Goal: Information Seeking & Learning: Learn about a topic

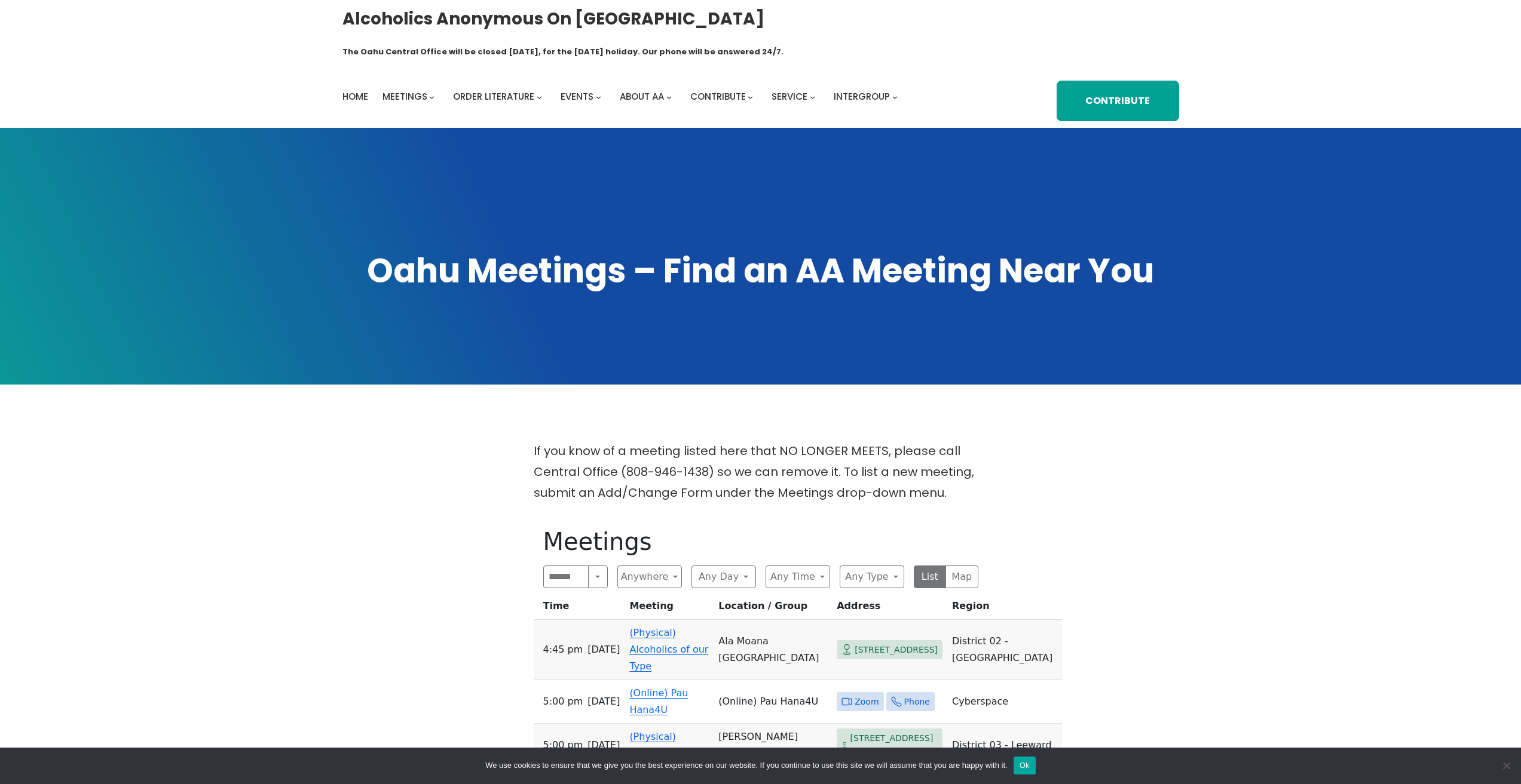
scroll to position [359, 0]
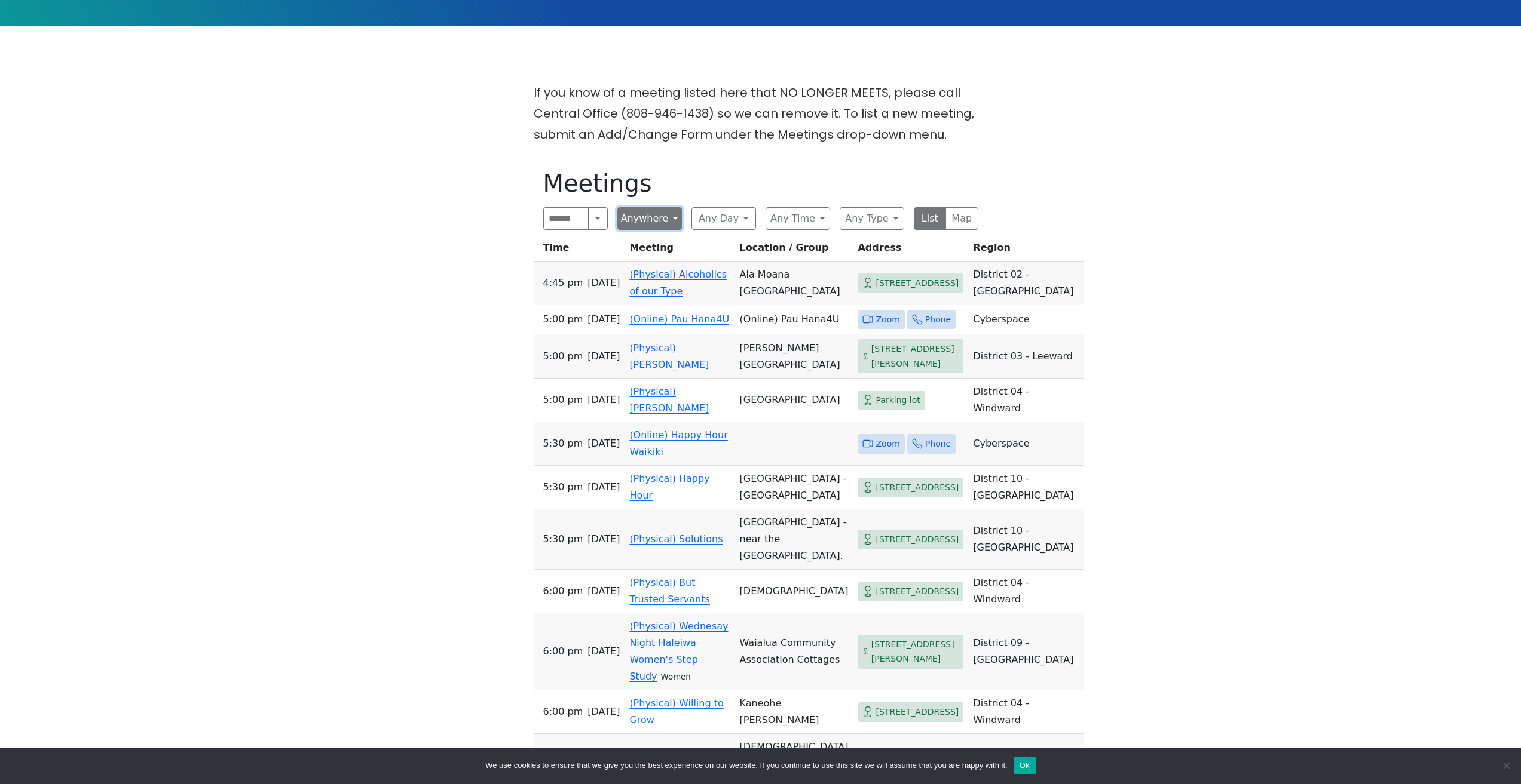
click at [659, 207] on button "Anywhere" at bounding box center [650, 219] width 65 height 23
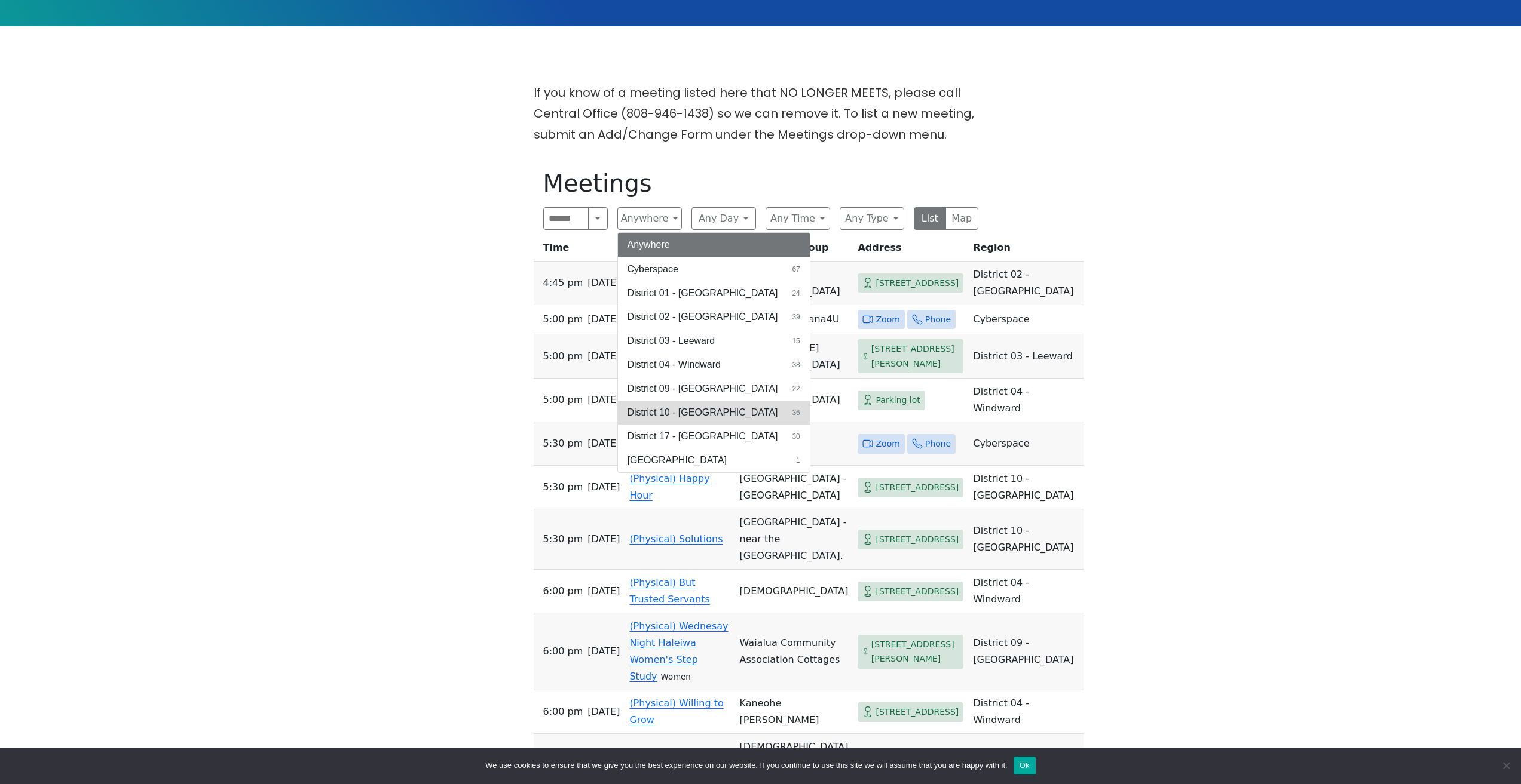
click at [688, 406] on span "District 10 - [GEOGRAPHIC_DATA]" at bounding box center [703, 413] width 151 height 14
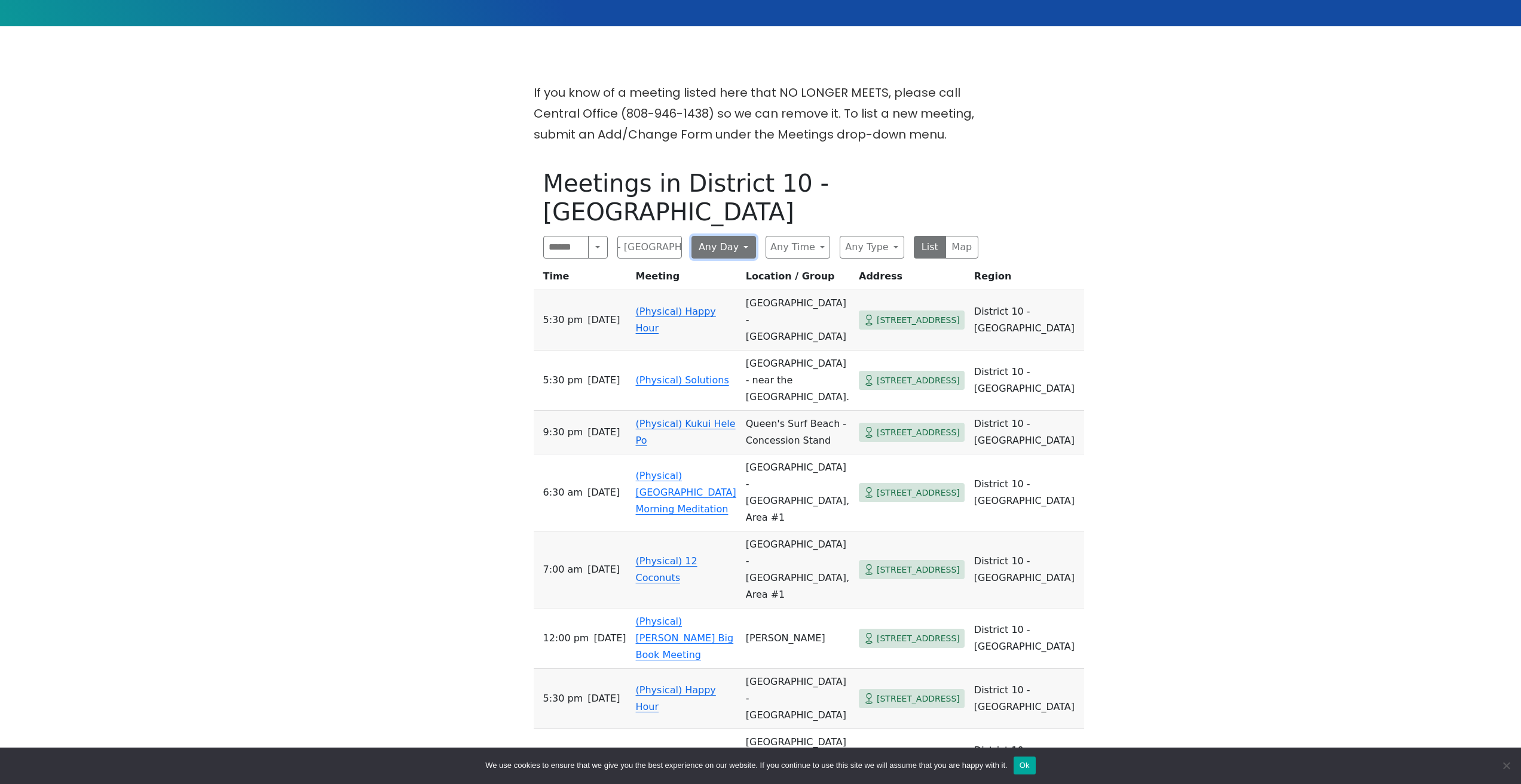
click at [731, 236] on button "Any Day" at bounding box center [724, 247] width 65 height 23
click at [731, 363] on span "[DATE]" at bounding box center [717, 370] width 30 height 14
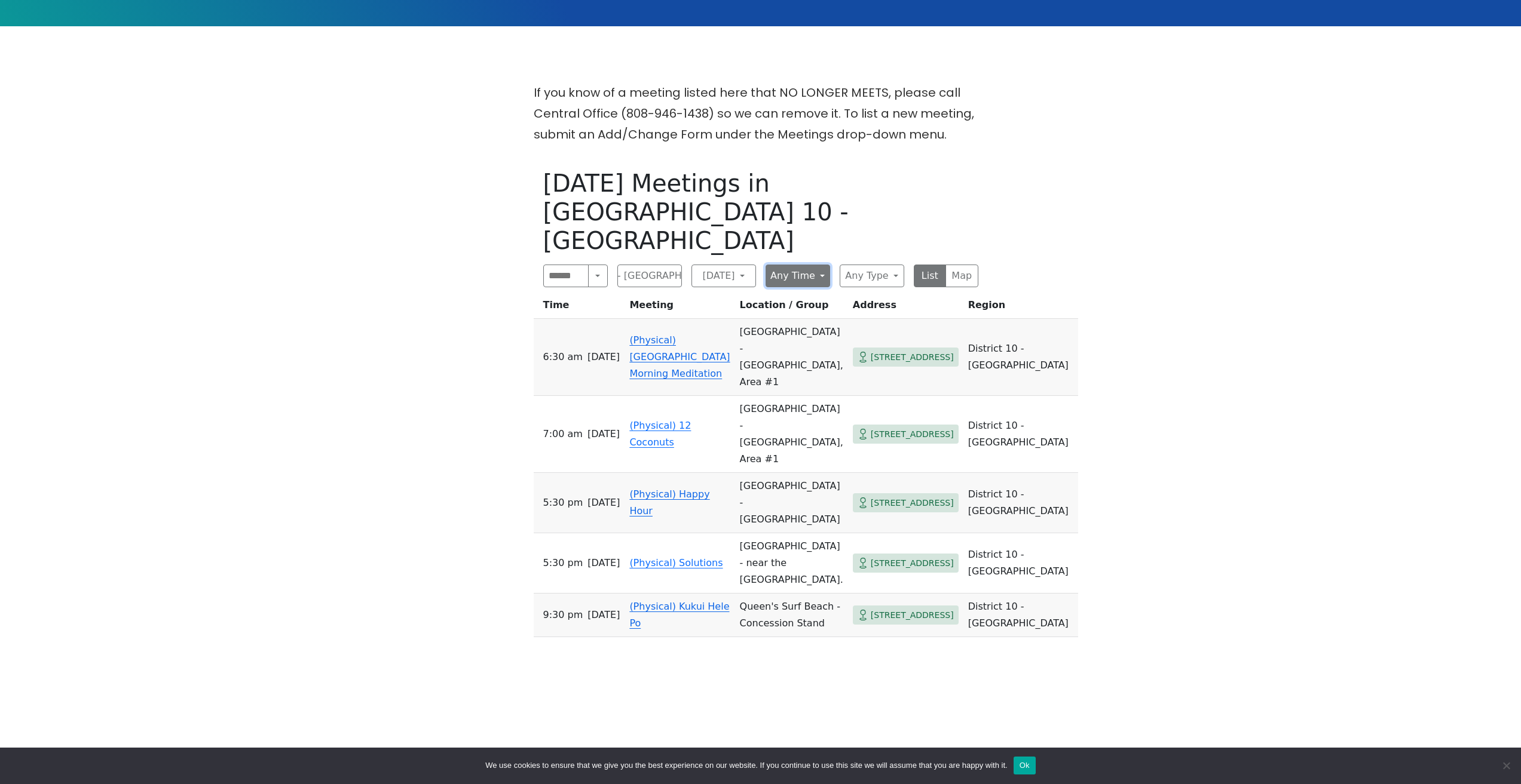
click at [807, 265] on button "Any Time" at bounding box center [798, 276] width 65 height 23
click at [885, 265] on button "Any Type" at bounding box center [872, 276] width 65 height 23
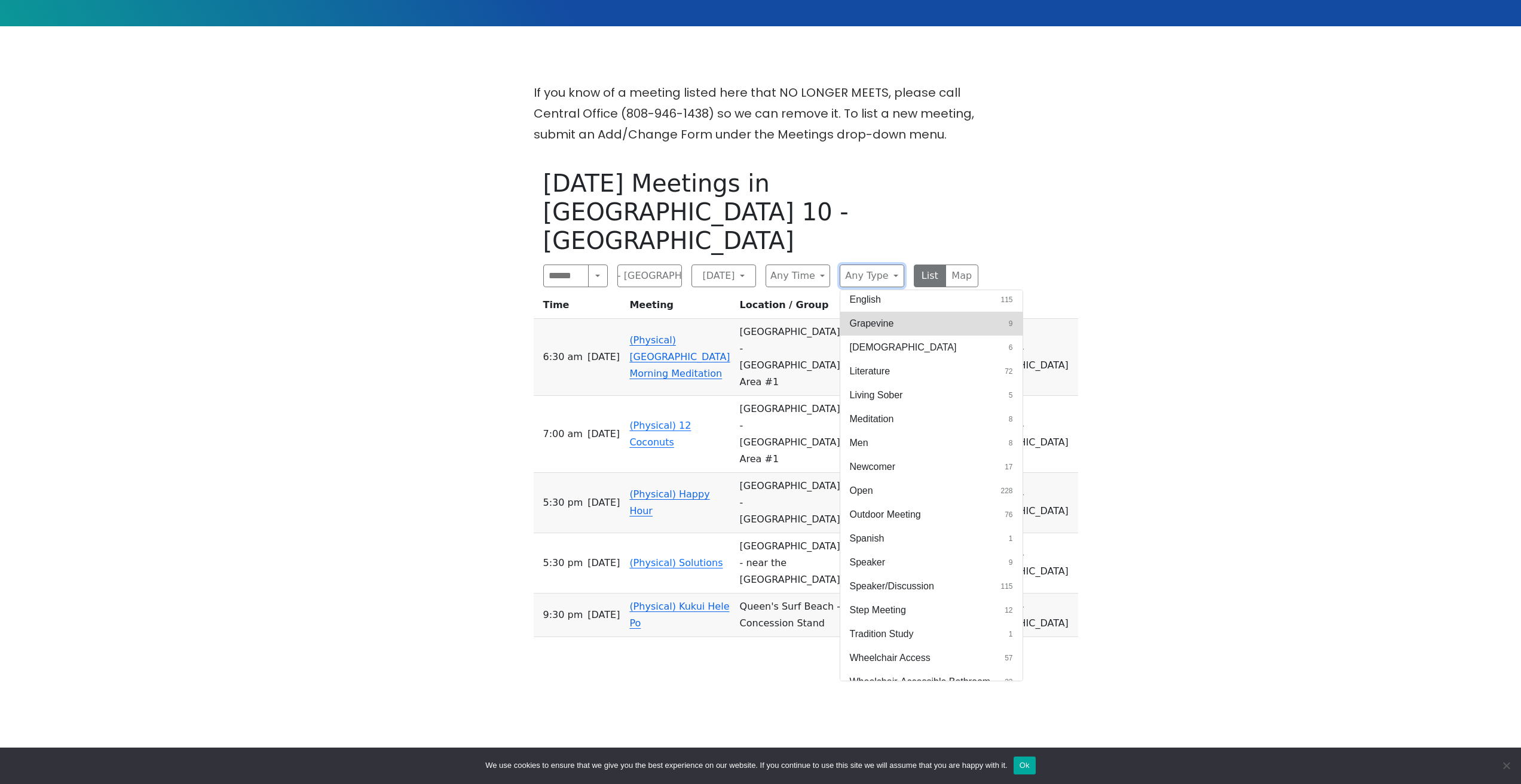
scroll to position [299, 0]
click at [902, 471] on button "Open 228" at bounding box center [931, 483] width 182 height 24
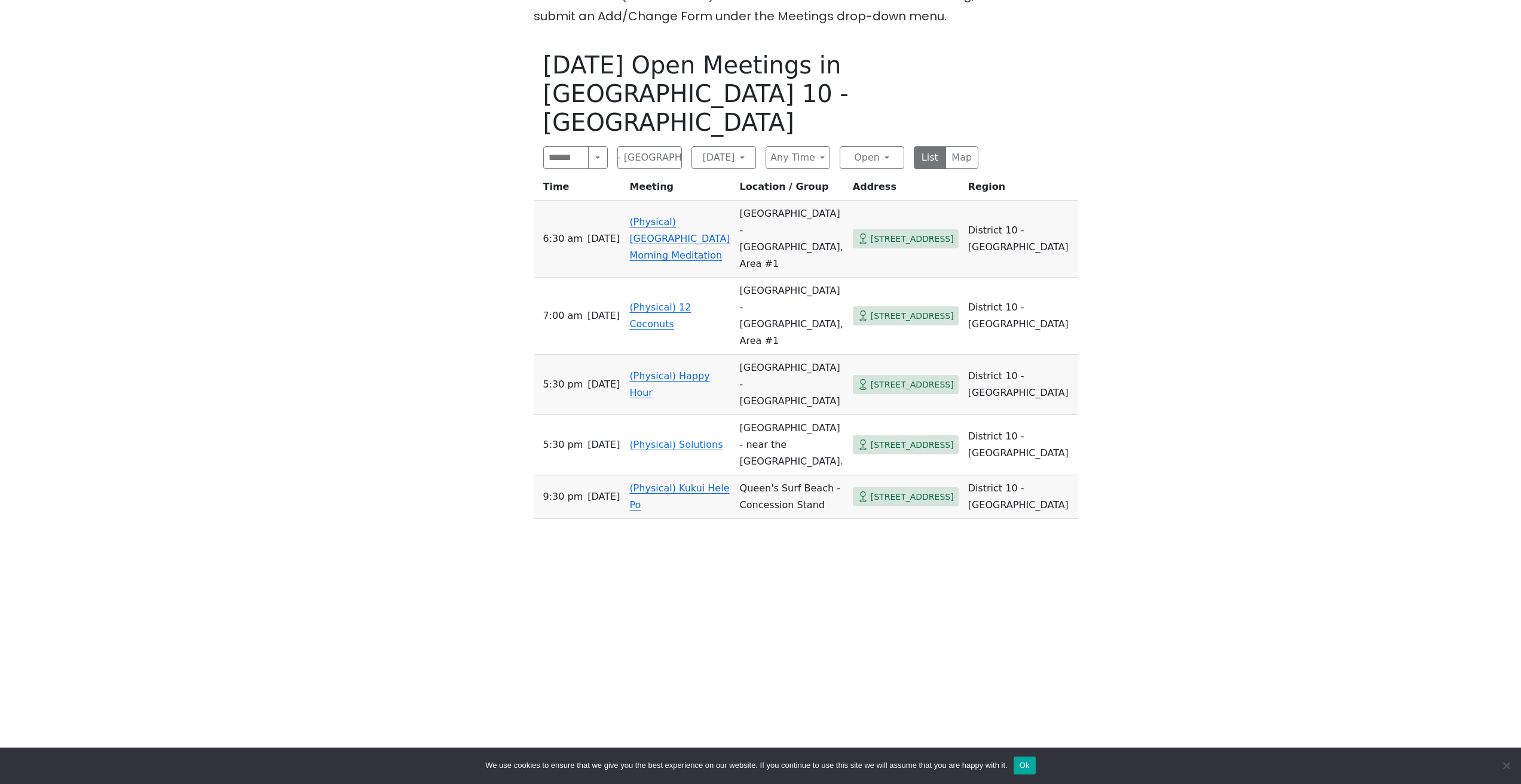
scroll to position [478, 0]
click at [697, 438] on link "(Physical) Solutions" at bounding box center [676, 443] width 93 height 11
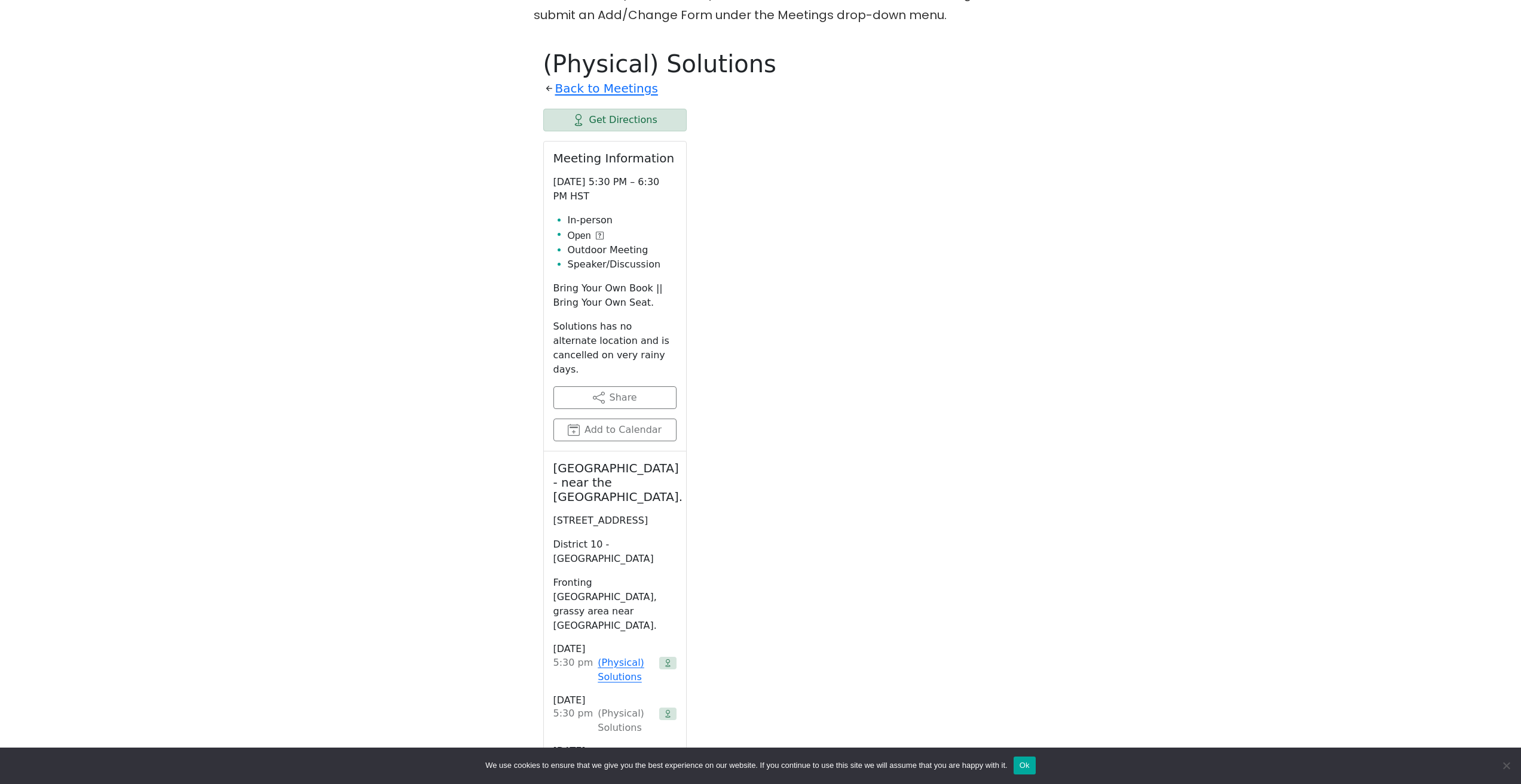
scroll to position [492, 0]
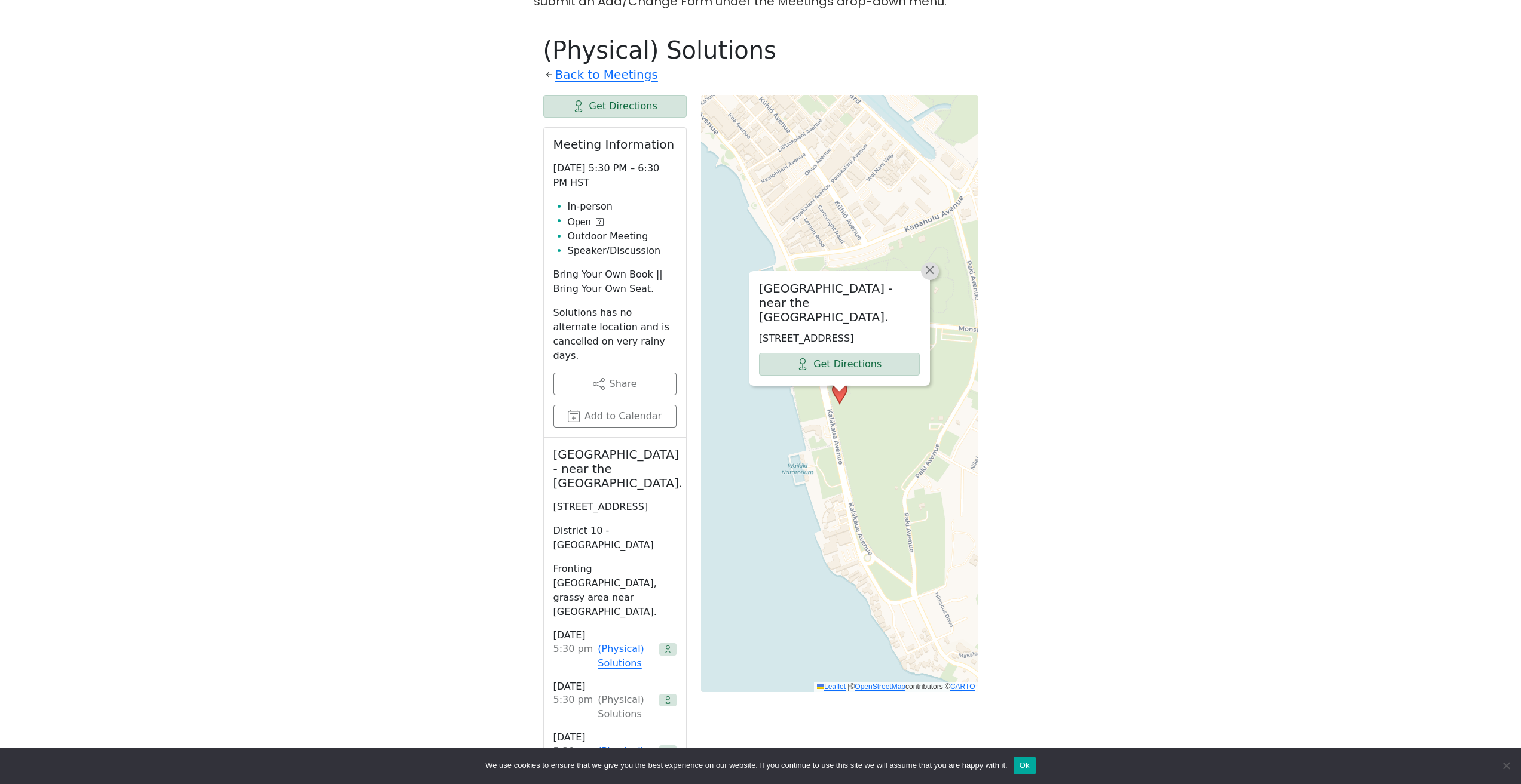
click at [931, 263] on span "×" at bounding box center [930, 270] width 12 height 14
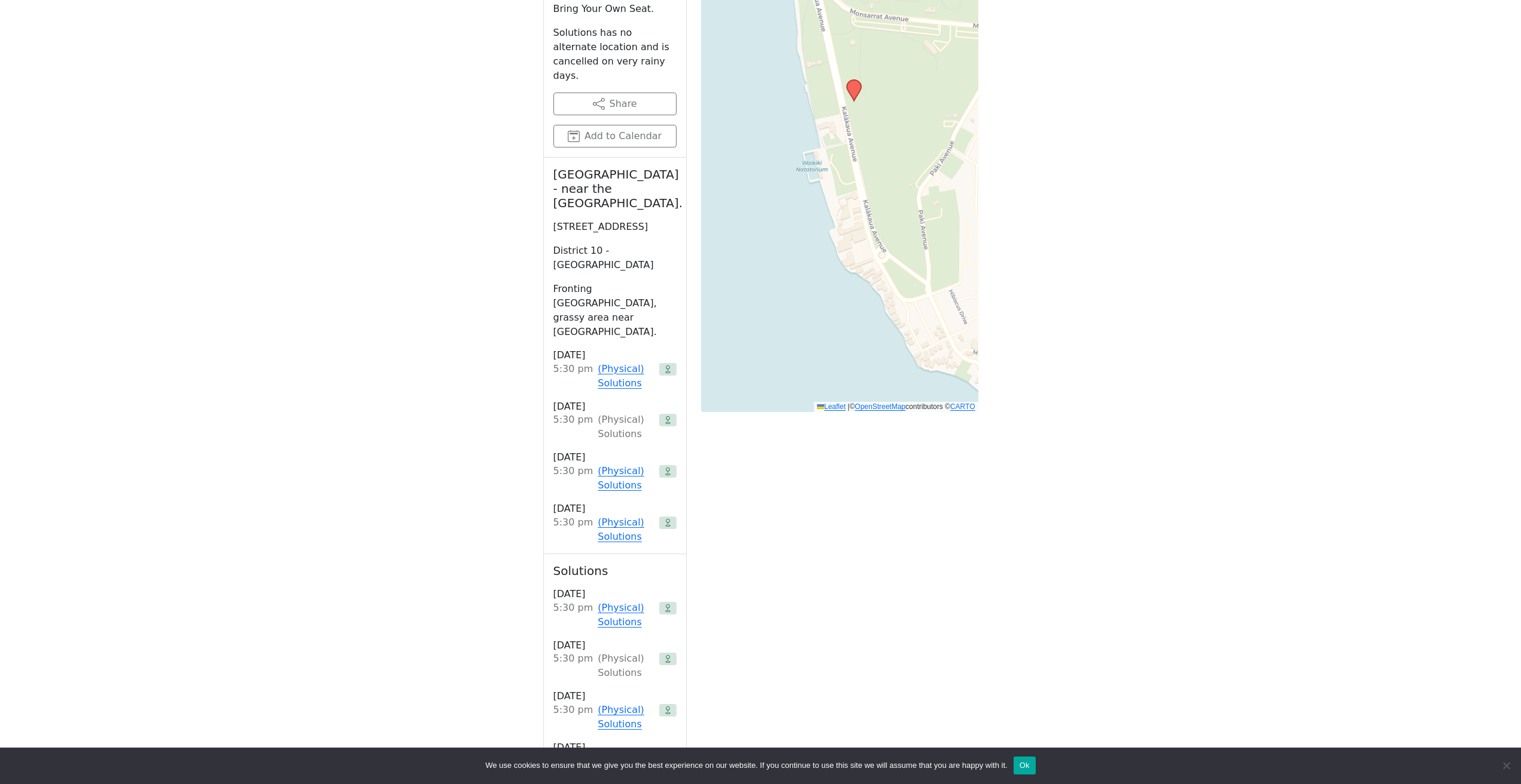
scroll to position [730, 0]
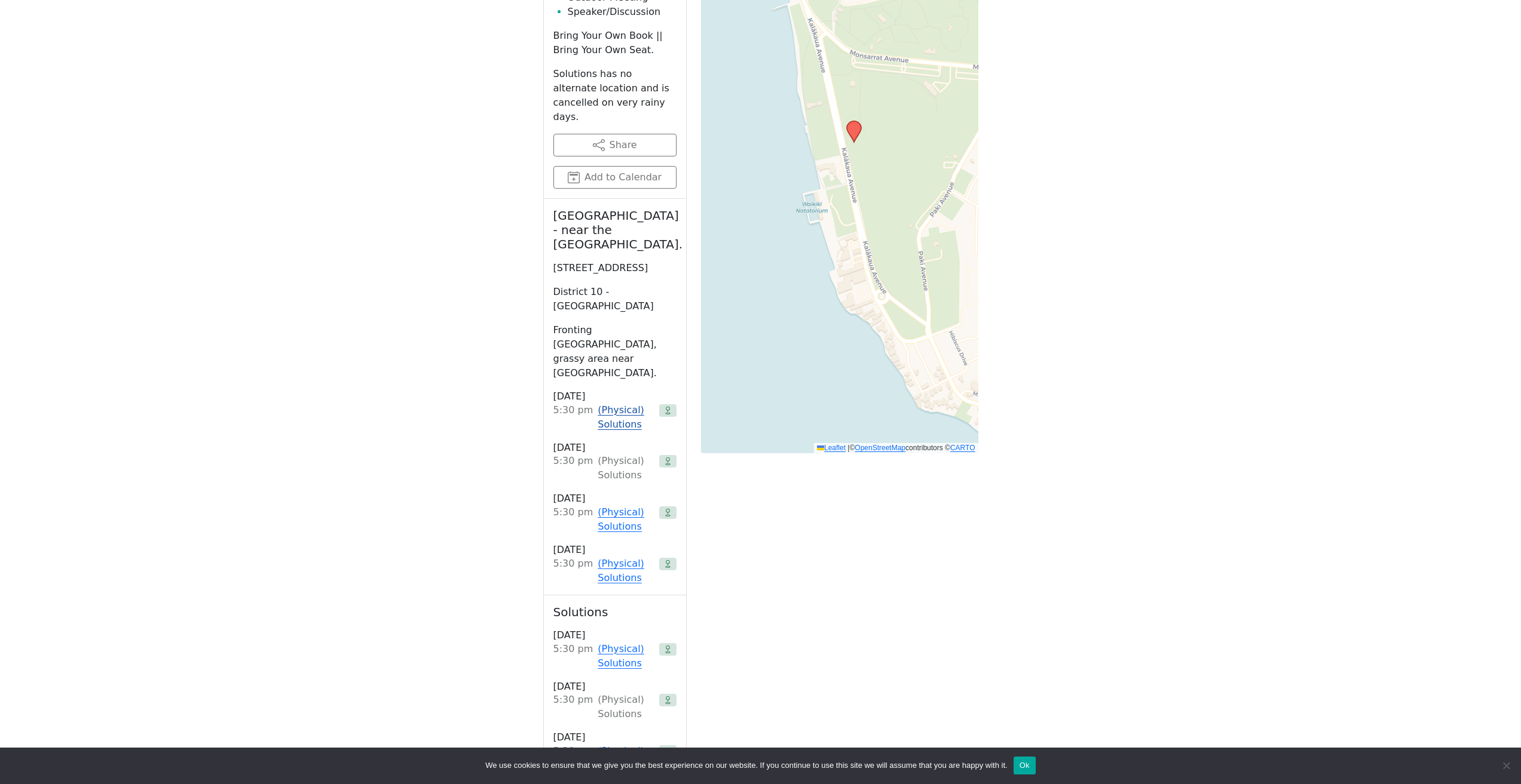
click at [613, 403] on link "(Physical) Solutions" at bounding box center [626, 418] width 56 height 29
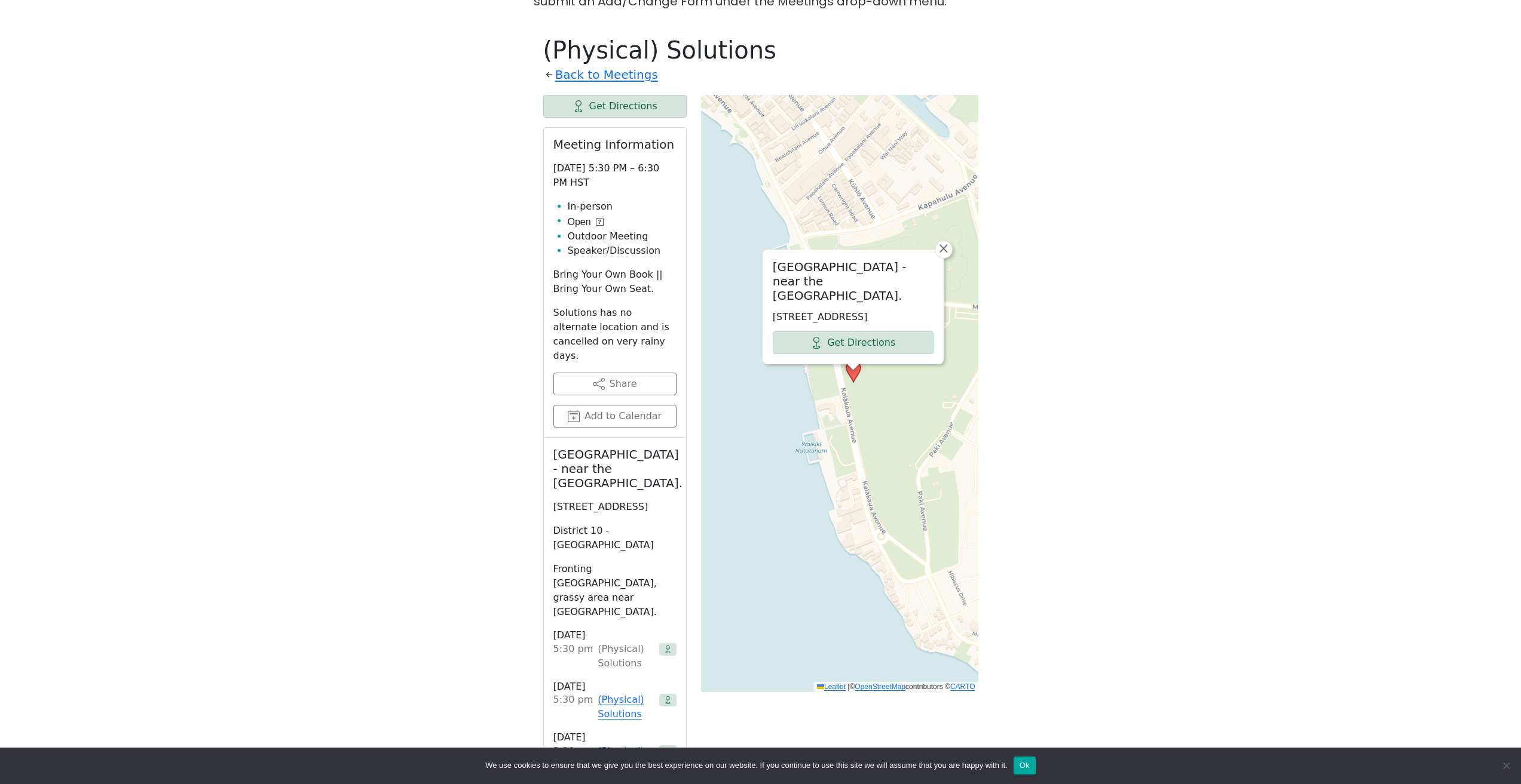
click at [601, 218] on icon at bounding box center [600, 222] width 8 height 8
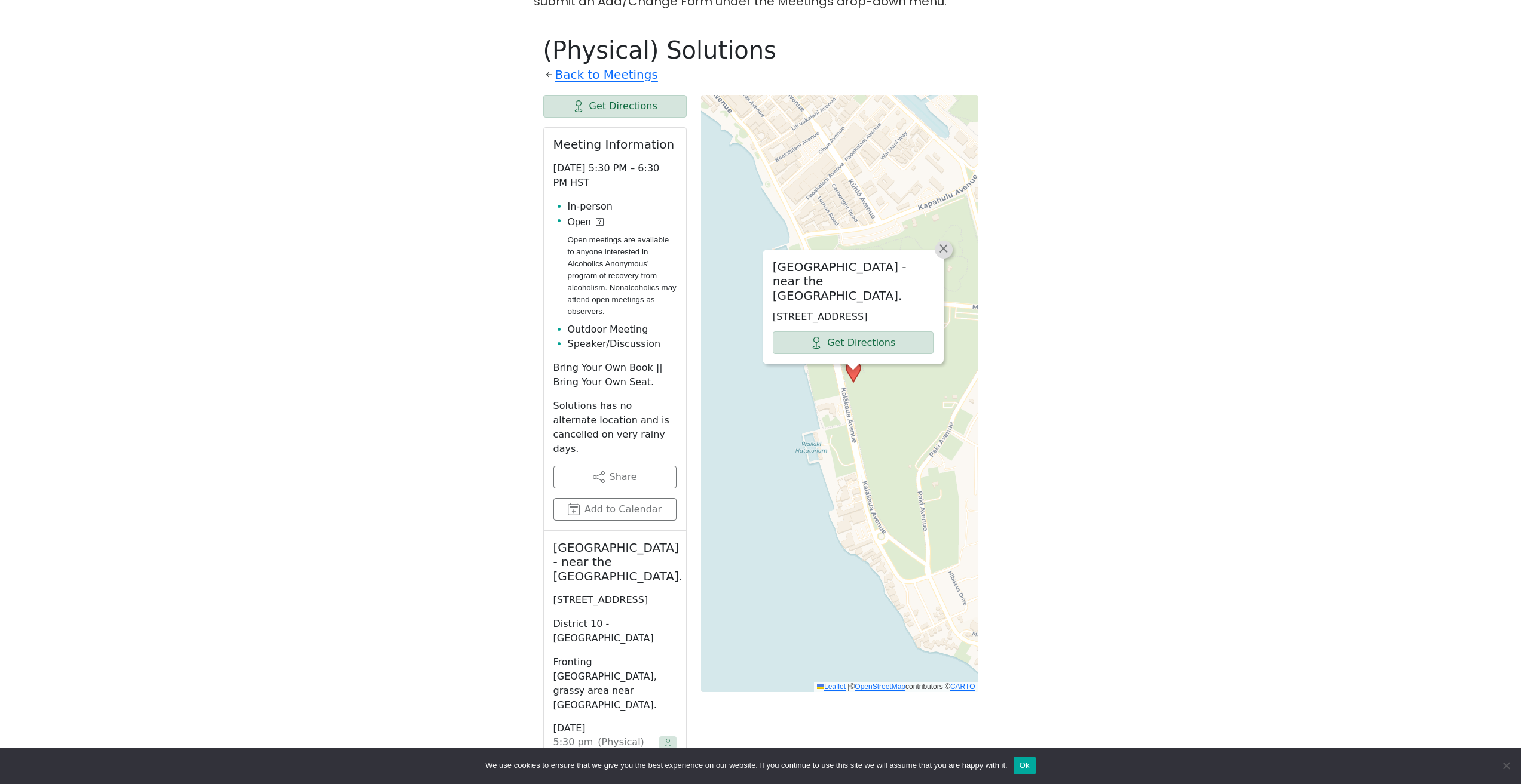
click at [948, 241] on span "×" at bounding box center [943, 249] width 12 height 14
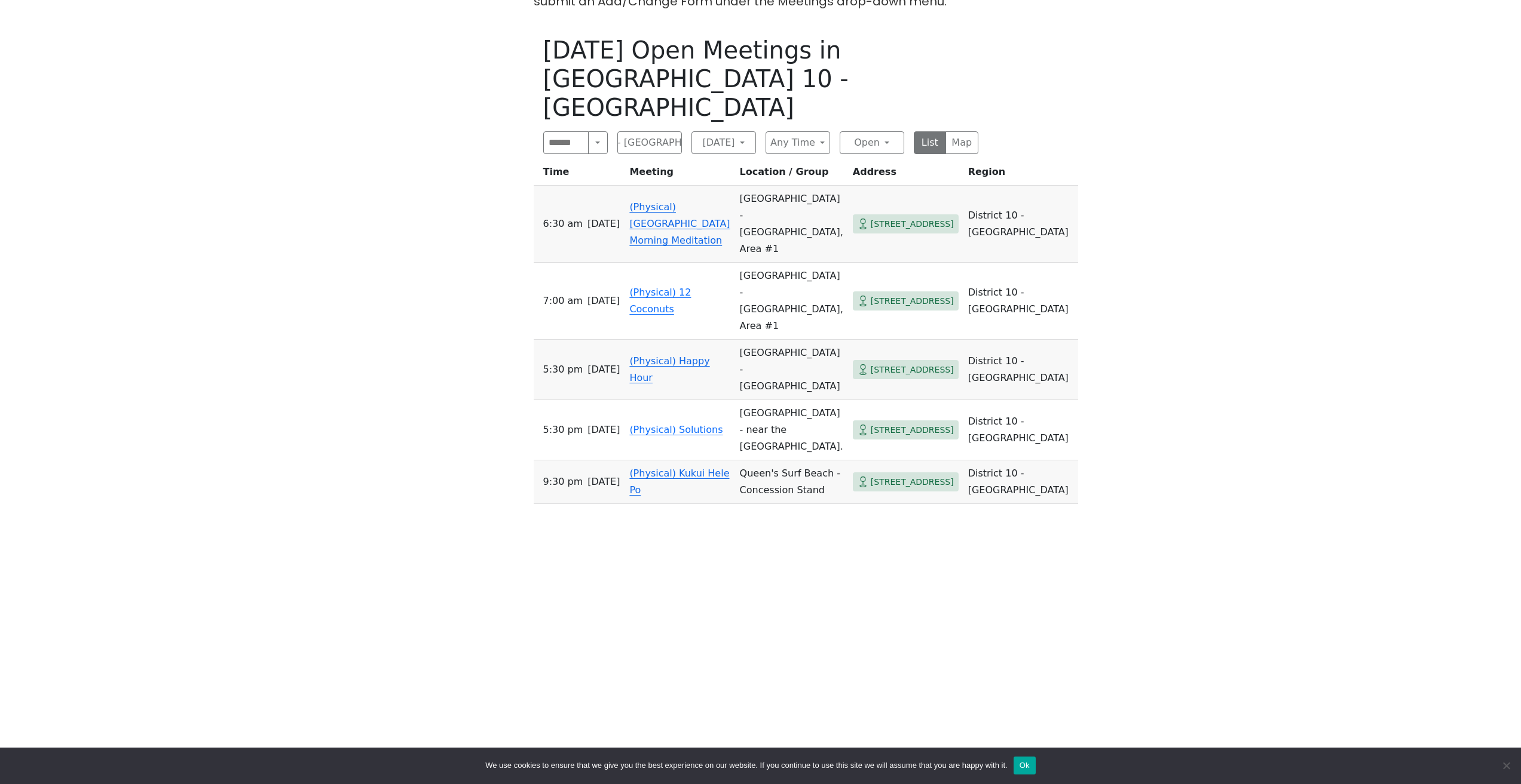
scroll to position [478, 0]
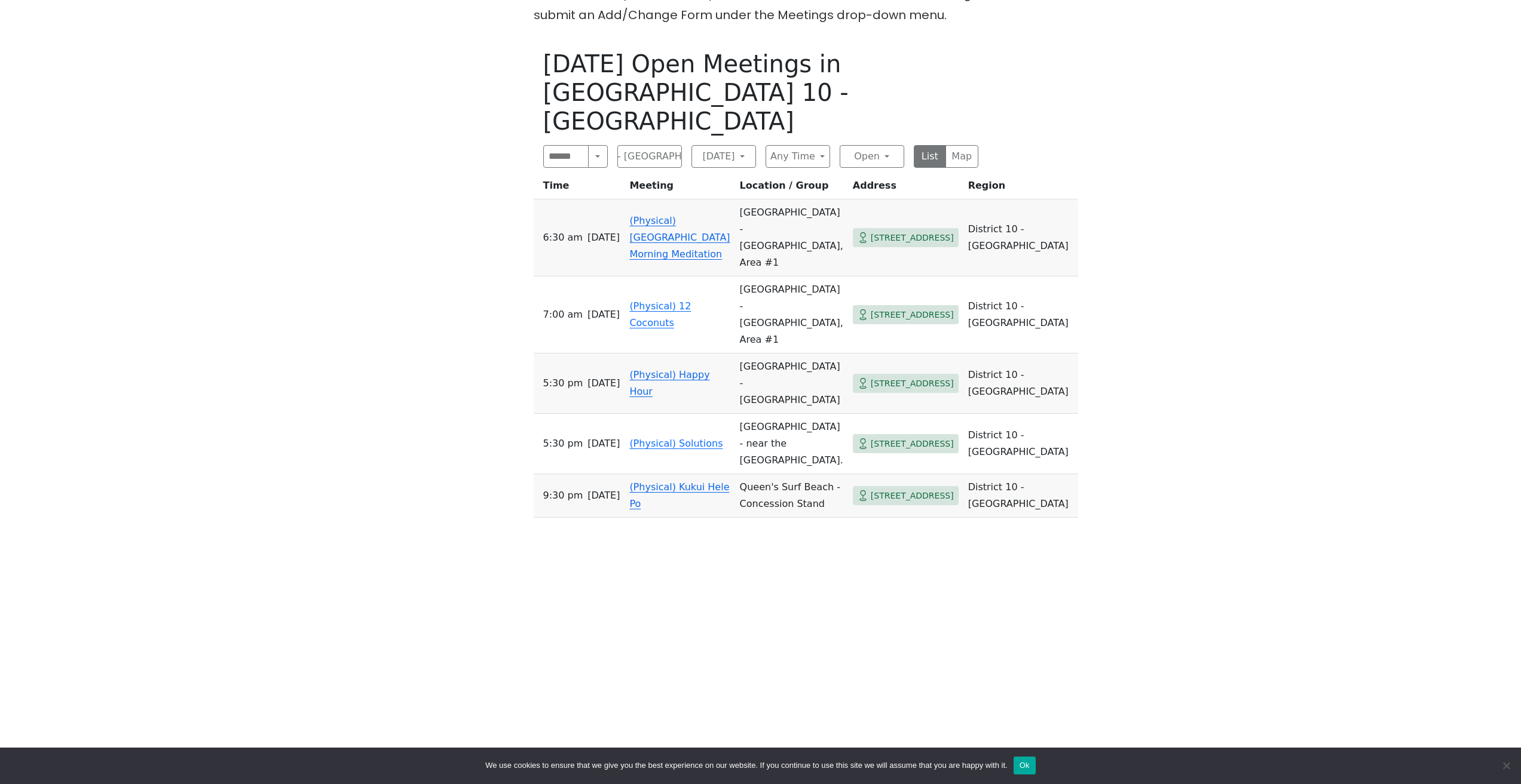
click at [683, 482] on link "(Physical) Kukui Hele Po" at bounding box center [679, 495] width 100 height 28
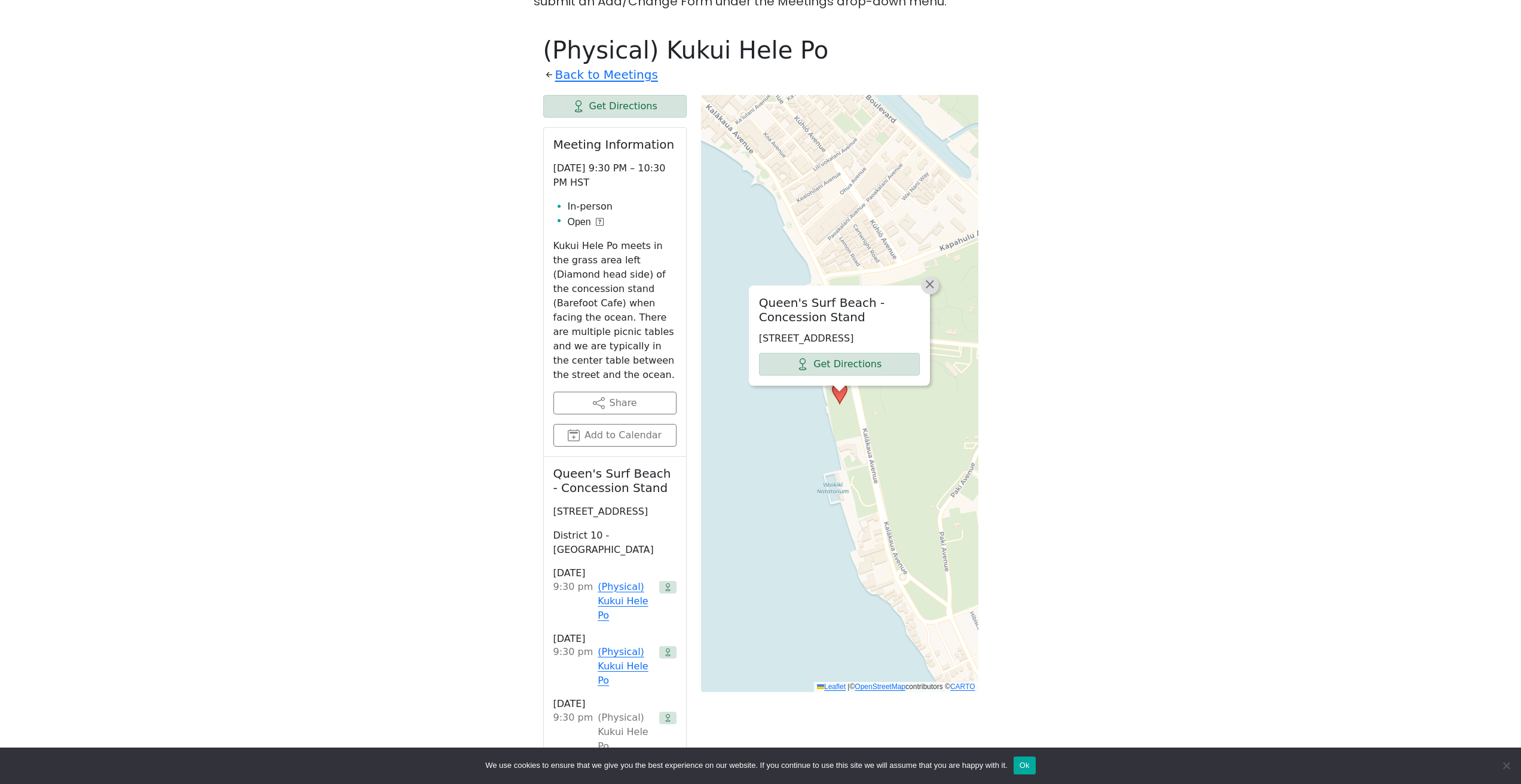
click at [931, 277] on span "×" at bounding box center [930, 284] width 12 height 14
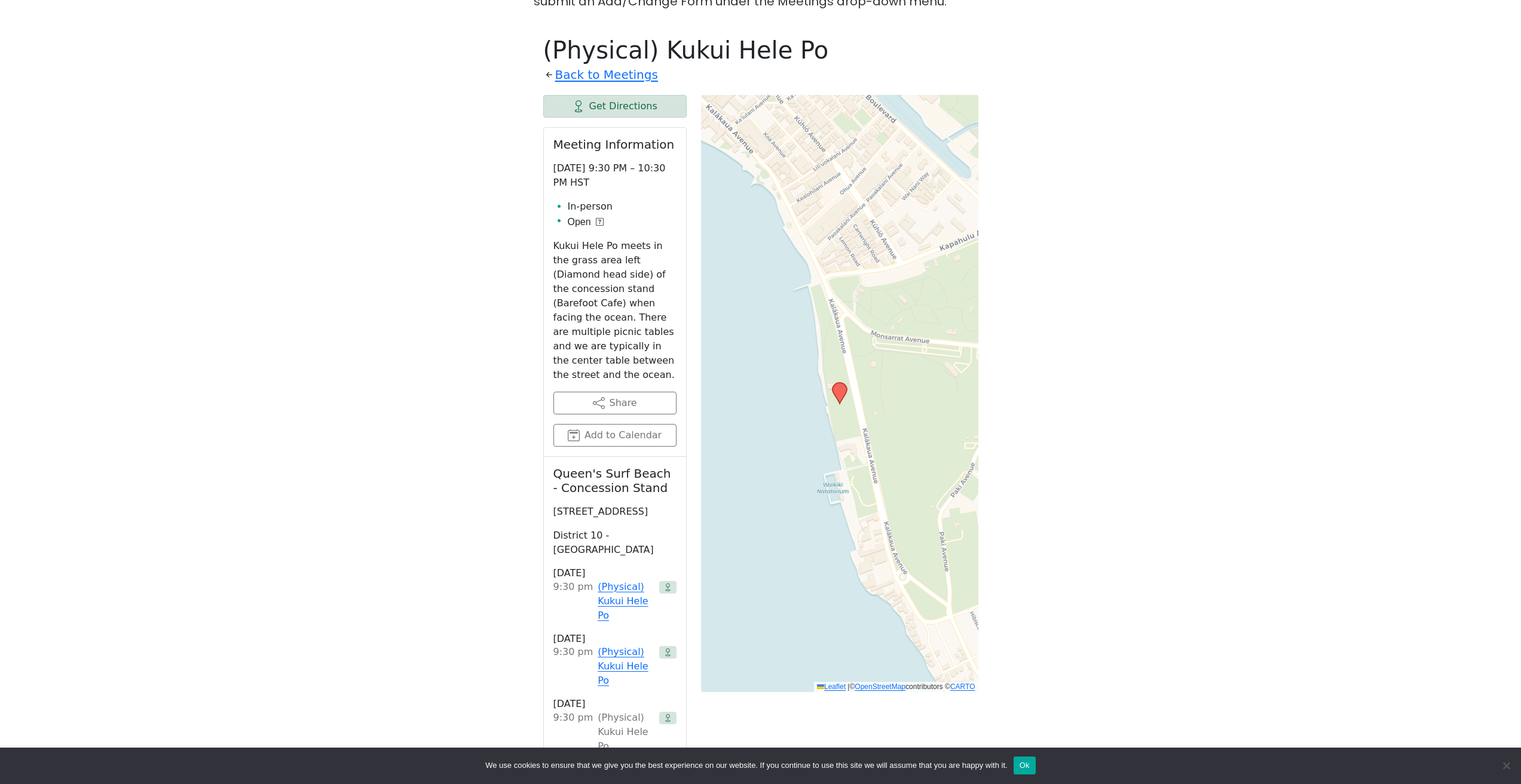
click at [600, 218] on icon at bounding box center [600, 222] width 8 height 8
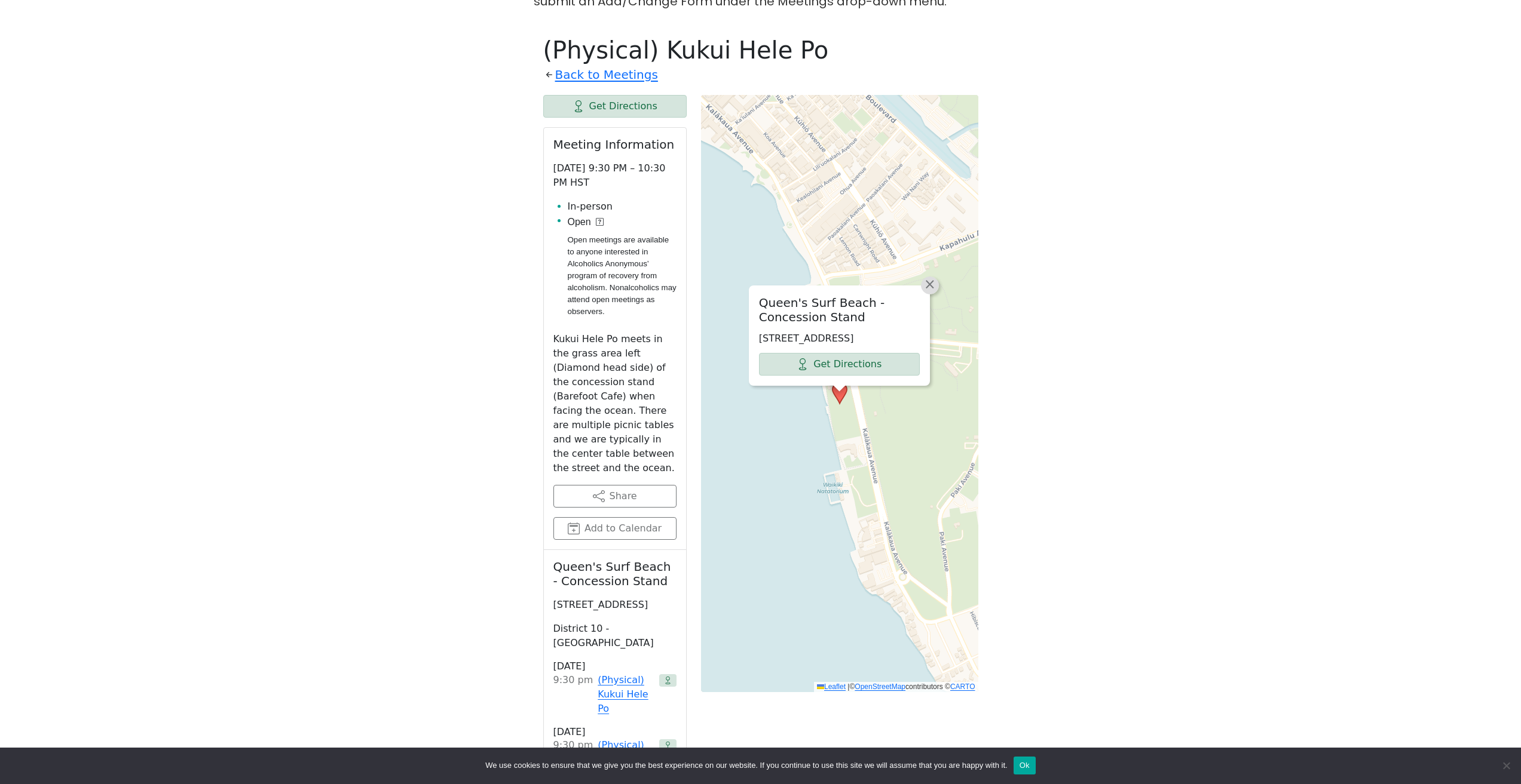
click at [930, 277] on span "×" at bounding box center [930, 284] width 12 height 14
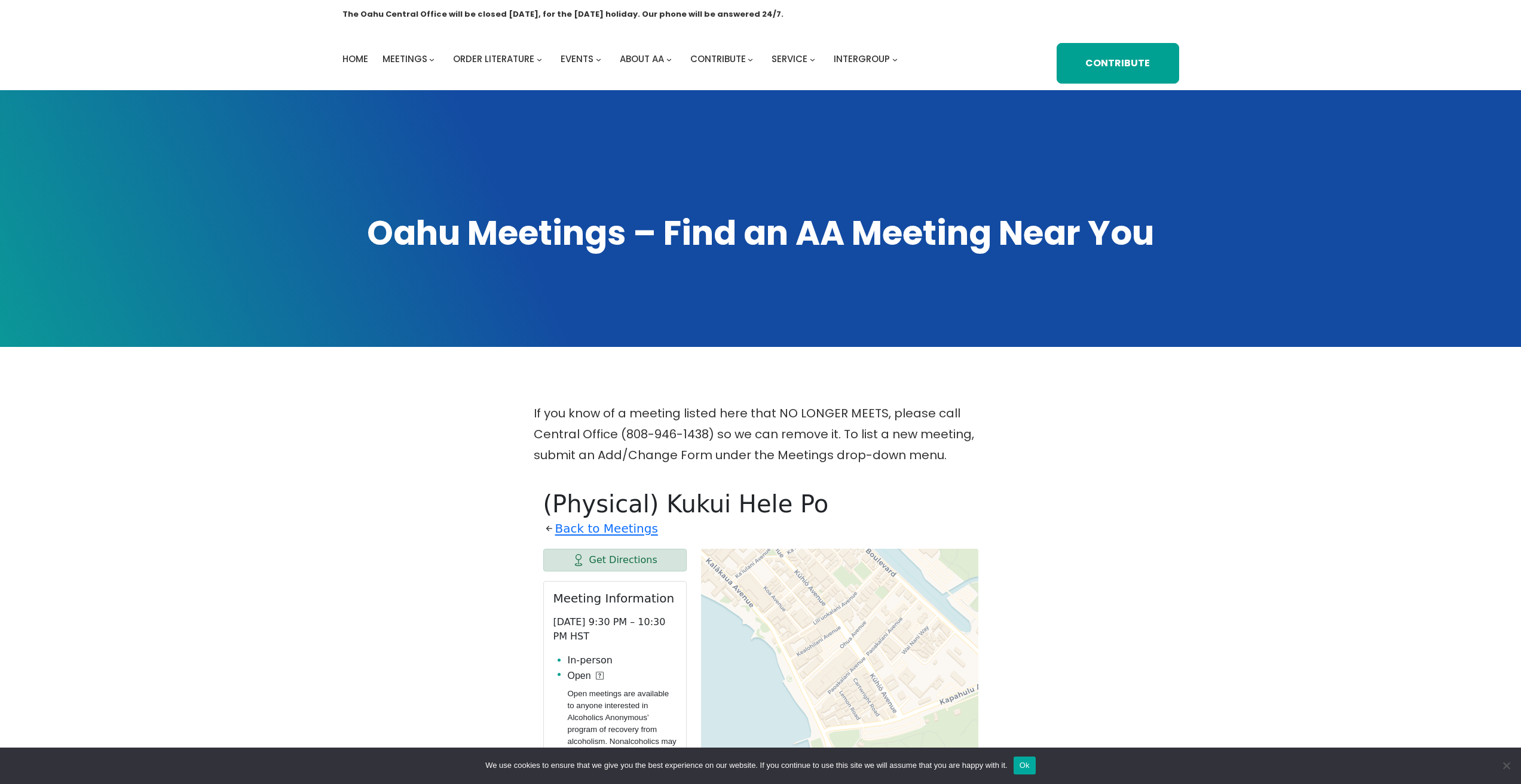
scroll to position [0, 0]
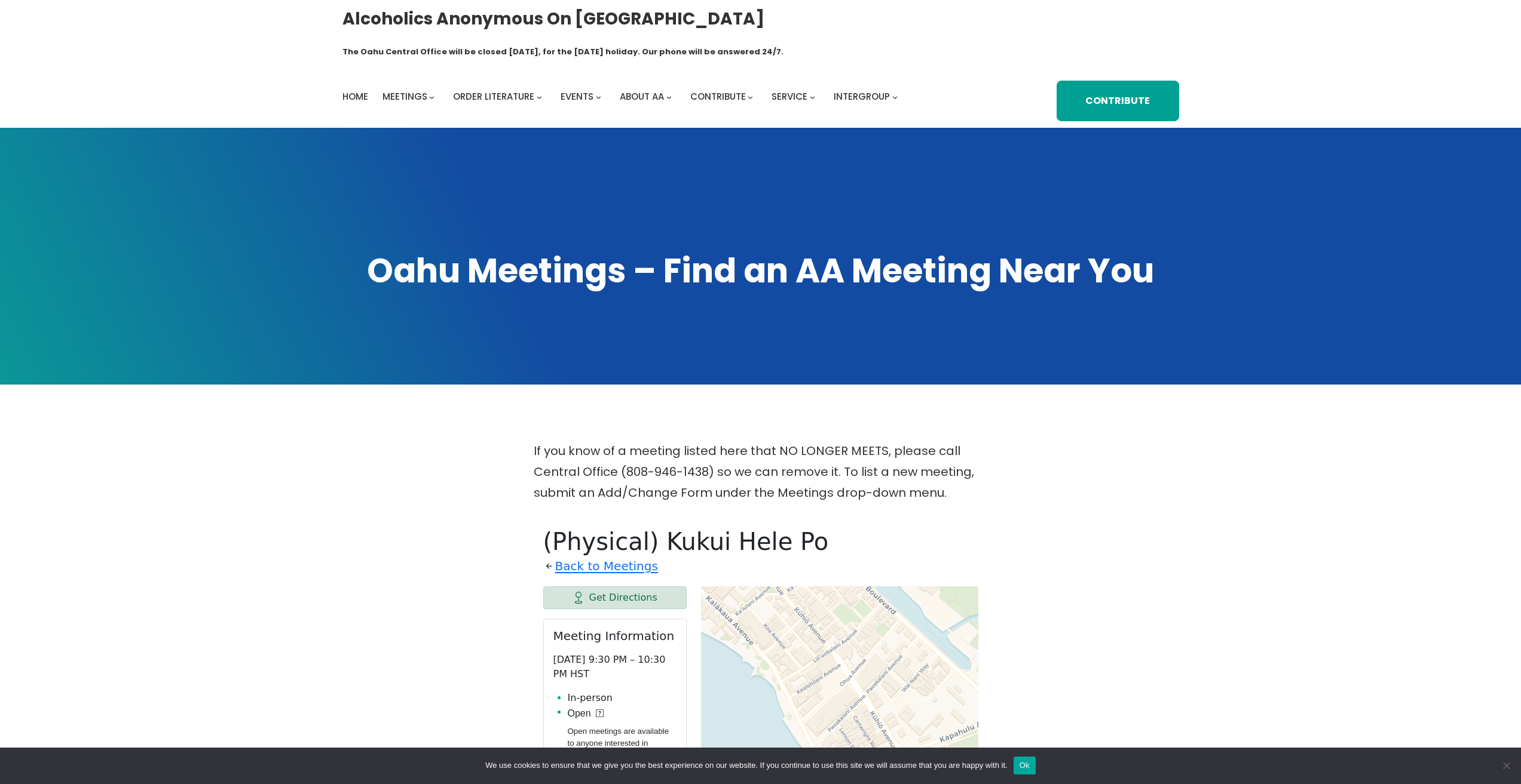
scroll to position [478, 0]
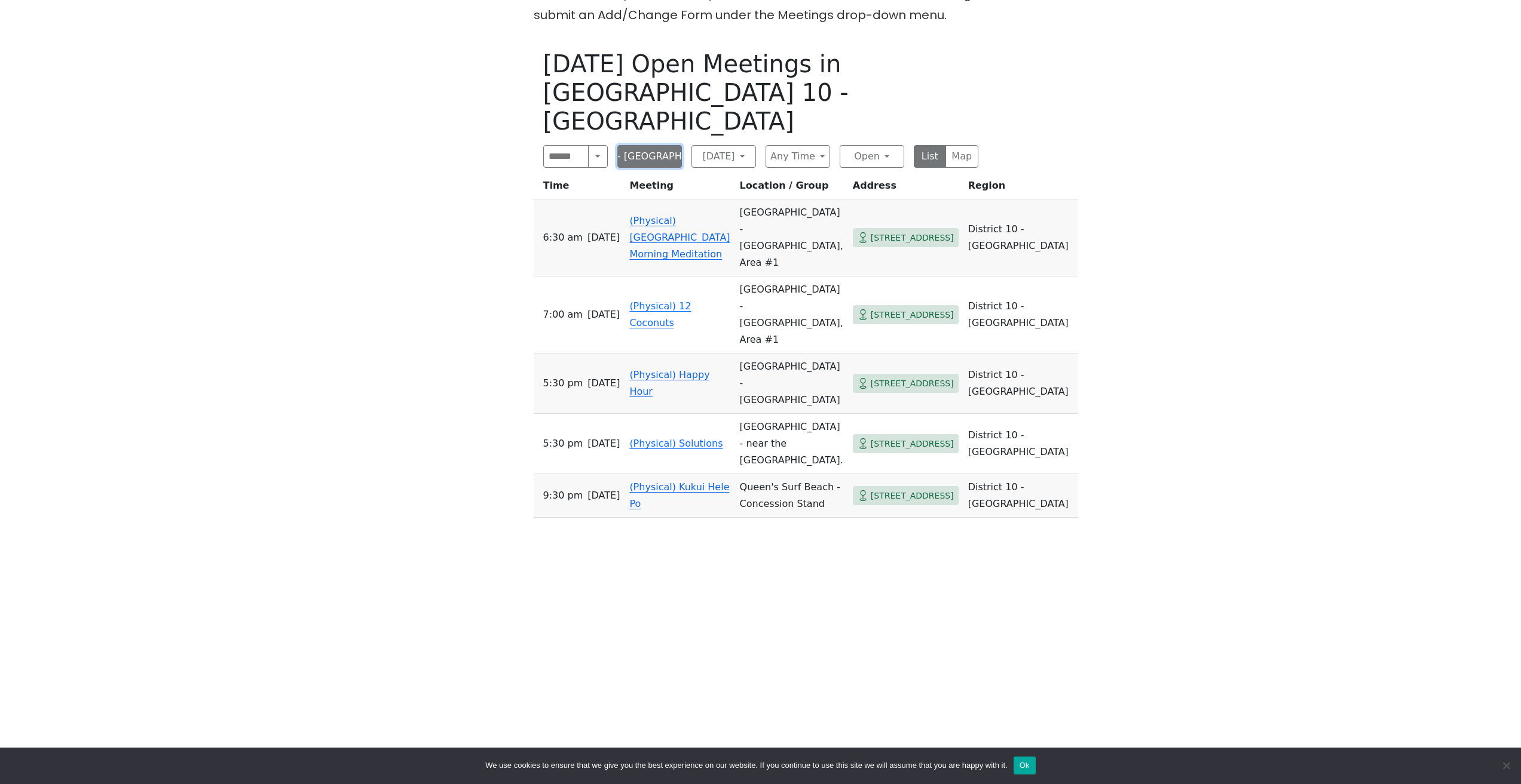
click at [650, 145] on button "District 10 - [GEOGRAPHIC_DATA]" at bounding box center [650, 157] width 65 height 23
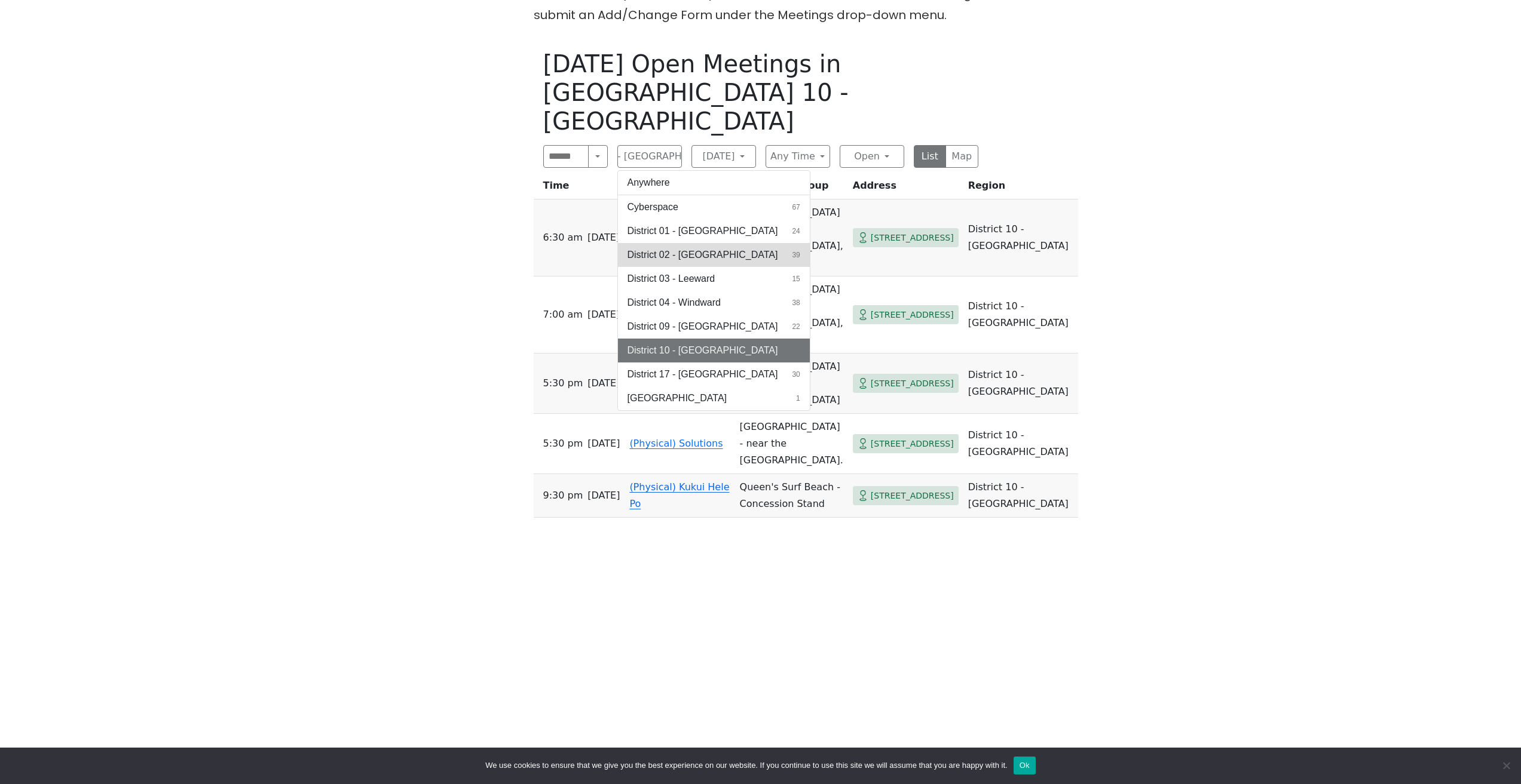
click at [707, 248] on span "District 02 - [GEOGRAPHIC_DATA]" at bounding box center [703, 255] width 151 height 14
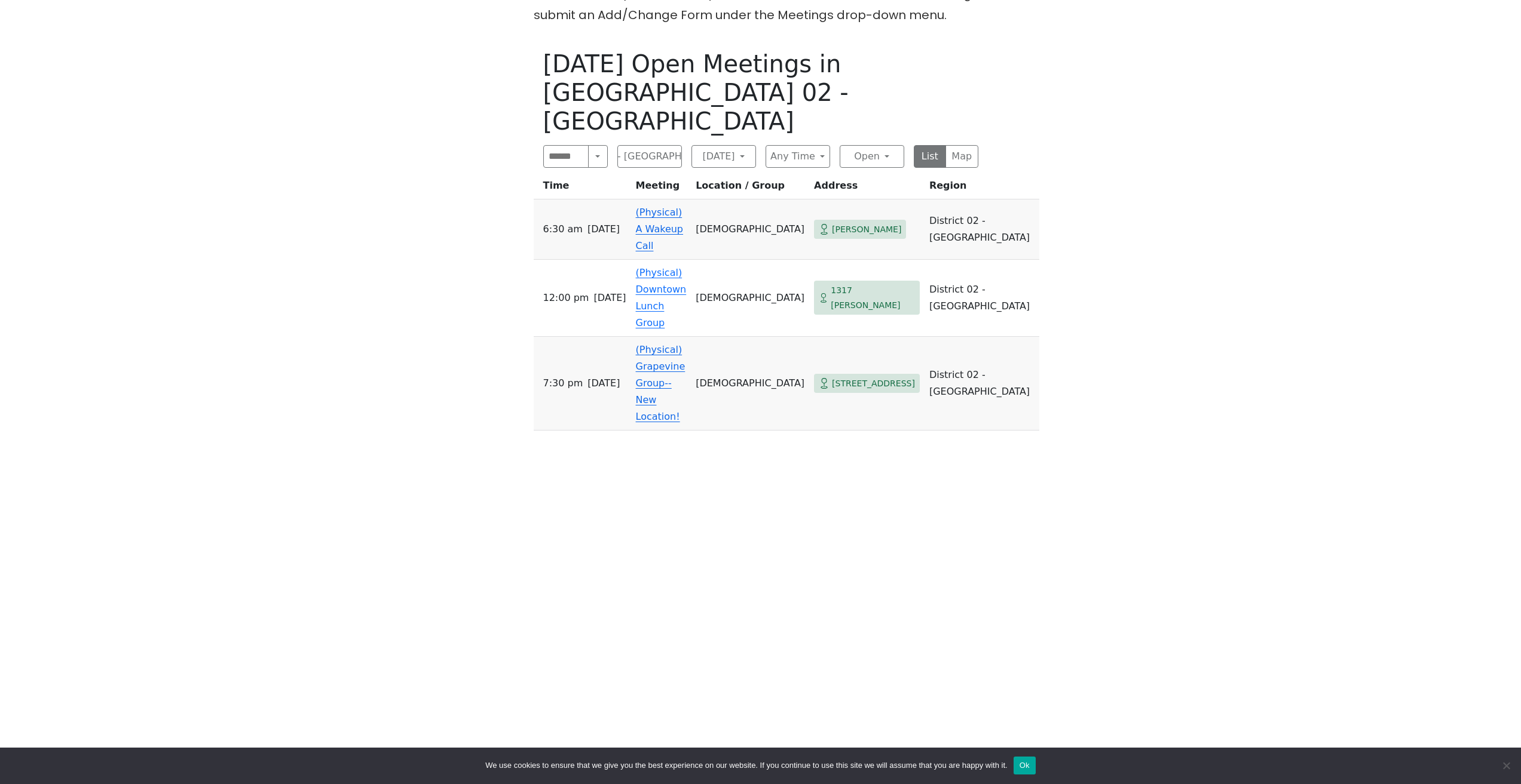
click at [801, 482] on div "[DATE] Open Meetings in [GEOGRAPHIC_DATA] 02 - [GEOGRAPHIC_DATA] Search Near Lo…" at bounding box center [761, 432] width 454 height 784
click at [960, 145] on button "Map" at bounding box center [961, 157] width 33 height 23
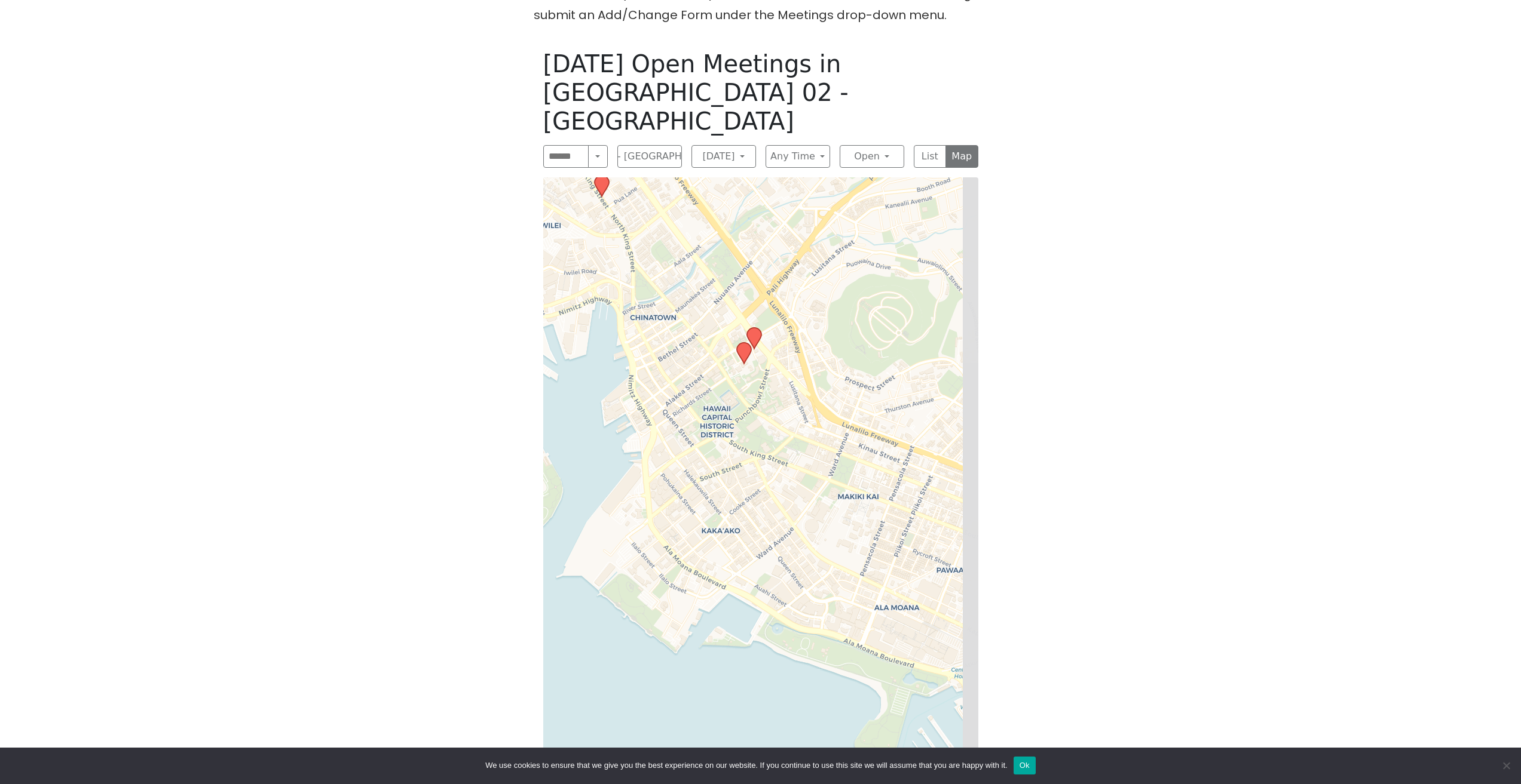
drag, startPoint x: 770, startPoint y: 466, endPoint x: 711, endPoint y: 237, distance: 236.5
click at [711, 237] on div "Leaflet | © OpenStreetMap contributors © CARTO" at bounding box center [761, 496] width 435 height 638
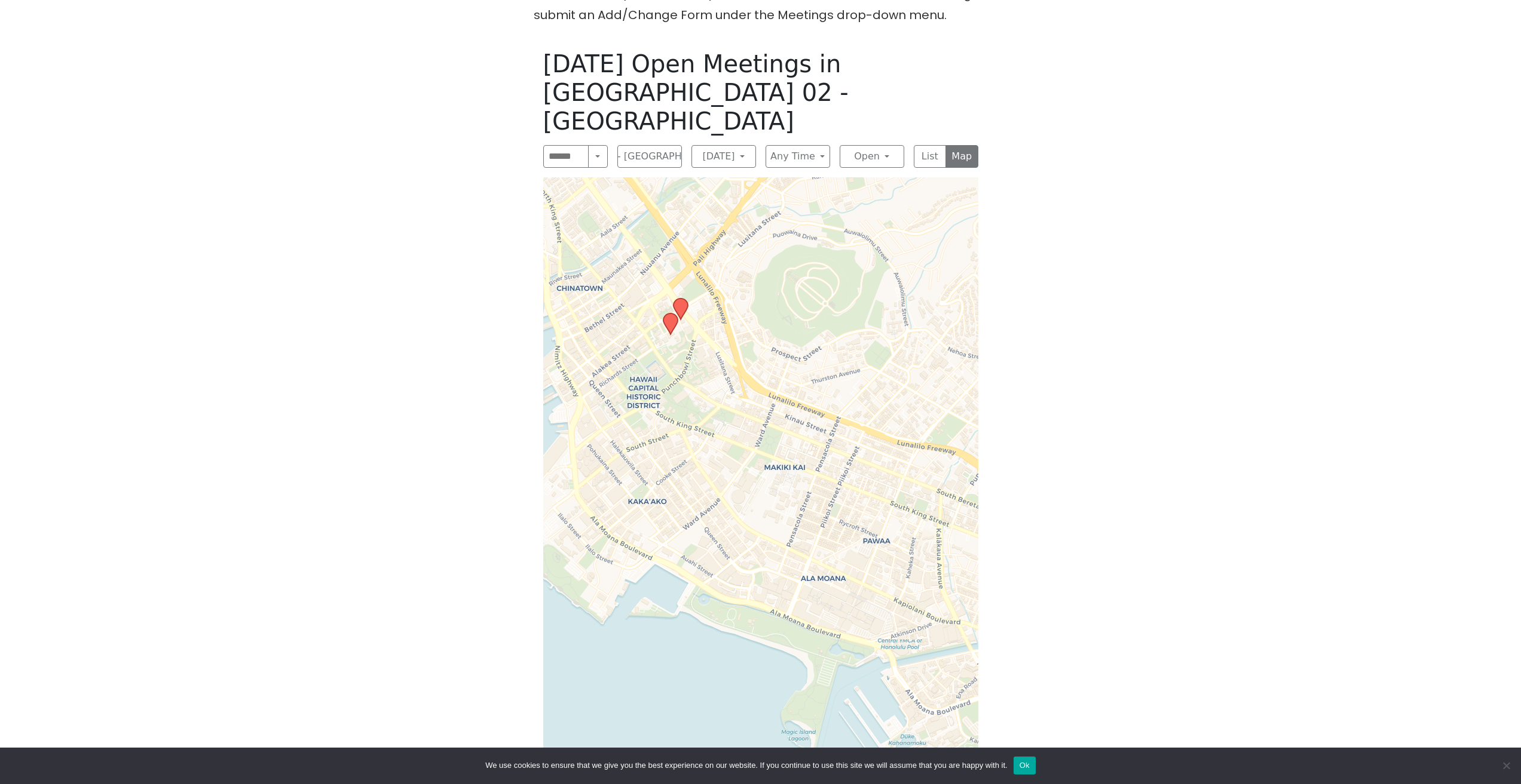
drag, startPoint x: 868, startPoint y: 516, endPoint x: 795, endPoint y: 486, distance: 78.9
click at [795, 486] on div "Leaflet | © OpenStreetMap contributors © CARTO" at bounding box center [761, 496] width 435 height 638
click at [650, 145] on button "District 02 - [GEOGRAPHIC_DATA]" at bounding box center [650, 157] width 65 height 23
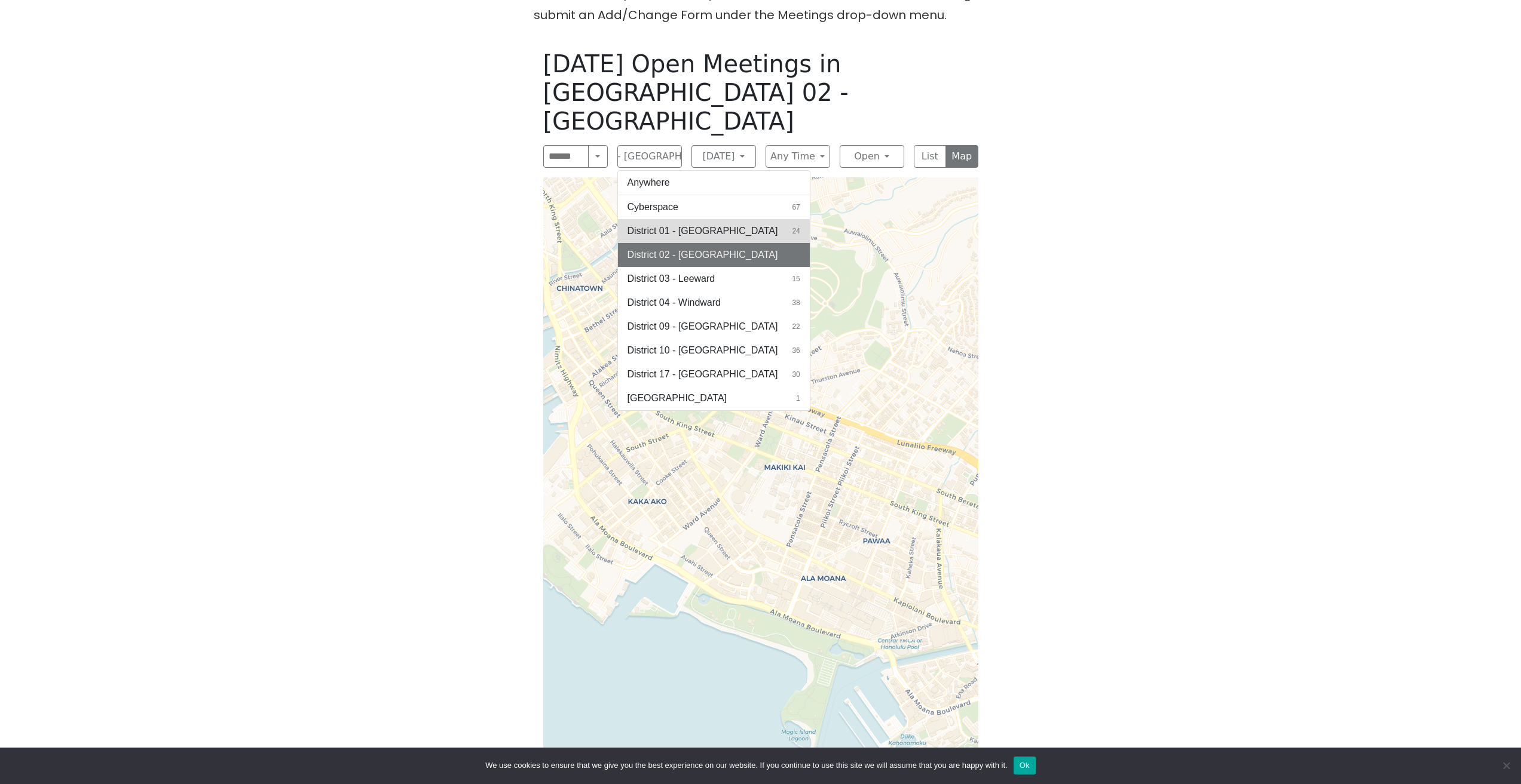
click at [697, 224] on span "District 01 - [GEOGRAPHIC_DATA]" at bounding box center [703, 231] width 151 height 14
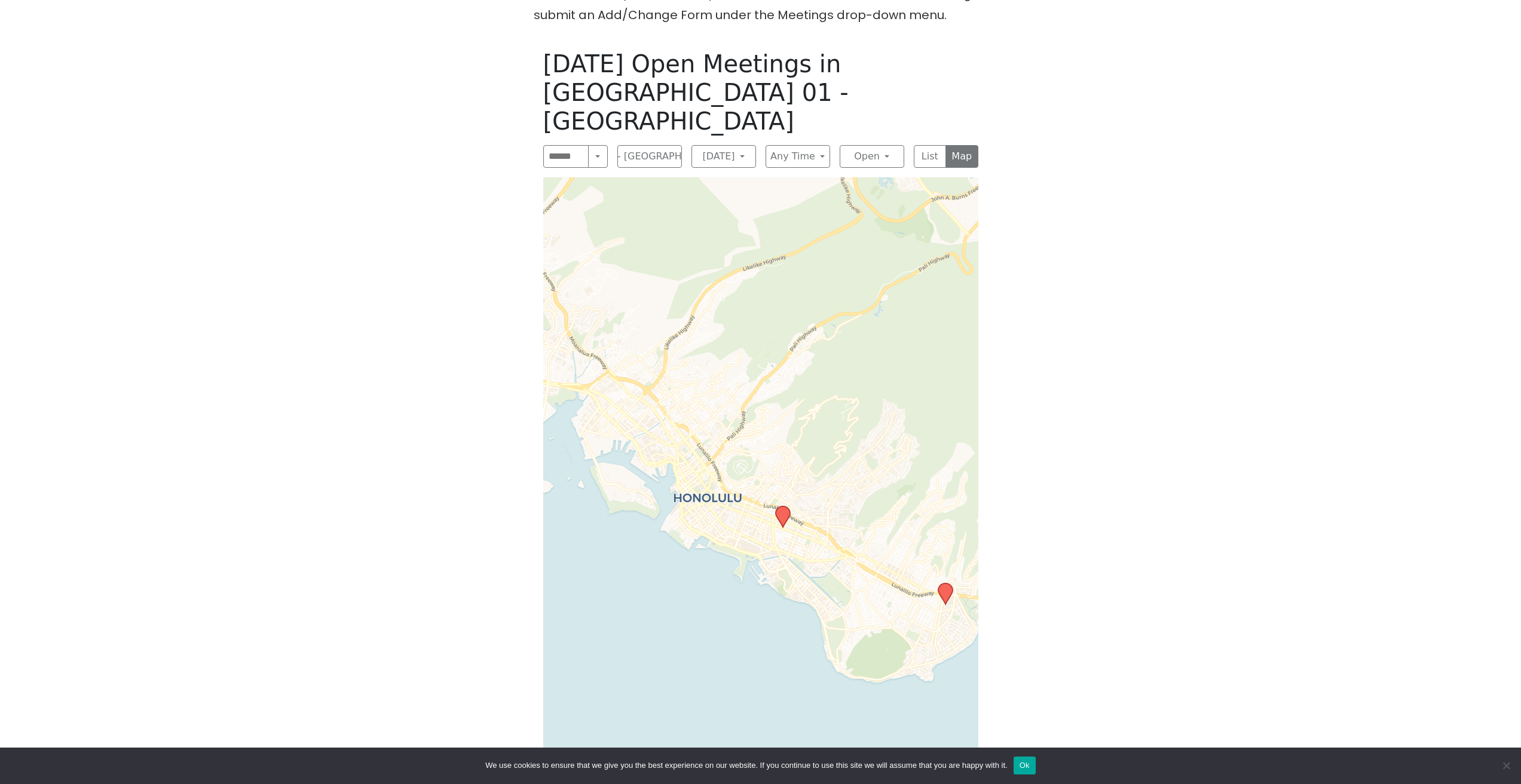
drag, startPoint x: 700, startPoint y: 438, endPoint x: 903, endPoint y: 483, distance: 207.9
click at [903, 483] on div "Leaflet | © OpenStreetMap contributors © CARTO" at bounding box center [761, 496] width 435 height 638
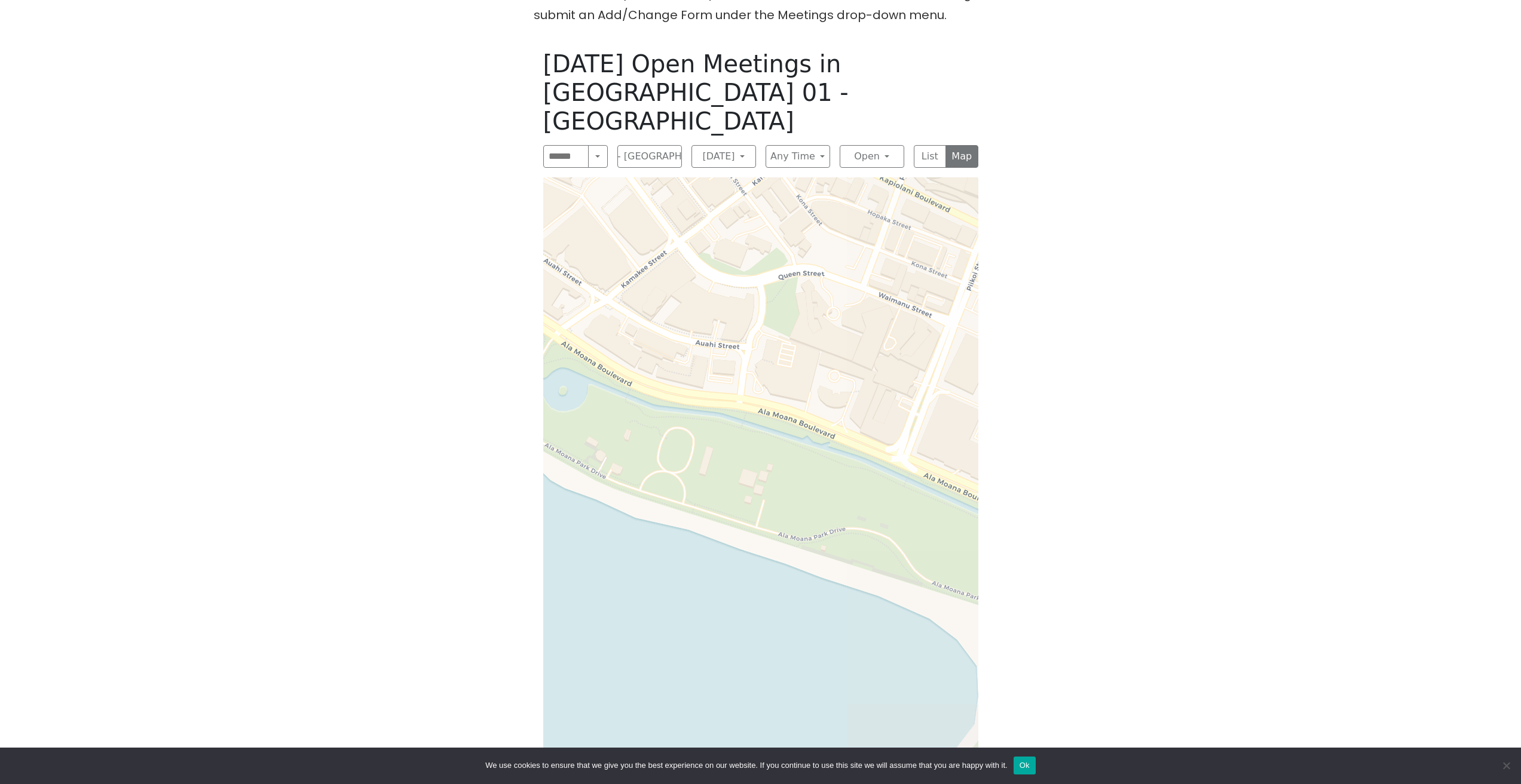
drag, startPoint x: 833, startPoint y: 479, endPoint x: 613, endPoint y: 409, distance: 230.9
click at [613, 409] on div "Leaflet | © OpenStreetMap contributors © CARTO" at bounding box center [761, 496] width 435 height 638
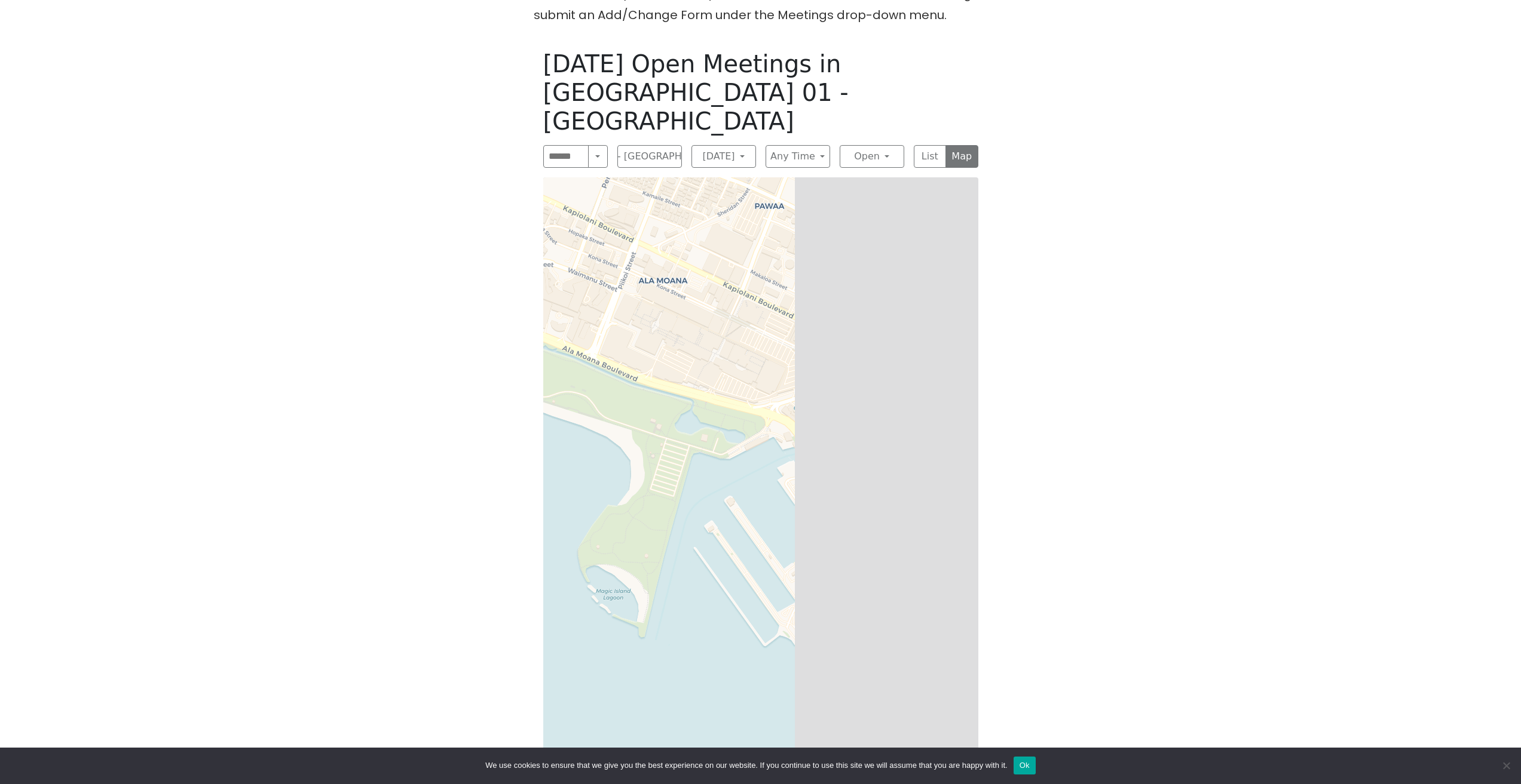
drag, startPoint x: 831, startPoint y: 445, endPoint x: 487, endPoint y: 304, distance: 371.8
click at [487, 304] on div "If you know of a meeting listed here that NO LONGER MEETS, please call Central …" at bounding box center [760, 400] width 1369 height 875
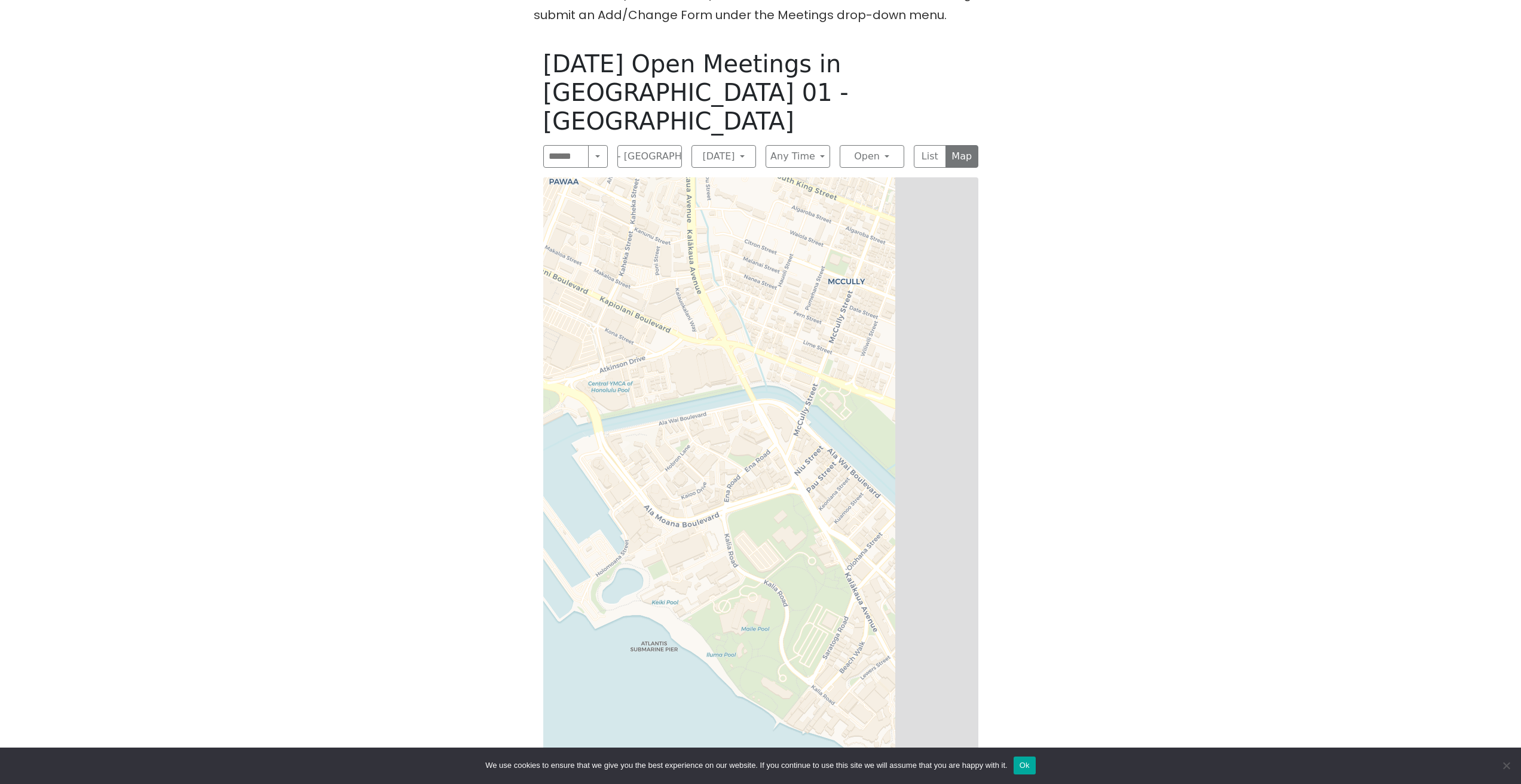
drag, startPoint x: 777, startPoint y: 368, endPoint x: 642, endPoint y: 370, distance: 135.0
click at [642, 370] on div "Leaflet | © OpenStreetMap contributors © CARTO" at bounding box center [761, 496] width 435 height 638
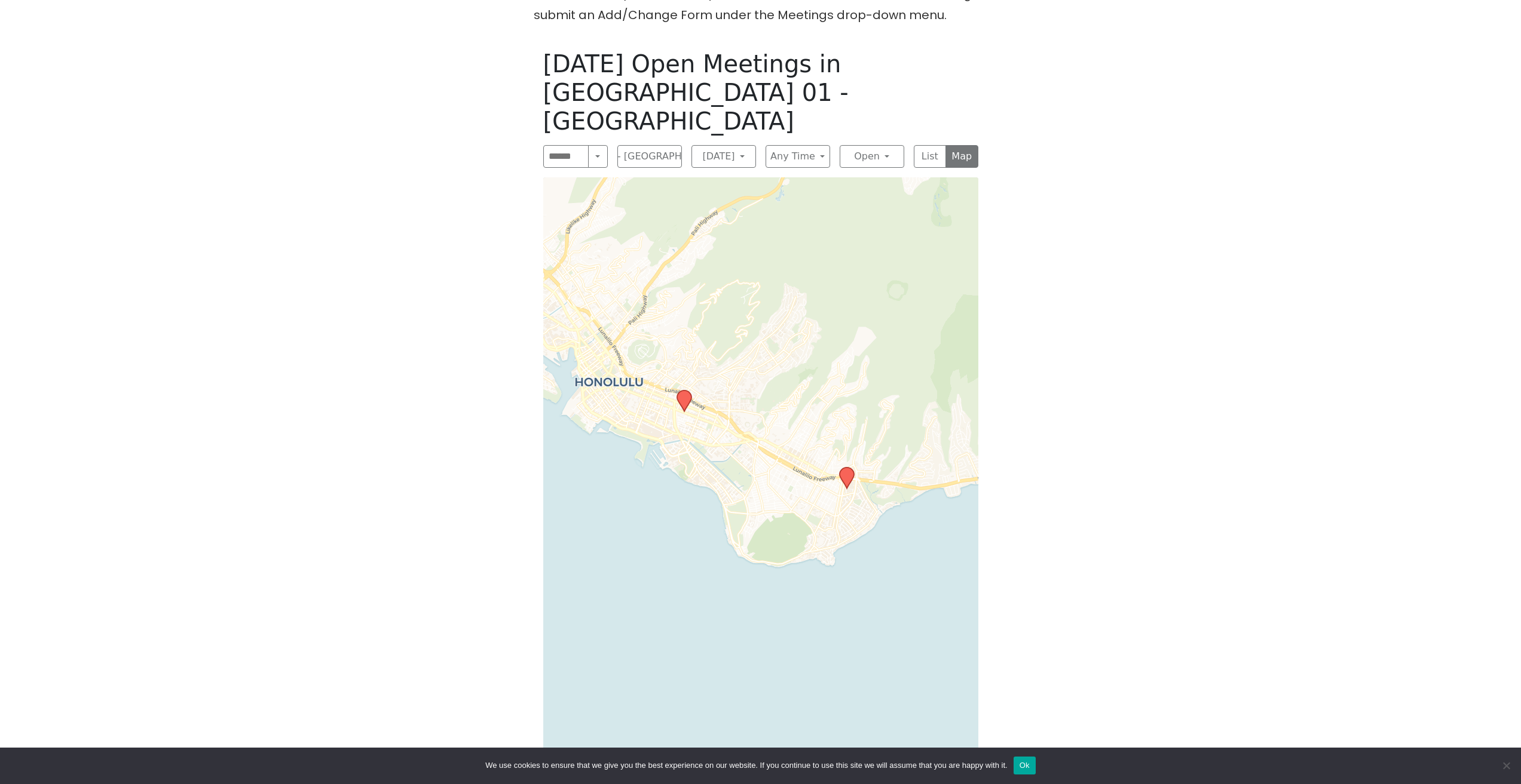
drag, startPoint x: 744, startPoint y: 403, endPoint x: 729, endPoint y: 413, distance: 18.0
click at [729, 413] on div "Leaflet | © OpenStreetMap contributors © CARTO" at bounding box center [761, 496] width 435 height 638
click at [846, 468] on icon at bounding box center [846, 479] width 14 height 21
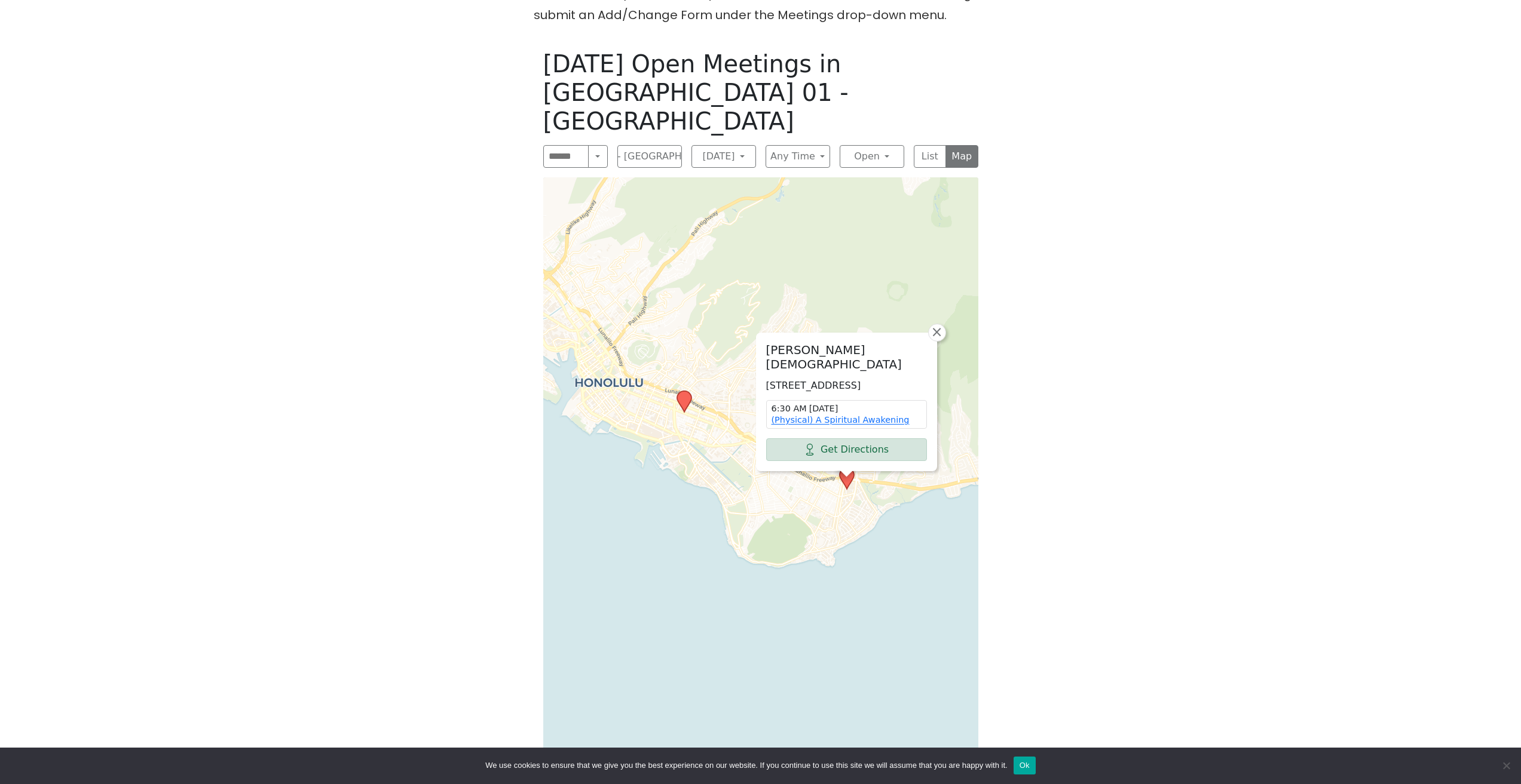
click at [683, 391] on icon at bounding box center [684, 402] width 14 height 21
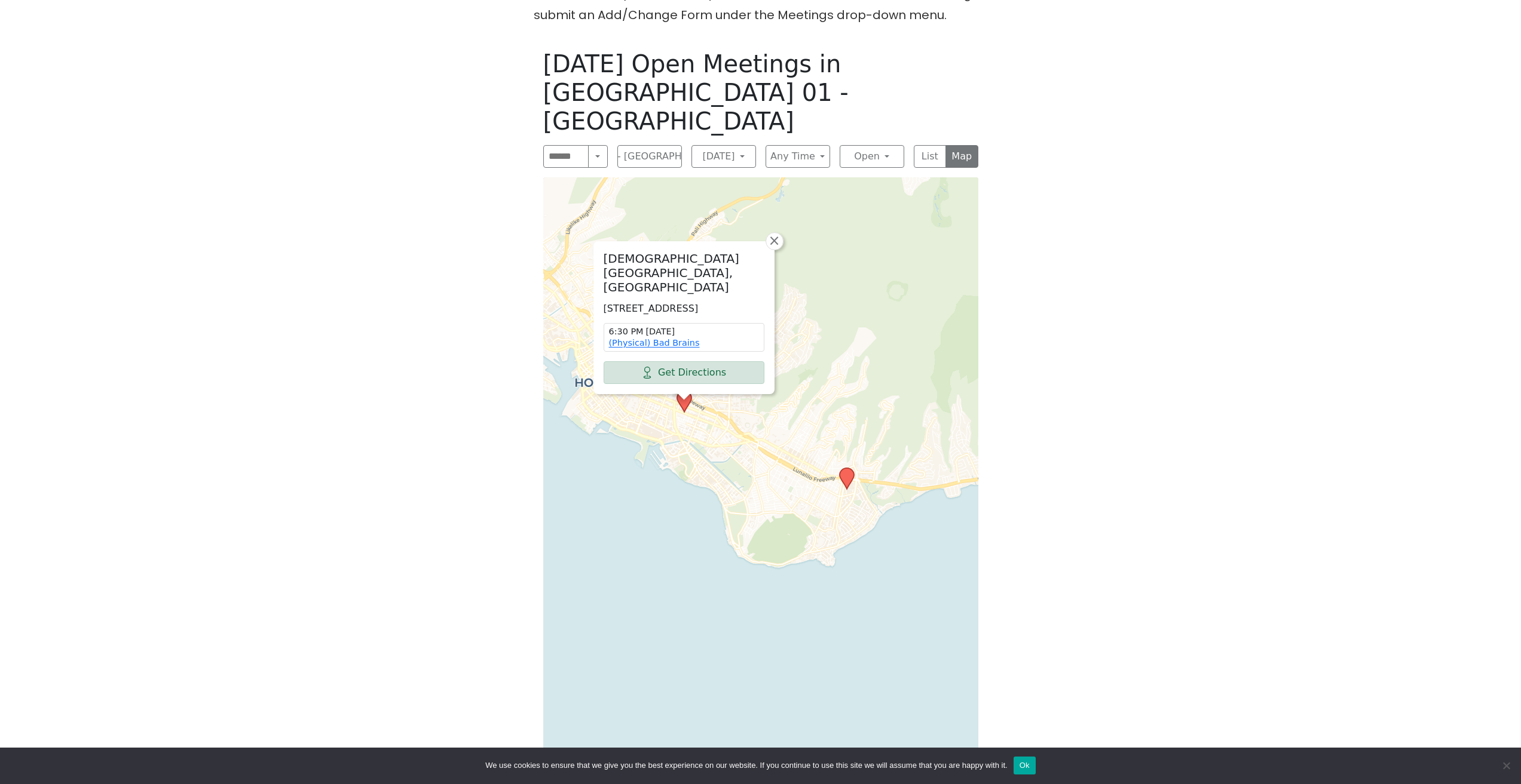
click at [848, 468] on icon at bounding box center [846, 479] width 14 height 21
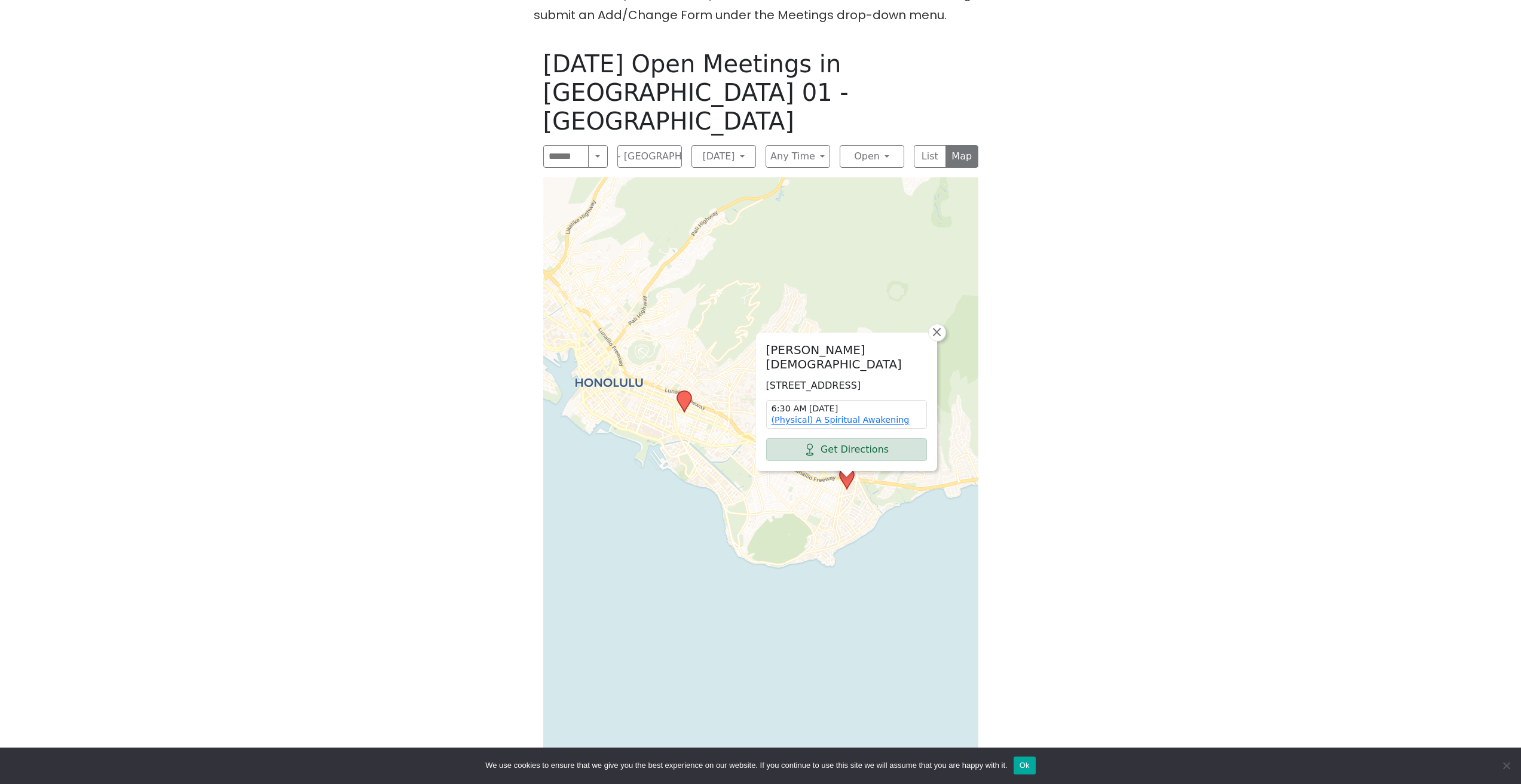
click at [689, 391] on icon at bounding box center [685, 402] width 16 height 23
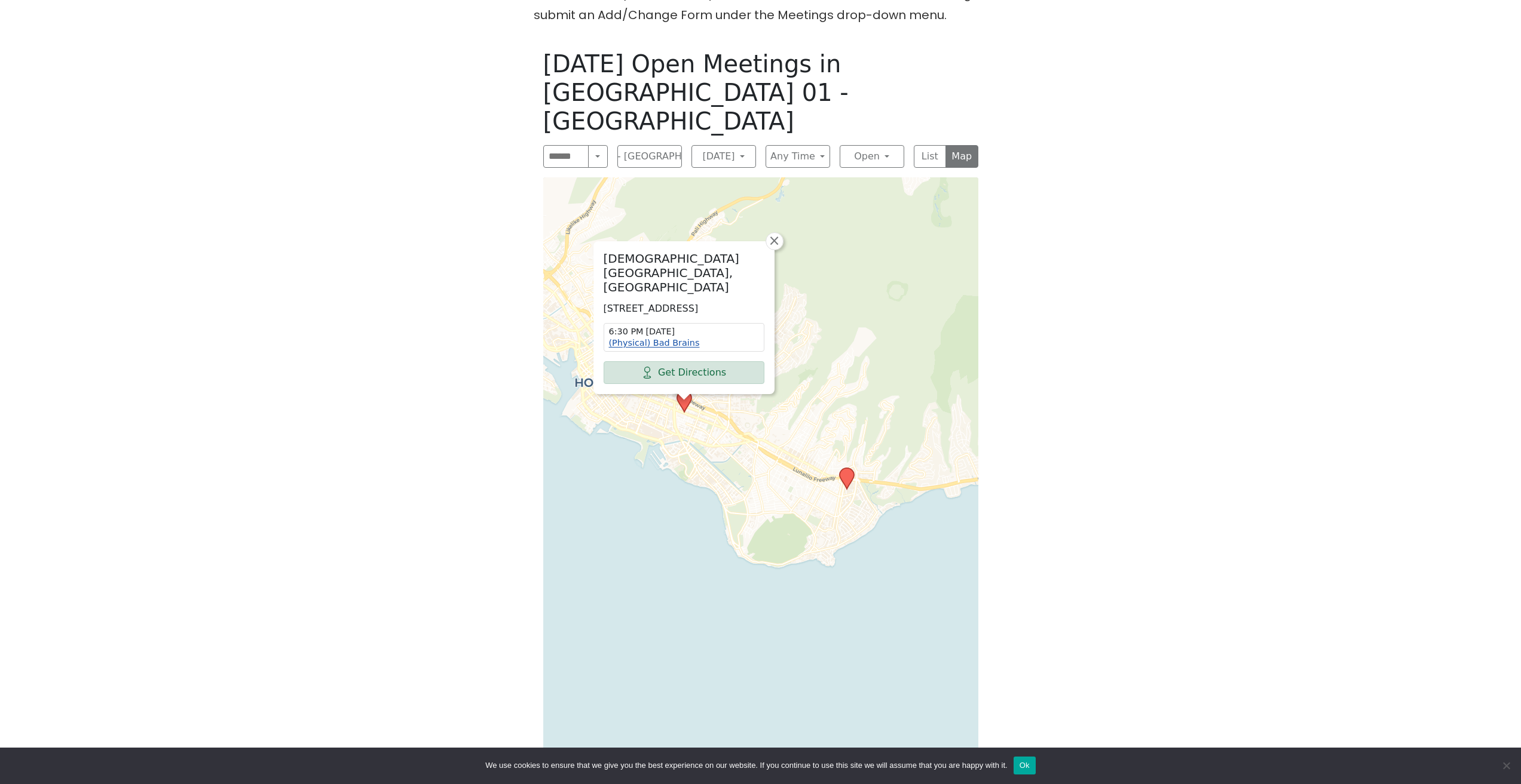
click at [640, 338] on link "(Physical) Bad Brains" at bounding box center [655, 343] width 91 height 10
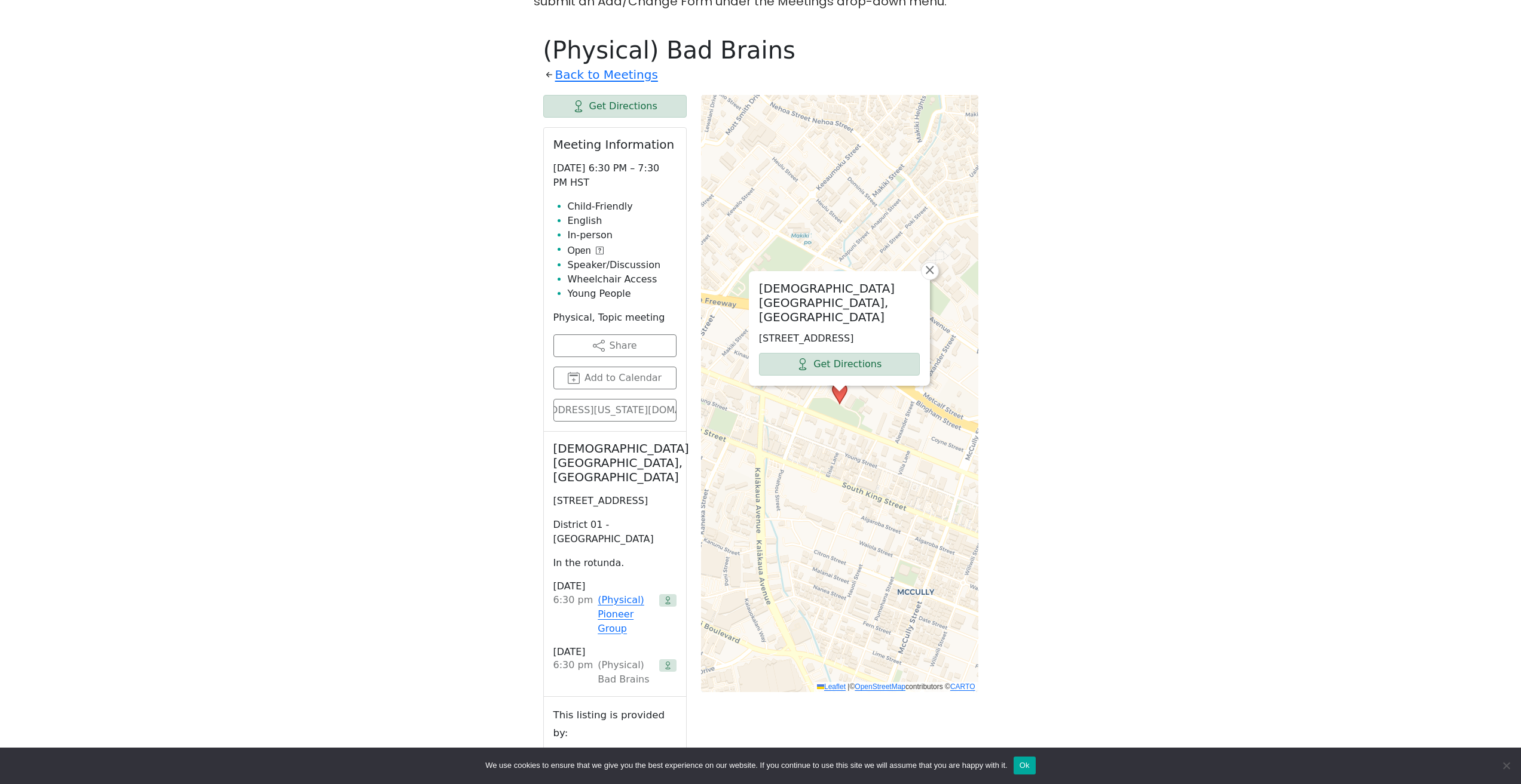
click at [600, 247] on icon at bounding box center [600, 250] width 8 height 8
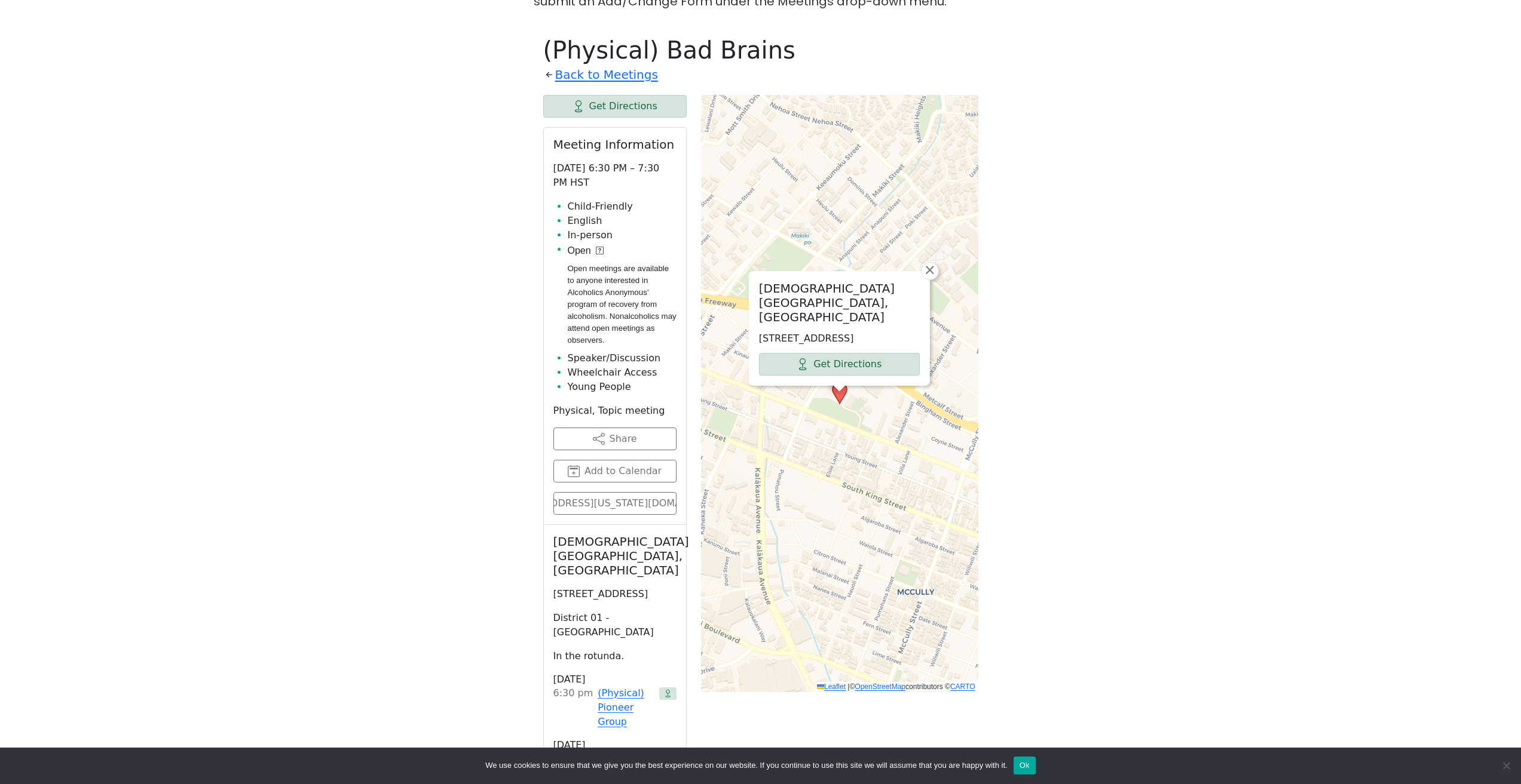
click at [600, 247] on icon at bounding box center [600, 250] width 8 height 8
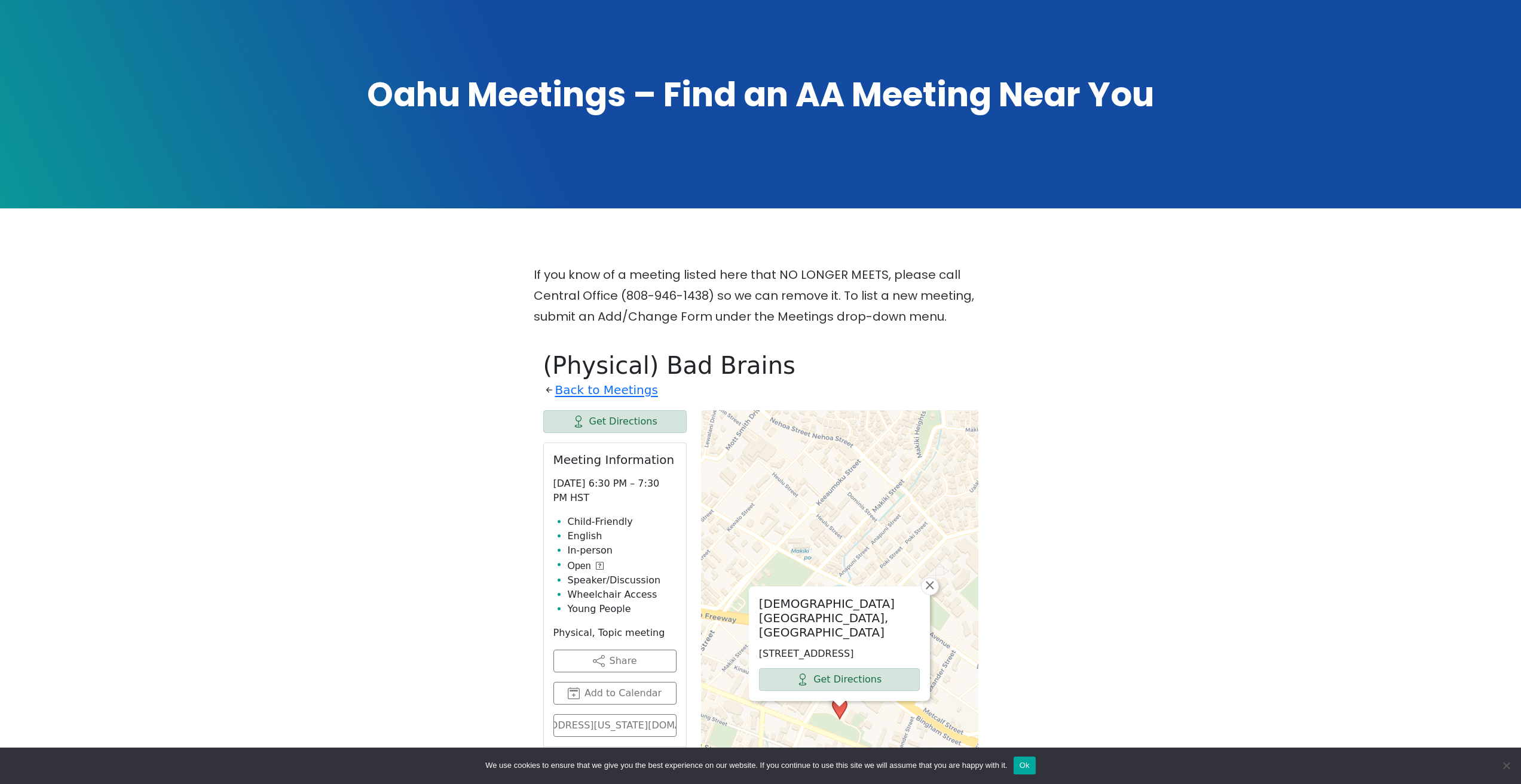
scroll to position [372, 0]
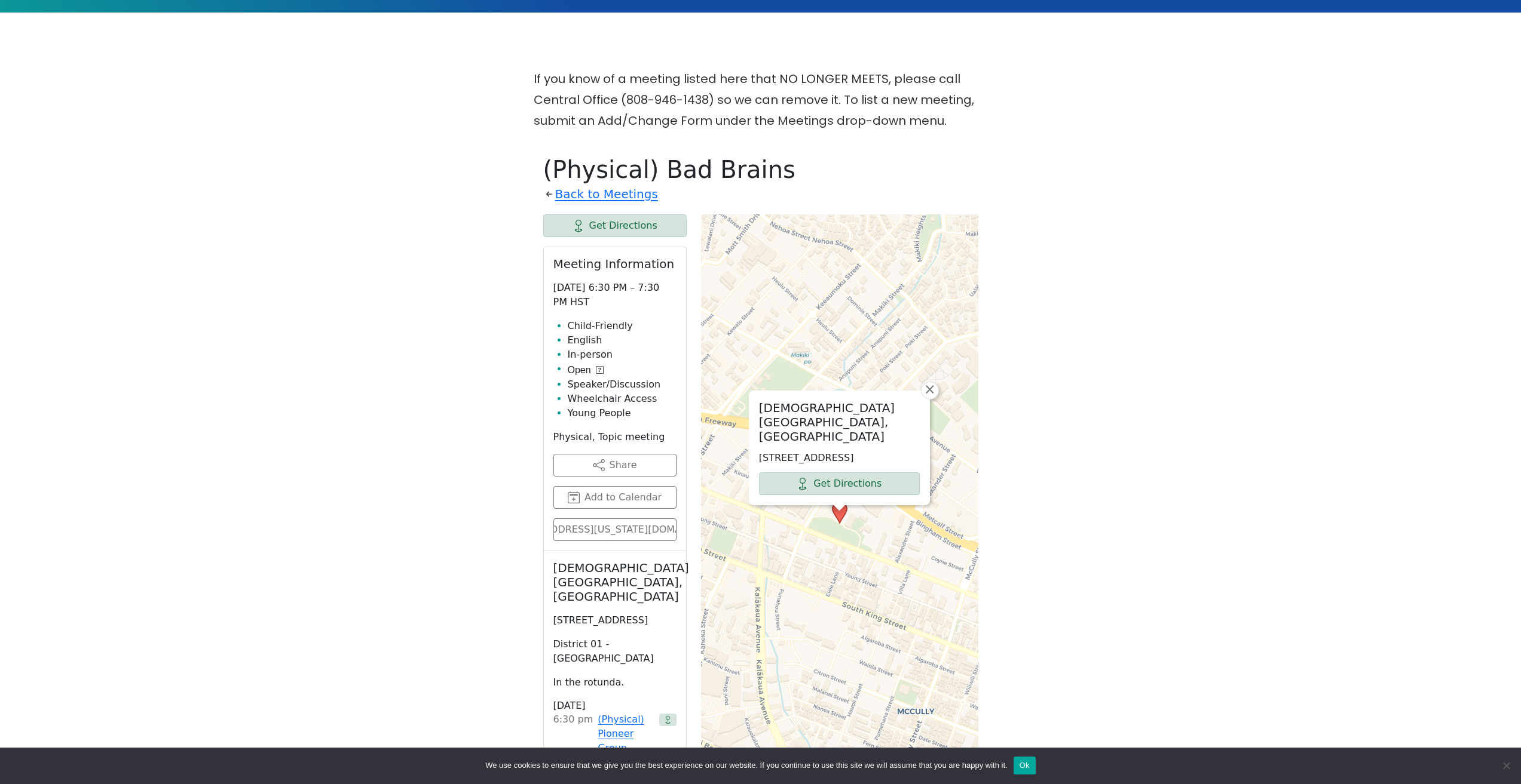
click at [598, 366] on icon at bounding box center [600, 370] width 8 height 8
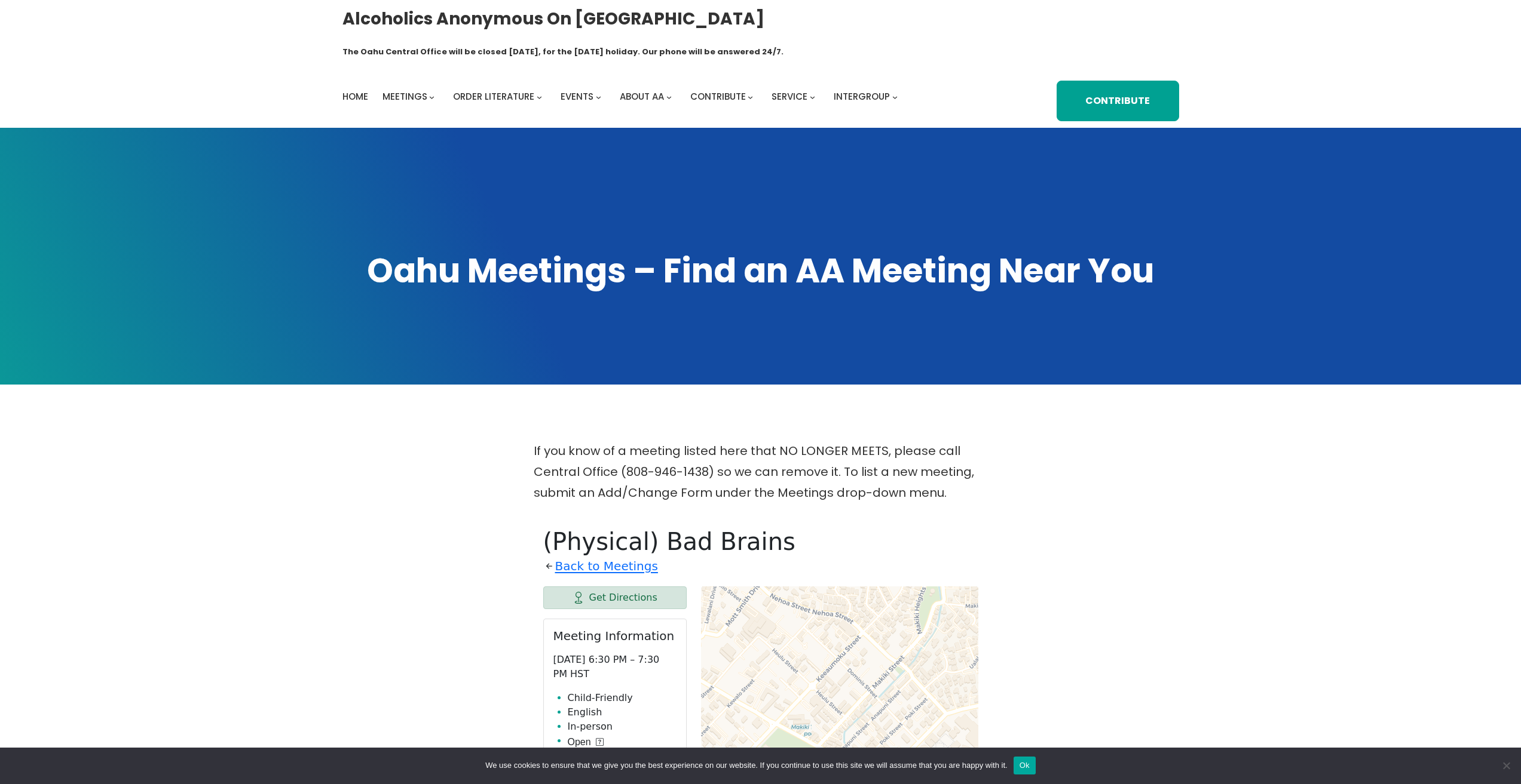
scroll to position [359, 0]
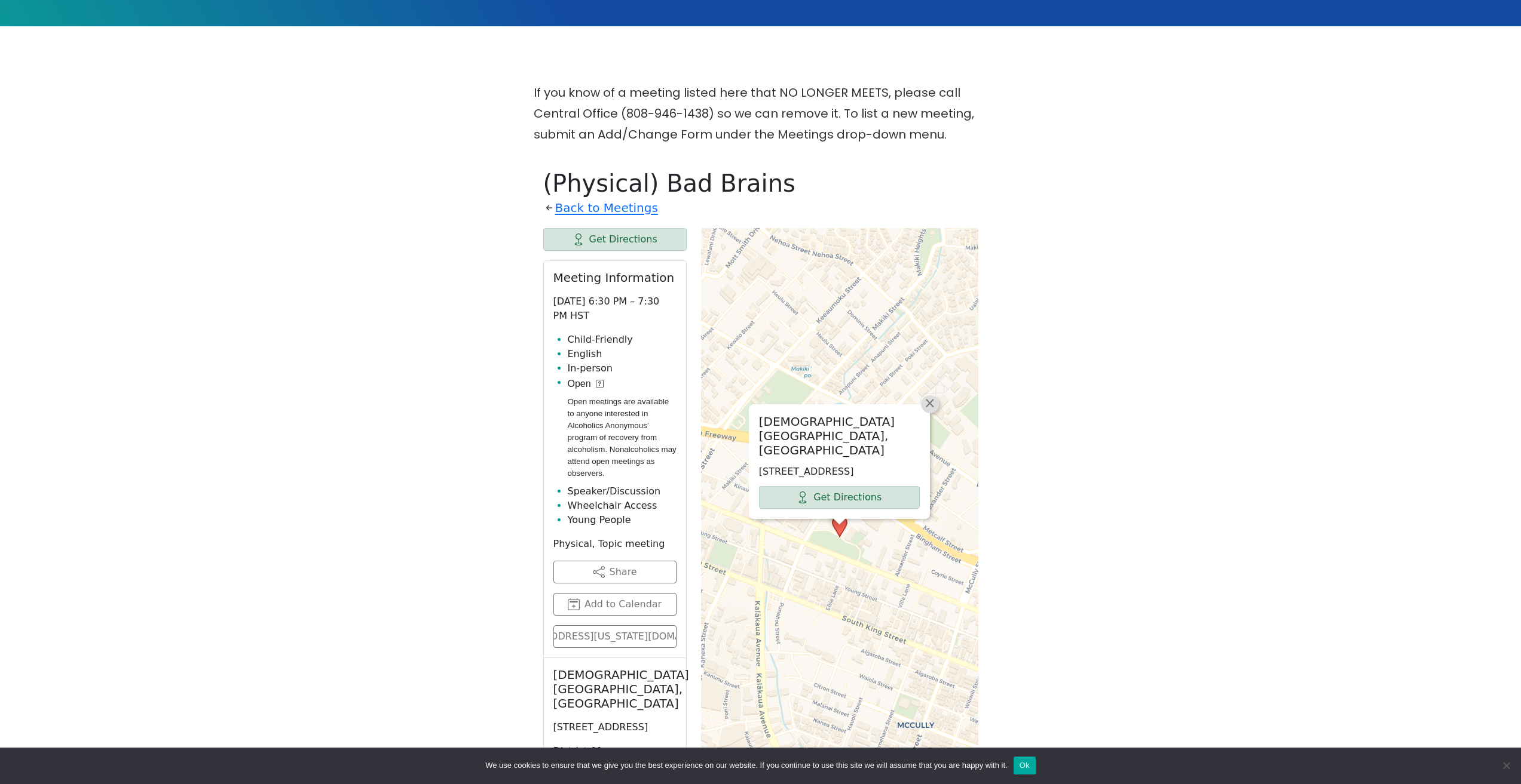
click at [930, 396] on span "×" at bounding box center [930, 403] width 12 height 14
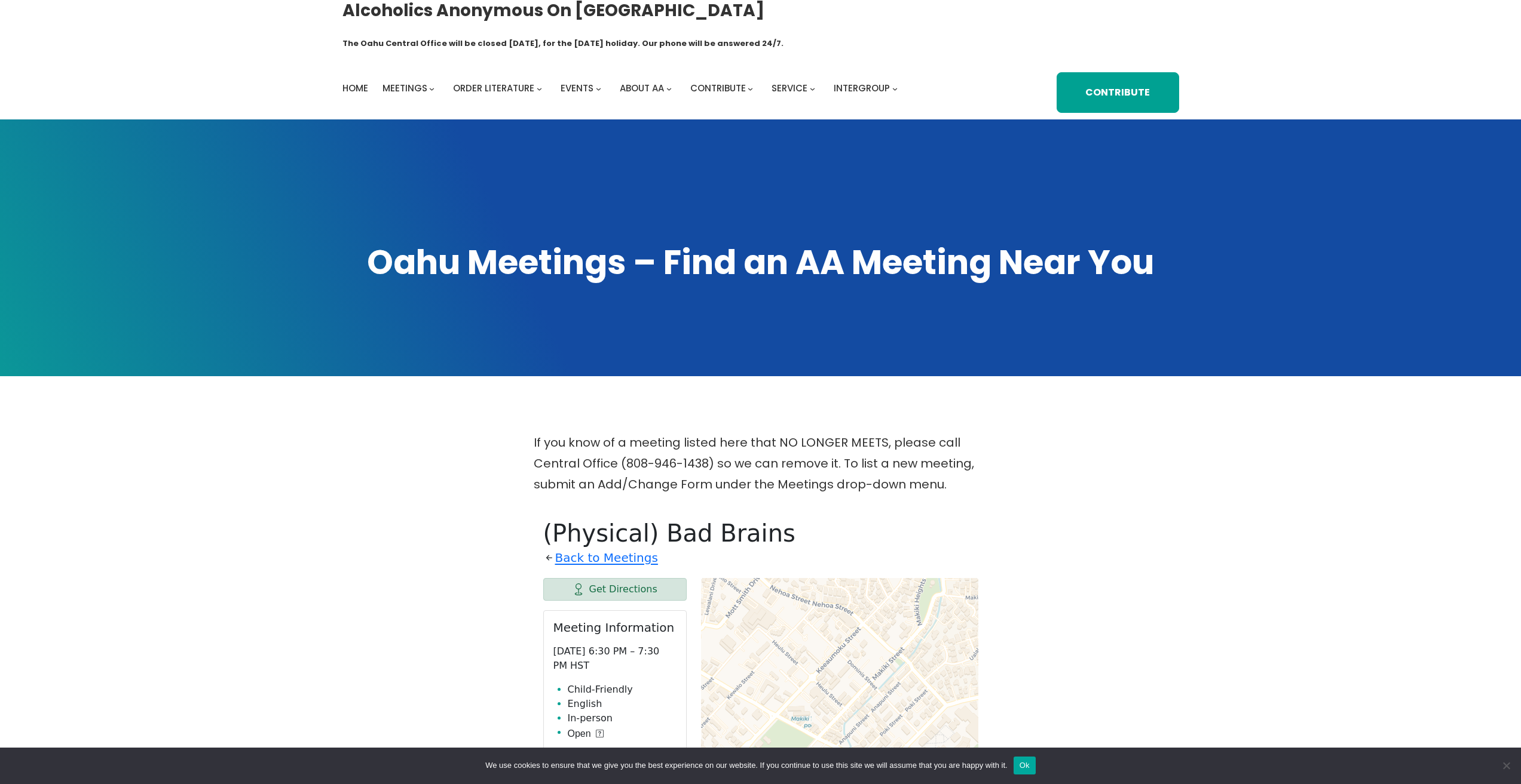
scroll to position [0, 0]
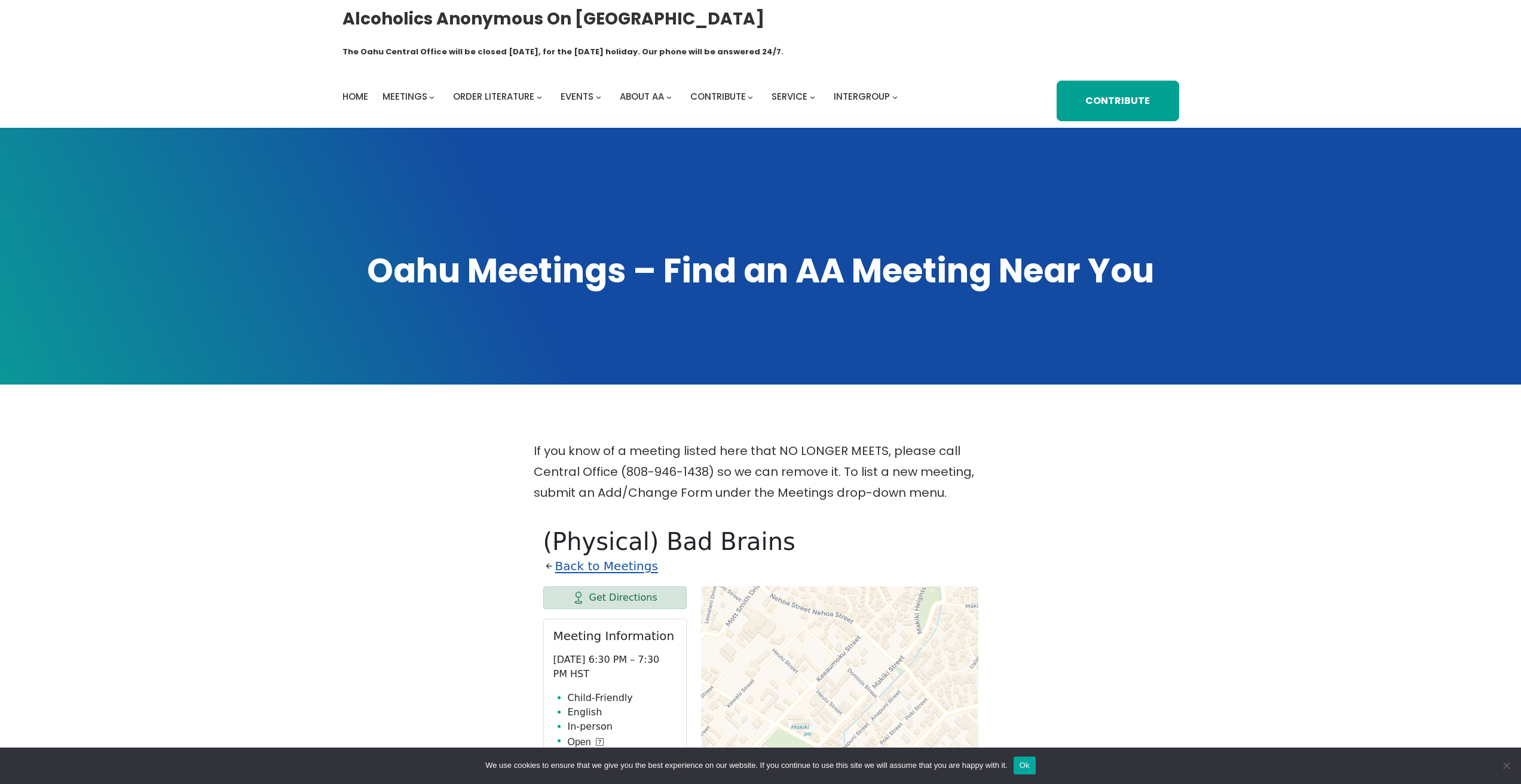
click at [600, 556] on link "Back to Meetings" at bounding box center [607, 566] width 103 height 21
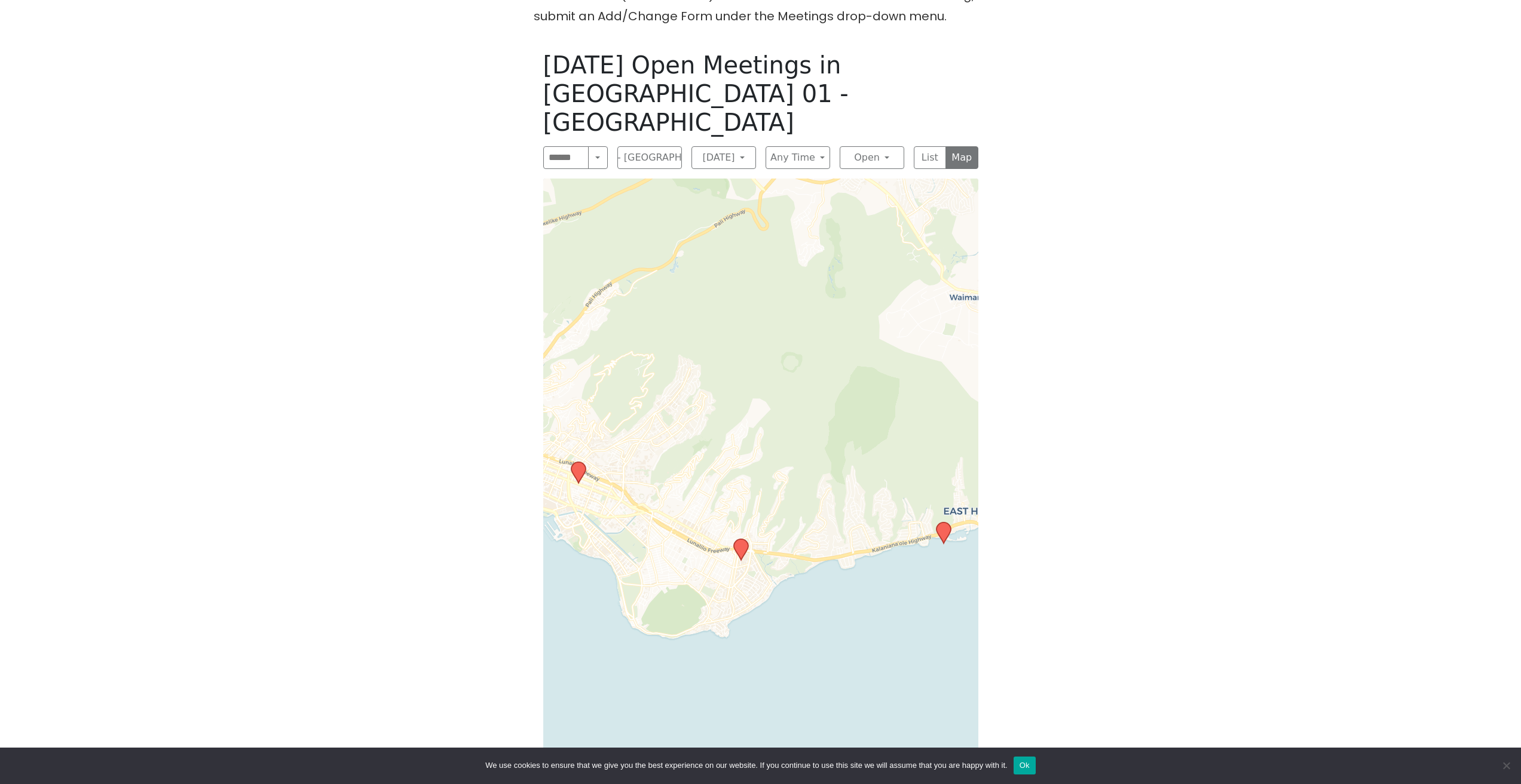
scroll to position [478, 0]
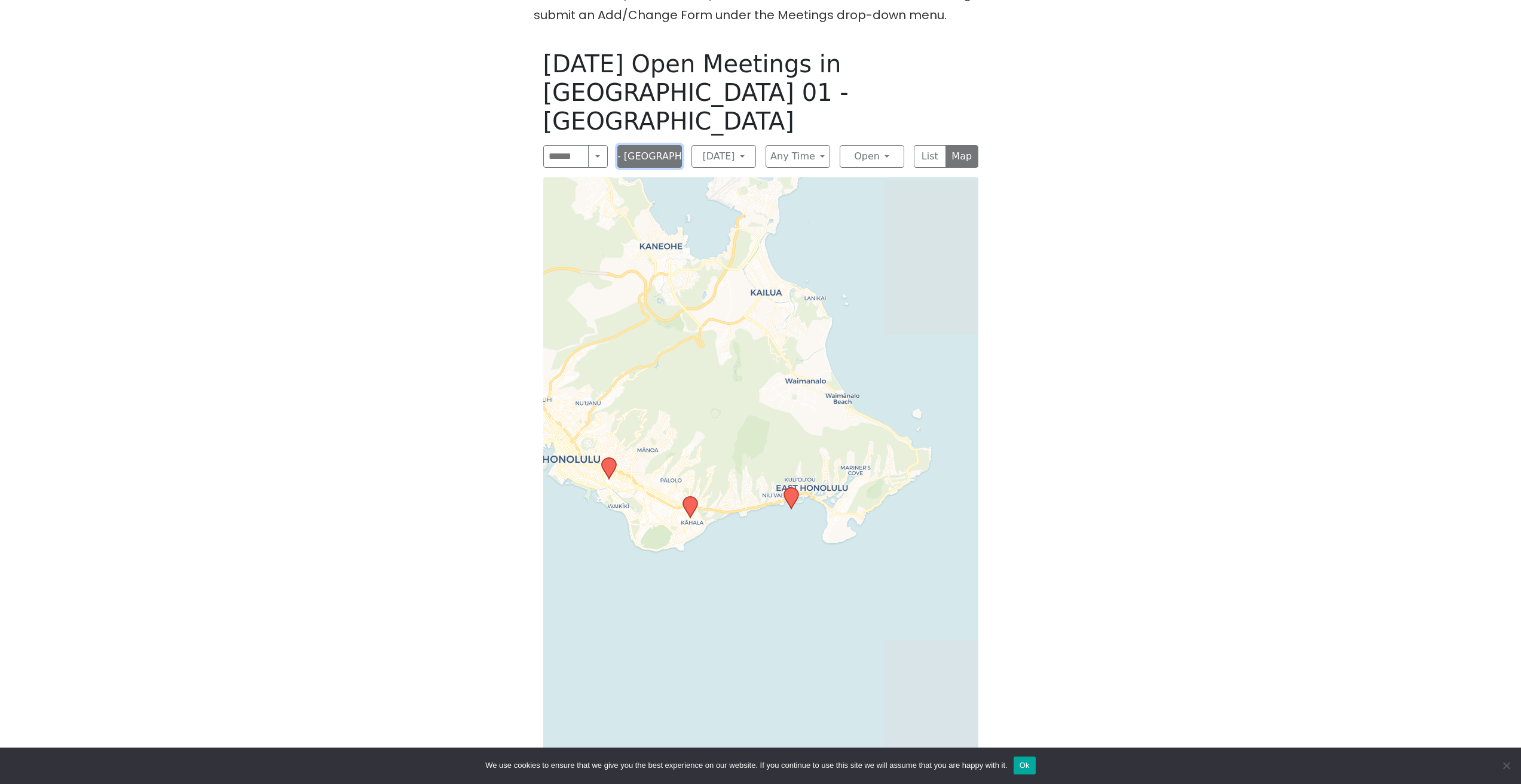
click at [656, 145] on button "District 01 - [GEOGRAPHIC_DATA]" at bounding box center [650, 157] width 65 height 23
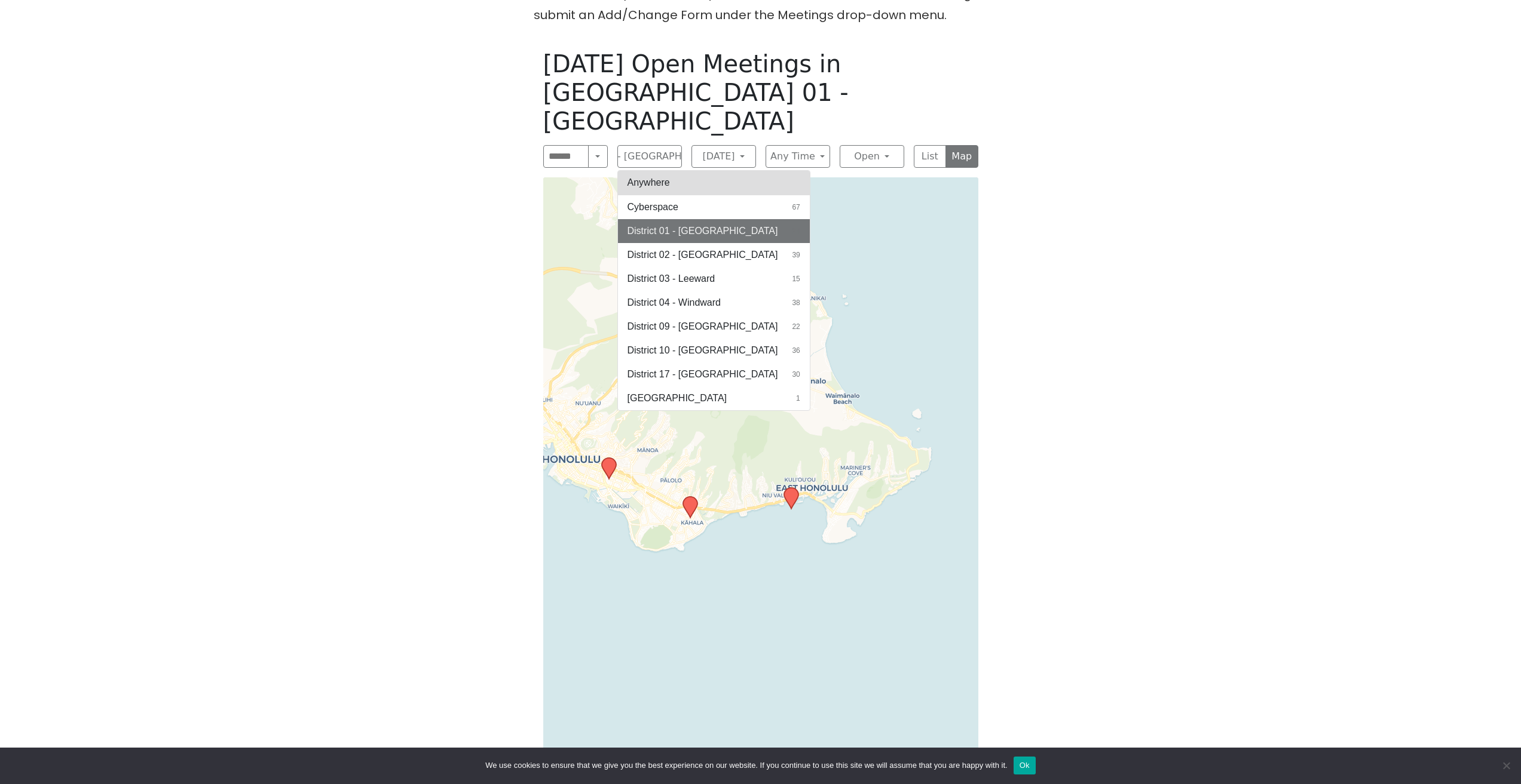
click at [661, 171] on button "Anywhere" at bounding box center [714, 183] width 192 height 24
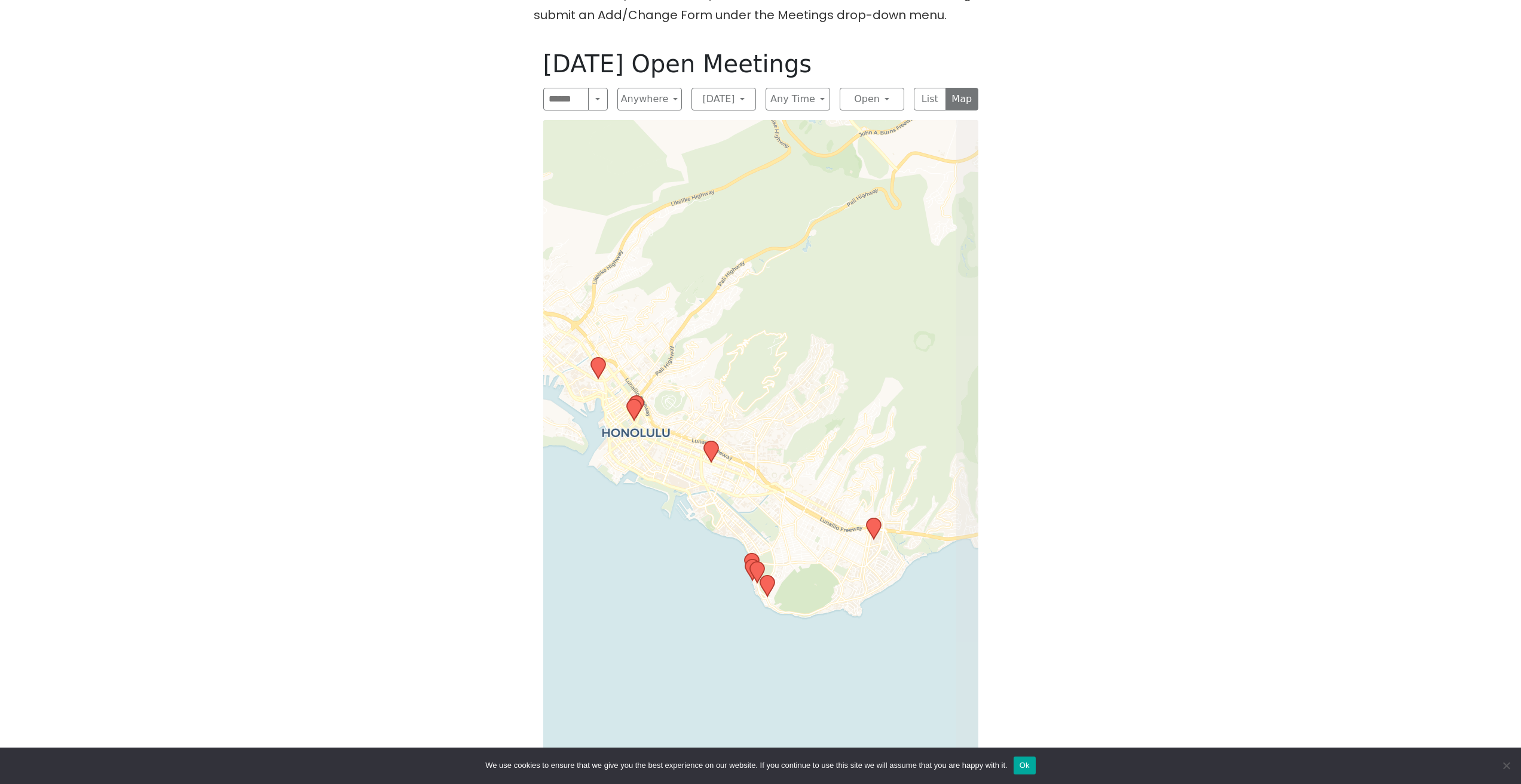
drag, startPoint x: 818, startPoint y: 520, endPoint x: 622, endPoint y: 120, distance: 445.4
click at [622, 120] on div "Leaflet | © OpenStreetMap contributors © CARTO" at bounding box center [761, 467] width 435 height 695
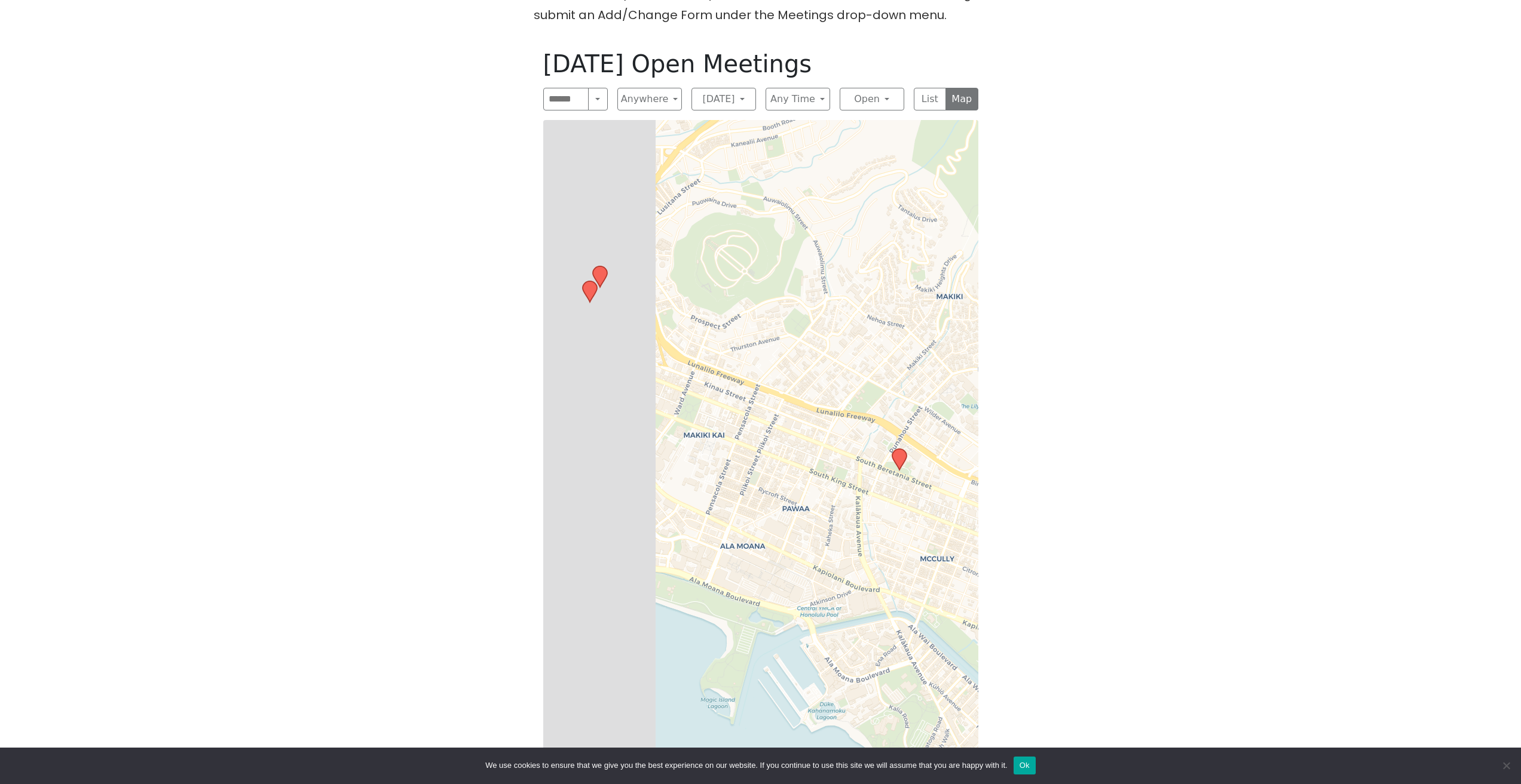
drag, startPoint x: 677, startPoint y: 435, endPoint x: 878, endPoint y: 451, distance: 201.6
click at [878, 451] on div "Leaflet | © OpenStreetMap contributors © CARTO" at bounding box center [761, 467] width 435 height 695
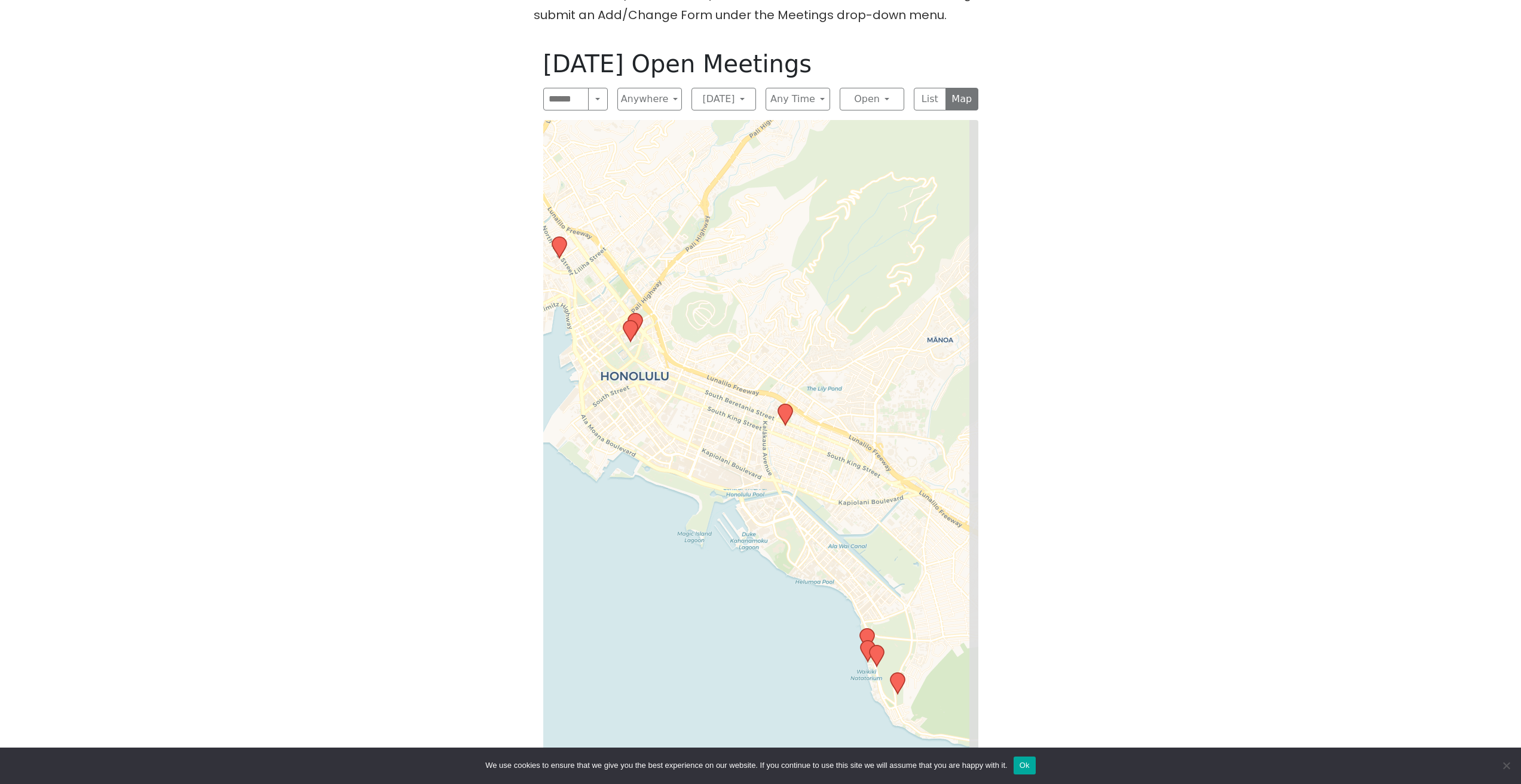
drag, startPoint x: 821, startPoint y: 465, endPoint x: 733, endPoint y: 402, distance: 108.2
click at [733, 402] on div "Leaflet | © OpenStreetMap contributors © CARTO" at bounding box center [761, 467] width 435 height 695
click at [782, 405] on icon at bounding box center [784, 415] width 14 height 21
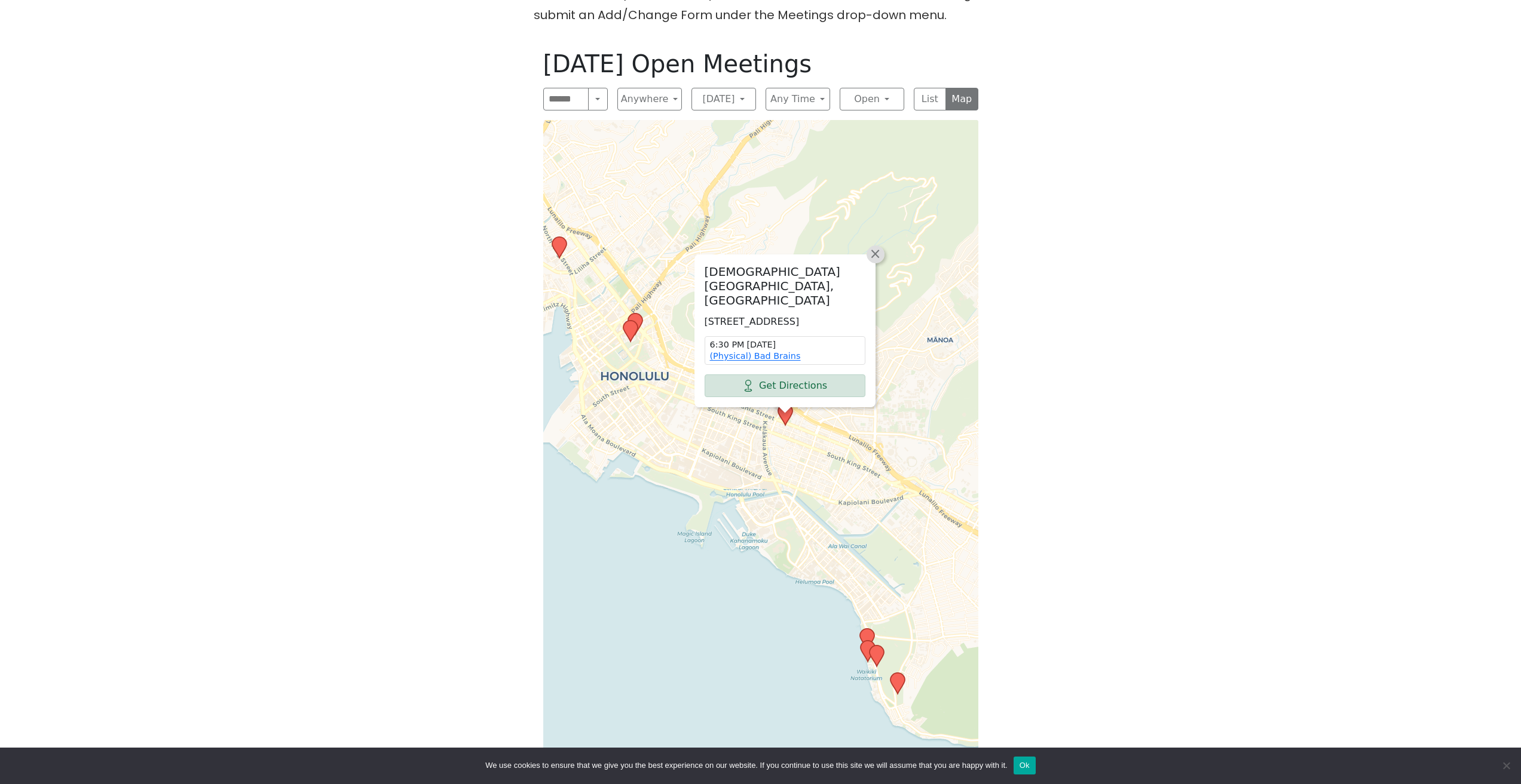
click at [879, 247] on span "×" at bounding box center [875, 254] width 12 height 14
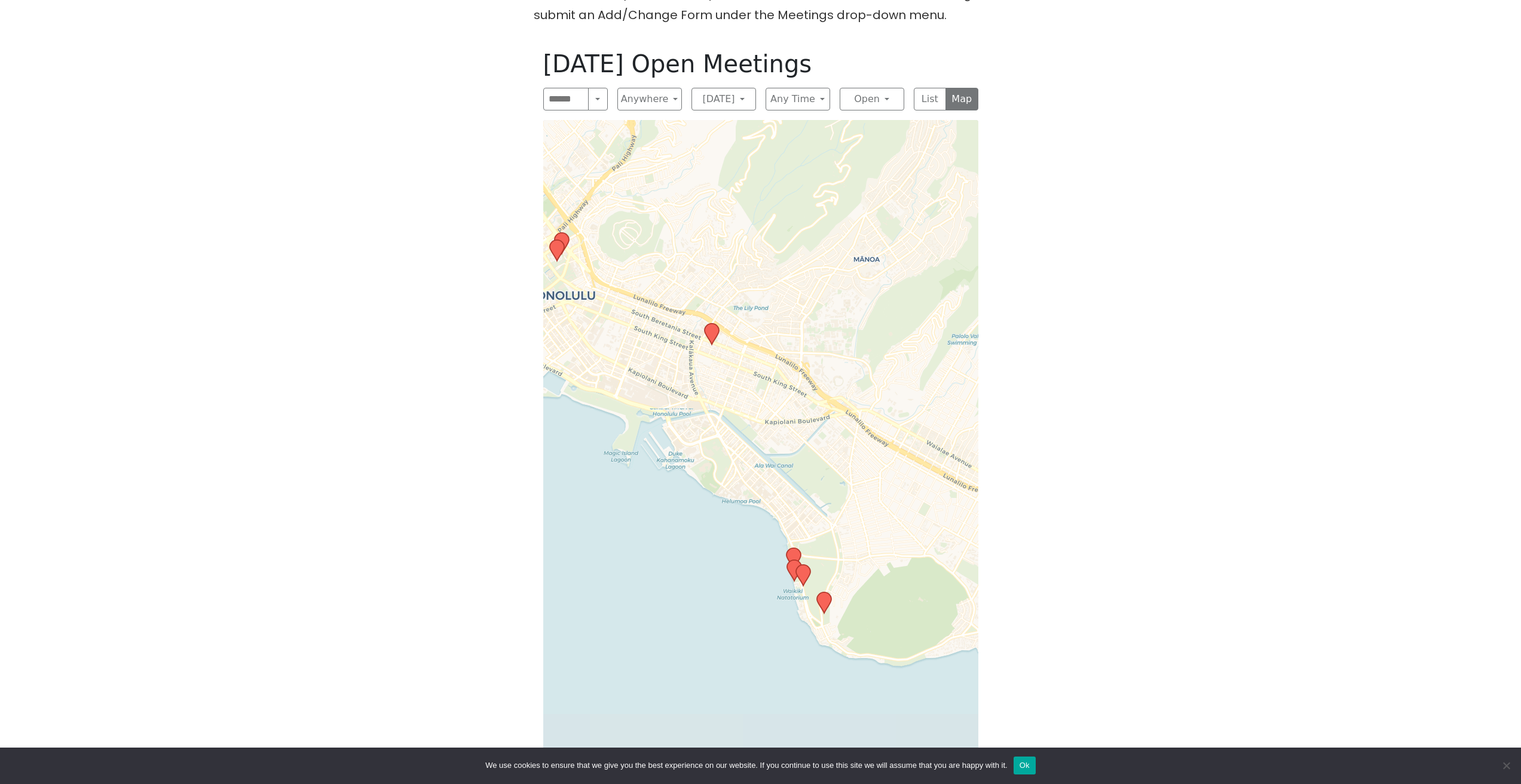
drag, startPoint x: 860, startPoint y: 430, endPoint x: 787, endPoint y: 350, distance: 108.3
click at [787, 350] on div "Leaflet | © OpenStreetMap contributors © CARTO" at bounding box center [761, 467] width 435 height 695
click at [824, 593] on icon at bounding box center [823, 603] width 14 height 21
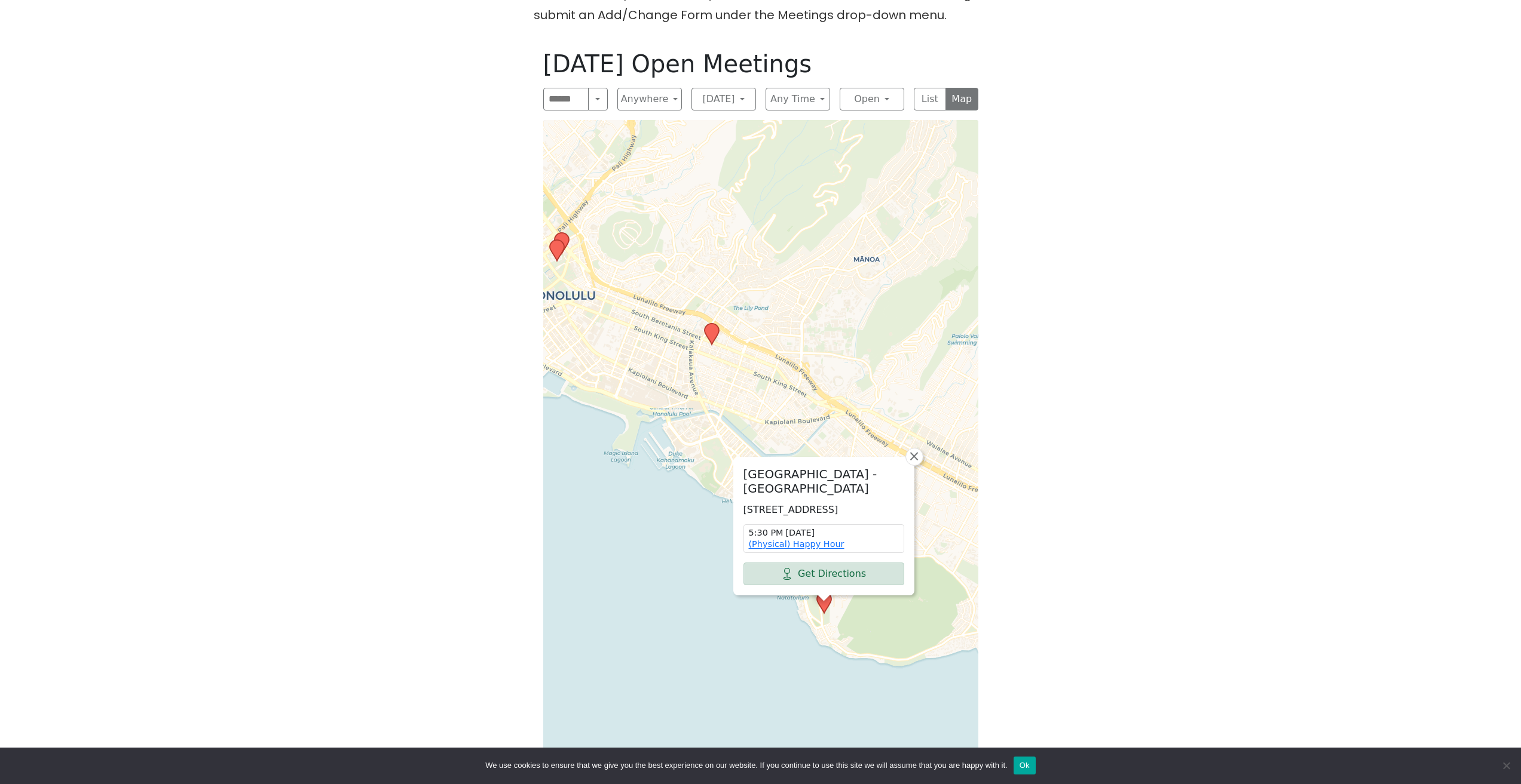
click at [689, 534] on div "[GEOGRAPHIC_DATA] - [GEOGRAPHIC_DATA] [STREET_ADDRESS] 5:30 PM [DATE] (Physical…" at bounding box center [761, 467] width 435 height 695
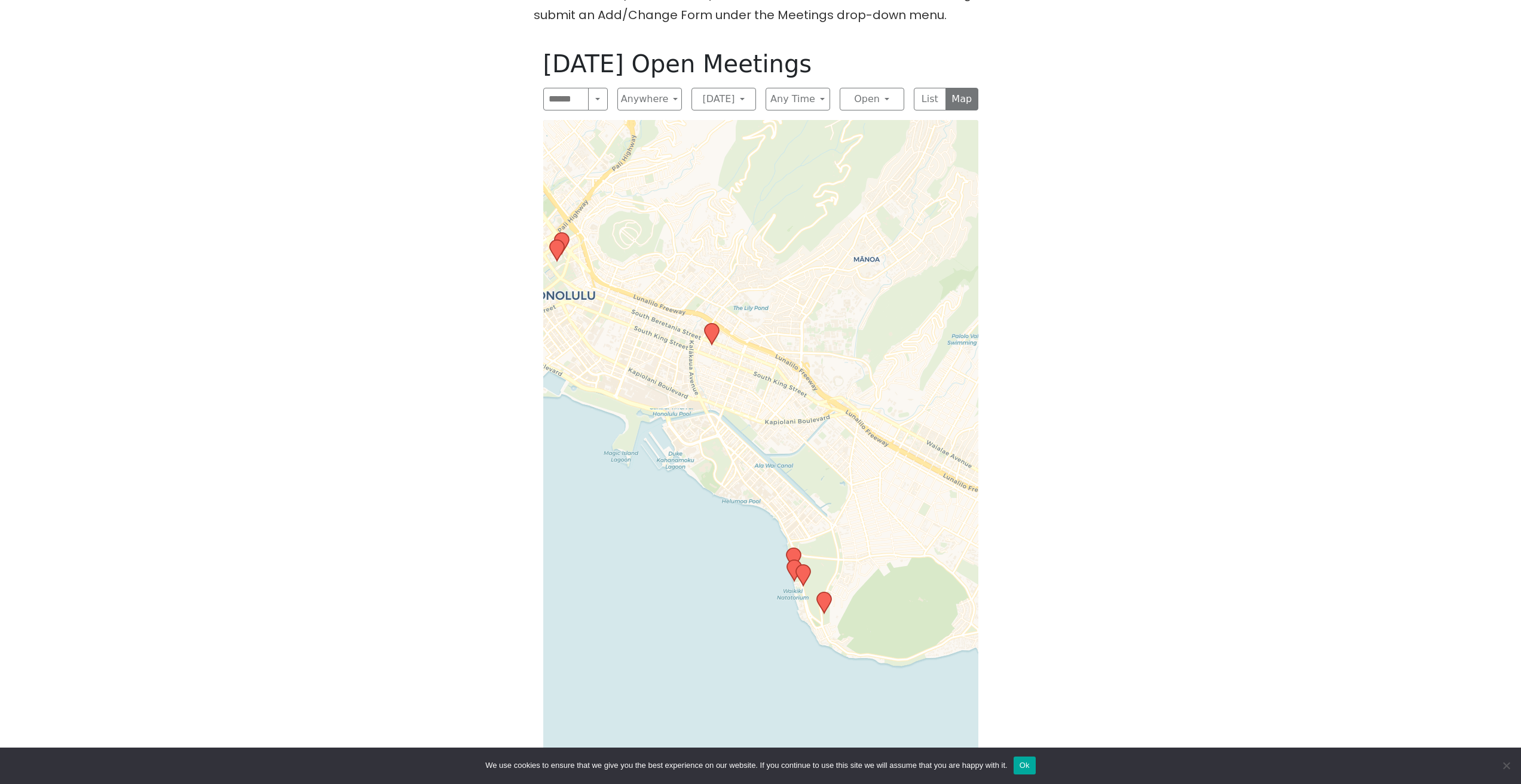
click at [803, 565] on icon at bounding box center [802, 575] width 14 height 21
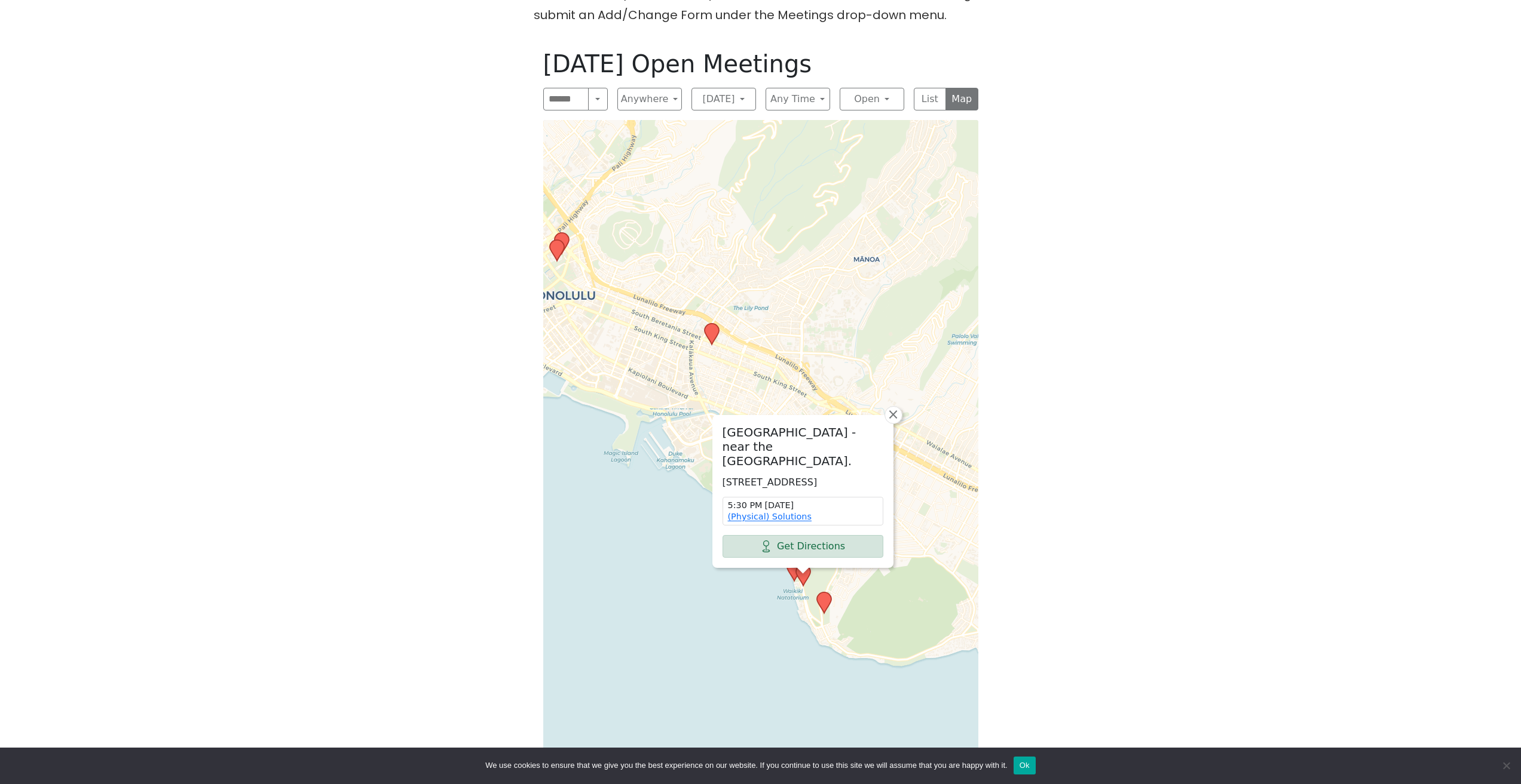
drag, startPoint x: 701, startPoint y: 547, endPoint x: 737, endPoint y: 548, distance: 36.0
click at [702, 547] on div "[GEOGRAPHIC_DATA] - near the [GEOGRAPHIC_DATA] [STREET_ADDRESS] 5:30 PM [DATE] …" at bounding box center [761, 467] width 435 height 695
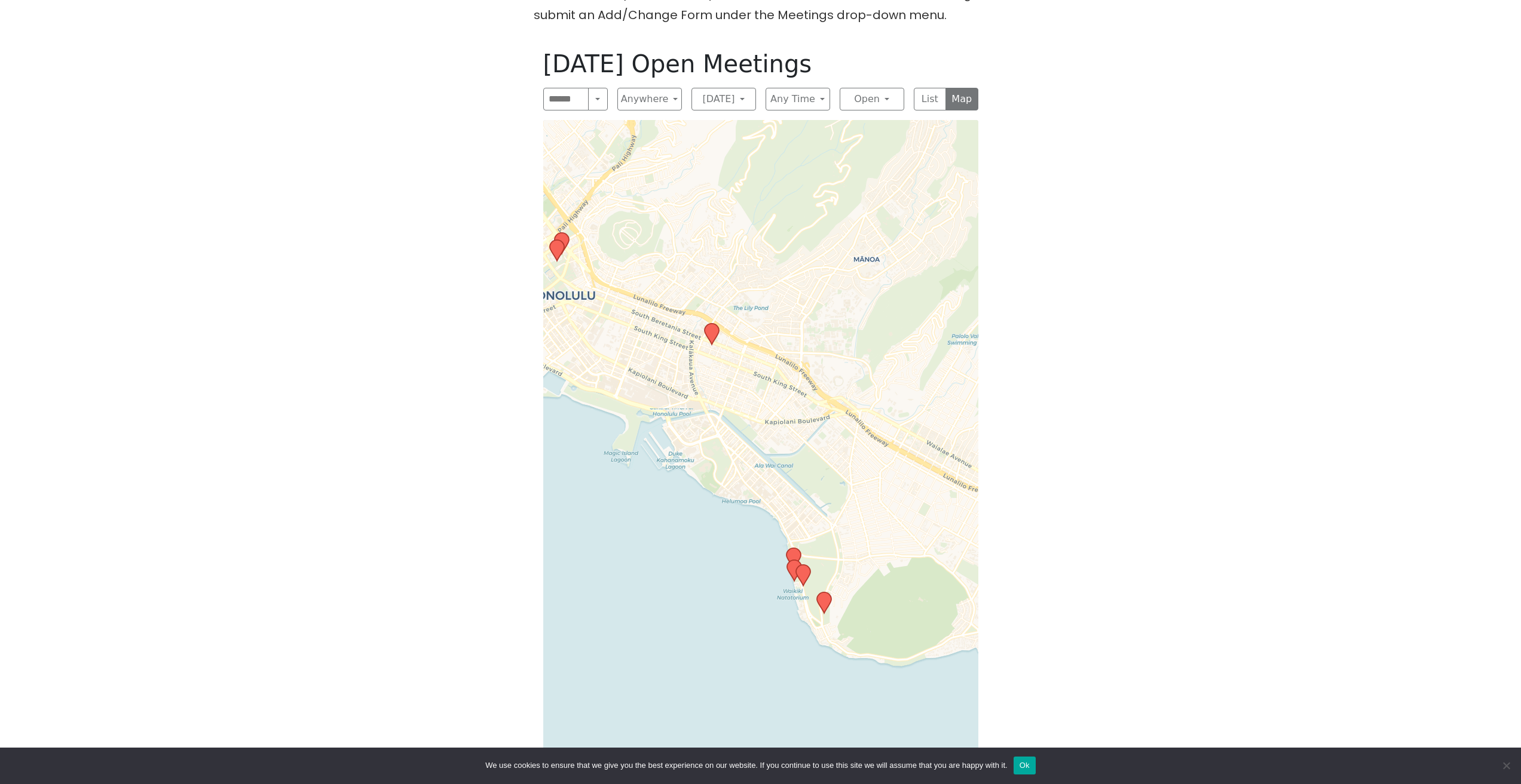
click at [793, 561] on icon at bounding box center [793, 571] width 14 height 21
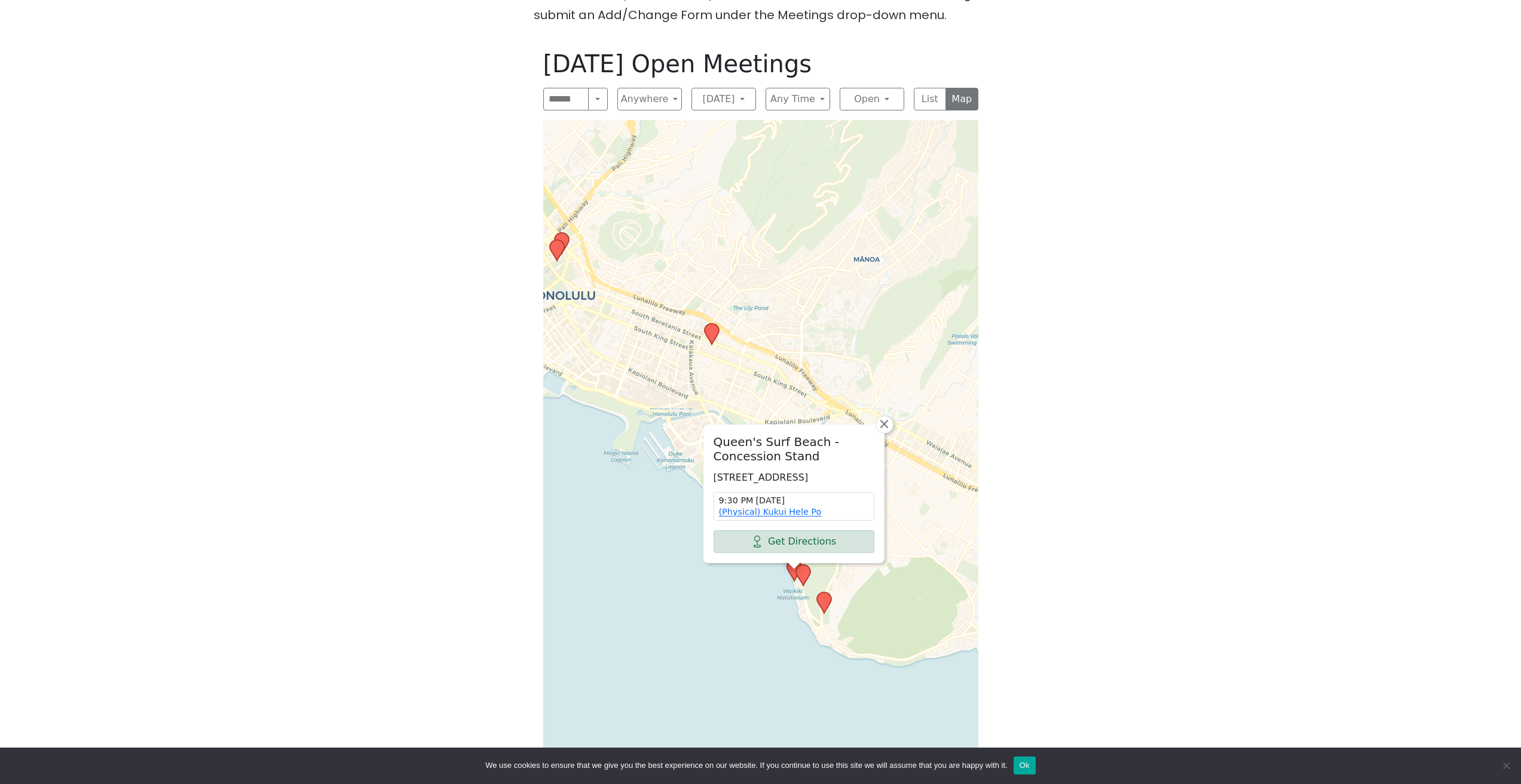
click at [696, 541] on div "[GEOGRAPHIC_DATA] - Concession Stand [STREET_ADDRESS] 9:30 PM [DATE] (Physical)…" at bounding box center [761, 467] width 435 height 695
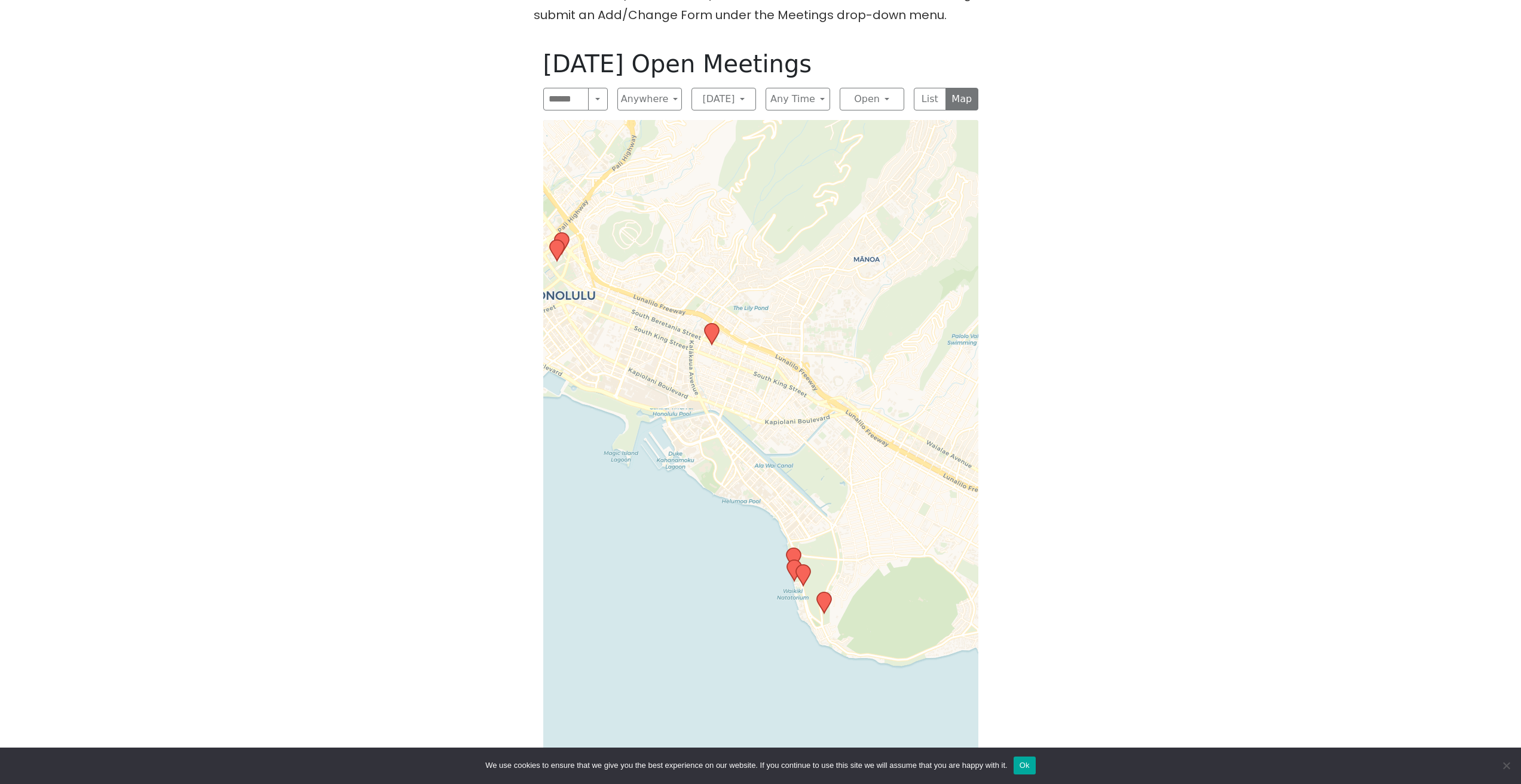
click at [792, 549] on icon at bounding box center [793, 559] width 14 height 21
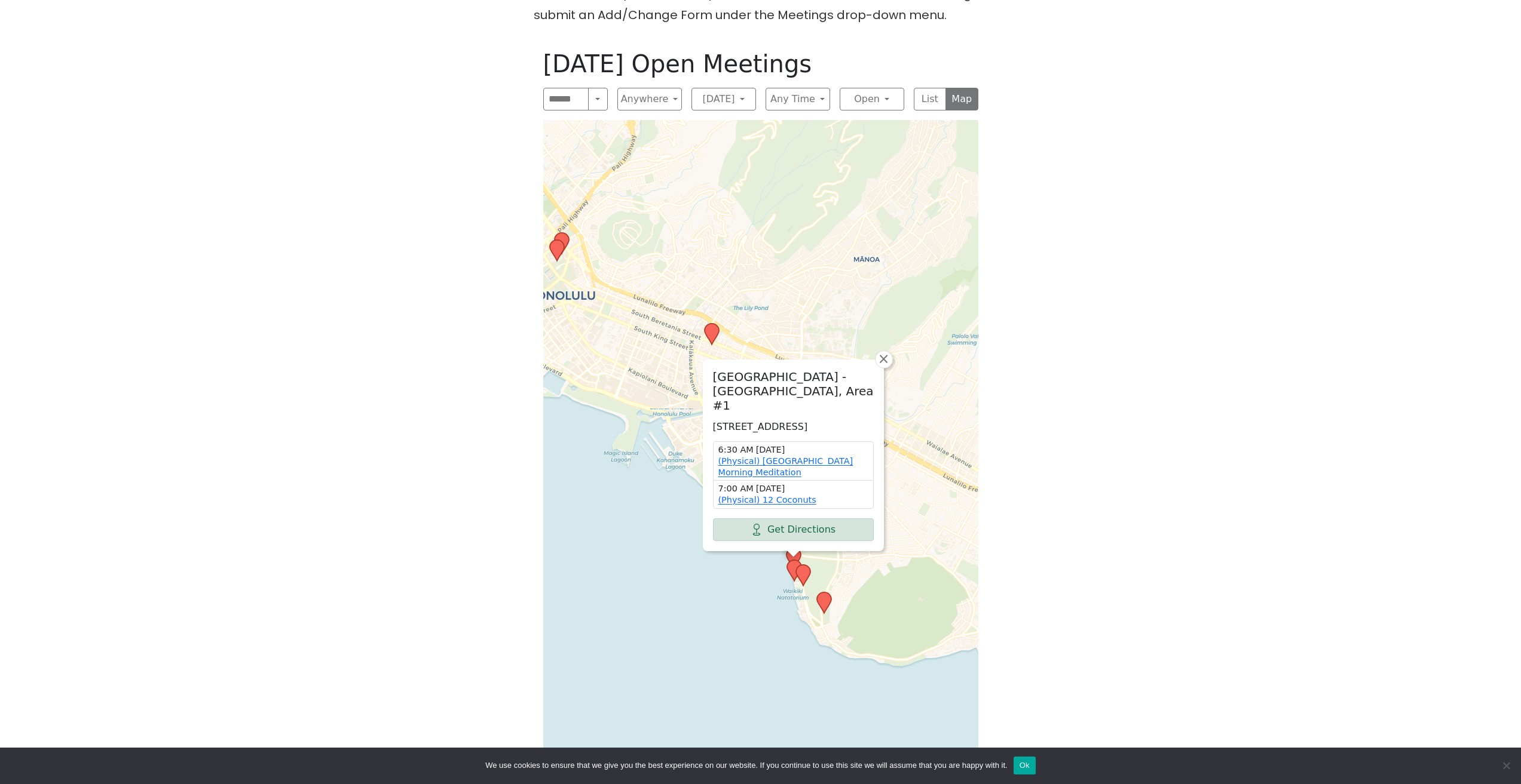
click at [677, 512] on div "[GEOGRAPHIC_DATA] - [GEOGRAPHIC_DATA] #1 [STREET_ADDRESS] 6:30 AM [DATE] (Physi…" at bounding box center [761, 467] width 435 height 695
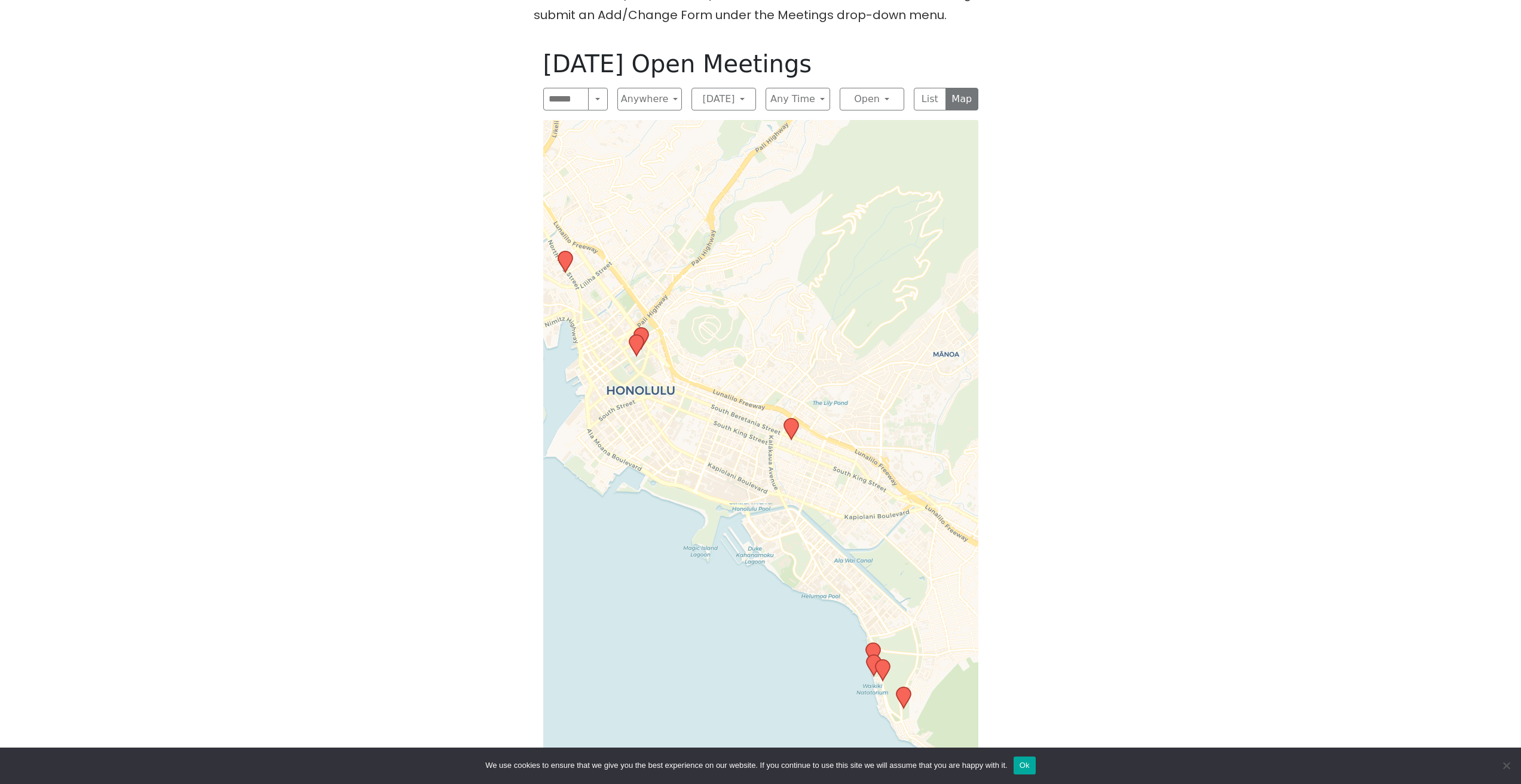
drag, startPoint x: 720, startPoint y: 416, endPoint x: 833, endPoint y: 545, distance: 171.5
click at [831, 546] on div "Leaflet | © OpenStreetMap contributors © CARTO" at bounding box center [761, 467] width 435 height 695
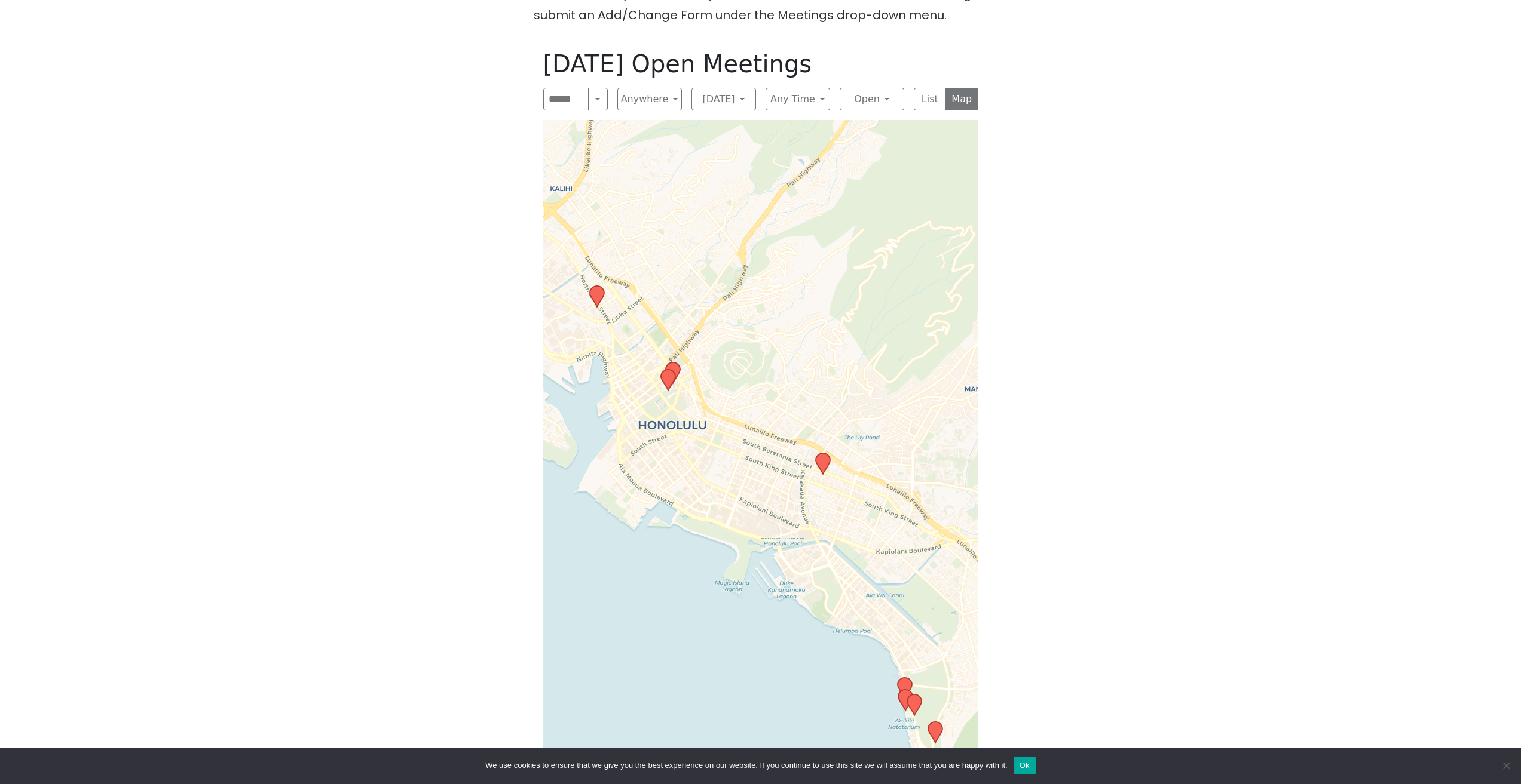
click at [822, 454] on icon at bounding box center [822, 464] width 14 height 21
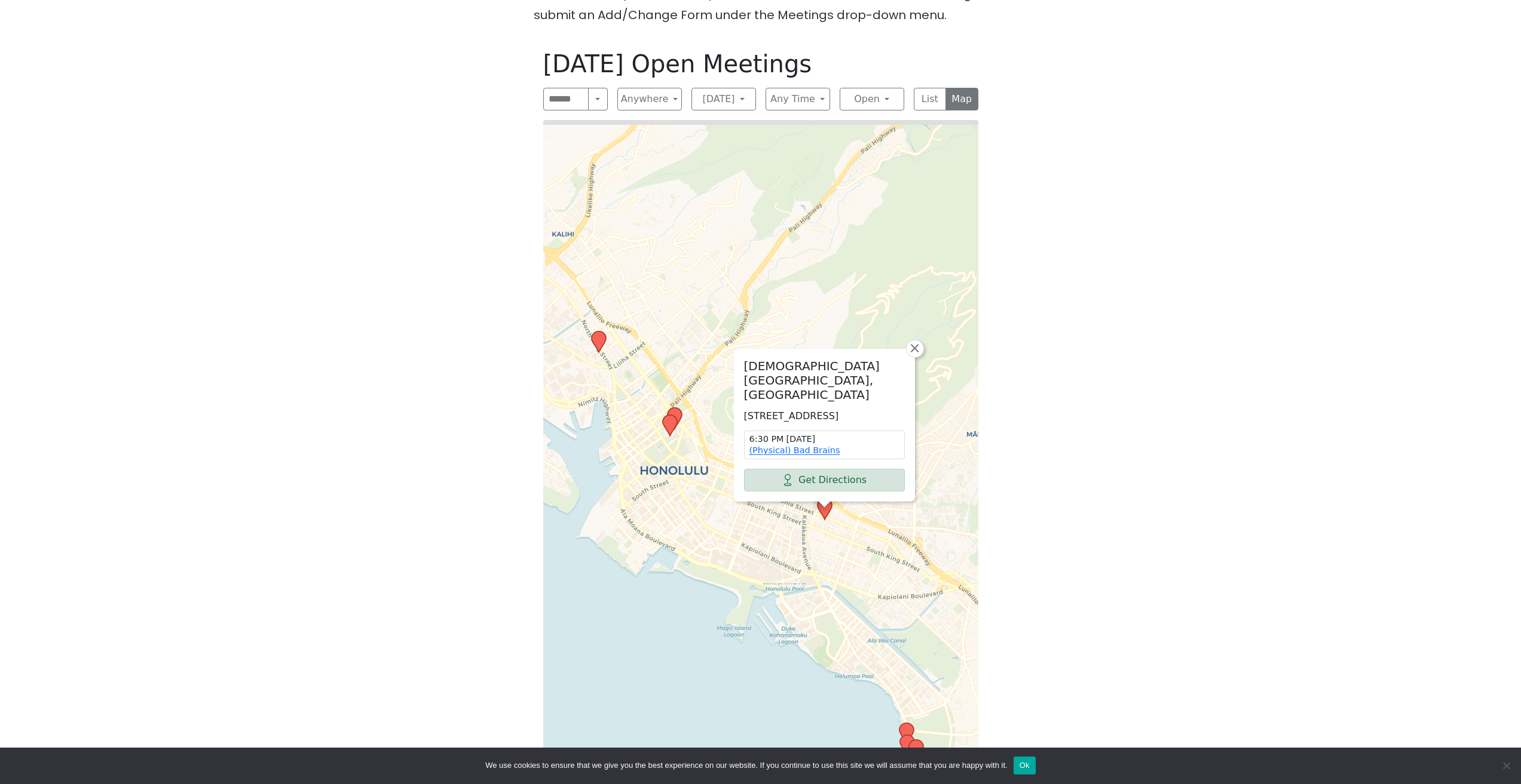
drag, startPoint x: 713, startPoint y: 370, endPoint x: 715, endPoint y: 416, distance: 46.0
click at [715, 416] on div "[DEMOGRAPHIC_DATA][GEOGRAPHIC_DATA], [GEOGRAPHIC_DATA] [STREET_ADDRESS] 6:30 PM…" at bounding box center [761, 467] width 435 height 695
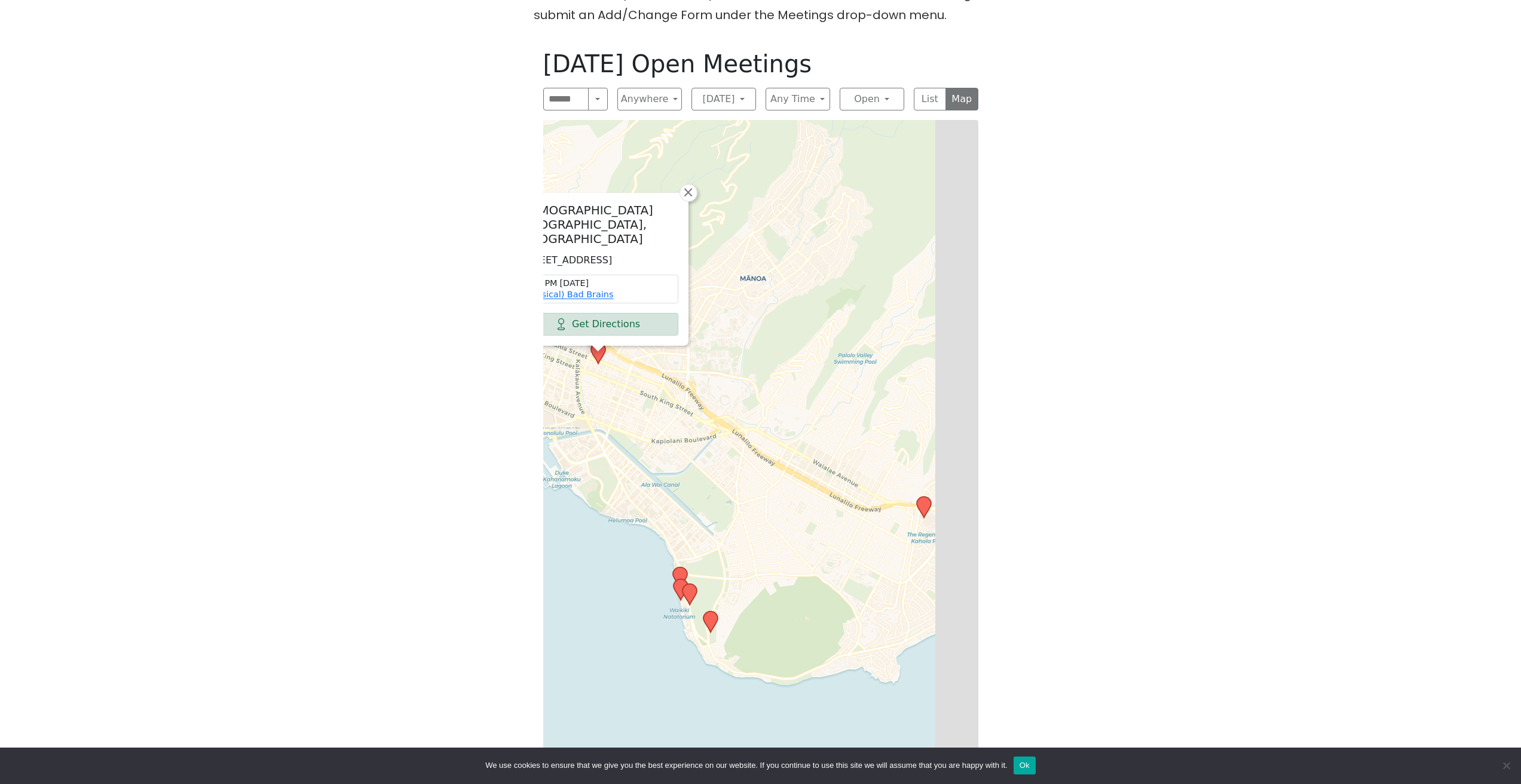
drag, startPoint x: 921, startPoint y: 634, endPoint x: 692, endPoint y: 471, distance: 281.1
click at [692, 471] on div "[DEMOGRAPHIC_DATA][GEOGRAPHIC_DATA], [GEOGRAPHIC_DATA] [STREET_ADDRESS] 6:30 PM…" at bounding box center [761, 467] width 435 height 695
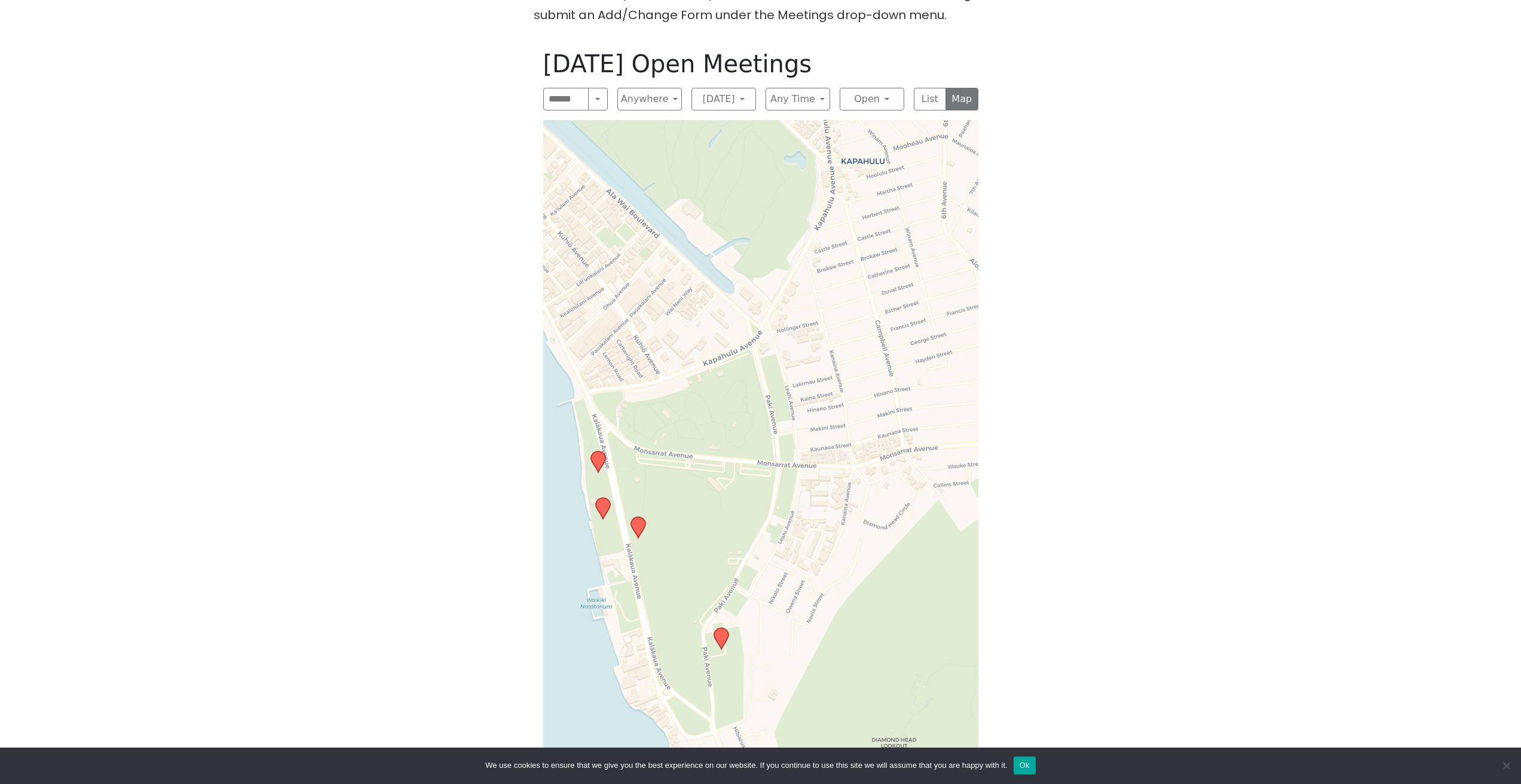
click at [722, 629] on icon at bounding box center [720, 639] width 14 height 21
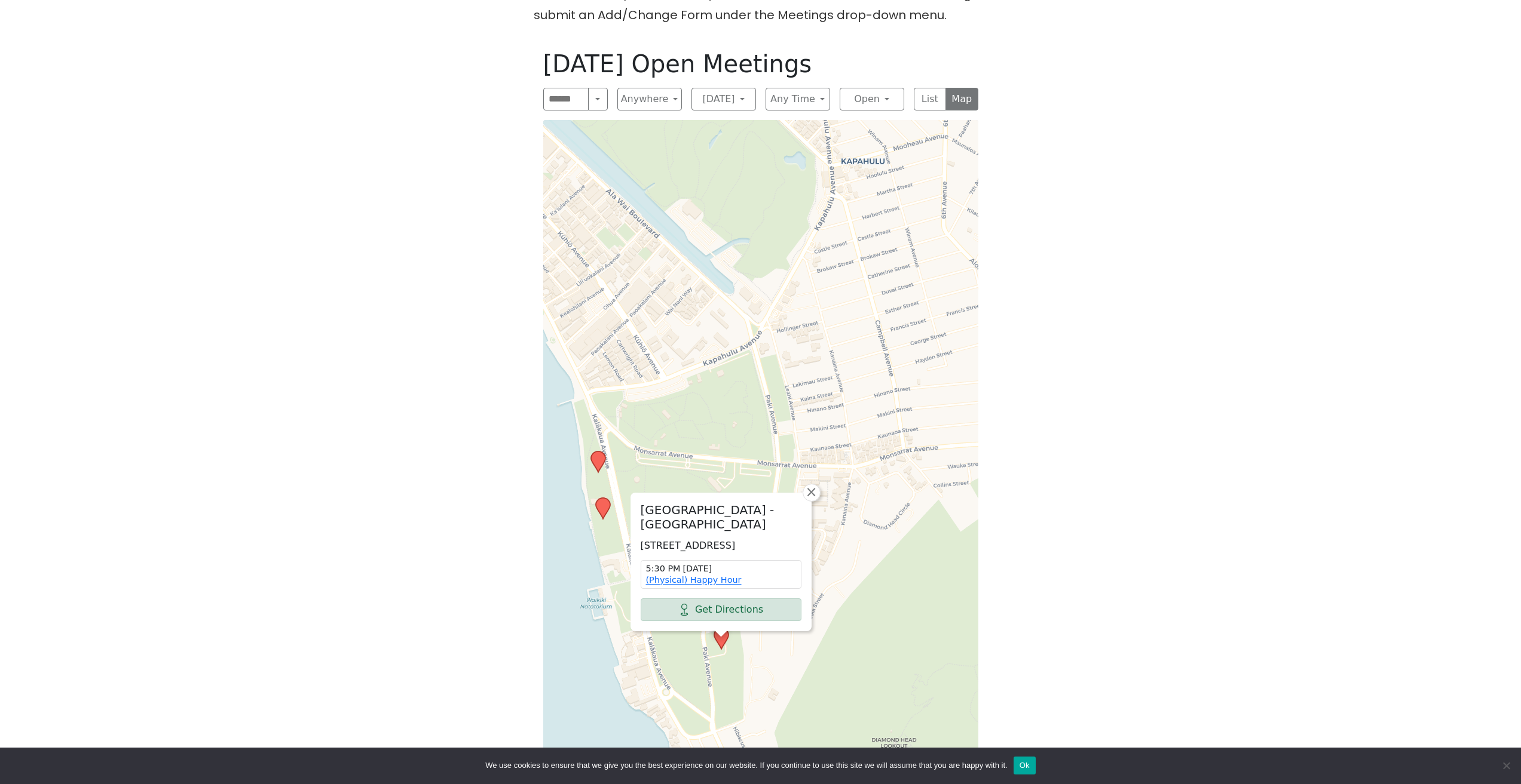
click at [605, 498] on icon at bounding box center [603, 509] width 14 height 21
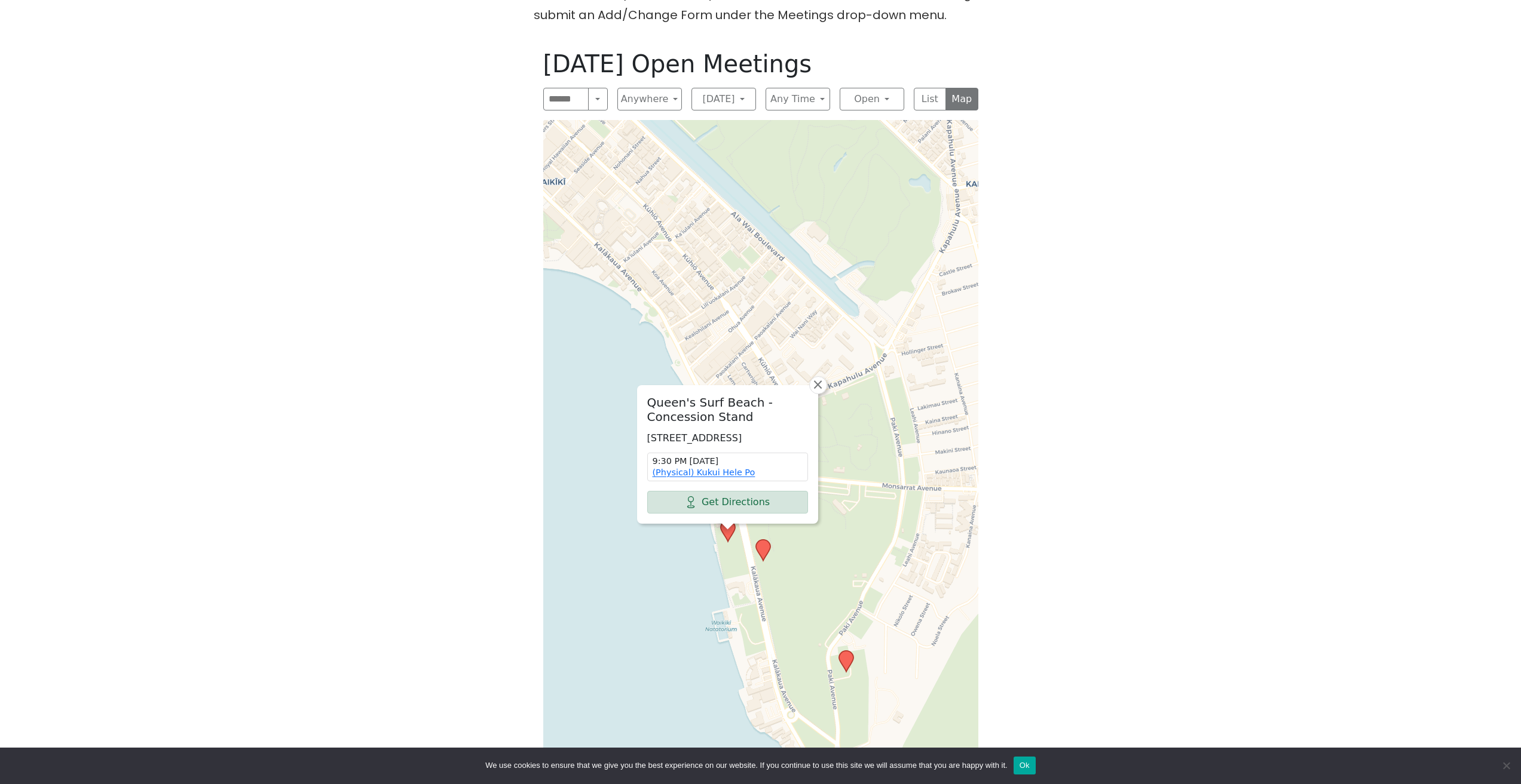
drag, startPoint x: 576, startPoint y: 529, endPoint x: 666, endPoint y: 551, distance: 92.6
click at [666, 551] on div "[GEOGRAPHIC_DATA] - Concession Stand [STREET_ADDRESS] 9:30 PM [DATE] (Physical)…" at bounding box center [761, 467] width 435 height 695
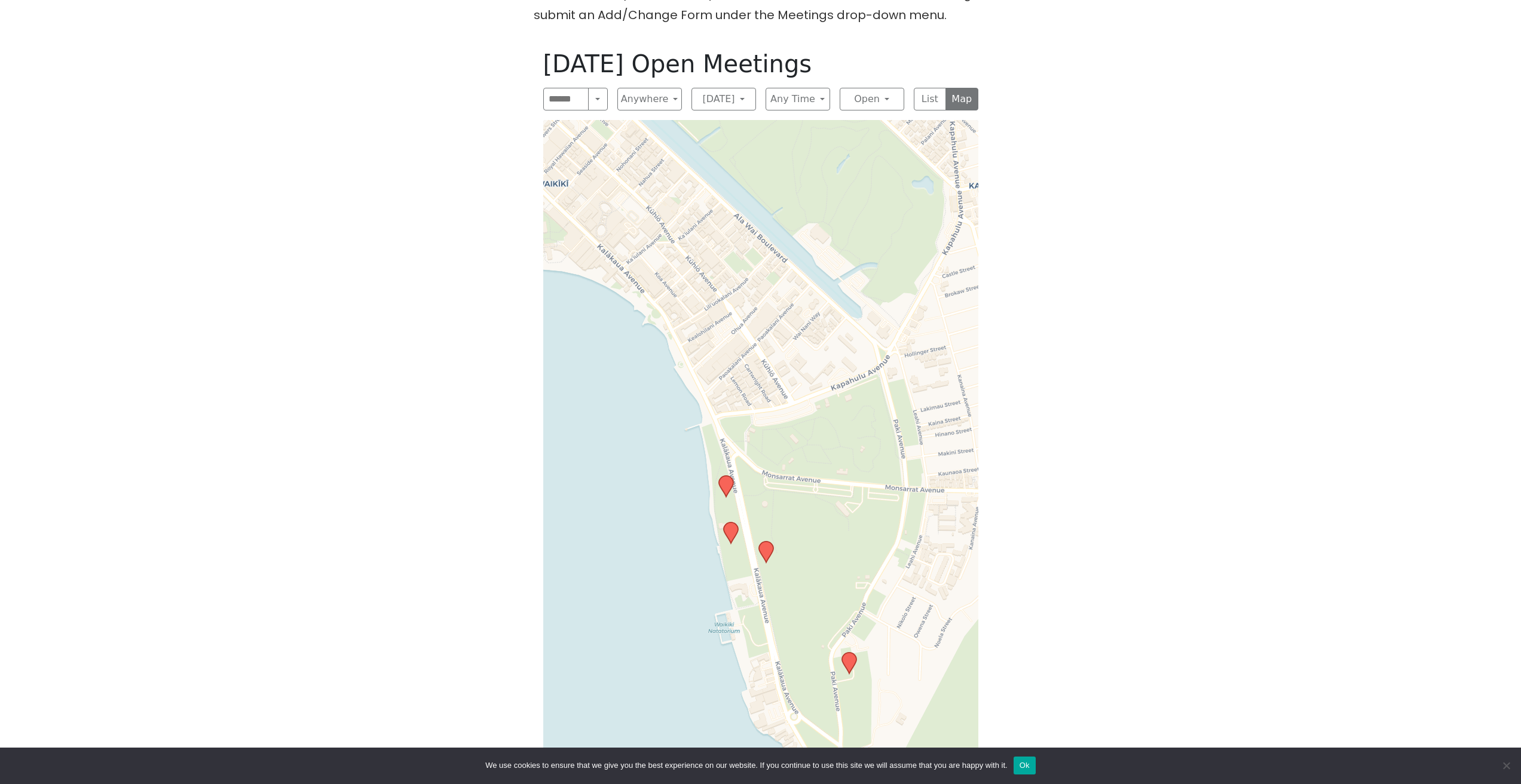
click at [732, 523] on icon at bounding box center [730, 533] width 14 height 21
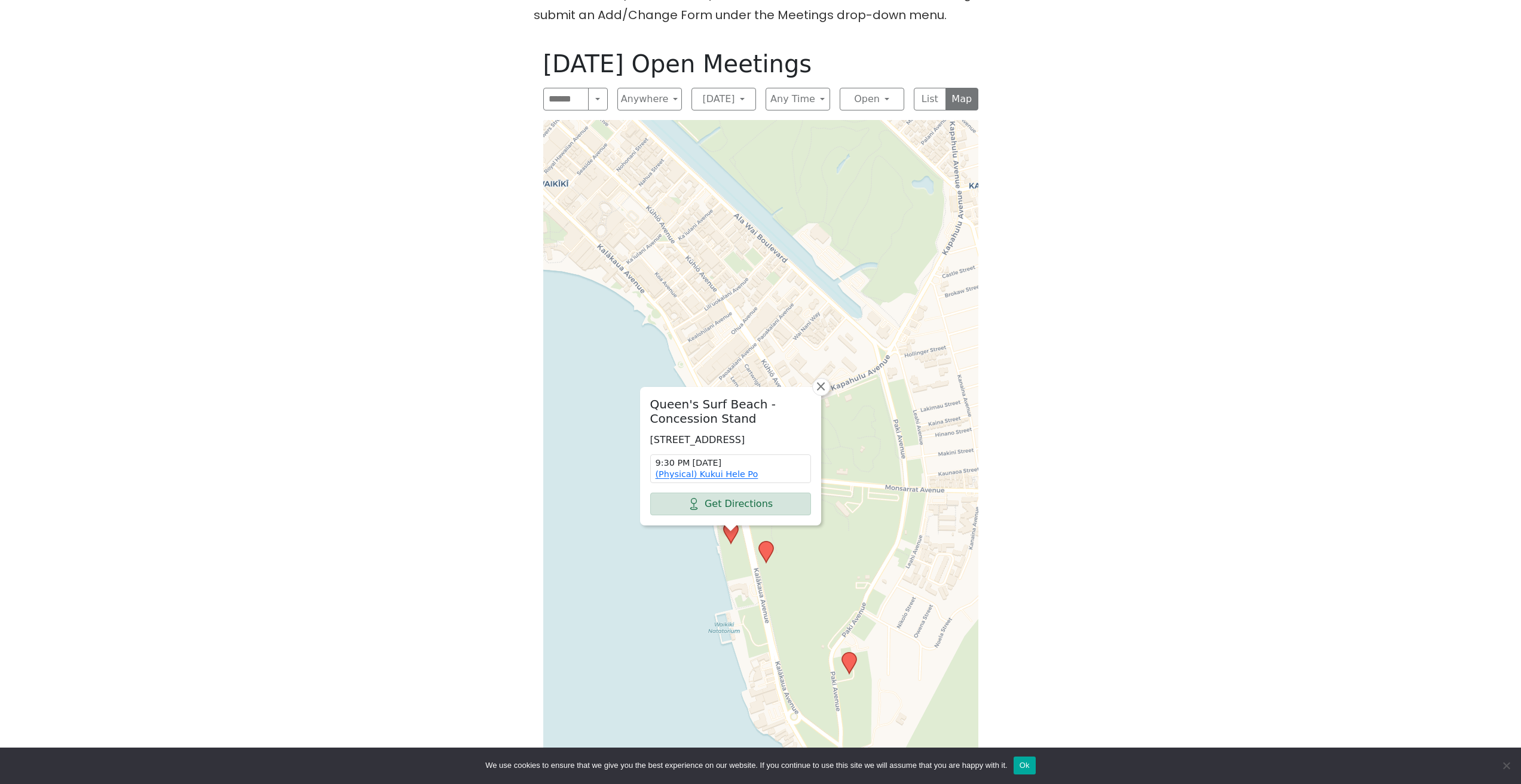
click at [669, 540] on div "[GEOGRAPHIC_DATA] - Concession Stand [STREET_ADDRESS] 9:30 PM [DATE] (Physical)…" at bounding box center [761, 467] width 435 height 695
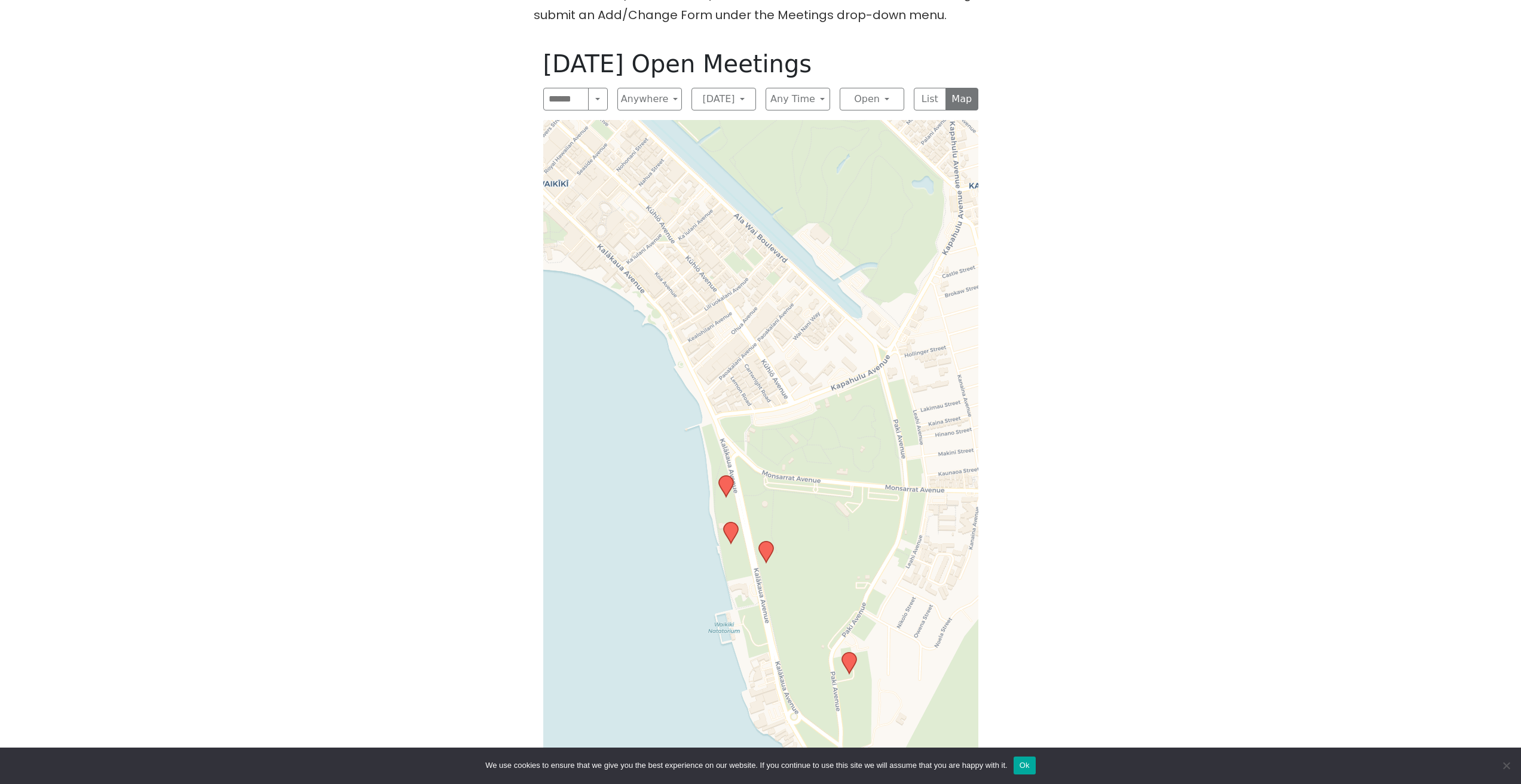
click at [724, 476] on icon at bounding box center [725, 486] width 14 height 21
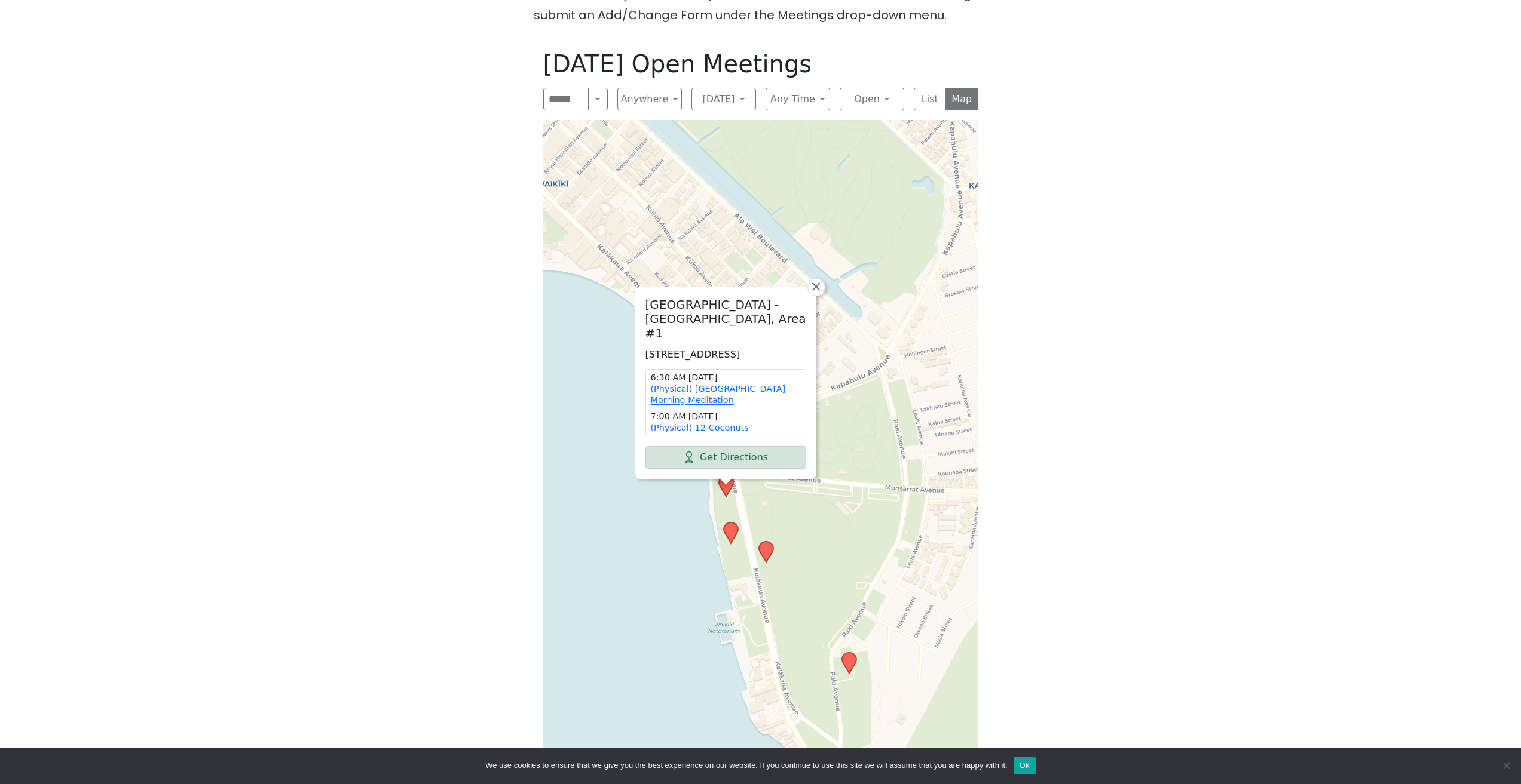
click at [642, 506] on div "[GEOGRAPHIC_DATA] - [GEOGRAPHIC_DATA] #1 [STREET_ADDRESS] 6:30 AM [DATE] (Physi…" at bounding box center [761, 467] width 435 height 695
click at [818, 281] on span "×" at bounding box center [818, 288] width 12 height 14
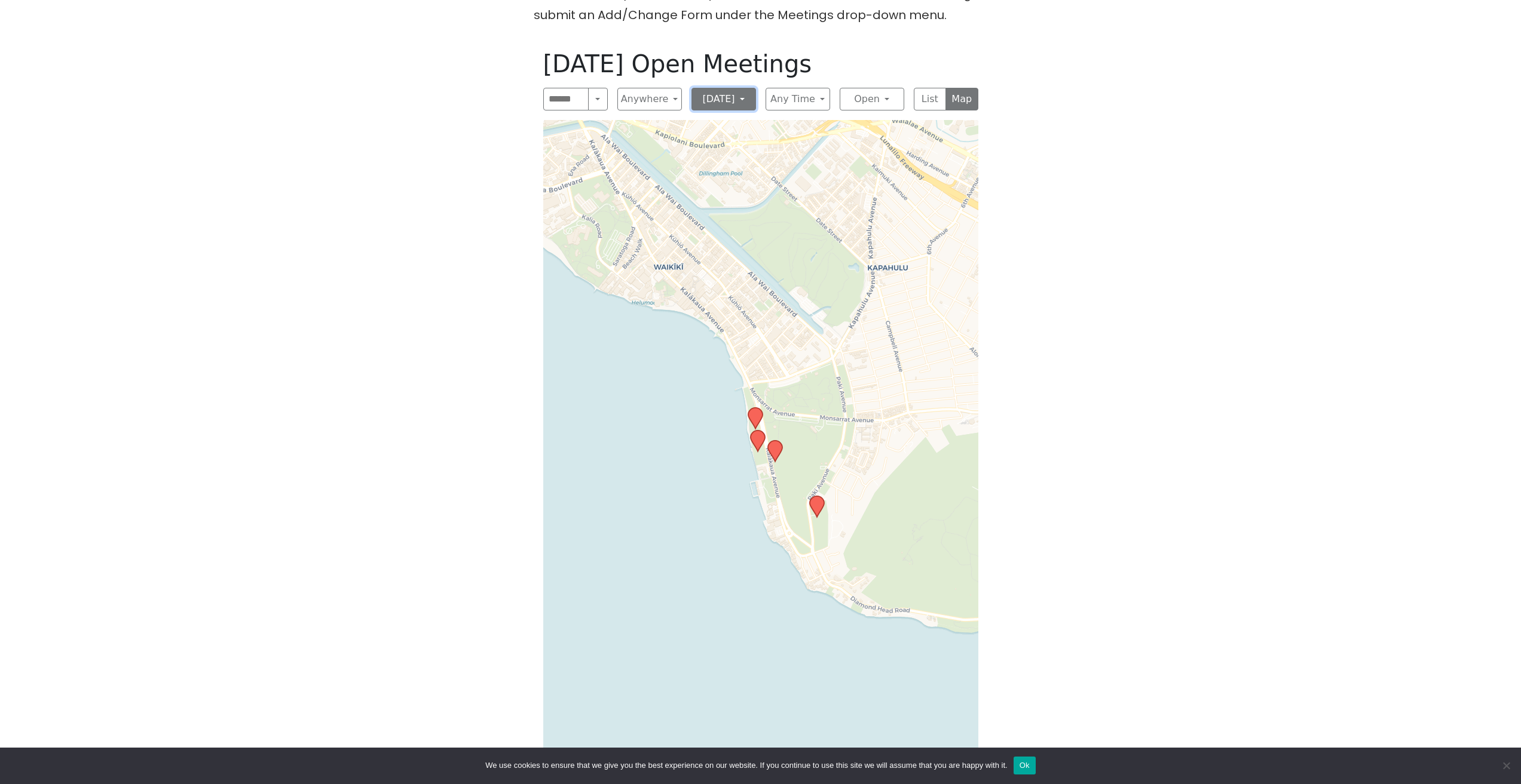
click at [735, 88] on button "[DATE]" at bounding box center [724, 99] width 65 height 23
click at [710, 238] on span "[DATE]" at bounding box center [717, 246] width 30 height 14
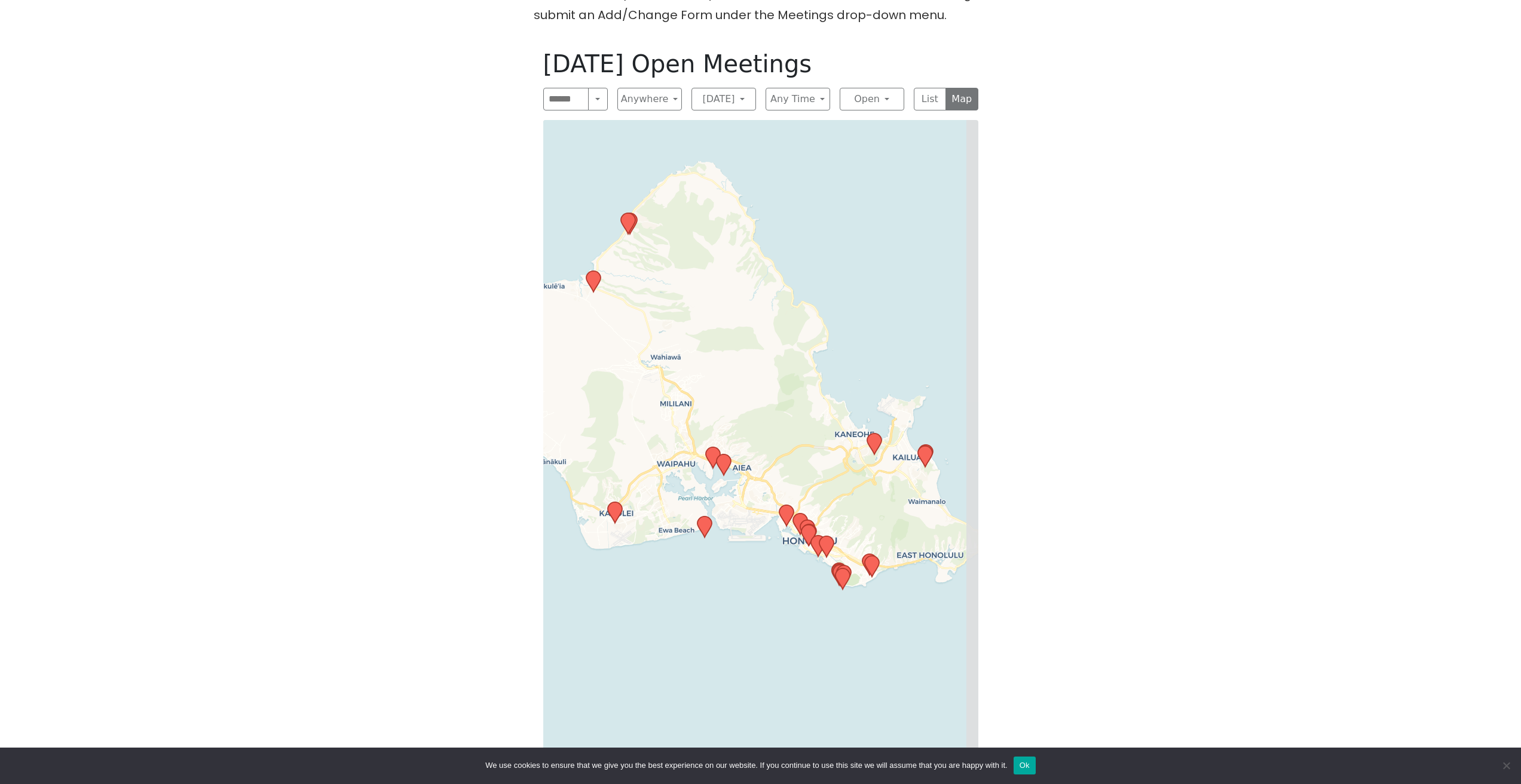
drag, startPoint x: 847, startPoint y: 464, endPoint x: 809, endPoint y: 412, distance: 64.4
click at [809, 412] on div "Leaflet | © OpenStreetMap contributors © CARTO" at bounding box center [761, 467] width 435 height 695
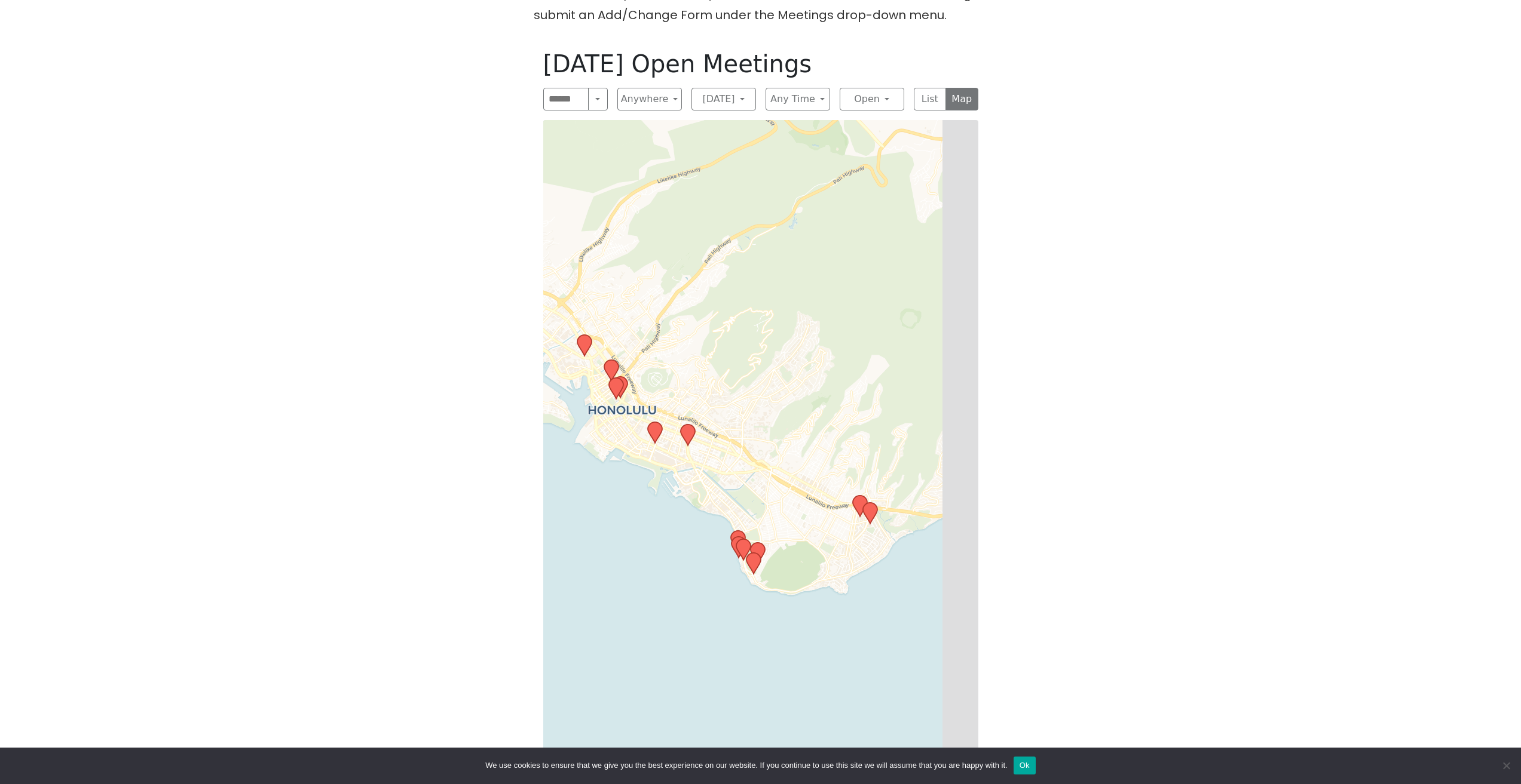
drag, startPoint x: 821, startPoint y: 494, endPoint x: 578, endPoint y: 410, distance: 257.1
click at [578, 410] on div "Leaflet | © OpenStreetMap contributors © CARTO" at bounding box center [761, 467] width 435 height 695
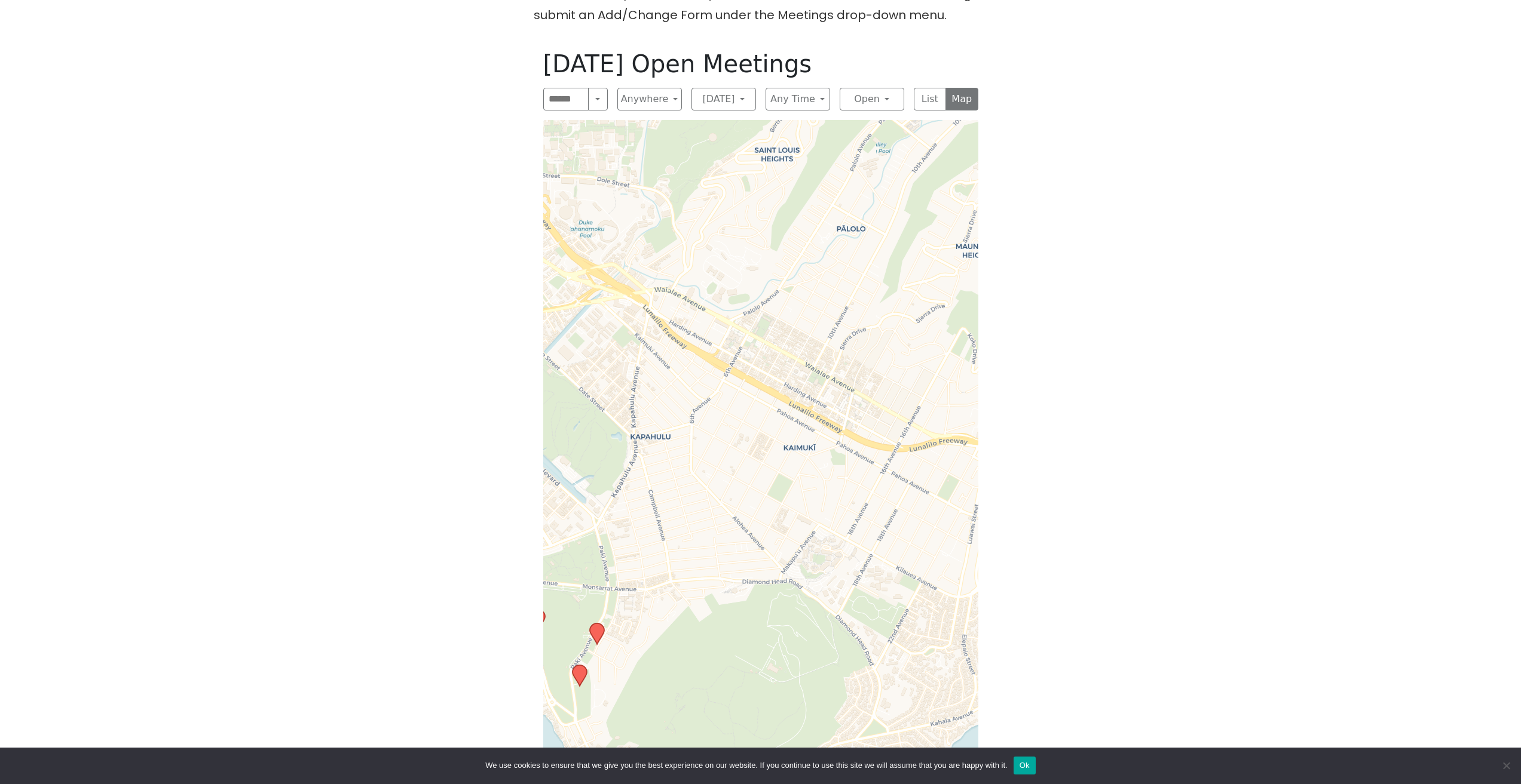
drag, startPoint x: 810, startPoint y: 516, endPoint x: 623, endPoint y: 427, distance: 207.1
click at [622, 430] on div "Leaflet | © OpenStreetMap contributors © CARTO" at bounding box center [761, 467] width 435 height 695
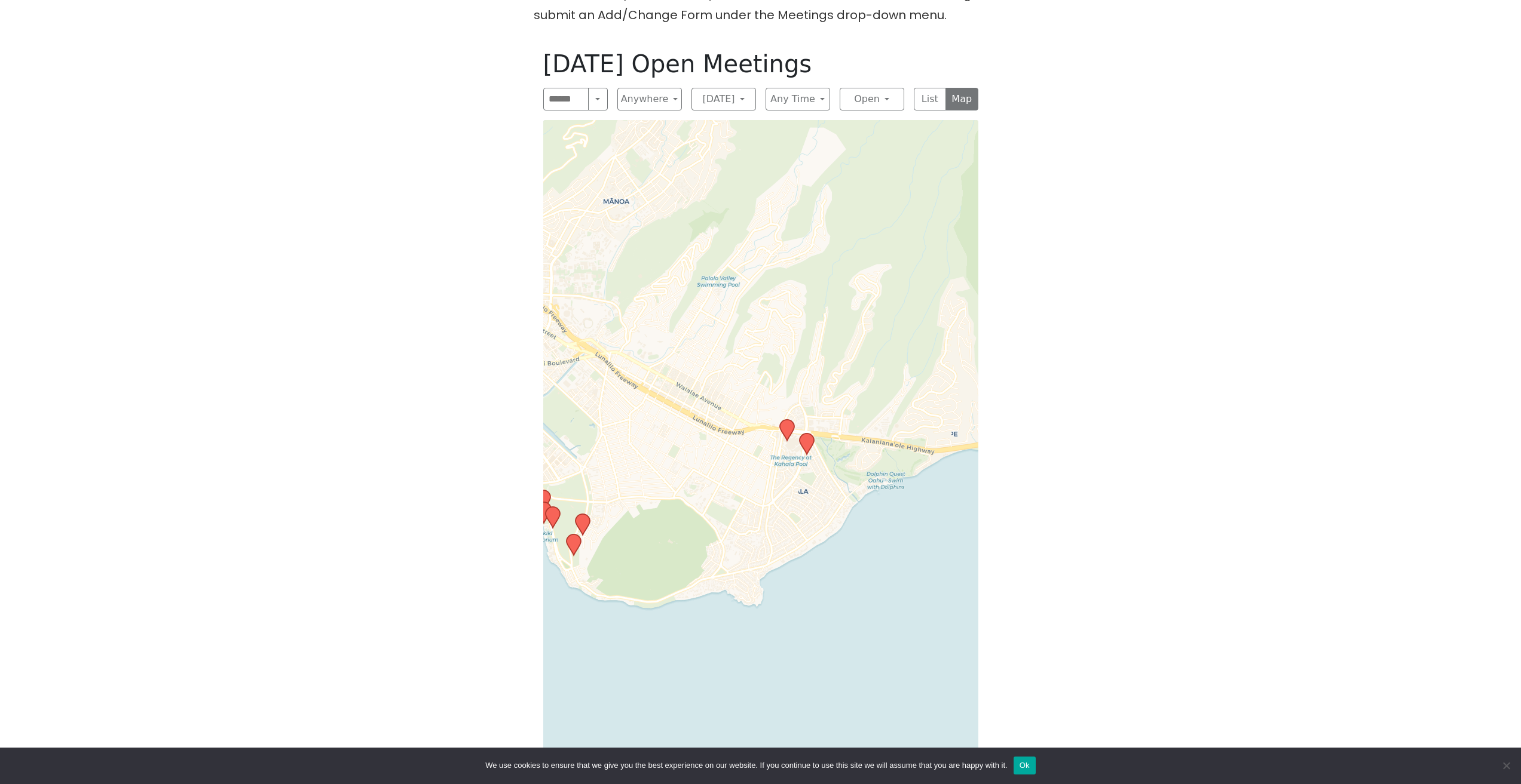
drag, startPoint x: 780, startPoint y: 463, endPoint x: 719, endPoint y: 452, distance: 62.0
click at [719, 452] on div "Leaflet | © OpenStreetMap contributors © CARTO" at bounding box center [761, 467] width 435 height 695
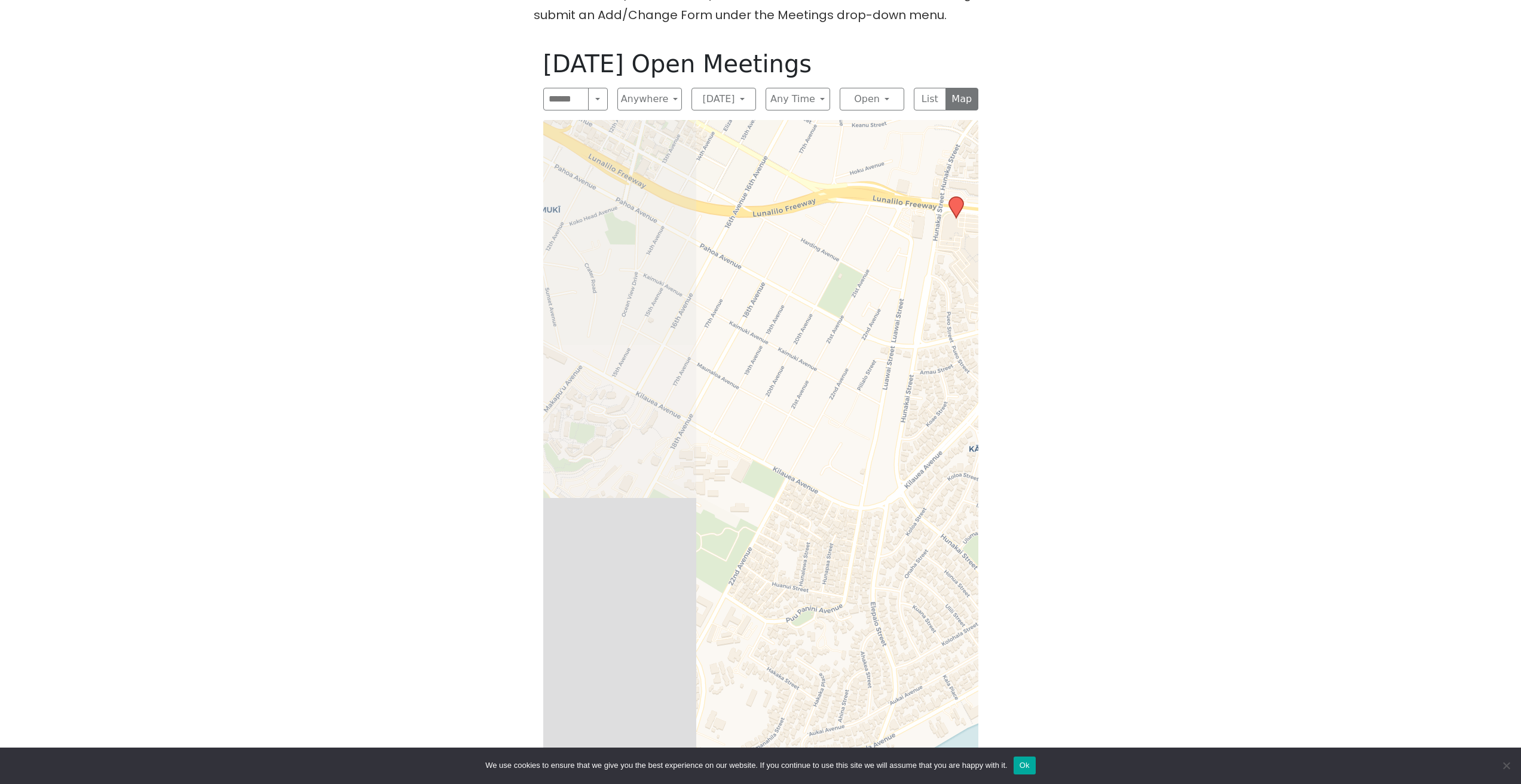
drag, startPoint x: 685, startPoint y: 445, endPoint x: 906, endPoint y: 408, distance: 224.1
click at [906, 408] on div "Leaflet | © OpenStreetMap contributors © CARTO" at bounding box center [761, 467] width 435 height 695
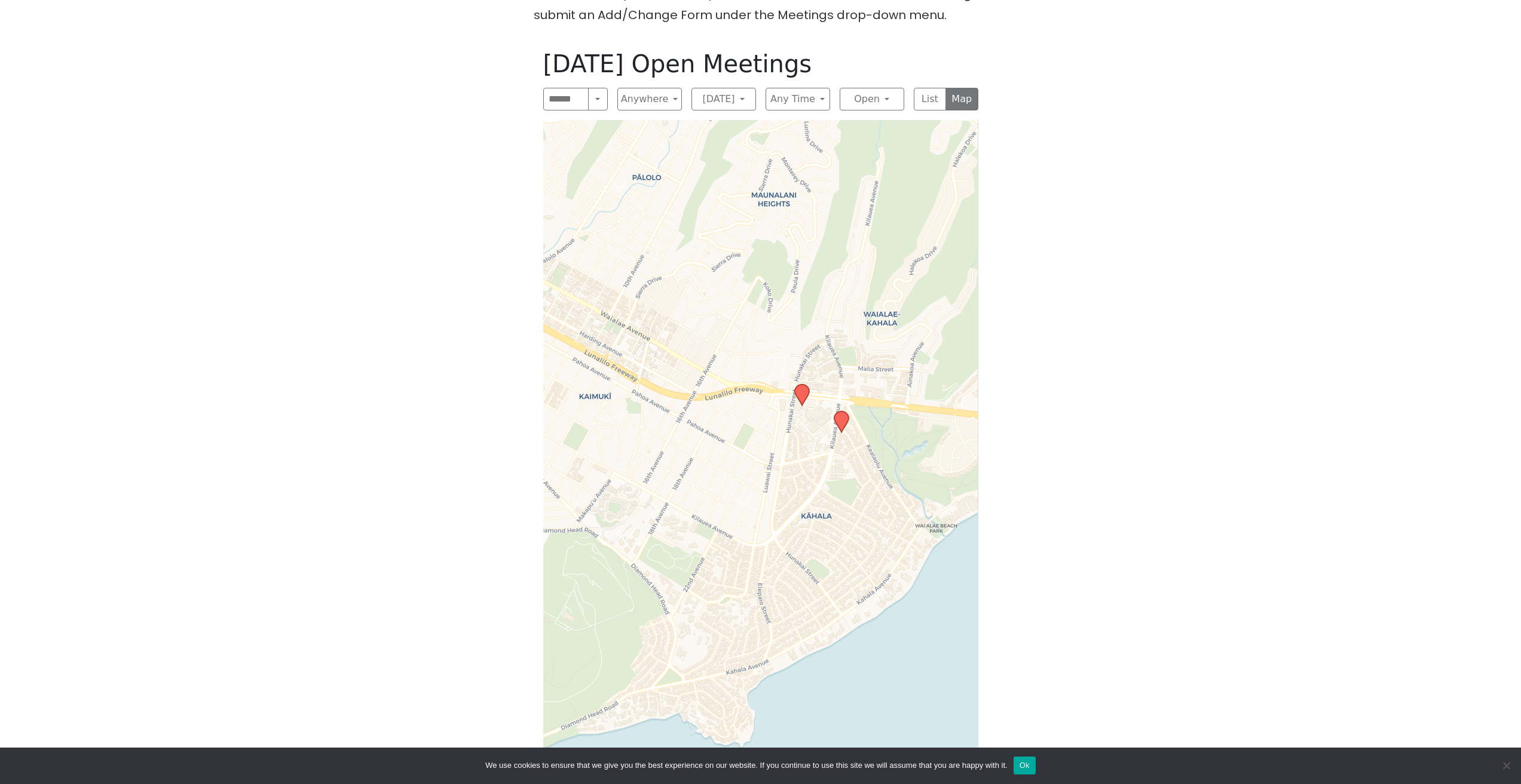
drag, startPoint x: 833, startPoint y: 453, endPoint x: 740, endPoint y: 505, distance: 106.6
click at [740, 505] on div "Leaflet | © OpenStreetMap contributors © CARTO" at bounding box center [761, 467] width 435 height 695
click at [839, 412] on icon at bounding box center [841, 422] width 14 height 21
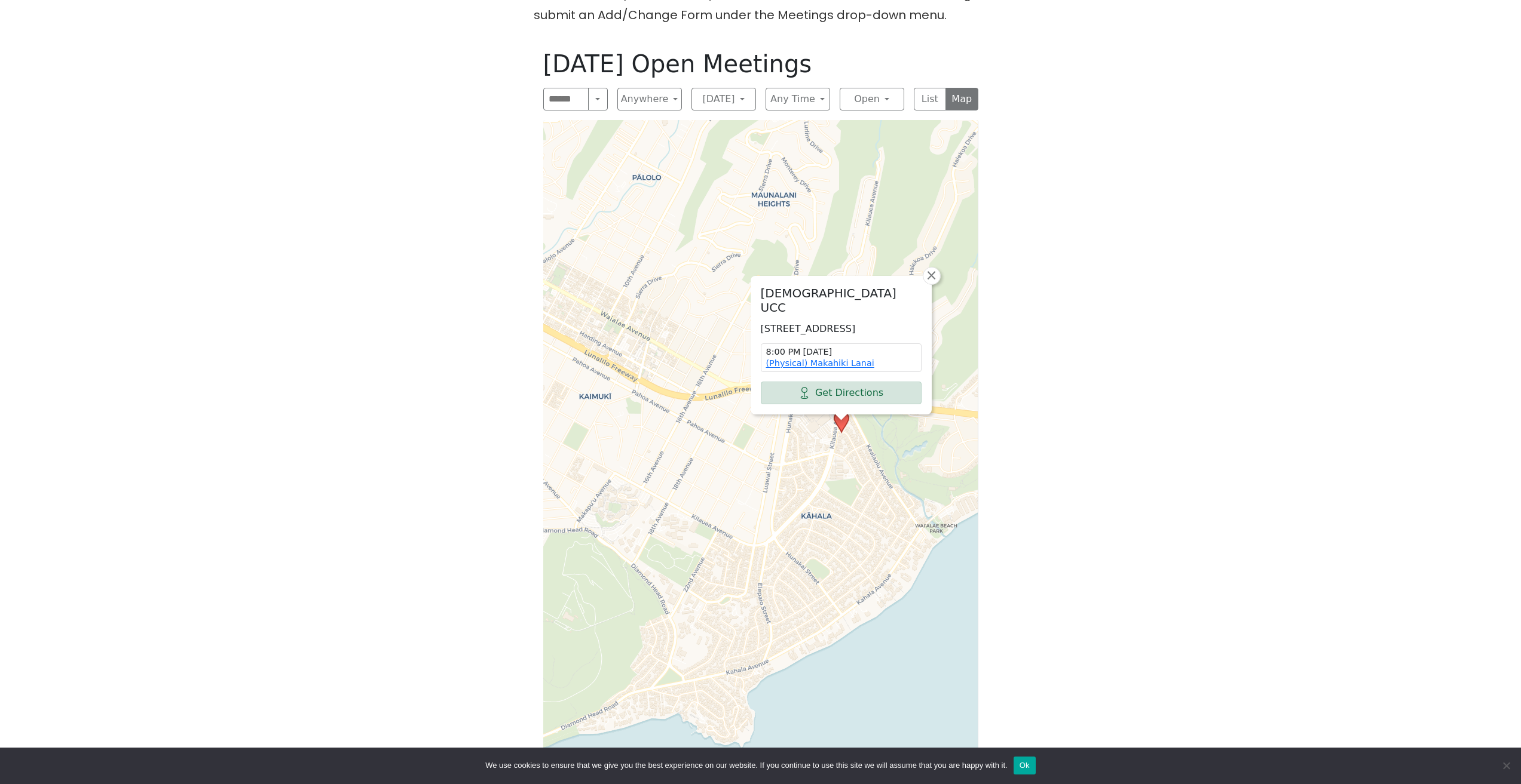
click at [713, 381] on div "Waiokeola [DEMOGRAPHIC_DATA] UCC [STREET_ADDRESS] 8:00 PM [DATE] (Physical) [GE…" at bounding box center [761, 467] width 435 height 695
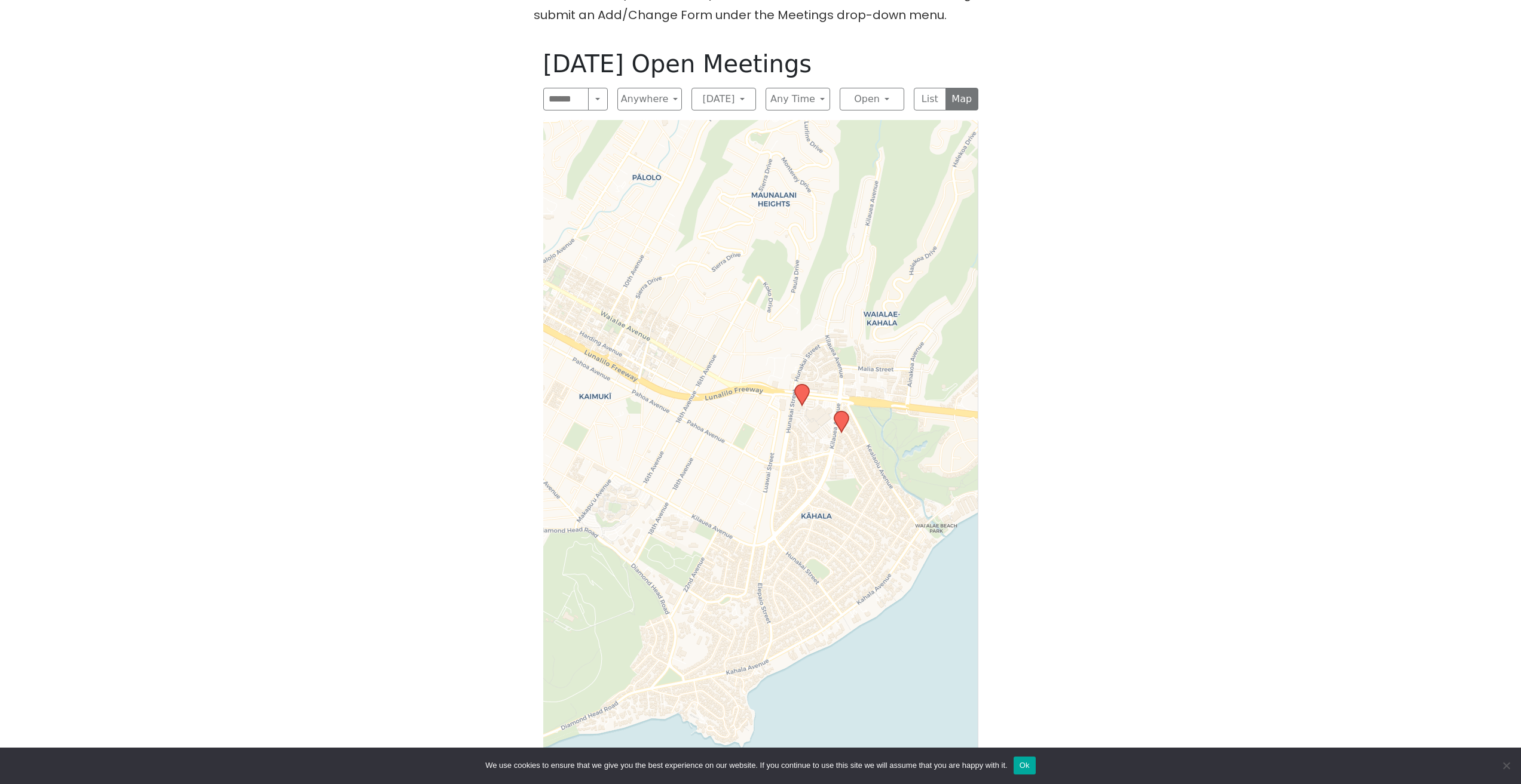
click at [799, 385] on icon at bounding box center [801, 395] width 14 height 21
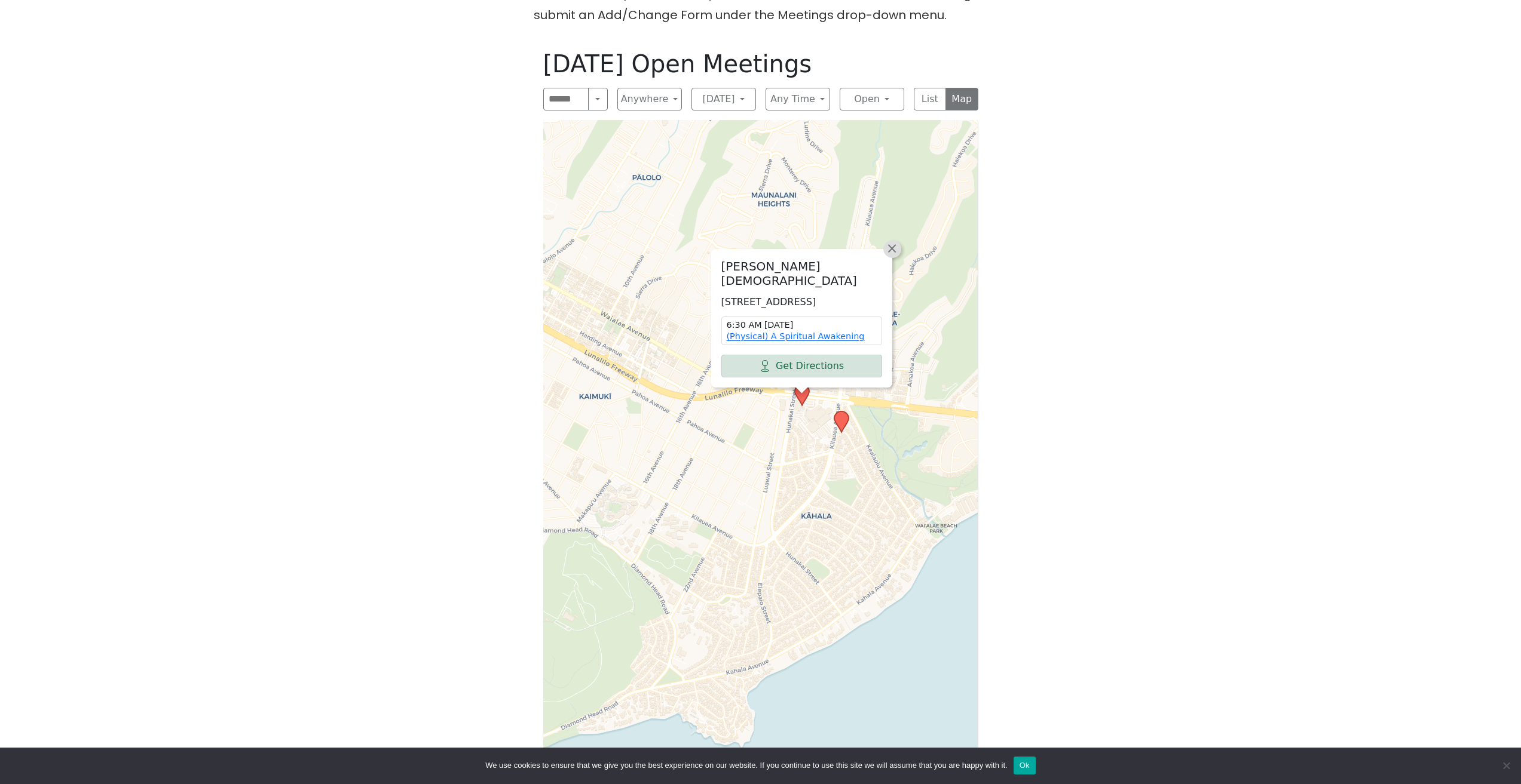
click at [892, 241] on span "×" at bounding box center [891, 249] width 12 height 14
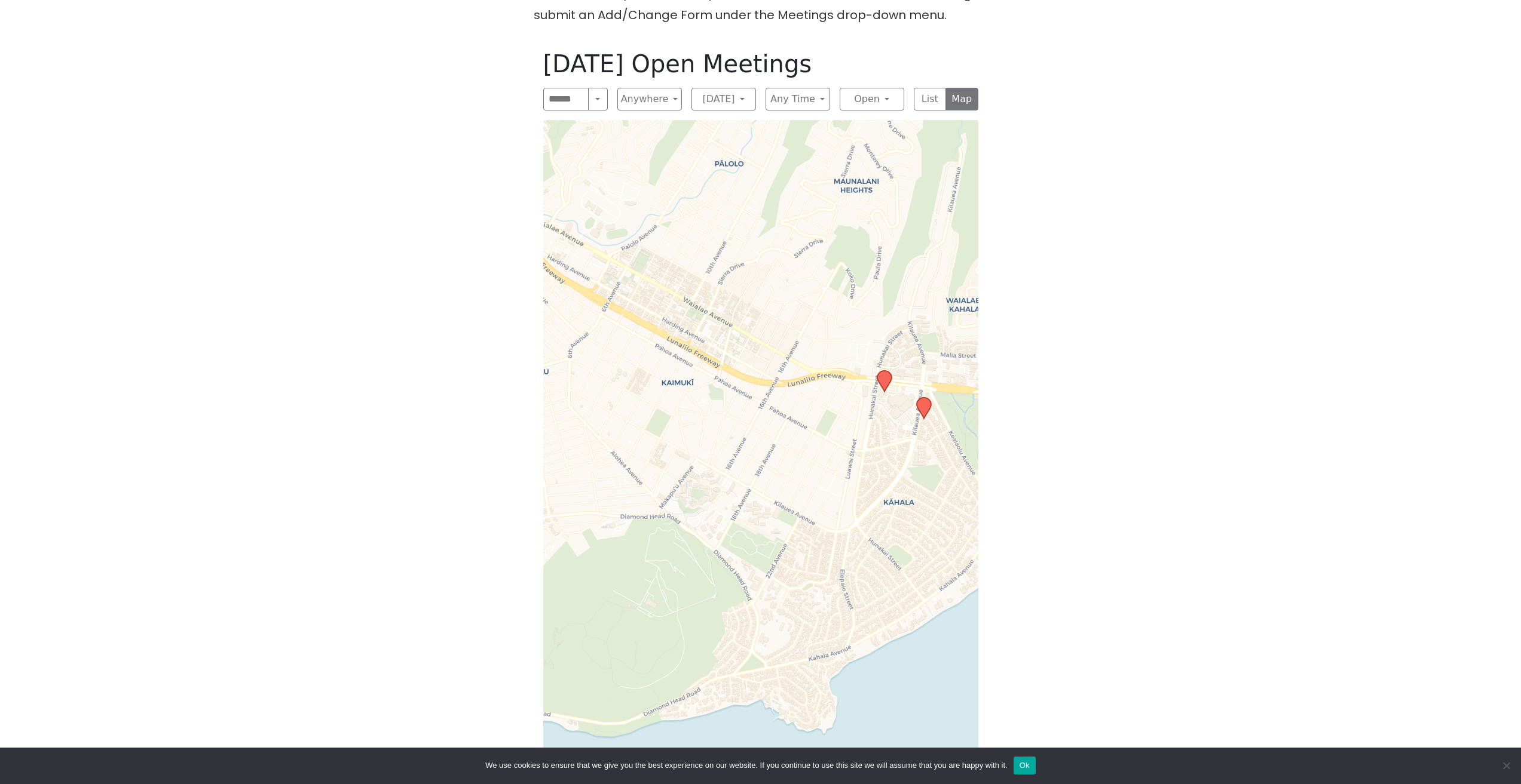
drag, startPoint x: 717, startPoint y: 315, endPoint x: 795, endPoint y: 329, distance: 79.2
click at [795, 329] on div "Leaflet | © OpenStreetMap contributors © CARTO" at bounding box center [761, 467] width 435 height 695
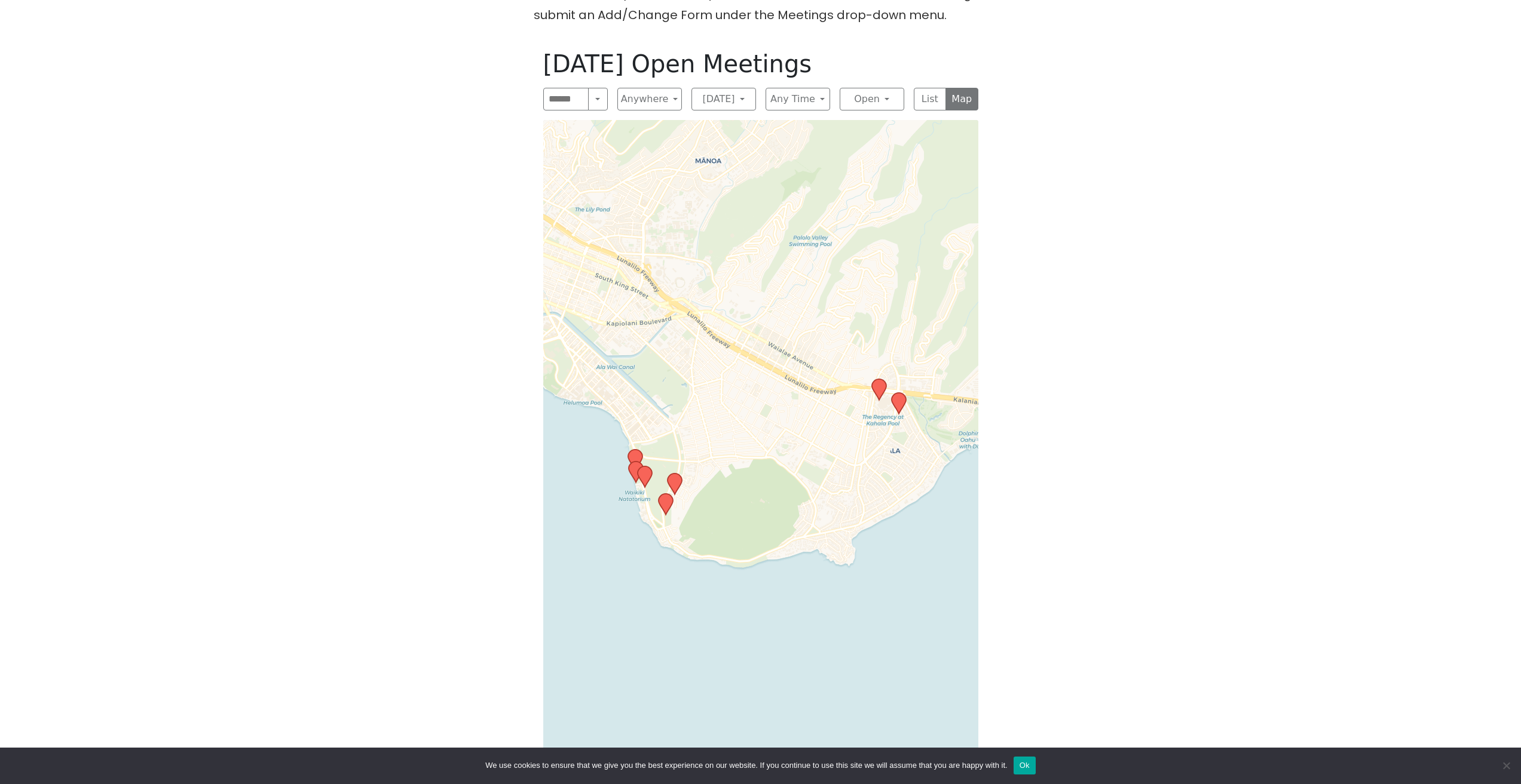
drag, startPoint x: 779, startPoint y: 379, endPoint x: 810, endPoint y: 390, distance: 32.9
click at [810, 390] on div "Leaflet | © OpenStreetMap contributors © CARTO" at bounding box center [761, 467] width 435 height 695
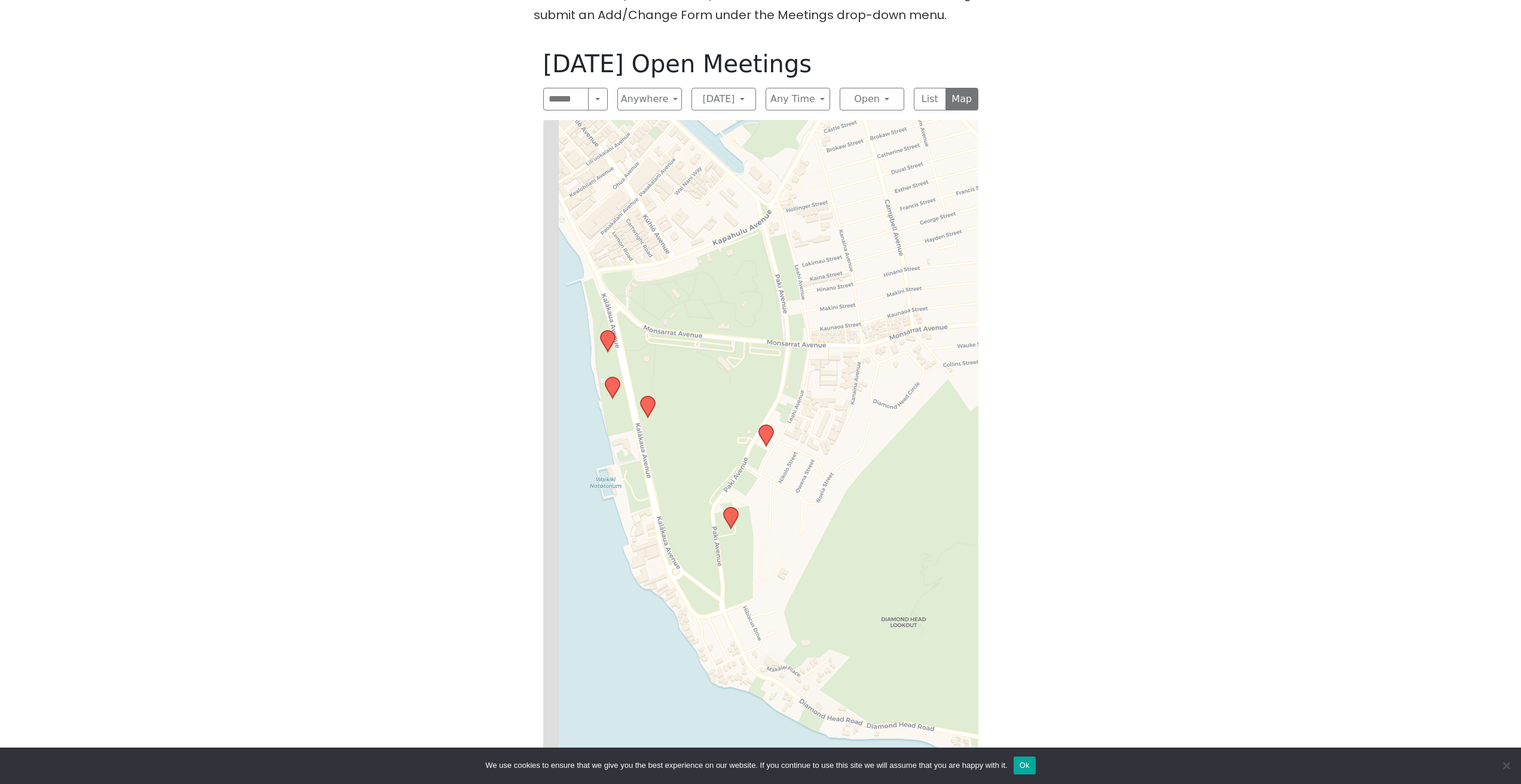
drag, startPoint x: 678, startPoint y: 467, endPoint x: 890, endPoint y: 440, distance: 213.7
click at [890, 440] on div "Leaflet | © OpenStreetMap contributors © CARTO" at bounding box center [761, 467] width 435 height 695
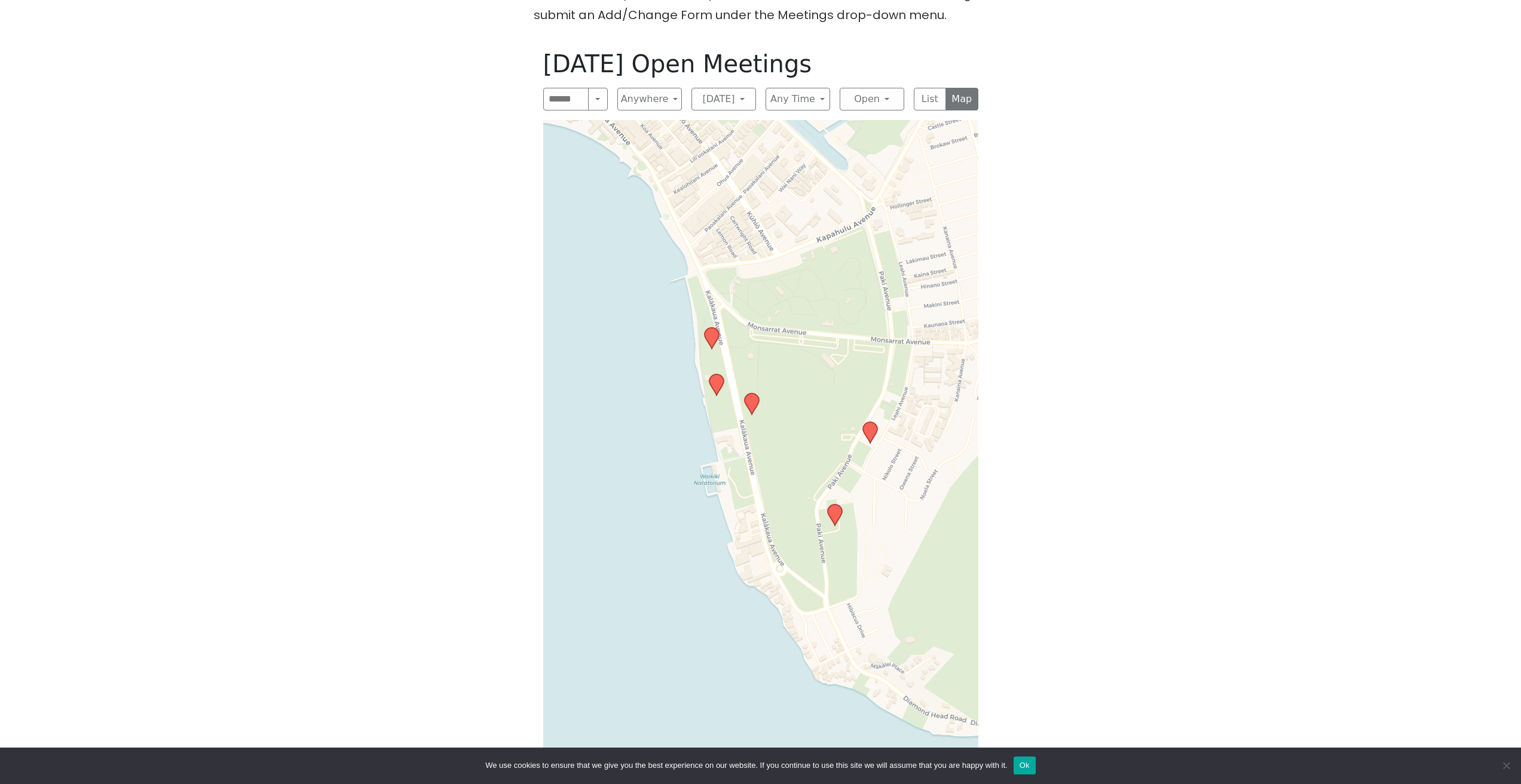
click at [868, 422] on icon at bounding box center [869, 433] width 14 height 21
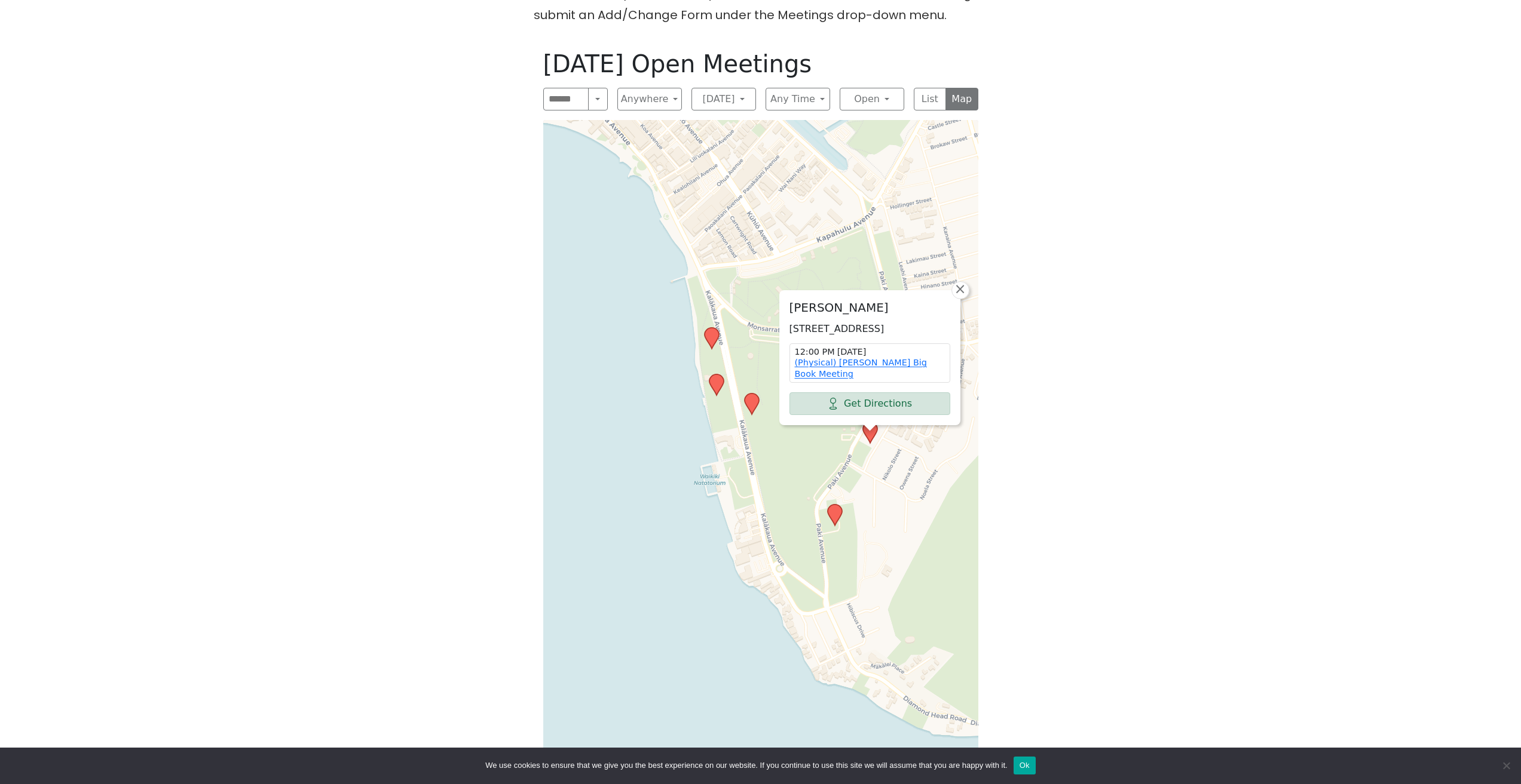
click at [831, 505] on icon at bounding box center [834, 515] width 14 height 21
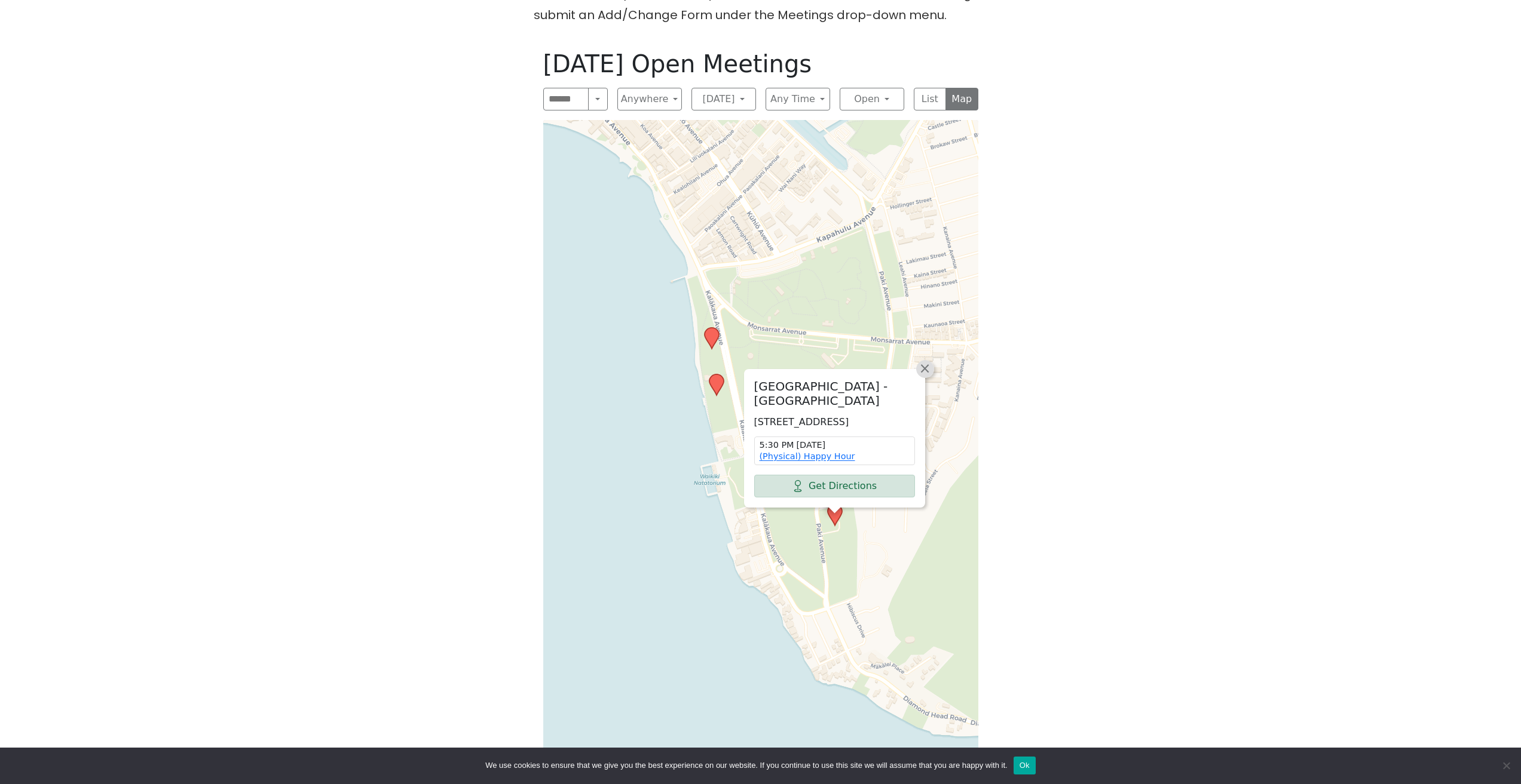
click at [929, 362] on span "×" at bounding box center [924, 369] width 12 height 14
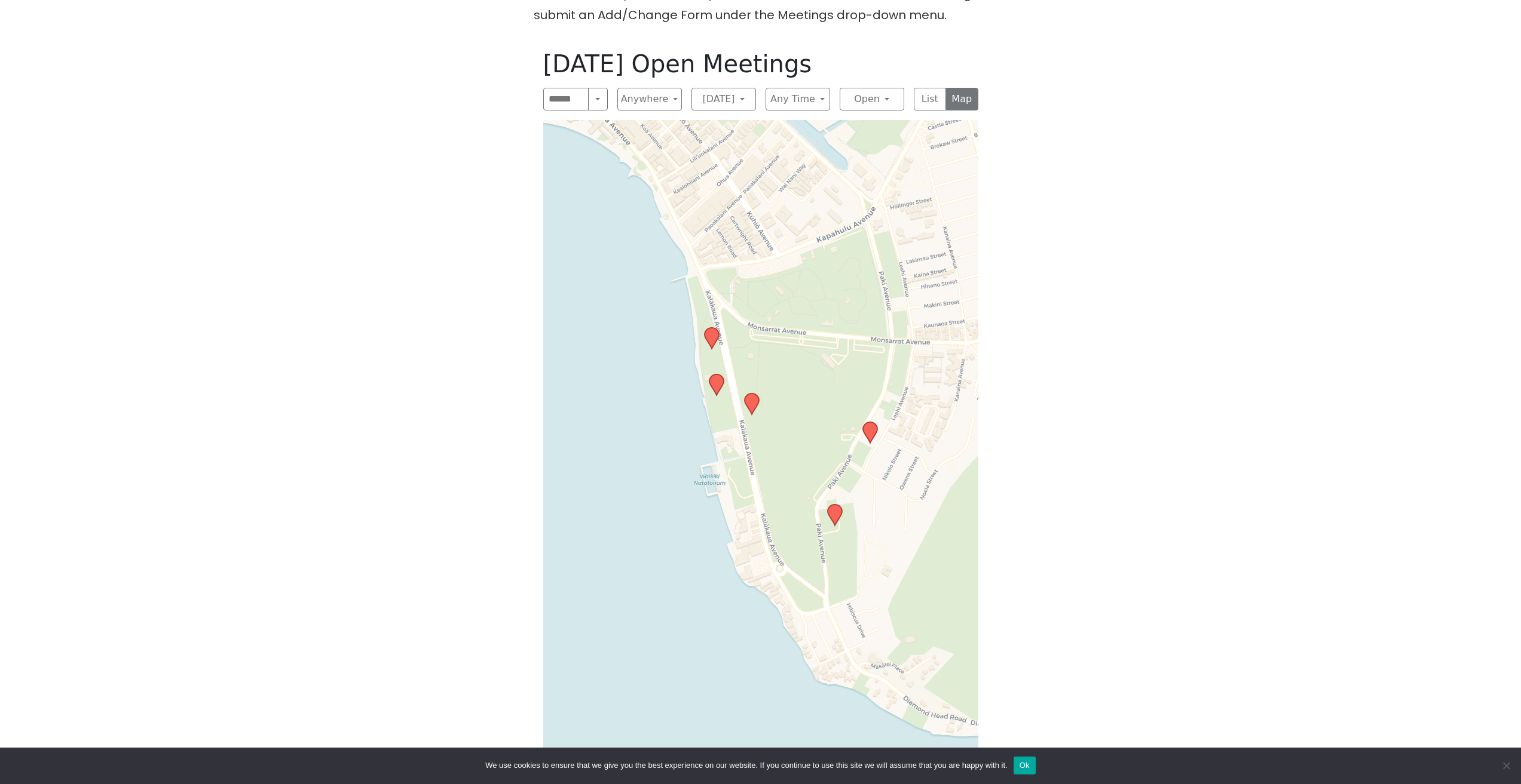
click at [754, 394] on icon at bounding box center [751, 404] width 14 height 21
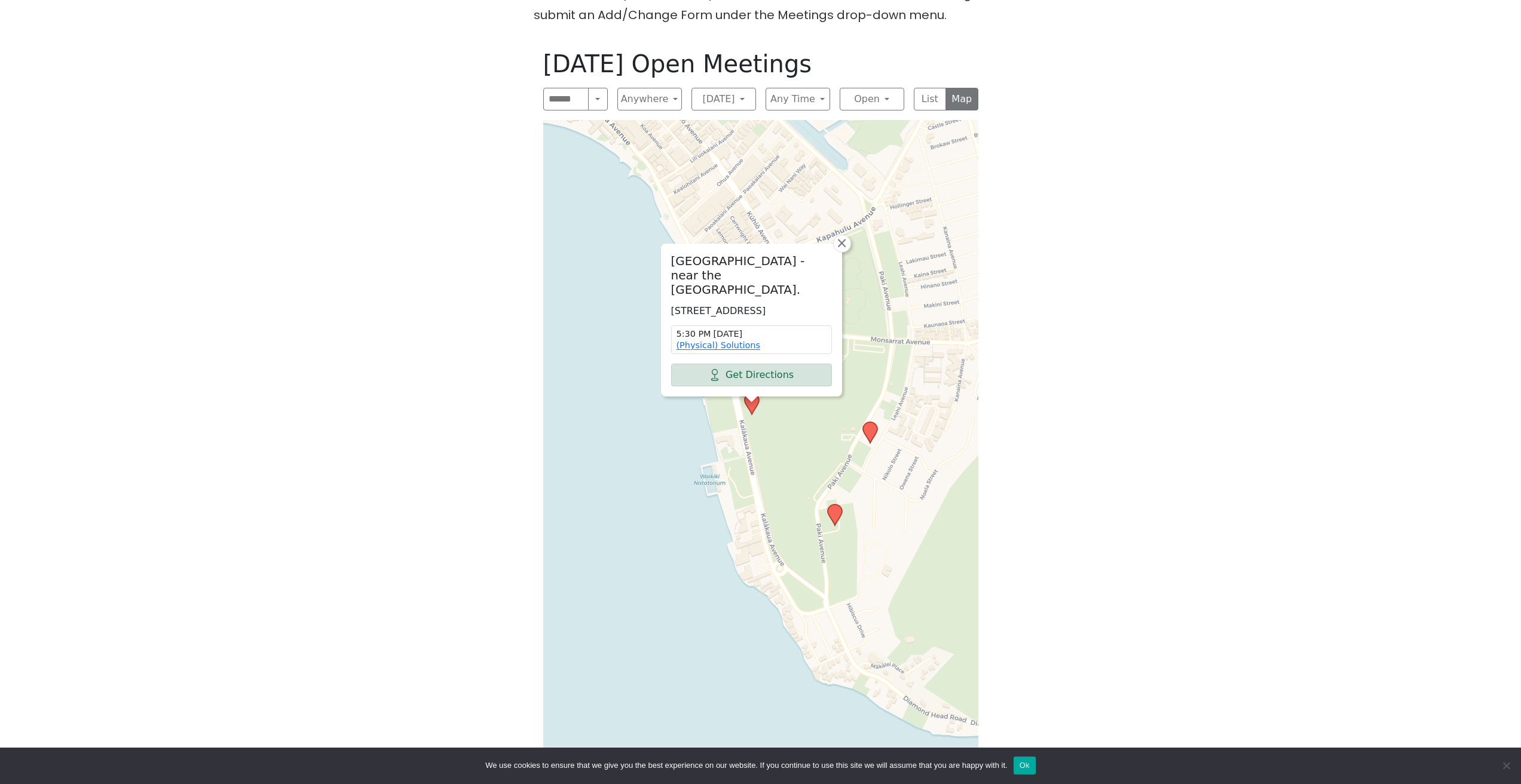
click at [682, 393] on div "[GEOGRAPHIC_DATA] - near the [GEOGRAPHIC_DATA] [STREET_ADDRESS] 5:30 PM [DATE] …" at bounding box center [761, 467] width 435 height 695
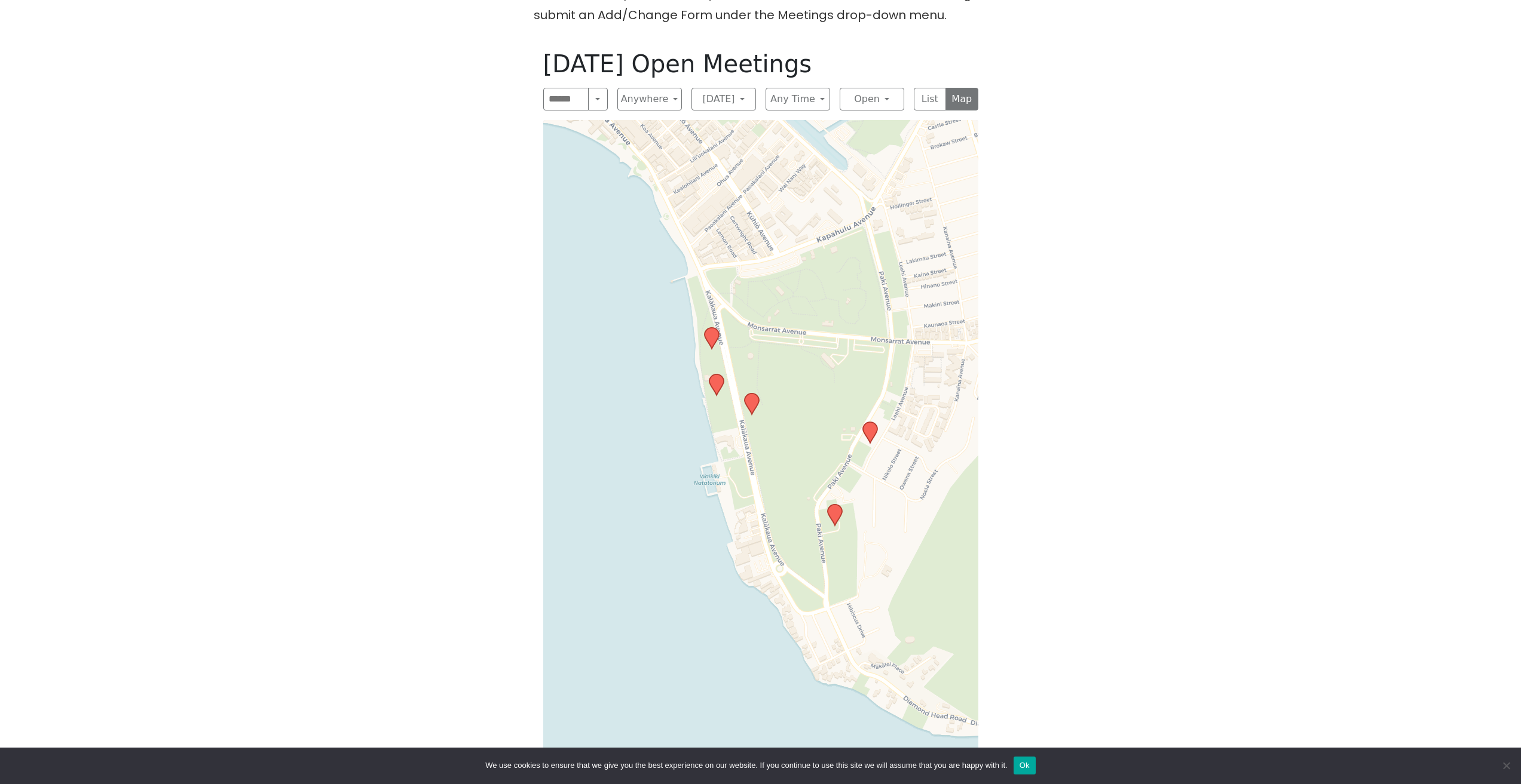
click at [720, 375] on icon at bounding box center [716, 385] width 14 height 21
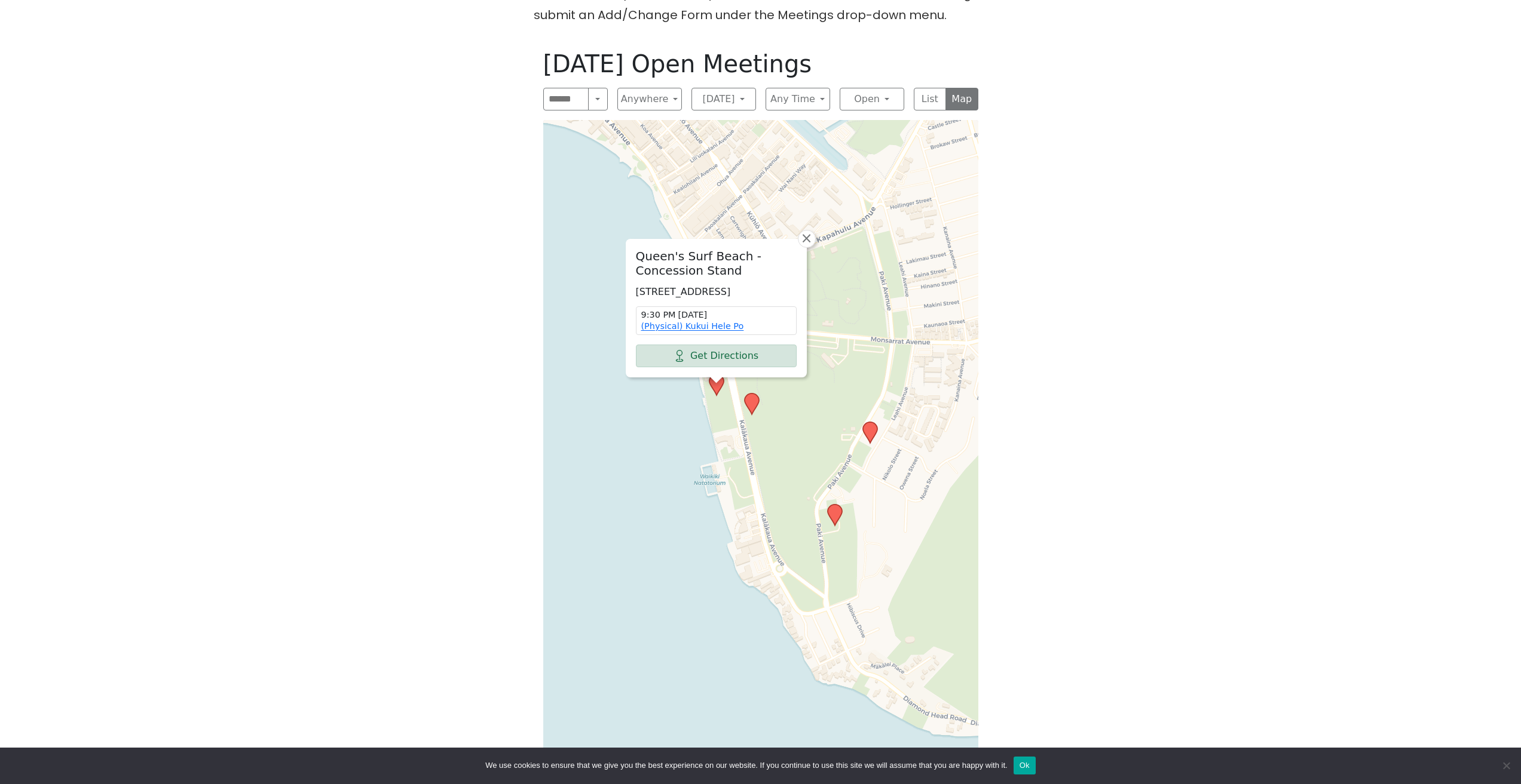
click at [677, 384] on div "[GEOGRAPHIC_DATA] - Concession Stand [STREET_ADDRESS] 9:30 PM [DATE] (Physical)…" at bounding box center [761, 467] width 435 height 695
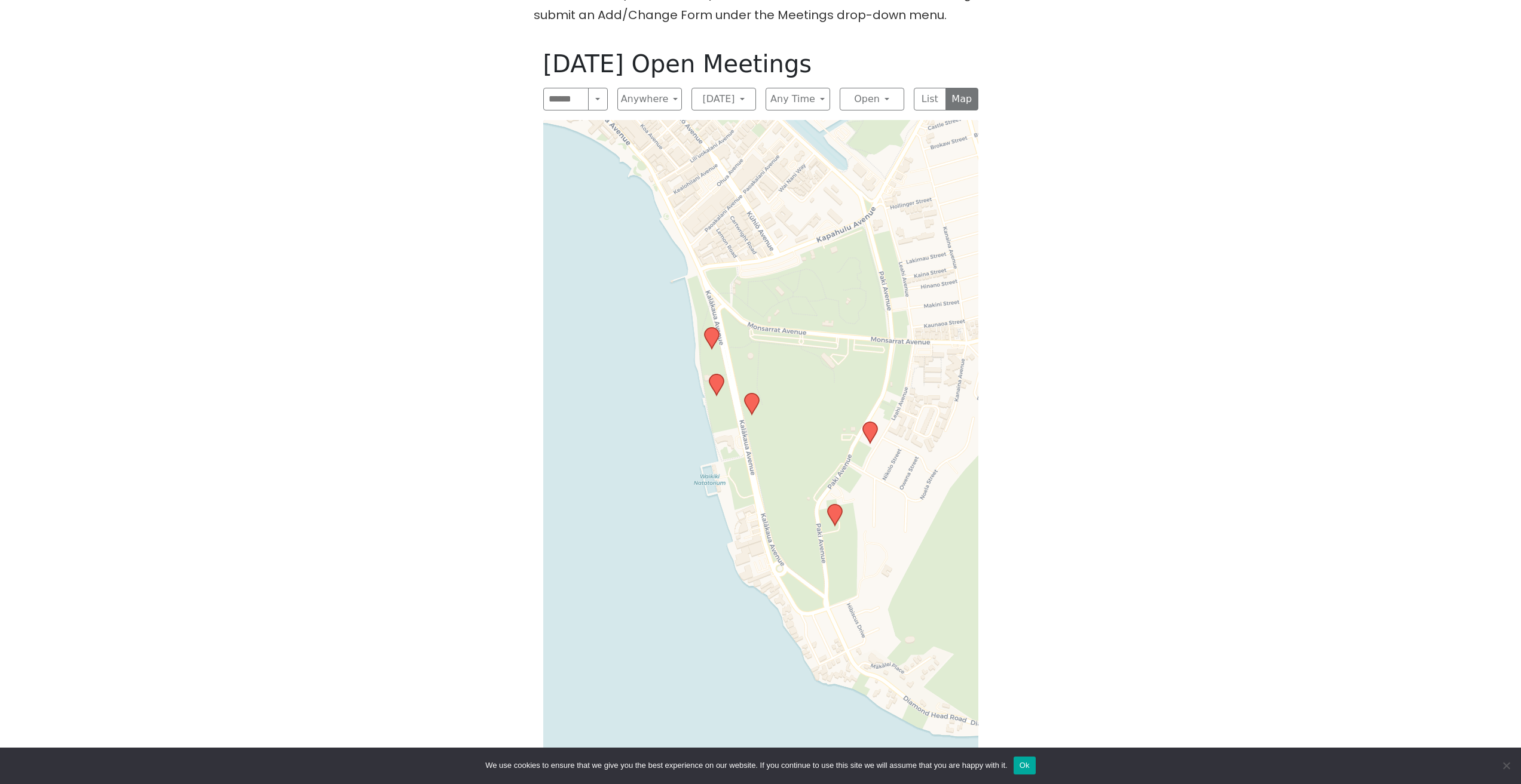
click at [714, 328] on icon at bounding box center [711, 338] width 14 height 21
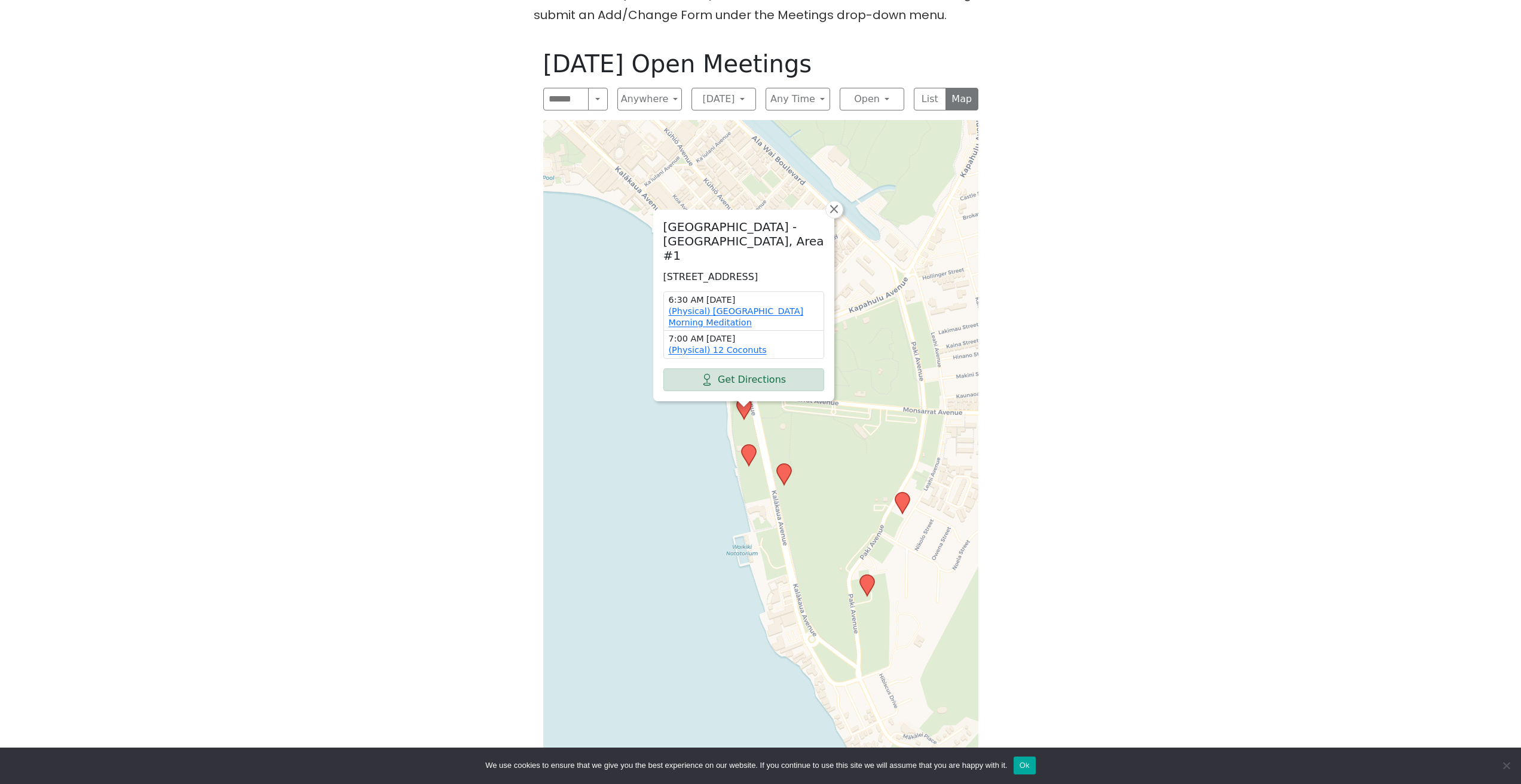
drag, startPoint x: 818, startPoint y: 345, endPoint x: 851, endPoint y: 415, distance: 77.4
click at [851, 415] on div "[GEOGRAPHIC_DATA] #1 [STREET_ADDRESS] 6:30 AM [DATE] (Physical) [GEOGRAPHIC_DAT…" at bounding box center [761, 467] width 435 height 695
click at [839, 201] on link "×" at bounding box center [834, 210] width 18 height 18
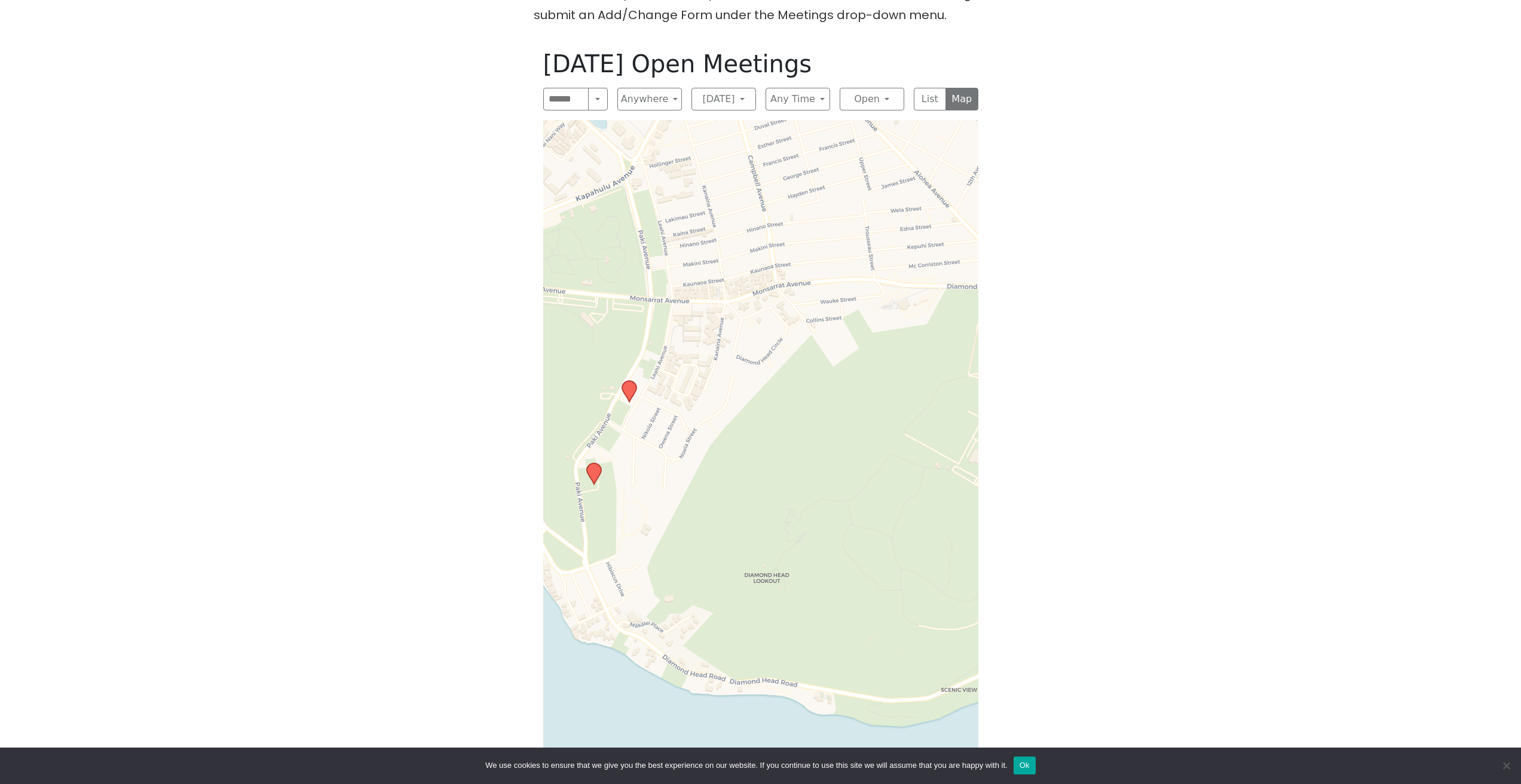
drag, startPoint x: 865, startPoint y: 402, endPoint x: 592, endPoint y: 290, distance: 295.1
click at [592, 290] on div "Leaflet | © OpenStreetMap contributors © CARTO" at bounding box center [761, 467] width 435 height 695
click at [595, 464] on icon at bounding box center [594, 474] width 14 height 21
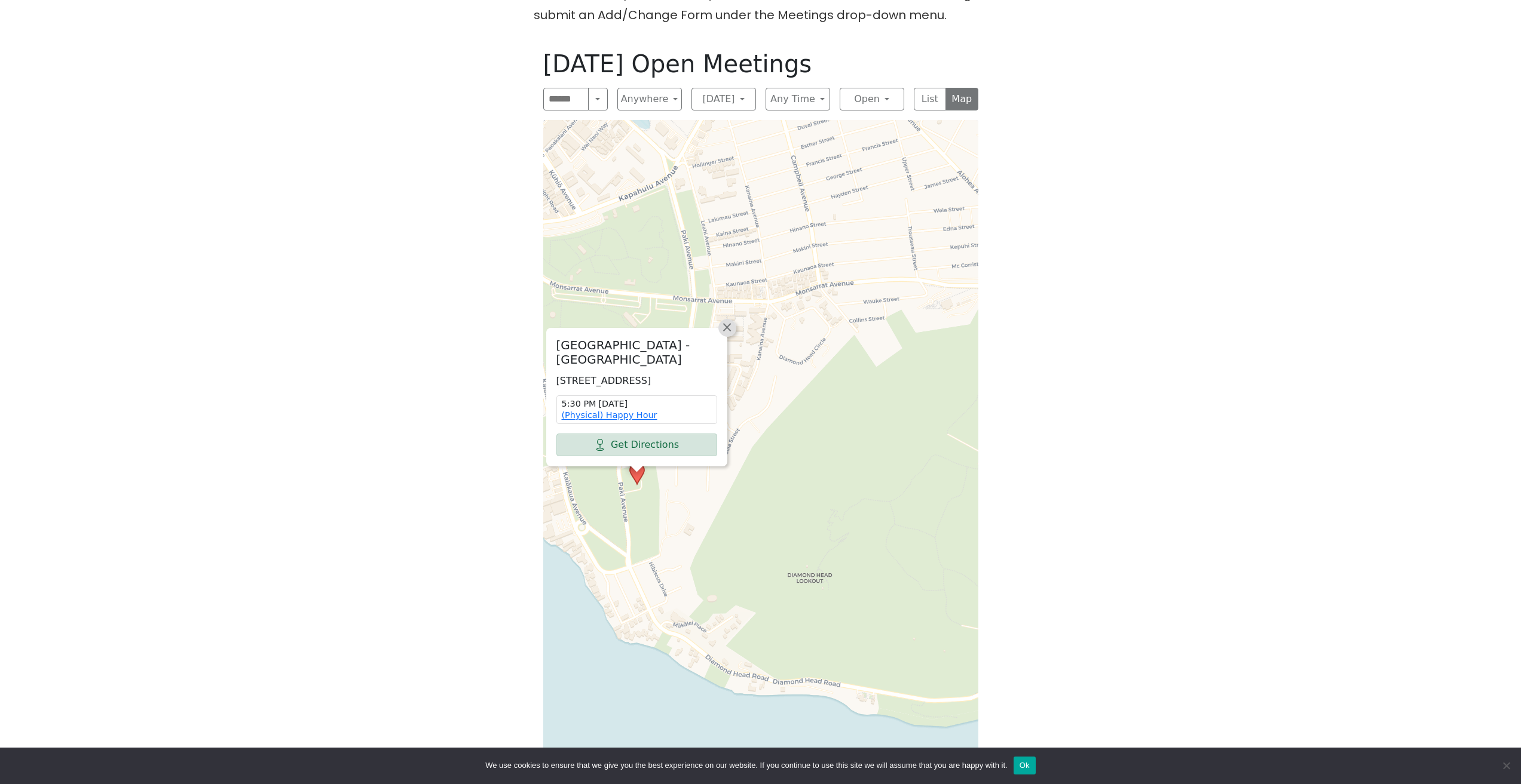
click at [730, 320] on span "×" at bounding box center [726, 327] width 12 height 14
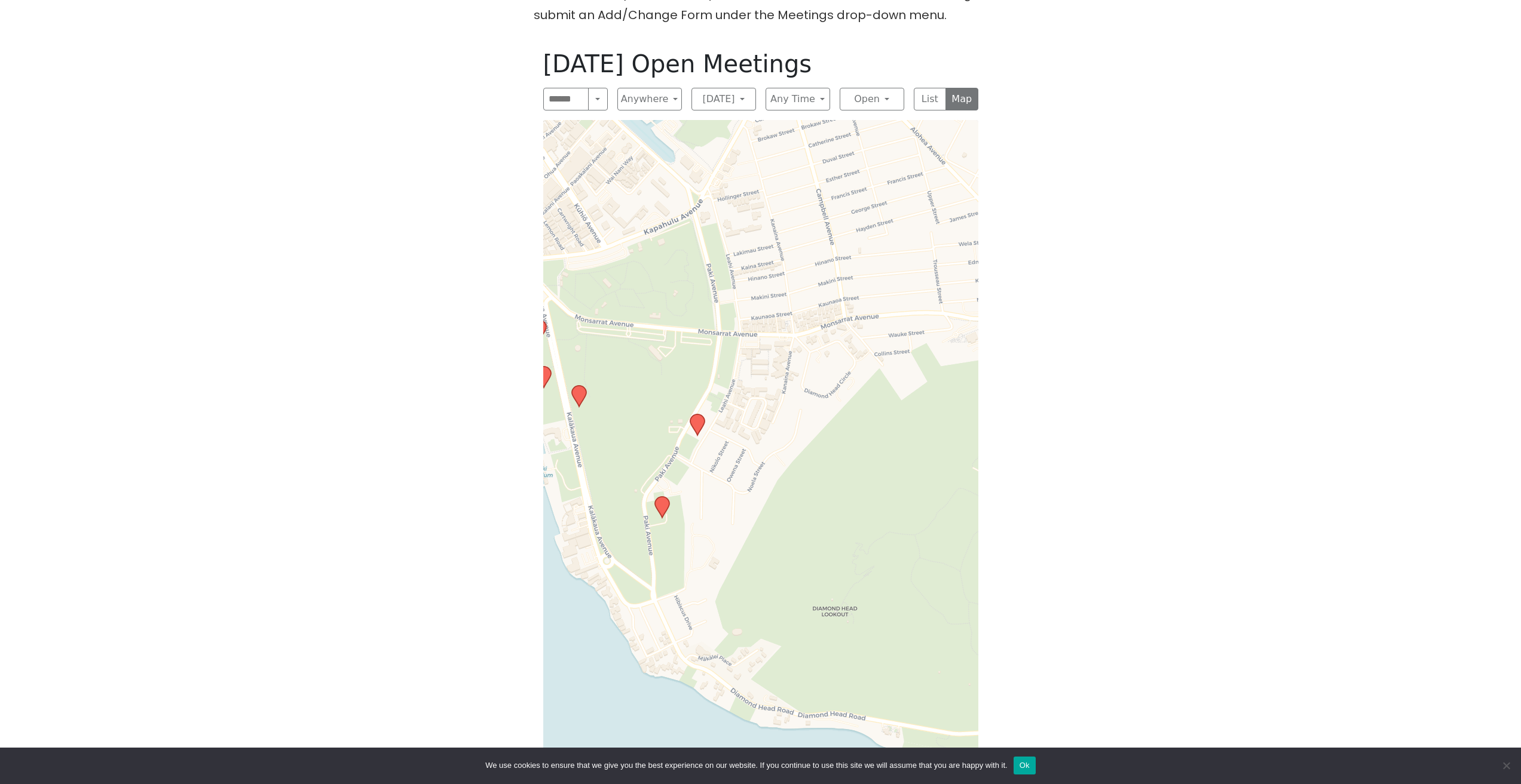
drag, startPoint x: 666, startPoint y: 295, endPoint x: 703, endPoint y: 335, distance: 54.5
click at [703, 335] on div "Leaflet | © OpenStreetMap contributors © CARTO" at bounding box center [761, 467] width 435 height 695
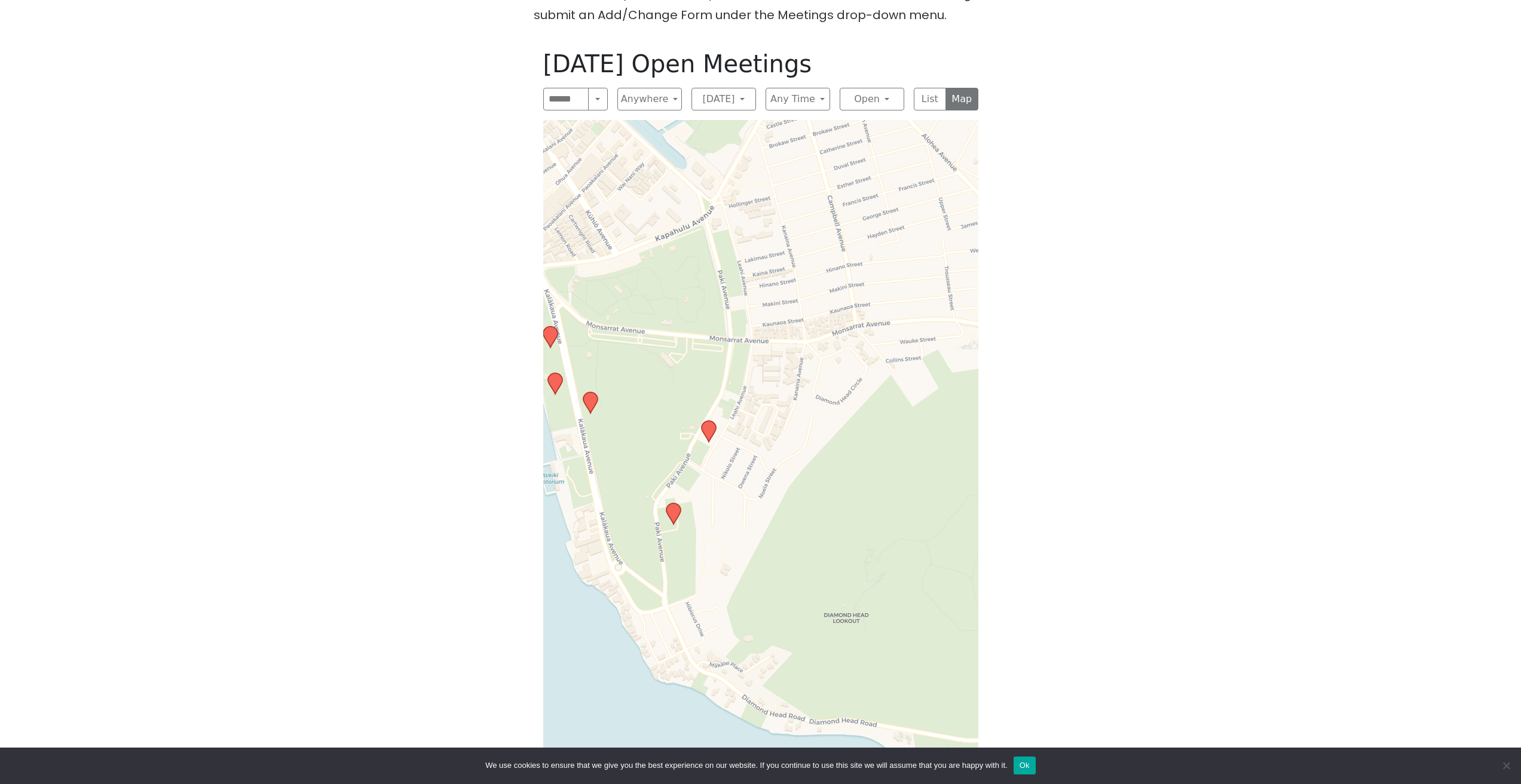
click at [672, 504] on icon at bounding box center [673, 514] width 14 height 21
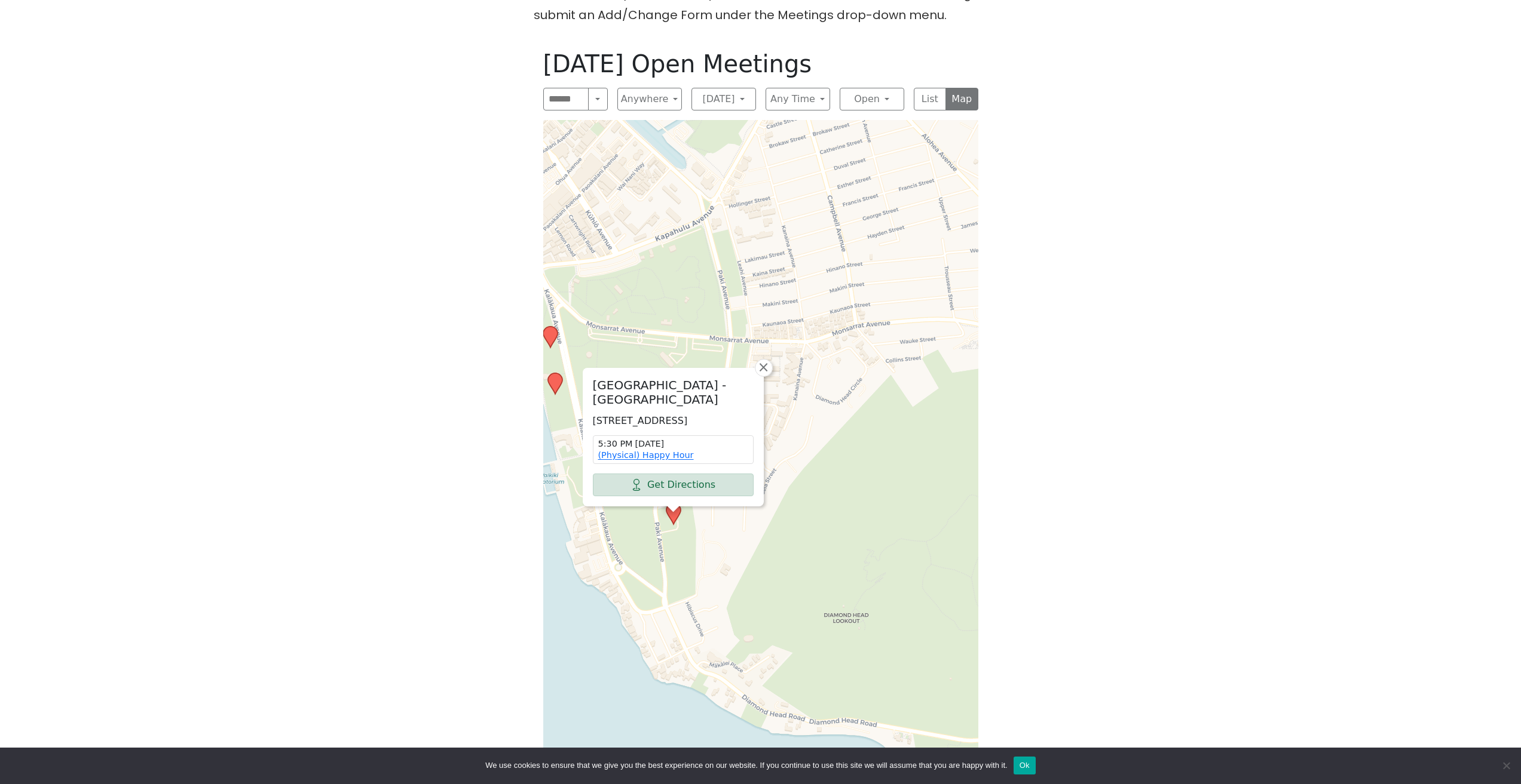
click at [808, 430] on div "[GEOGRAPHIC_DATA] - [GEOGRAPHIC_DATA] [STREET_ADDRESS] 5:30 PM [DATE] (Physical…" at bounding box center [761, 467] width 435 height 695
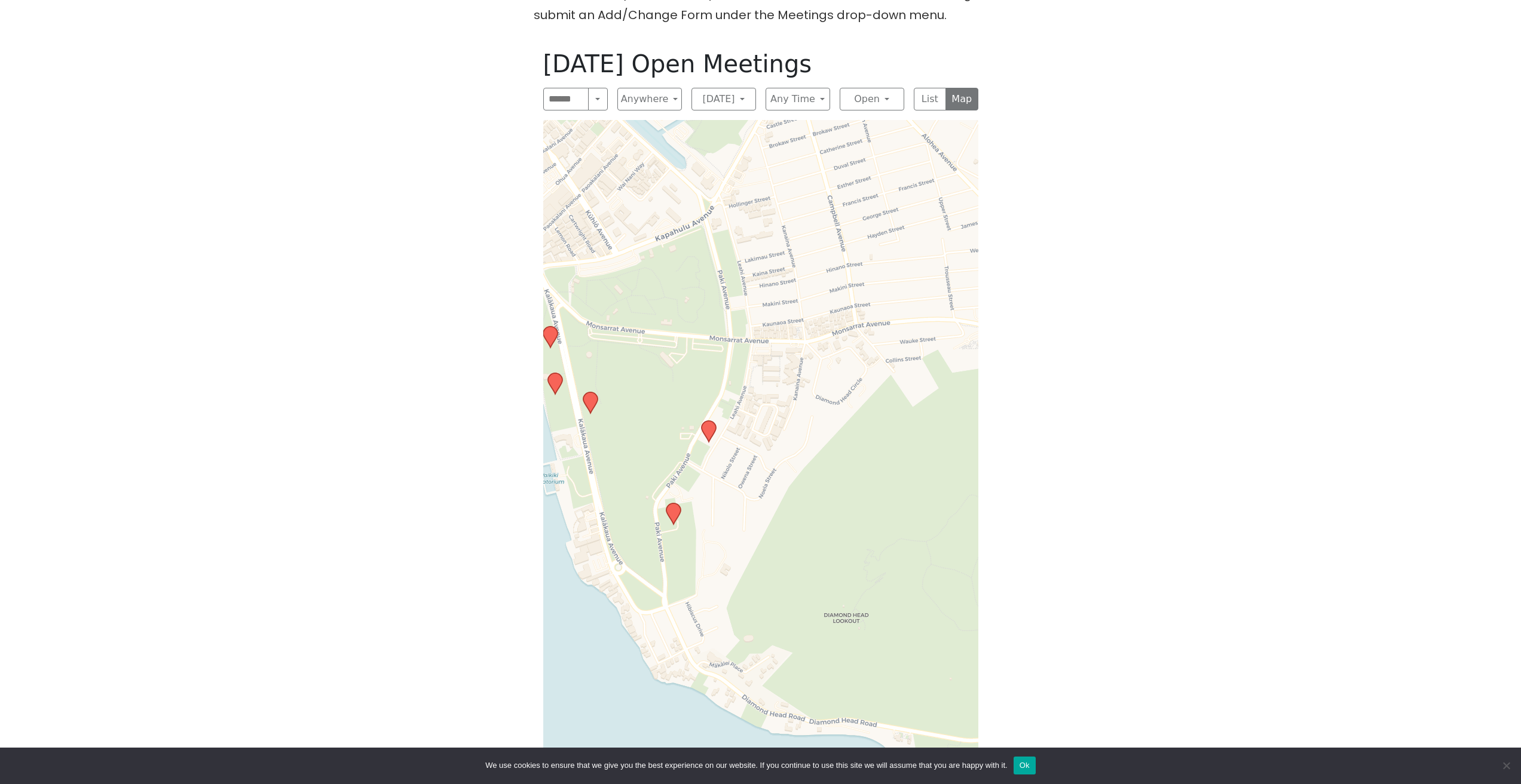
click at [708, 421] on icon at bounding box center [708, 431] width 14 height 21
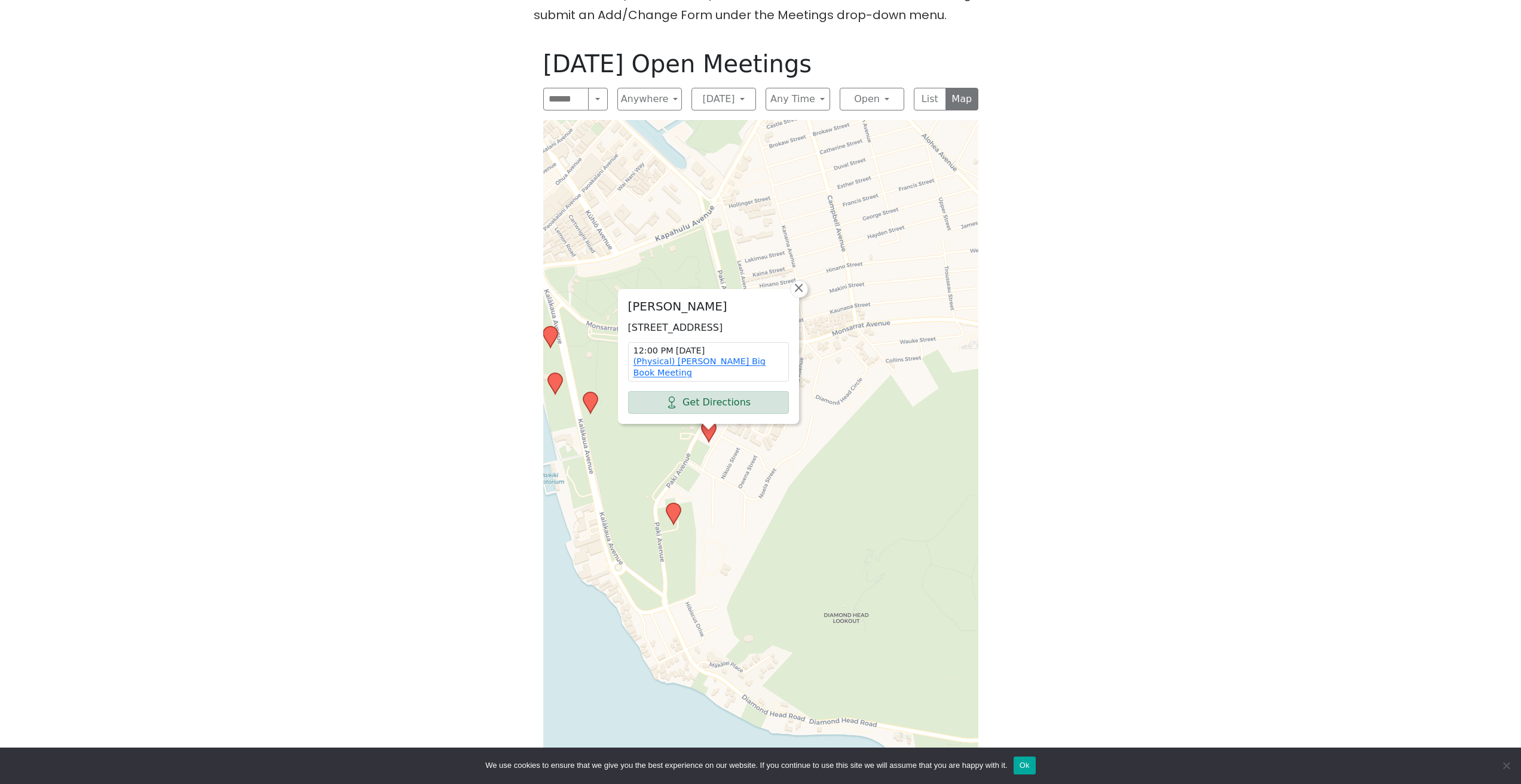
click at [788, 428] on div "[PERSON_NAME] [STREET_ADDRESS] 12:00 PM [DATE] (Physical) Paki [PERSON_NAME] Bi…" at bounding box center [761, 467] width 435 height 695
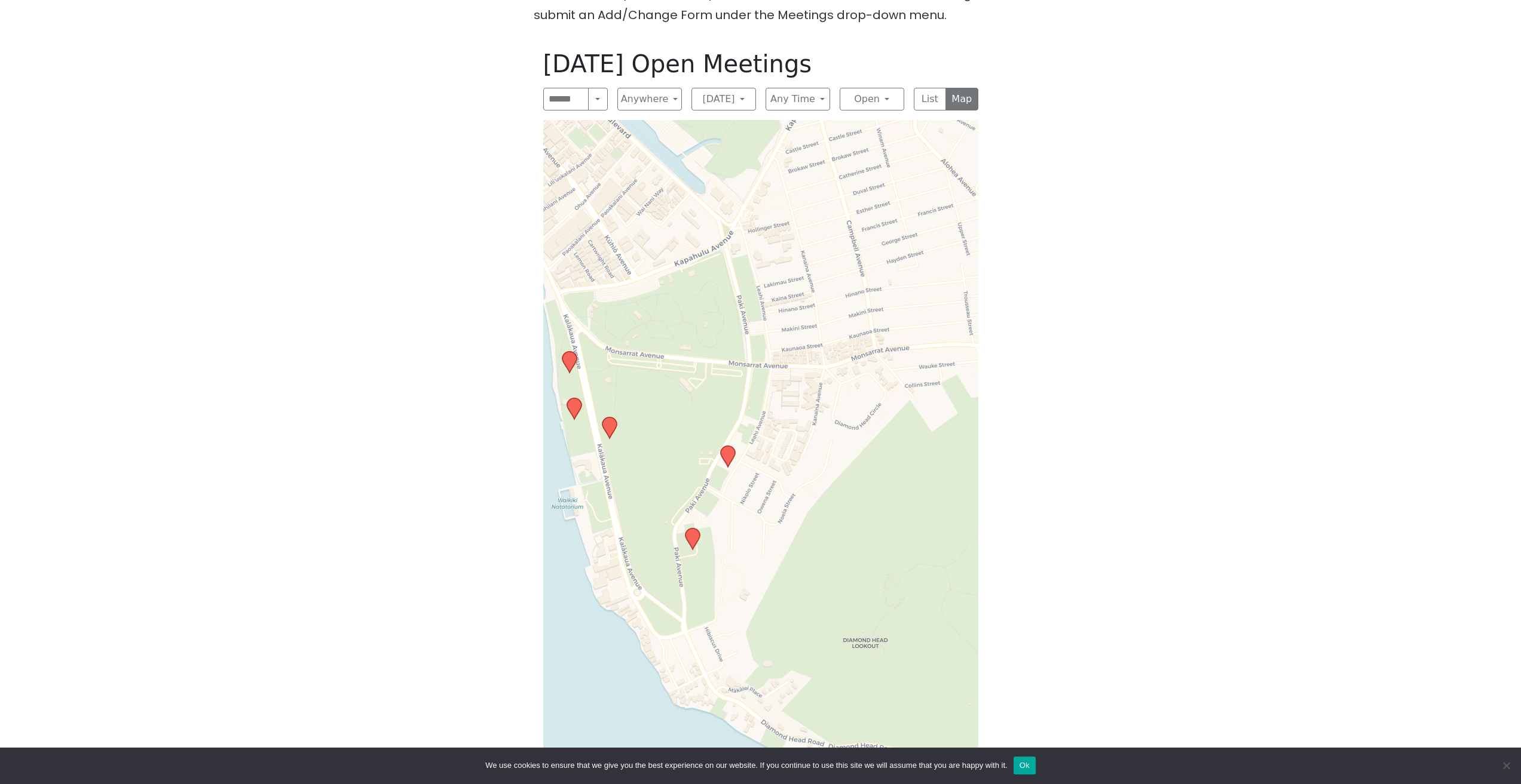
drag, startPoint x: 699, startPoint y: 276, endPoint x: 881, endPoint y: 490, distance: 280.9
click at [881, 489] on div "Leaflet | © OpenStreetMap contributors © CARTO" at bounding box center [761, 467] width 435 height 695
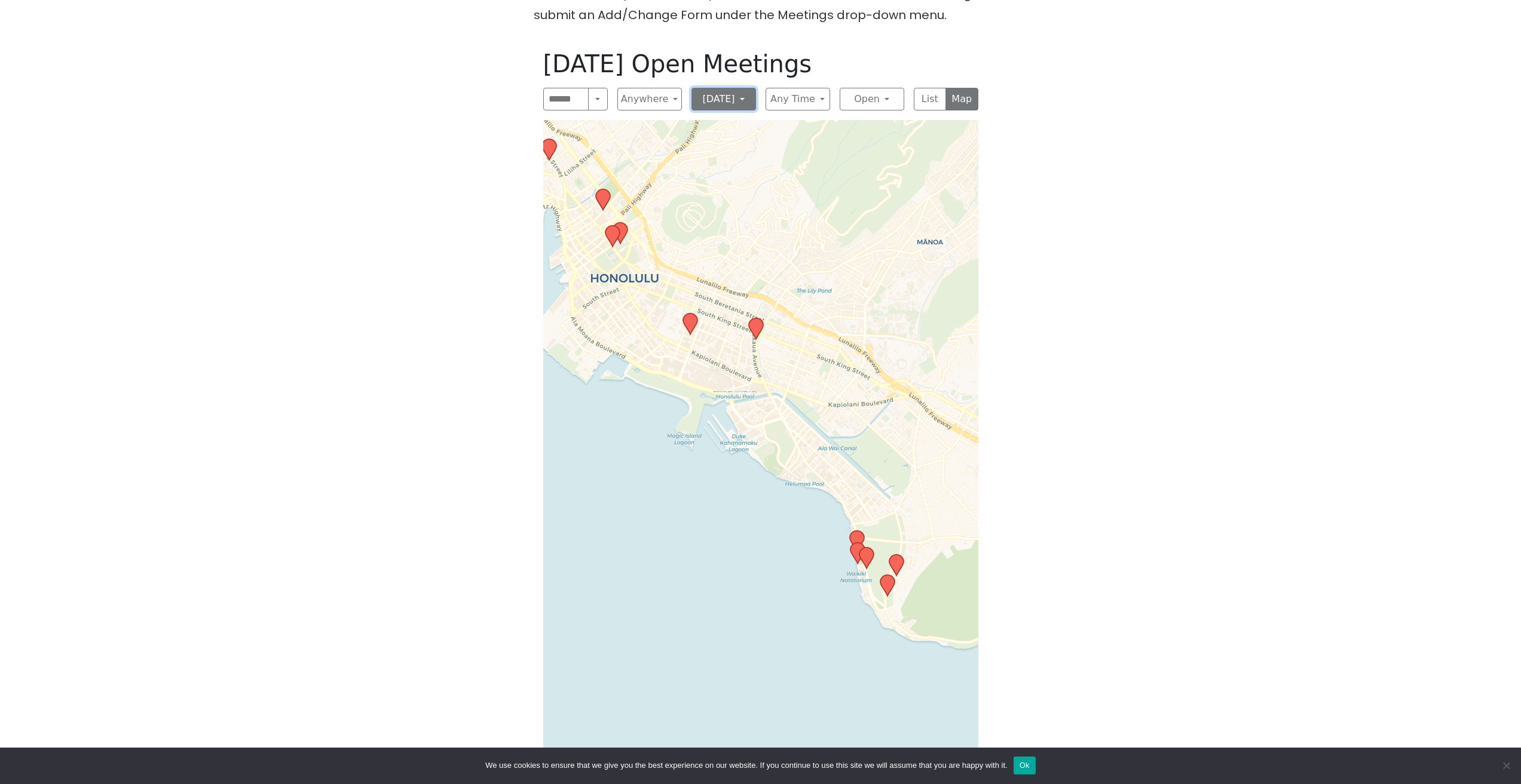
click at [729, 88] on button "[DATE]" at bounding box center [724, 99] width 65 height 23
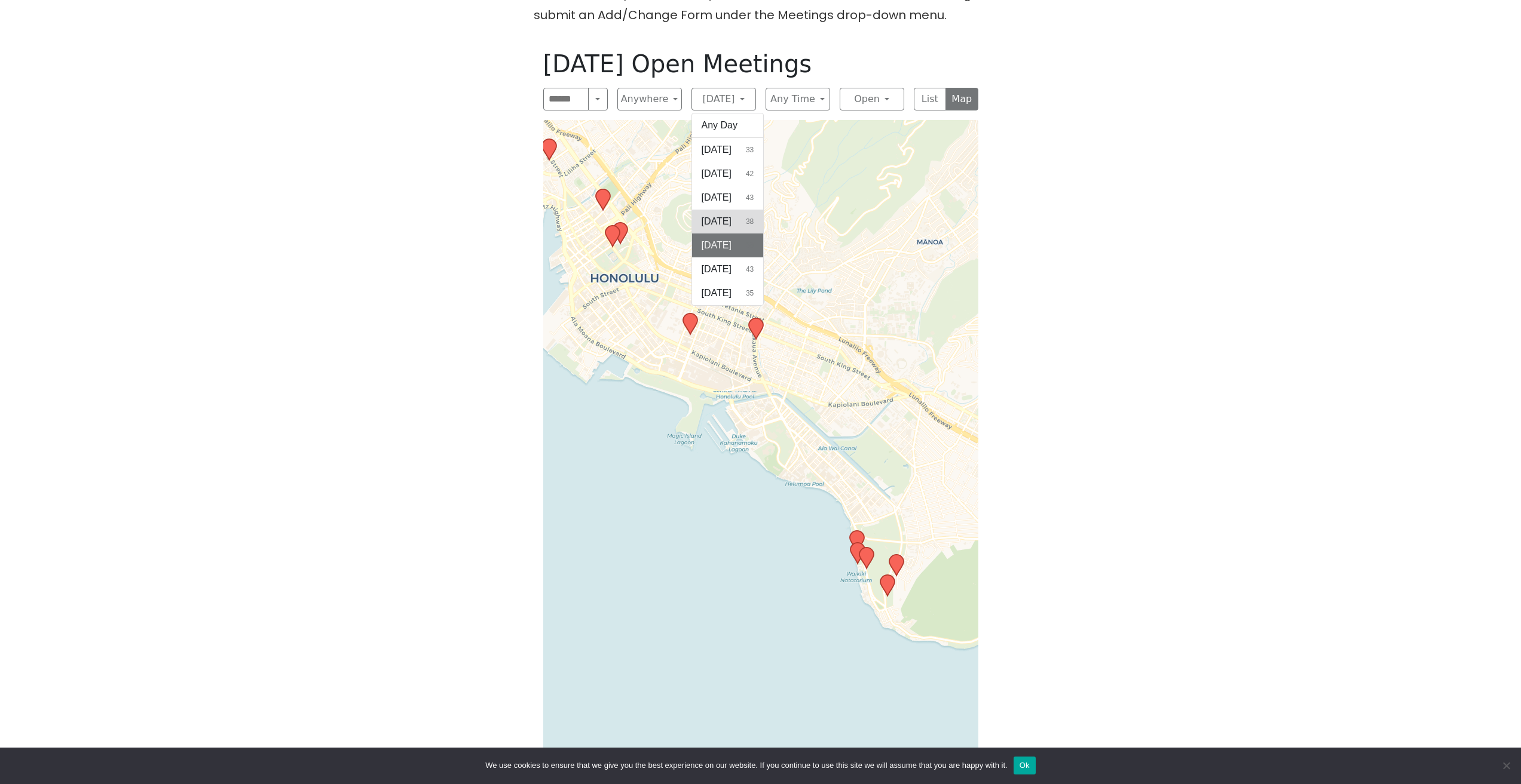
click at [717, 215] on span "[DATE]" at bounding box center [717, 222] width 30 height 14
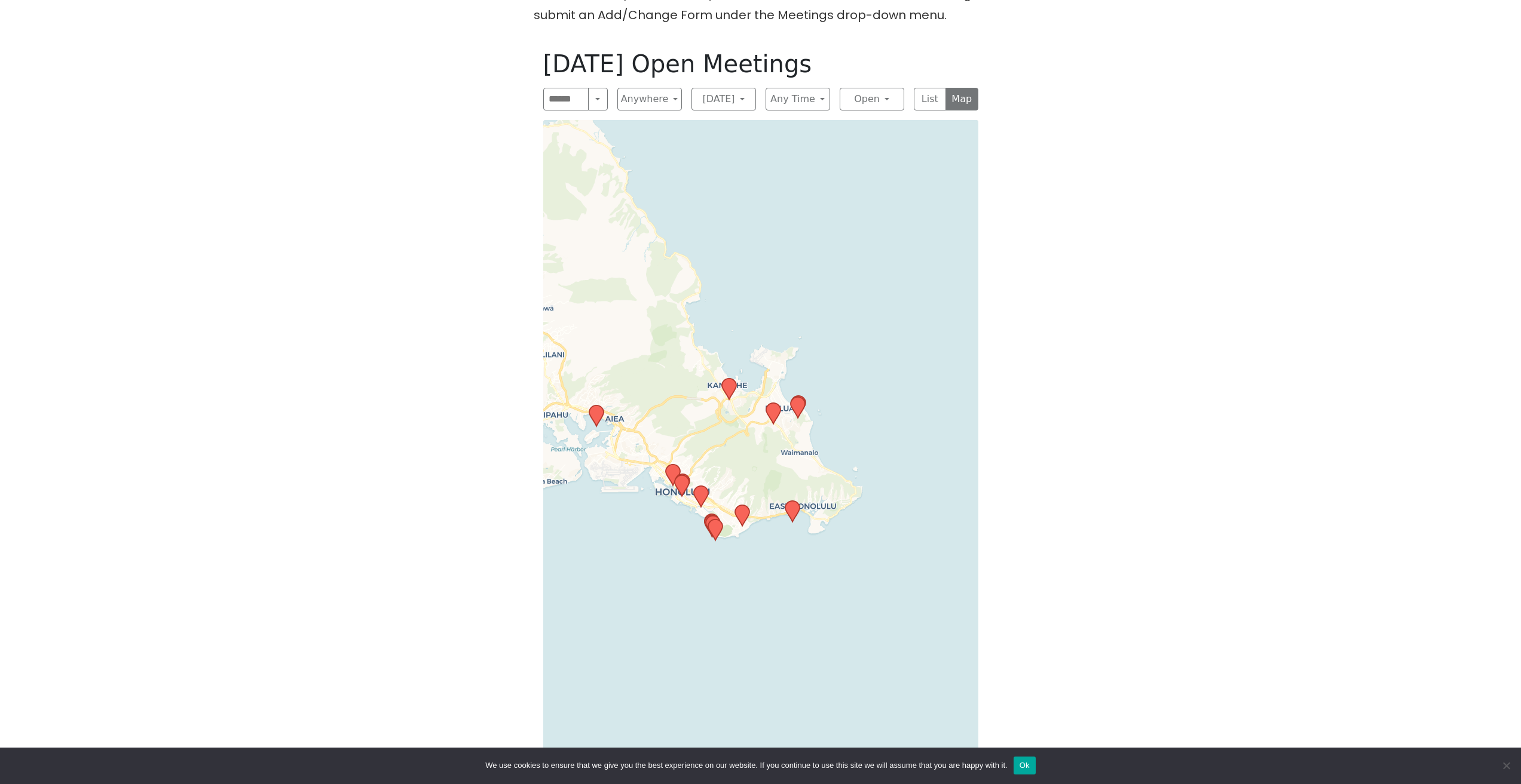
drag, startPoint x: 819, startPoint y: 419, endPoint x: 654, endPoint y: 319, distance: 192.9
click at [654, 319] on div "Leaflet | © OpenStreetMap contributors © CARTO" at bounding box center [761, 467] width 435 height 695
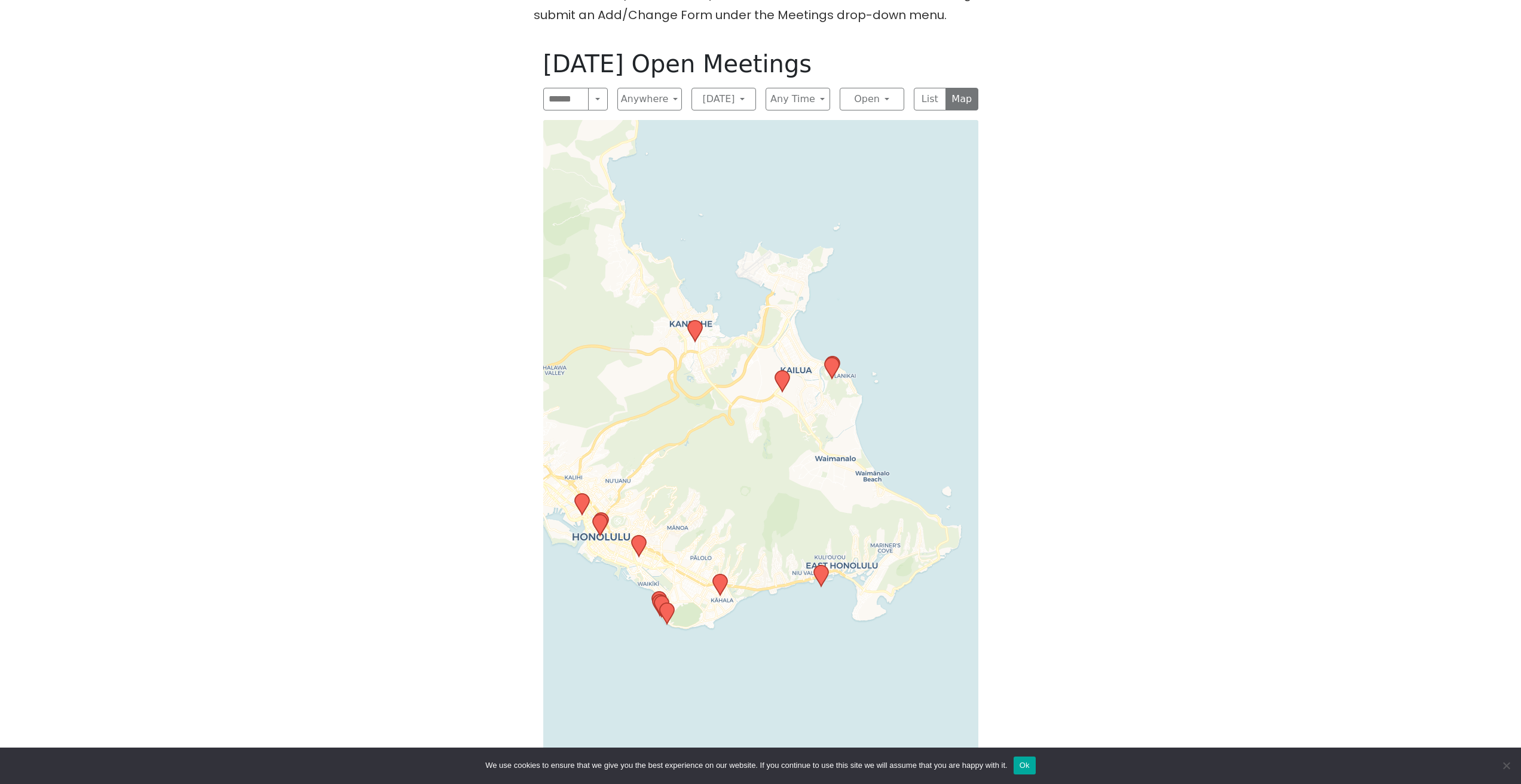
click at [818, 566] on icon at bounding box center [820, 576] width 14 height 21
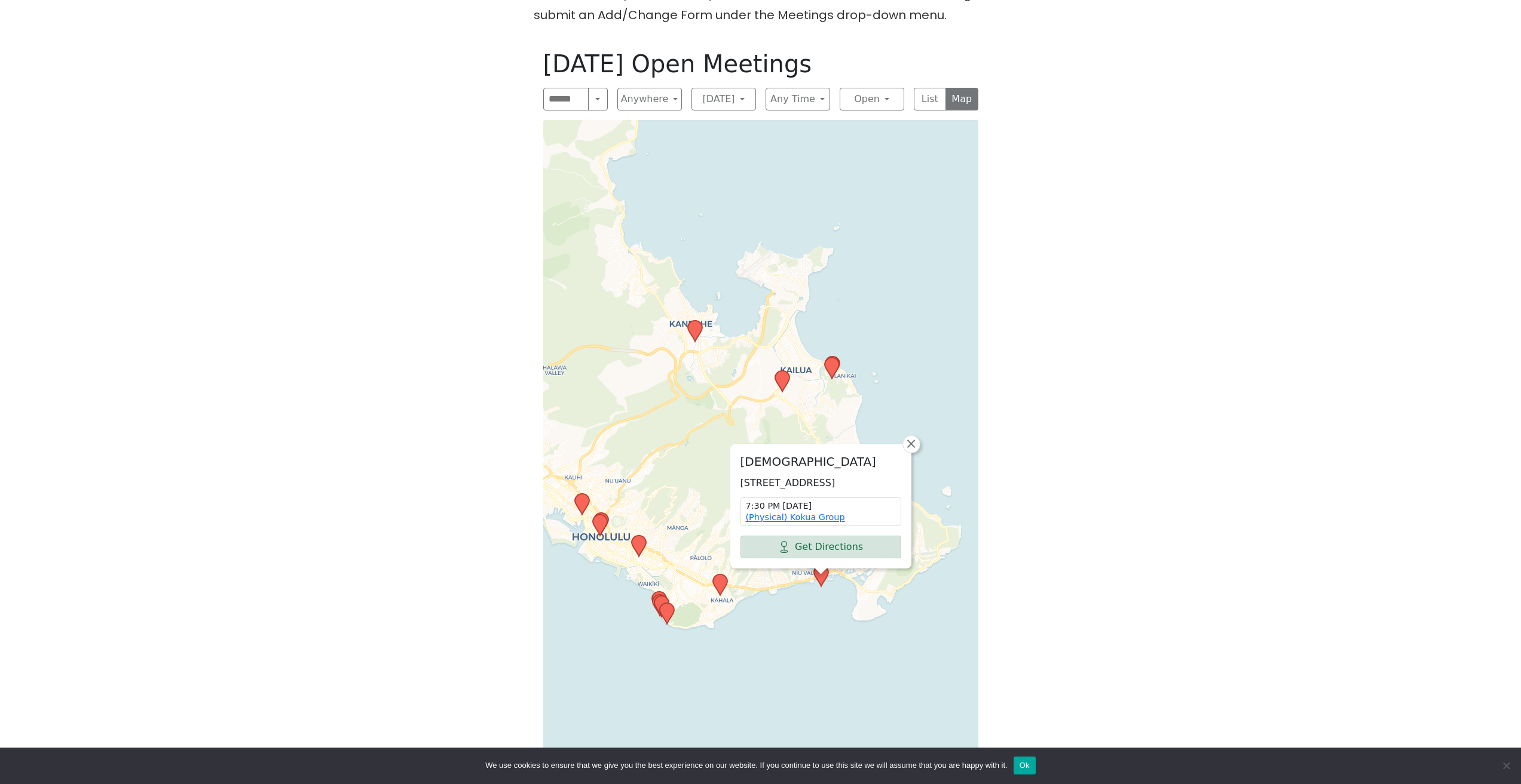
click at [1059, 419] on div "If you know of a meeting listed here that NO LONGER MEETS, please call Central …" at bounding box center [760, 400] width 1369 height 875
click at [796, 88] on button "Any Time" at bounding box center [798, 99] width 65 height 23
click at [1039, 211] on div "If you know of a meeting listed here that NO LONGER MEETS, please call Central …" at bounding box center [760, 400] width 1369 height 875
click at [913, 437] on span "×" at bounding box center [911, 444] width 12 height 14
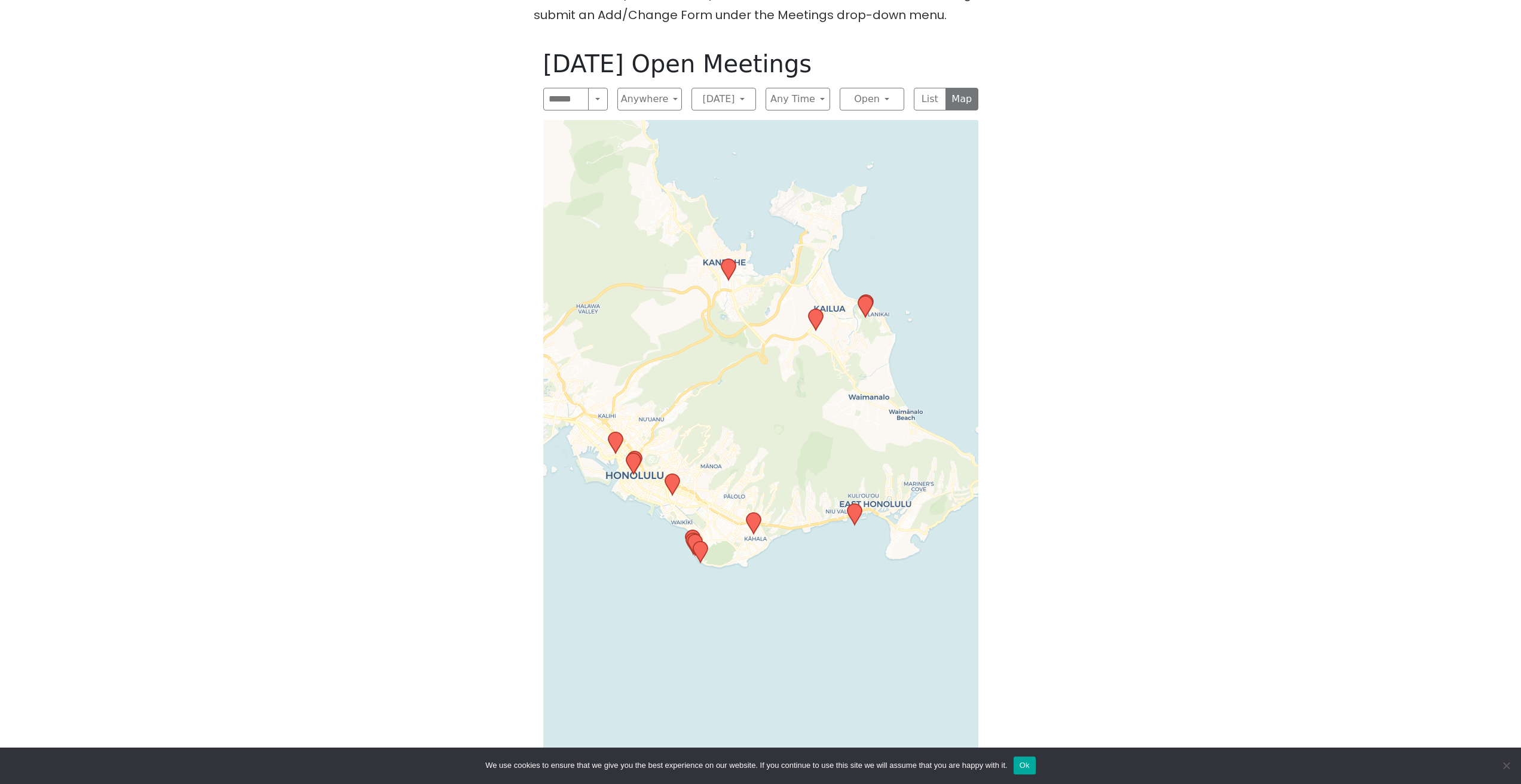
drag, startPoint x: 943, startPoint y: 430, endPoint x: 976, endPoint y: 368, distance: 70.2
click at [976, 368] on div "Leaflet | © OpenStreetMap contributors © CARTO" at bounding box center [761, 467] width 435 height 695
click at [854, 504] on icon at bounding box center [854, 514] width 14 height 21
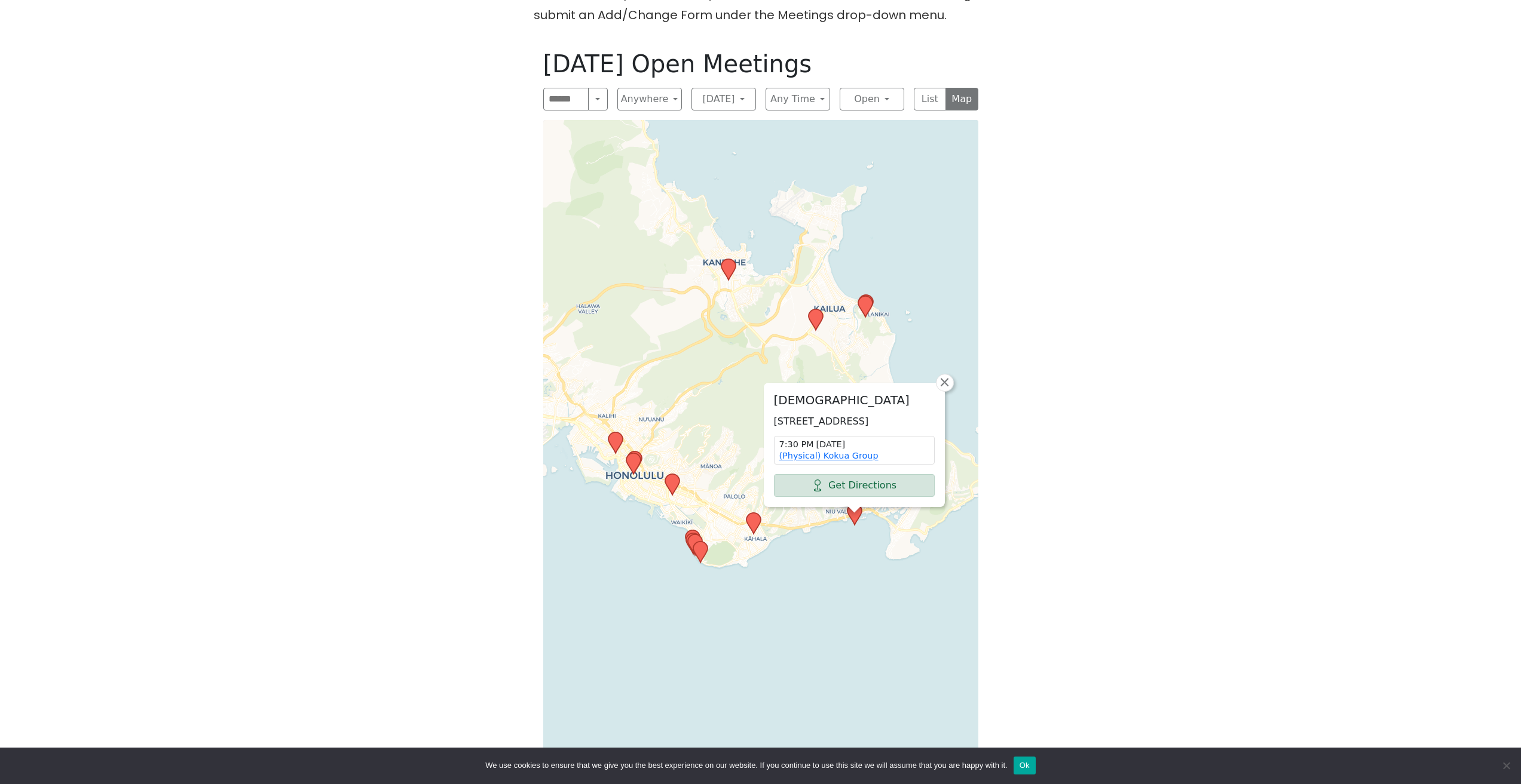
click at [854, 504] on icon at bounding box center [854, 514] width 14 height 21
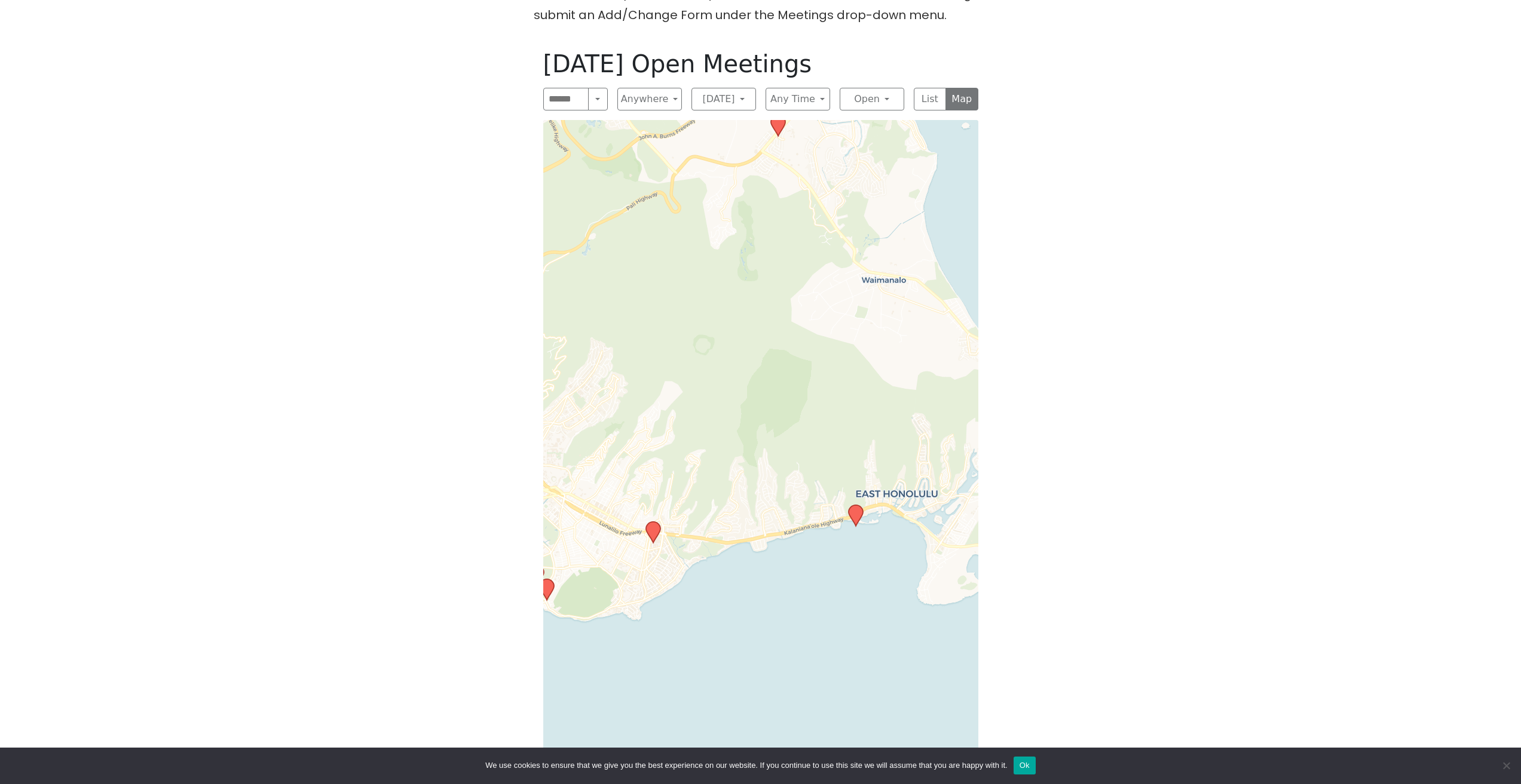
click at [854, 506] on icon at bounding box center [855, 516] width 14 height 21
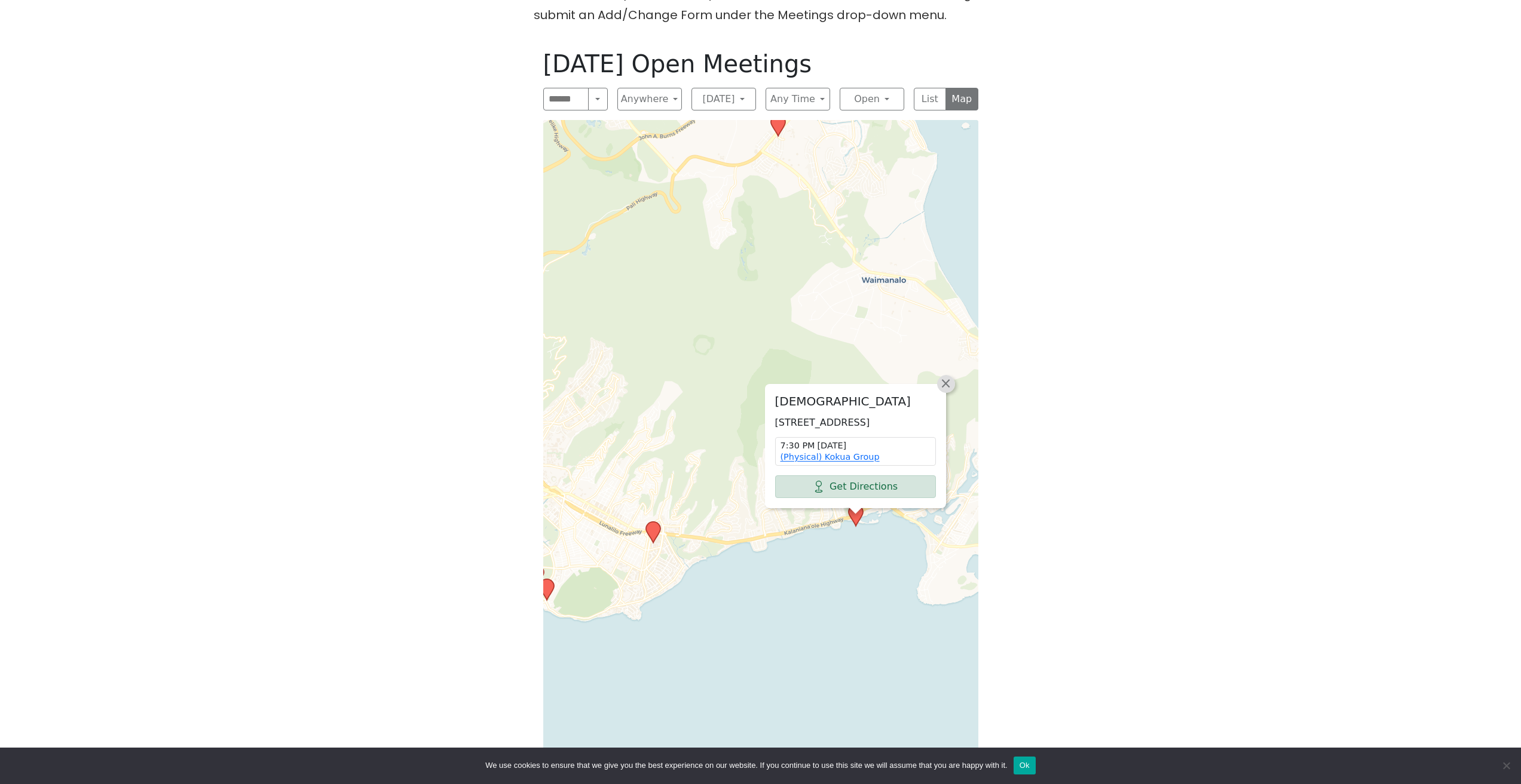
click at [947, 376] on span "×" at bounding box center [945, 384] width 12 height 14
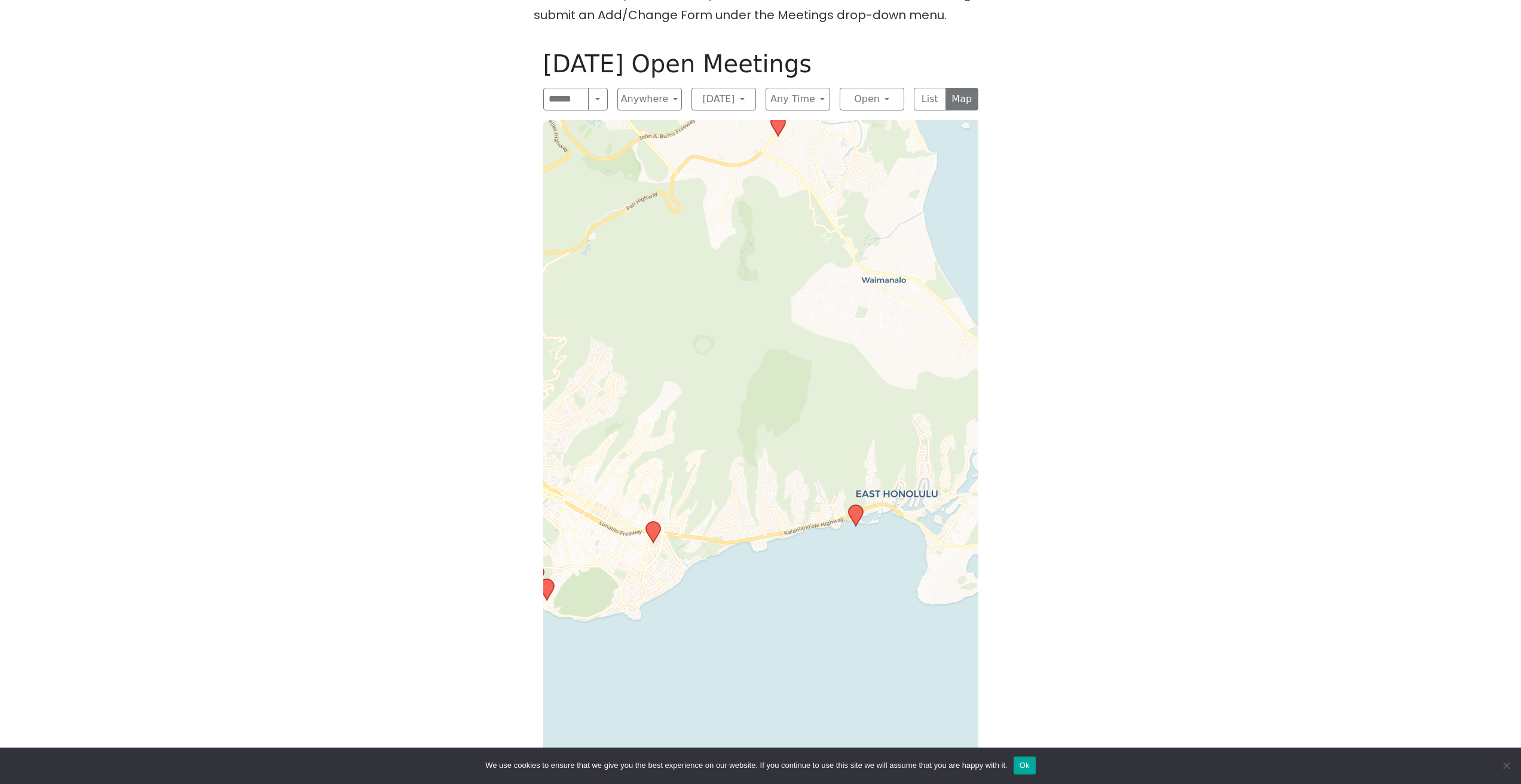
click at [649, 522] on icon at bounding box center [653, 532] width 14 height 21
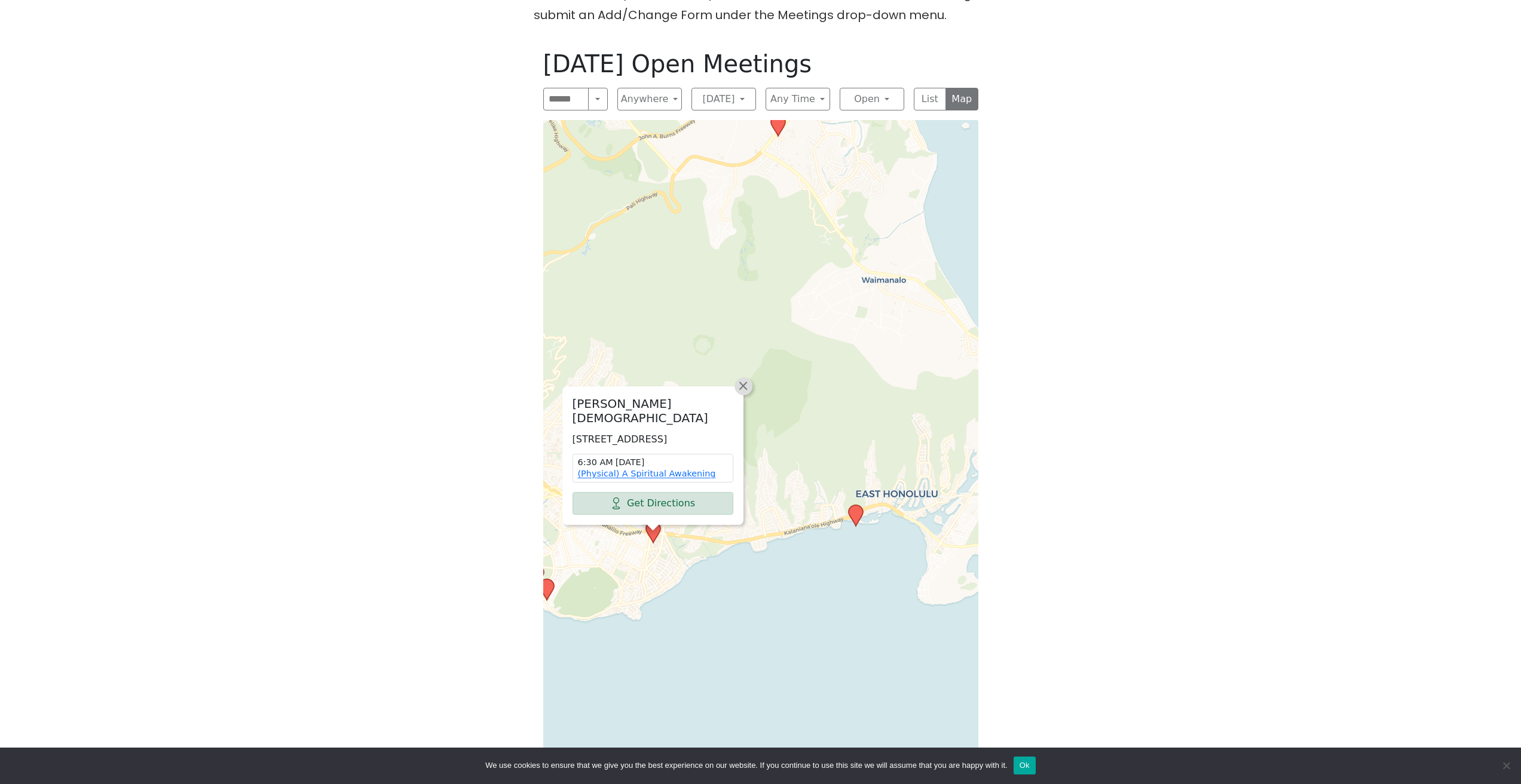
click at [743, 379] on span "×" at bounding box center [743, 386] width 12 height 14
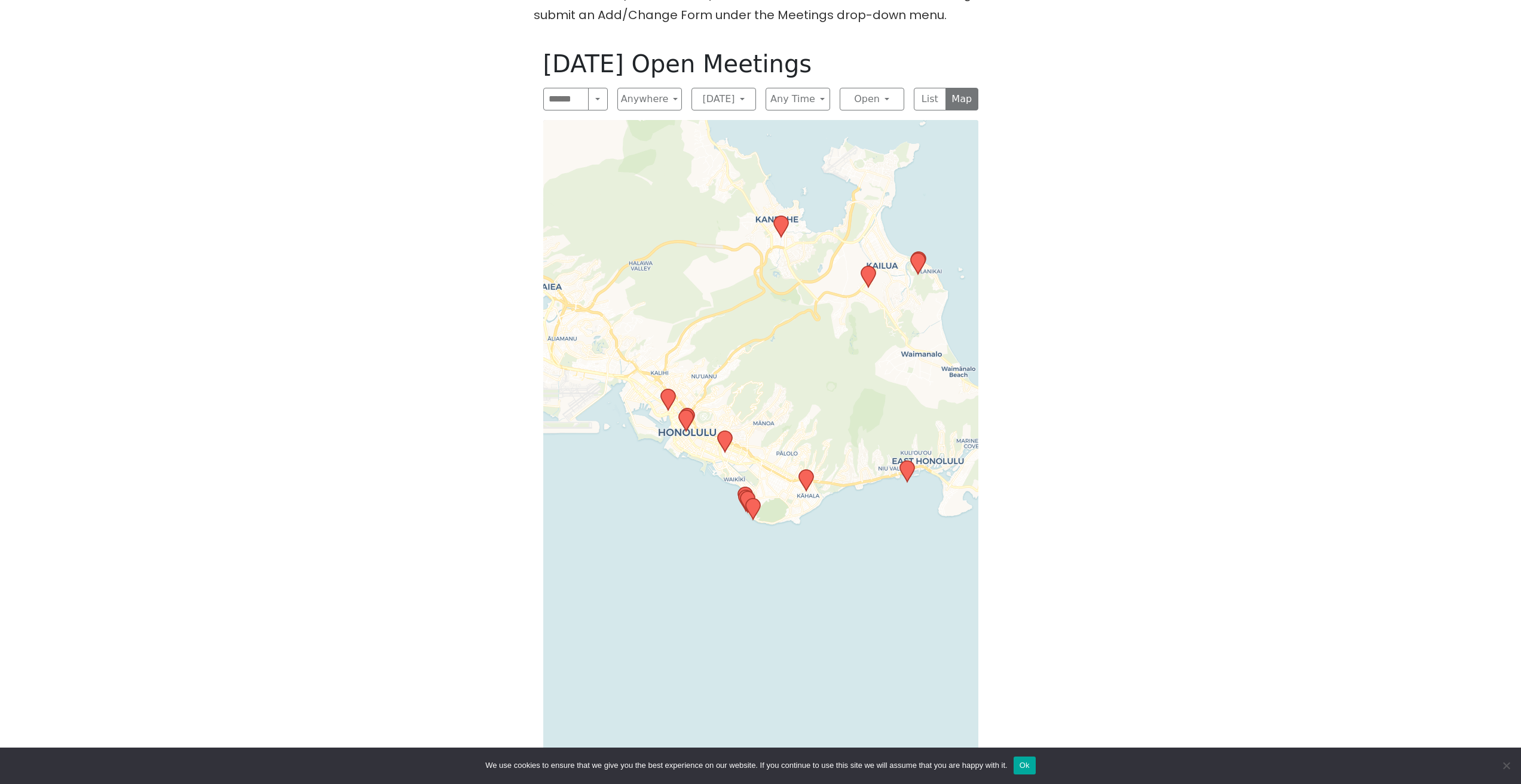
drag, startPoint x: 625, startPoint y: 358, endPoint x: 792, endPoint y: 380, distance: 168.4
click at [792, 380] on div "Leaflet | © OpenStreetMap contributors © CARTO" at bounding box center [761, 467] width 435 height 695
click at [808, 470] on icon at bounding box center [805, 480] width 14 height 21
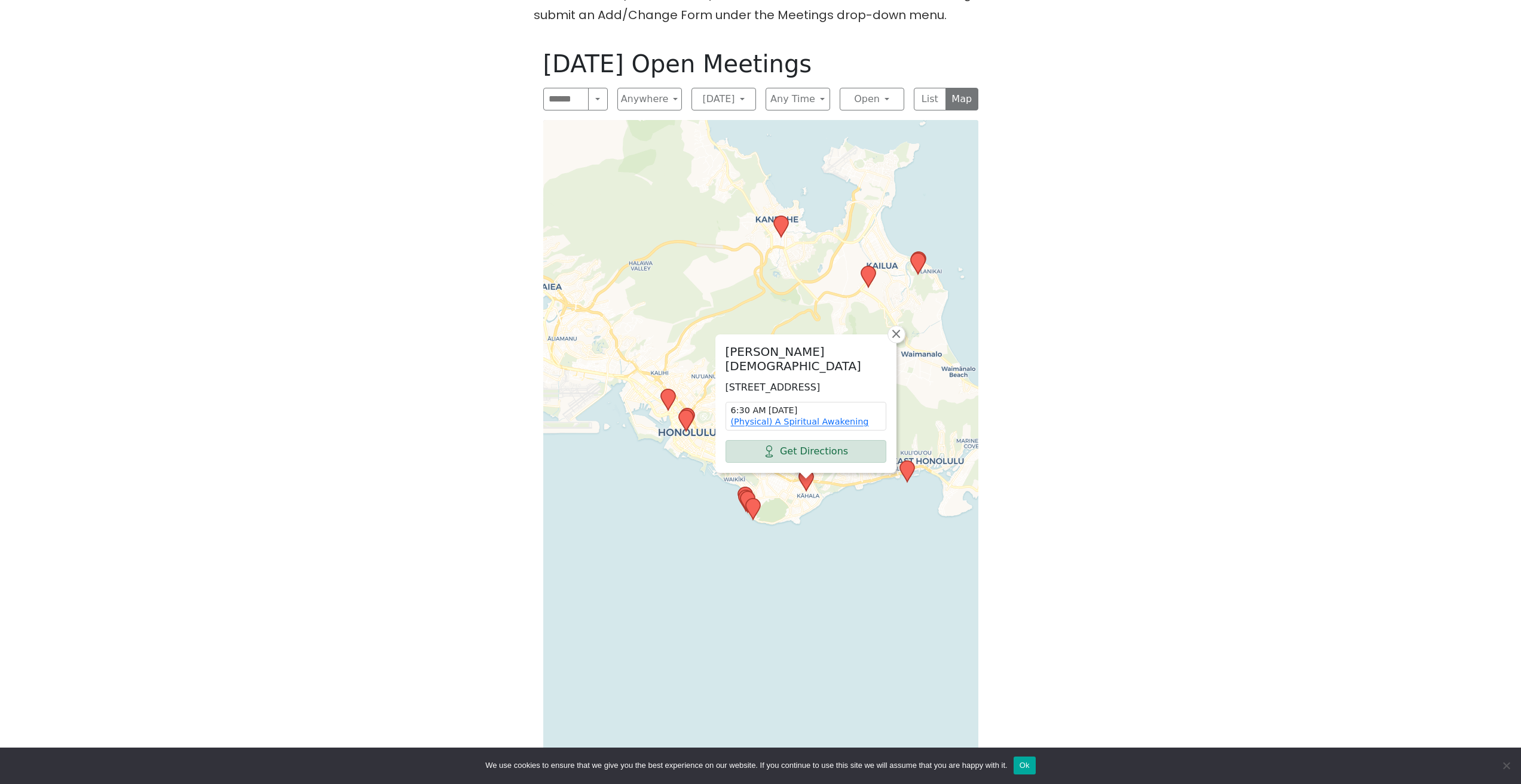
click at [648, 461] on div "[PERSON_NAME][DEMOGRAPHIC_DATA] [STREET_ADDRESS] 6:30 AM [DATE] (Physical) A Sp…" at bounding box center [761, 467] width 435 height 695
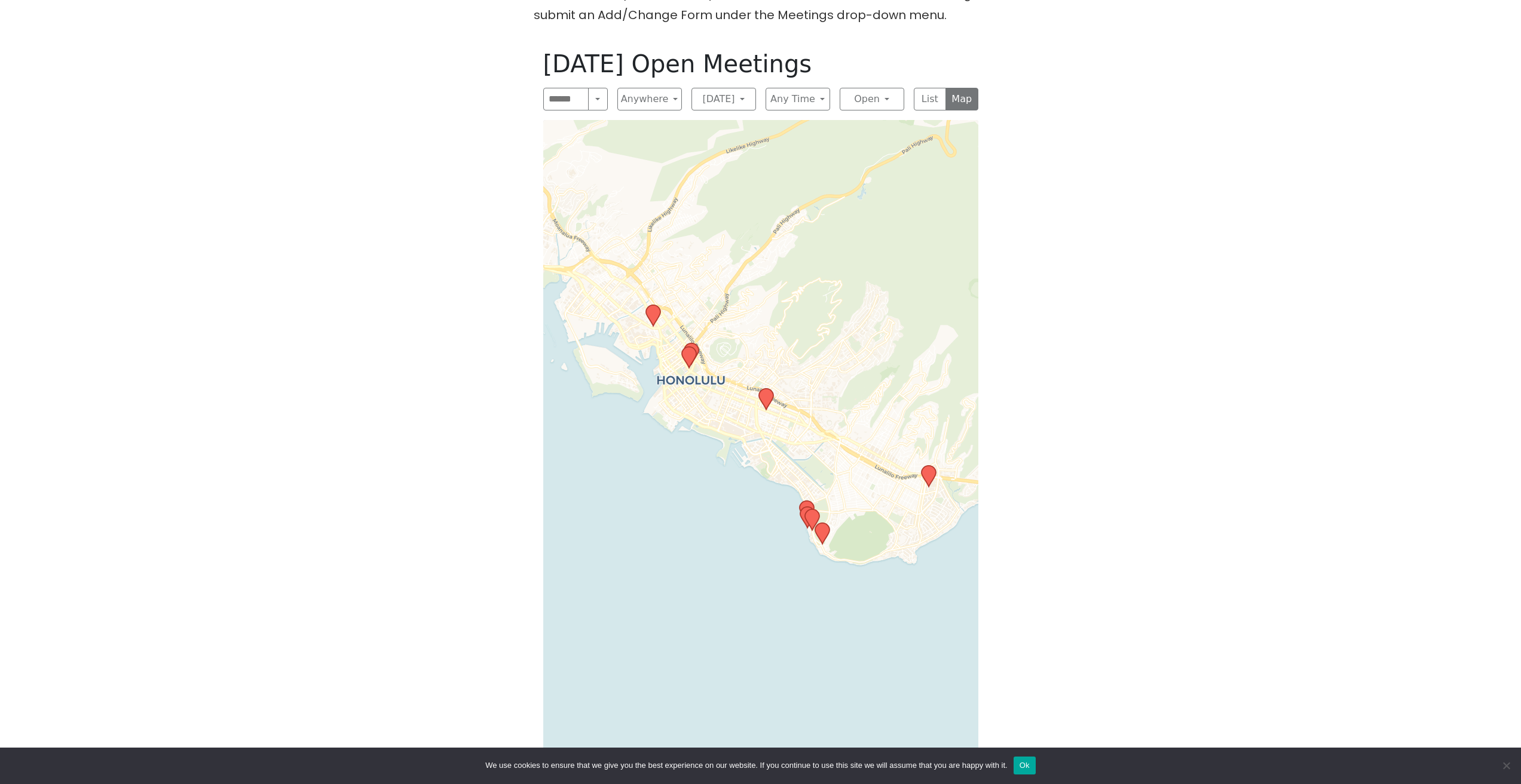
click at [763, 389] on icon at bounding box center [765, 399] width 14 height 21
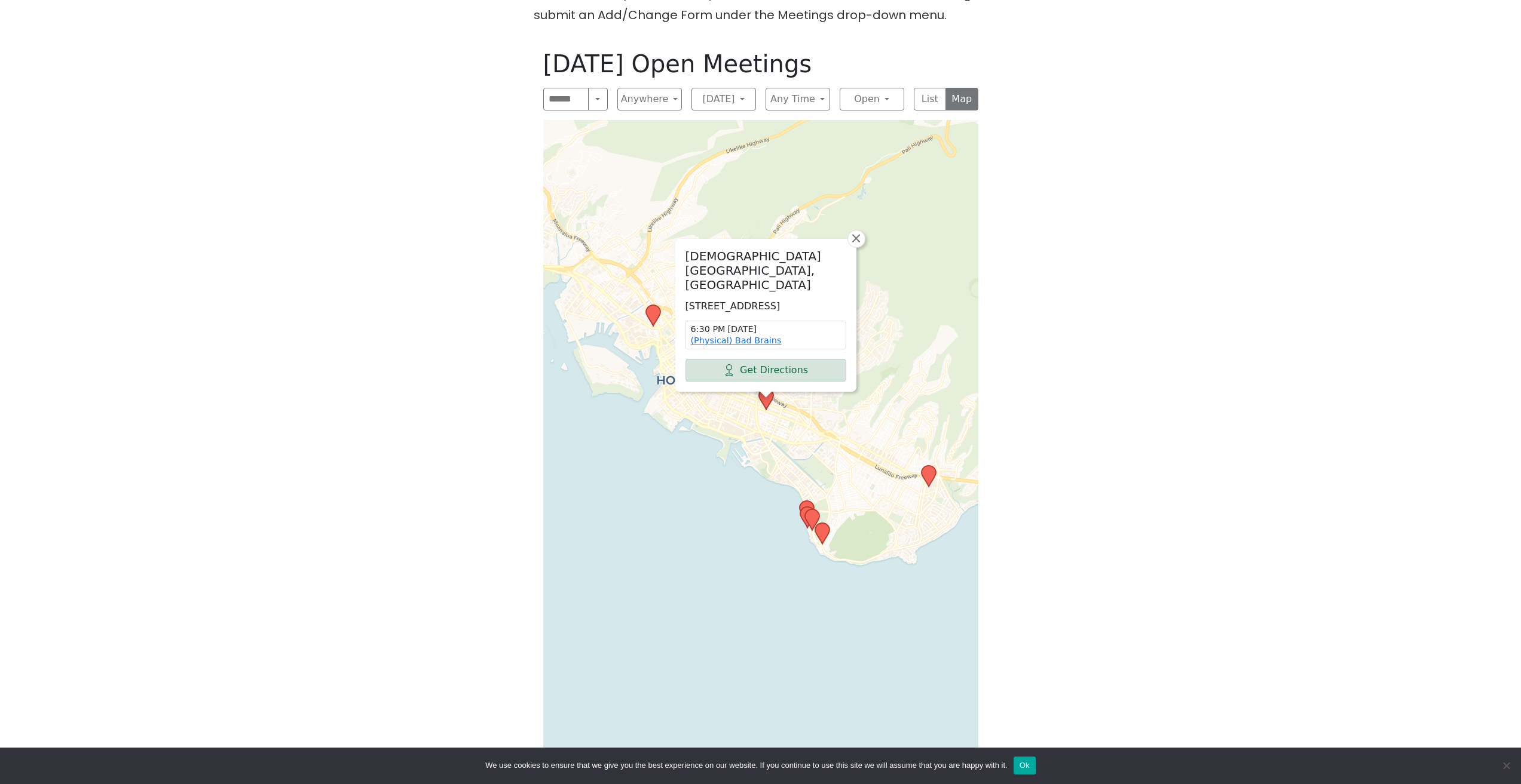
click at [630, 427] on div "[DEMOGRAPHIC_DATA][GEOGRAPHIC_DATA], [GEOGRAPHIC_DATA] [STREET_ADDRESS] 6:30 PM…" at bounding box center [761, 467] width 435 height 695
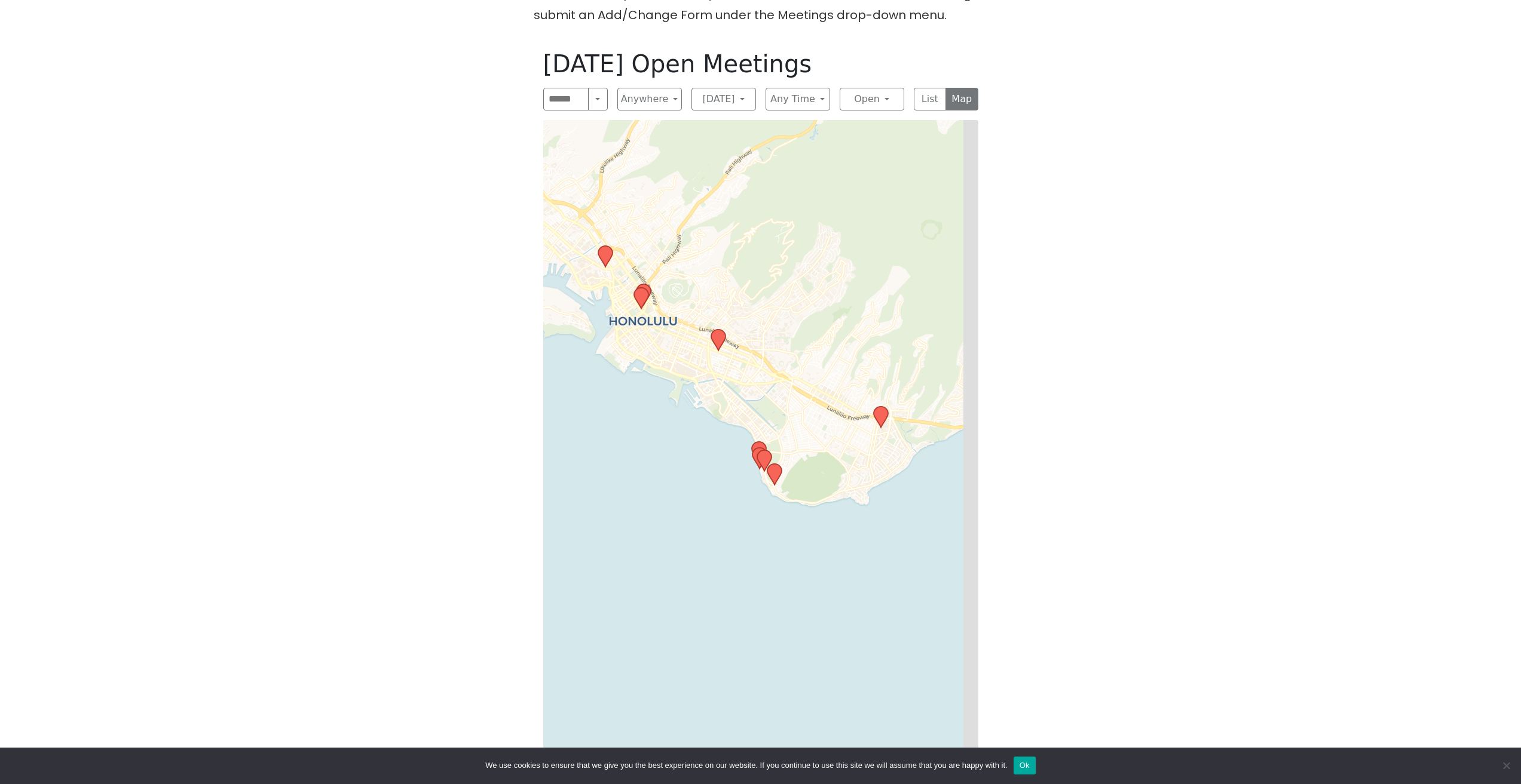
drag, startPoint x: 735, startPoint y: 407, endPoint x: 675, endPoint y: 333, distance: 95.3
click at [675, 333] on div "Leaflet | © OpenStreetMap contributors © CARTO" at bounding box center [761, 467] width 435 height 695
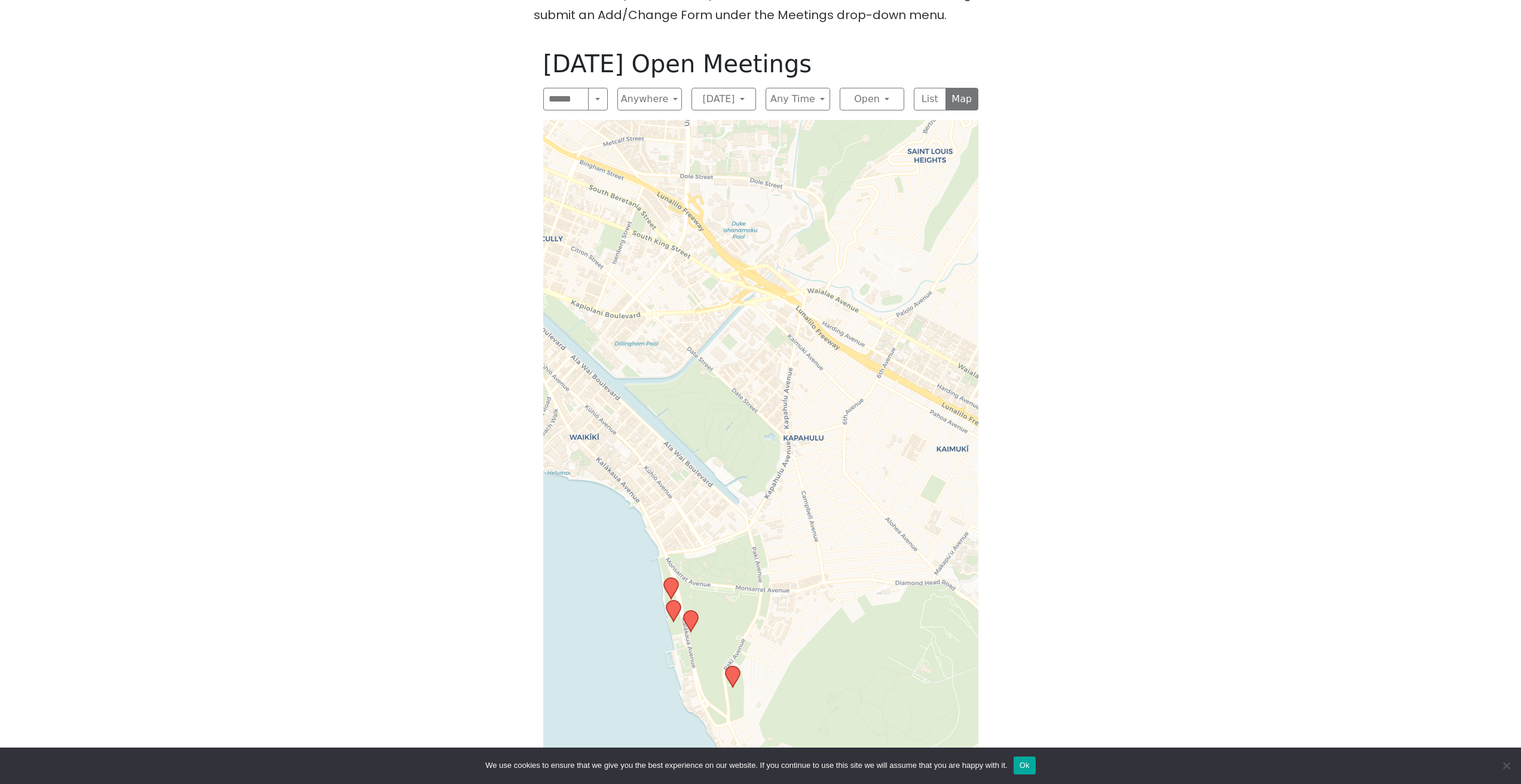
click at [731, 667] on icon at bounding box center [732, 677] width 14 height 21
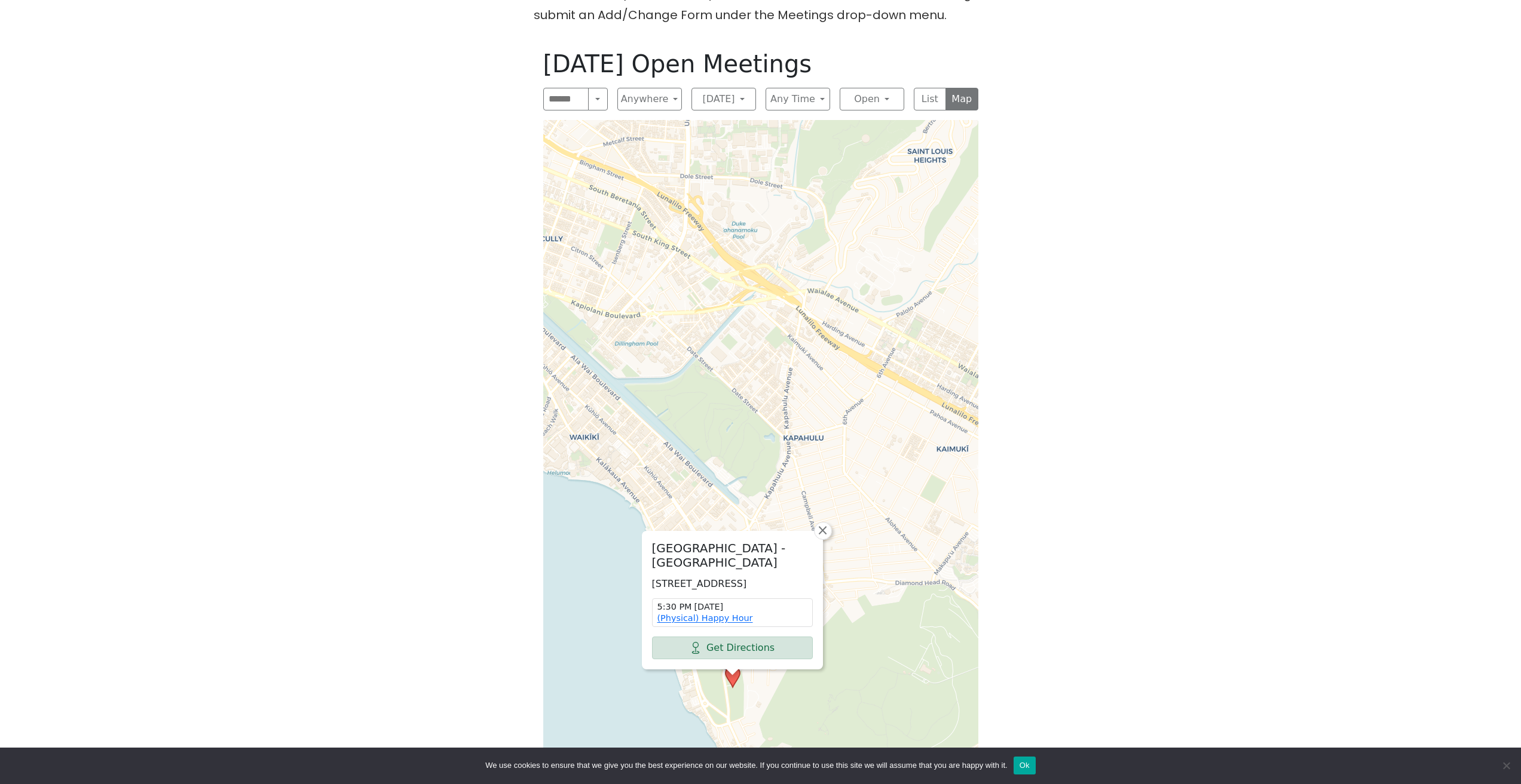
click at [603, 642] on div "[GEOGRAPHIC_DATA] - [GEOGRAPHIC_DATA] [STREET_ADDRESS] 5:30 PM [DATE] (Physical…" at bounding box center [761, 467] width 435 height 695
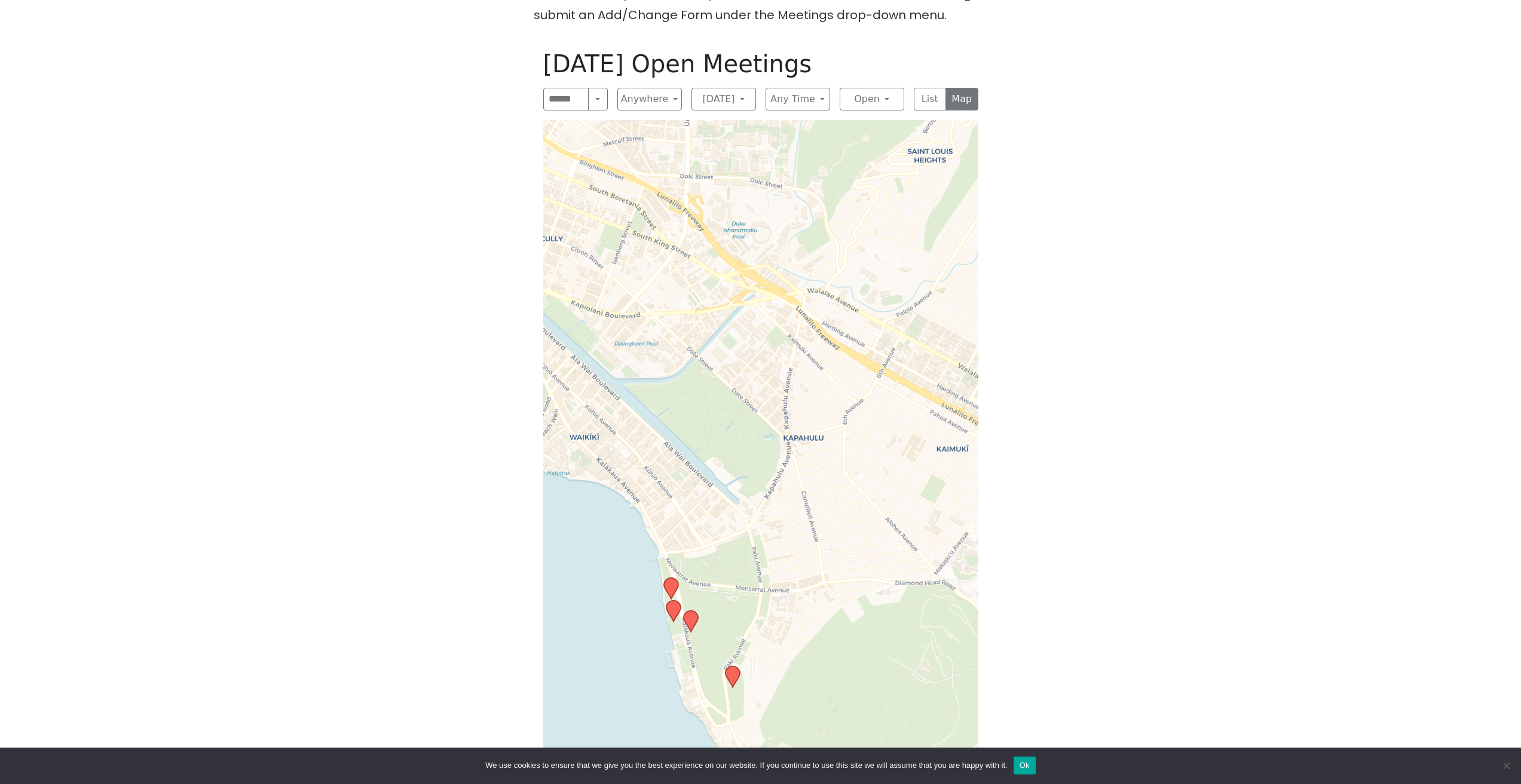
click at [691, 611] on icon at bounding box center [691, 621] width 14 height 21
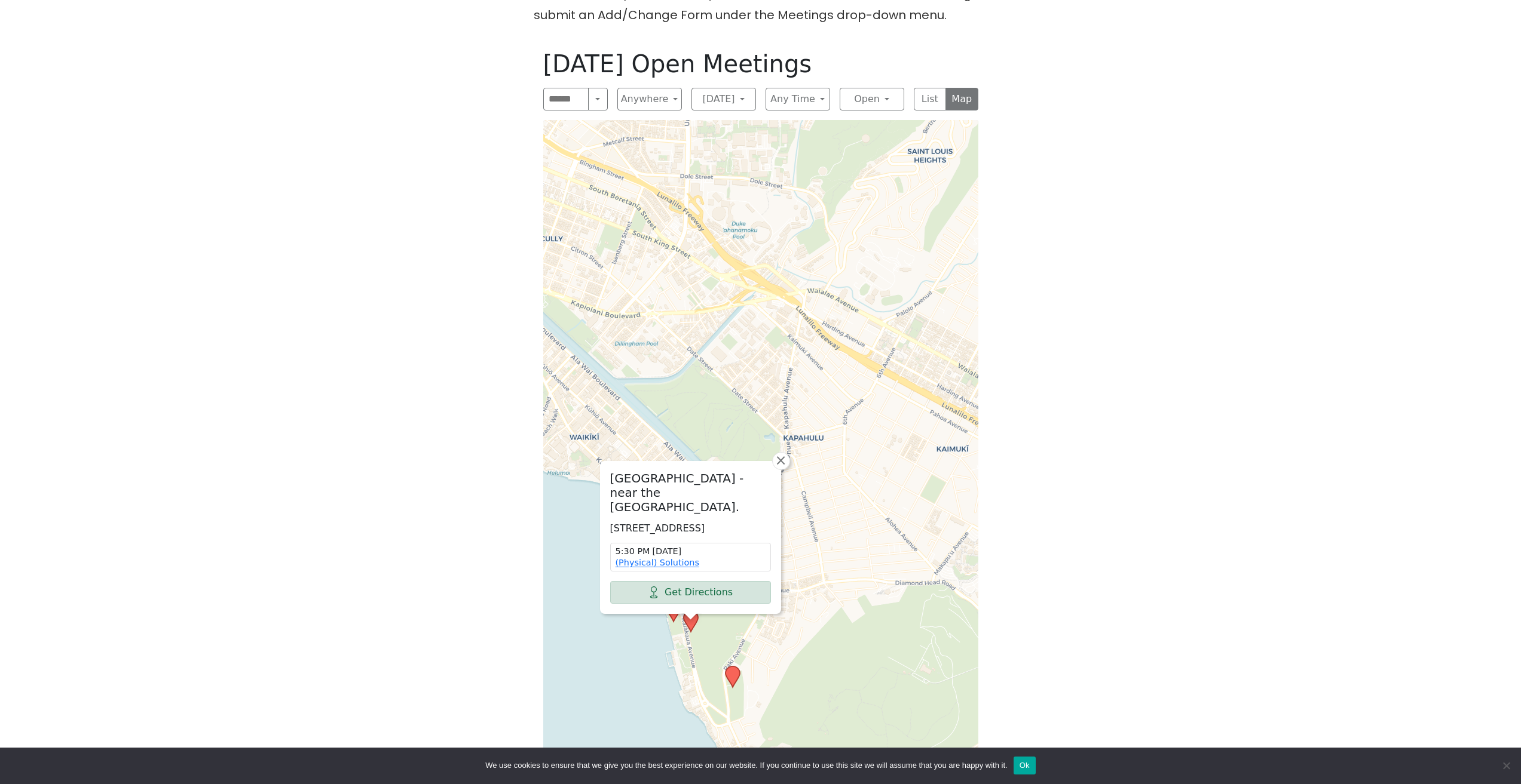
click at [618, 614] on div "[GEOGRAPHIC_DATA] - near the [GEOGRAPHIC_DATA] [STREET_ADDRESS] 5:30 PM [DATE] …" at bounding box center [761, 467] width 435 height 695
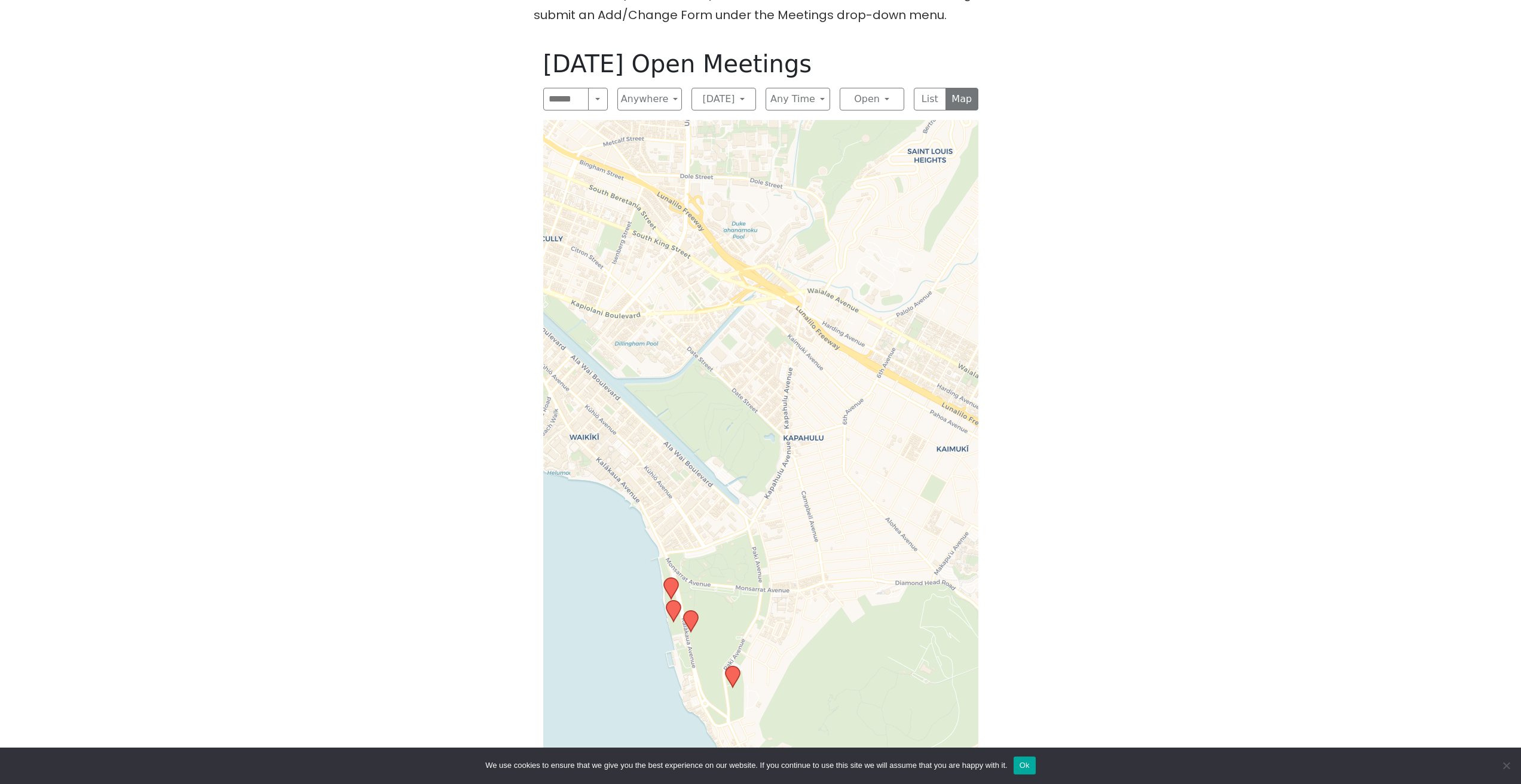
click at [674, 601] on icon at bounding box center [673, 611] width 14 height 21
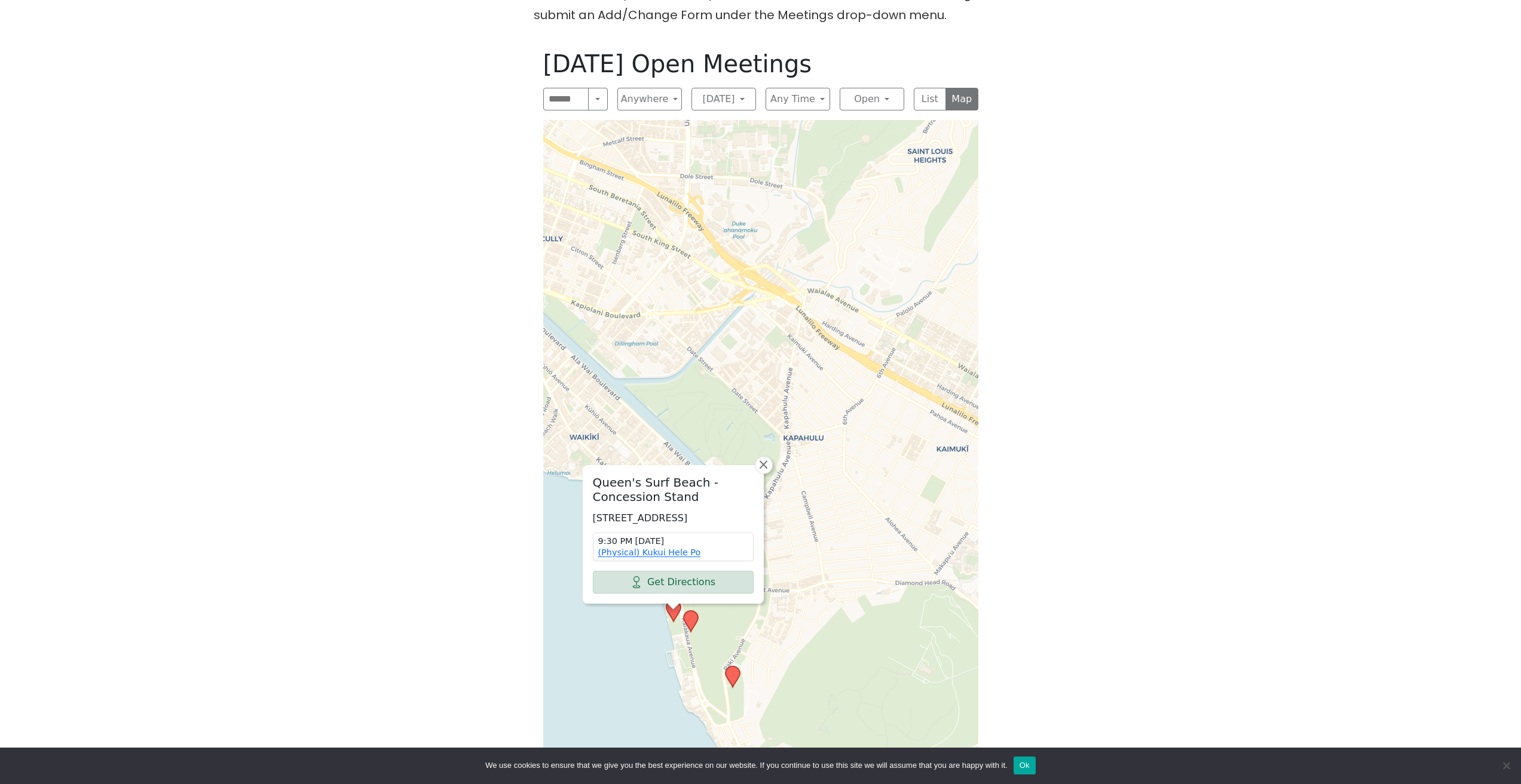
click at [616, 604] on div "[GEOGRAPHIC_DATA] - Concession Stand [STREET_ADDRESS] 9:30 PM [DATE] (Physical)…" at bounding box center [761, 467] width 435 height 695
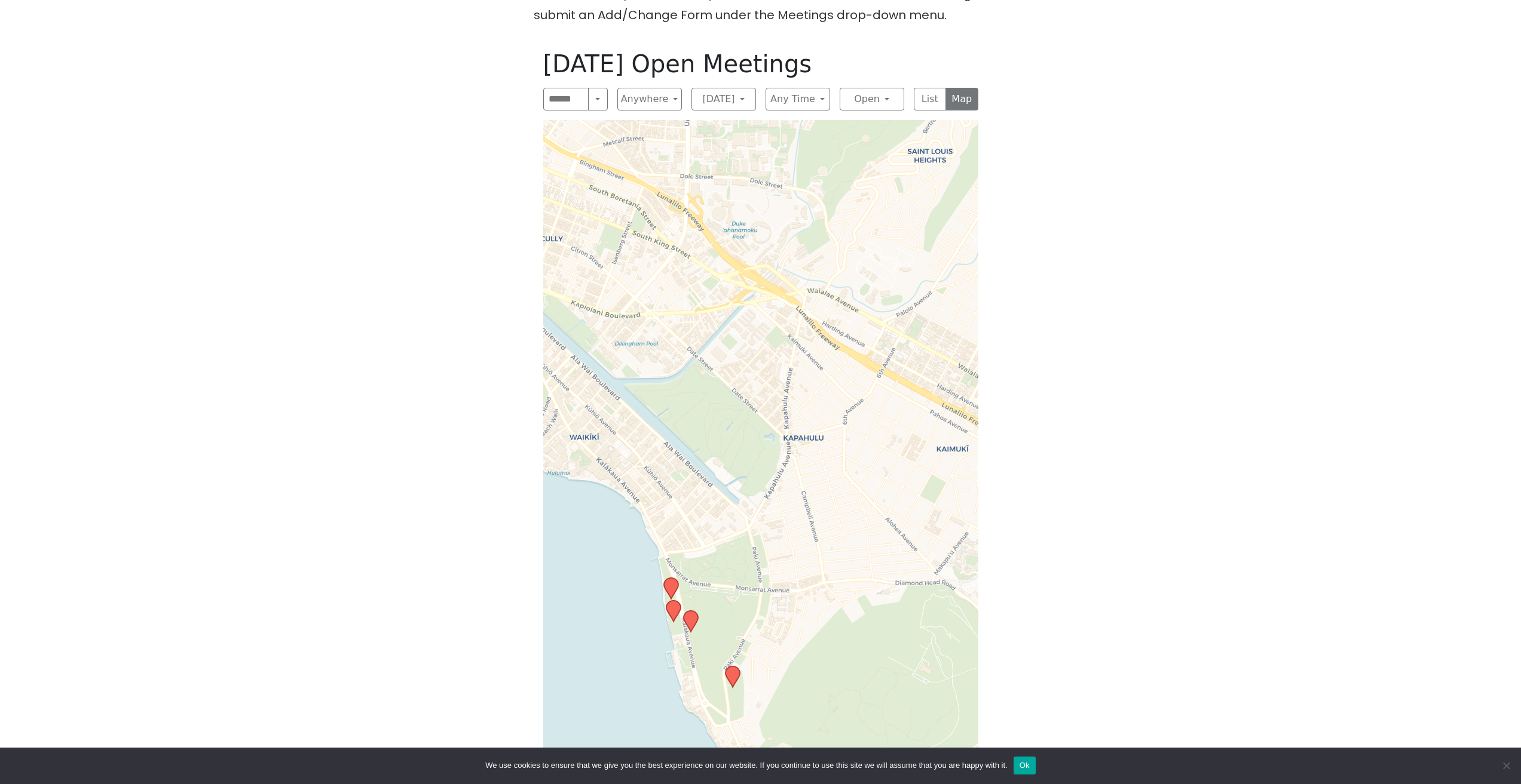
click at [668, 578] on icon at bounding box center [671, 589] width 14 height 21
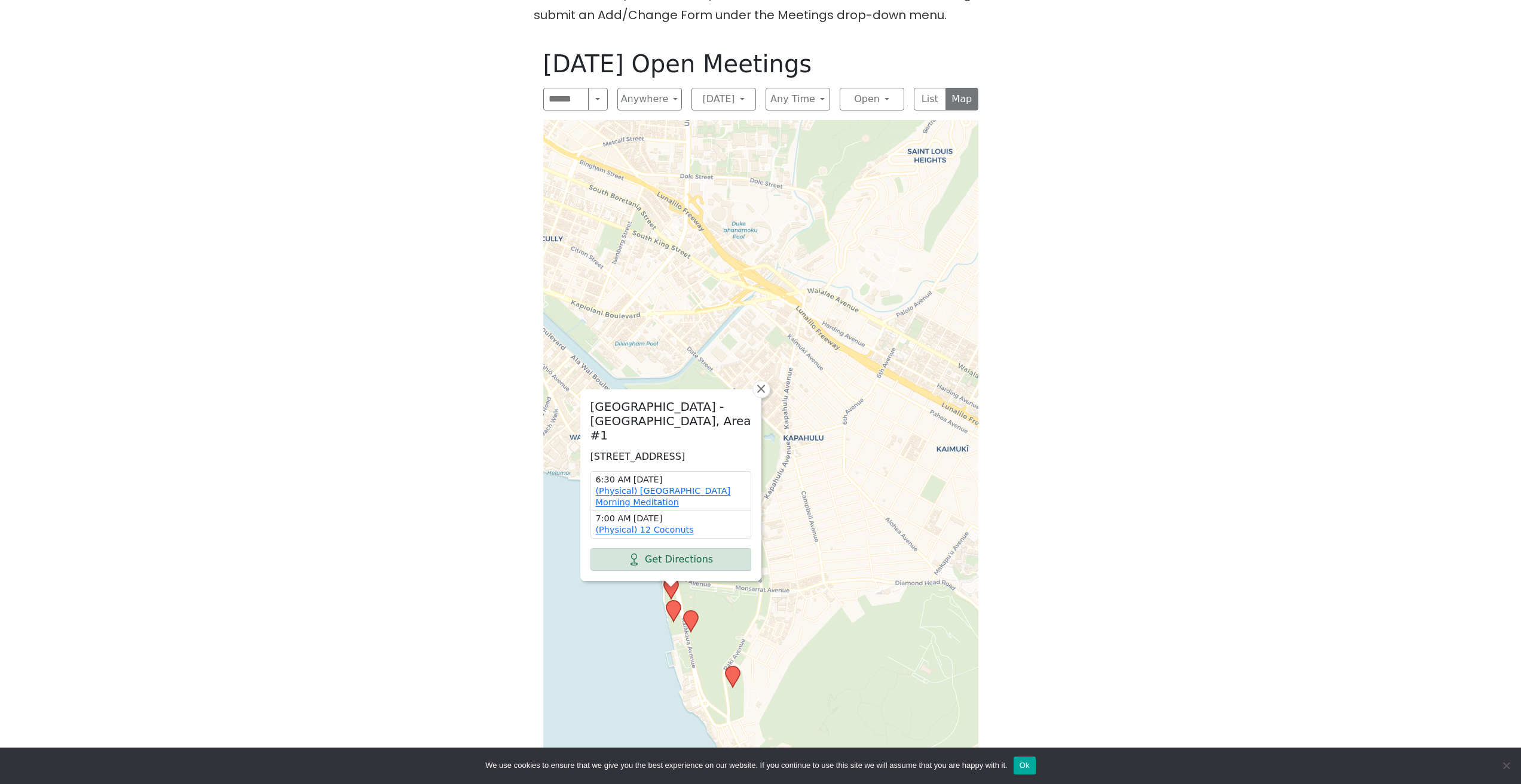
click at [611, 581] on div "[GEOGRAPHIC_DATA] - [GEOGRAPHIC_DATA] #1 [STREET_ADDRESS] 6:30 AM [DATE] (Physi…" at bounding box center [761, 467] width 435 height 695
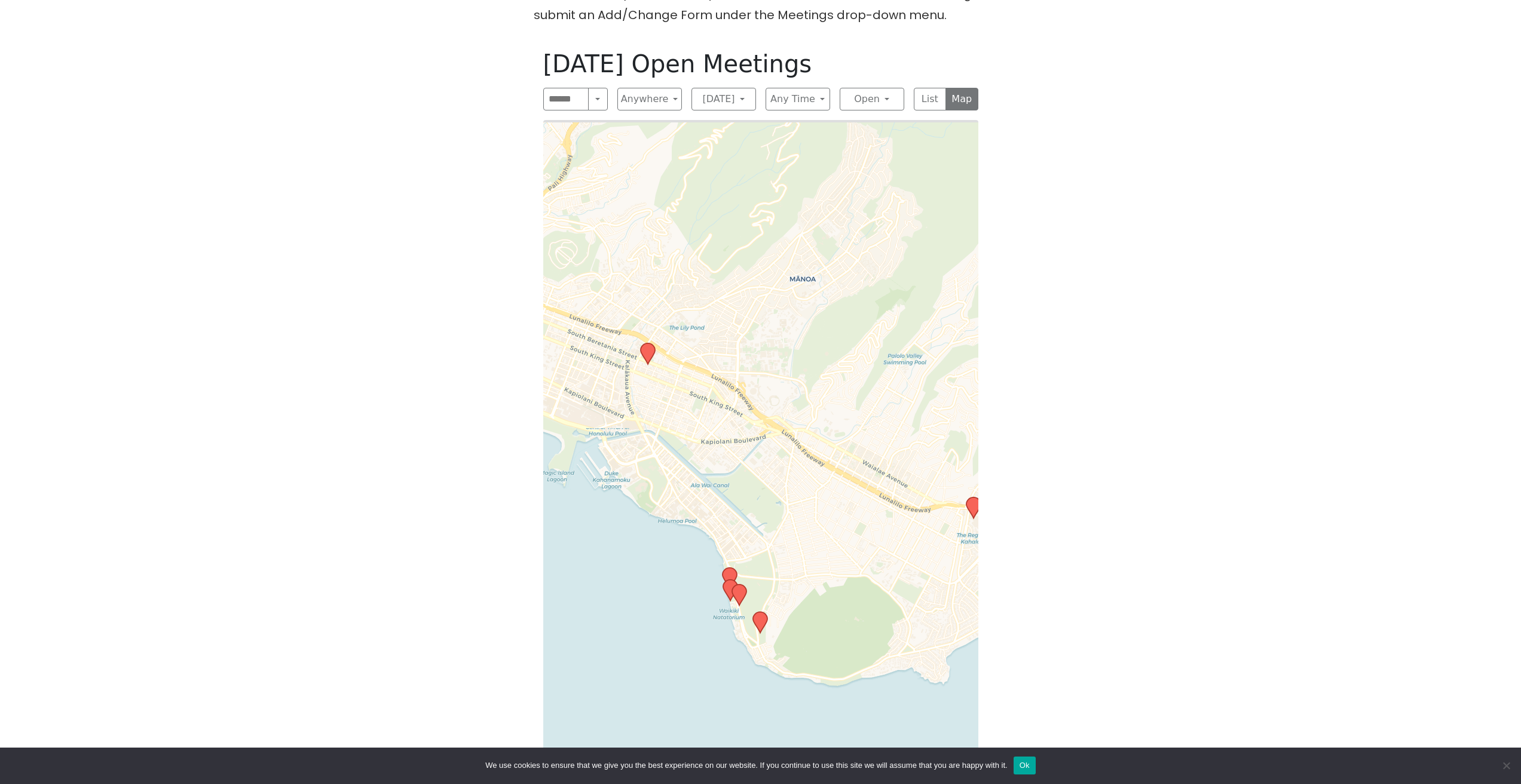
drag, startPoint x: 868, startPoint y: 538, endPoint x: 780, endPoint y: 565, distance: 92.0
click at [780, 565] on div "Leaflet | © OpenStreetMap contributors © CARTO" at bounding box center [761, 467] width 435 height 695
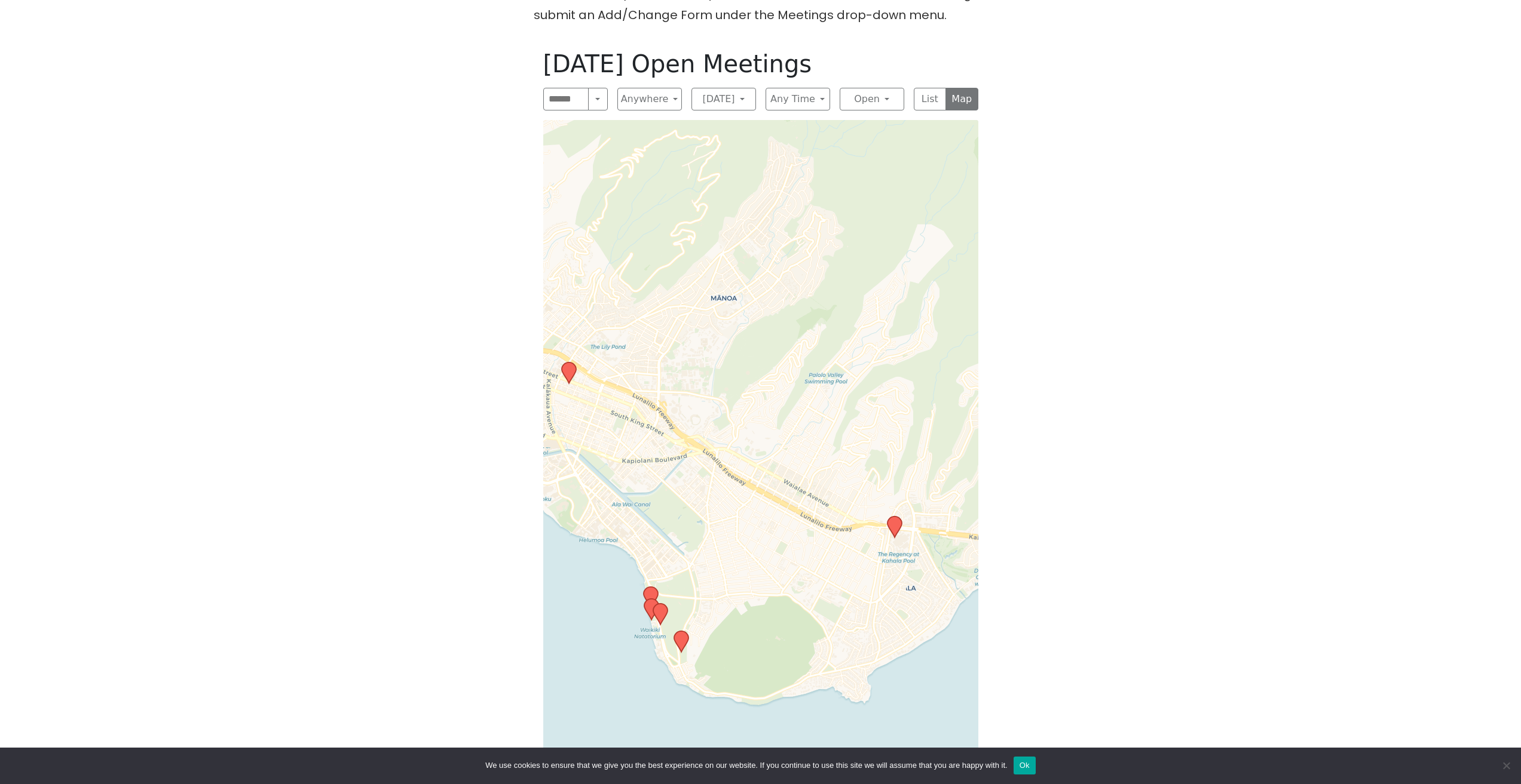
click at [896, 517] on icon at bounding box center [894, 527] width 14 height 21
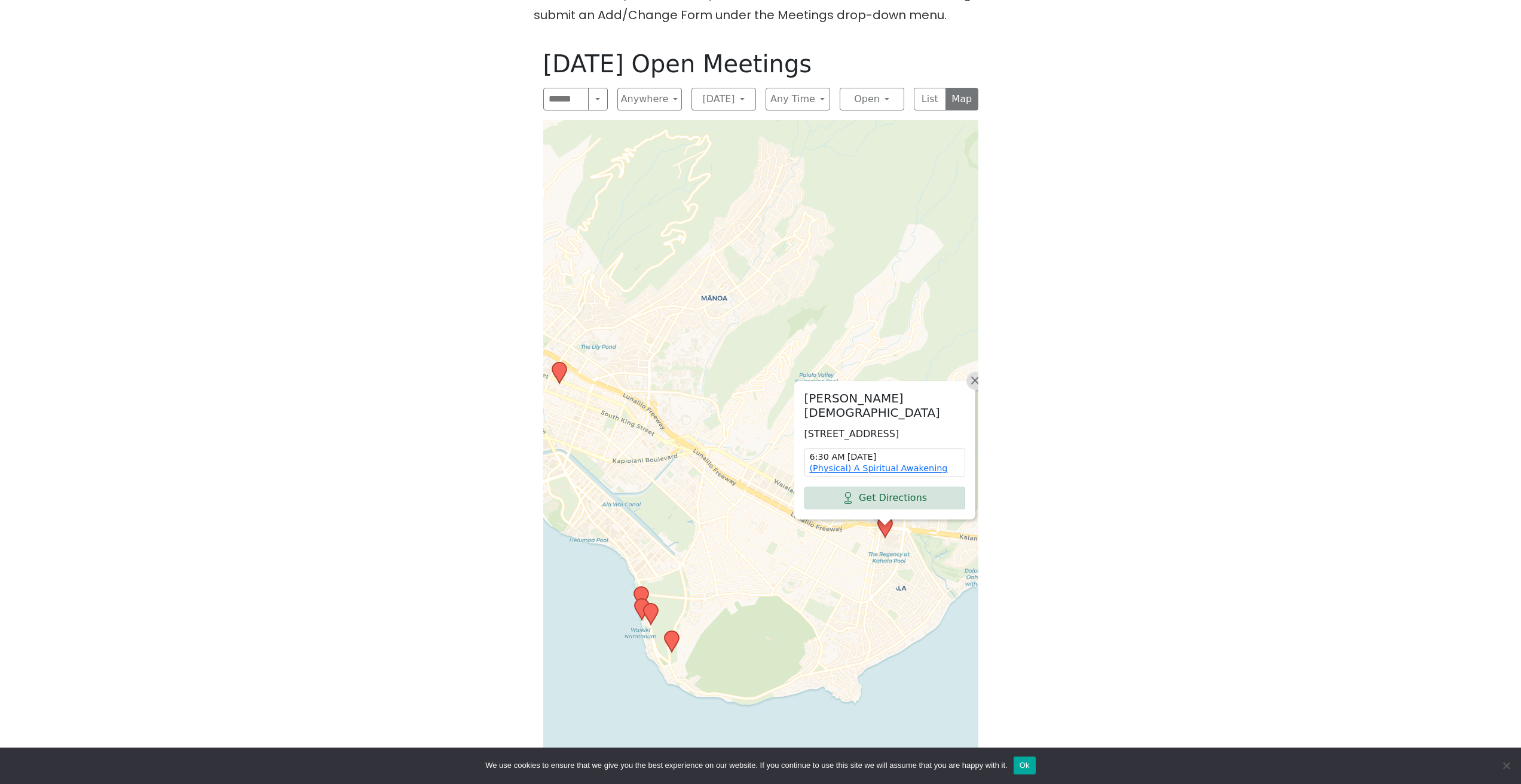
click at [976, 373] on span "×" at bounding box center [975, 381] width 12 height 14
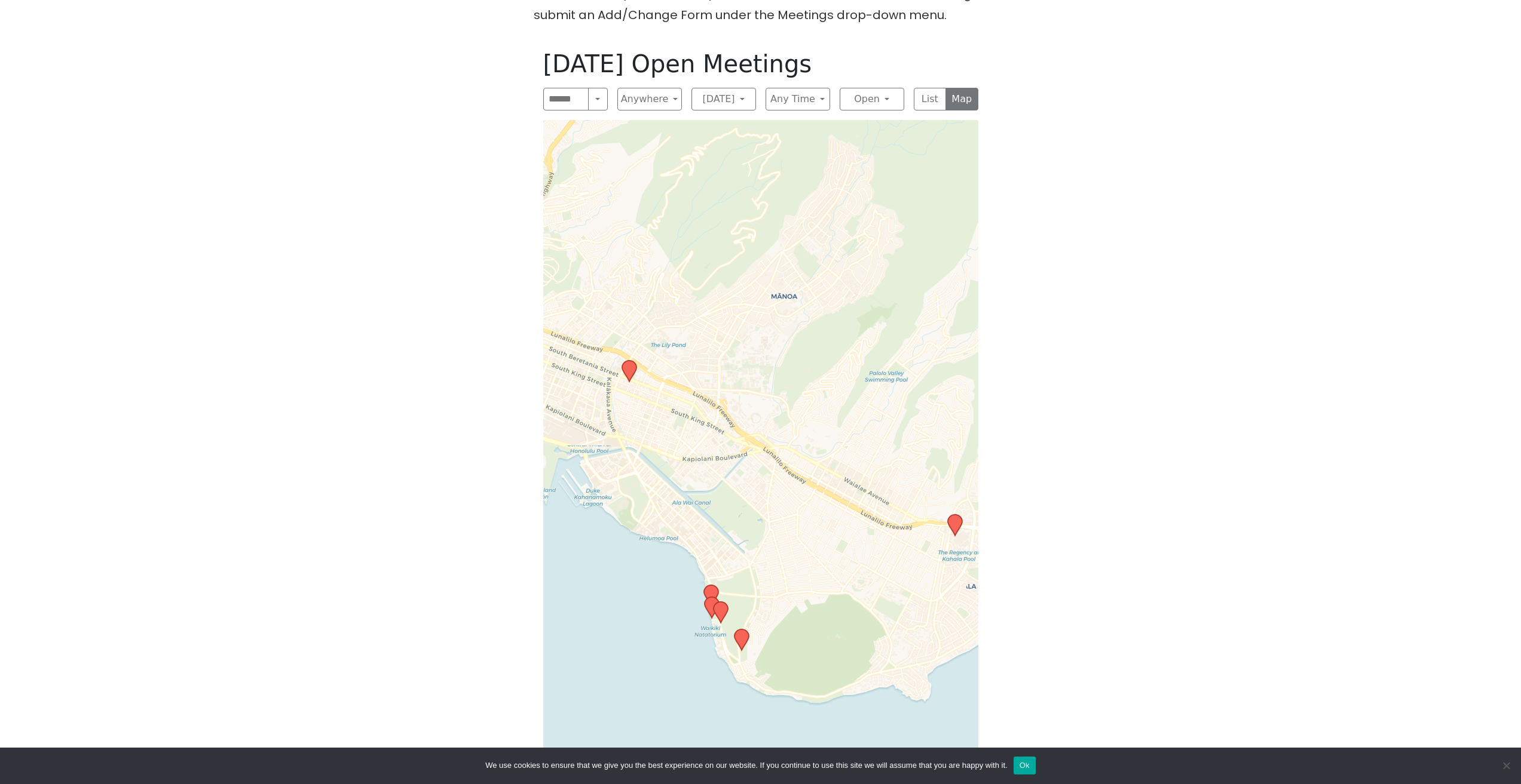
drag, startPoint x: 661, startPoint y: 335, endPoint x: 730, endPoint y: 333, distance: 69.0
click at [730, 333] on div "Leaflet | © OpenStreetMap contributors © CARTO" at bounding box center [761, 467] width 435 height 695
click at [627, 361] on icon at bounding box center [629, 371] width 14 height 21
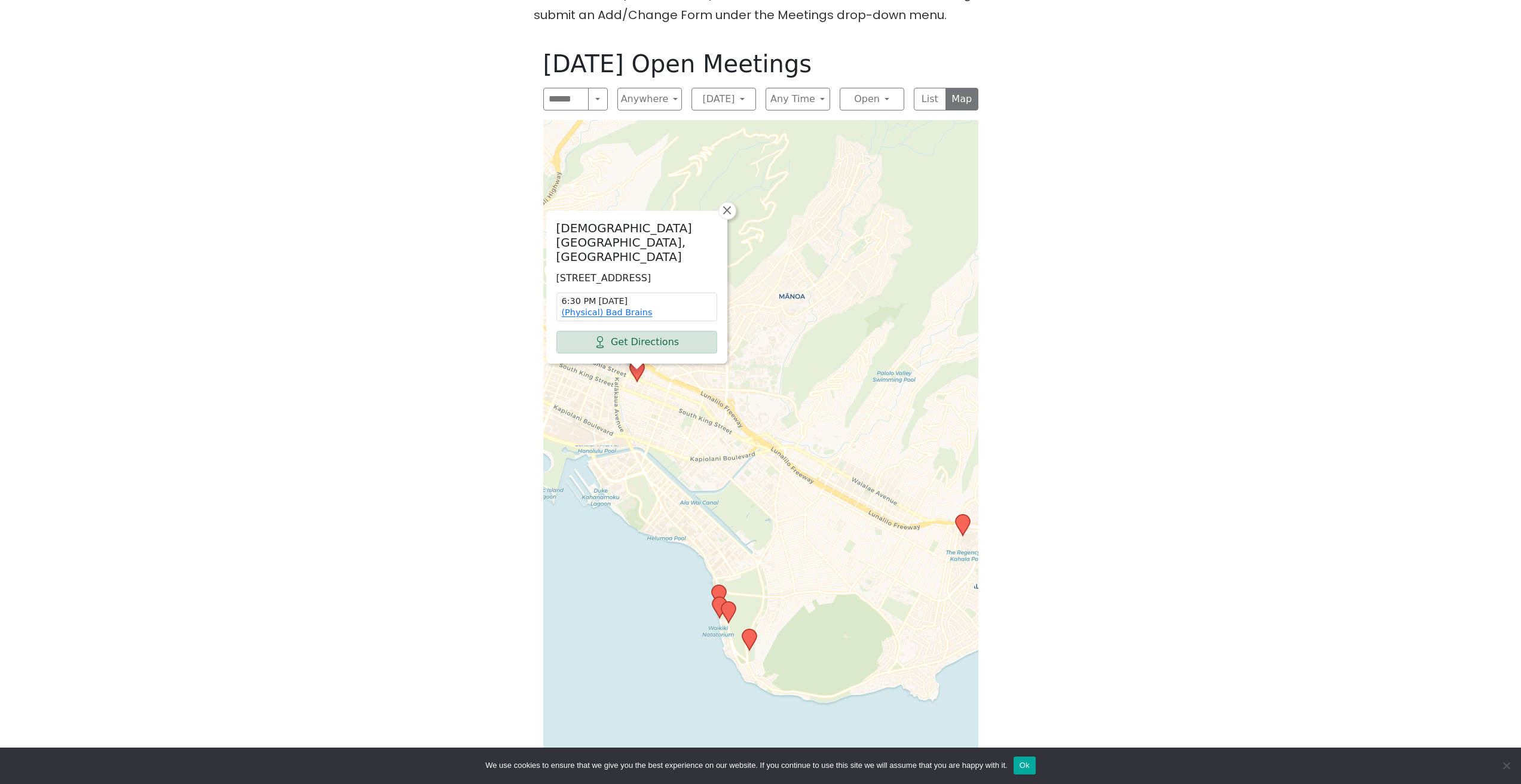
click at [747, 630] on icon at bounding box center [749, 640] width 14 height 21
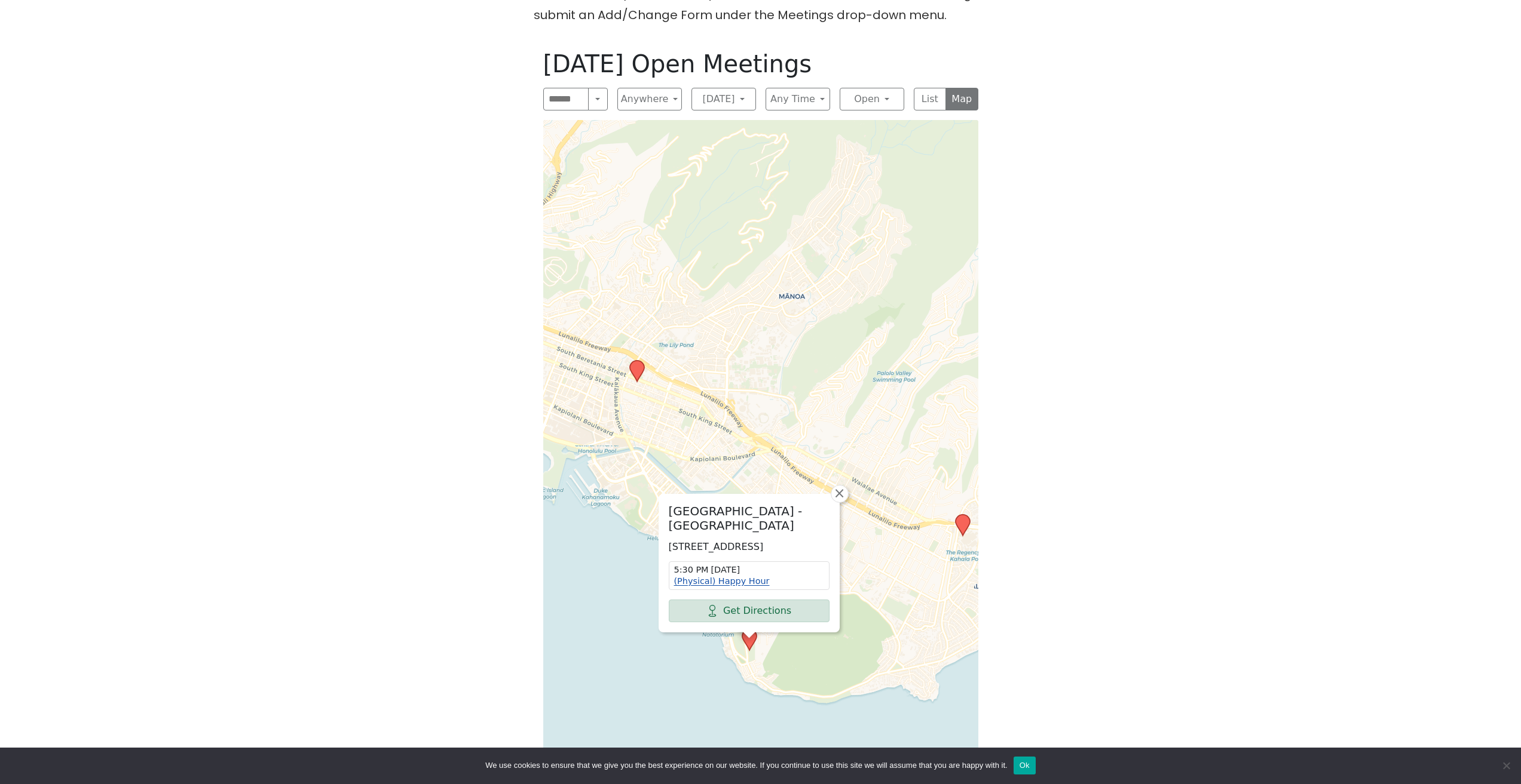
click at [710, 577] on link "(Physical) Happy Hour" at bounding box center [722, 581] width 96 height 10
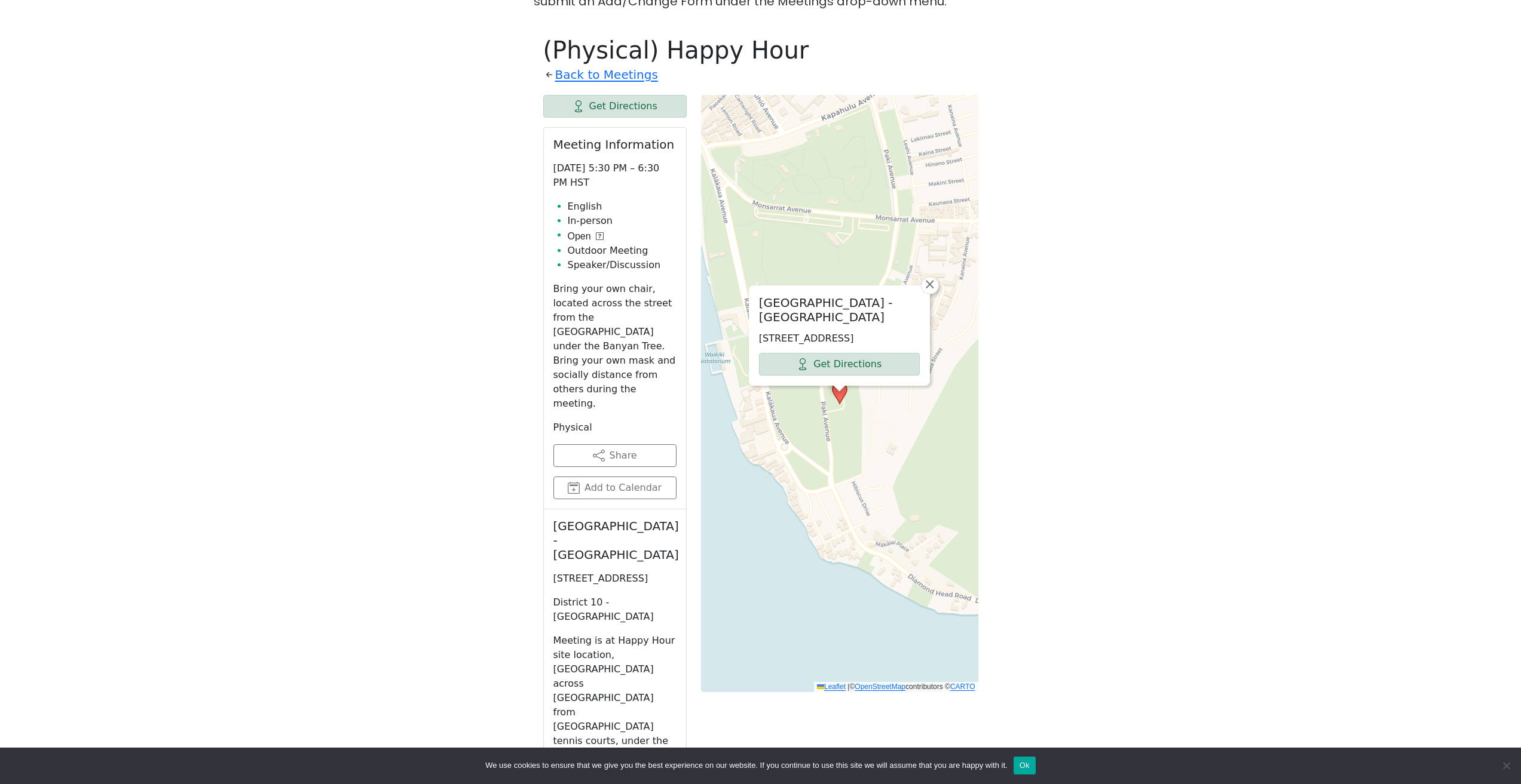
click at [598, 229] on div "Open" at bounding box center [586, 237] width 36 height 14
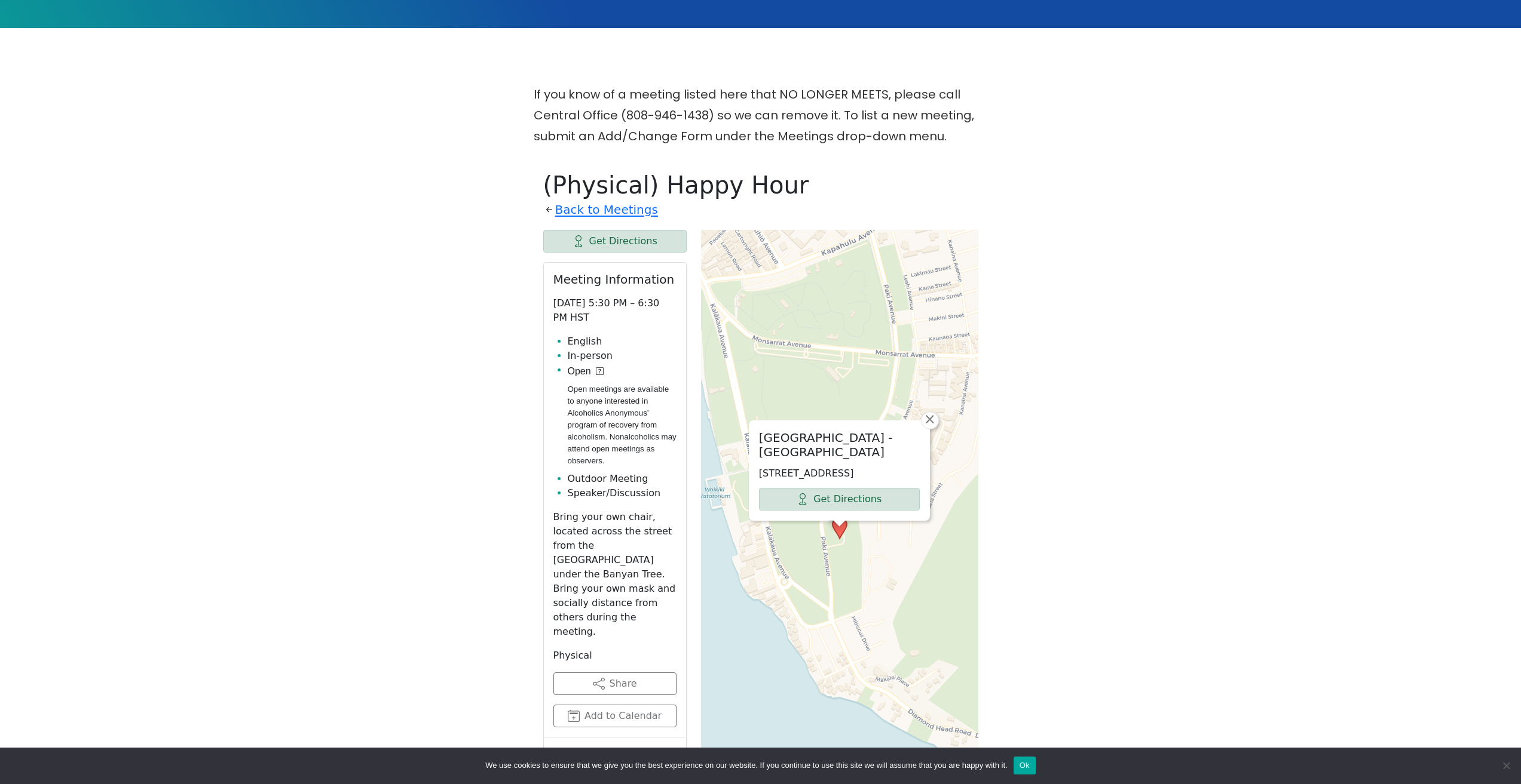
scroll to position [478, 0]
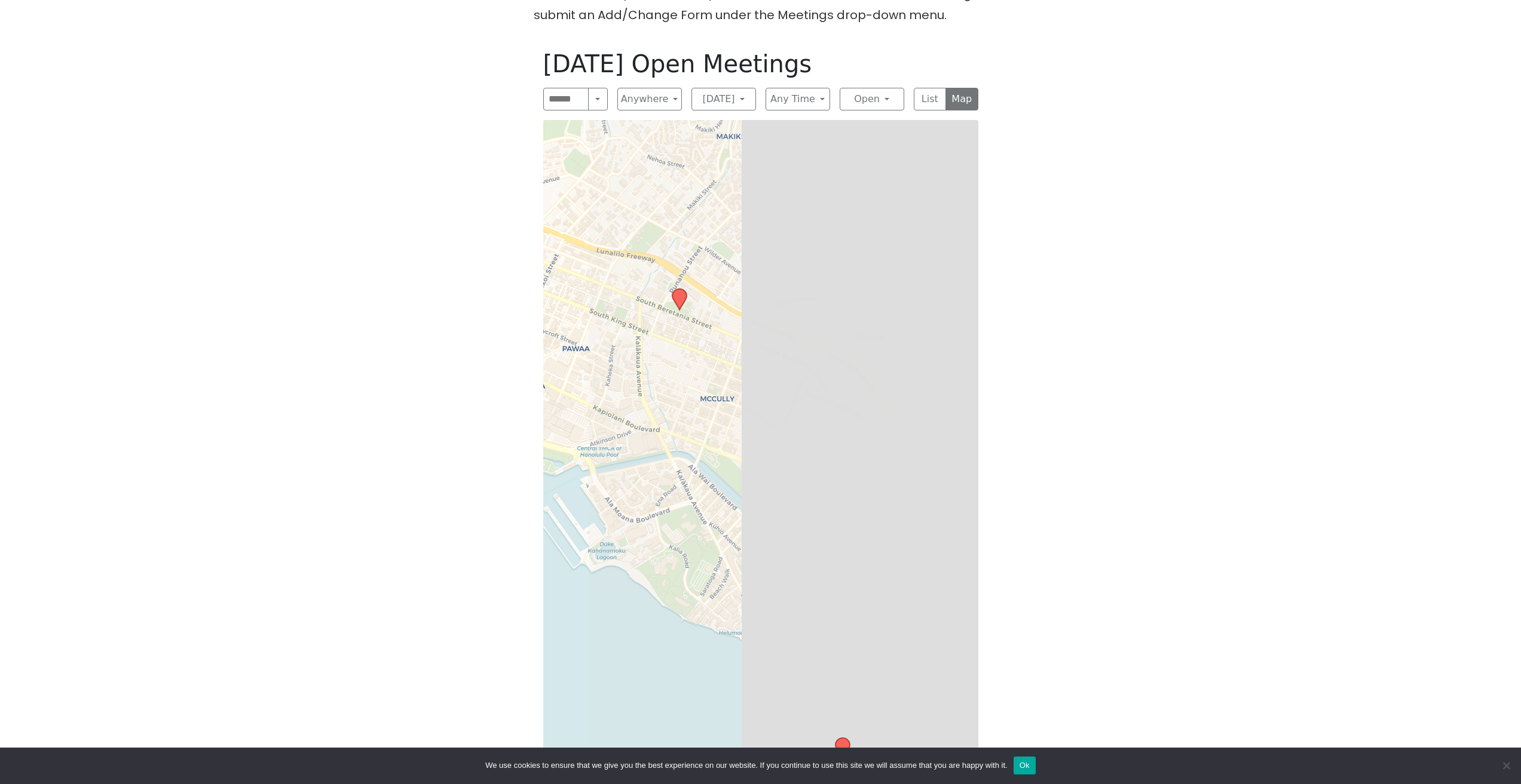
drag, startPoint x: 924, startPoint y: 494, endPoint x: 457, endPoint y: 477, distance: 467.3
click at [457, 477] on div "If you know of a meeting listed here that NO LONGER MEETS, please call Central …" at bounding box center [760, 400] width 1369 height 875
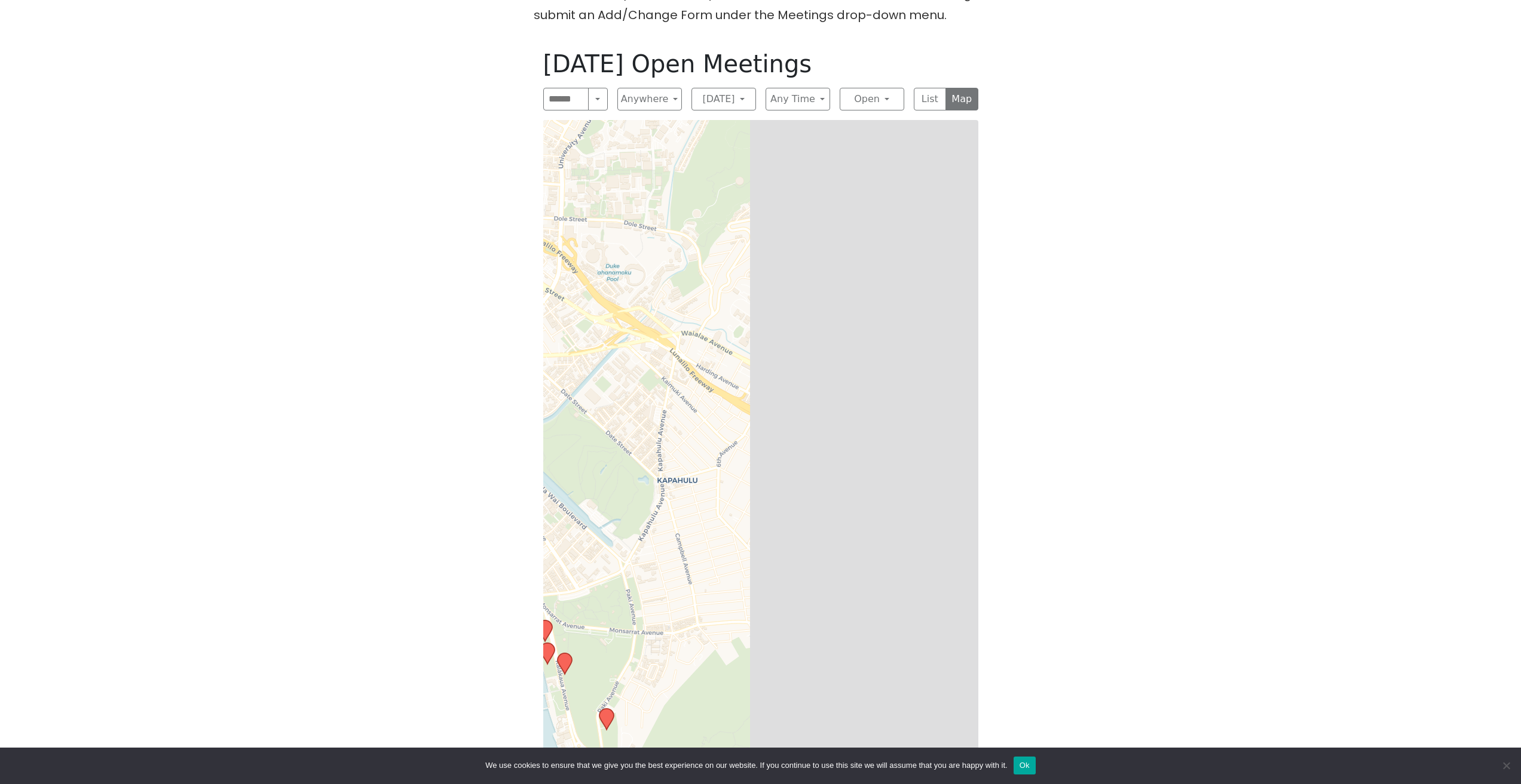
drag, startPoint x: 869, startPoint y: 520, endPoint x: 570, endPoint y: 401, distance: 321.8
click at [570, 401] on div "Leaflet | © OpenStreetMap contributors © CARTO" at bounding box center [761, 467] width 435 height 695
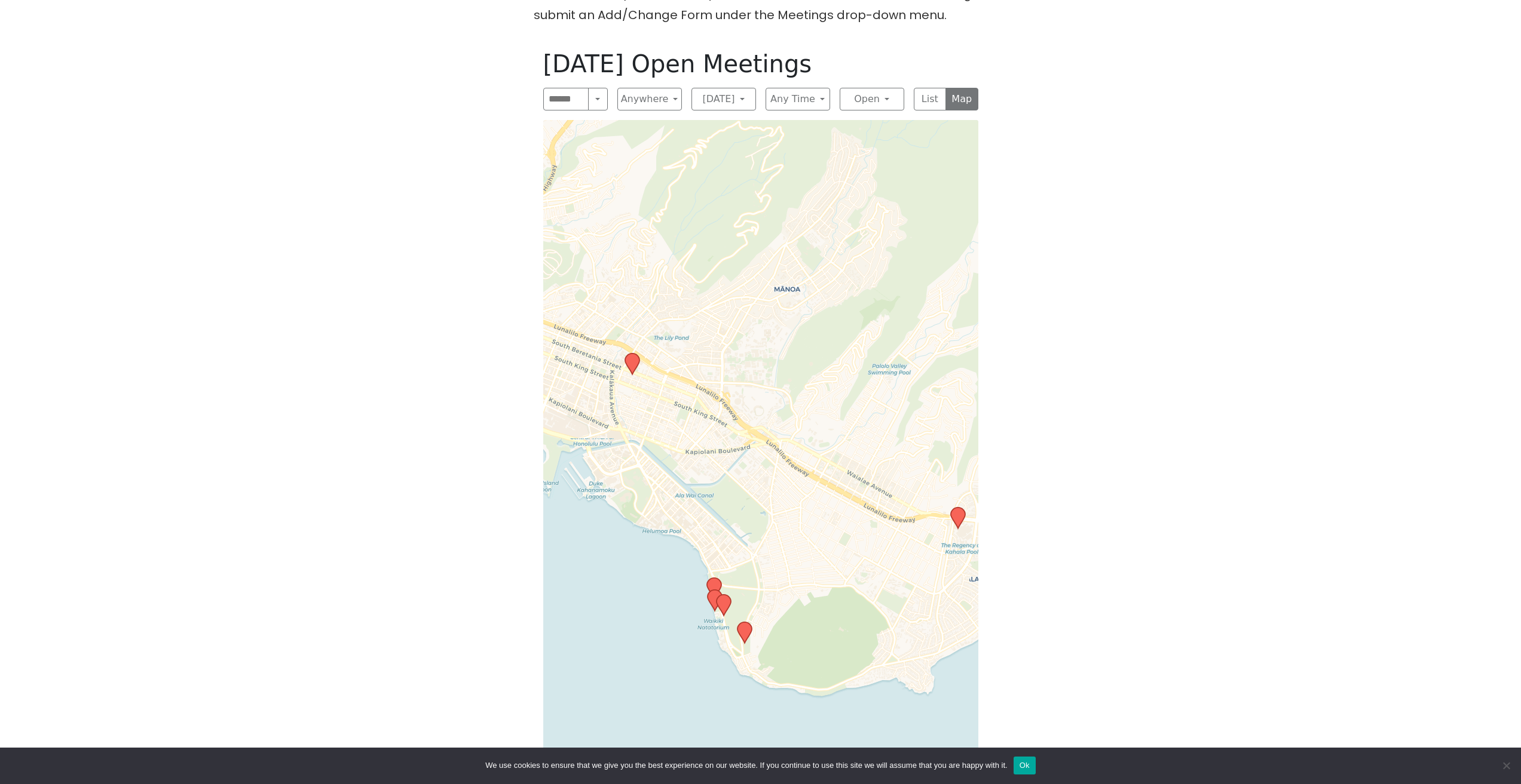
drag, startPoint x: 736, startPoint y: 594, endPoint x: 847, endPoint y: 550, distance: 119.4
click at [847, 550] on div "Leaflet | © OpenStreetMap contributors © CARTO" at bounding box center [761, 467] width 435 height 695
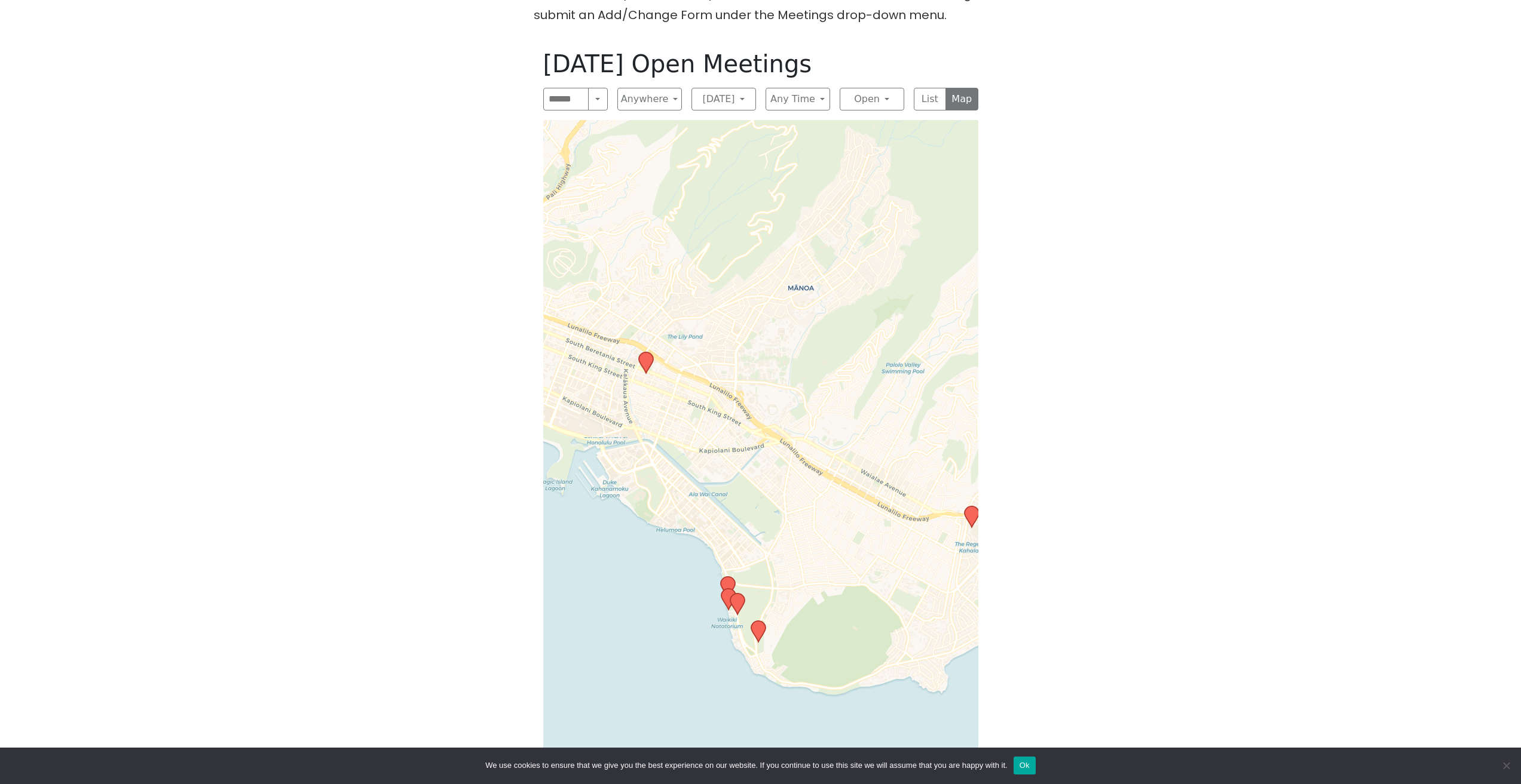
click at [758, 621] on icon at bounding box center [758, 632] width 14 height 21
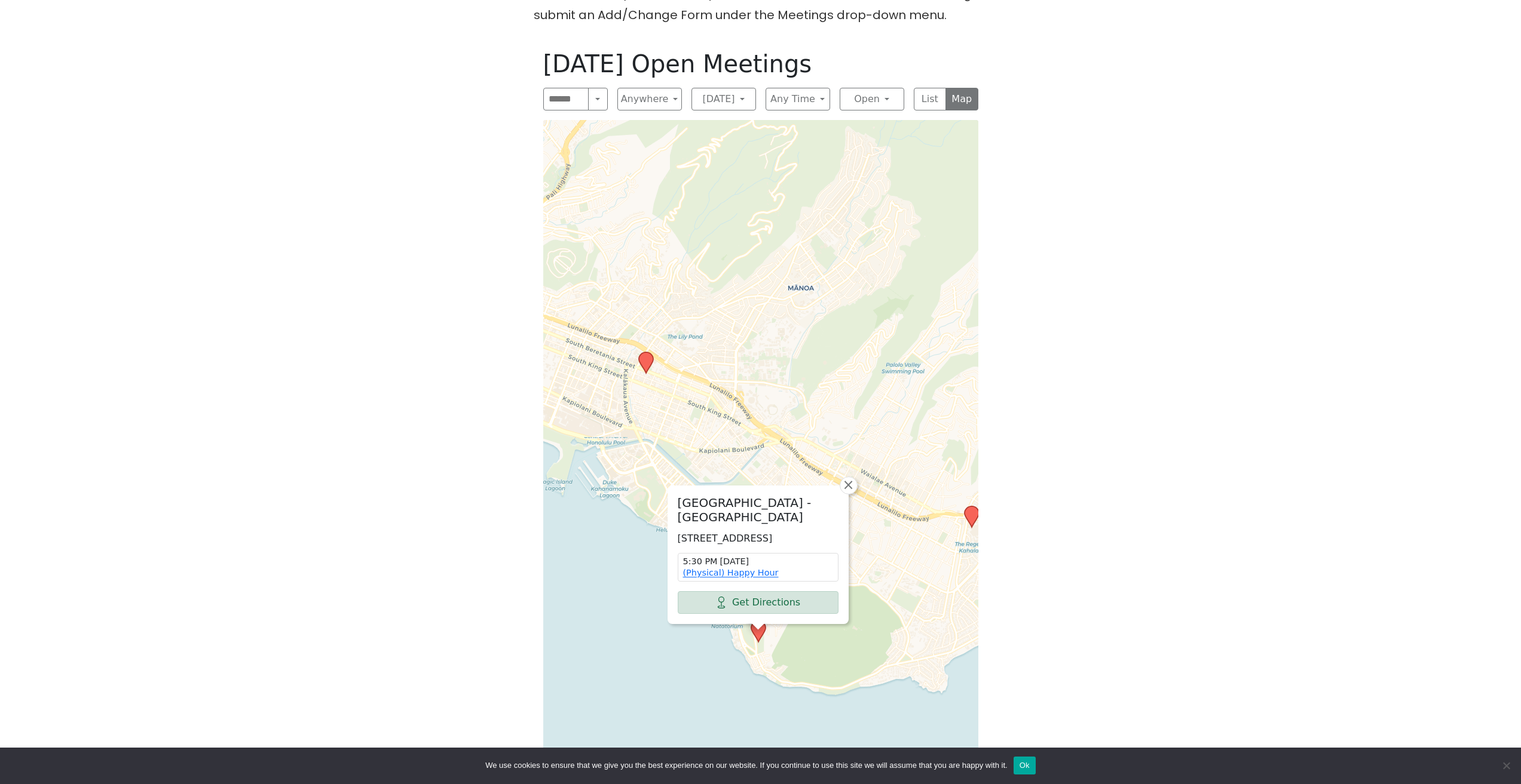
click at [673, 622] on div "[GEOGRAPHIC_DATA] - [GEOGRAPHIC_DATA] [STREET_ADDRESS] 5:30 PM [DATE] (Physical…" at bounding box center [761, 467] width 435 height 695
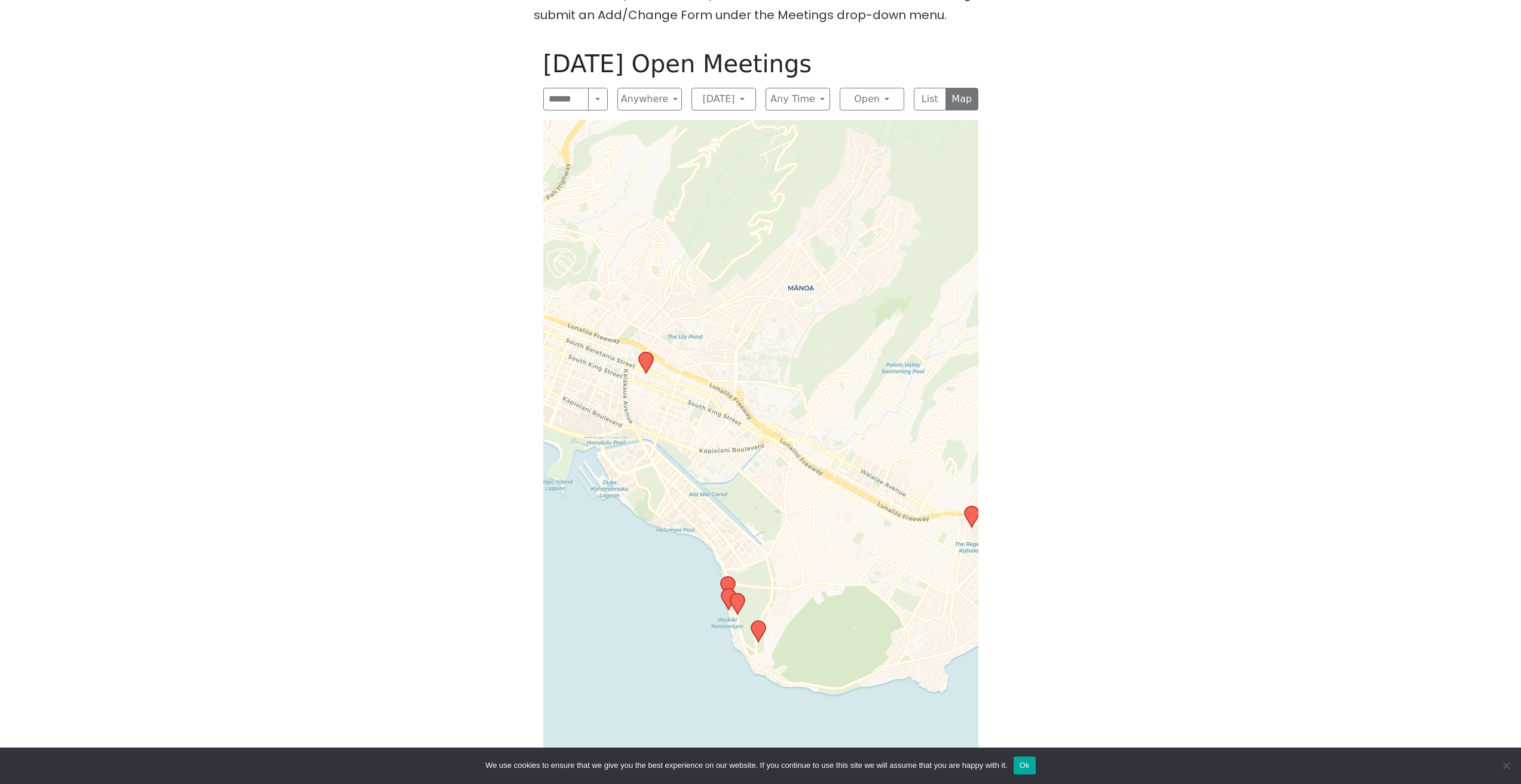
click at [738, 594] on icon at bounding box center [737, 604] width 14 height 21
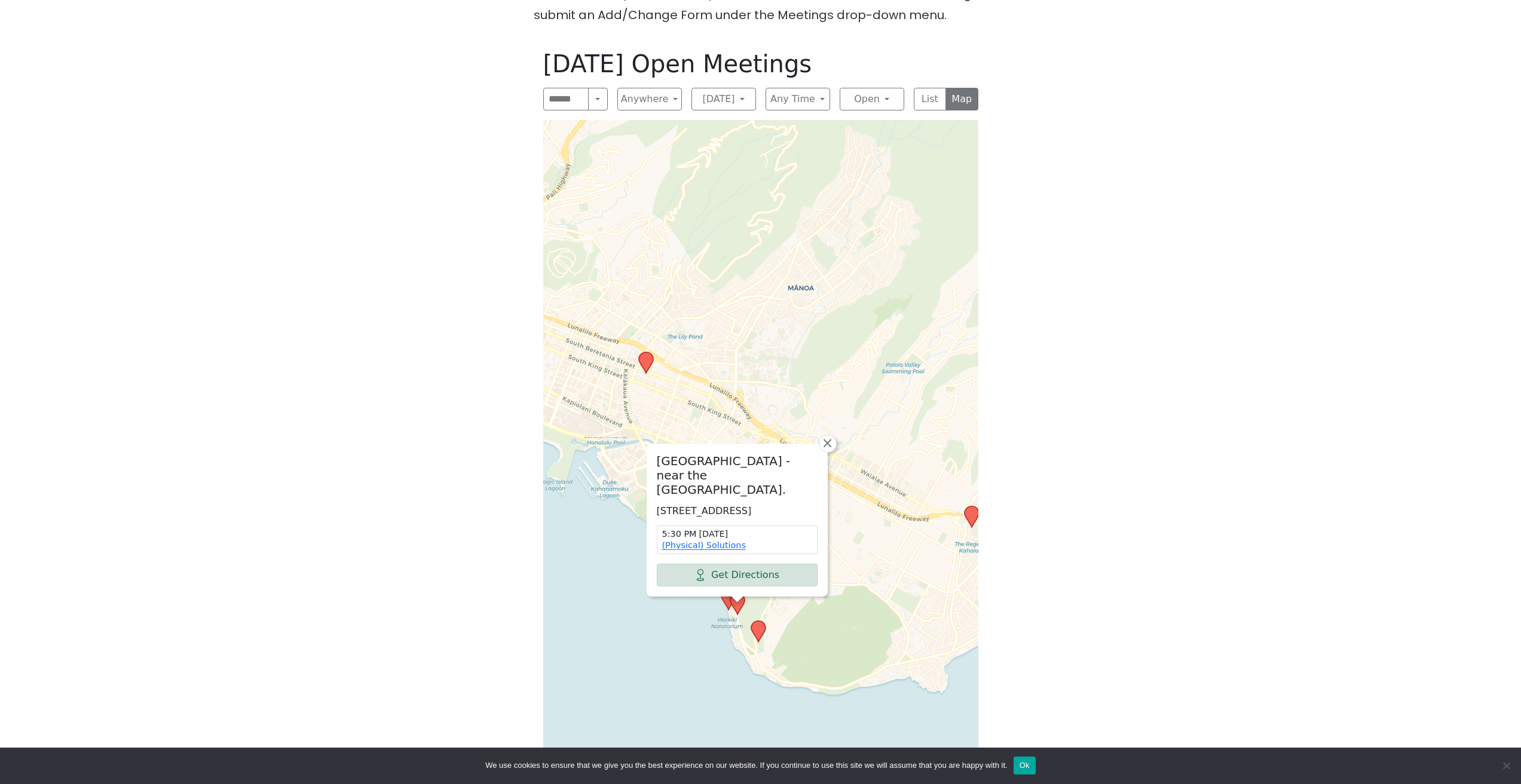
click at [677, 588] on div "[GEOGRAPHIC_DATA] - near the [GEOGRAPHIC_DATA] [STREET_ADDRESS] 5:30 PM [DATE] …" at bounding box center [761, 467] width 435 height 695
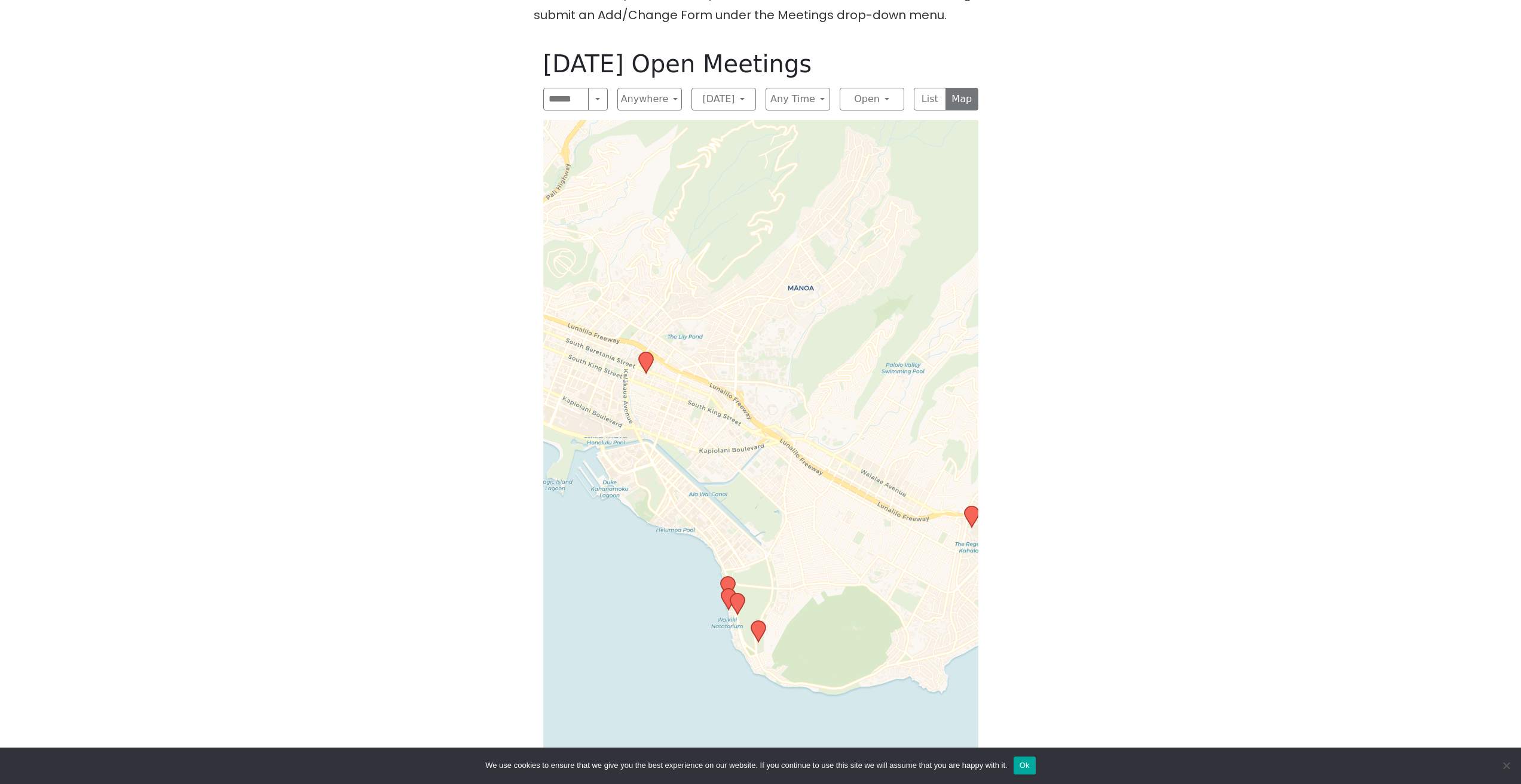
click at [738, 594] on icon at bounding box center [737, 604] width 14 height 21
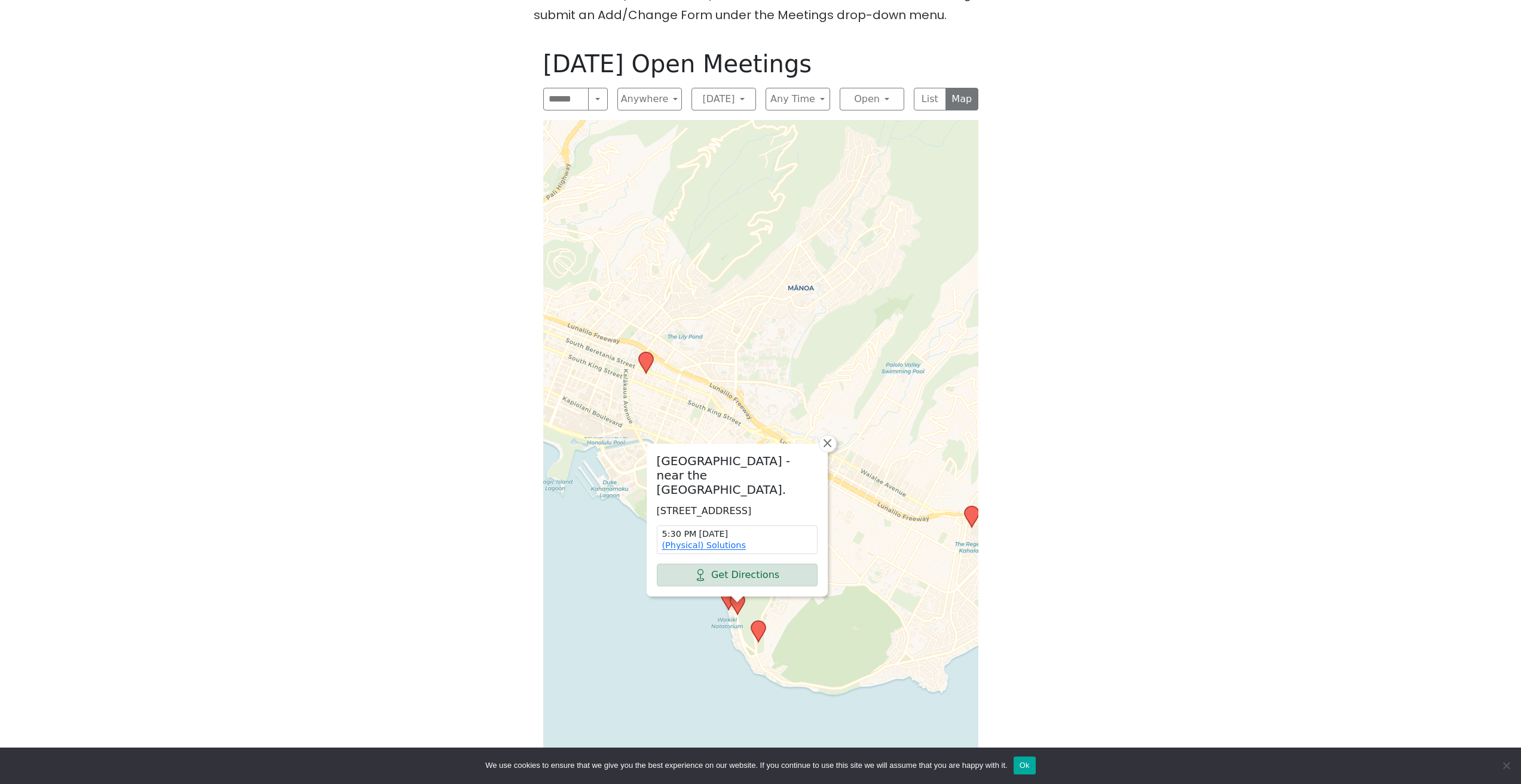
click at [641, 597] on div "[GEOGRAPHIC_DATA] - near the [GEOGRAPHIC_DATA] [STREET_ADDRESS] 5:30 PM [DATE] …" at bounding box center [761, 467] width 435 height 695
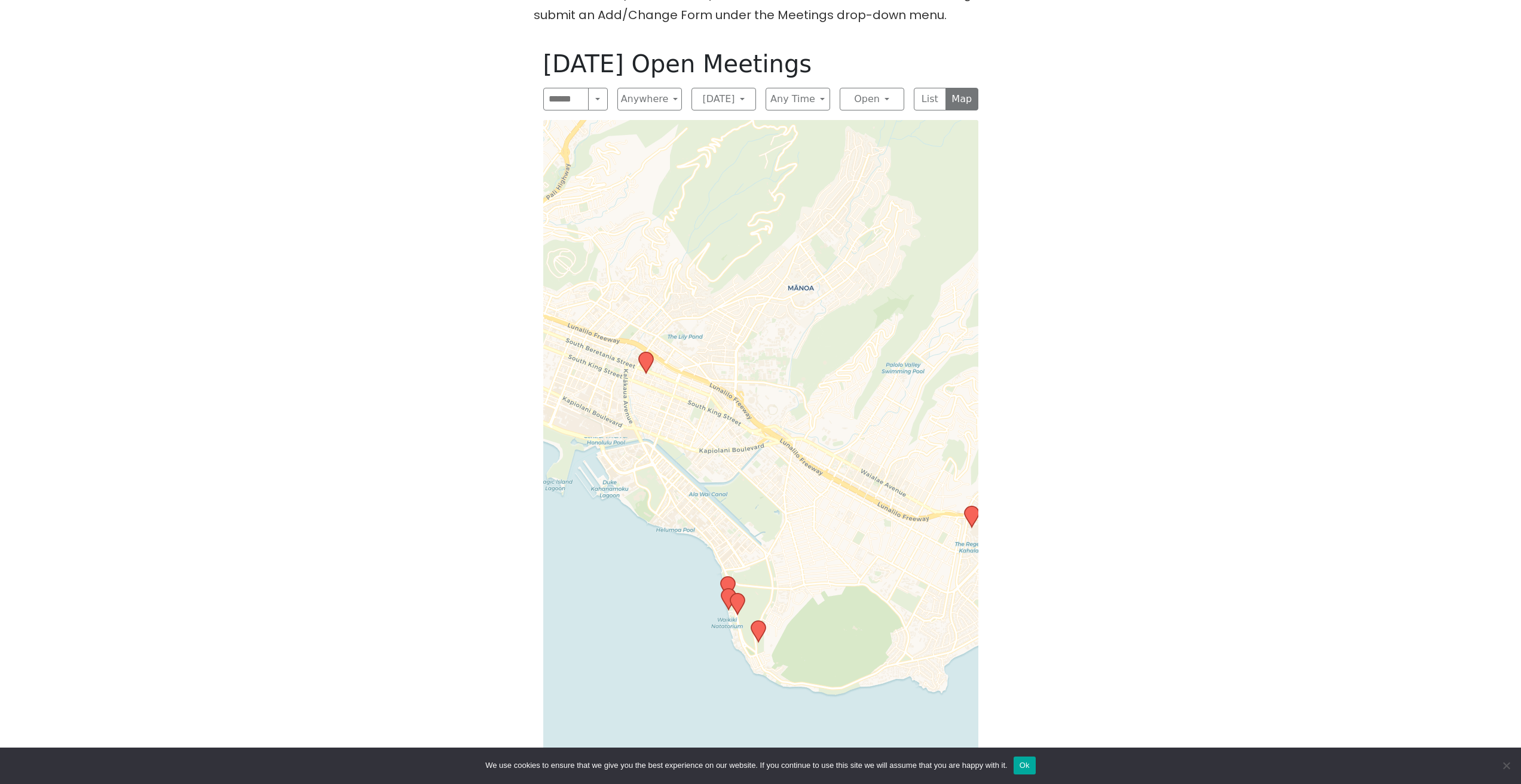
click at [725, 589] on icon at bounding box center [728, 599] width 14 height 21
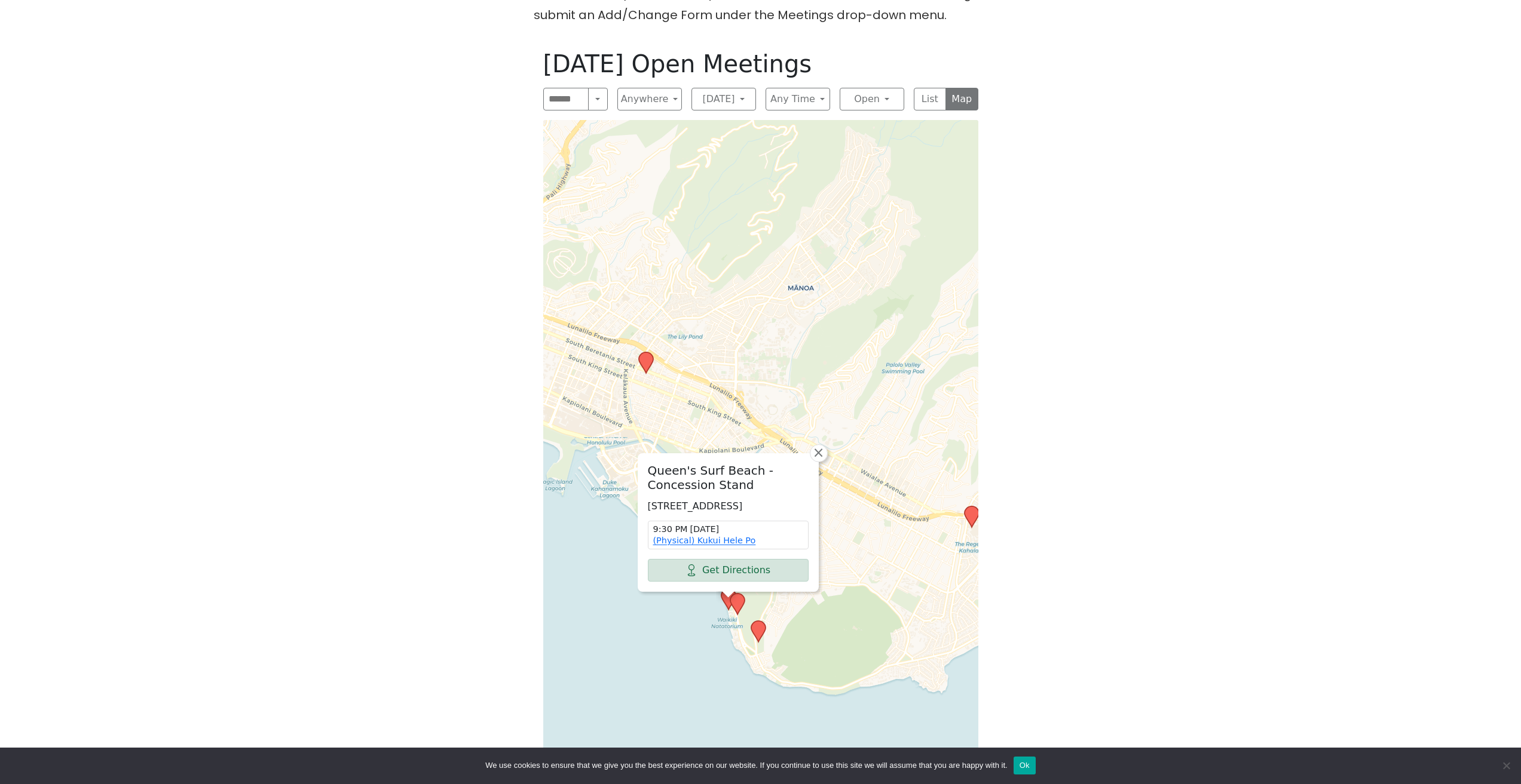
click at [648, 595] on div "[GEOGRAPHIC_DATA] - Concession Stand [STREET_ADDRESS] 9:30 PM [DATE] (Physical)…" at bounding box center [761, 467] width 435 height 695
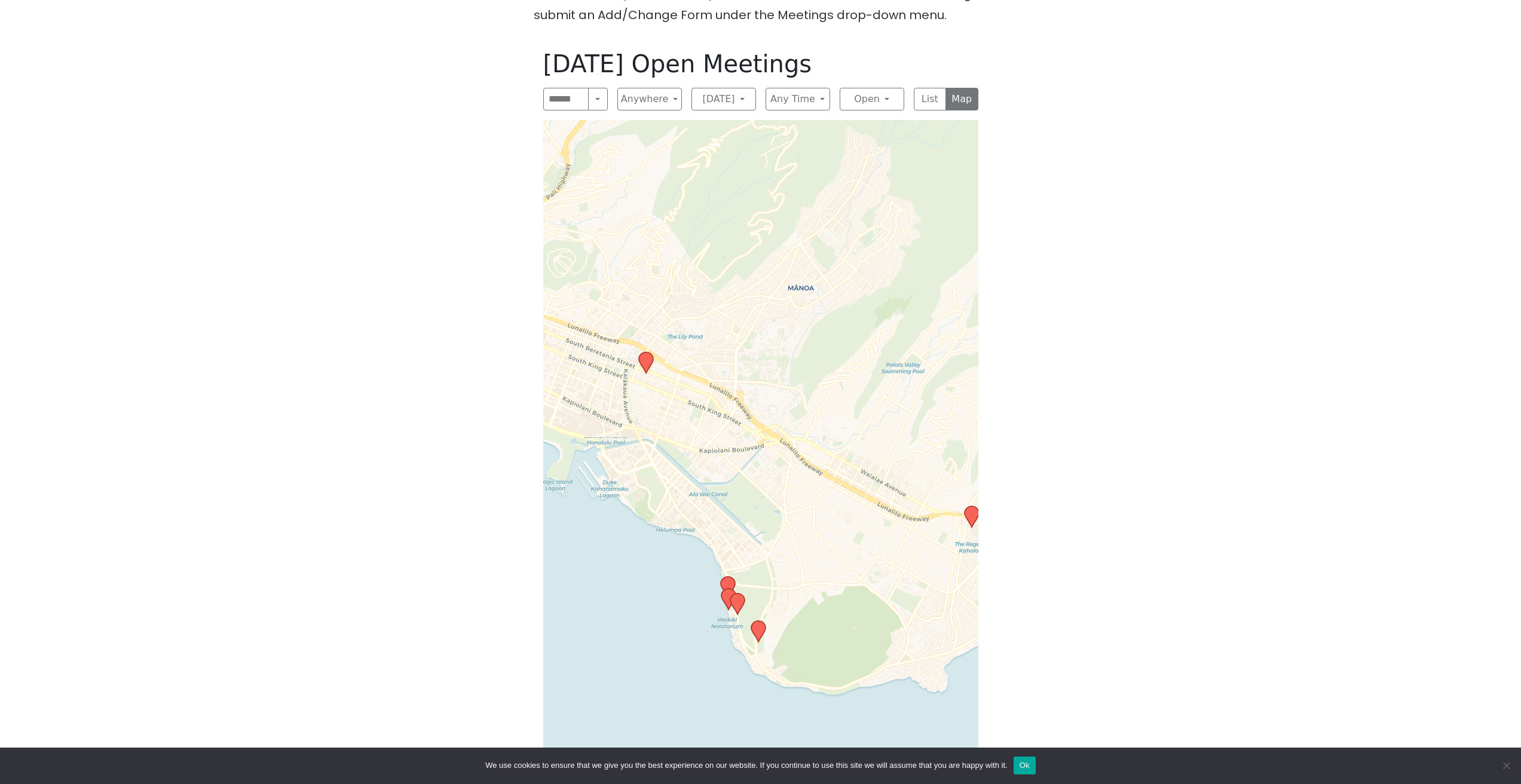
click at [728, 577] on icon at bounding box center [727, 587] width 14 height 21
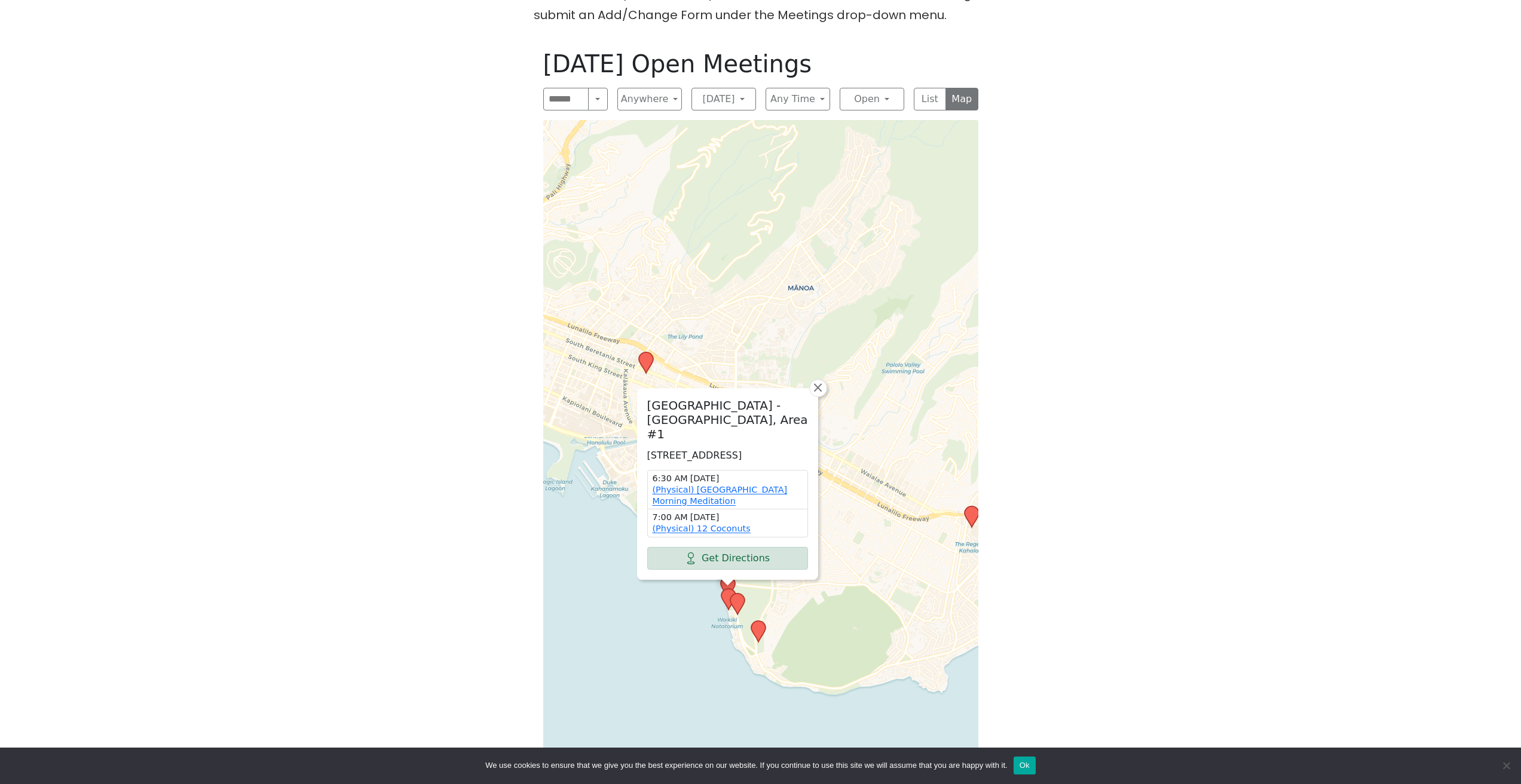
click at [669, 581] on div "[GEOGRAPHIC_DATA] - [GEOGRAPHIC_DATA] #1 [STREET_ADDRESS] 6:30 AM [DATE] (Physi…" at bounding box center [761, 467] width 435 height 695
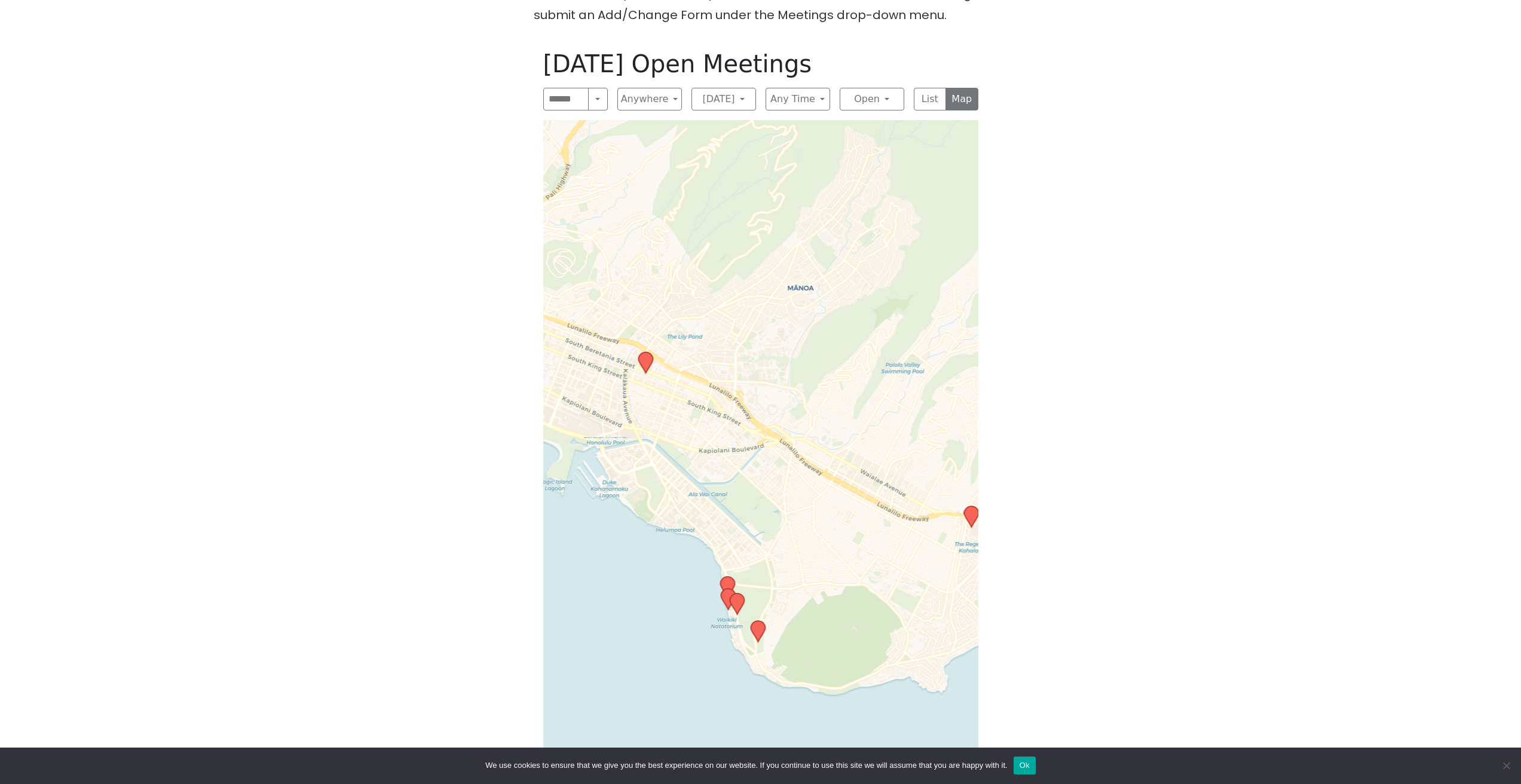
click at [969, 507] on icon at bounding box center [971, 517] width 14 height 21
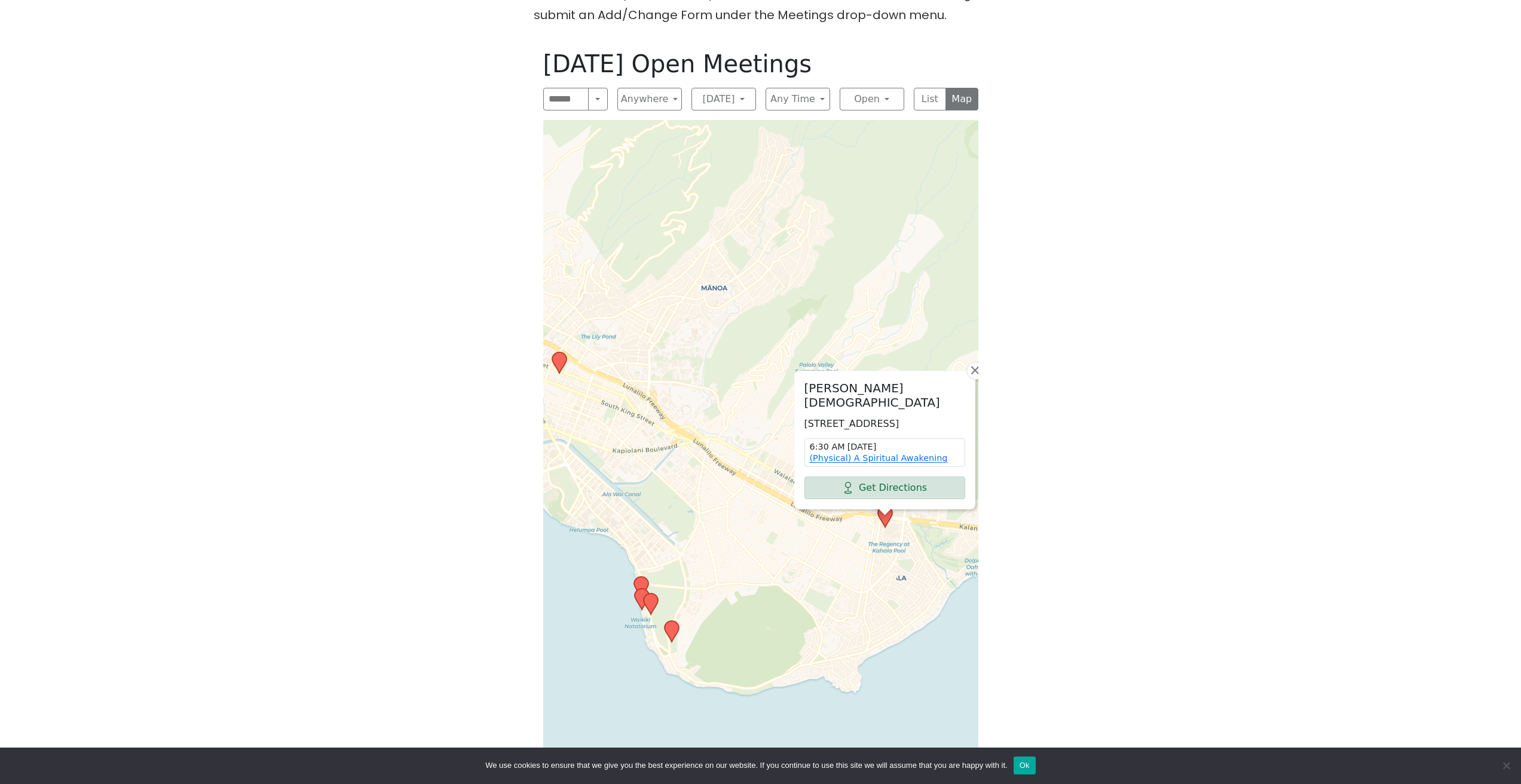
click at [560, 353] on icon at bounding box center [559, 363] width 14 height 21
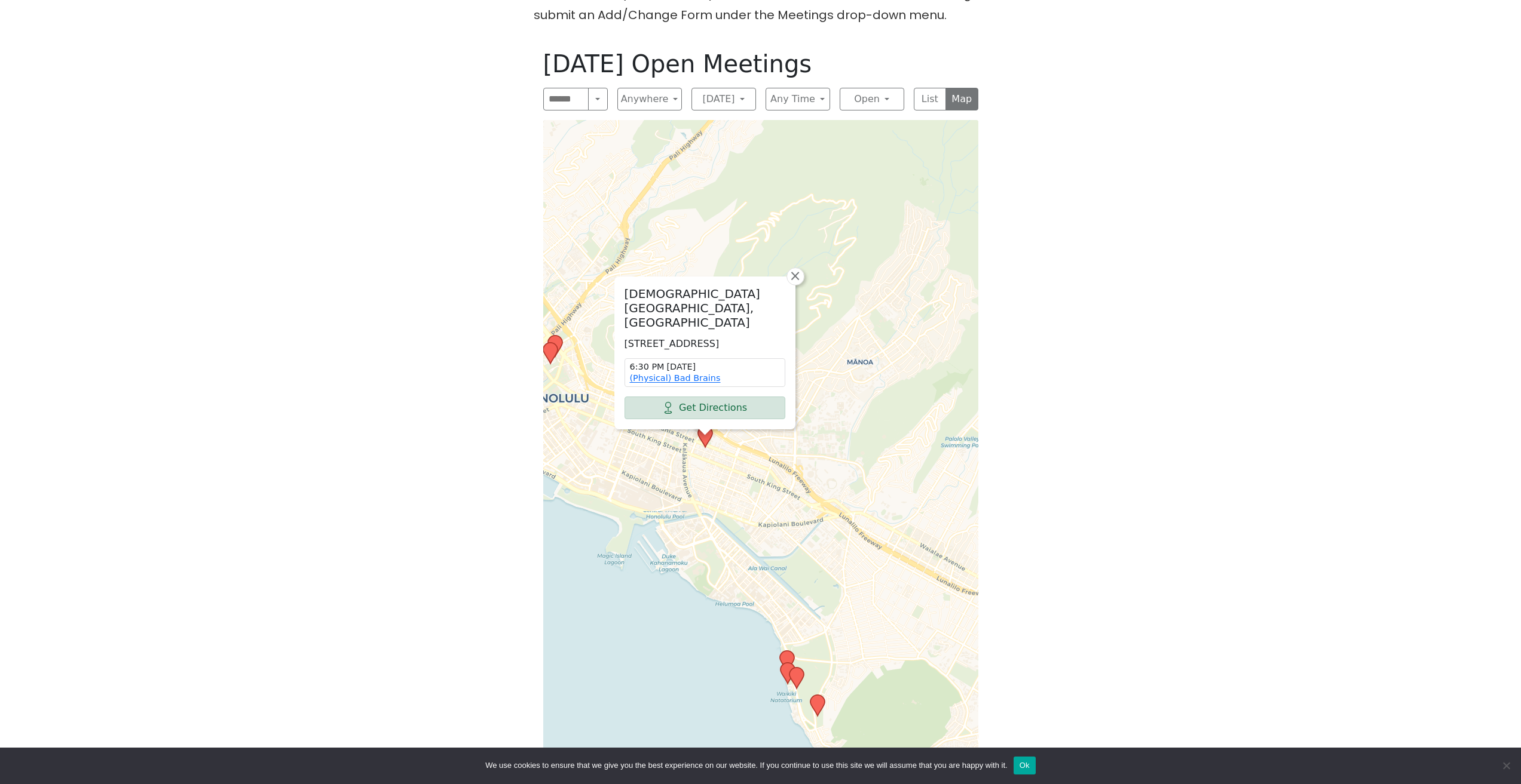
drag, startPoint x: 693, startPoint y: 424, endPoint x: 760, endPoint y: 498, distance: 99.8
click at [760, 498] on div "[DEMOGRAPHIC_DATA][GEOGRAPHIC_DATA], [GEOGRAPHIC_DATA] [STREET_ADDRESS] 6:30 PM…" at bounding box center [761, 467] width 435 height 695
click at [848, 400] on div "[DEMOGRAPHIC_DATA][GEOGRAPHIC_DATA], [GEOGRAPHIC_DATA] [STREET_ADDRESS] 6:30 PM…" at bounding box center [761, 467] width 435 height 695
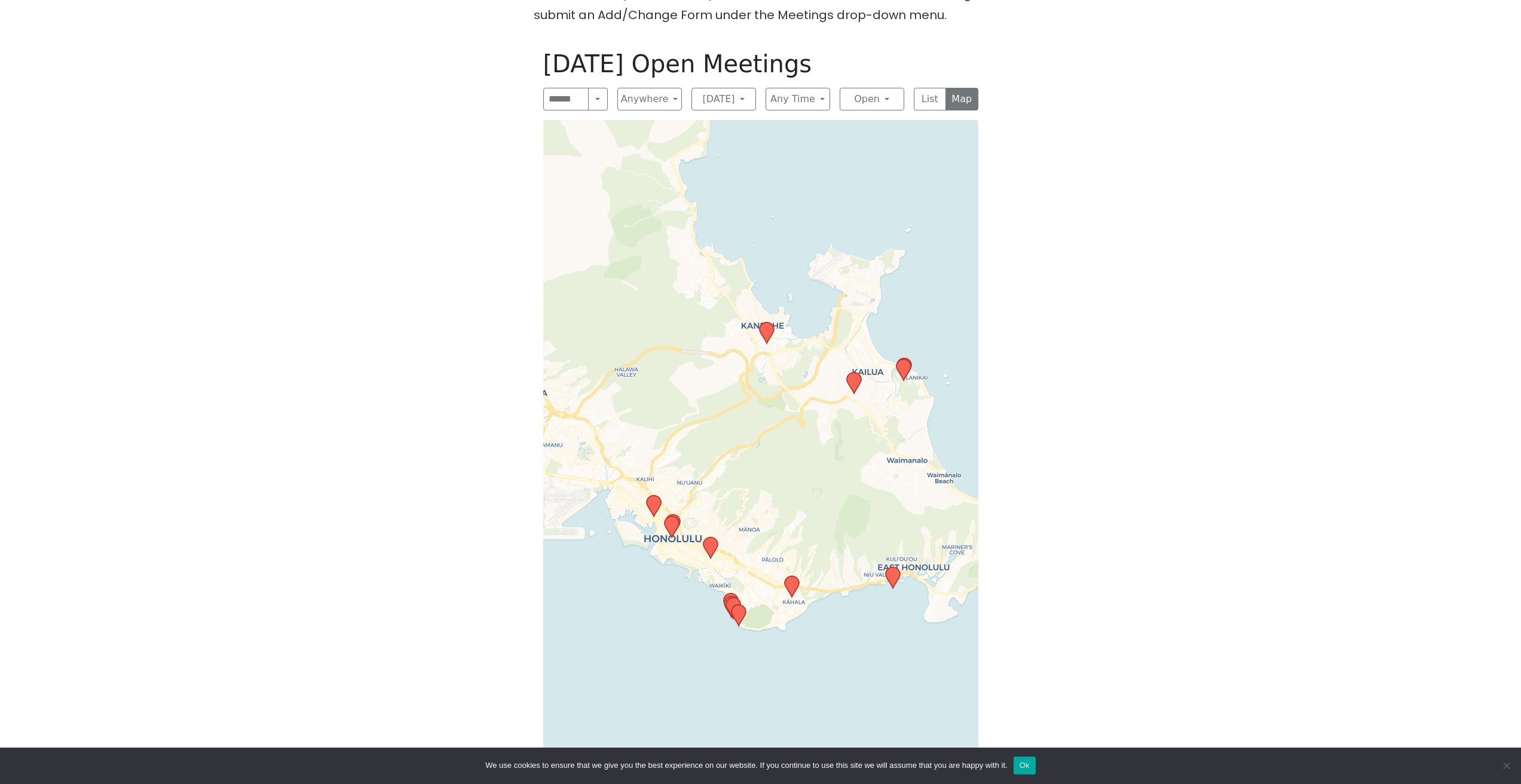
drag, startPoint x: 820, startPoint y: 543, endPoint x: 757, endPoint y: 546, distance: 63.1
click at [757, 546] on div "Leaflet | © OpenStreetMap contributors © CARTO" at bounding box center [761, 467] width 435 height 695
click at [893, 568] on icon at bounding box center [891, 578] width 14 height 21
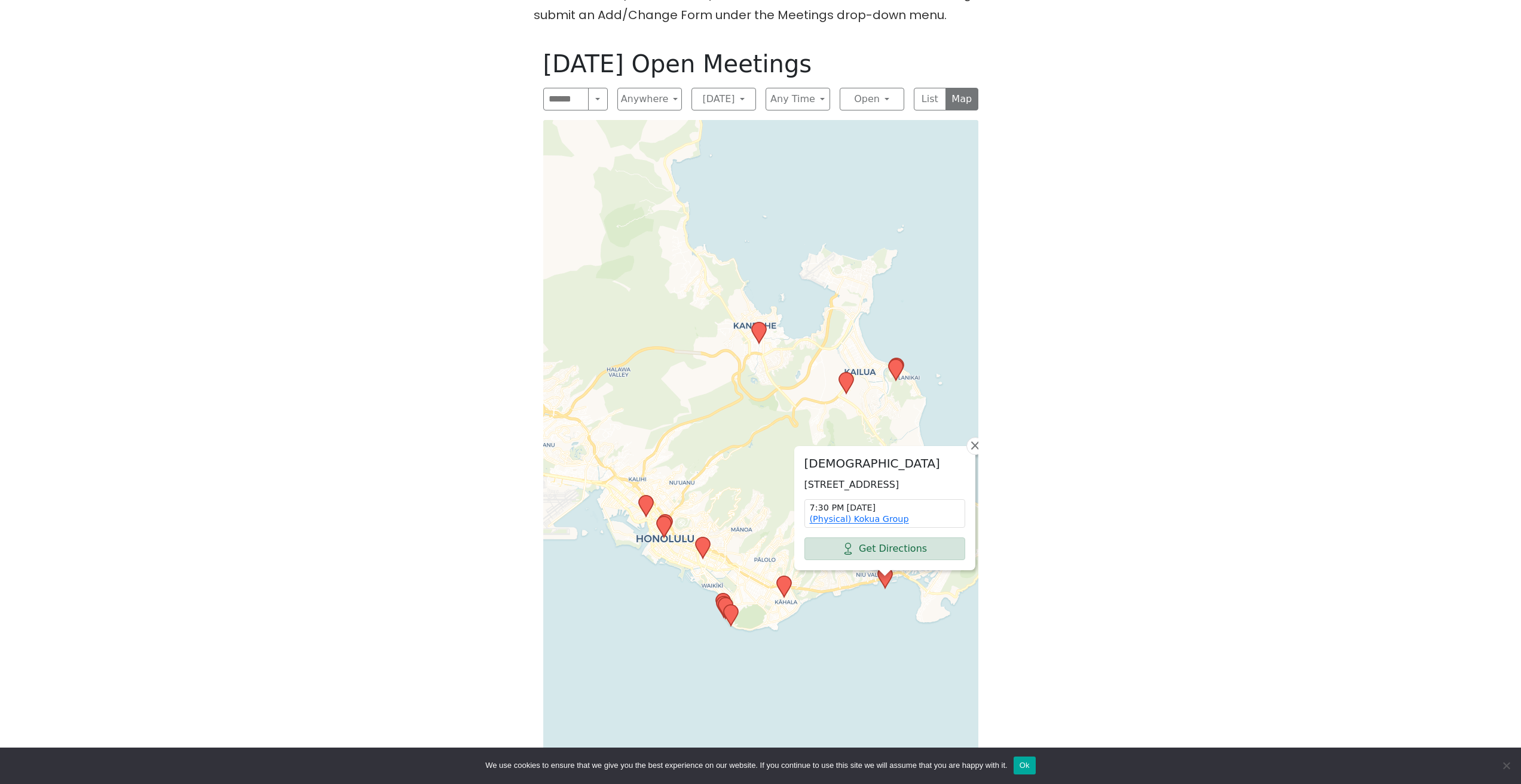
click at [784, 577] on icon at bounding box center [783, 587] width 14 height 21
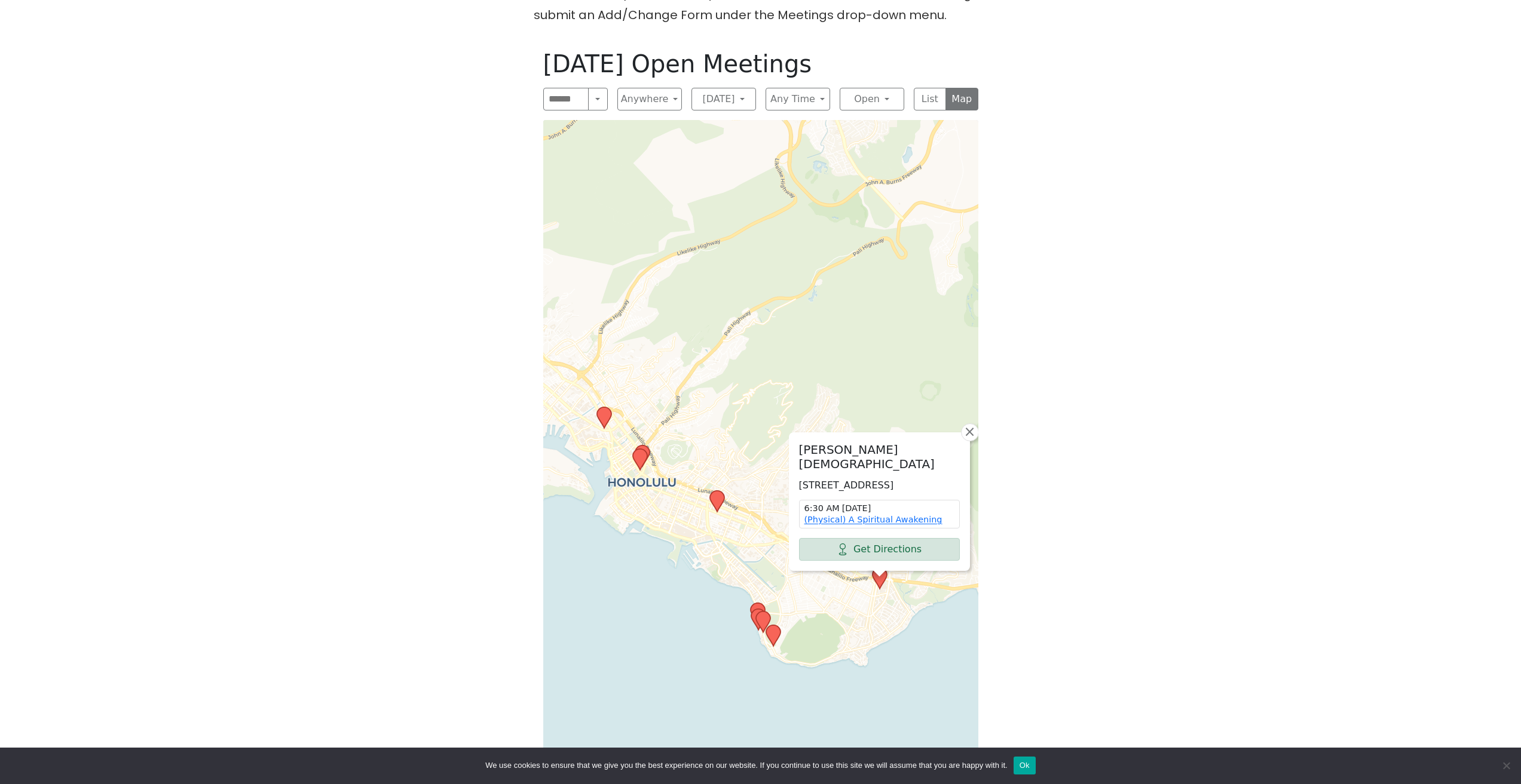
click at [774, 626] on icon at bounding box center [772, 636] width 14 height 21
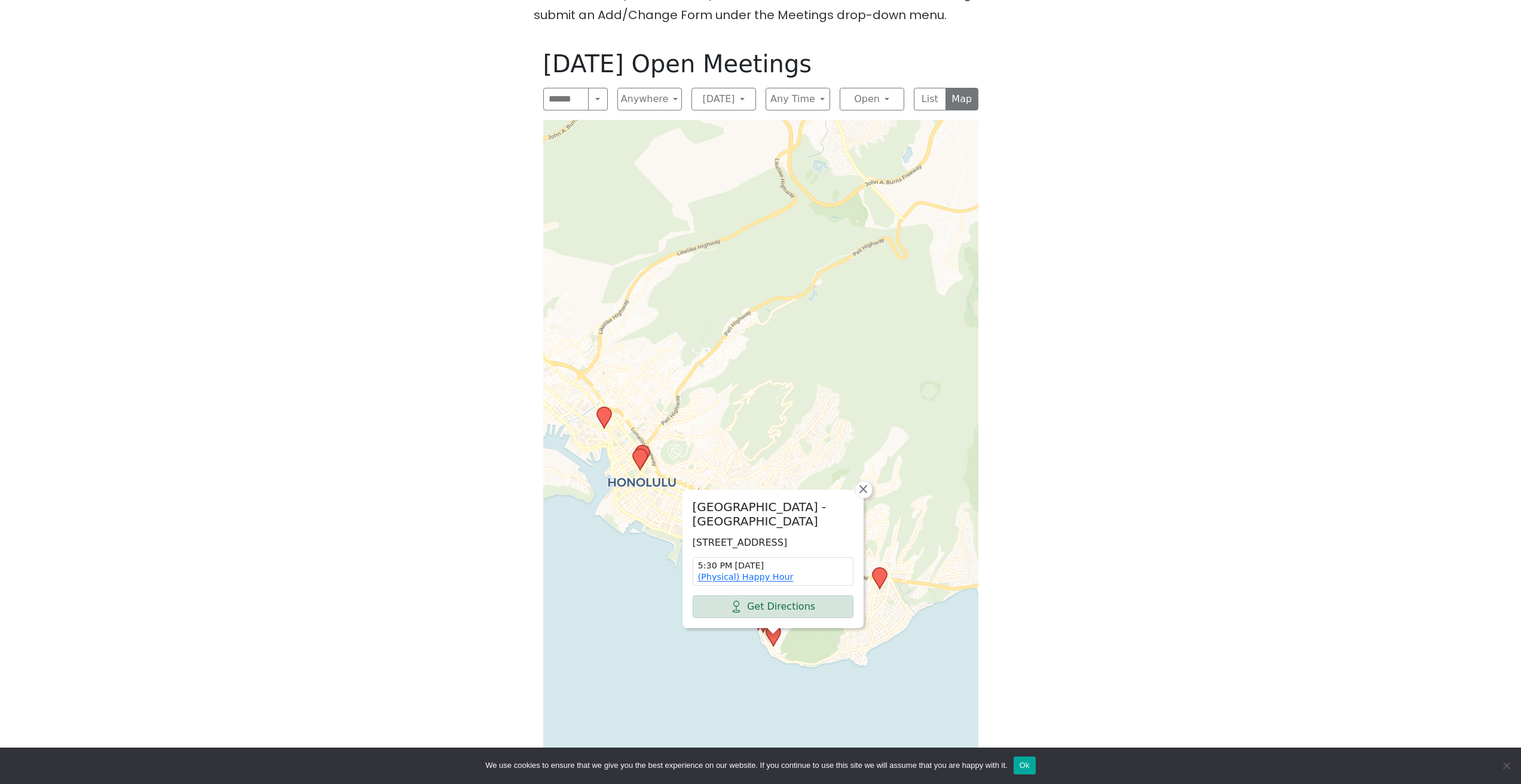
click at [729, 617] on div "[GEOGRAPHIC_DATA] - [GEOGRAPHIC_DATA] [STREET_ADDRESS] 5:30 PM [DATE] (Physical…" at bounding box center [761, 467] width 435 height 695
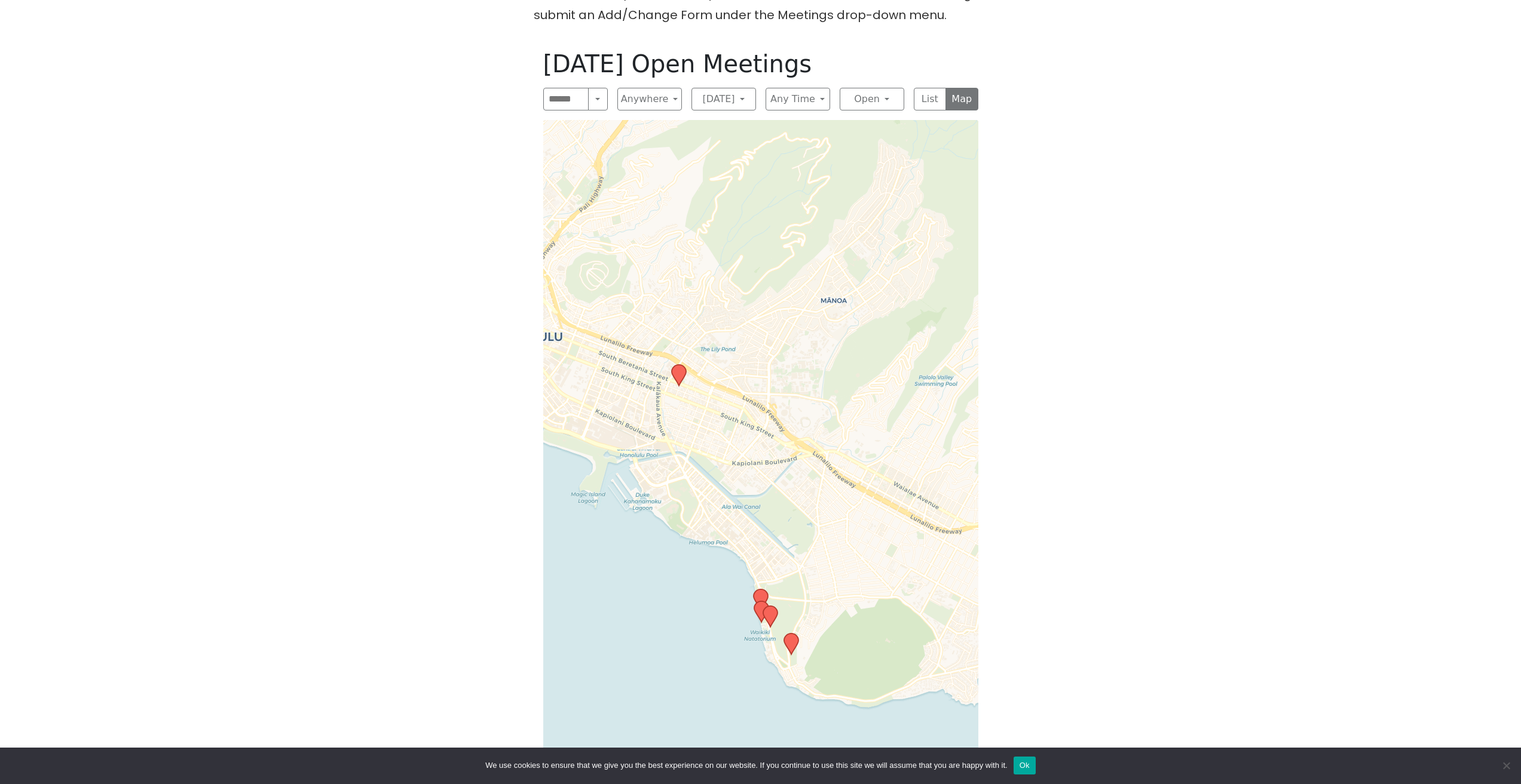
click at [767, 607] on icon at bounding box center [769, 617] width 14 height 21
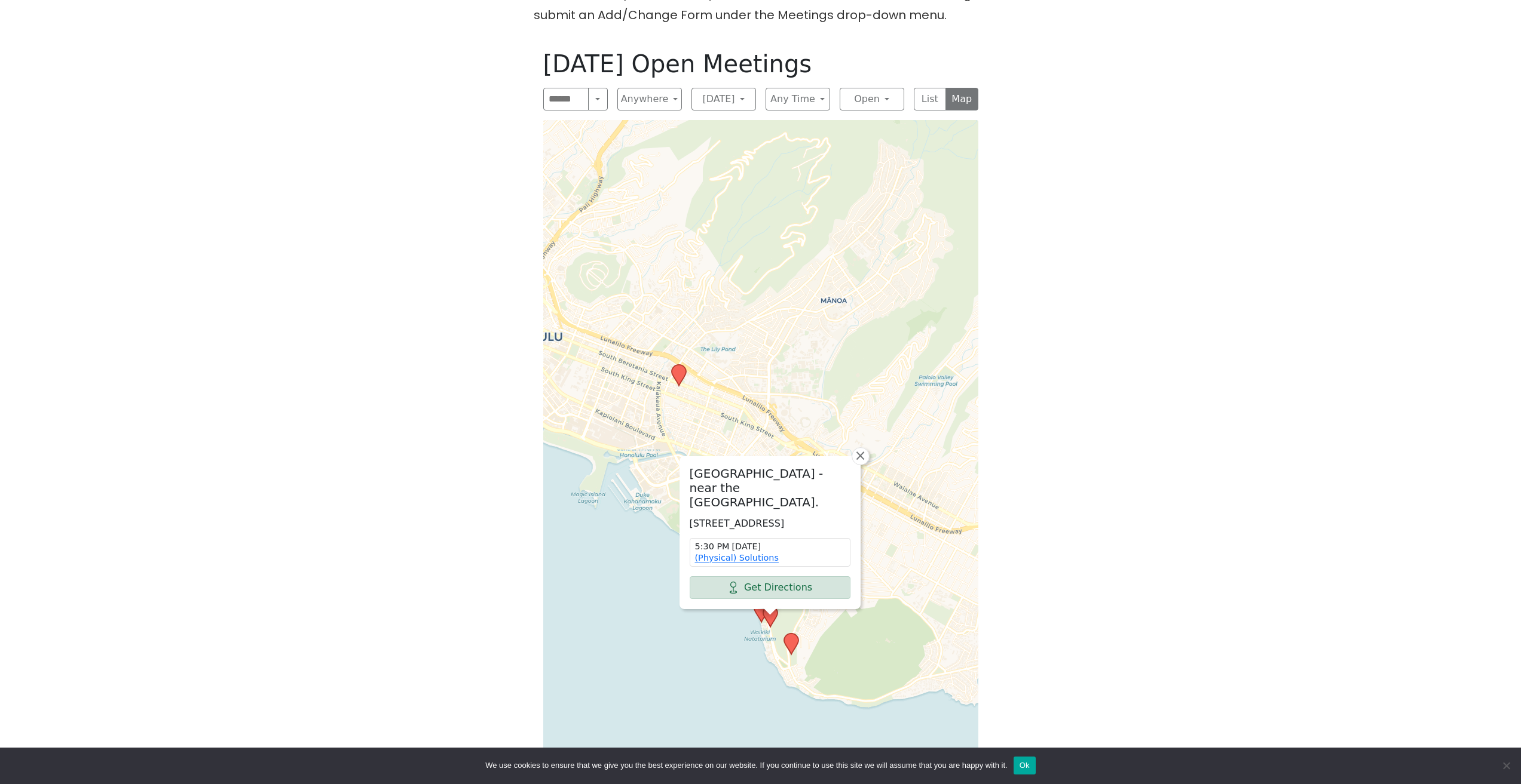
click at [724, 601] on div "[GEOGRAPHIC_DATA] - near the [GEOGRAPHIC_DATA] [STREET_ADDRESS] 5:30 PM [DATE] …" at bounding box center [761, 467] width 435 height 695
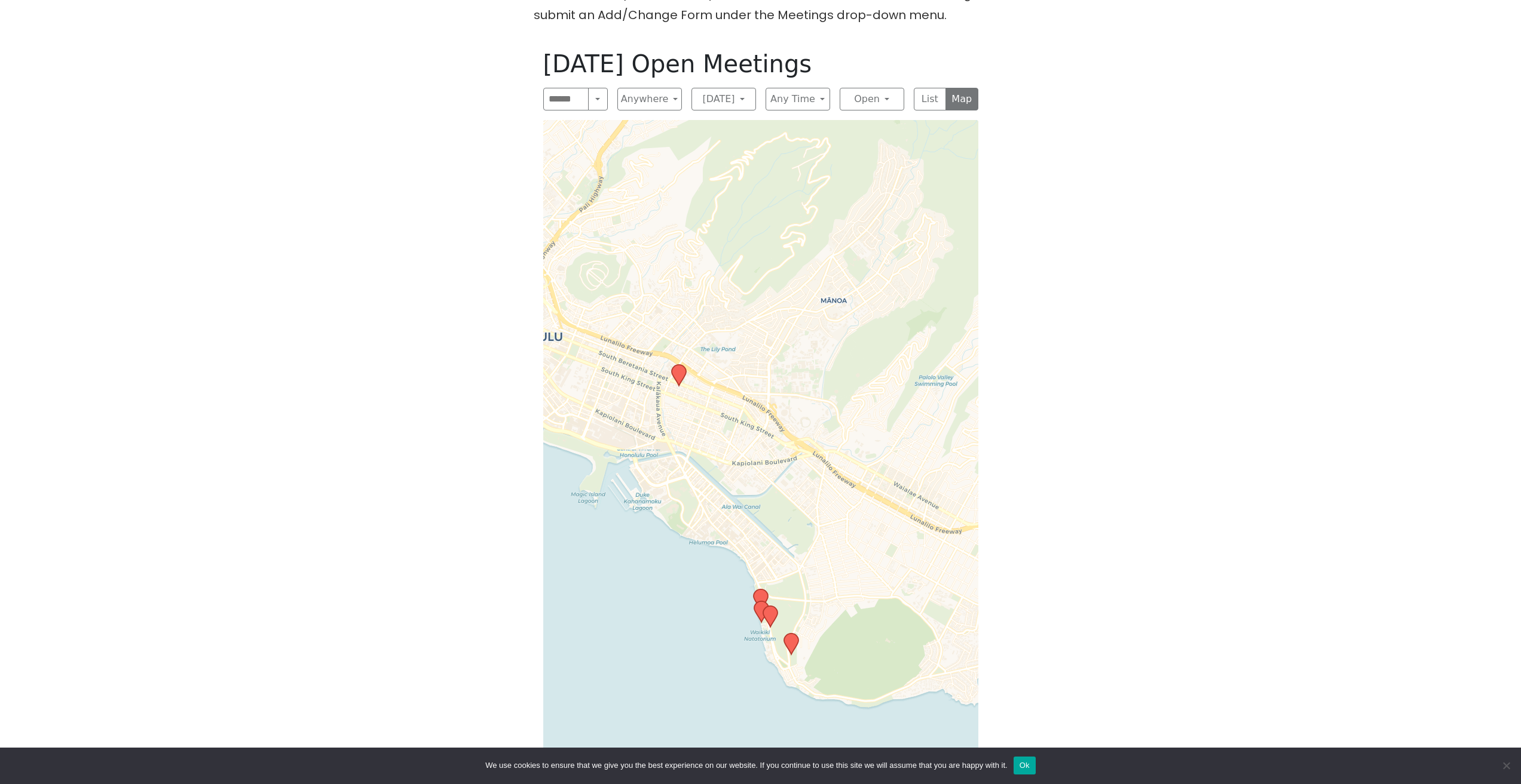
click at [790, 634] on icon at bounding box center [790, 644] width 14 height 21
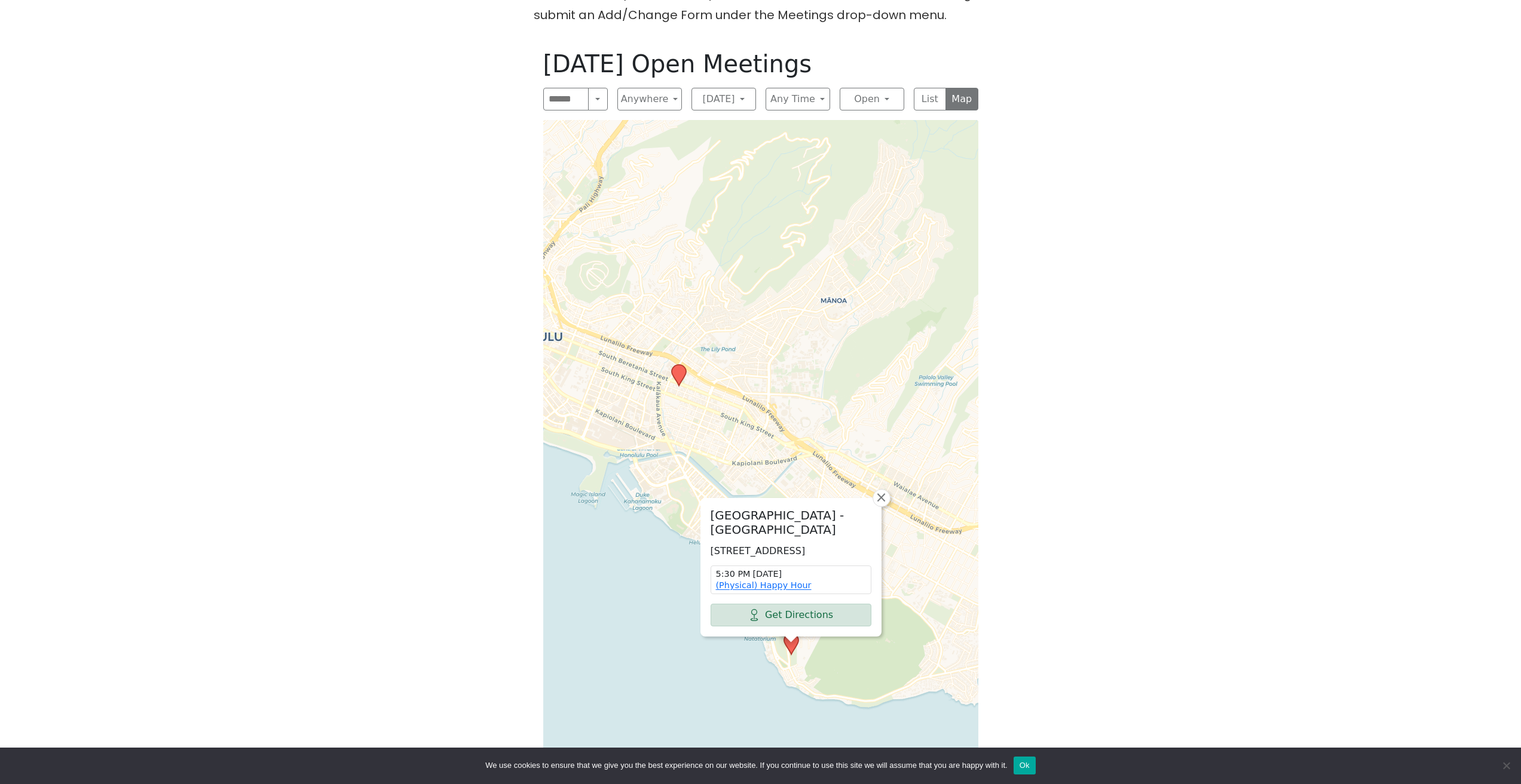
click at [682, 607] on div "[GEOGRAPHIC_DATA] - [GEOGRAPHIC_DATA] [STREET_ADDRESS] 5:30 PM [DATE] (Physical…" at bounding box center [761, 467] width 435 height 695
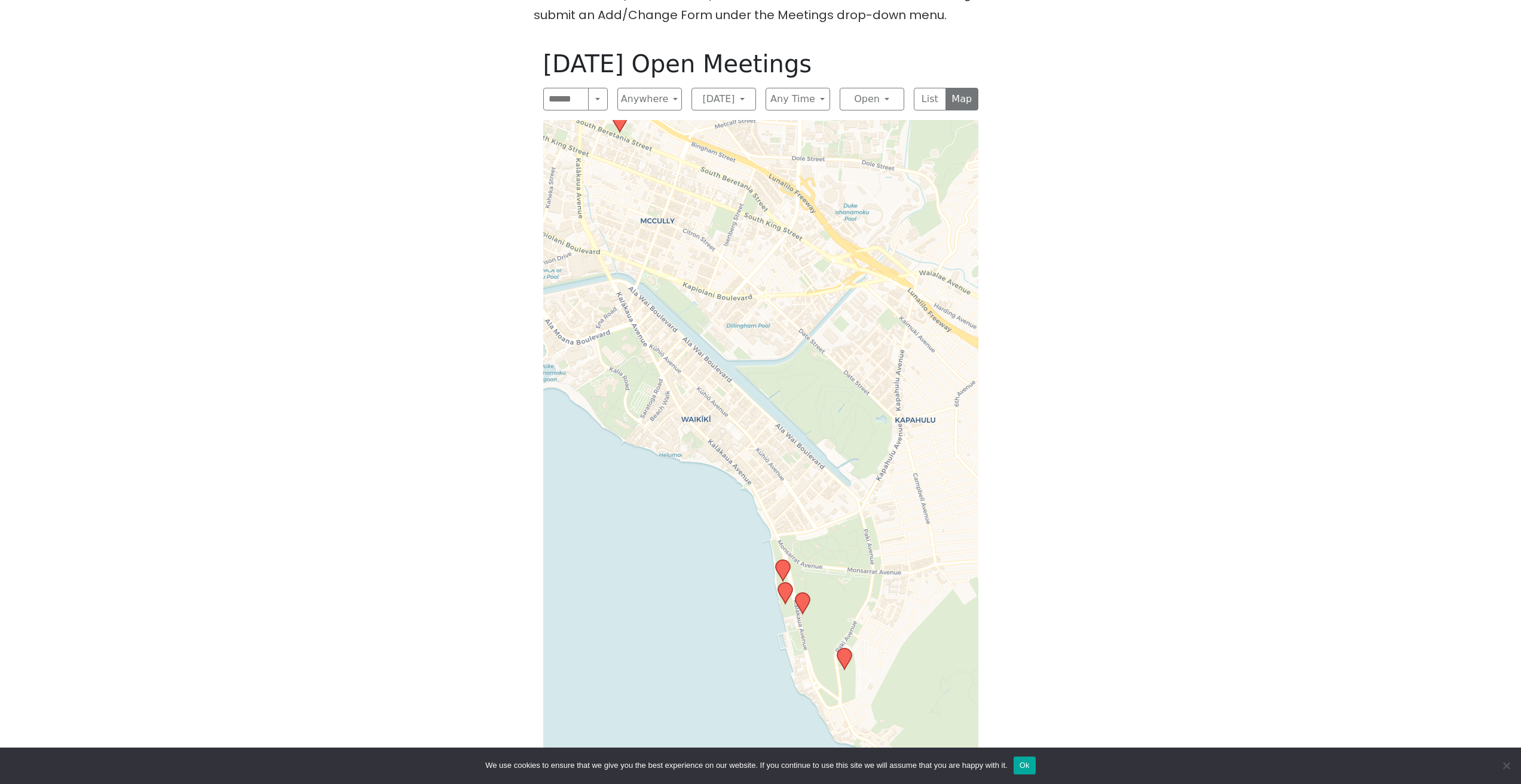
click at [786, 583] on icon at bounding box center [784, 593] width 14 height 21
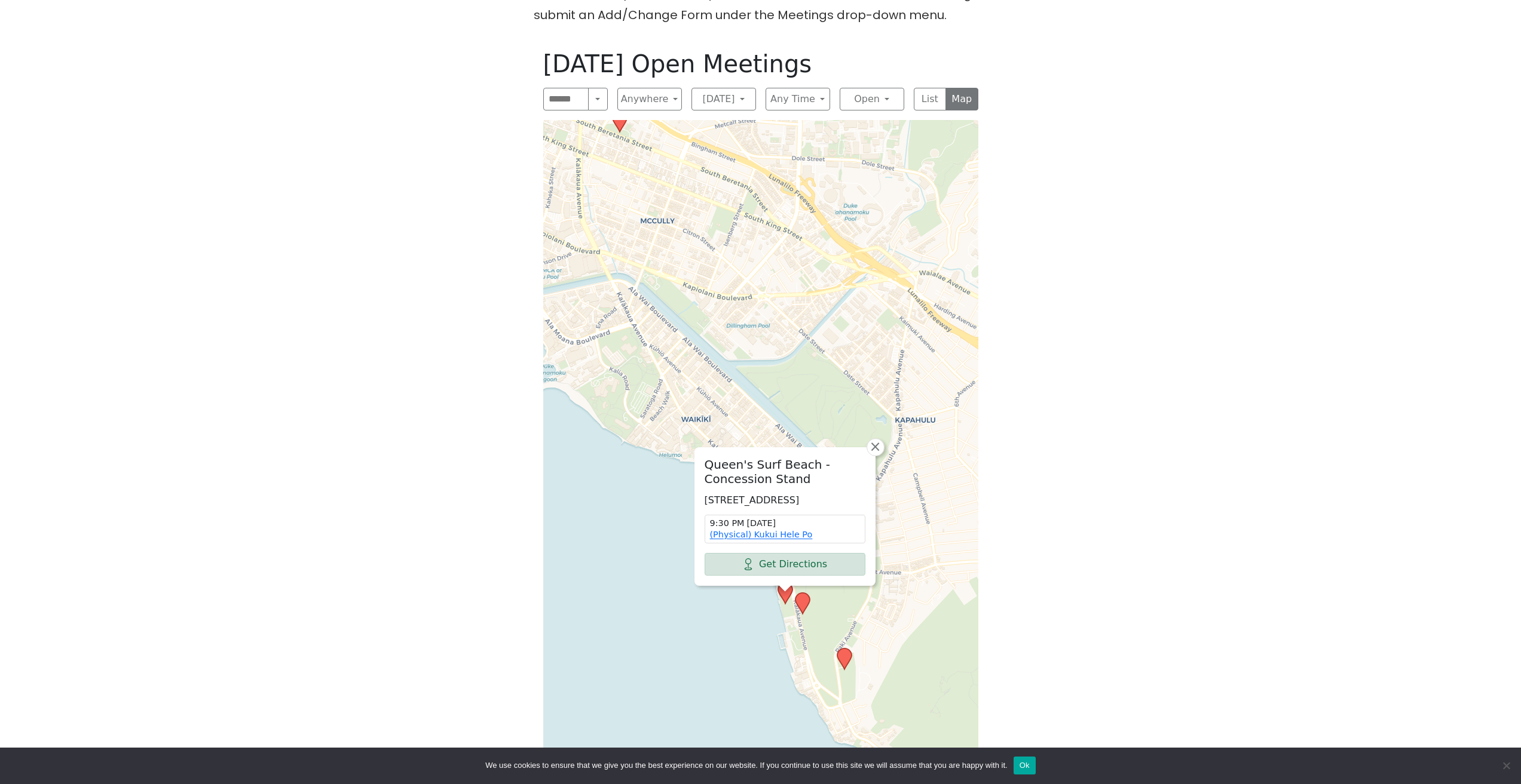
click at [724, 589] on div "[GEOGRAPHIC_DATA] - Concession Stand [STREET_ADDRESS] 9:30 PM [DATE] (Physical)…" at bounding box center [761, 467] width 435 height 695
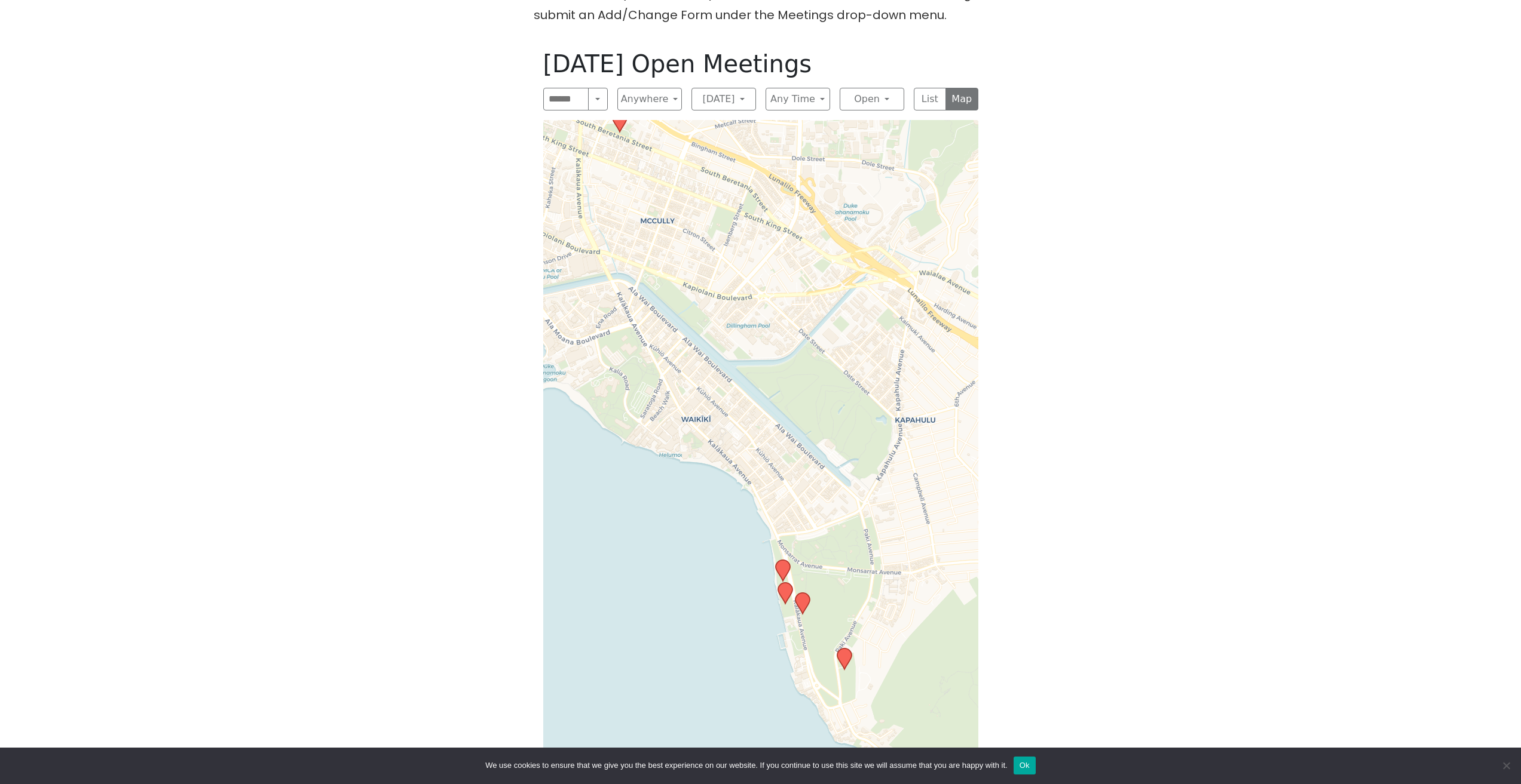
click at [783, 561] on icon at bounding box center [782, 571] width 14 height 21
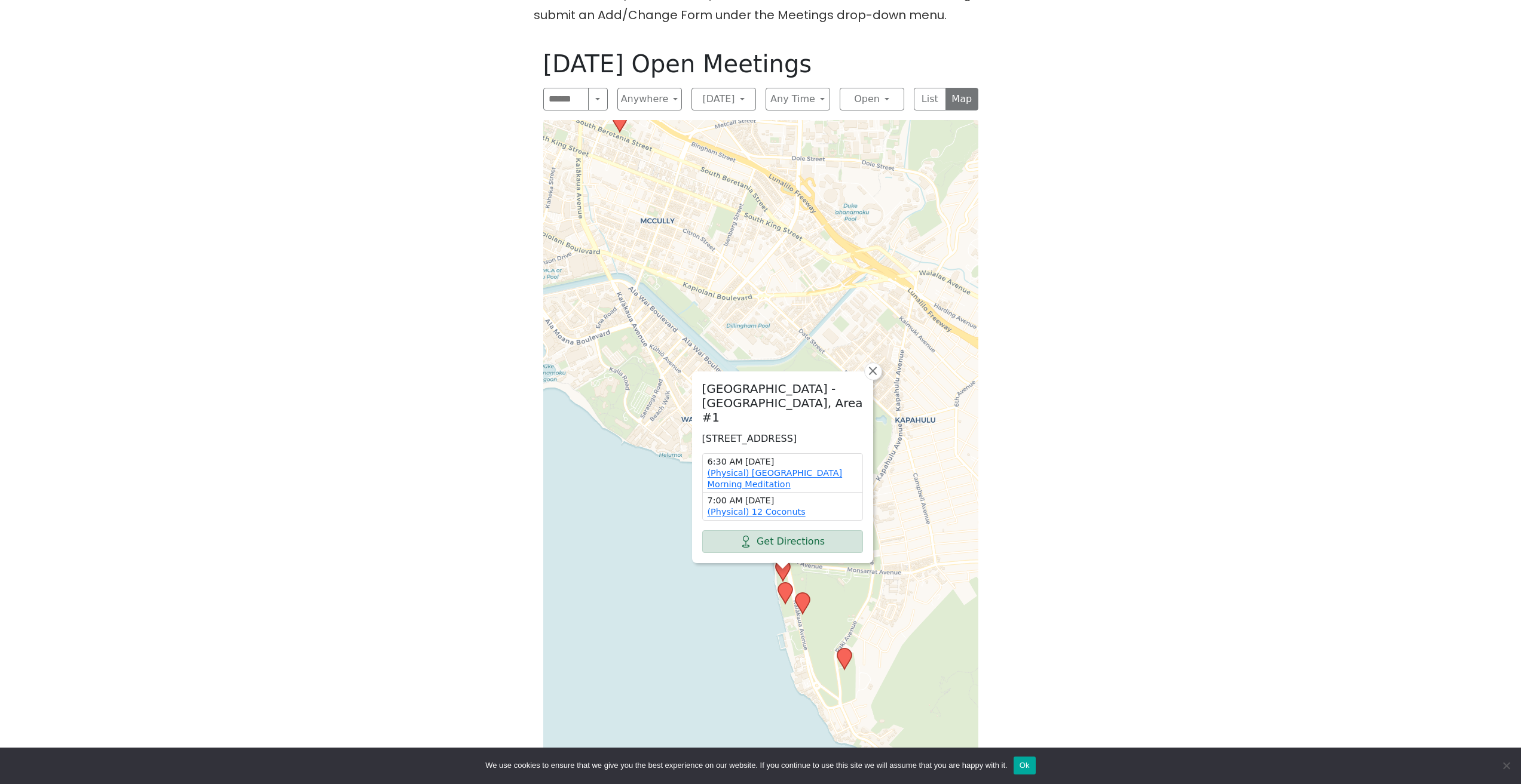
click at [723, 564] on div "[GEOGRAPHIC_DATA] - [GEOGRAPHIC_DATA] #1 [STREET_ADDRESS] 6:30 AM [DATE] (Physi…" at bounding box center [761, 467] width 435 height 695
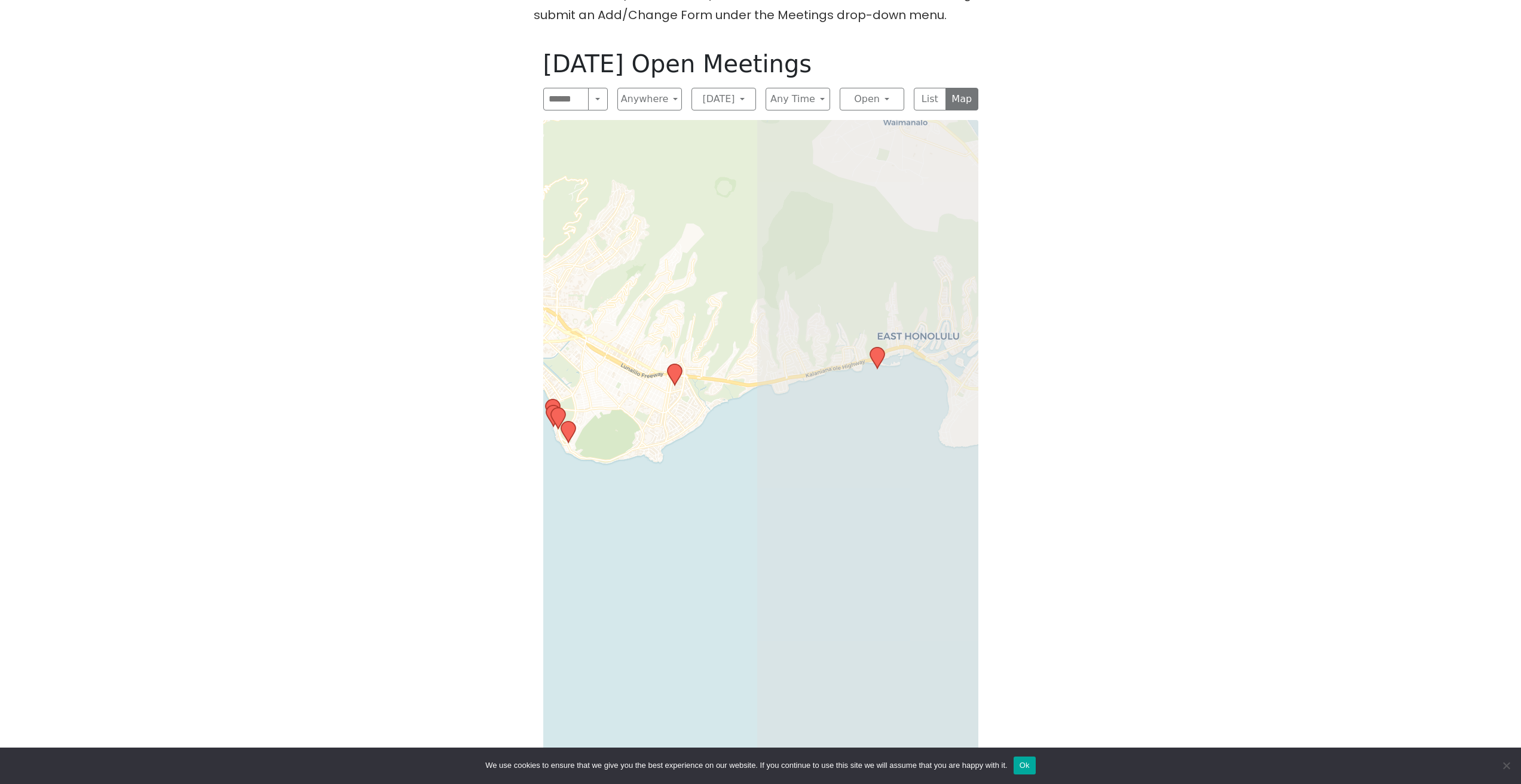
drag, startPoint x: 866, startPoint y: 259, endPoint x: 626, endPoint y: 272, distance: 240.4
click at [626, 272] on div "Leaflet | © OpenStreetMap contributors © CARTO" at bounding box center [761, 467] width 435 height 695
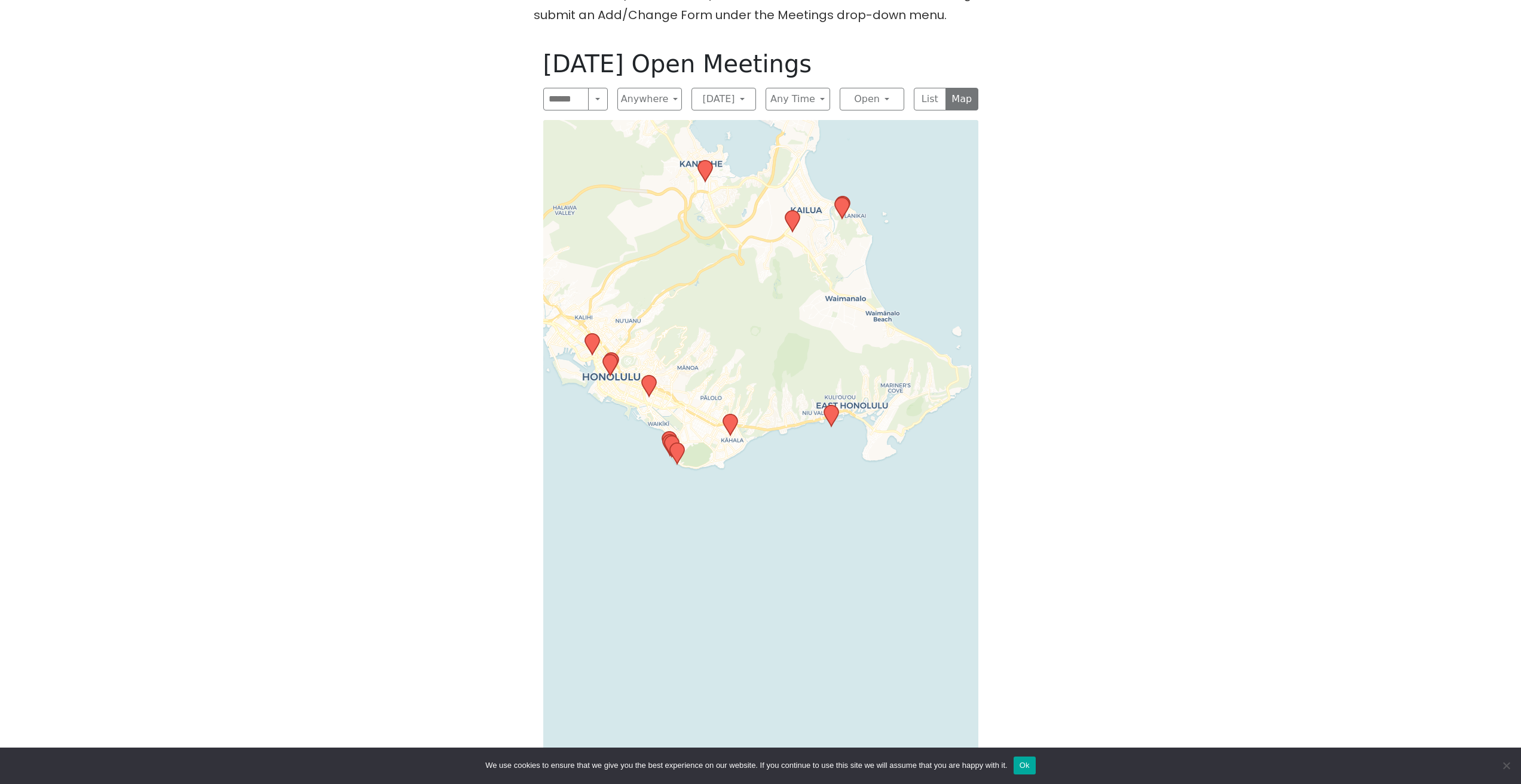
drag, startPoint x: 716, startPoint y: 257, endPoint x: 807, endPoint y: 379, distance: 152.2
click at [807, 379] on div "Leaflet | © OpenStreetMap contributors © CARTO" at bounding box center [761, 467] width 435 height 695
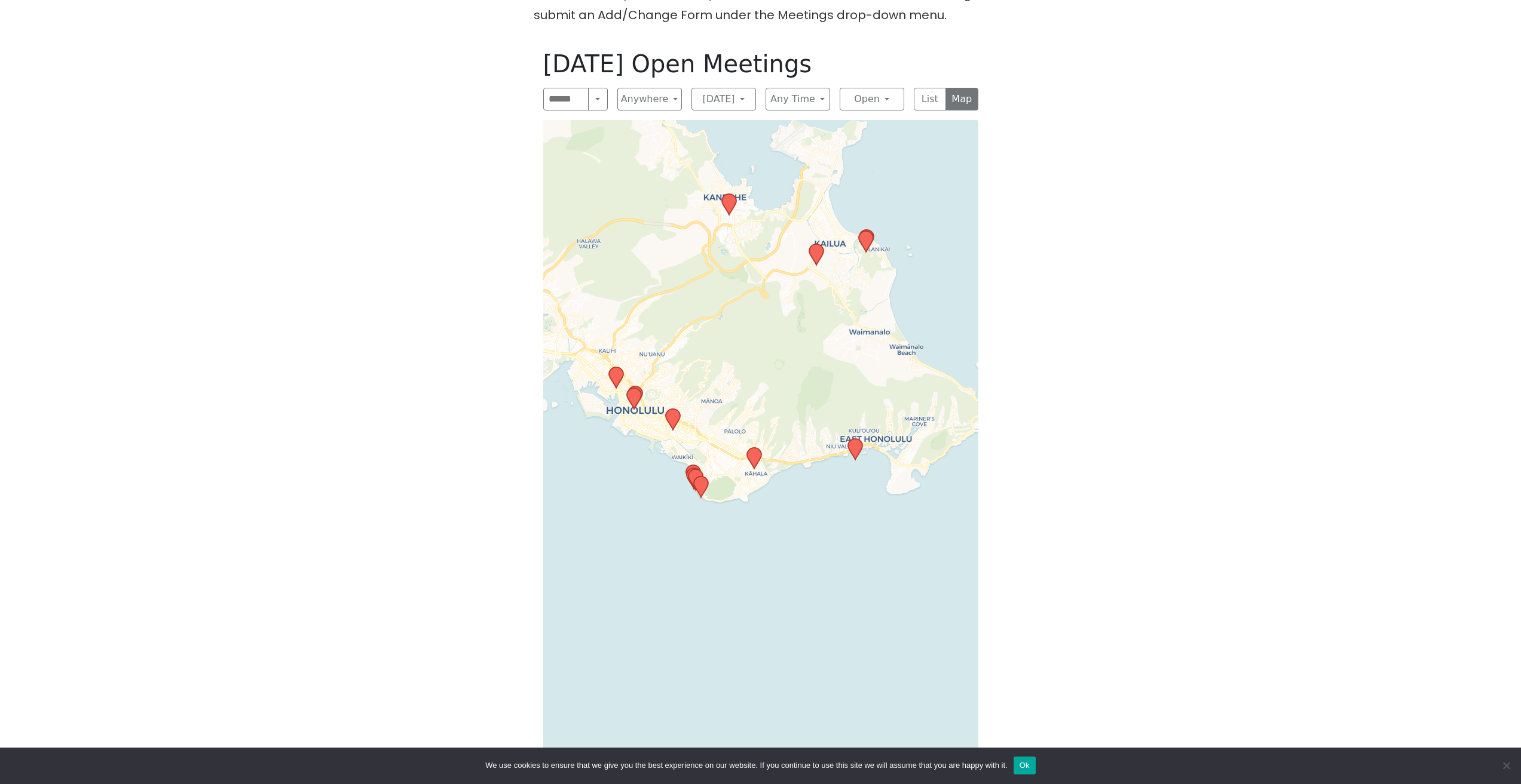
click at [815, 244] on icon at bounding box center [816, 255] width 14 height 21
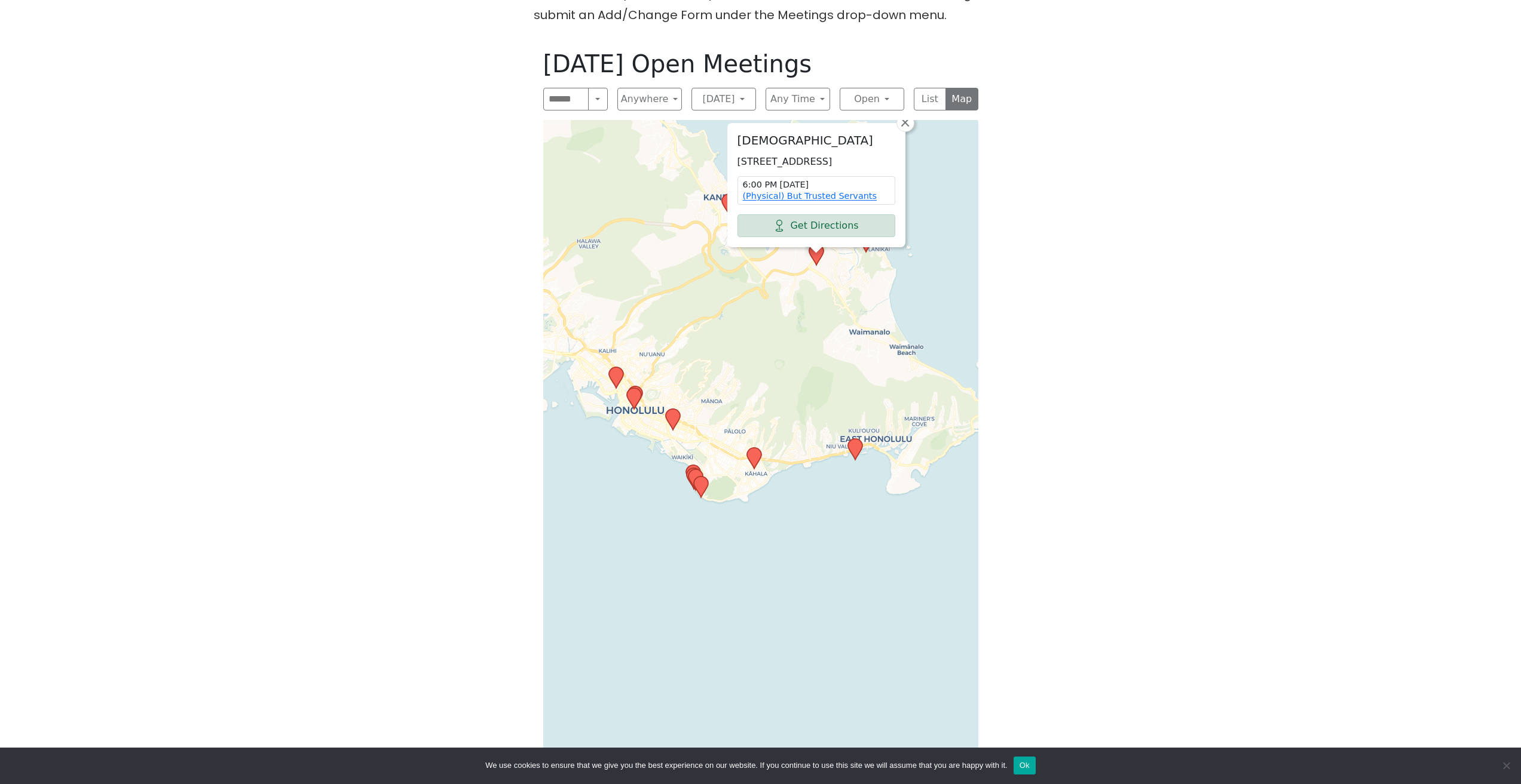
click at [928, 235] on div "[DEMOGRAPHIC_DATA] [STREET_ADDRESS] 6:00 PM [DATE] (Physical) But Trusted Serva…" at bounding box center [761, 467] width 435 height 695
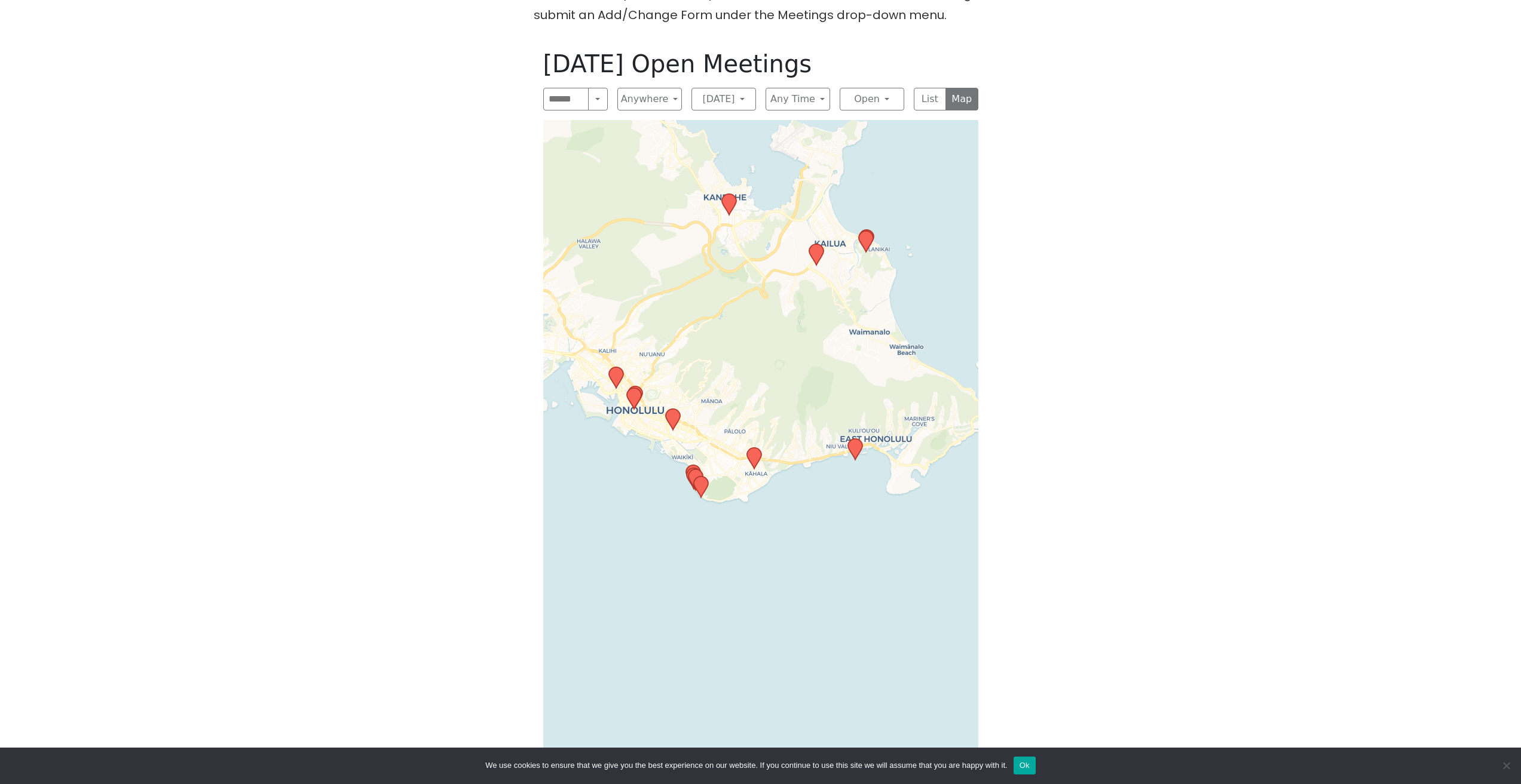
click at [865, 231] on icon at bounding box center [865, 241] width 14 height 21
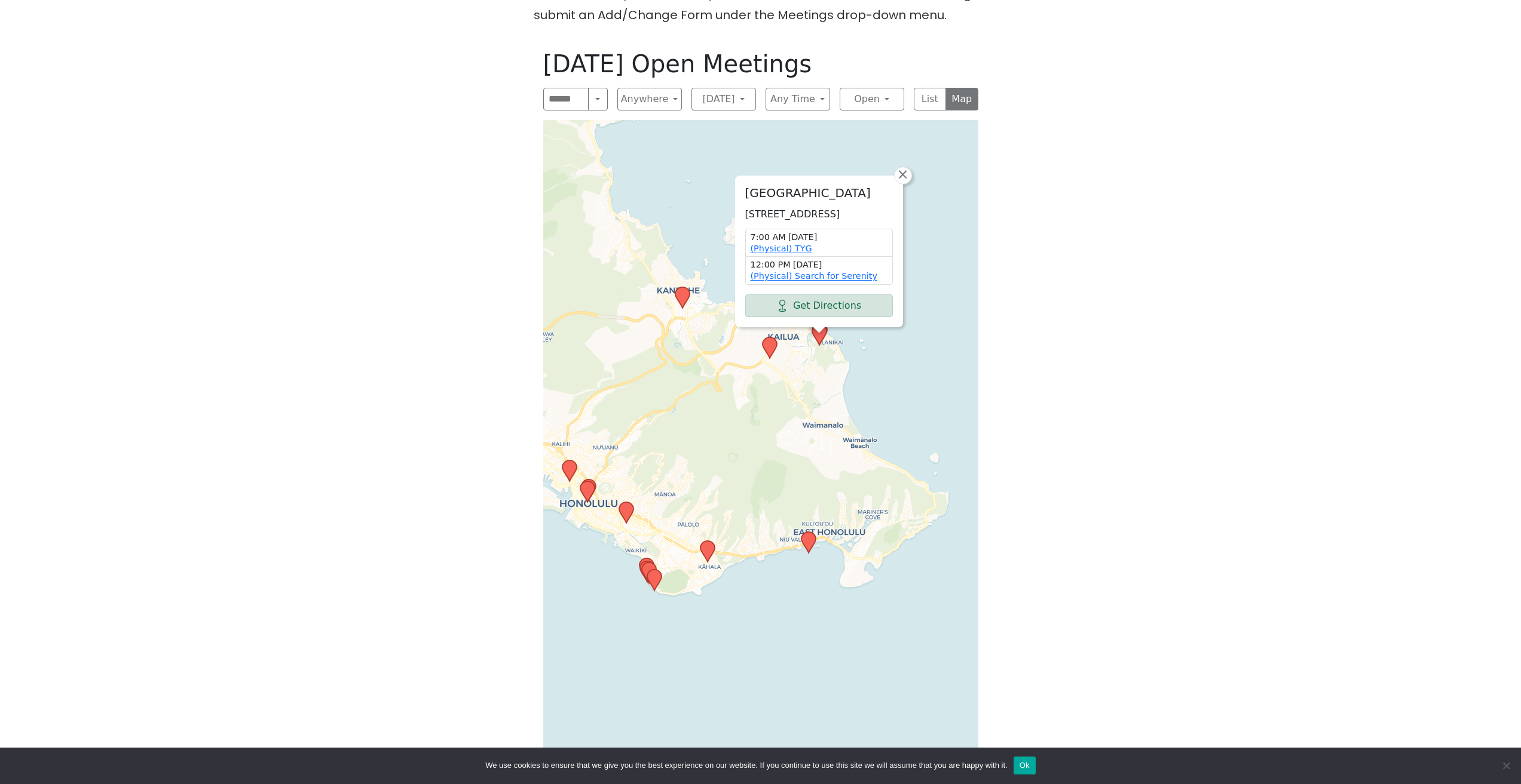
drag, startPoint x: 936, startPoint y: 272, endPoint x: 870, endPoint y: 342, distance: 96.2
click at [872, 342] on div "[GEOGRAPHIC_DATA] [STREET_ADDRESS] 7:00 AM [DATE] (Physical) TYG 12:00 PM [DATE…" at bounding box center [761, 467] width 435 height 695
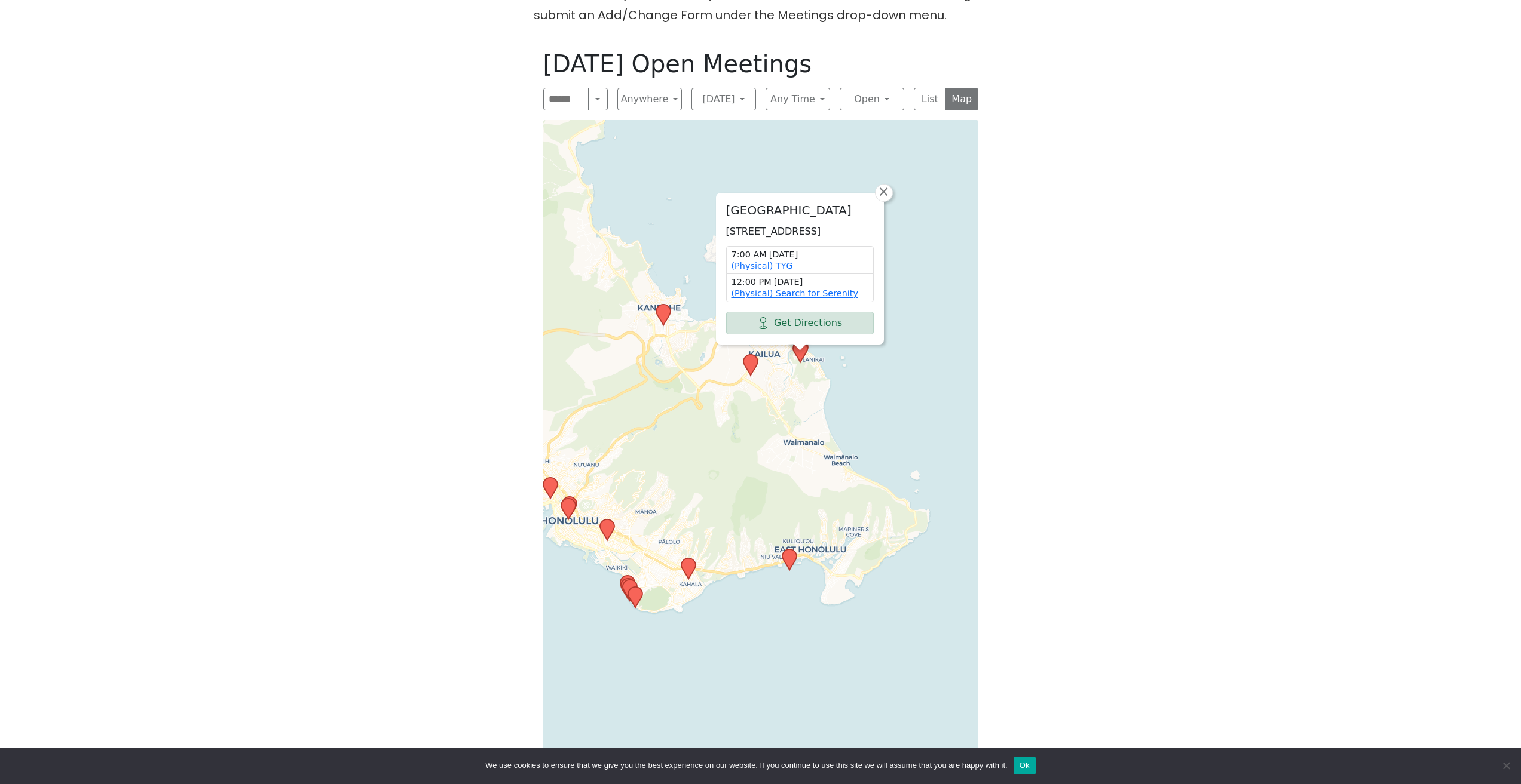
click at [870, 340] on div "[GEOGRAPHIC_DATA] [STREET_ADDRESS] 7:00 AM [DATE] (Physical) TYG 12:00 PM [DATE…" at bounding box center [761, 467] width 435 height 695
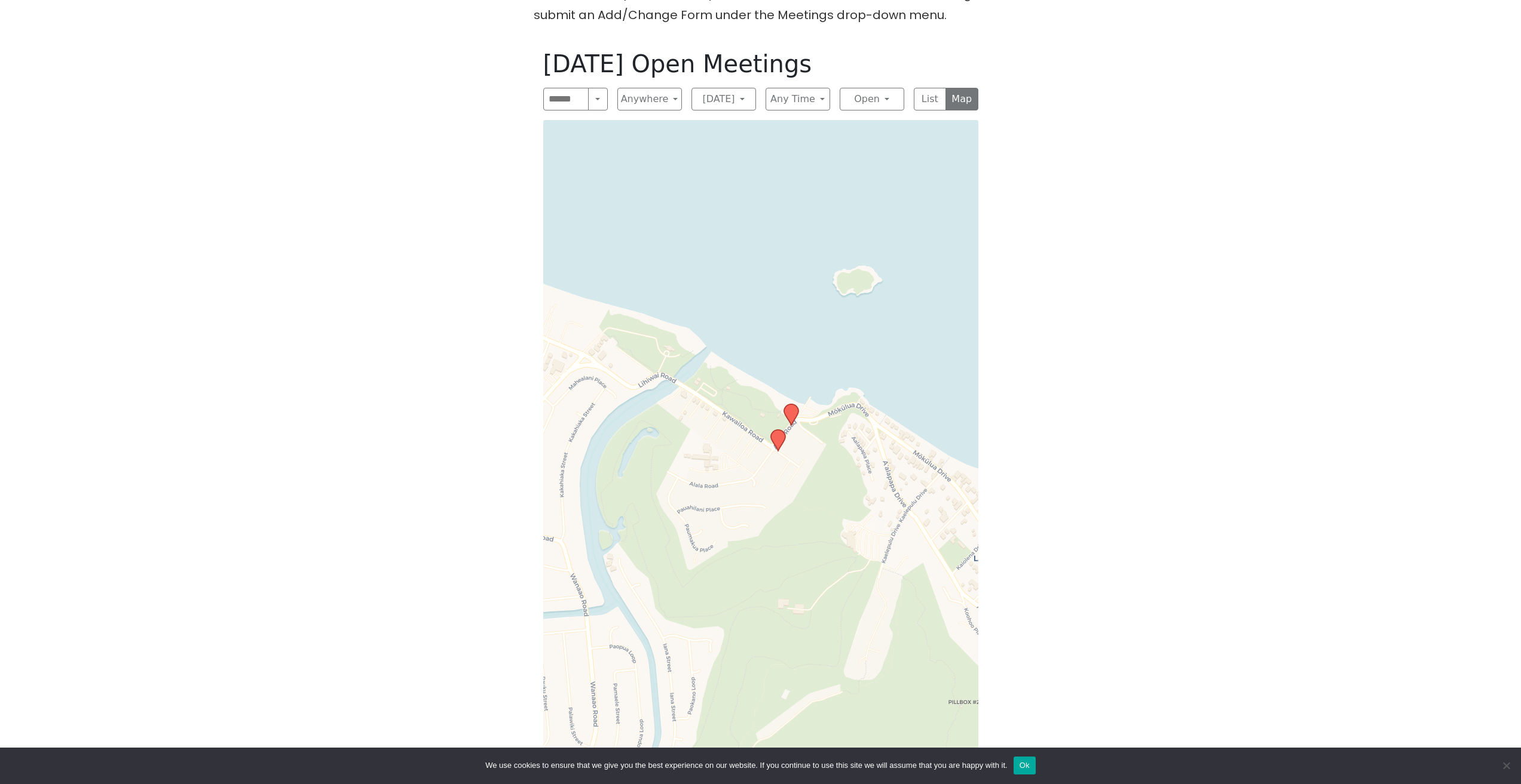
click at [789, 405] on icon at bounding box center [790, 415] width 14 height 21
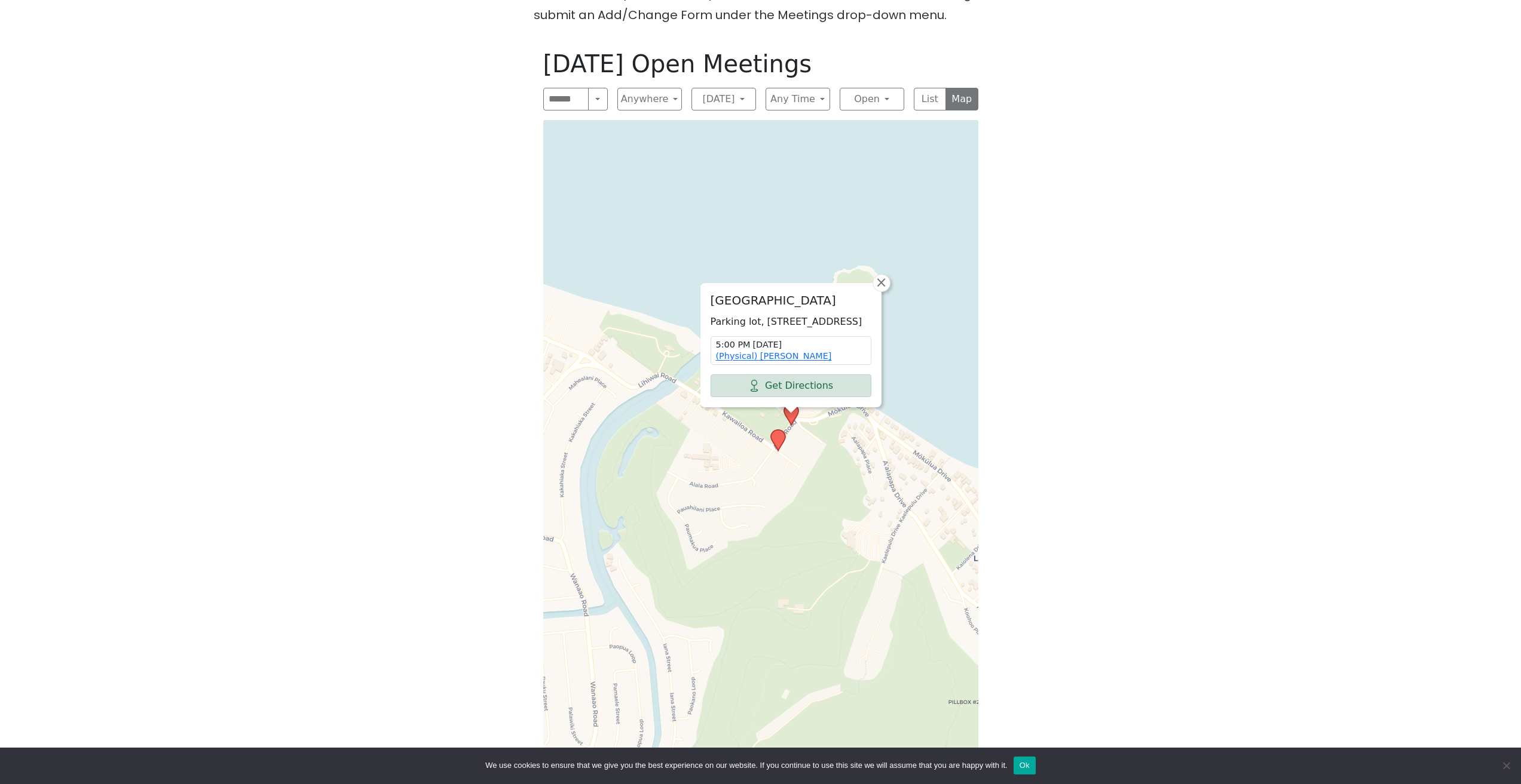
click at [931, 339] on div "[GEOGRAPHIC_DATA], [STREET_ADDRESS] 5:00 PM [DATE] (Physical) [PERSON_NAME] Get…" at bounding box center [761, 467] width 435 height 695
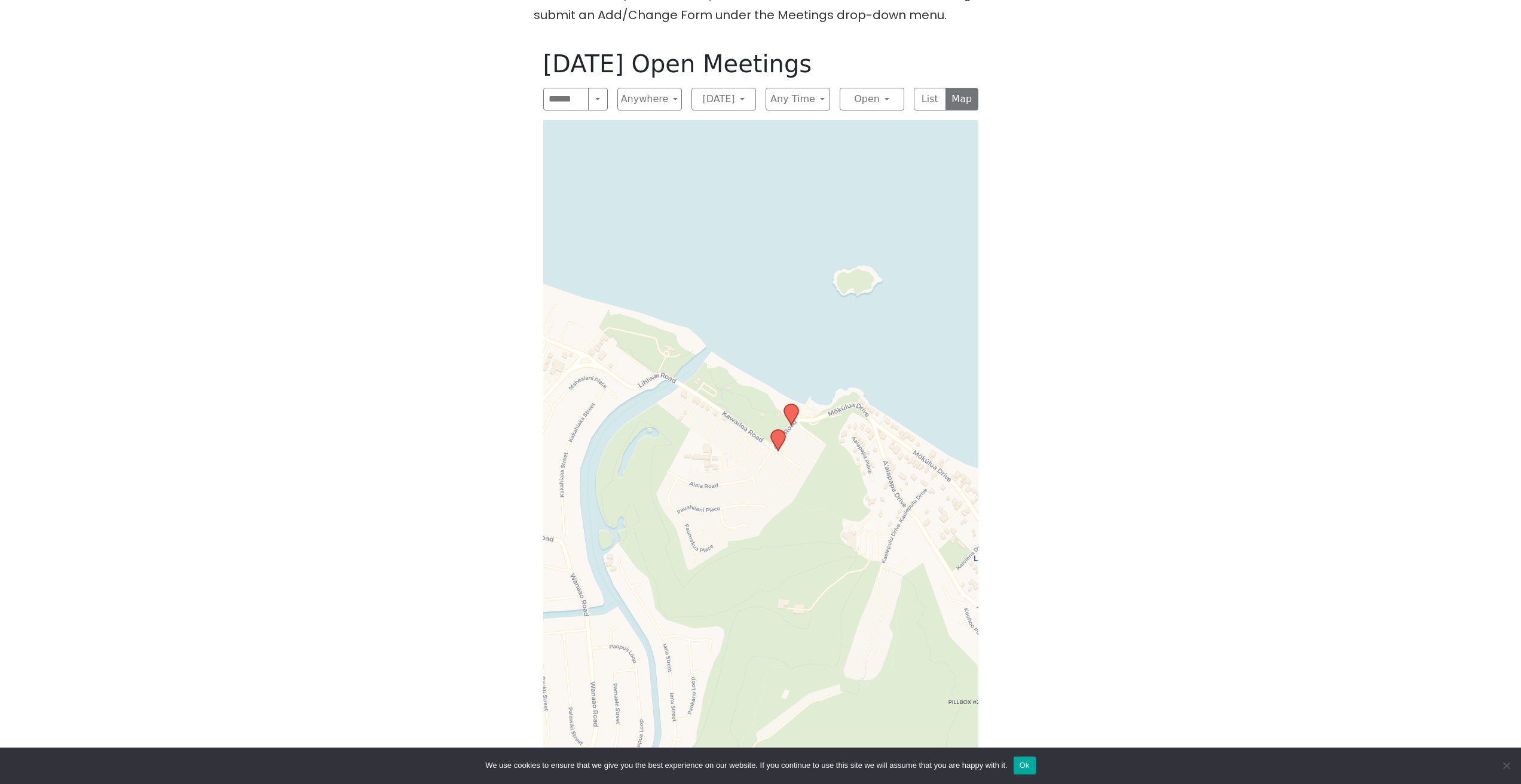
click at [778, 430] on icon at bounding box center [777, 440] width 14 height 21
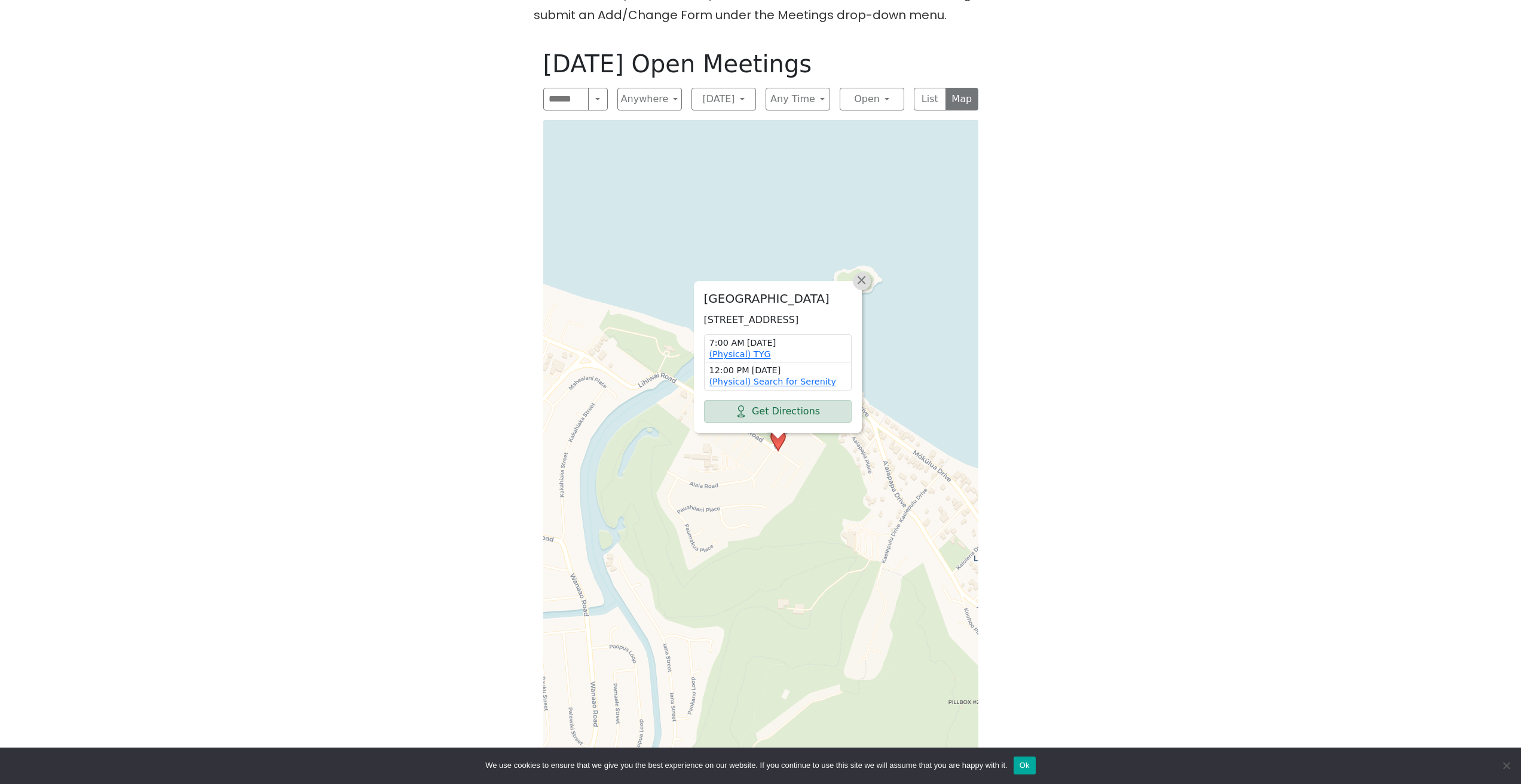
click at [865, 273] on span "×" at bounding box center [861, 280] width 12 height 14
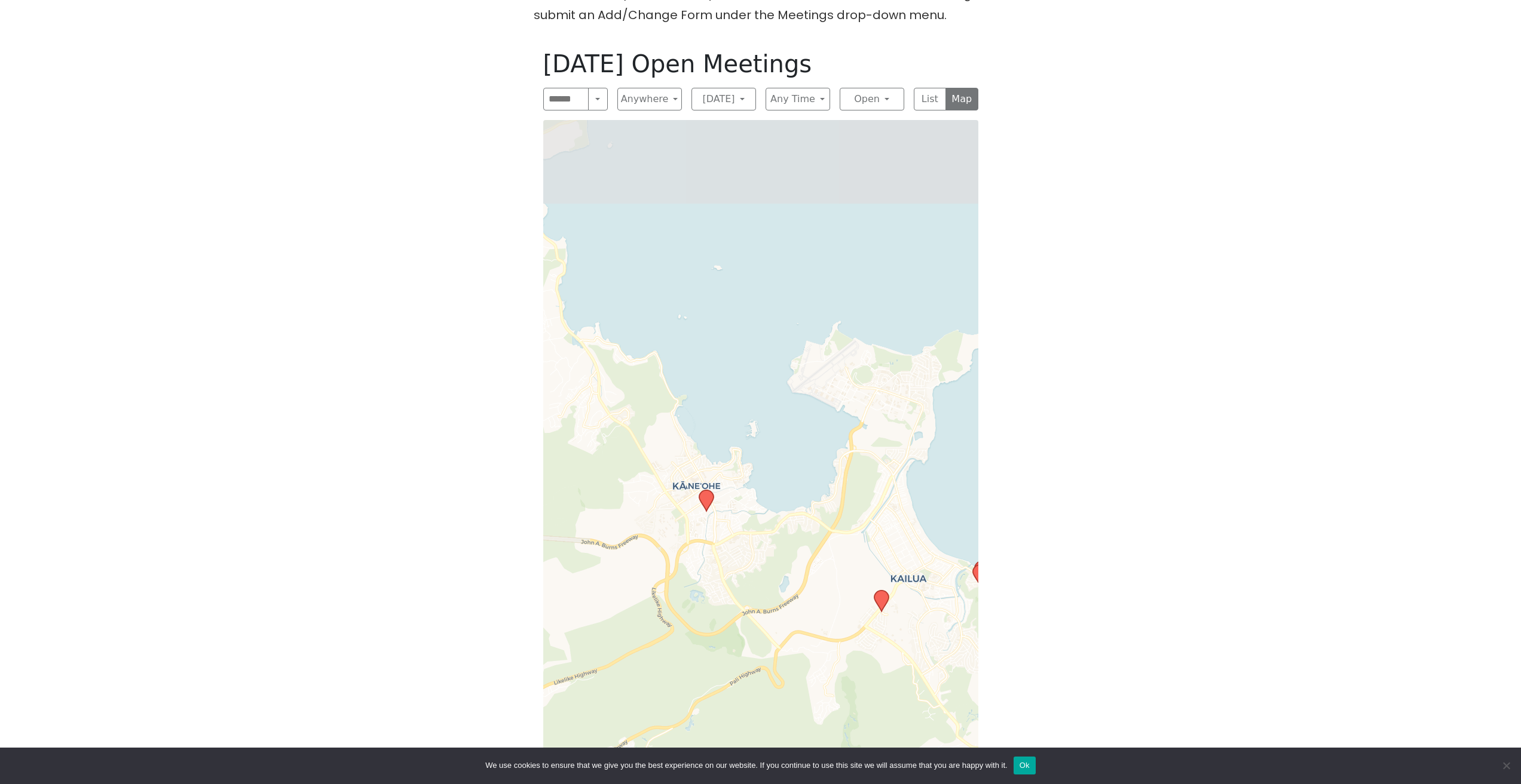
drag, startPoint x: 653, startPoint y: 417, endPoint x: 955, endPoint y: 539, distance: 325.7
click at [972, 551] on div "Leaflet | © OpenStreetMap contributors © CARTO" at bounding box center [761, 467] width 435 height 695
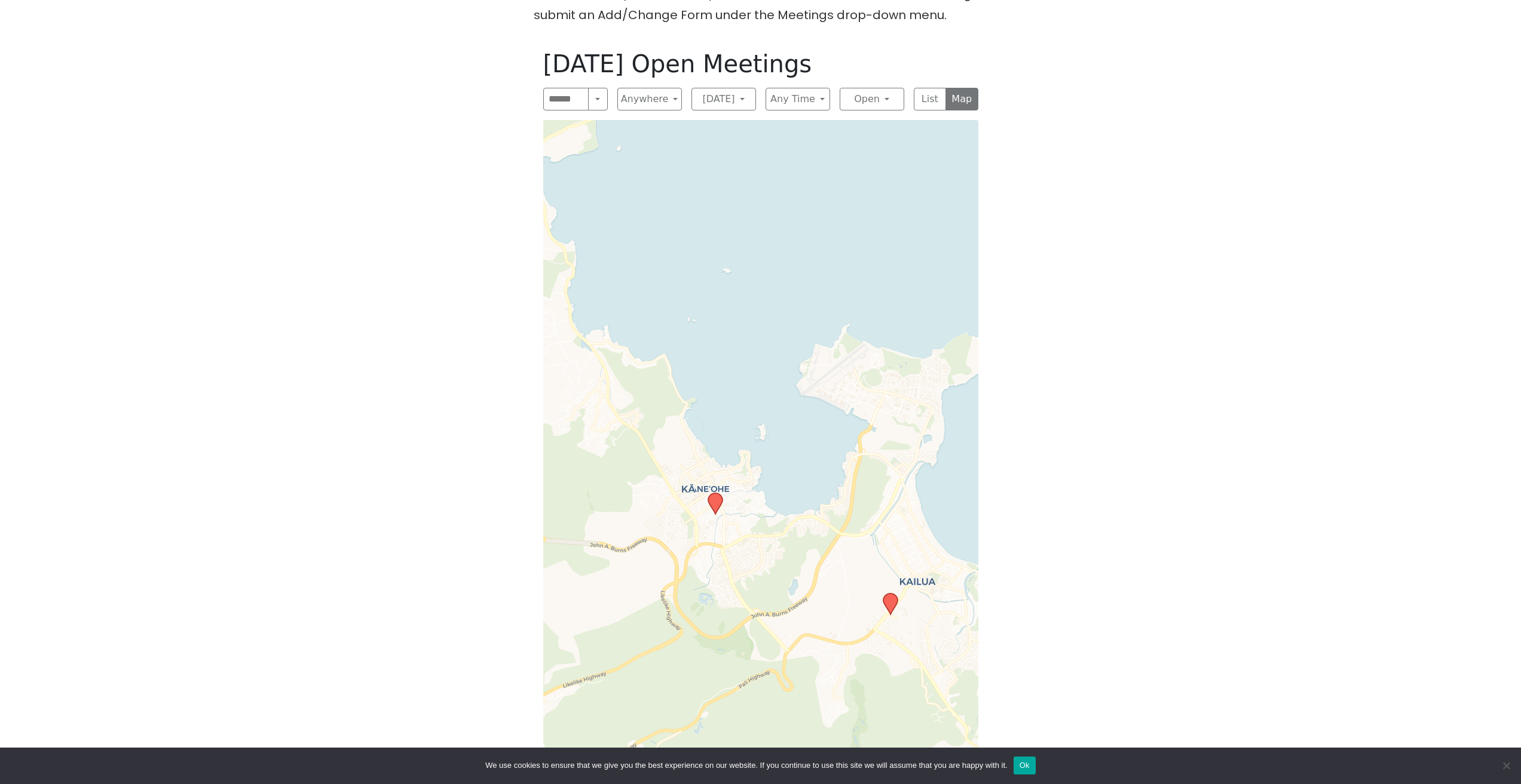
click at [713, 494] on icon at bounding box center [715, 504] width 14 height 21
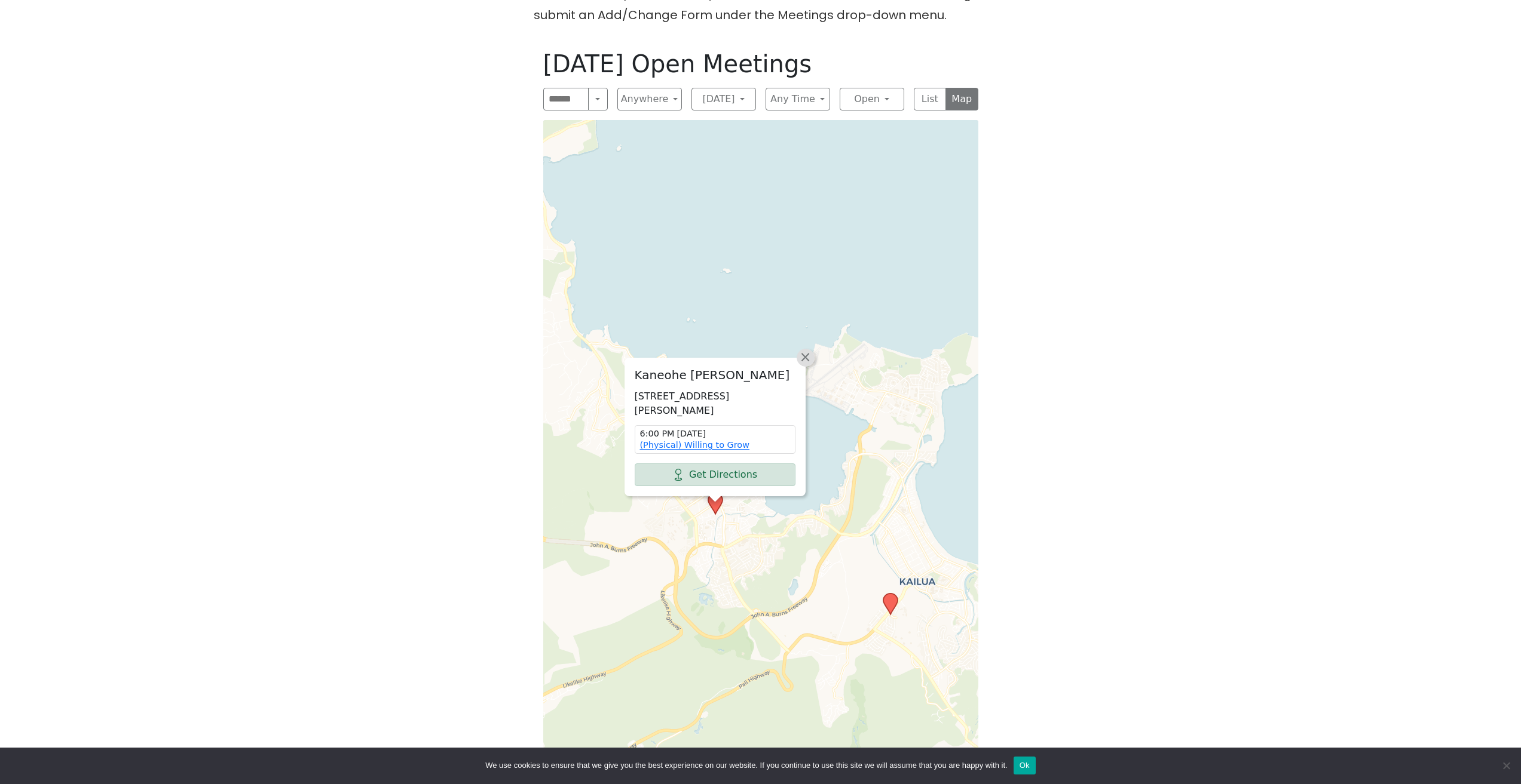
click at [807, 350] on span "×" at bounding box center [805, 357] width 12 height 14
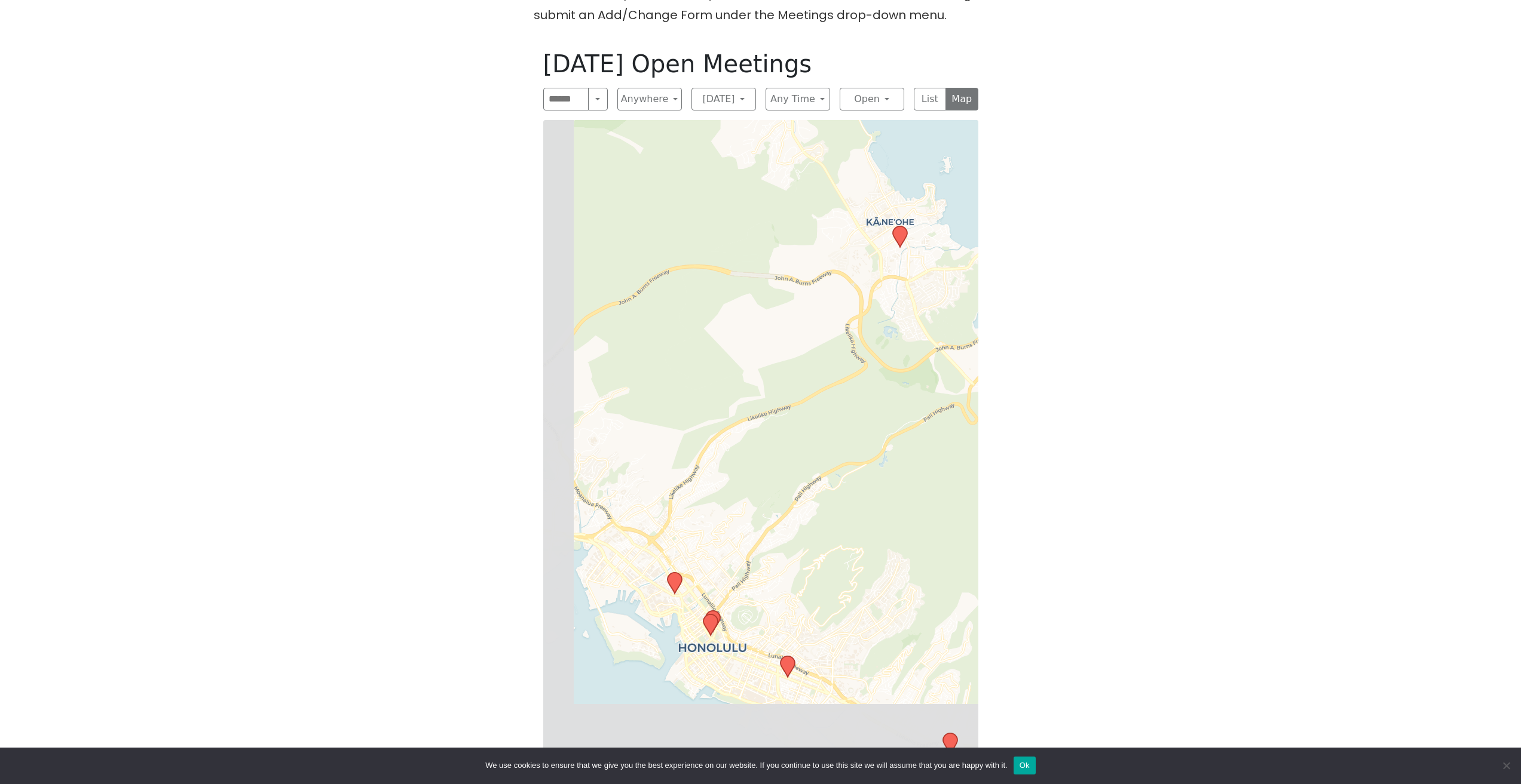
drag, startPoint x: 648, startPoint y: 610, endPoint x: 837, endPoint y: 312, distance: 352.9
click at [838, 318] on div "Leaflet | © OpenStreetMap contributors © CARTO" at bounding box center [761, 467] width 435 height 695
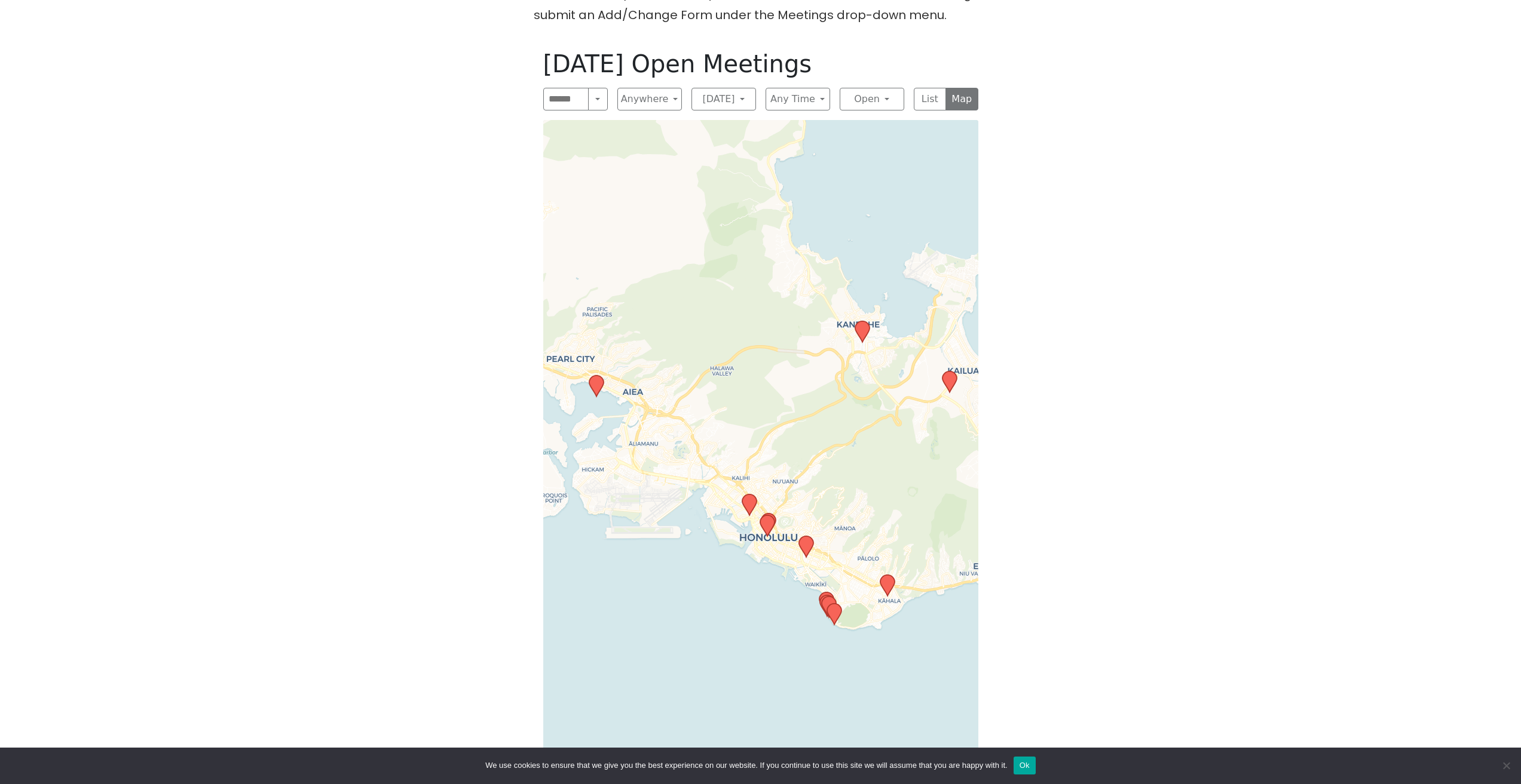
click at [746, 495] on icon at bounding box center [749, 505] width 14 height 21
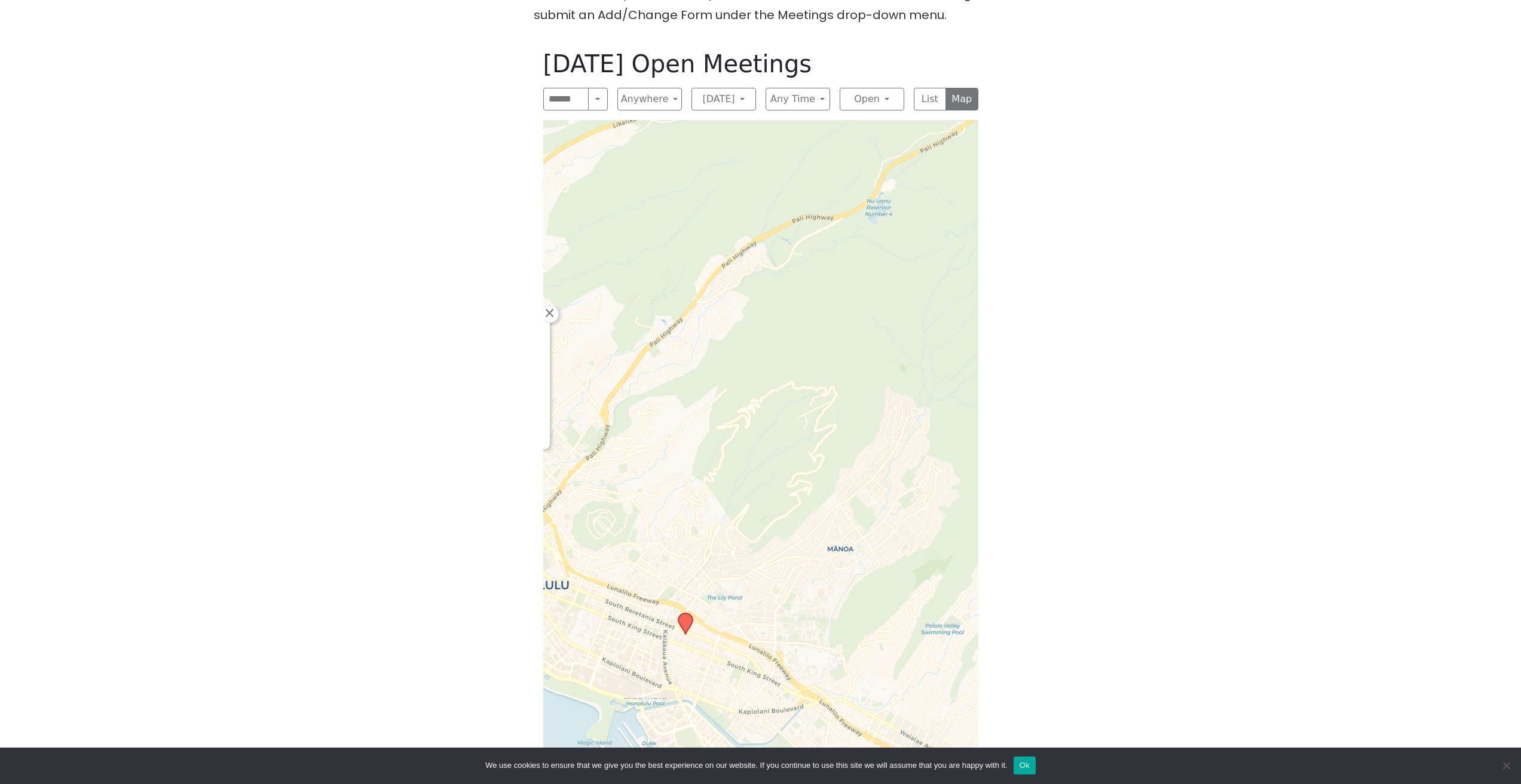
click at [684, 614] on icon at bounding box center [685, 624] width 14 height 21
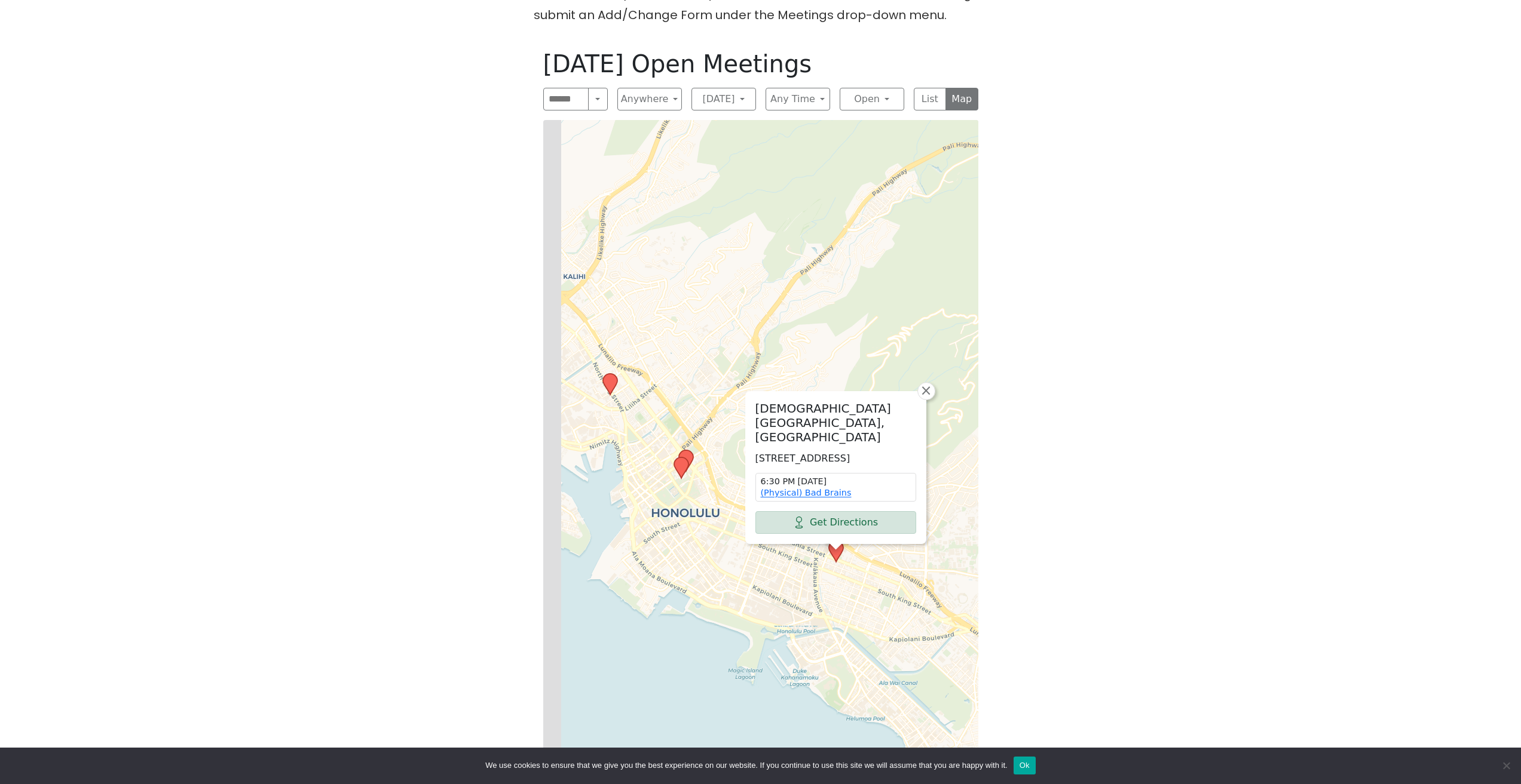
drag, startPoint x: 680, startPoint y: 381, endPoint x: 840, endPoint y: 303, distance: 178.0
click at [839, 304] on div "[DEMOGRAPHIC_DATA][GEOGRAPHIC_DATA], [GEOGRAPHIC_DATA] [STREET_ADDRESS] 6:30 PM…" at bounding box center [761, 467] width 435 height 695
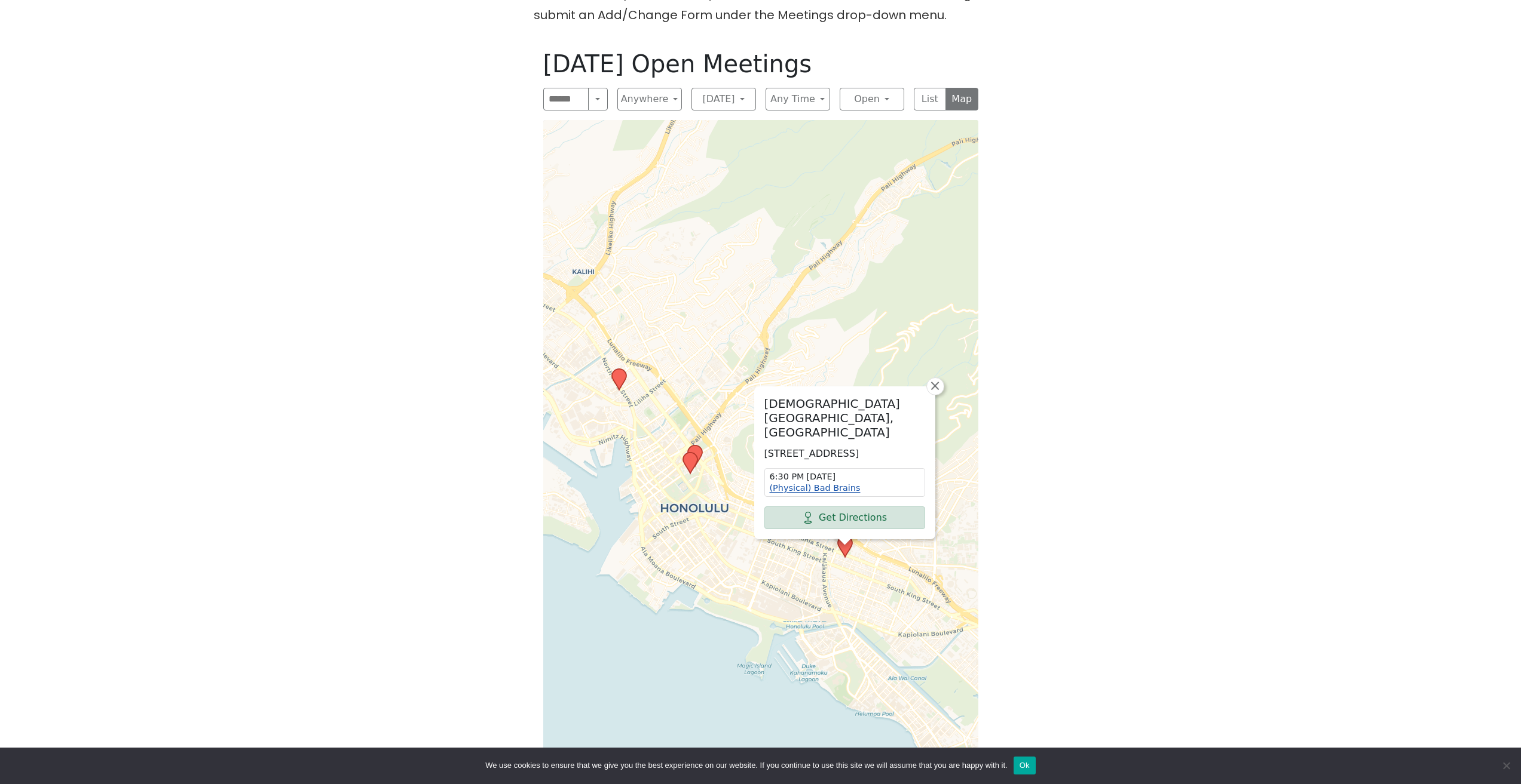
click at [809, 483] on link "(Physical) Bad Brains" at bounding box center [815, 488] width 91 height 10
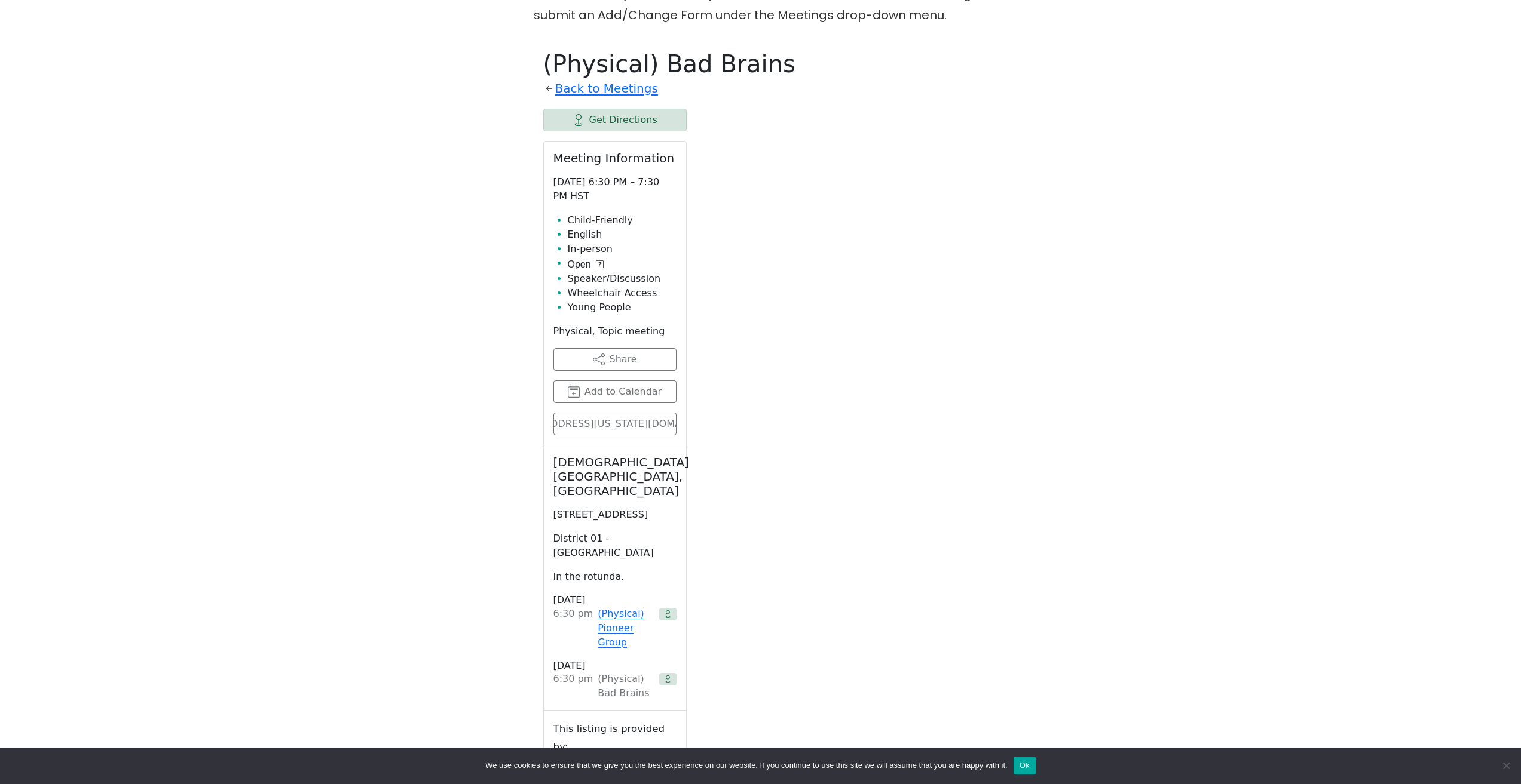
scroll to position [492, 0]
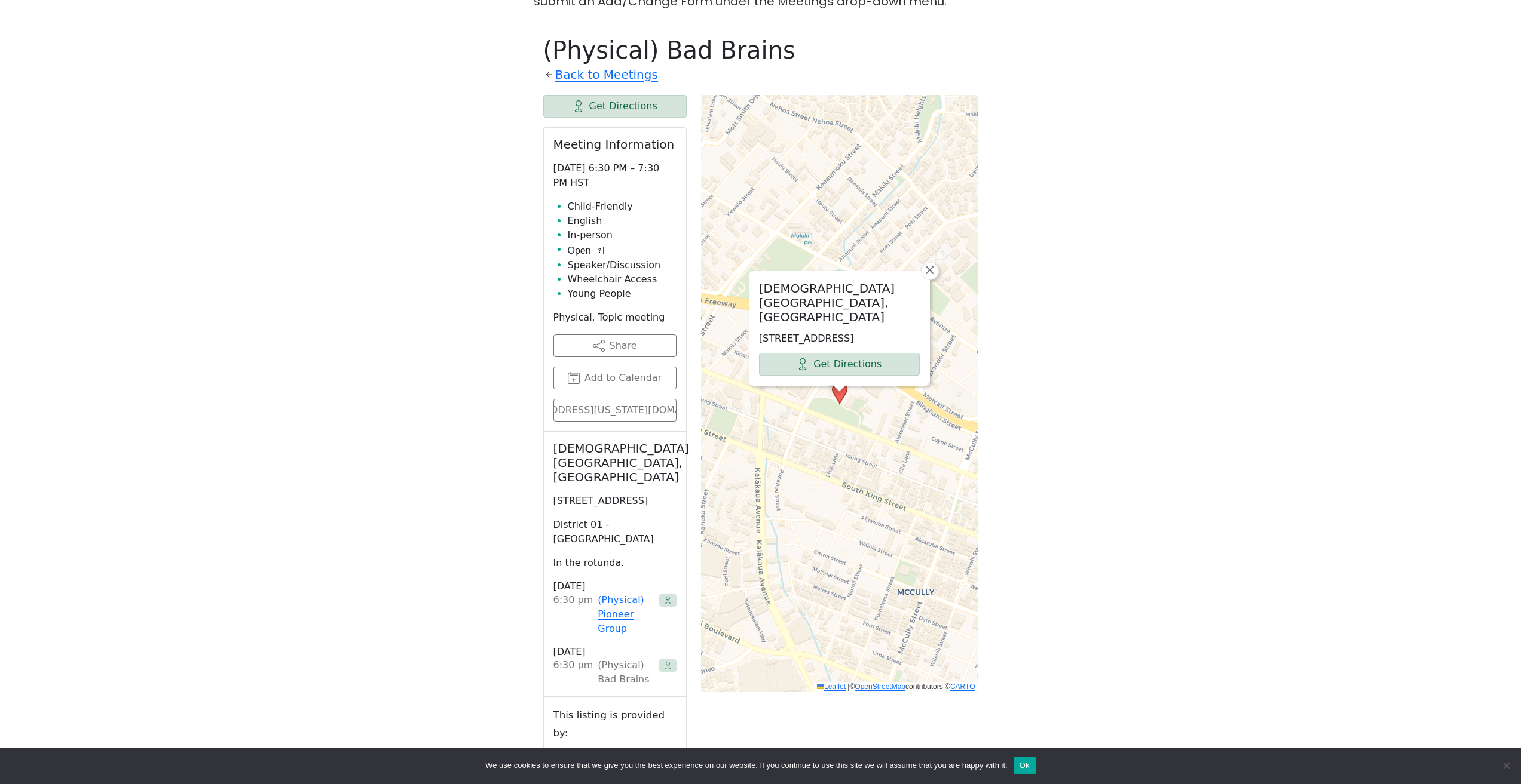
click at [600, 247] on icon at bounding box center [600, 250] width 8 height 8
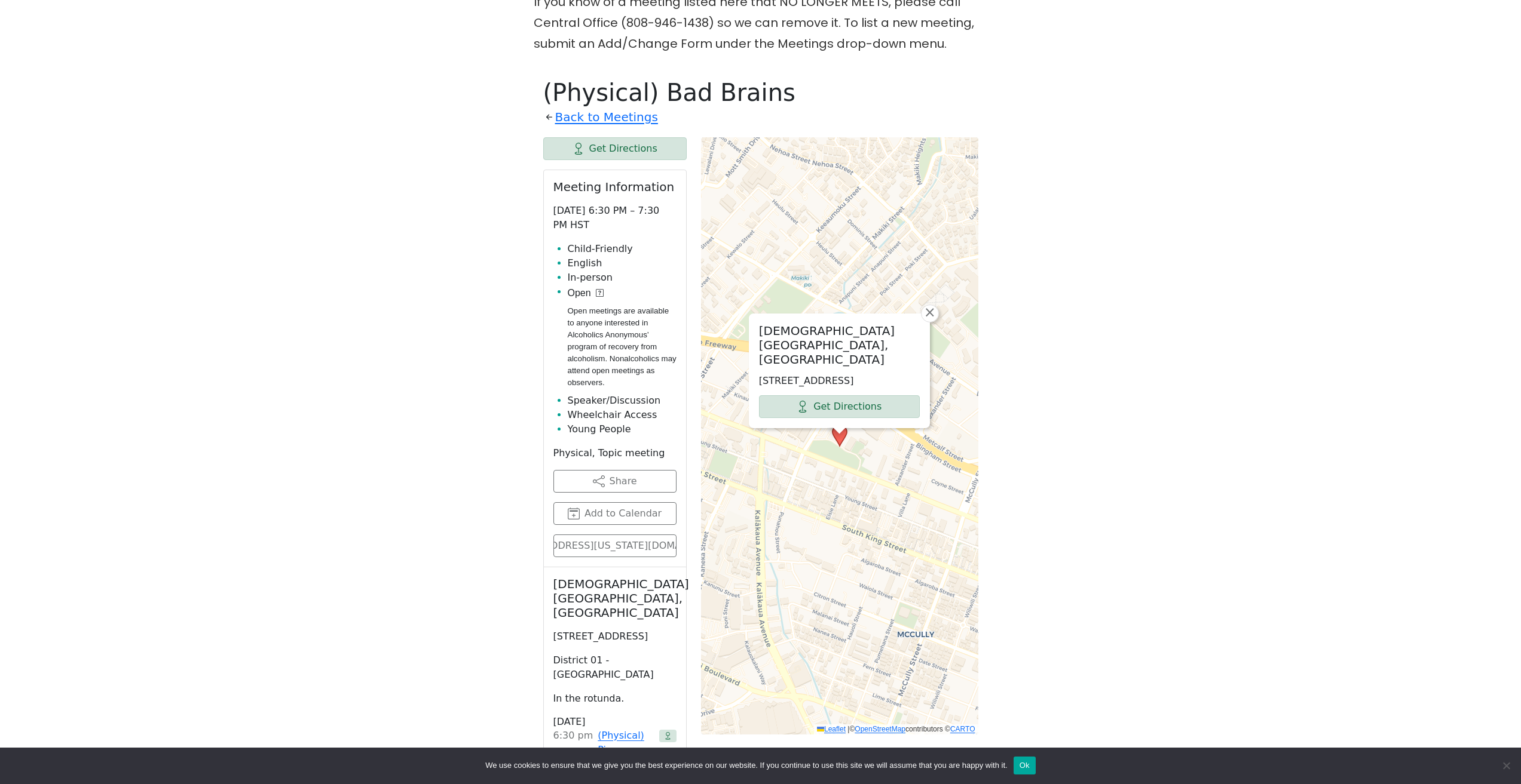
scroll to position [432, 0]
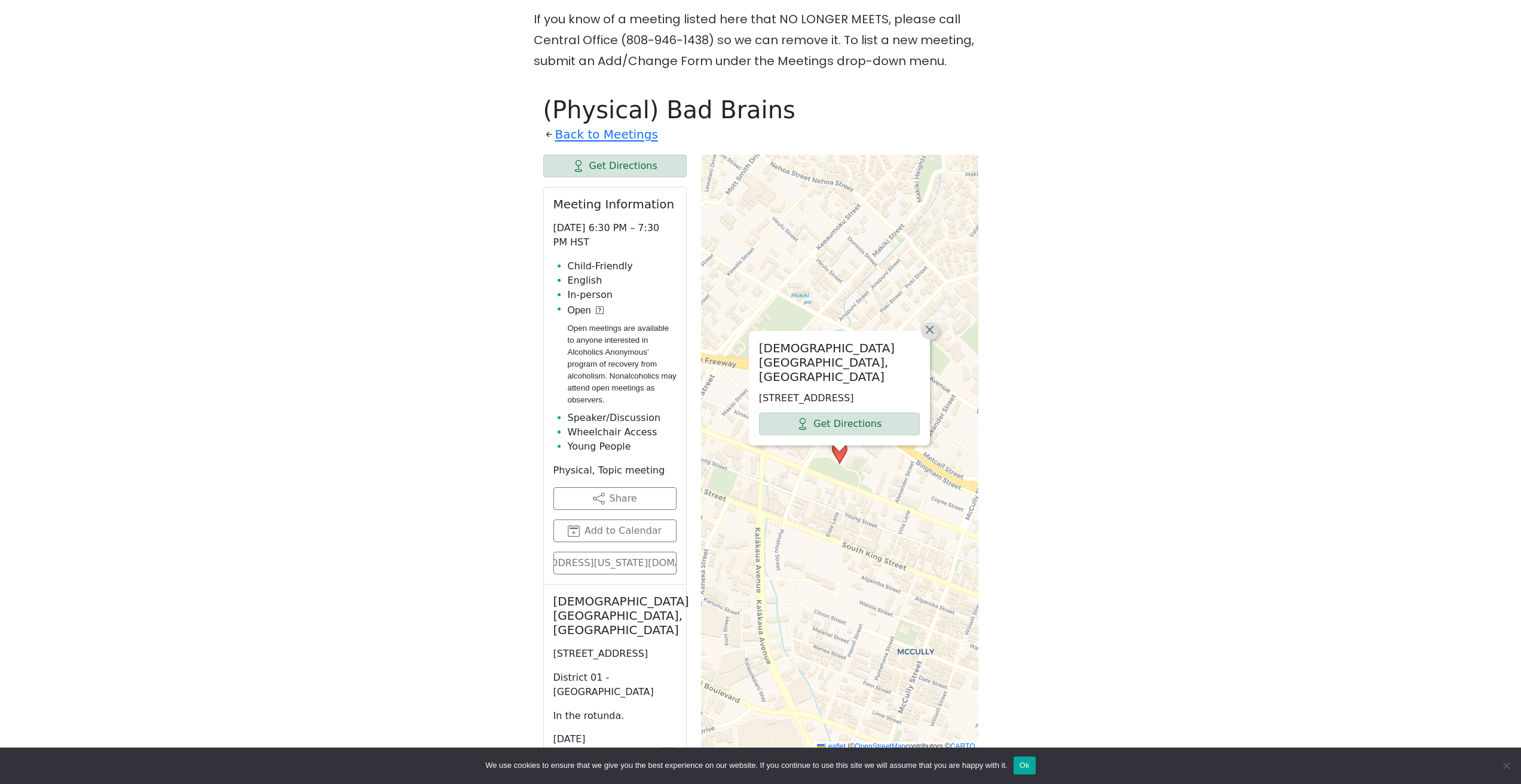
click at [931, 323] on span "×" at bounding box center [930, 330] width 12 height 14
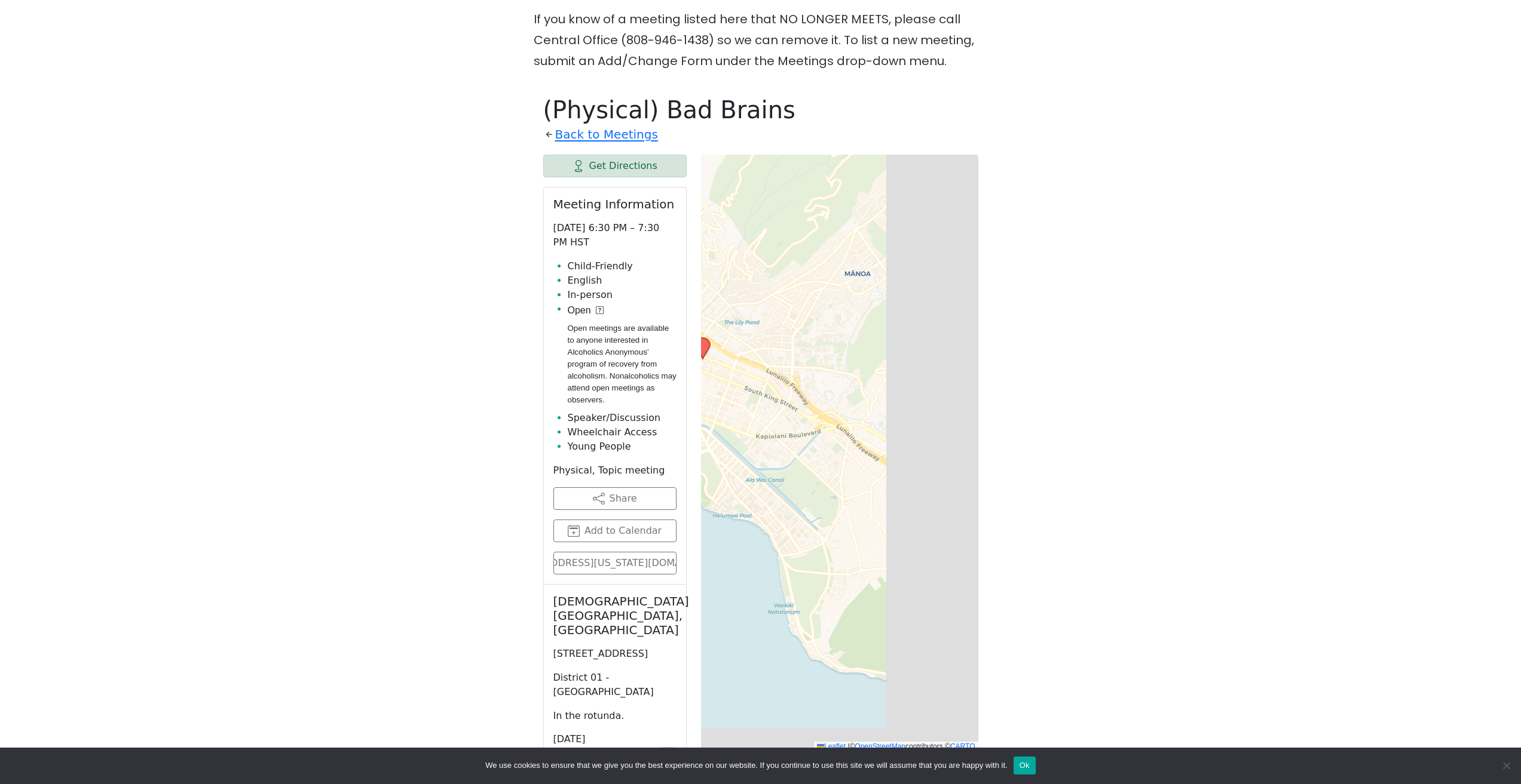
drag, startPoint x: 871, startPoint y: 335, endPoint x: 698, endPoint y: 292, distance: 178.3
click at [698, 292] on div "Get Directions Meeting Information [DATE] 6:30 PM – 7:30 PM HST Child-Friendly …" at bounding box center [761, 600] width 435 height 891
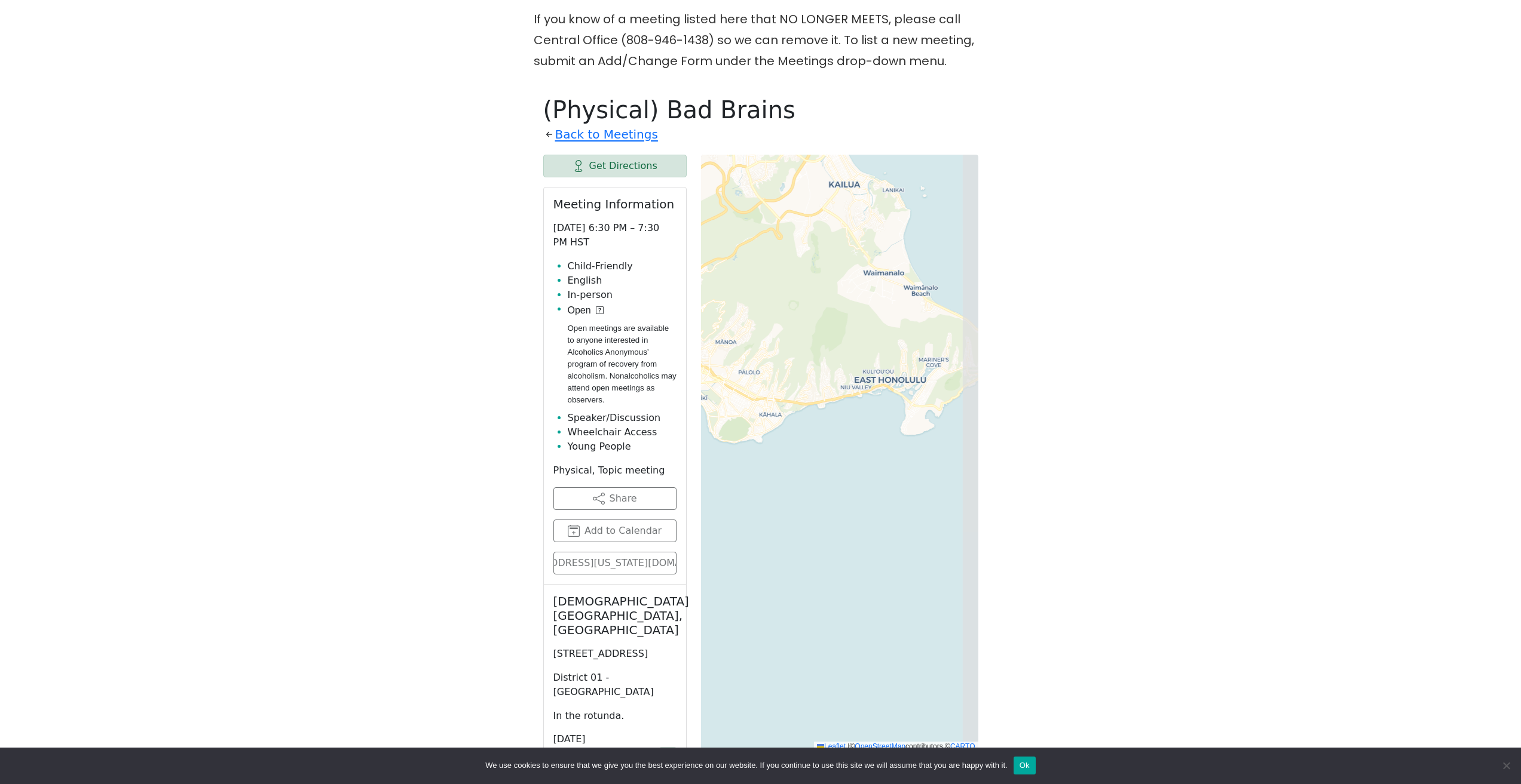
drag, startPoint x: 878, startPoint y: 333, endPoint x: 765, endPoint y: 365, distance: 117.4
click at [765, 365] on div "Leaflet | © OpenStreetMap contributors © CARTO" at bounding box center [840, 454] width 277 height 598
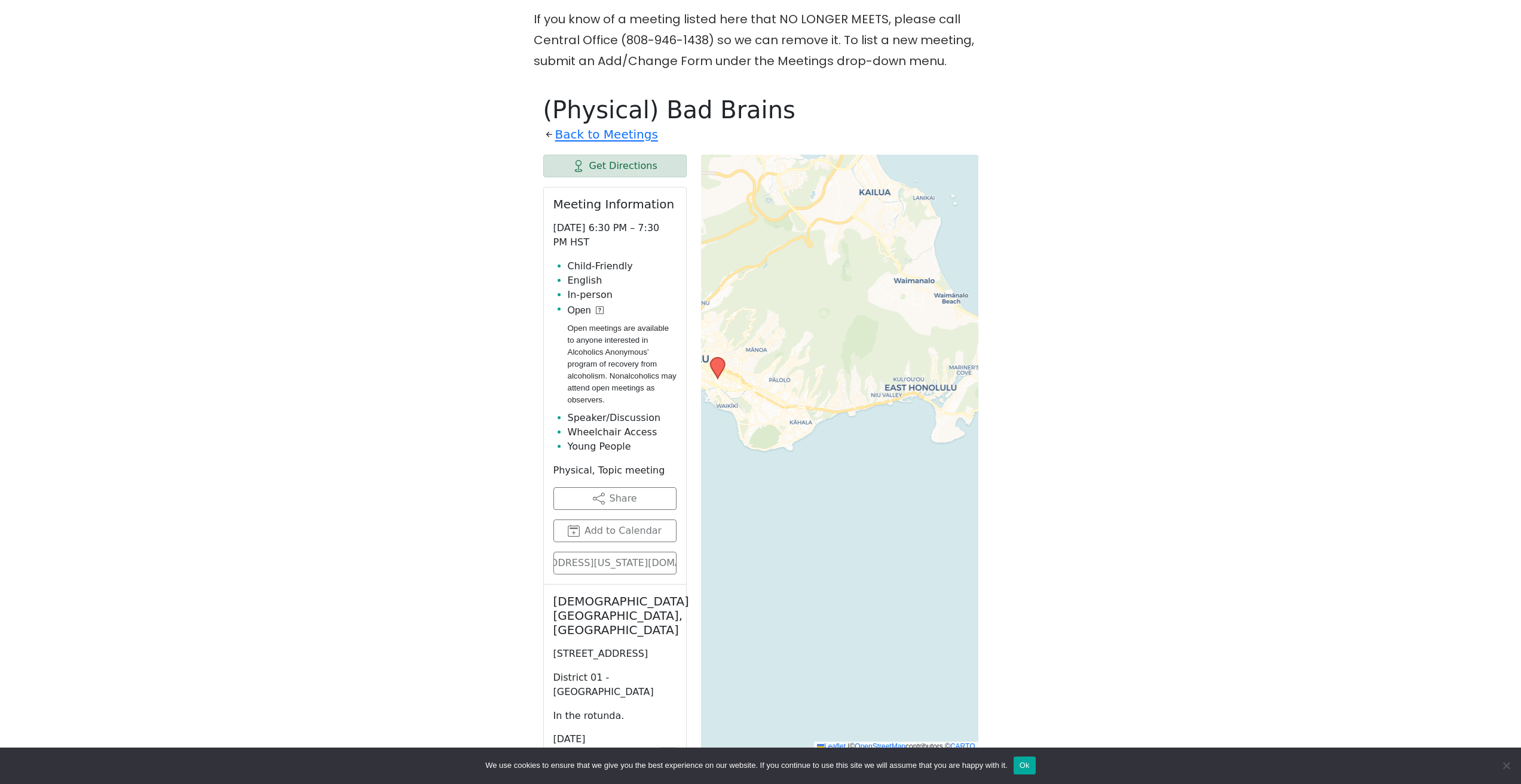
drag, startPoint x: 813, startPoint y: 355, endPoint x: 893, endPoint y: 353, distance: 80.0
click at [893, 353] on div "Leaflet | © OpenStreetMap contributors © CARTO" at bounding box center [840, 454] width 277 height 598
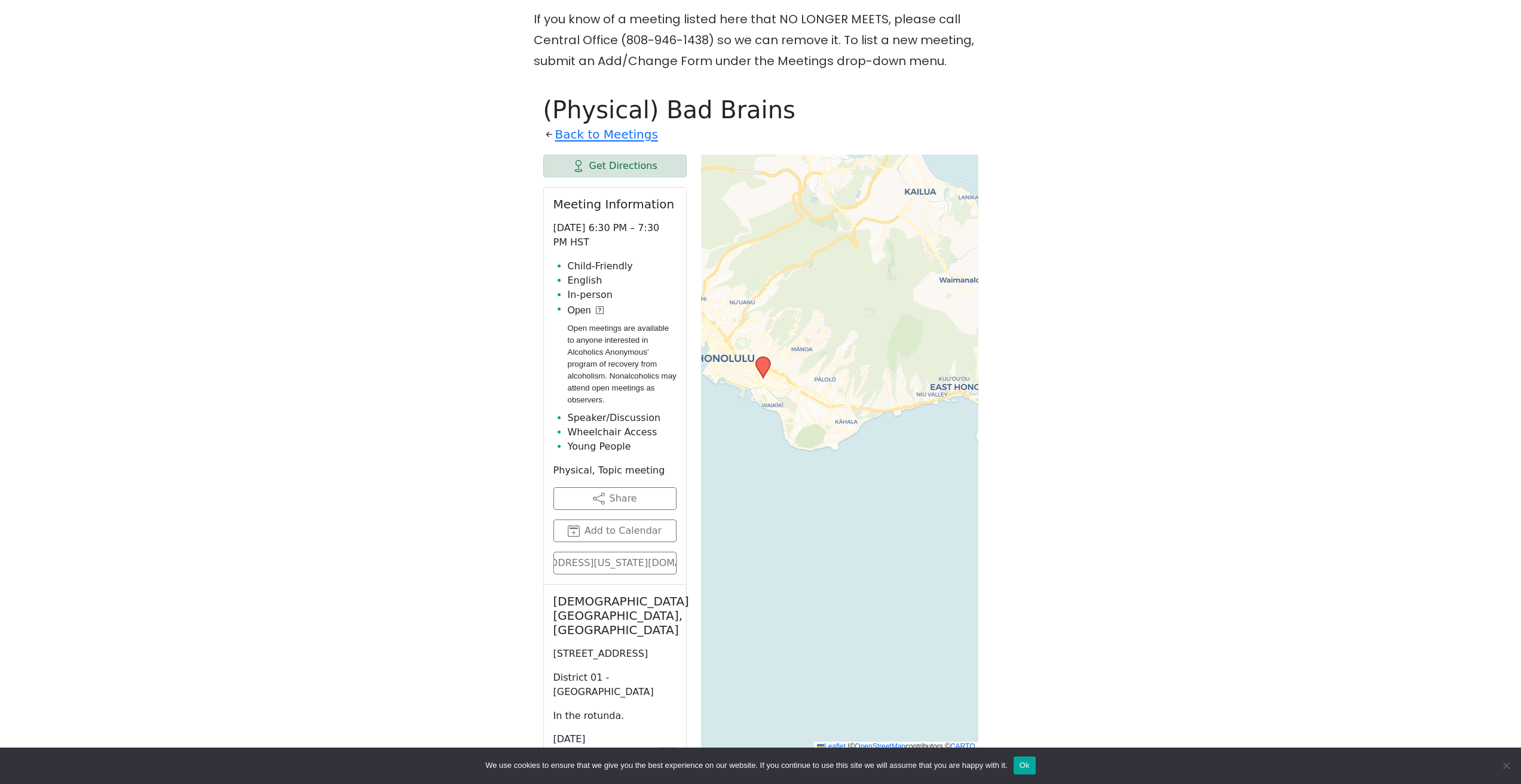
scroll to position [478, 0]
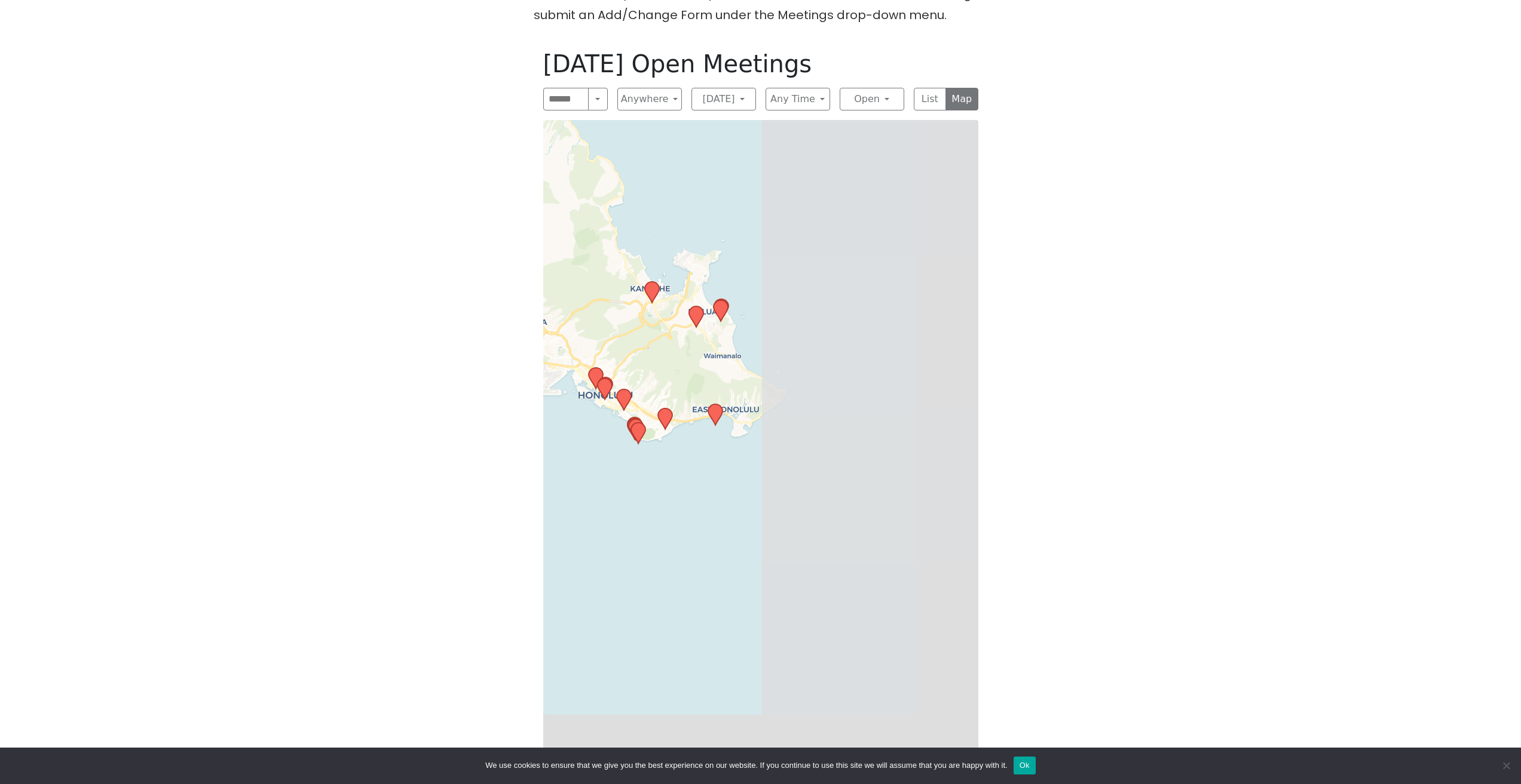
drag, startPoint x: 893, startPoint y: 532, endPoint x: 643, endPoint y: 316, distance: 330.4
click at [643, 316] on div "Leaflet | © OpenStreetMap contributors © CARTO" at bounding box center [761, 467] width 435 height 695
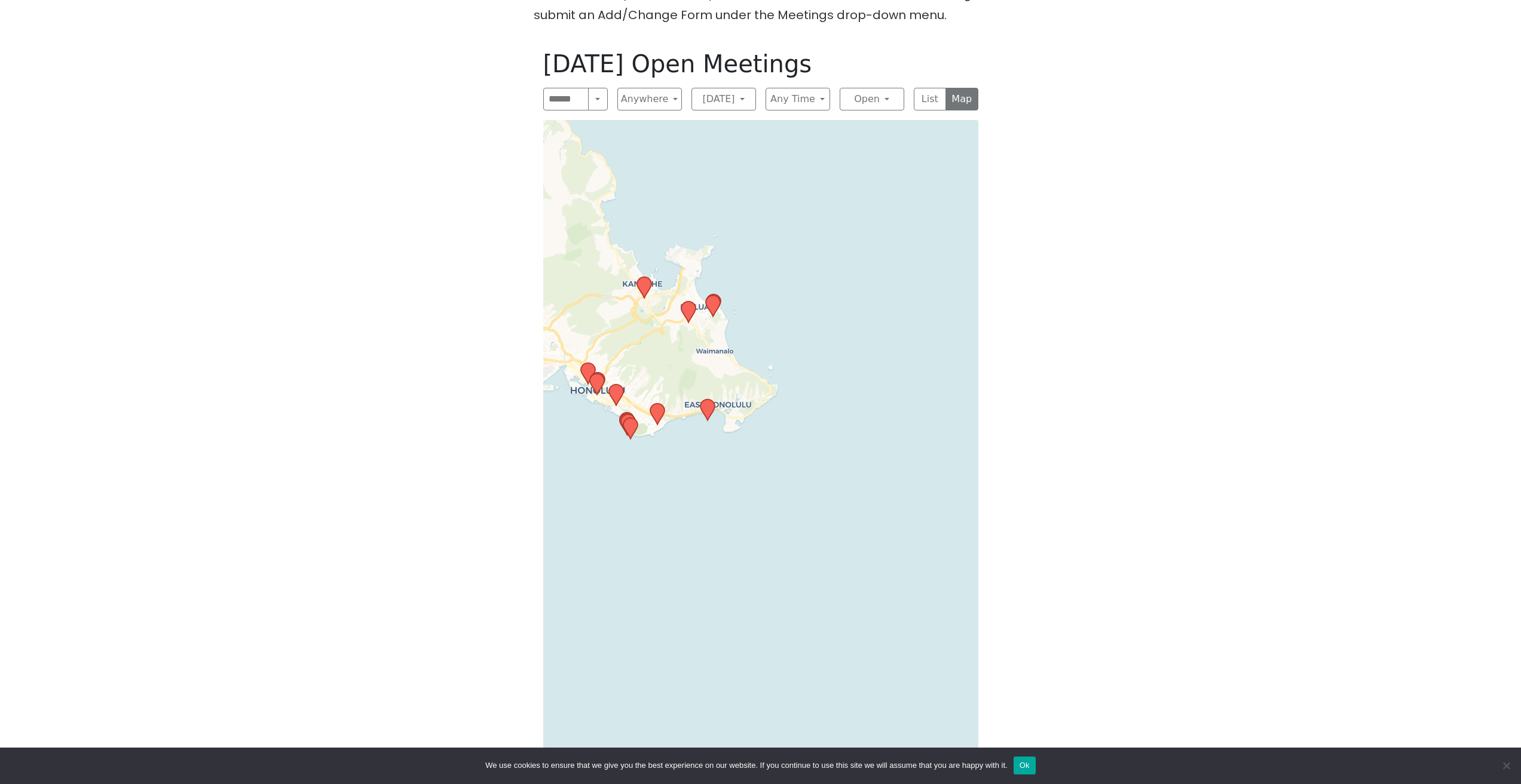
drag, startPoint x: 668, startPoint y: 355, endPoint x: 756, endPoint y: 369, distance: 89.1
click at [756, 369] on div "Leaflet | © OpenStreetMap contributors © CARTO" at bounding box center [761, 467] width 435 height 695
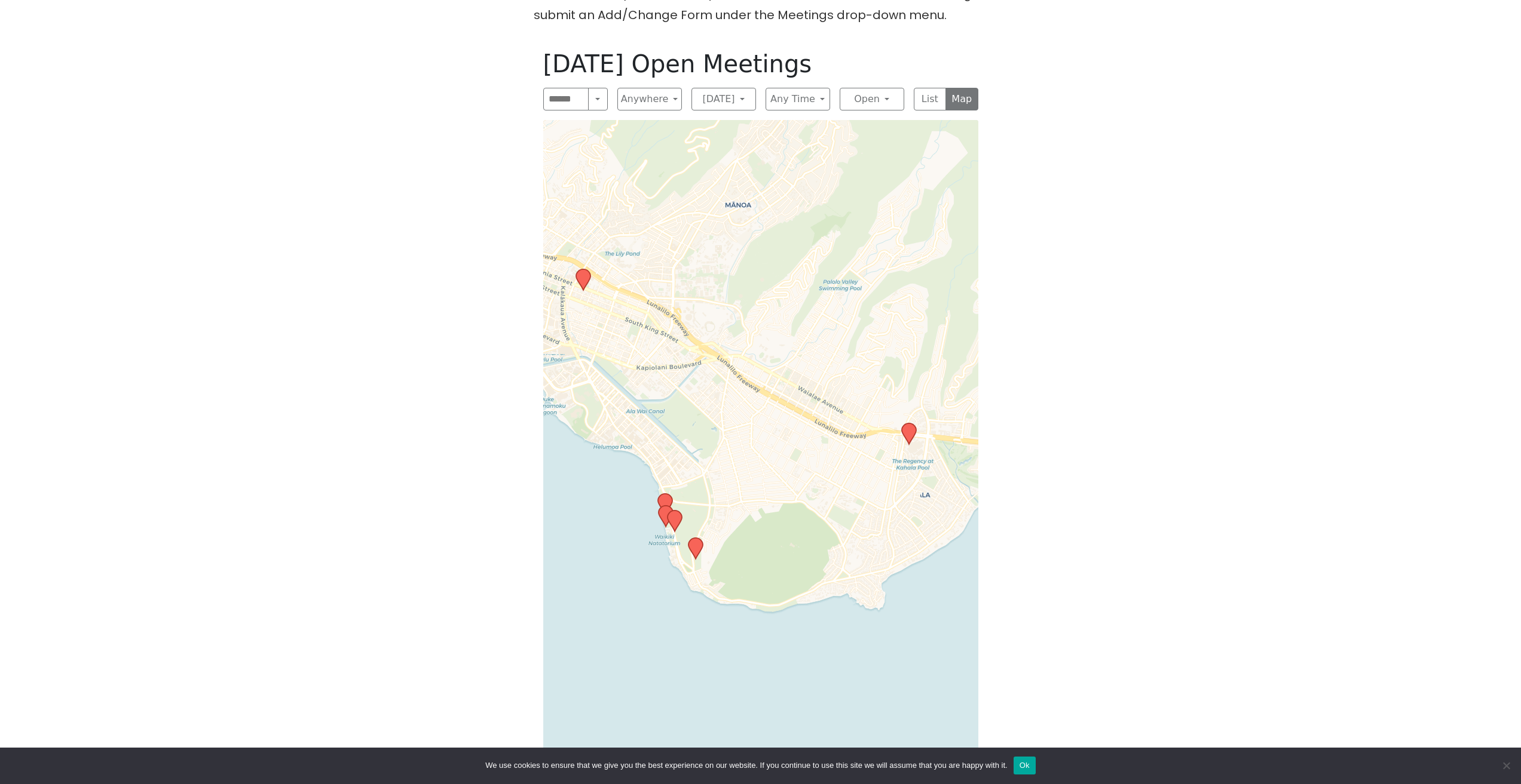
click at [908, 424] on icon at bounding box center [908, 434] width 14 height 21
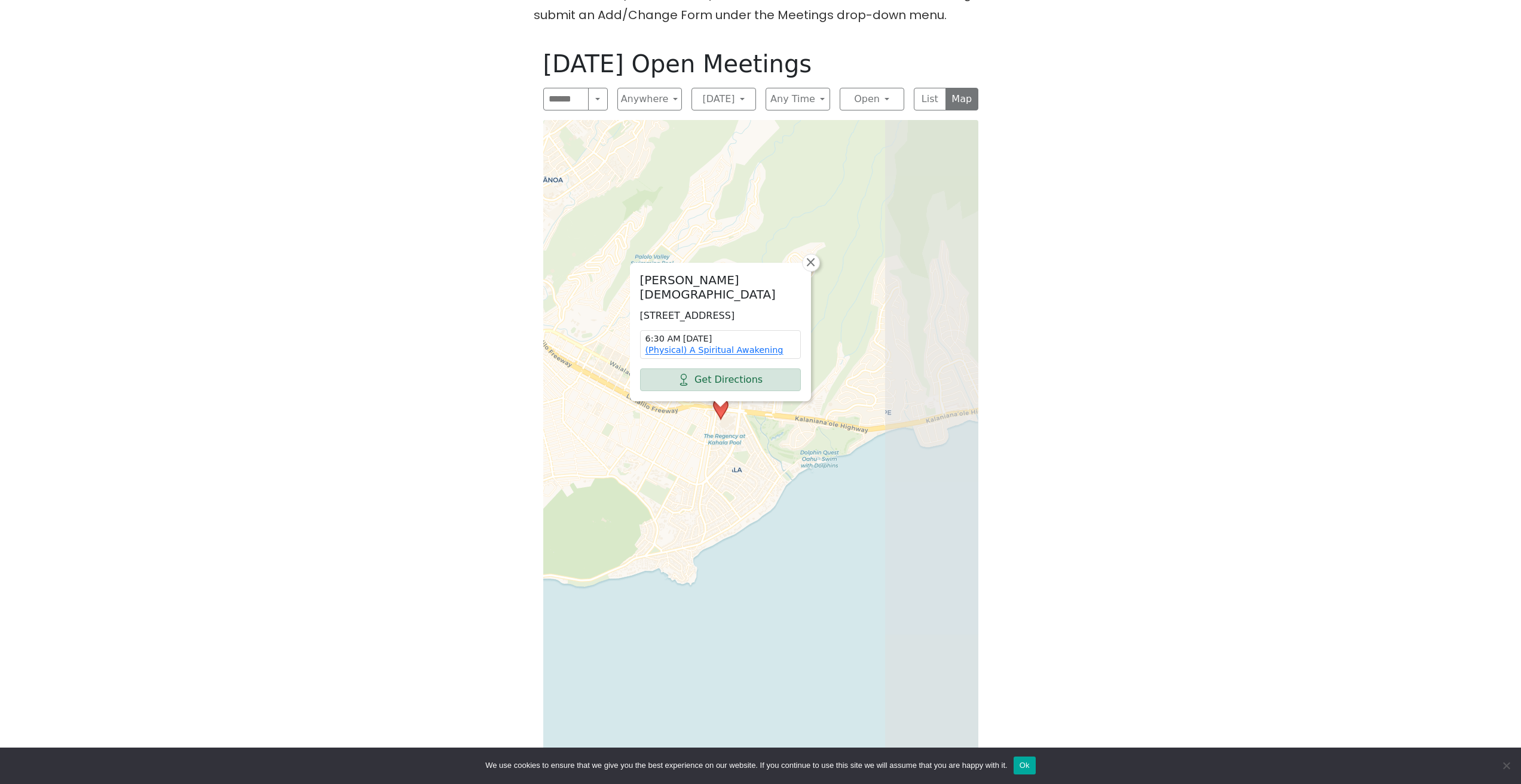
drag, startPoint x: 742, startPoint y: 307, endPoint x: 541, endPoint y: 274, distance: 203.7
click at [541, 274] on div "[DATE] Open Meetings Search Near Location Near Me Anywhere Anywhere Cyberspace …" at bounding box center [761, 432] width 454 height 784
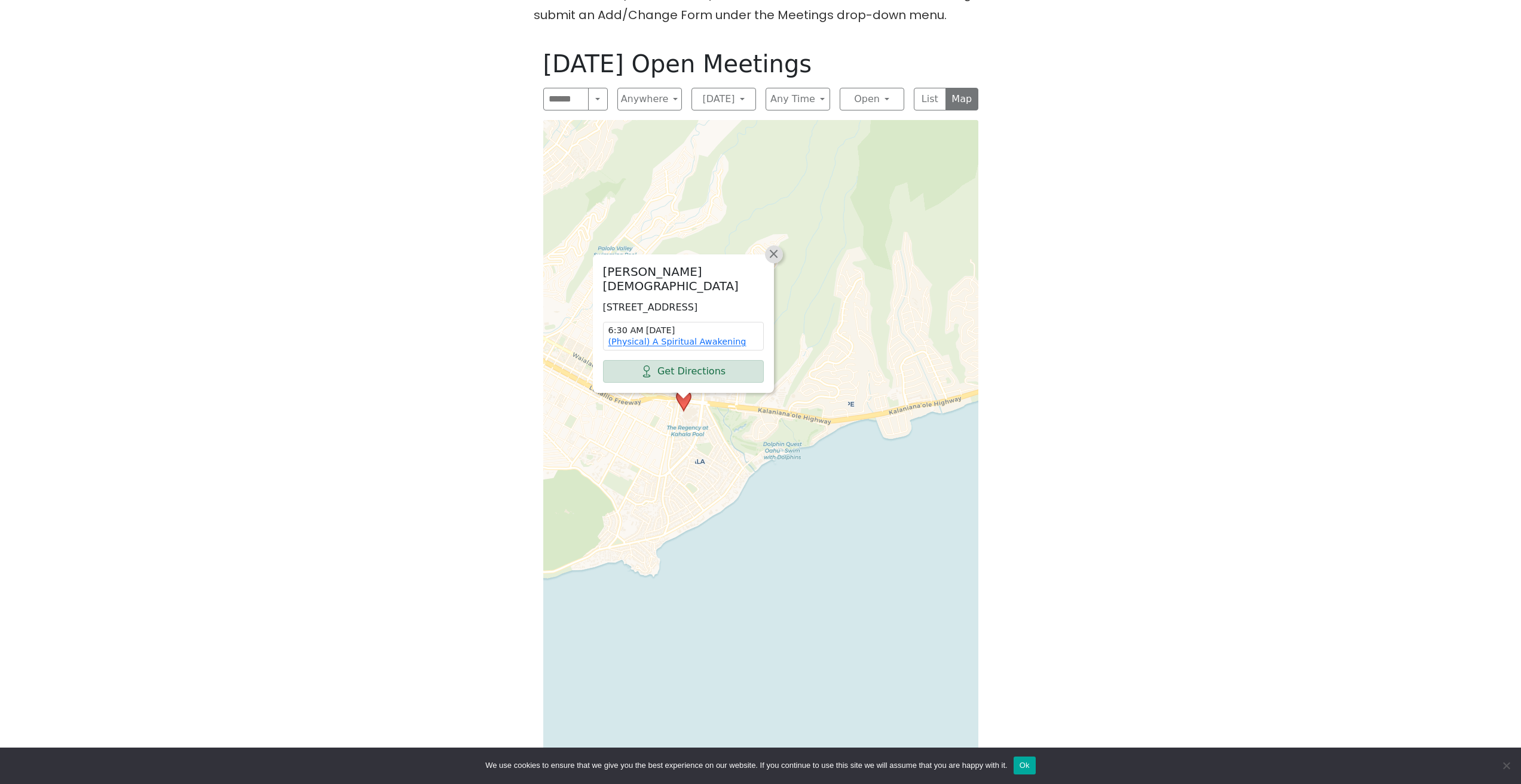
click at [774, 247] on span "×" at bounding box center [773, 254] width 12 height 14
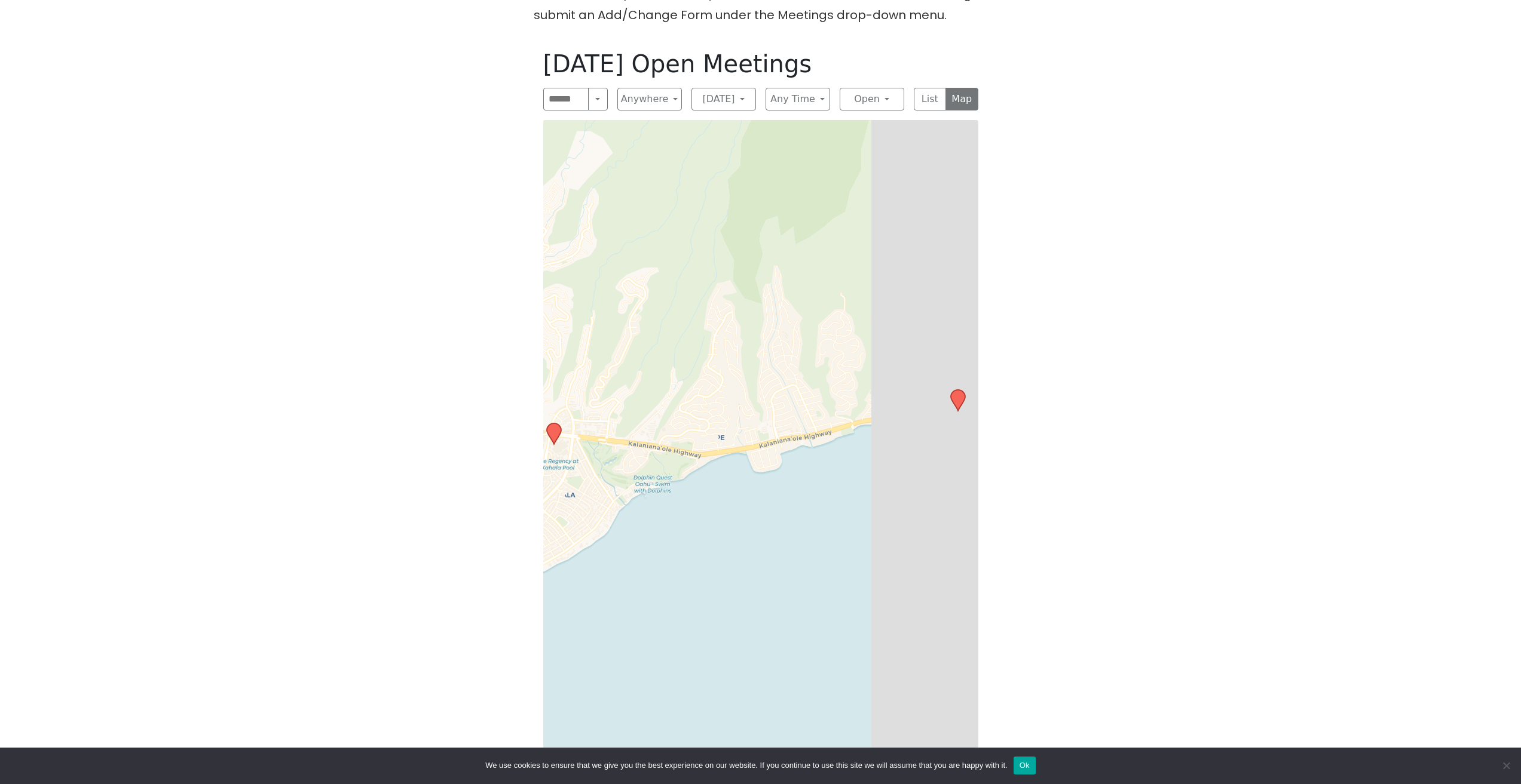
drag, startPoint x: 853, startPoint y: 289, endPoint x: 666, endPoint y: 323, distance: 190.1
click at [666, 323] on div "Leaflet | © OpenStreetMap contributors © CARTO" at bounding box center [761, 467] width 435 height 695
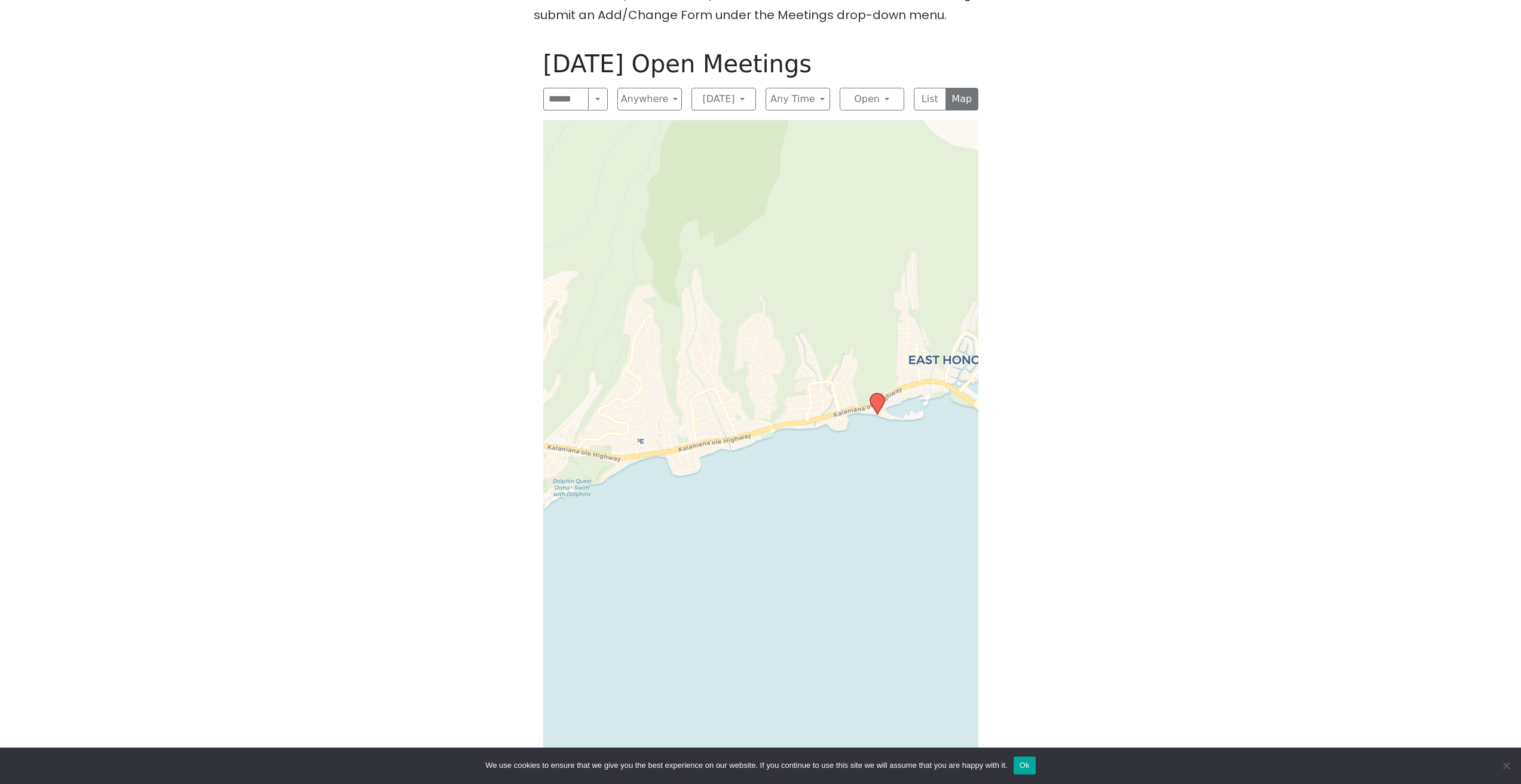
drag, startPoint x: 833, startPoint y: 340, endPoint x: 777, endPoint y: 346, distance: 56.3
click at [773, 346] on div "Leaflet | © OpenStreetMap contributors © CARTO" at bounding box center [761, 467] width 435 height 695
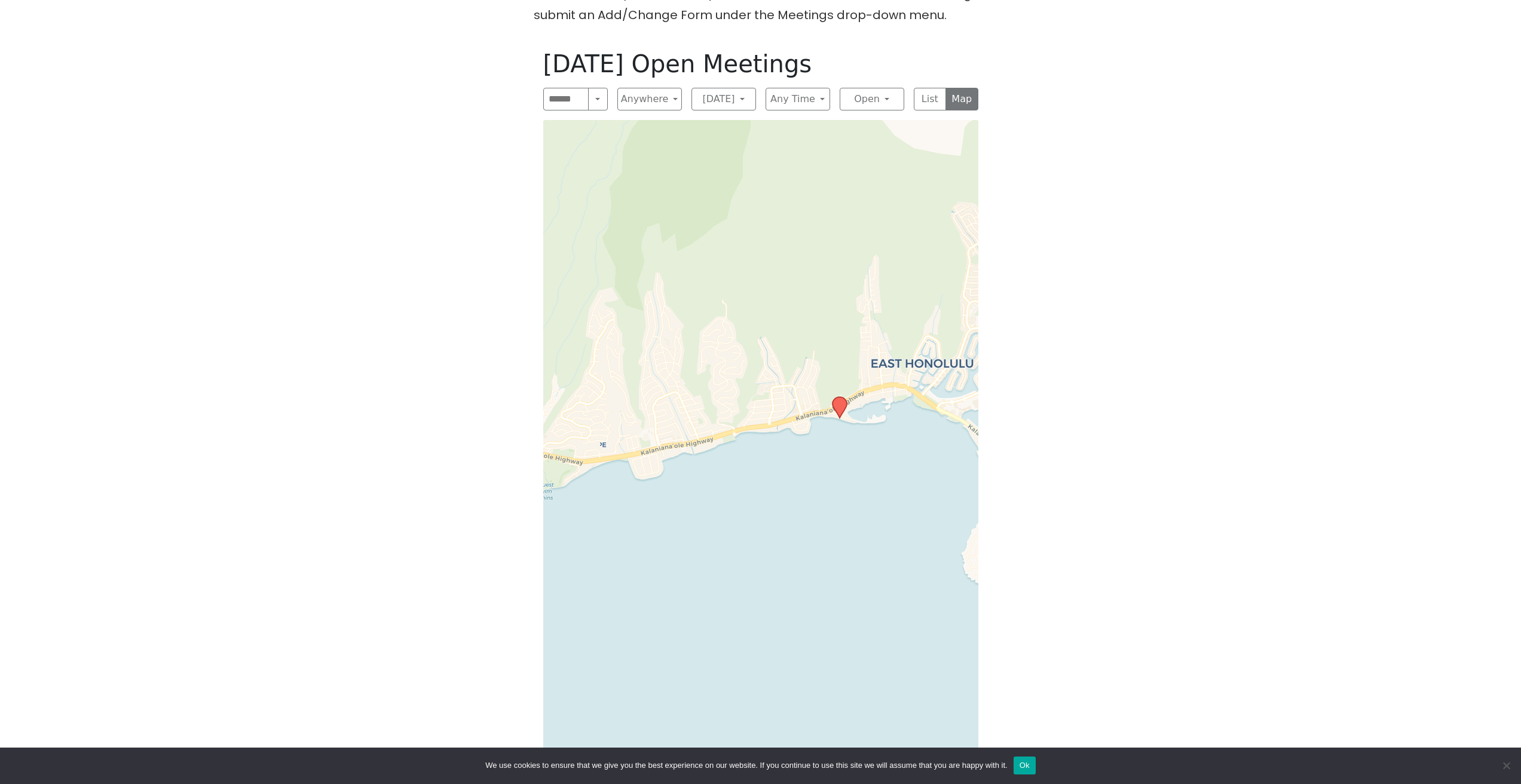
click at [841, 397] on icon at bounding box center [839, 408] width 14 height 21
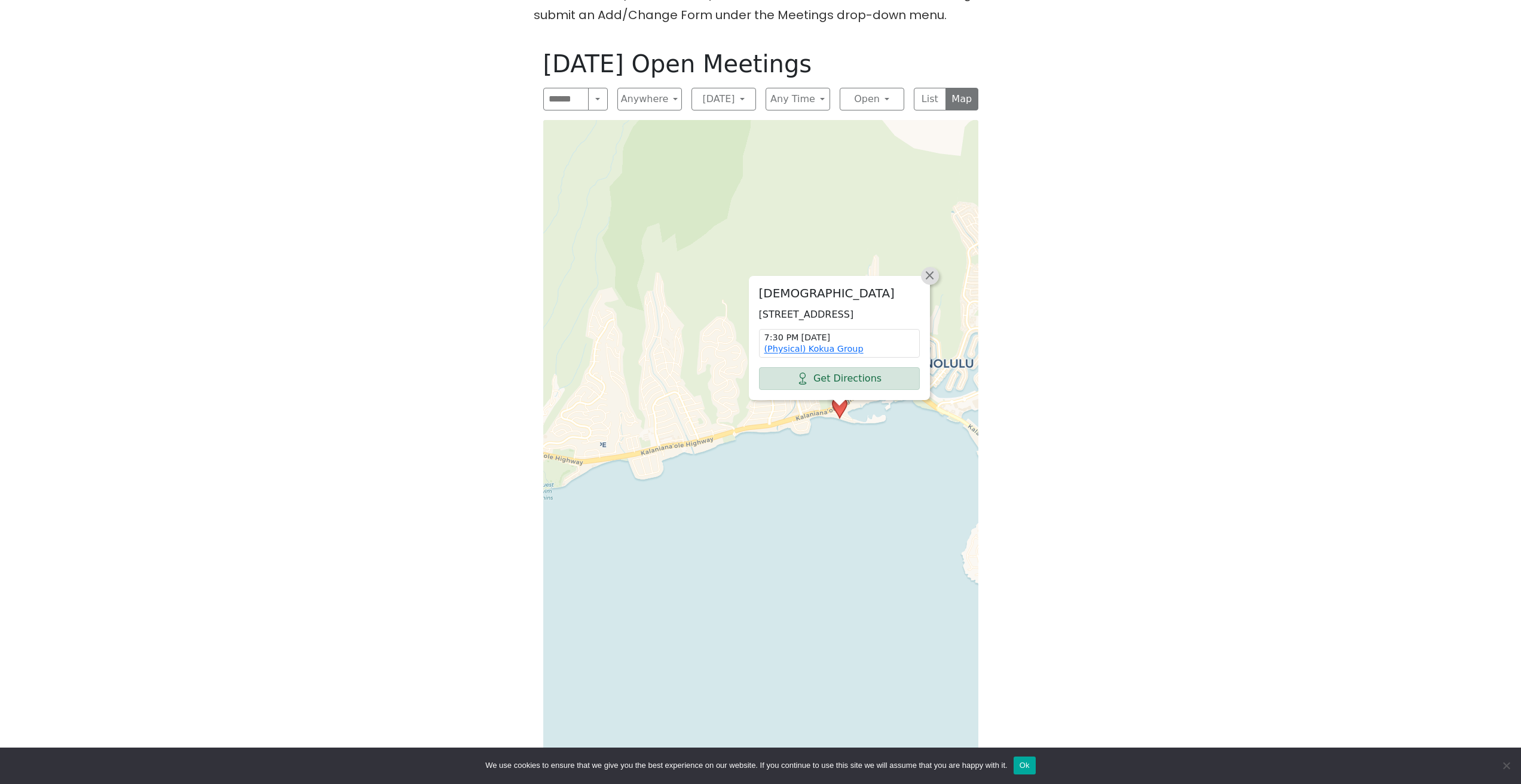
click at [931, 268] on span "×" at bounding box center [929, 275] width 12 height 14
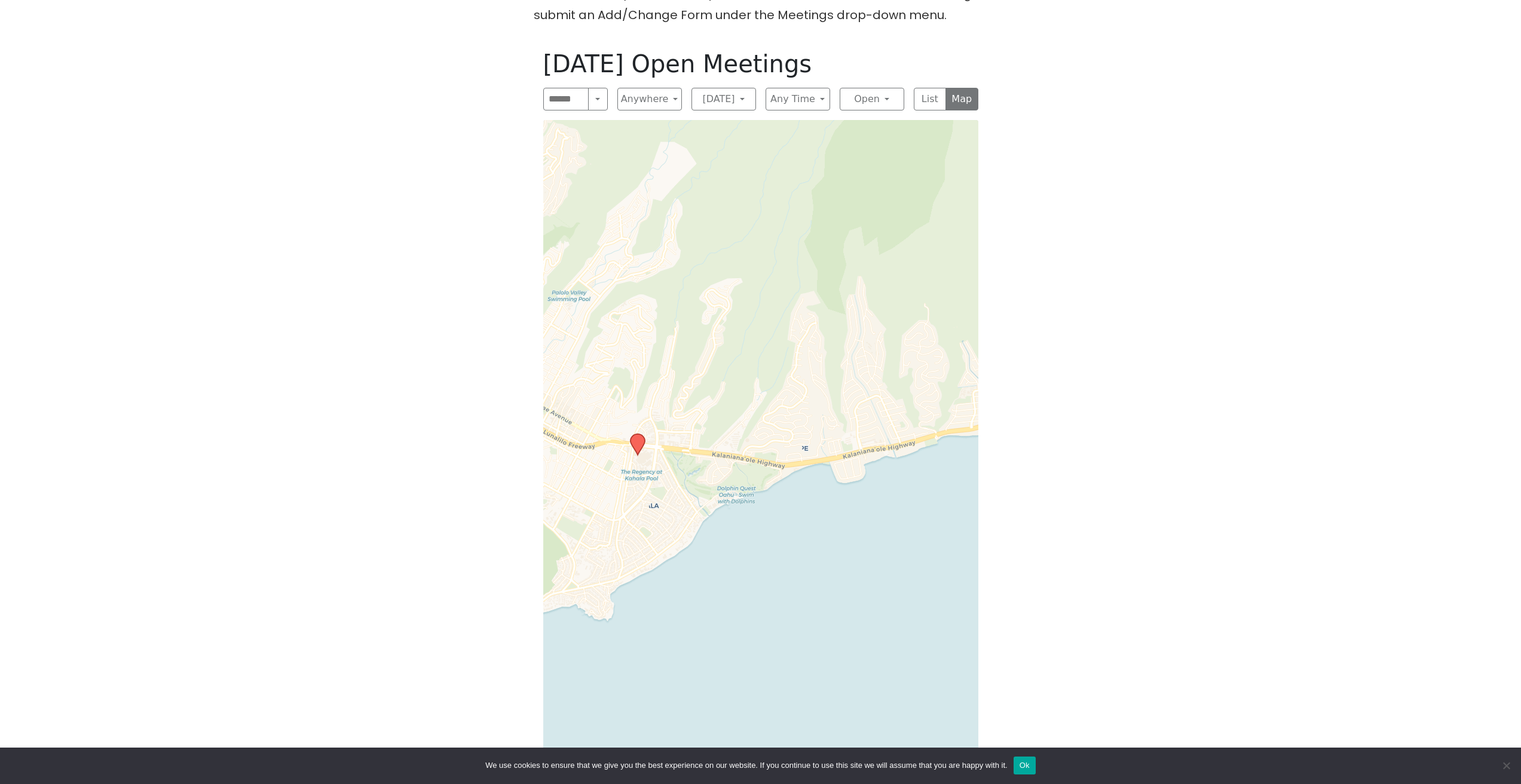
drag, startPoint x: 719, startPoint y: 243, endPoint x: 928, endPoint y: 247, distance: 209.0
click at [928, 247] on div "Leaflet | © OpenStreetMap contributors © CARTO" at bounding box center [761, 467] width 435 height 695
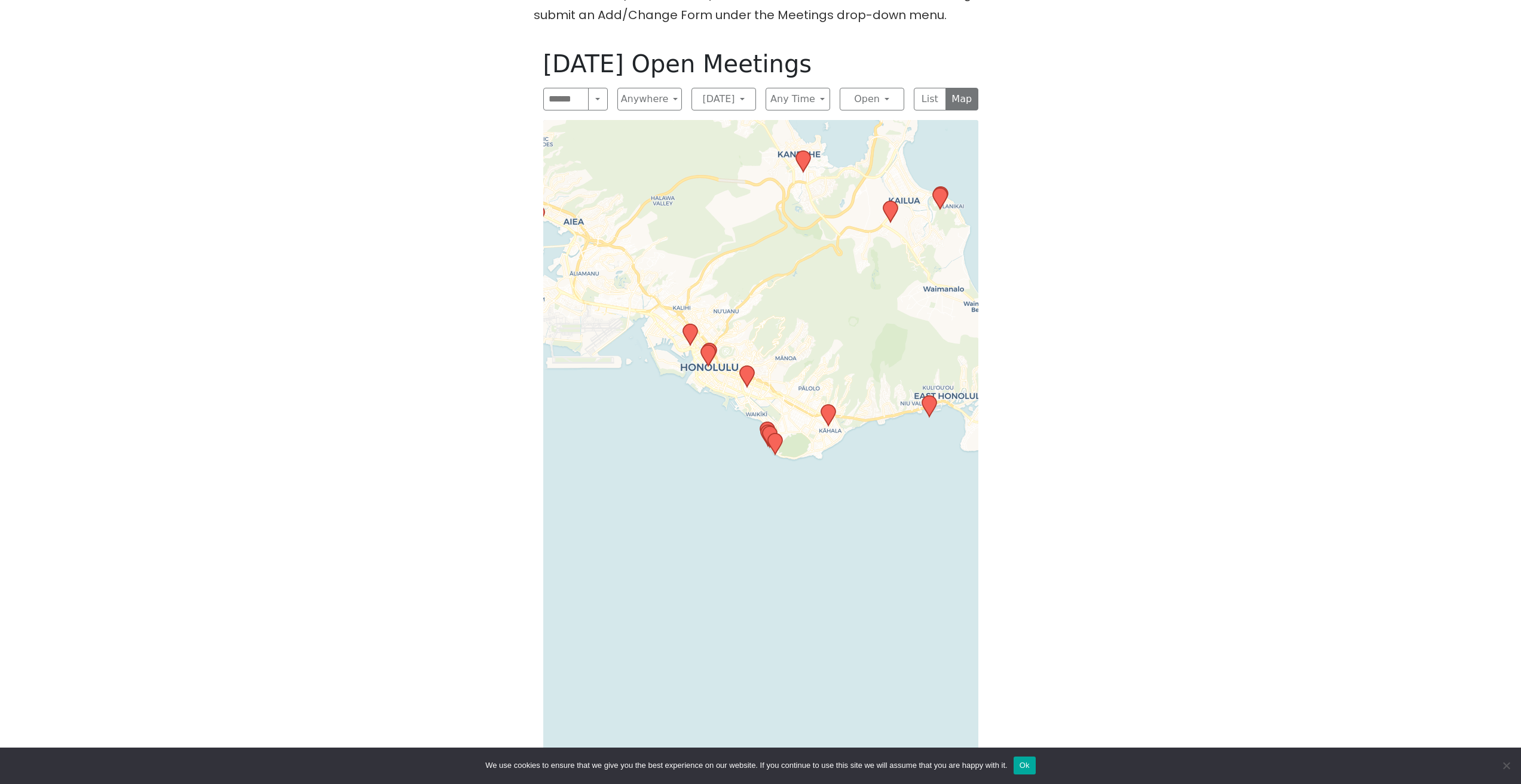
drag, startPoint x: 762, startPoint y: 286, endPoint x: 851, endPoint y: 344, distance: 106.2
click at [851, 344] on div "Leaflet | © OpenStreetMap contributors © CARTO" at bounding box center [761, 467] width 435 height 695
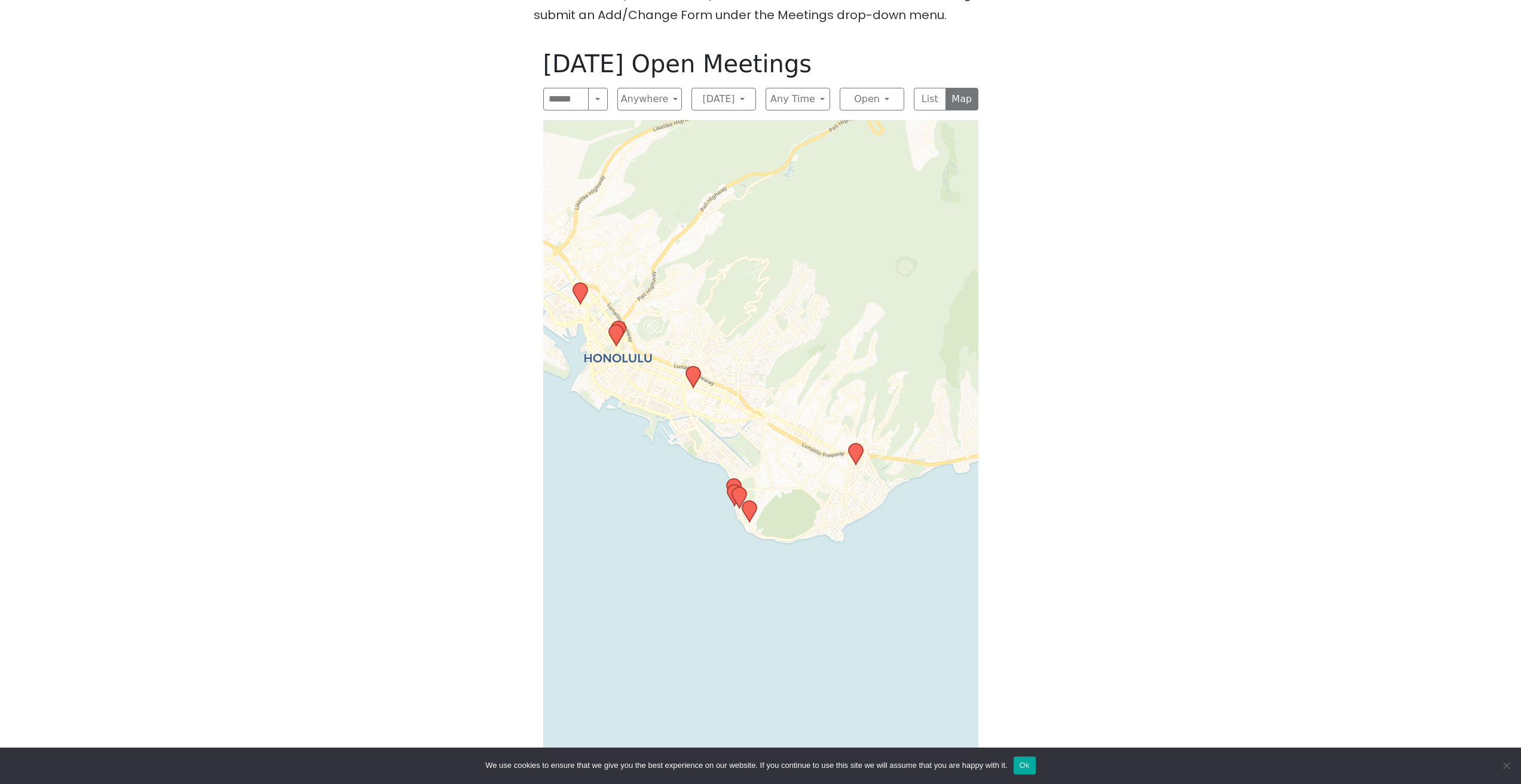
click at [692, 367] on icon at bounding box center [693, 377] width 14 height 21
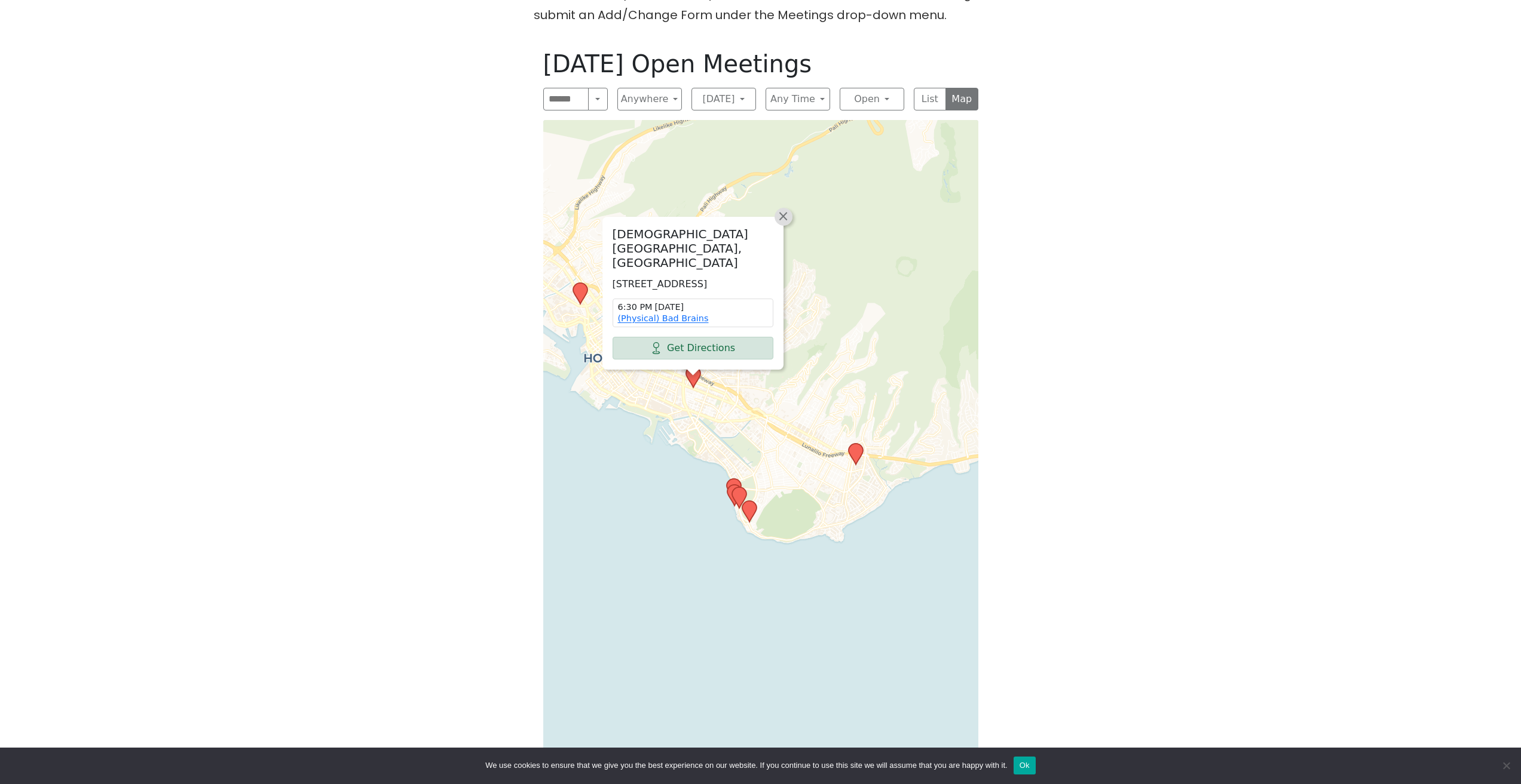
click at [783, 209] on span "×" at bounding box center [783, 216] width 12 height 14
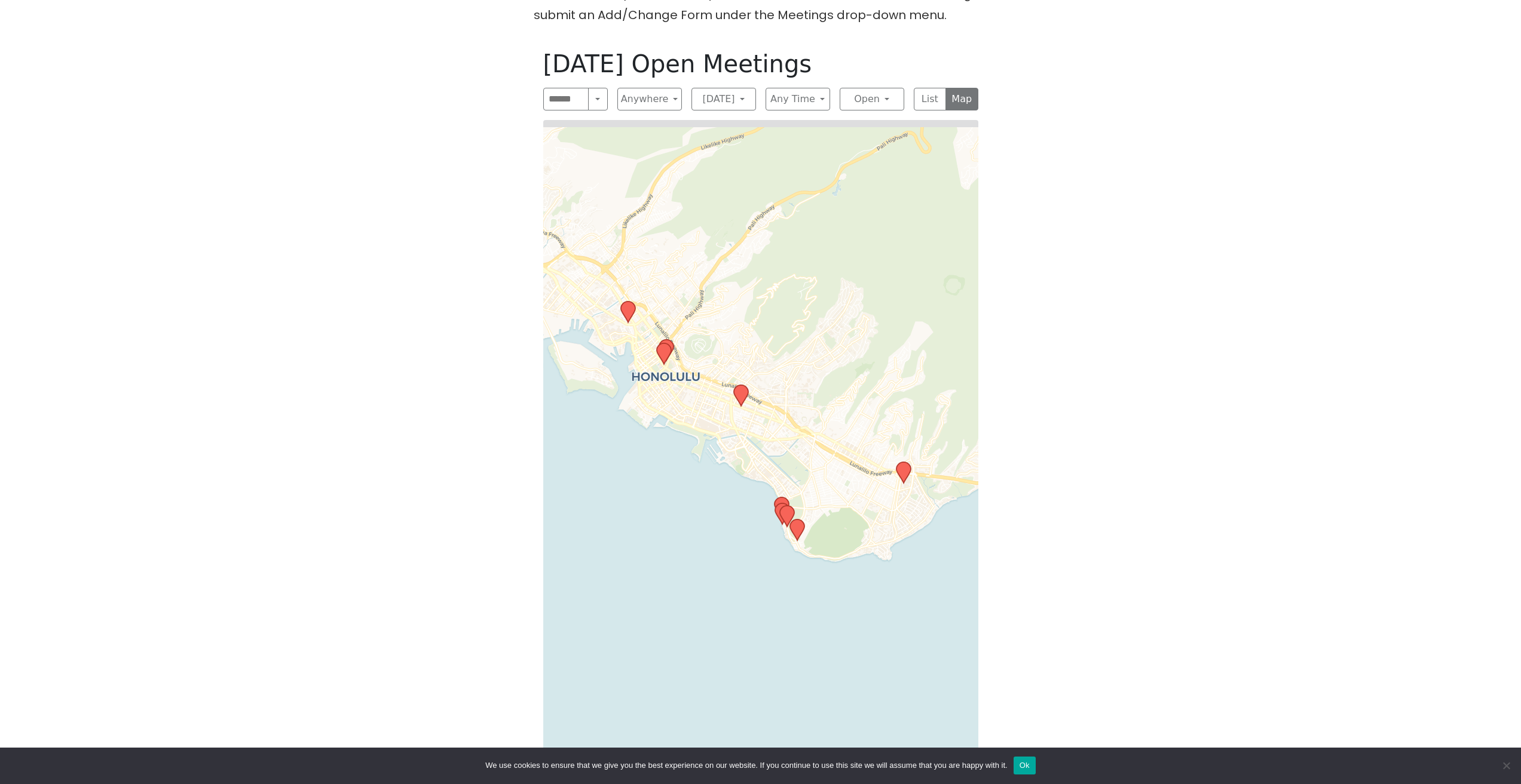
drag, startPoint x: 652, startPoint y: 234, endPoint x: 753, endPoint y: 291, distance: 116.0
click at [753, 291] on div "Leaflet | © OpenStreetMap contributors © CARTO" at bounding box center [761, 467] width 435 height 695
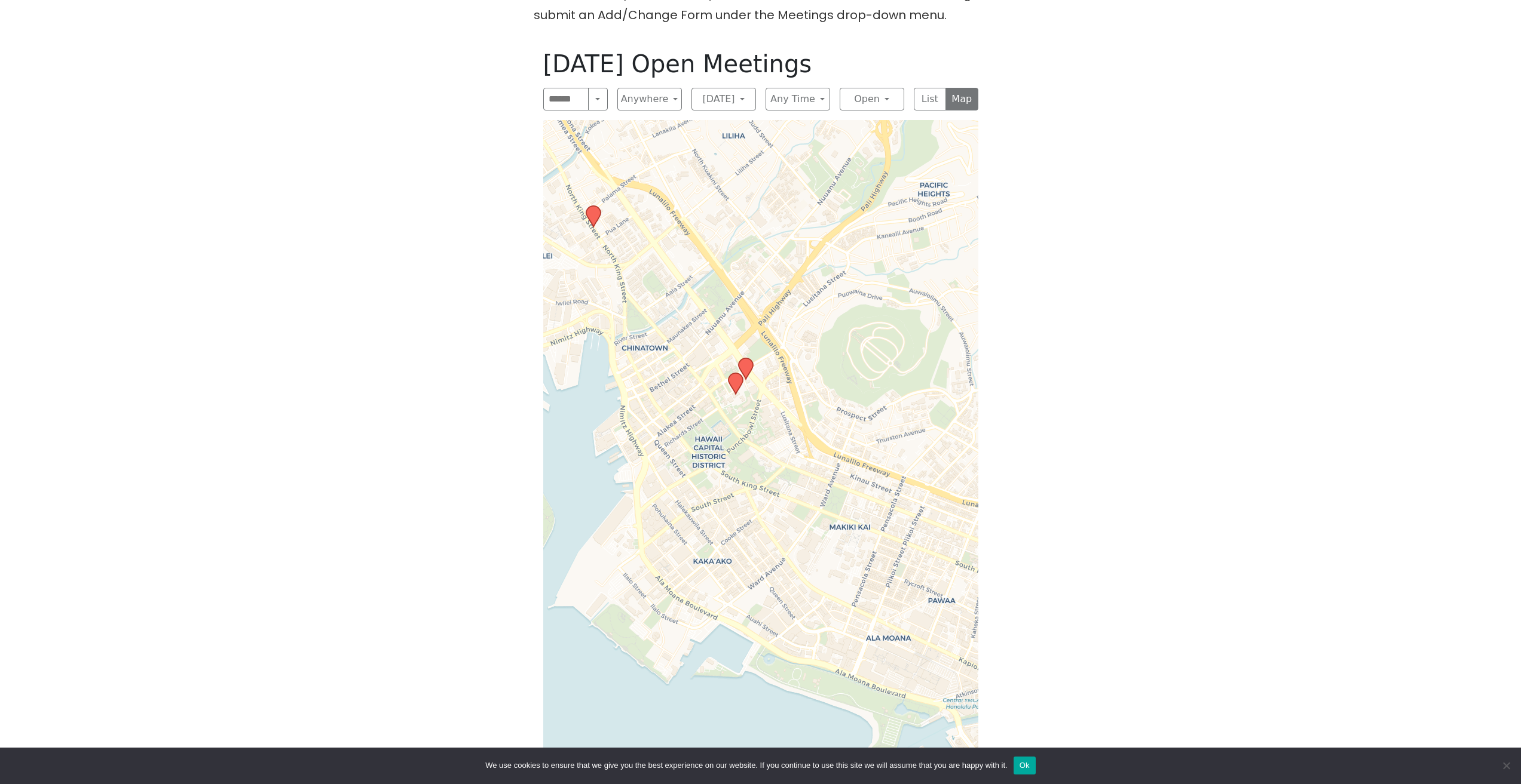
click at [744, 359] on icon at bounding box center [745, 369] width 14 height 21
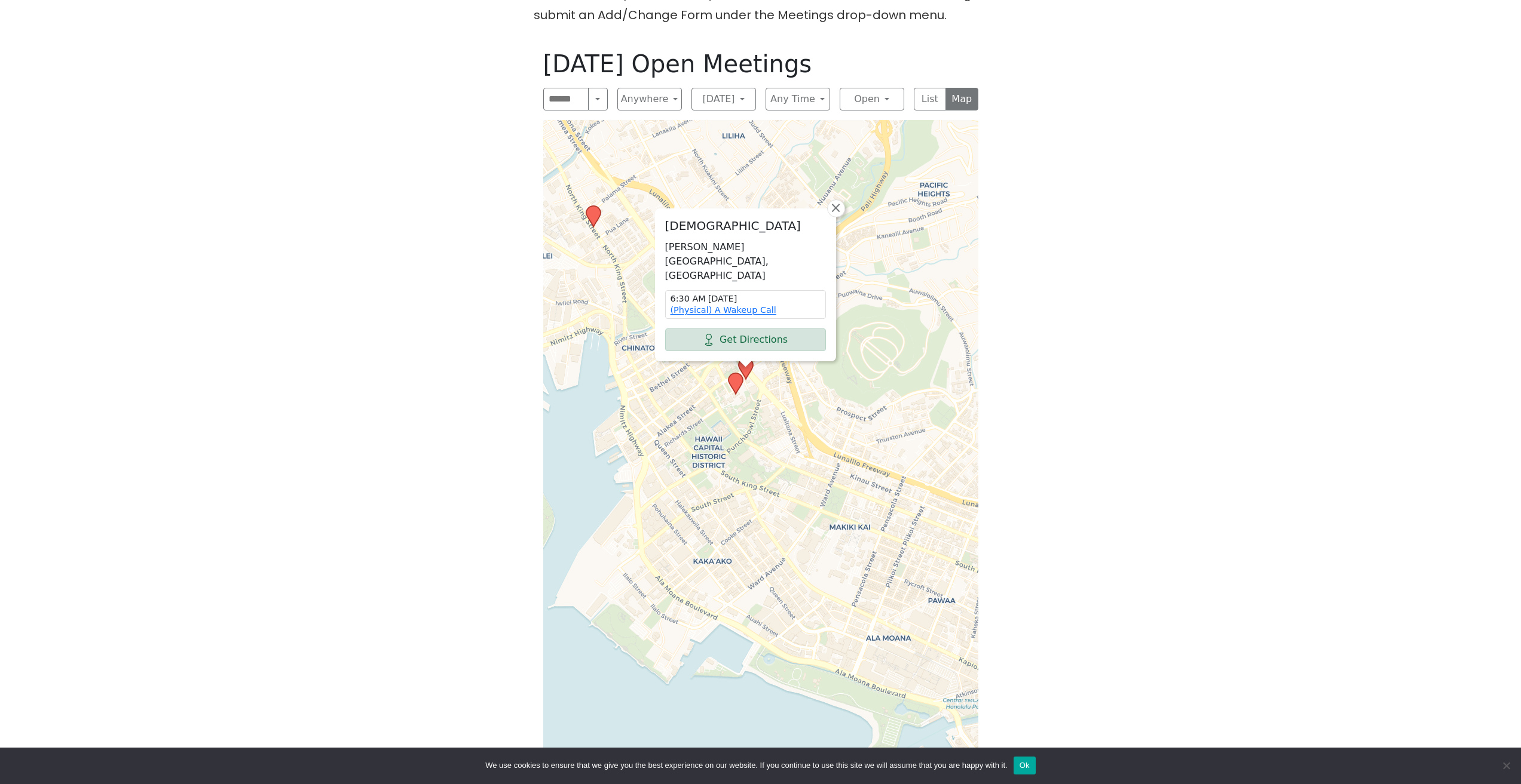
click at [735, 373] on icon at bounding box center [735, 384] width 14 height 21
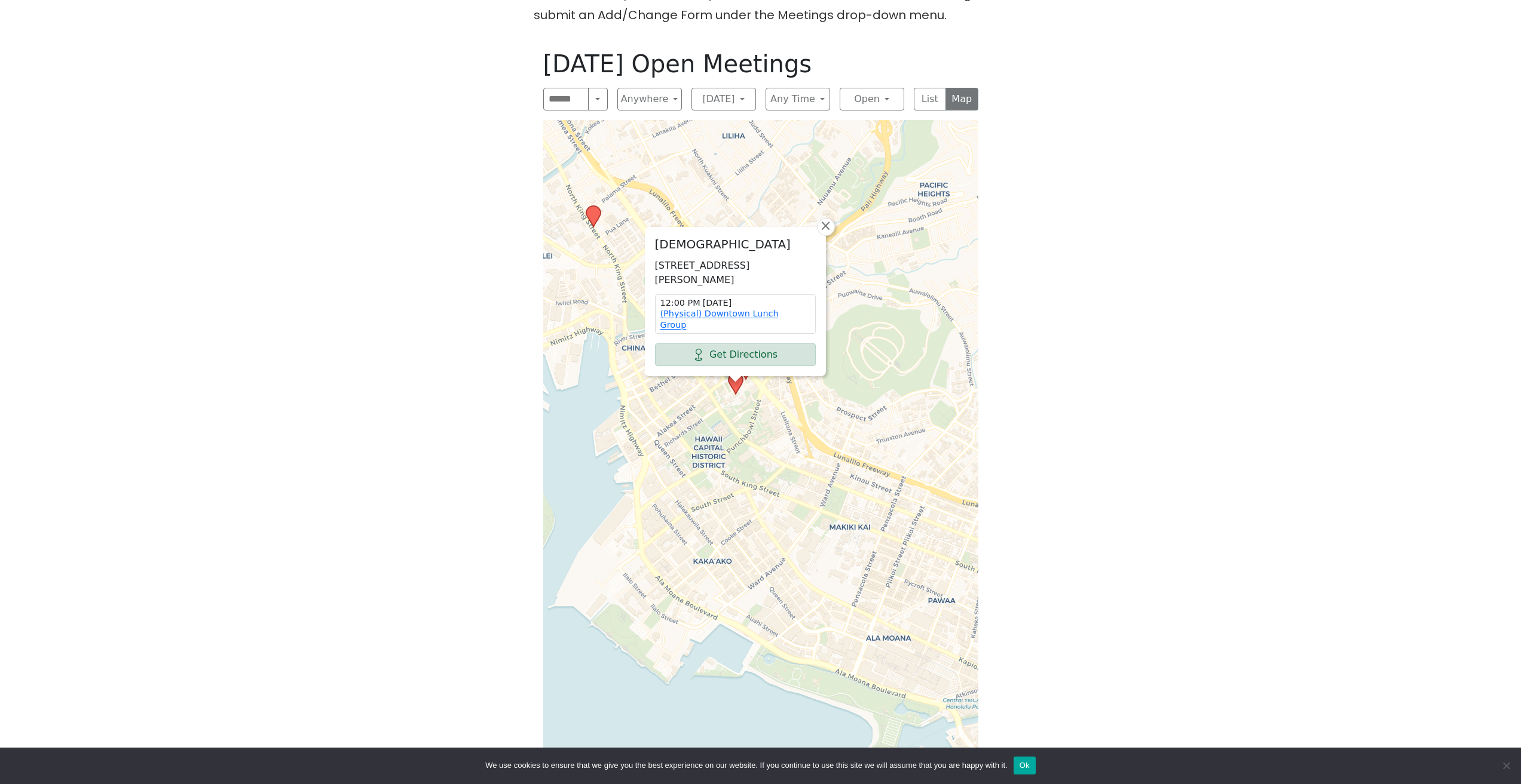
click at [591, 206] on icon at bounding box center [593, 216] width 14 height 21
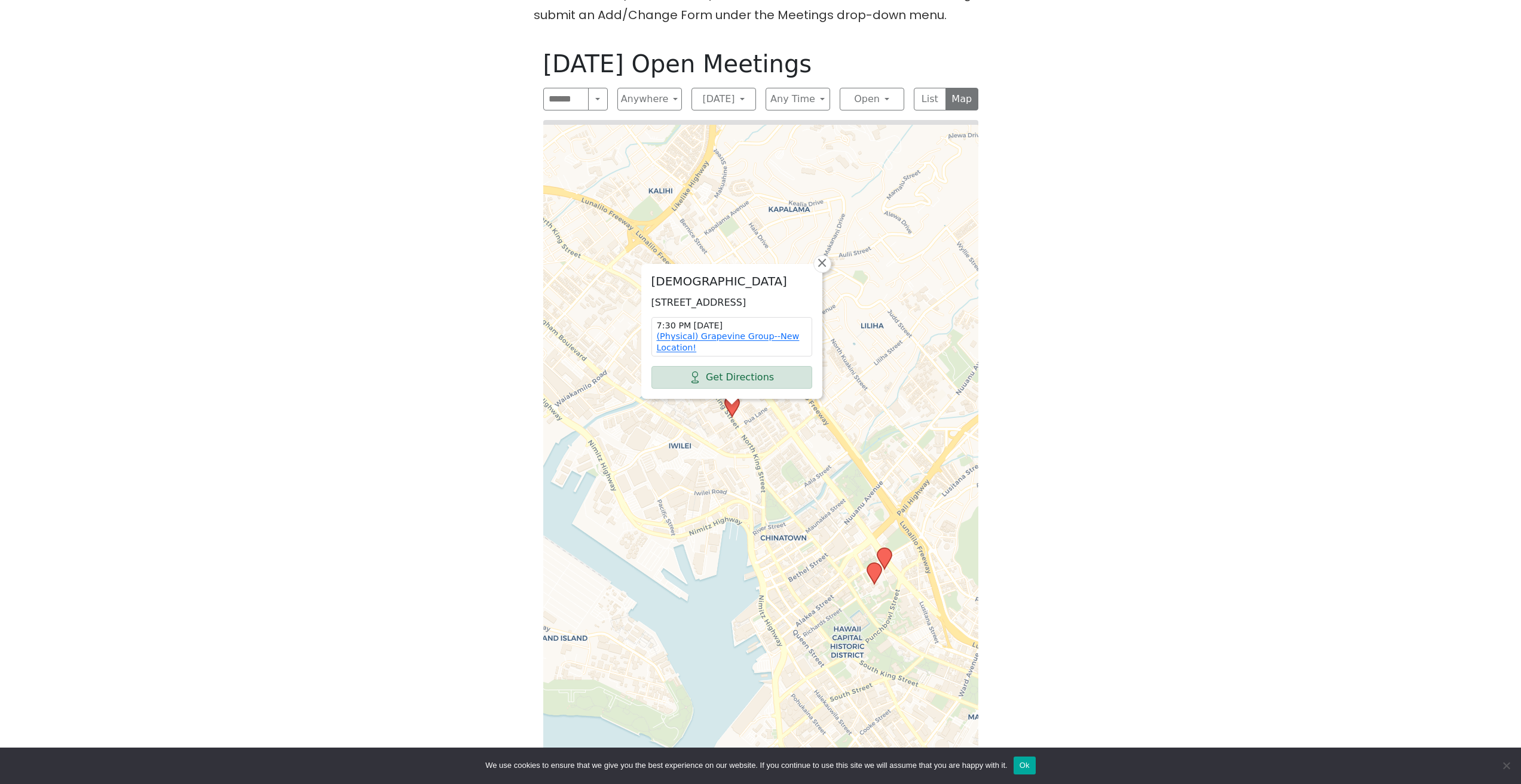
drag, startPoint x: 768, startPoint y: 271, endPoint x: 868, endPoint y: 404, distance: 166.4
click at [868, 404] on div "[DEMOGRAPHIC_DATA] [STREET_ADDRESS] 7:30 PM [DATE] (Physical) Grapevine Group--…" at bounding box center [761, 467] width 435 height 695
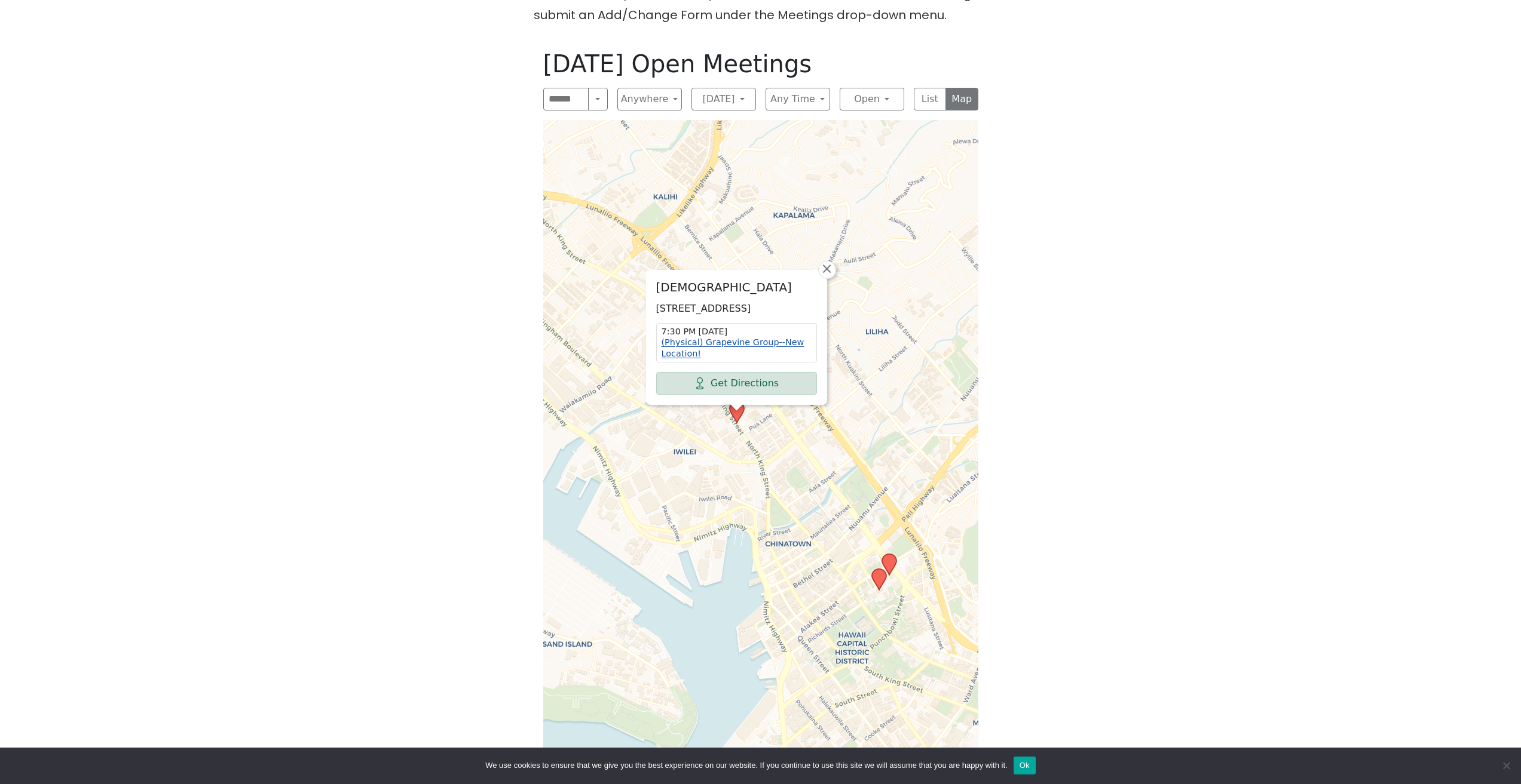
click at [689, 338] on link "(Physical) Grapevine Group--New Location!" at bounding box center [733, 348] width 143 height 21
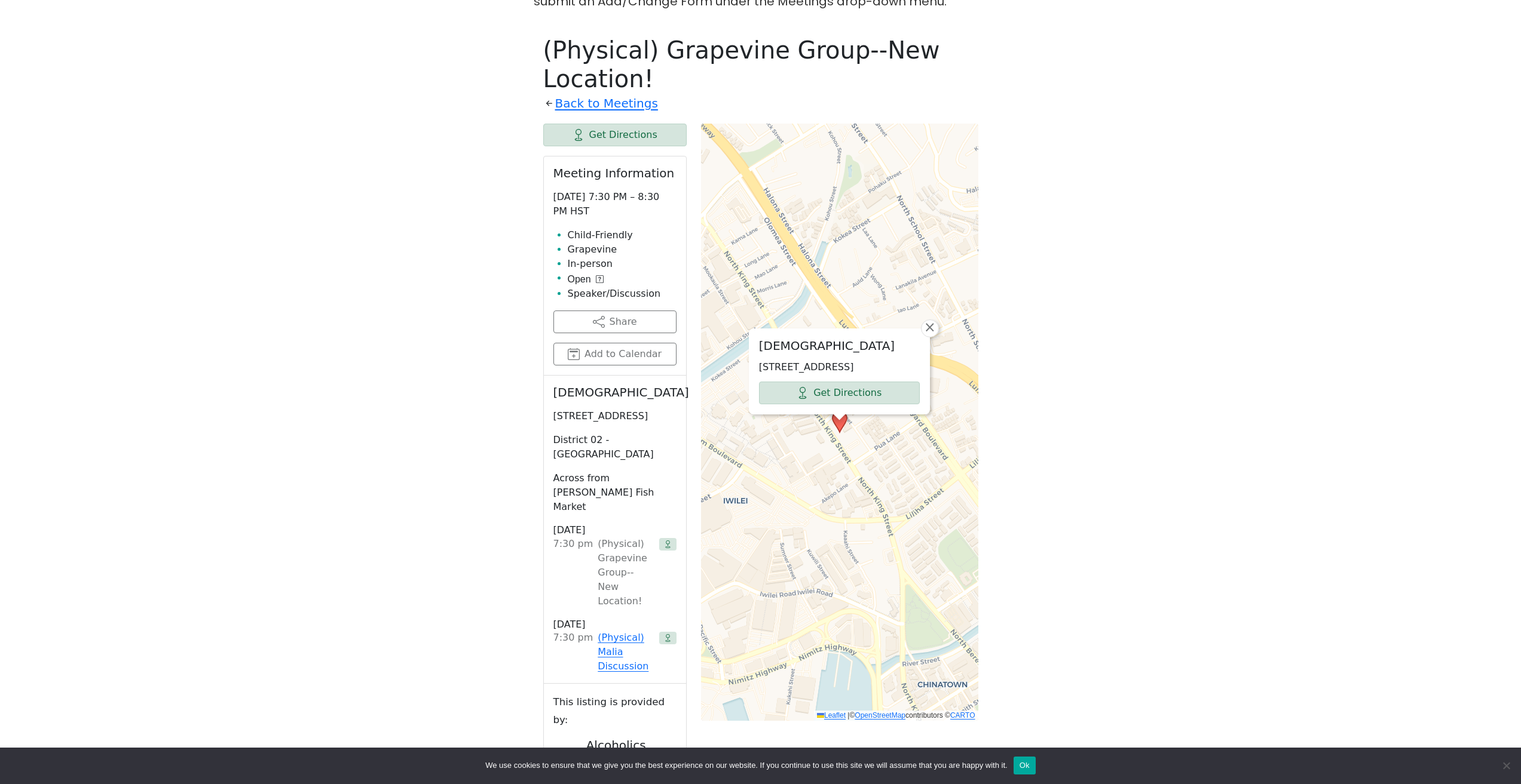
click at [598, 275] on icon at bounding box center [600, 279] width 8 height 8
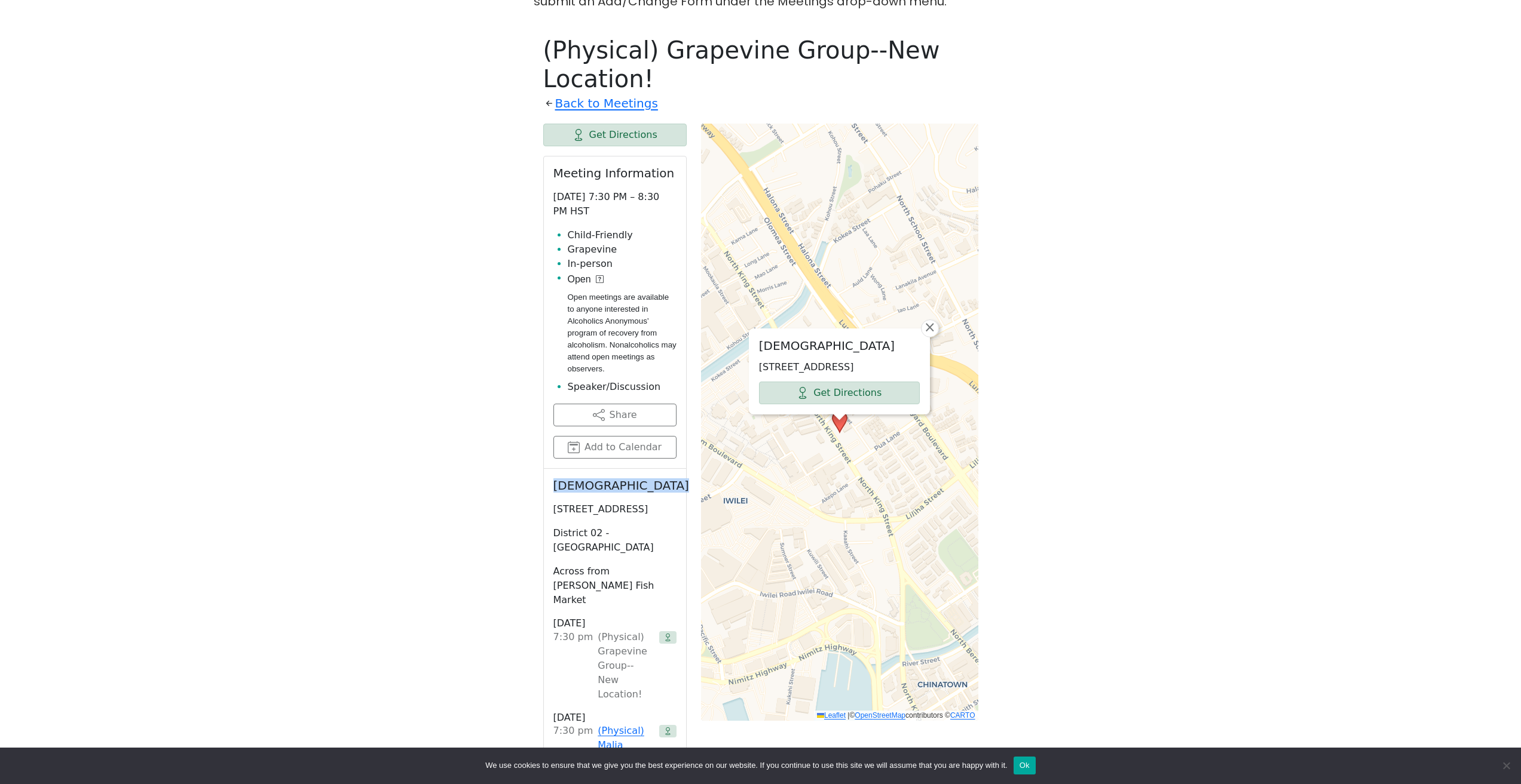
drag, startPoint x: 554, startPoint y: 431, endPoint x: 660, endPoint y: 430, distance: 106.0
click at [660, 469] on div "[DEMOGRAPHIC_DATA] [STREET_ADDRESS] District 02 - [GEOGRAPHIC_DATA] Across from…" at bounding box center [615, 623] width 142 height 309
click at [929, 320] on span "×" at bounding box center [930, 327] width 12 height 14
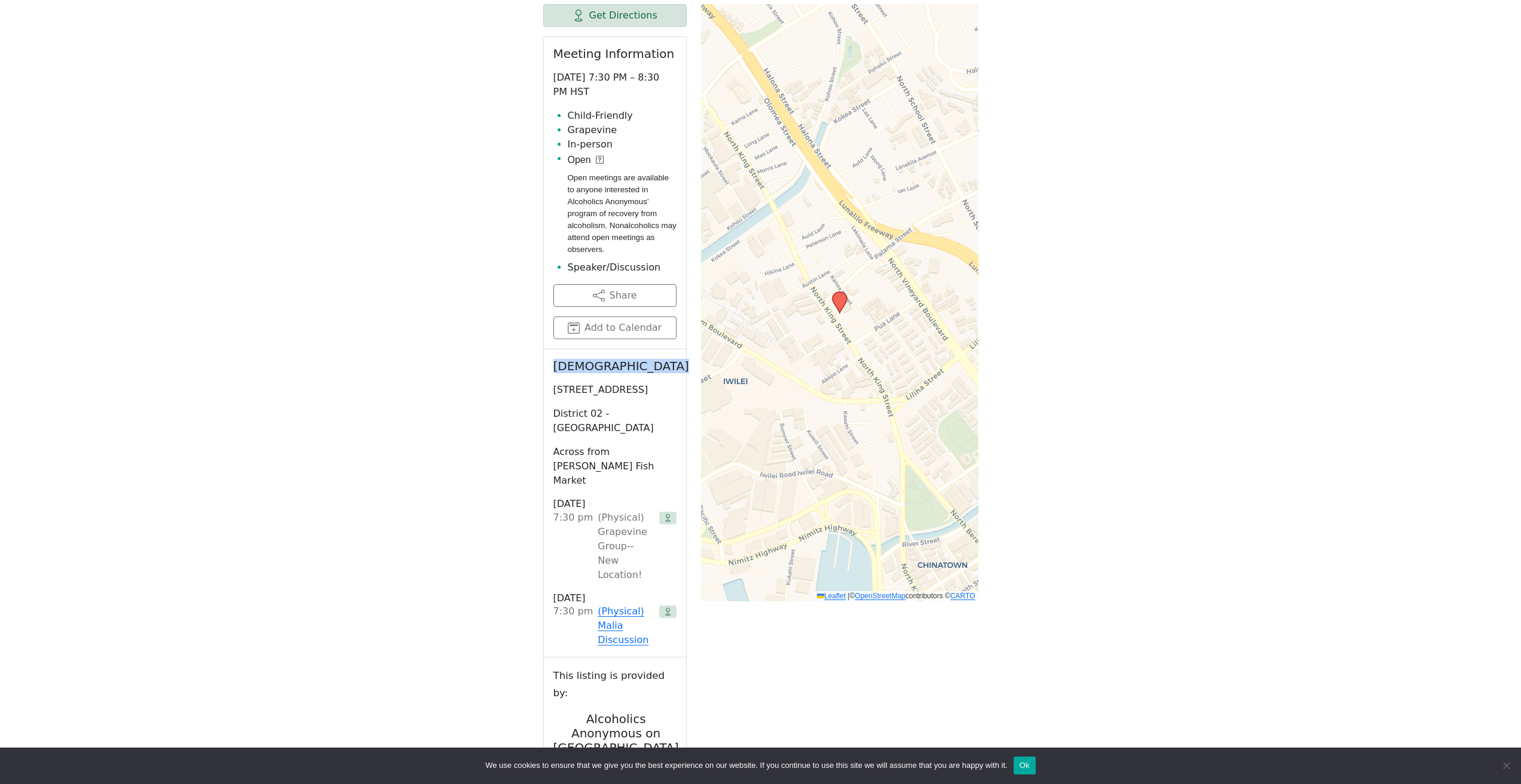
scroll to position [671, 0]
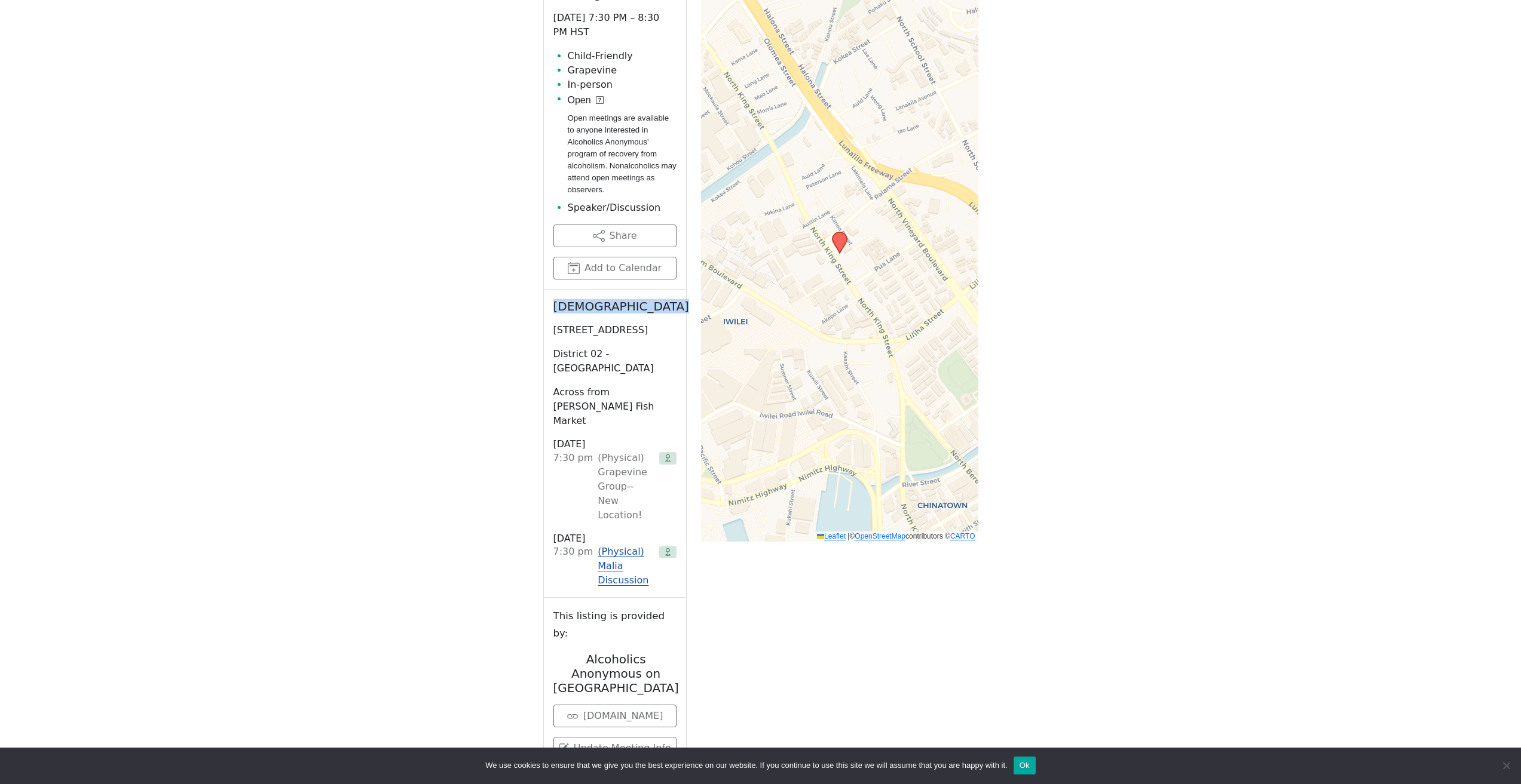
click at [603, 545] on link "(Physical) Malia Discussion" at bounding box center [626, 566] width 56 height 43
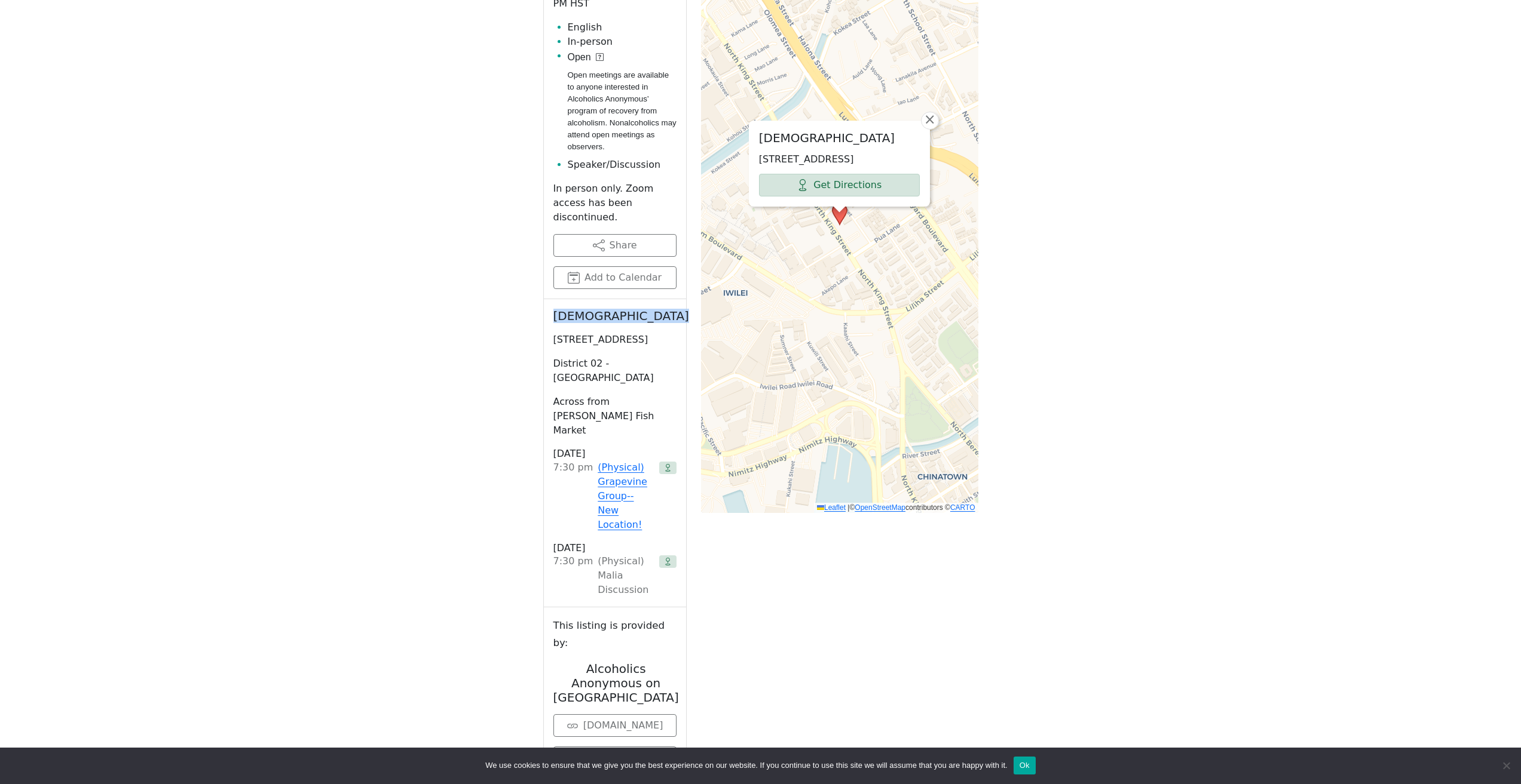
scroll to position [492, 0]
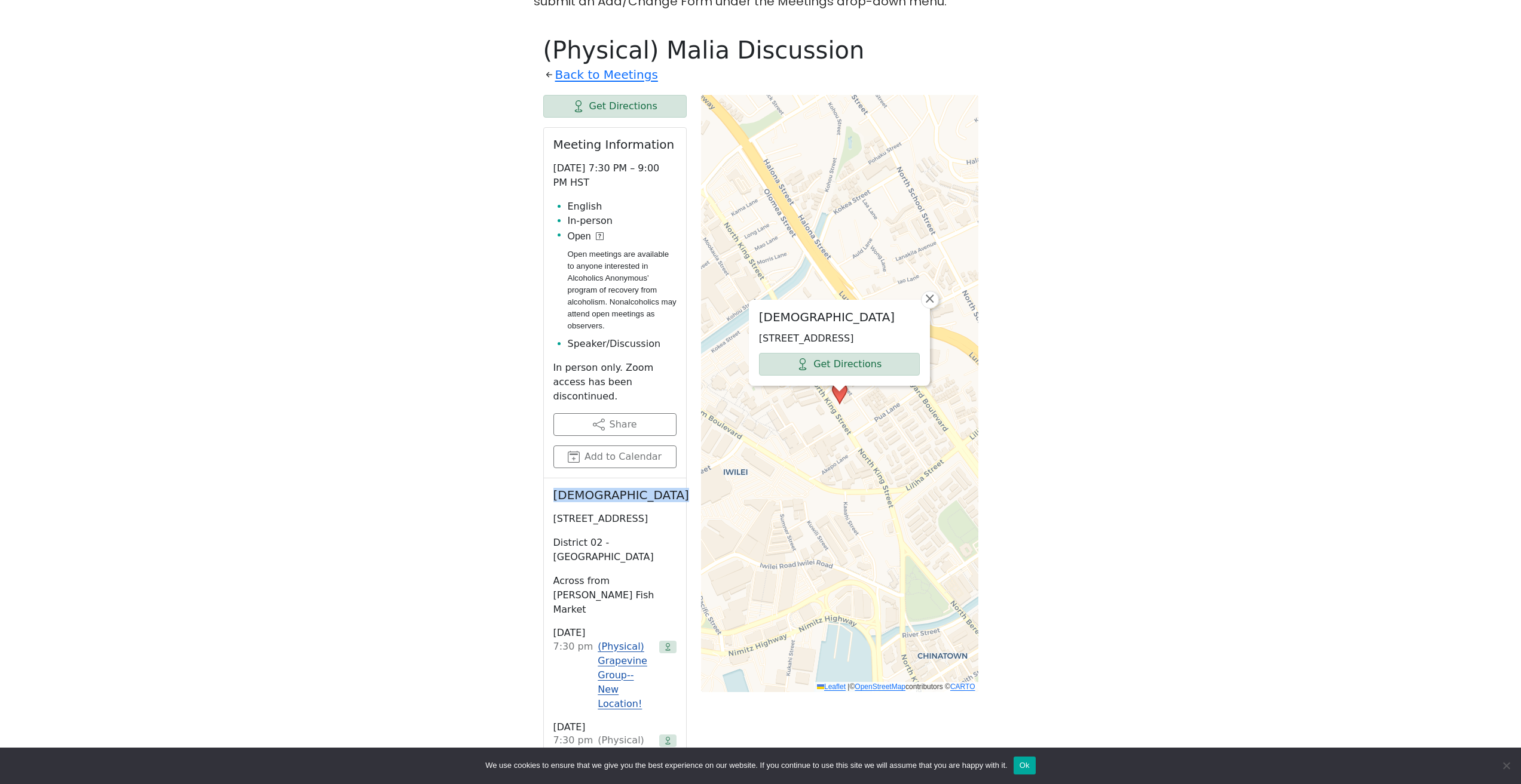
click at [603, 640] on link "(Physical) Grapevine Group--New Location!" at bounding box center [626, 676] width 56 height 72
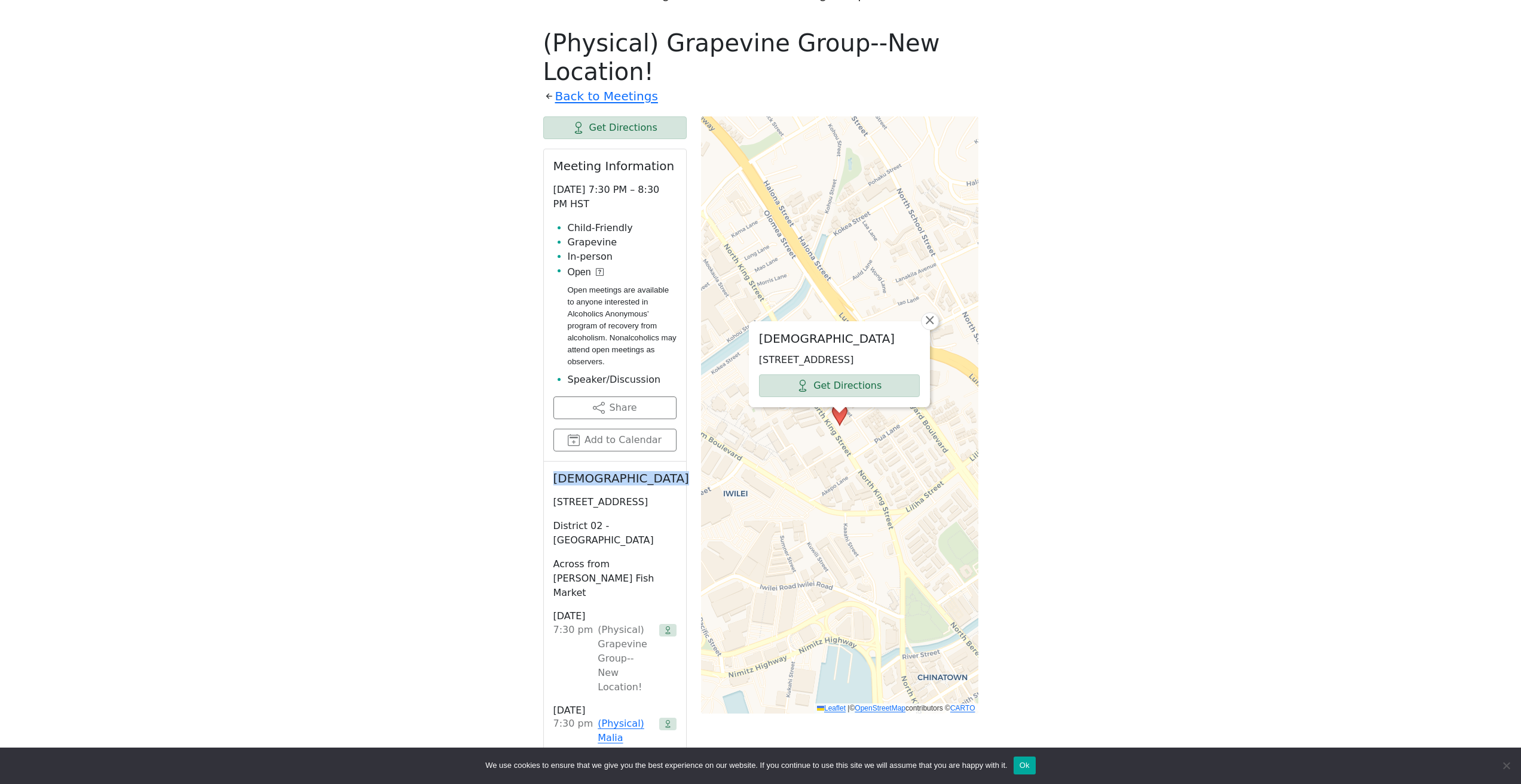
scroll to position [552, 0]
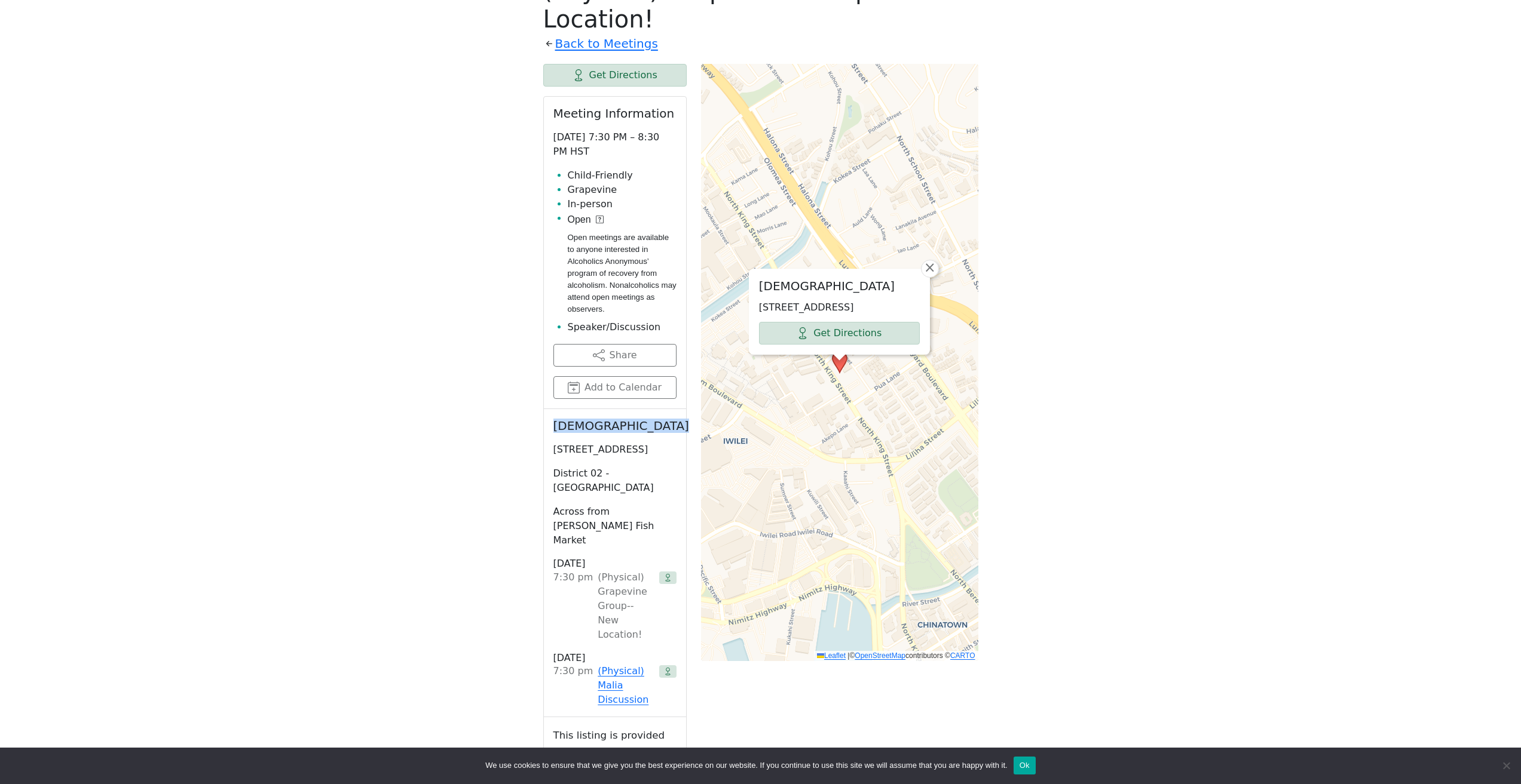
click at [597, 216] on icon at bounding box center [600, 219] width 8 height 8
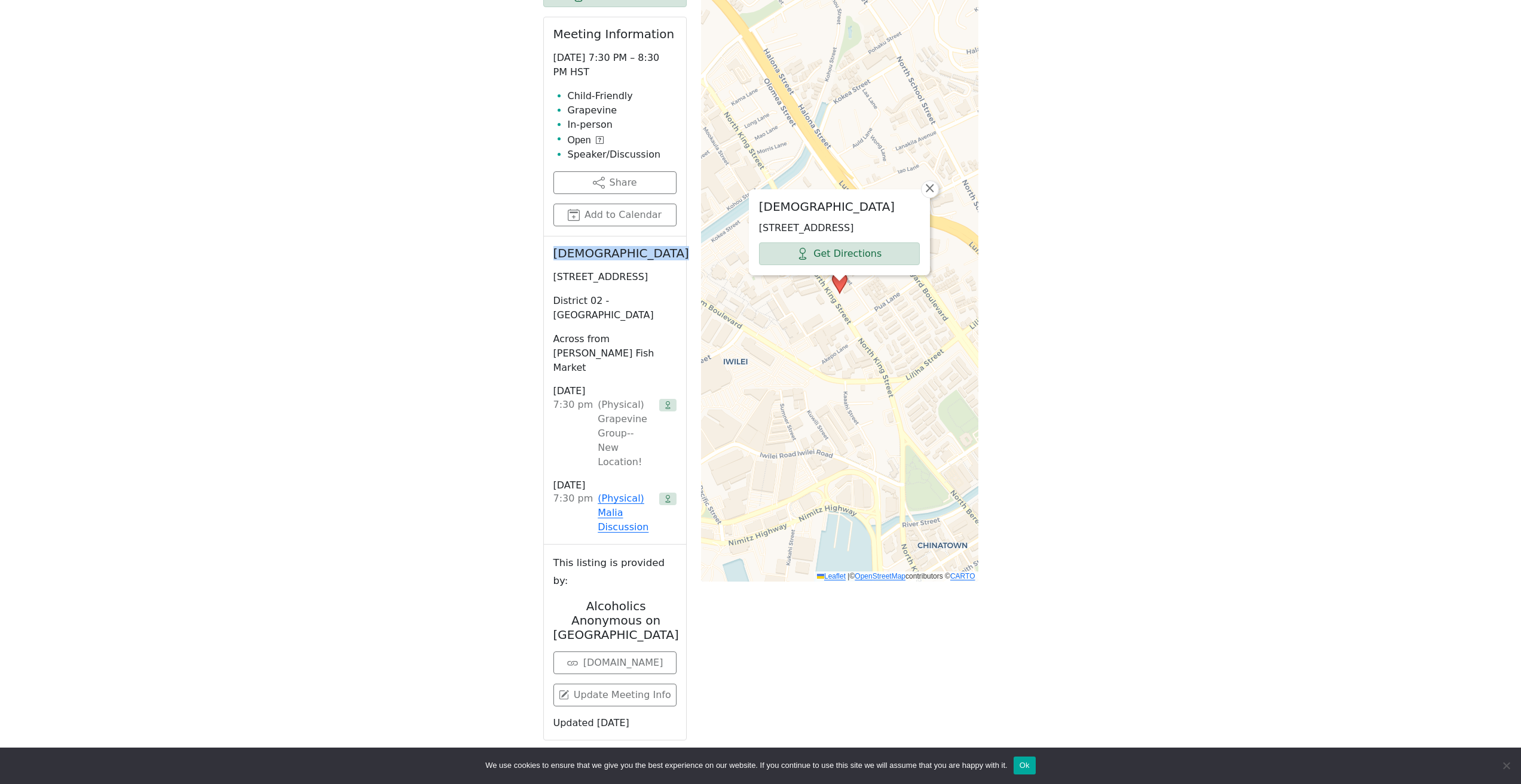
scroll to position [611, 0]
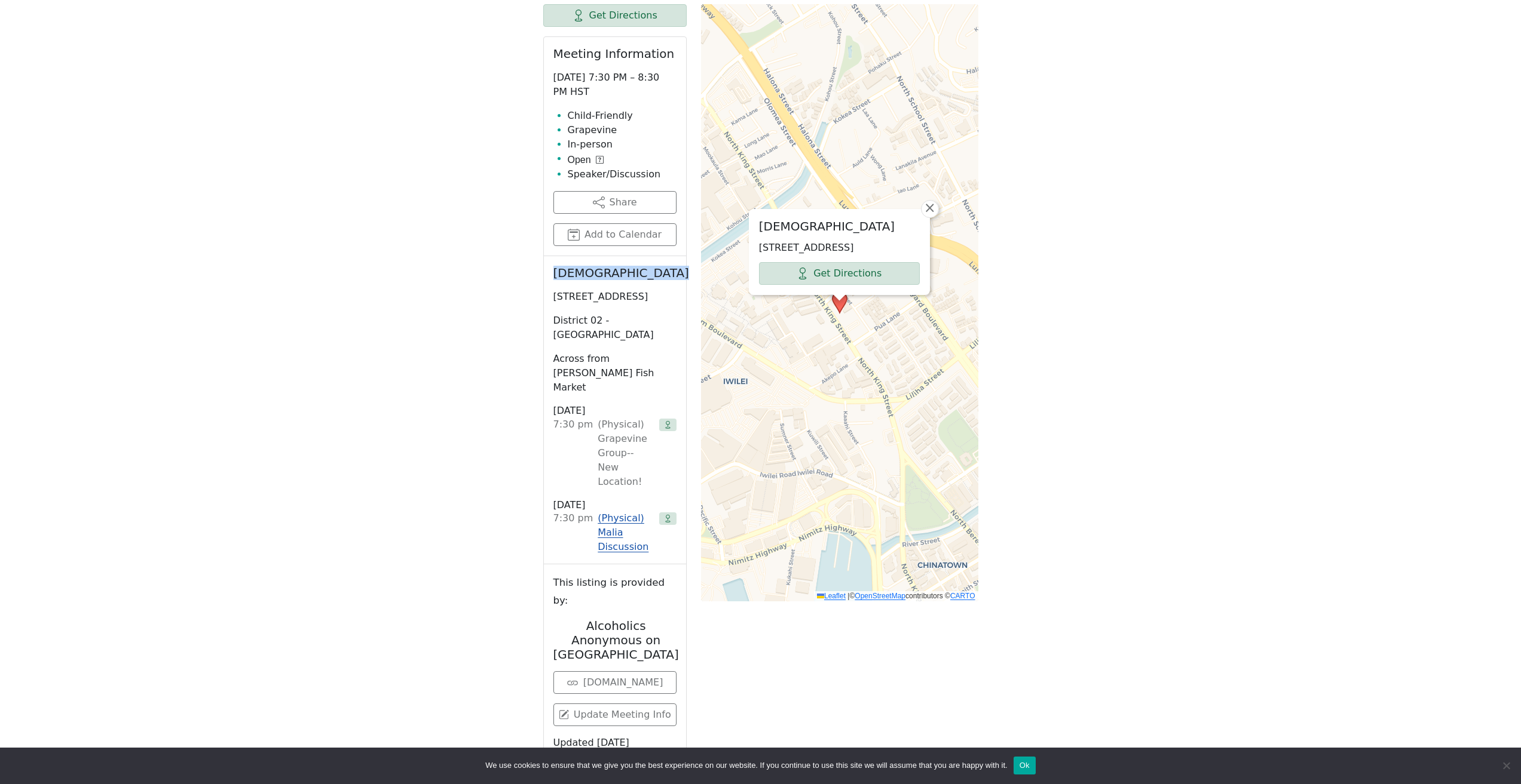
click at [608, 512] on link "(Physical) Malia Discussion" at bounding box center [626, 533] width 56 height 43
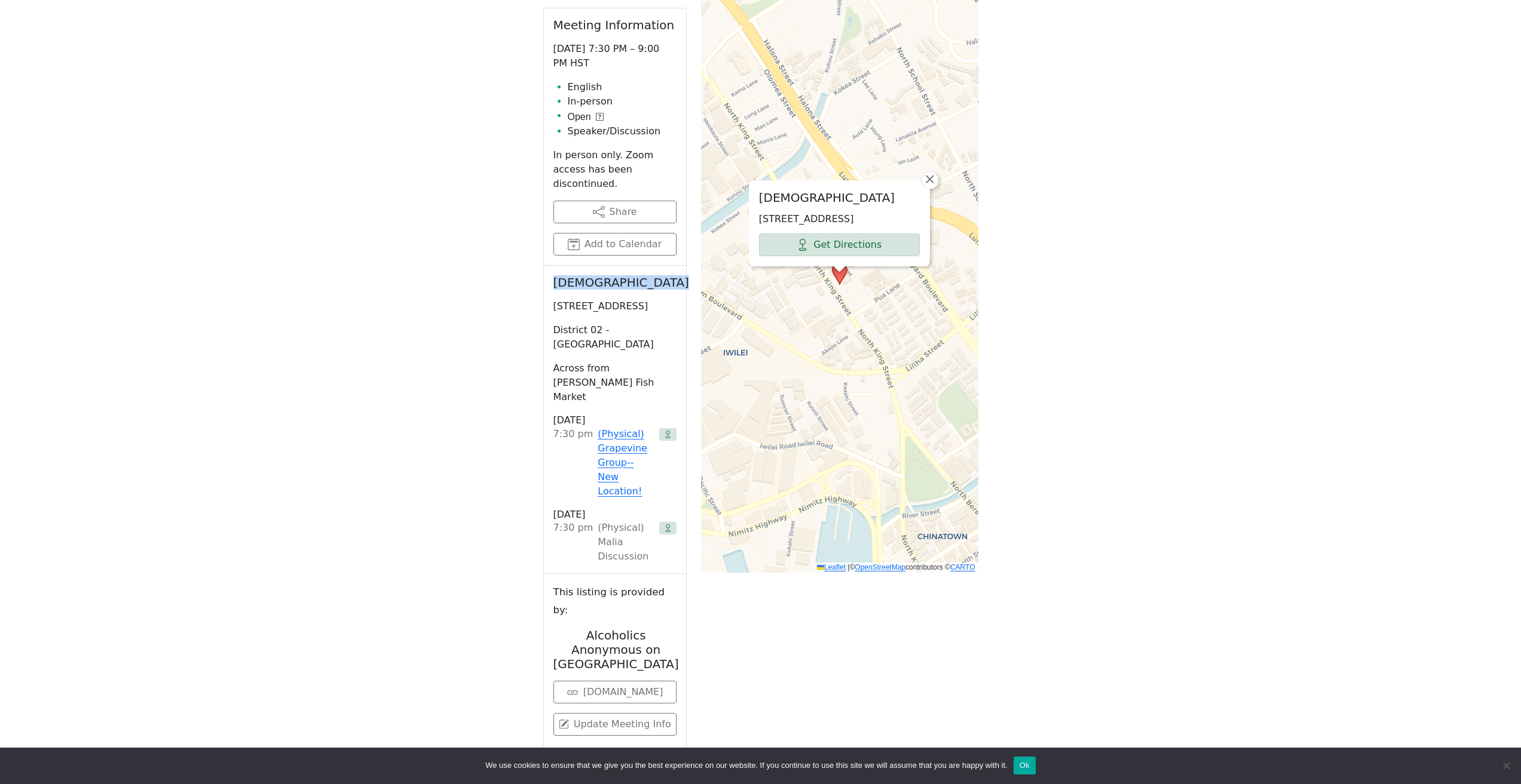
scroll to position [552, 0]
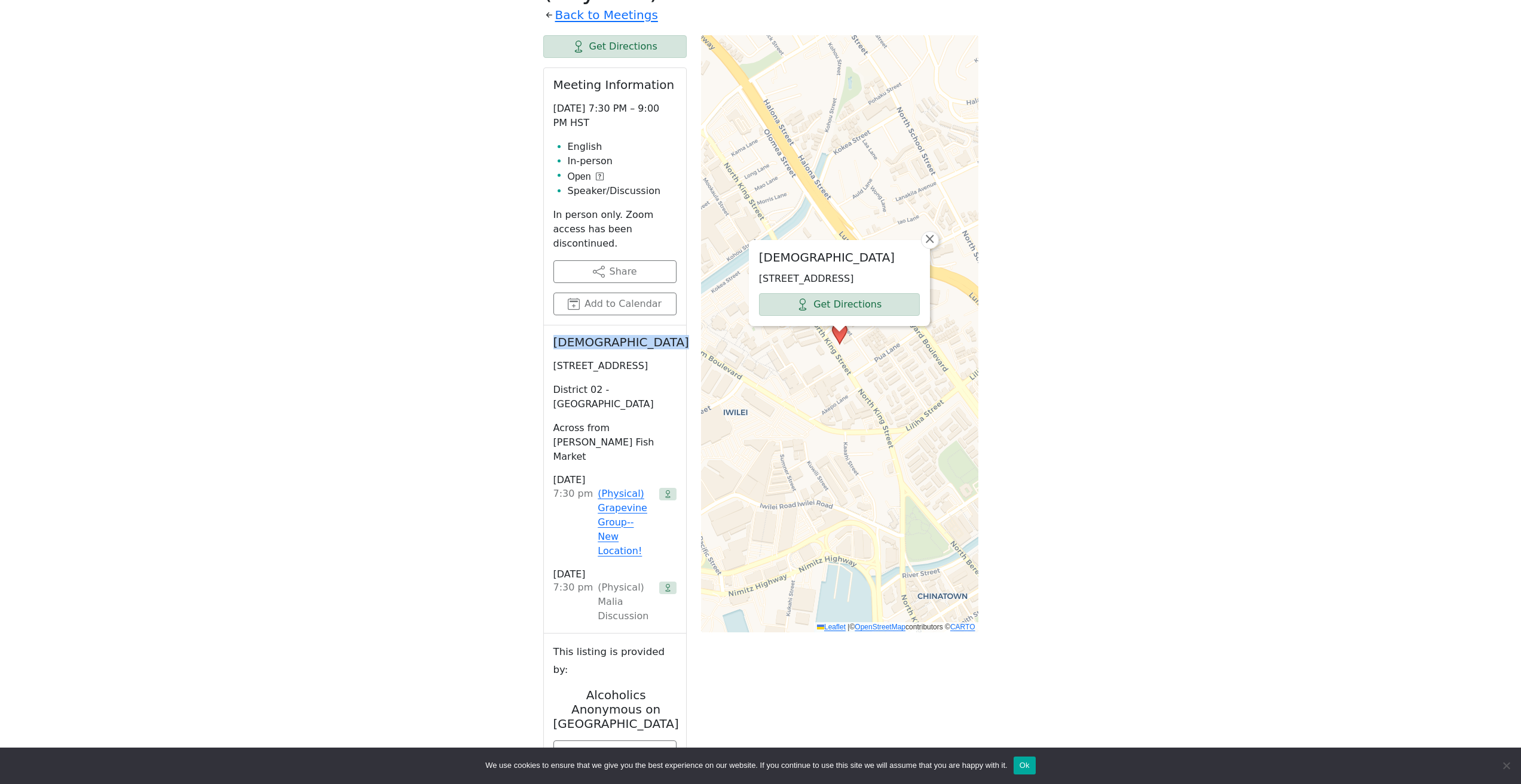
click at [598, 173] on icon at bounding box center [600, 176] width 8 height 8
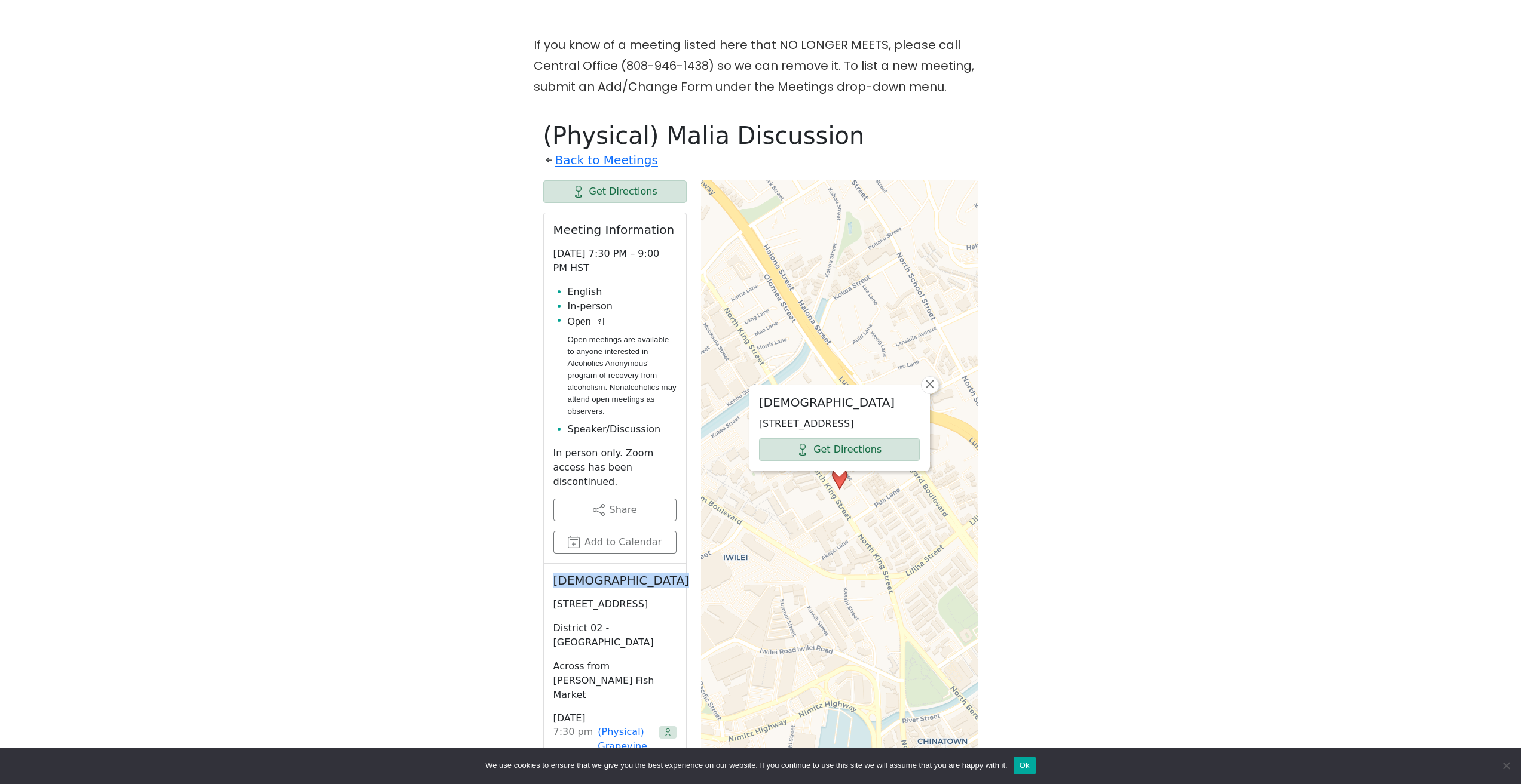
scroll to position [313, 0]
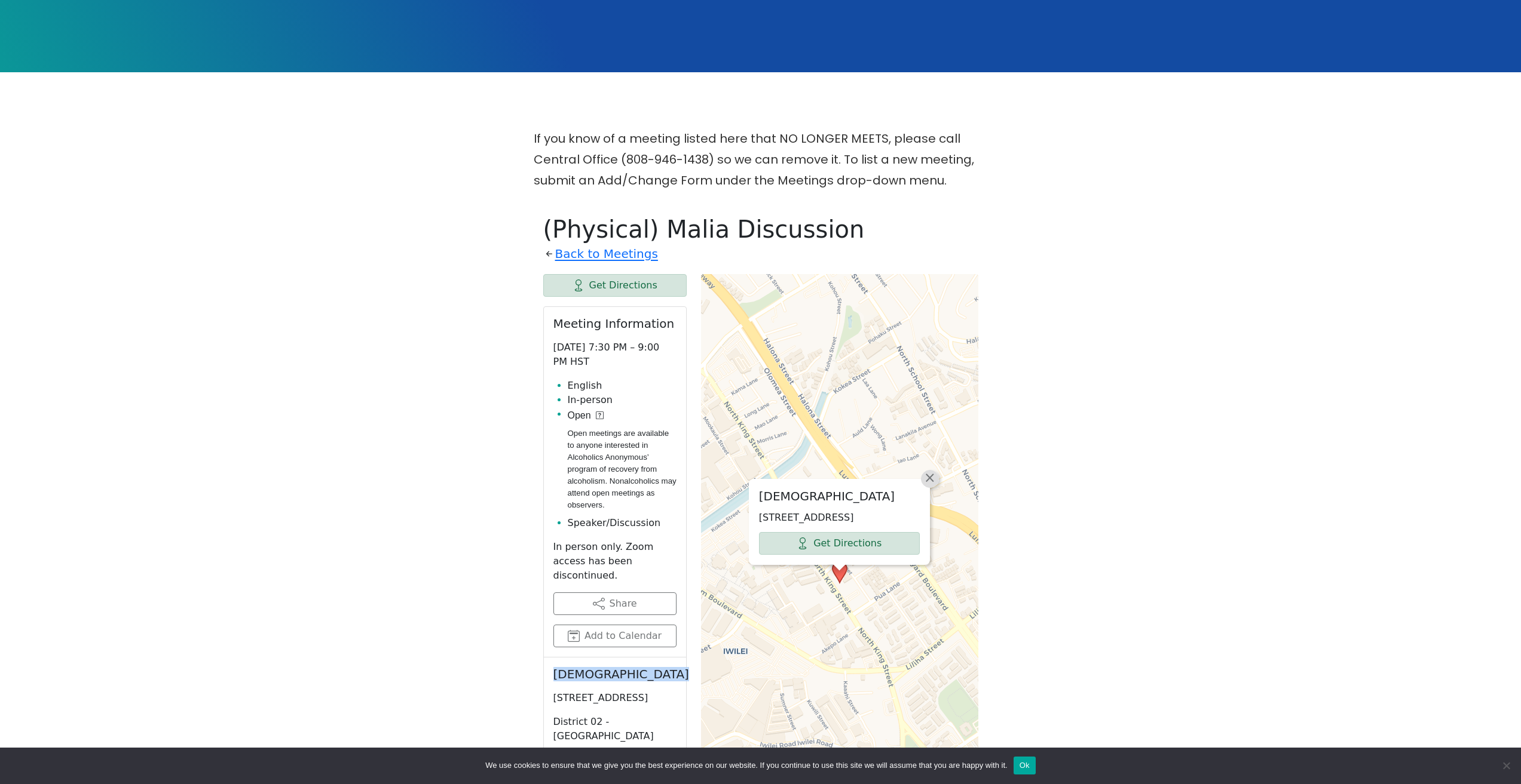
click at [932, 471] on span "×" at bounding box center [930, 478] width 12 height 14
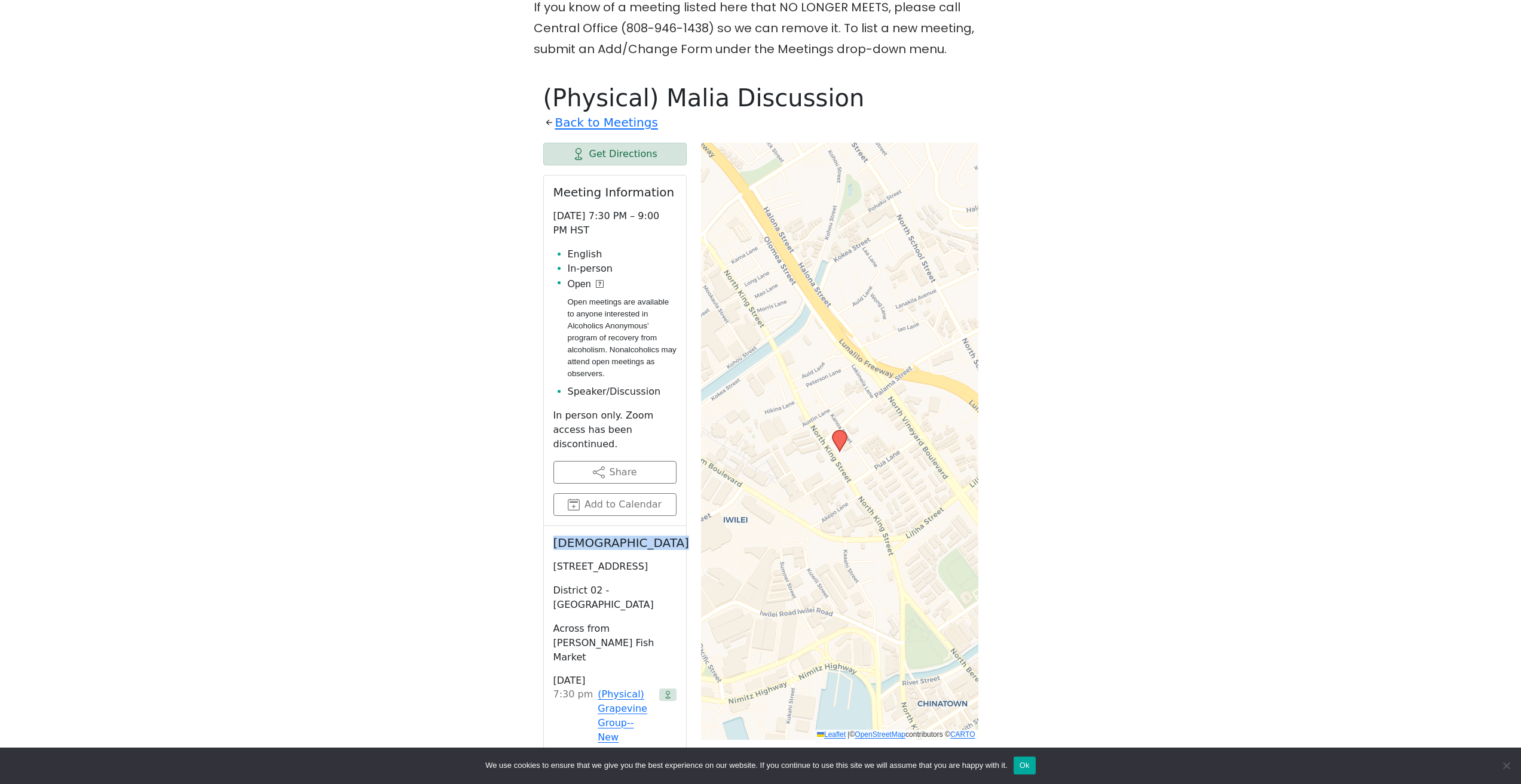
scroll to position [492, 0]
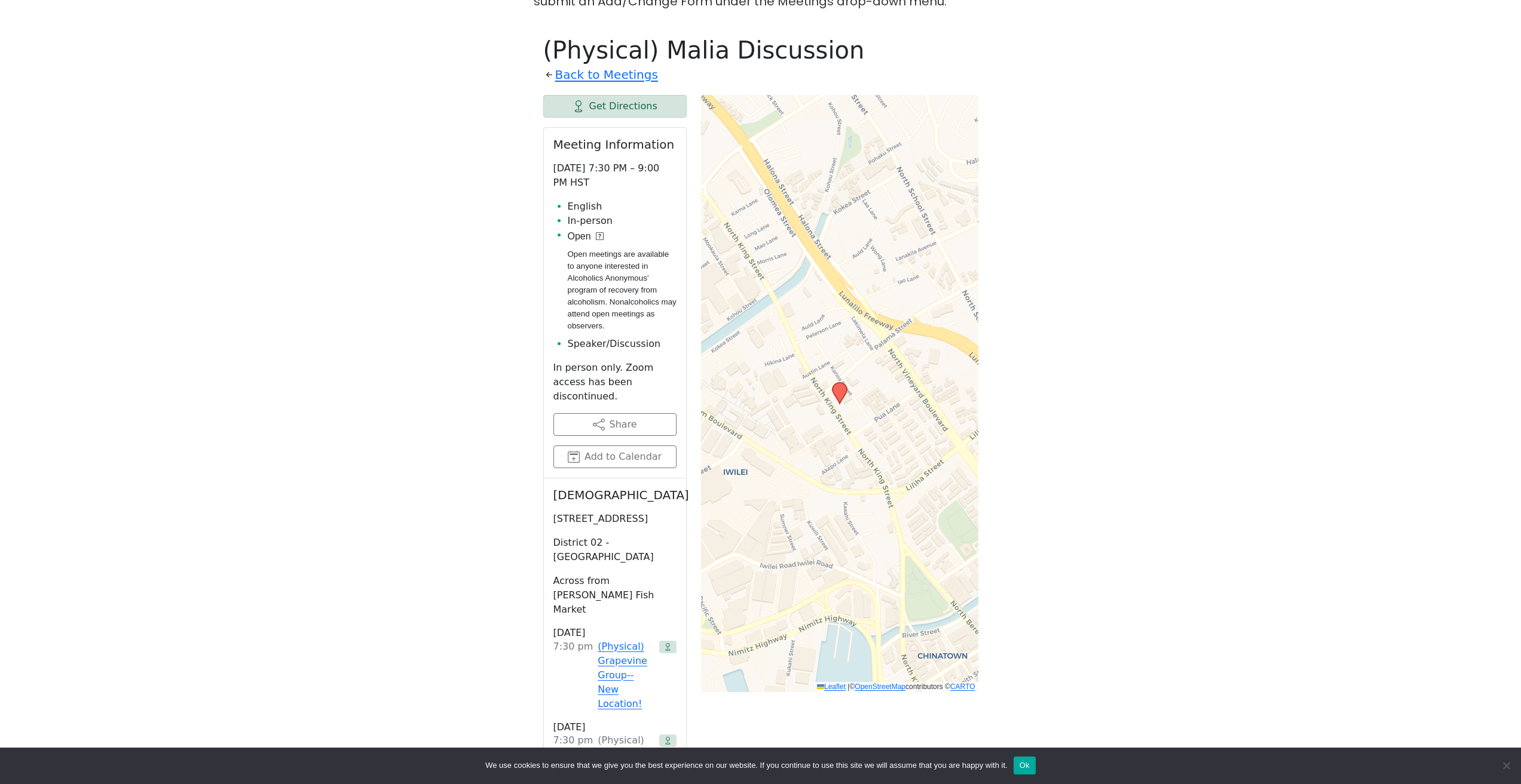
click at [497, 469] on div "If you know of a meeting listed here that NO LONGER MEETS, please call Central …" at bounding box center [760, 477] width 1369 height 1057
drag, startPoint x: 554, startPoint y: 454, endPoint x: 661, endPoint y: 460, distance: 107.2
click at [661, 488] on h2 "[DEMOGRAPHIC_DATA]" at bounding box center [615, 495] width 123 height 14
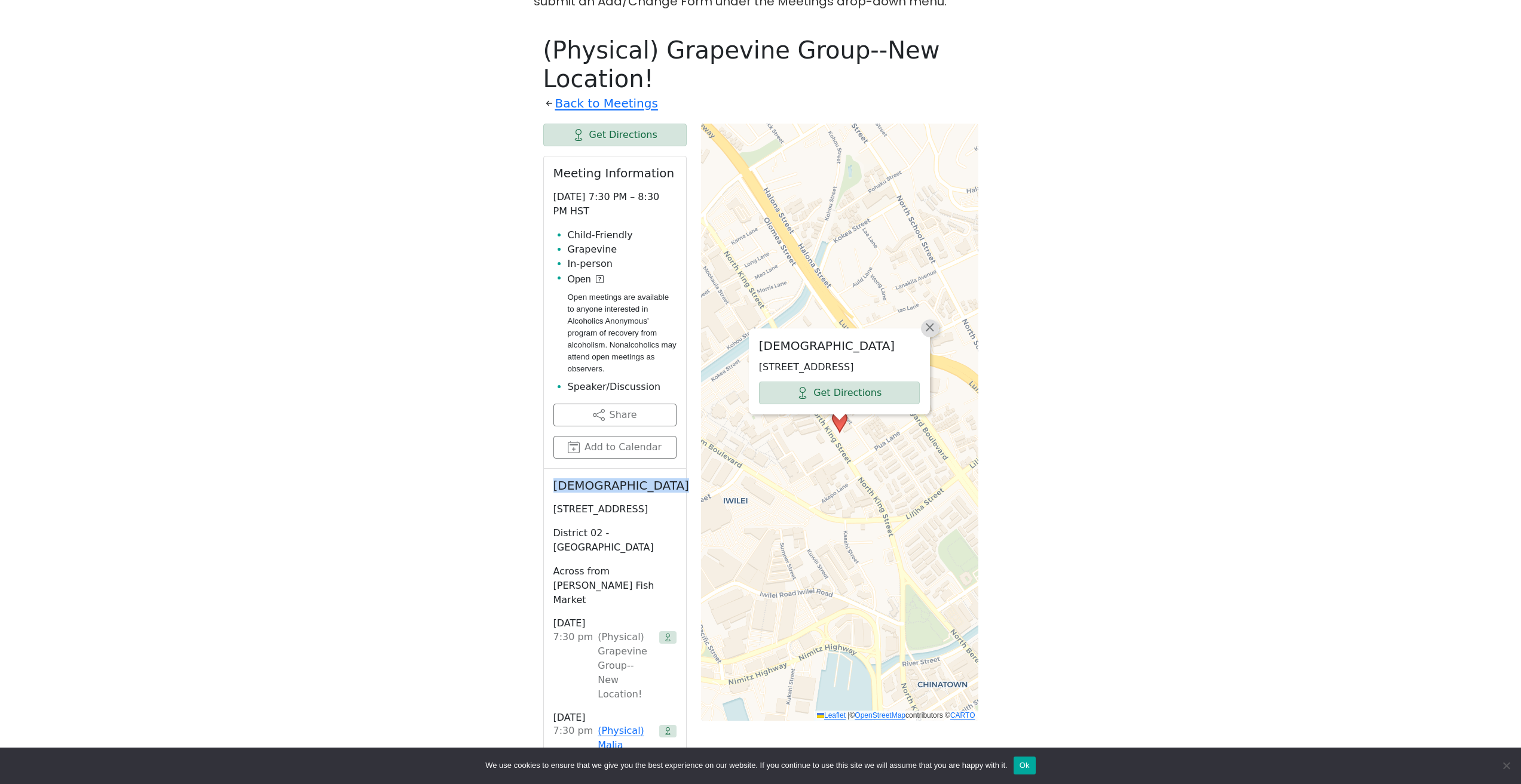
click at [928, 320] on span "×" at bounding box center [930, 327] width 12 height 14
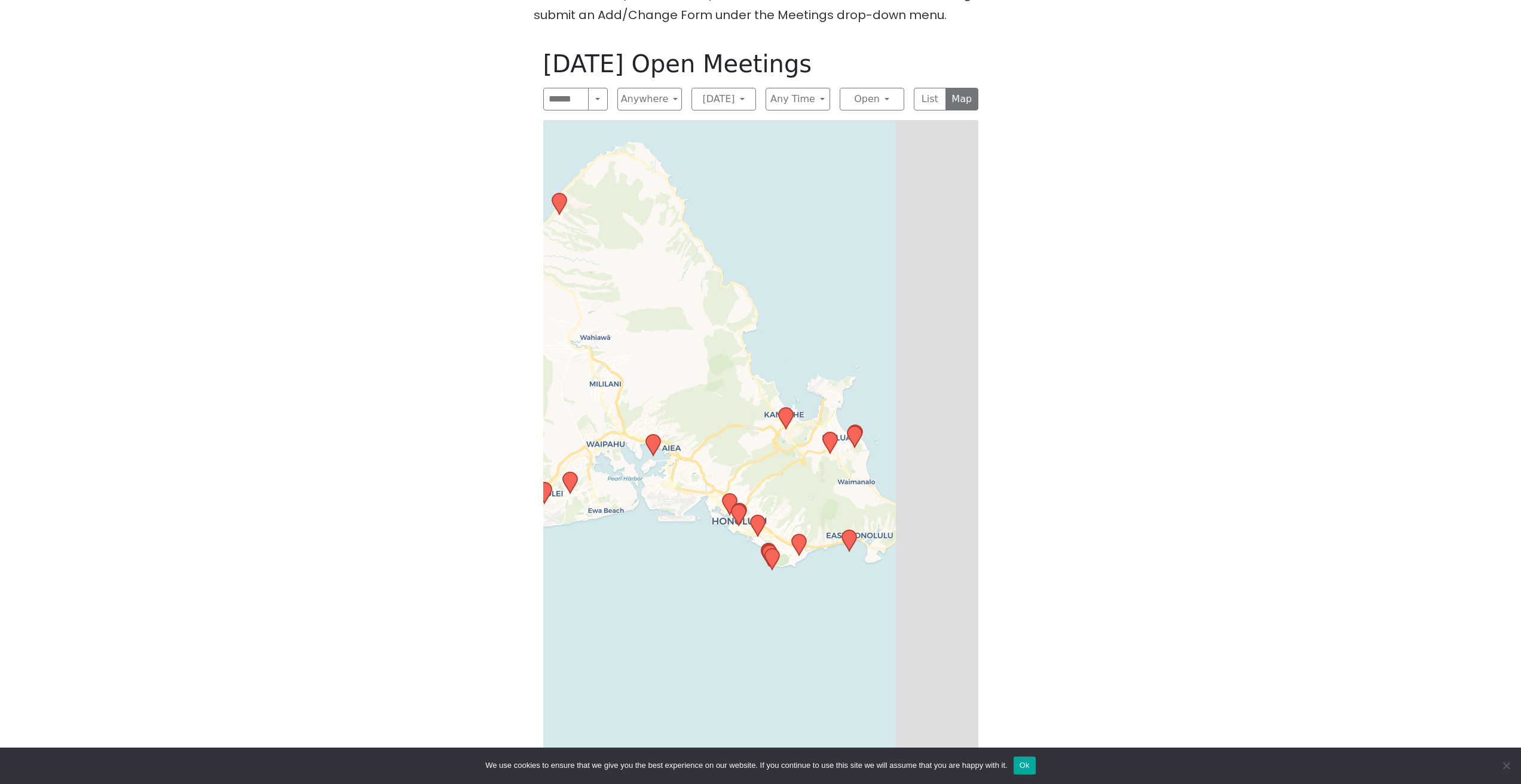
drag, startPoint x: 886, startPoint y: 528, endPoint x: 668, endPoint y: 368, distance: 270.4
click at [668, 368] on div "Leaflet | © OpenStreetMap contributors © CARTO" at bounding box center [761, 467] width 435 height 695
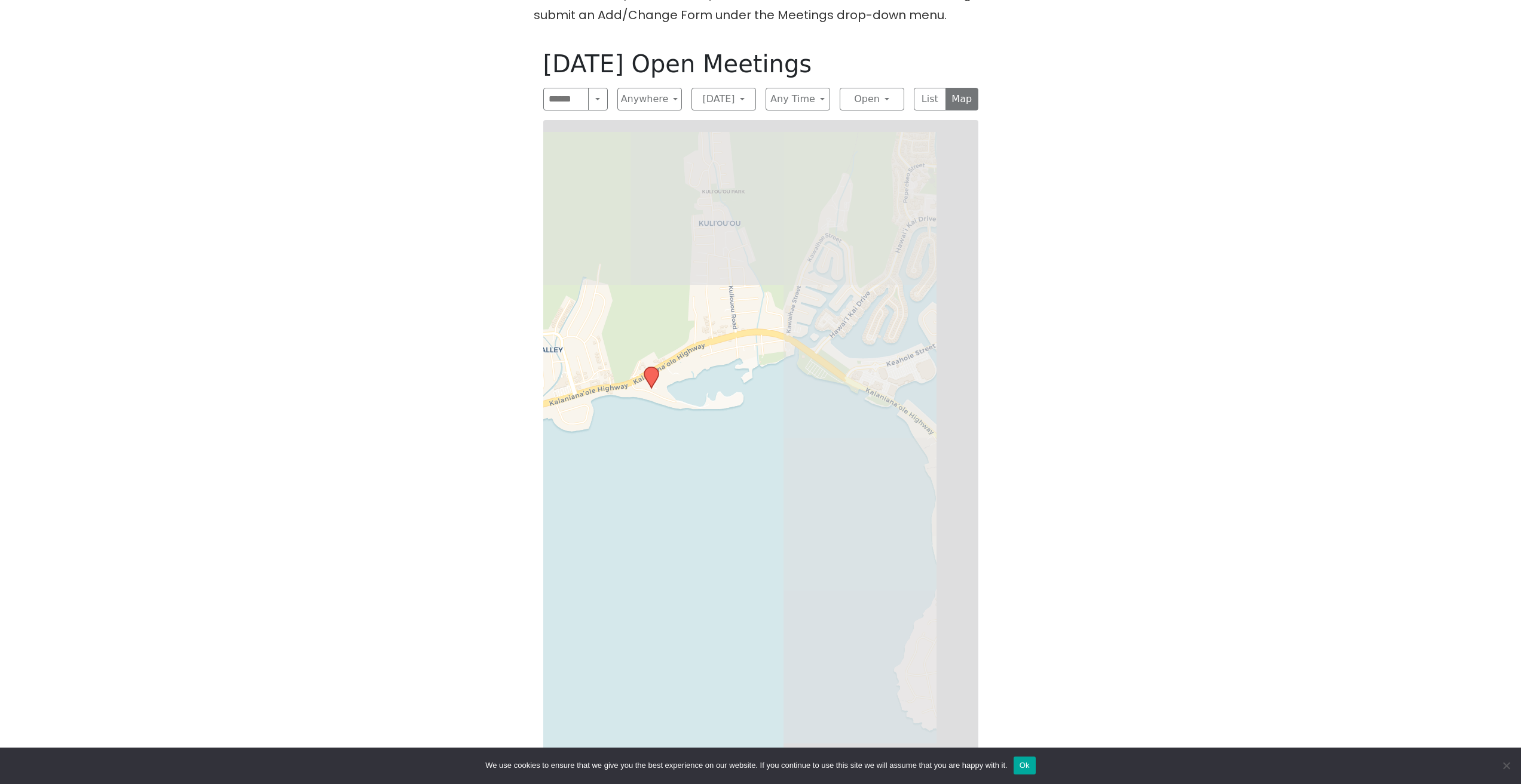
drag, startPoint x: 768, startPoint y: 281, endPoint x: 439, endPoint y: 564, distance: 434.0
click at [436, 573] on div "If you know of a meeting listed here that NO LONGER MEETS, please call Central …" at bounding box center [760, 400] width 1369 height 875
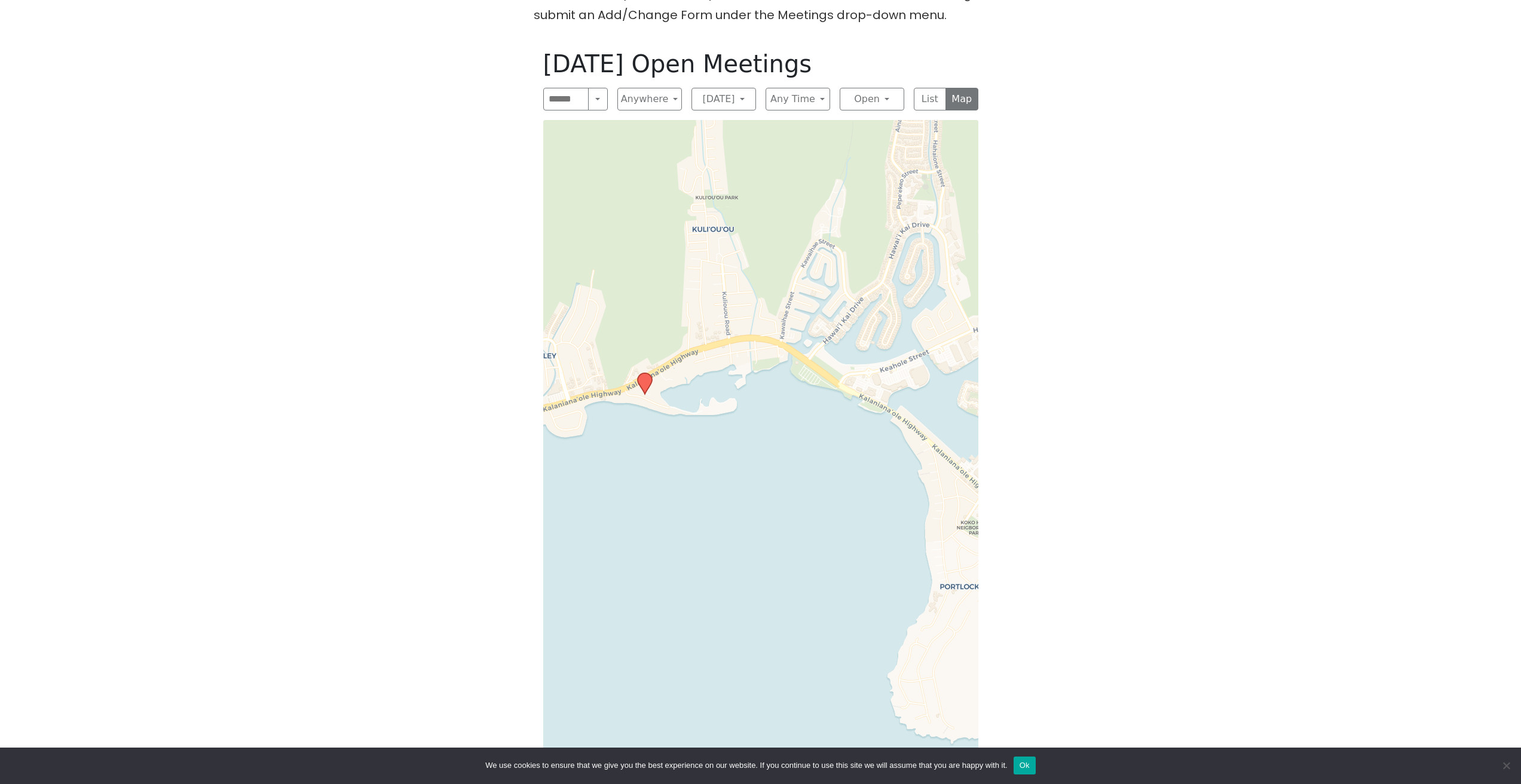
click at [645, 373] on icon at bounding box center [645, 384] width 14 height 21
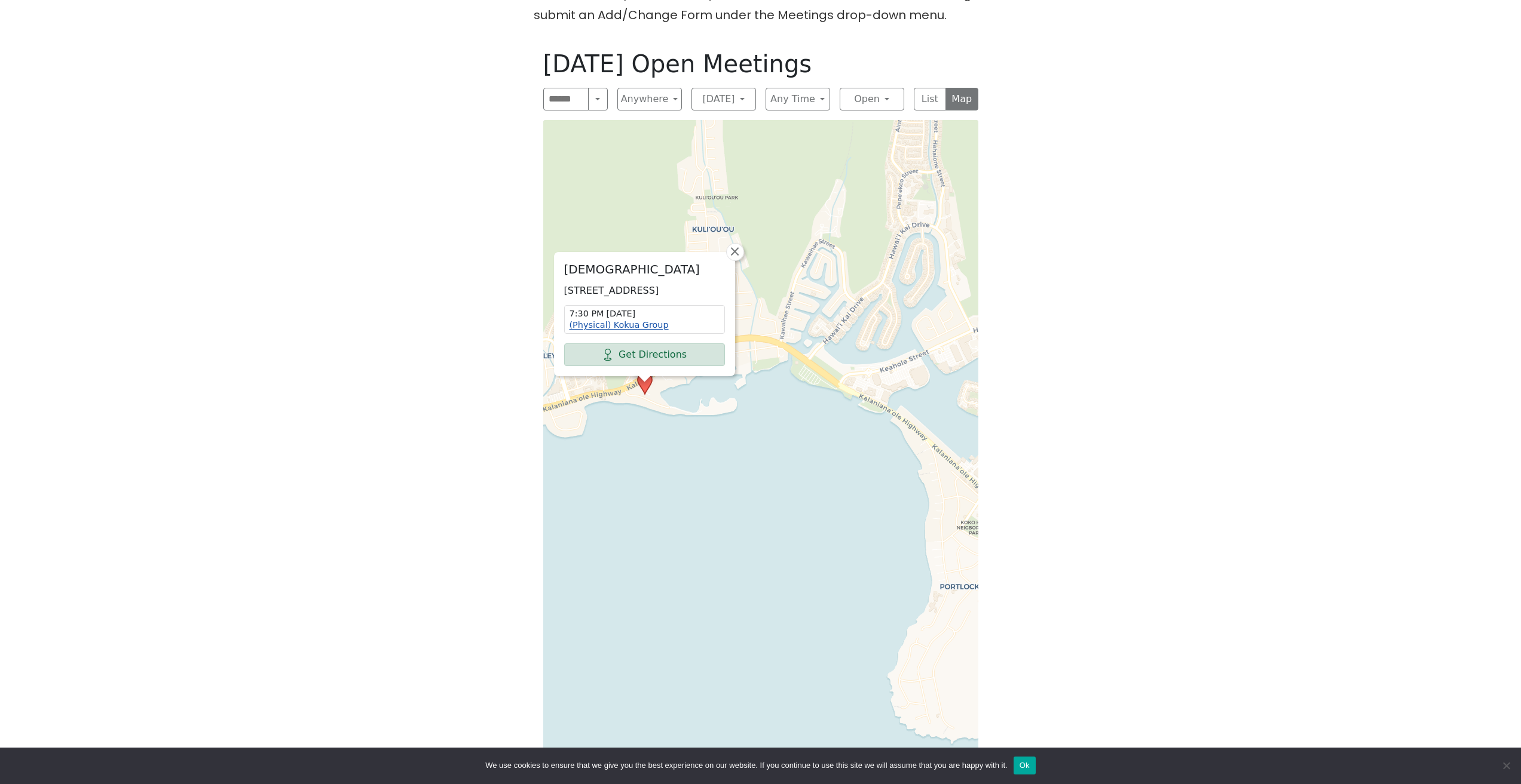
click at [613, 320] on link "(Physical) Kokua Group" at bounding box center [619, 325] width 99 height 10
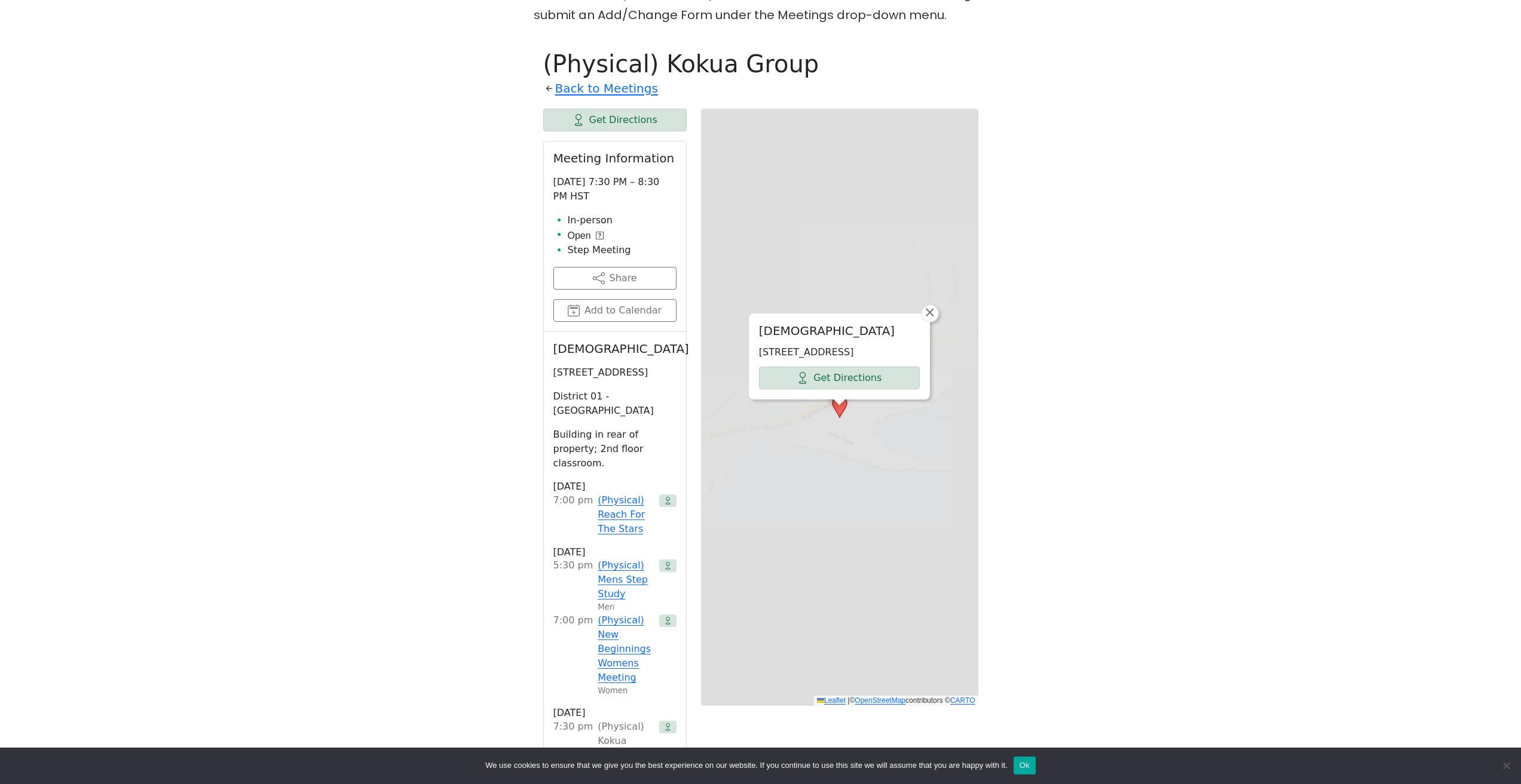
scroll to position [492, 0]
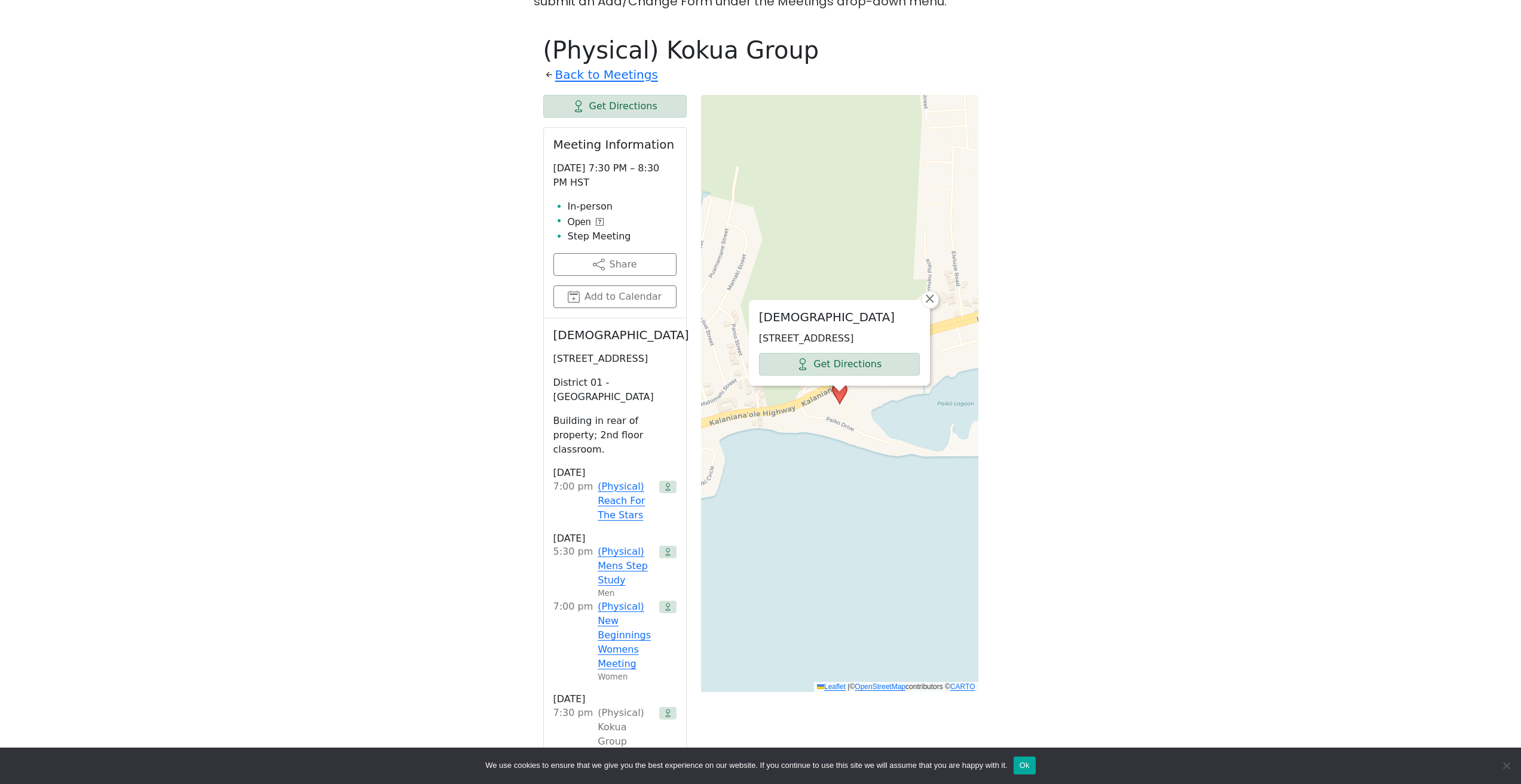
drag, startPoint x: 555, startPoint y: 309, endPoint x: 645, endPoint y: 318, distance: 90.4
click at [645, 328] on h2 "[DEMOGRAPHIC_DATA]" at bounding box center [615, 335] width 123 height 14
click at [472, 305] on div "If you know of a meeting listed here that NO LONGER MEETS, please call Central …" at bounding box center [760, 584] width 1369 height 1270
click at [584, 65] on link "Back to Meetings" at bounding box center [607, 75] width 103 height 21
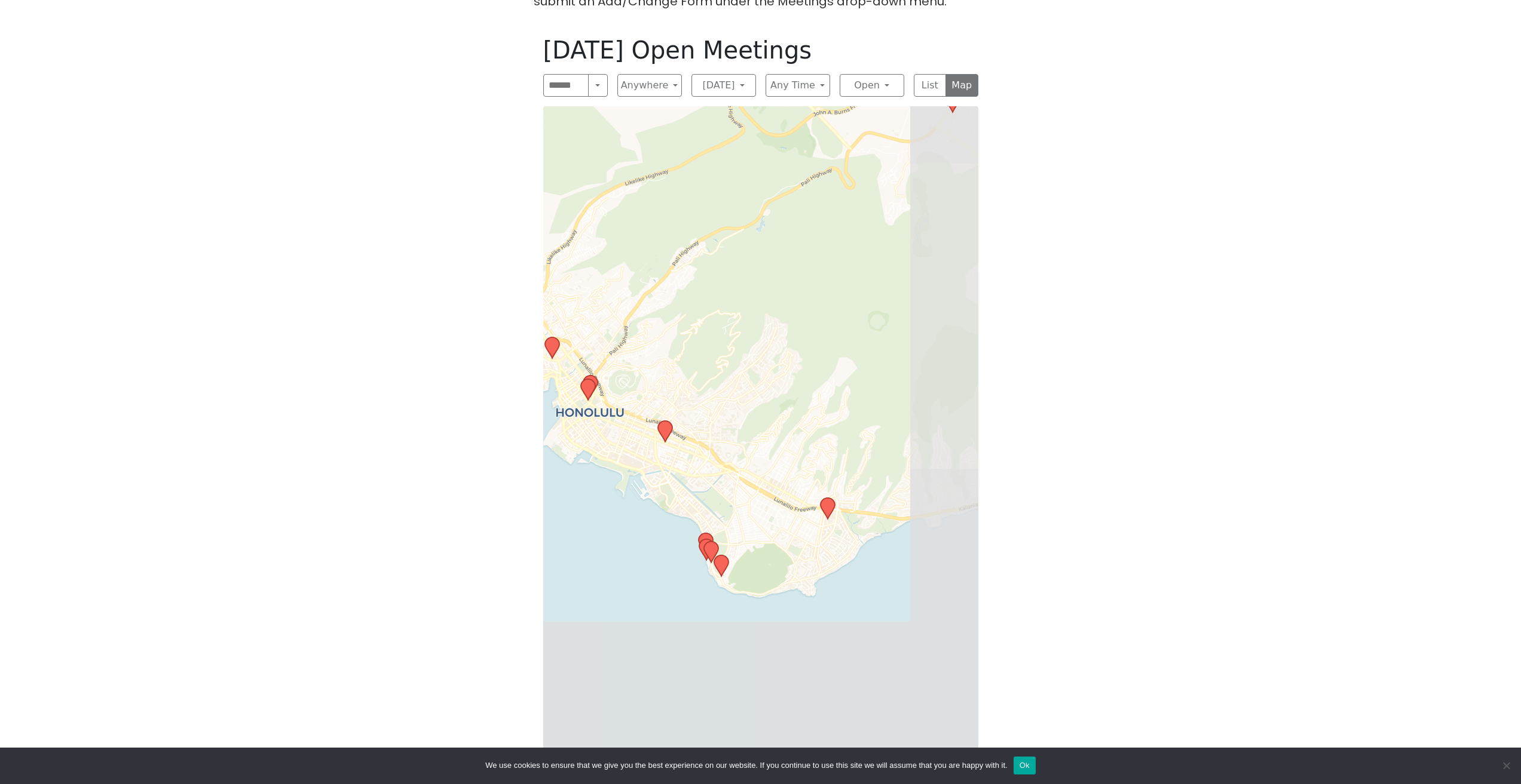
drag, startPoint x: 827, startPoint y: 482, endPoint x: 625, endPoint y: 155, distance: 384.4
click at [625, 157] on div "Leaflet | © OpenStreetMap contributors © CARTO" at bounding box center [761, 454] width 435 height 695
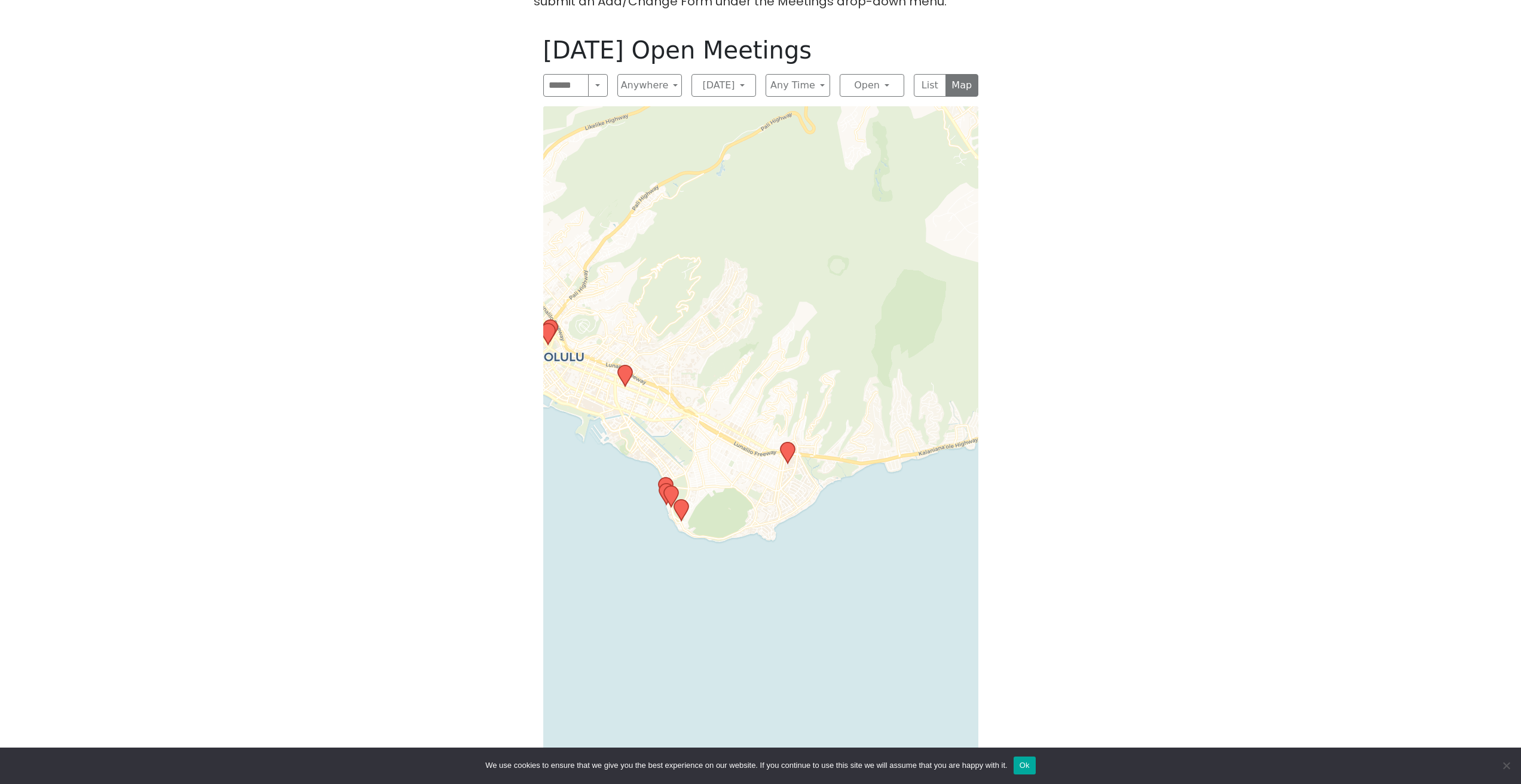
click at [624, 366] on icon at bounding box center [625, 376] width 14 height 21
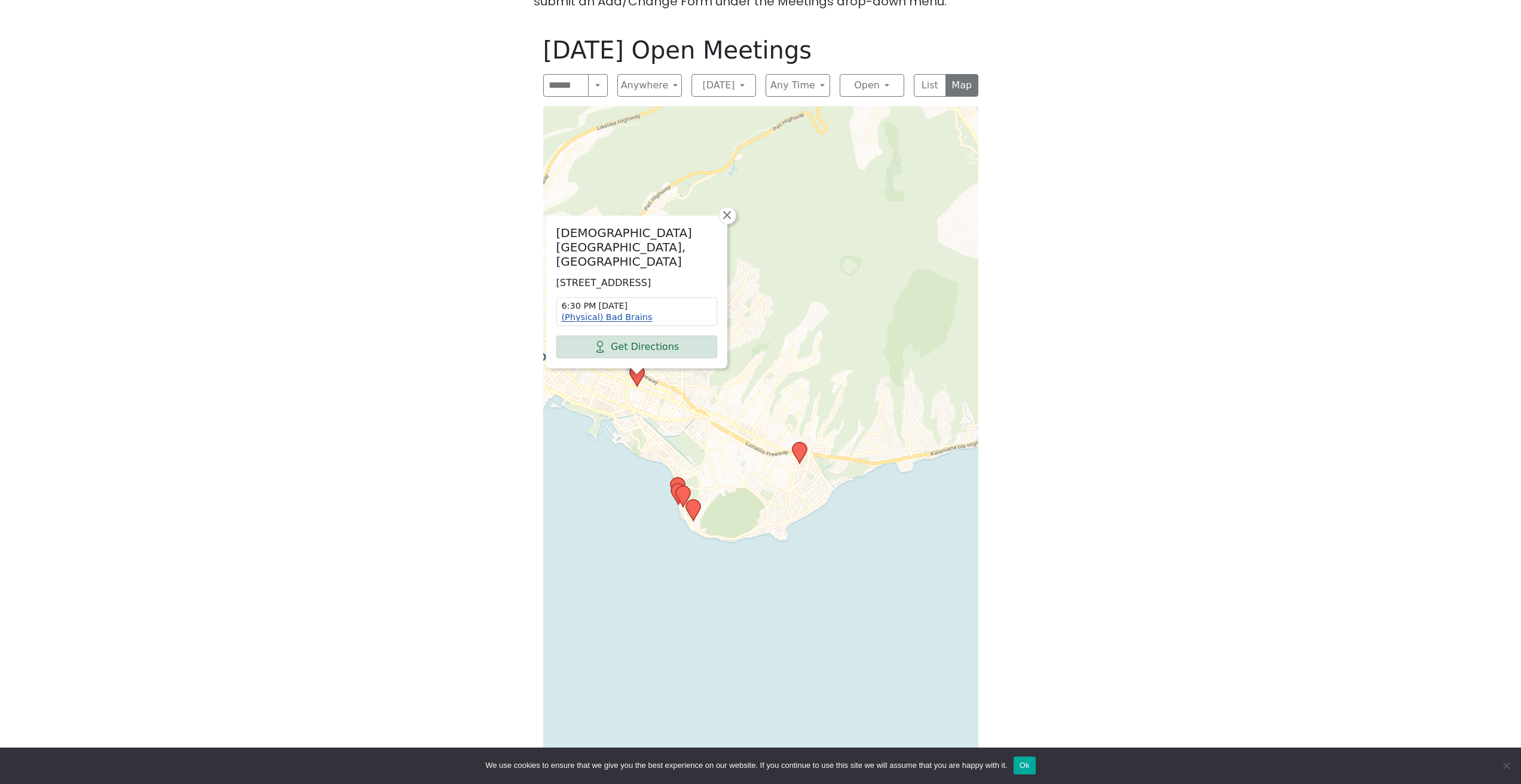
click at [619, 313] on link "(Physical) Bad Brains" at bounding box center [607, 317] width 91 height 10
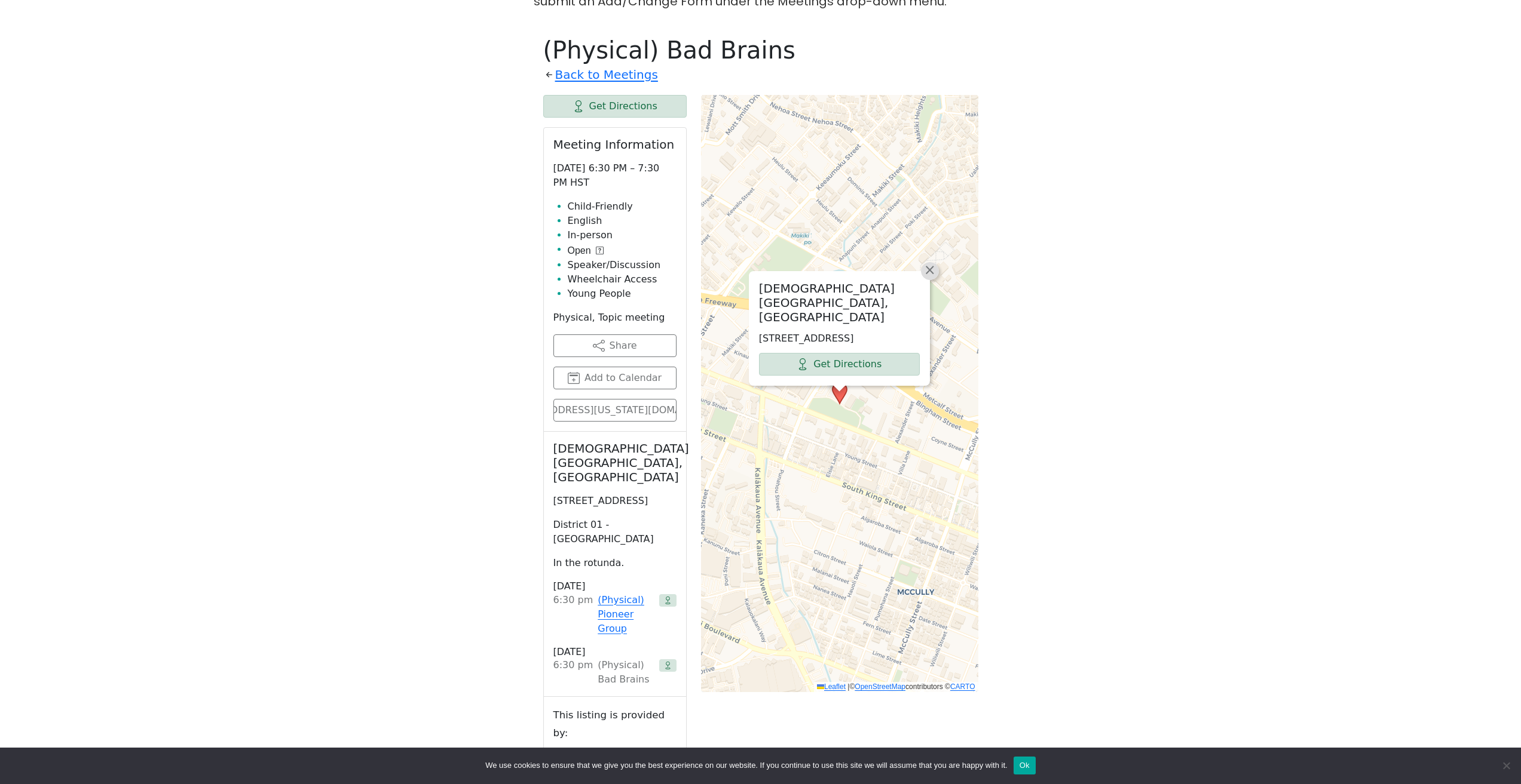
click at [937, 262] on link "×" at bounding box center [930, 271] width 18 height 18
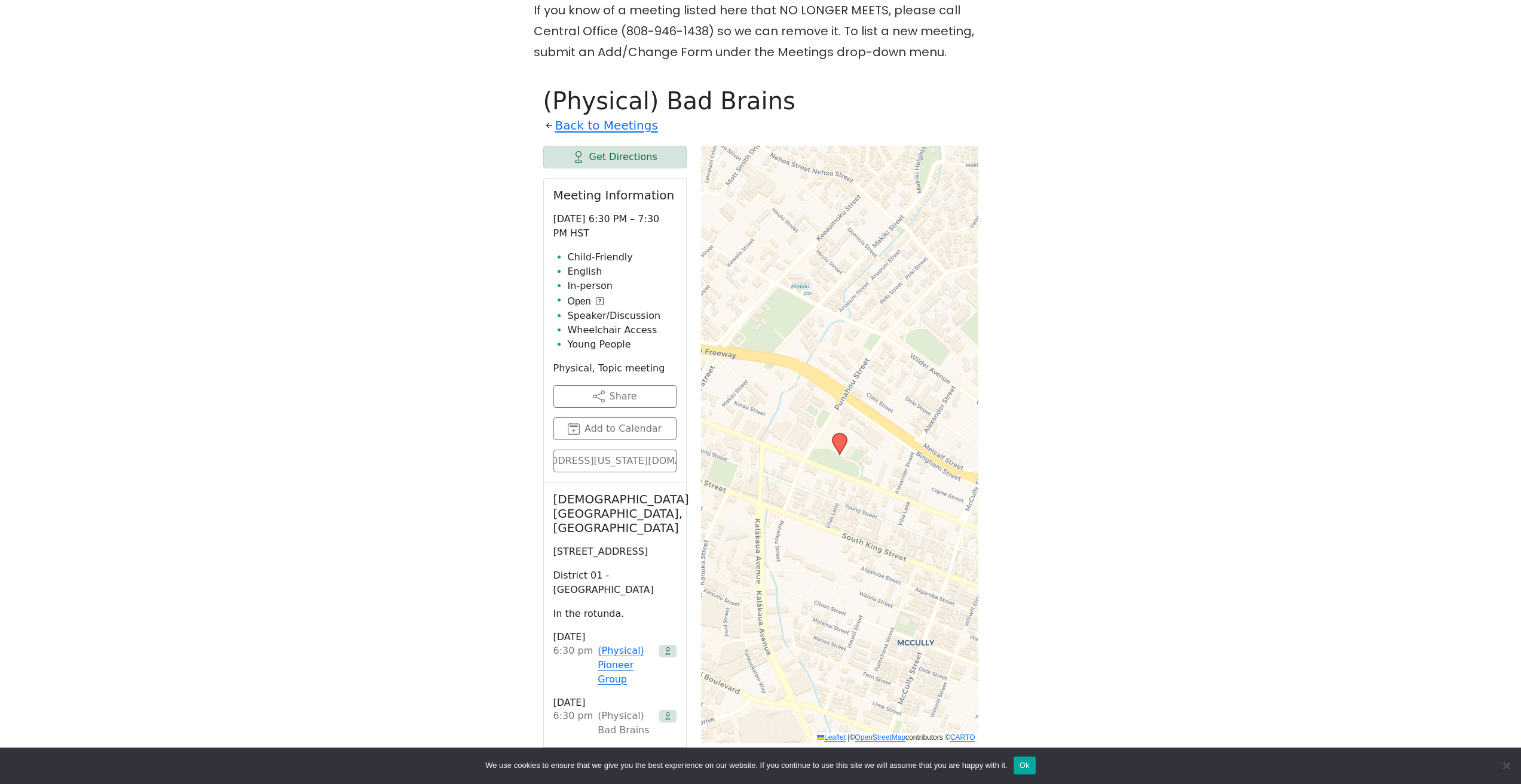
scroll to position [133, 0]
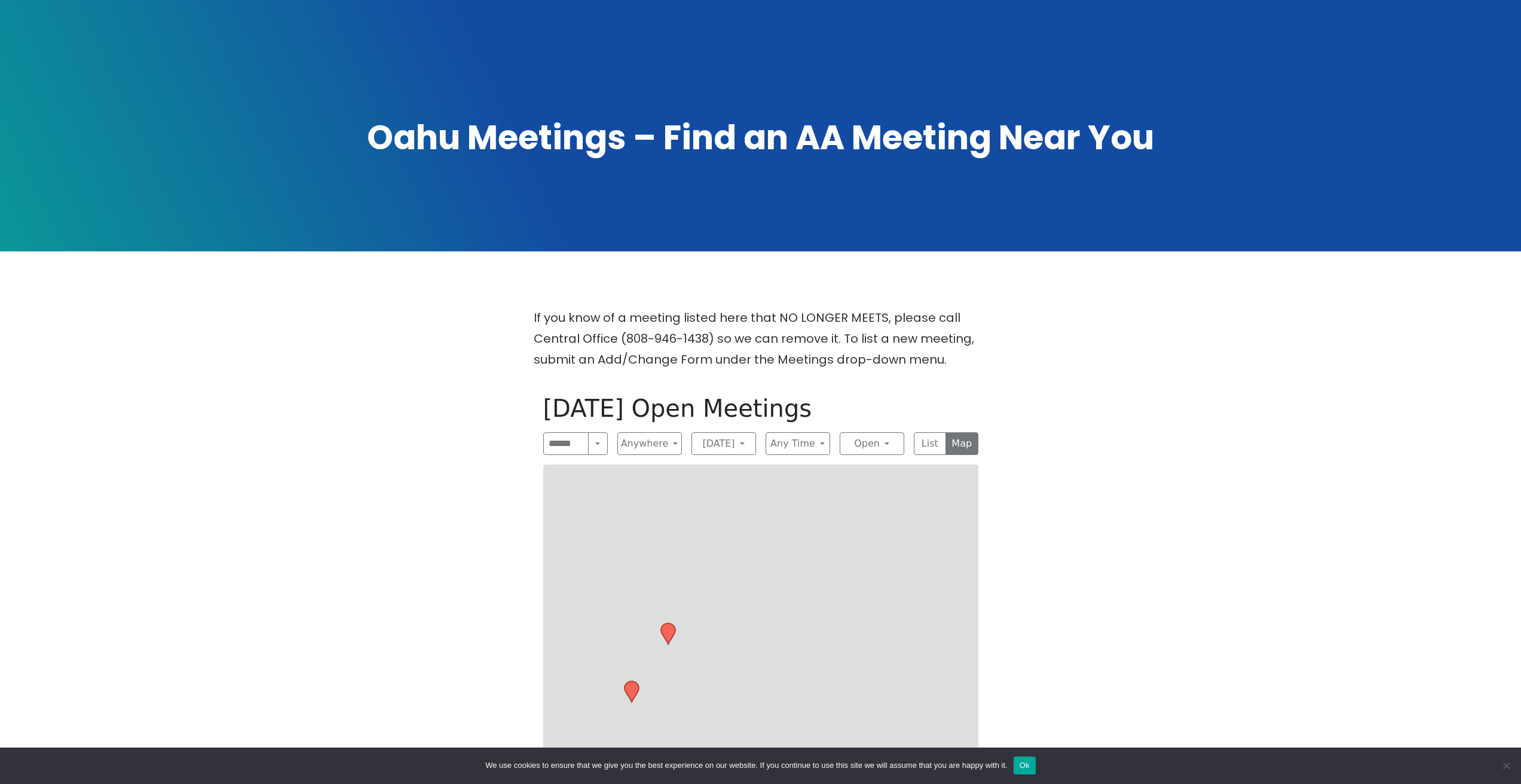
scroll to position [492, 0]
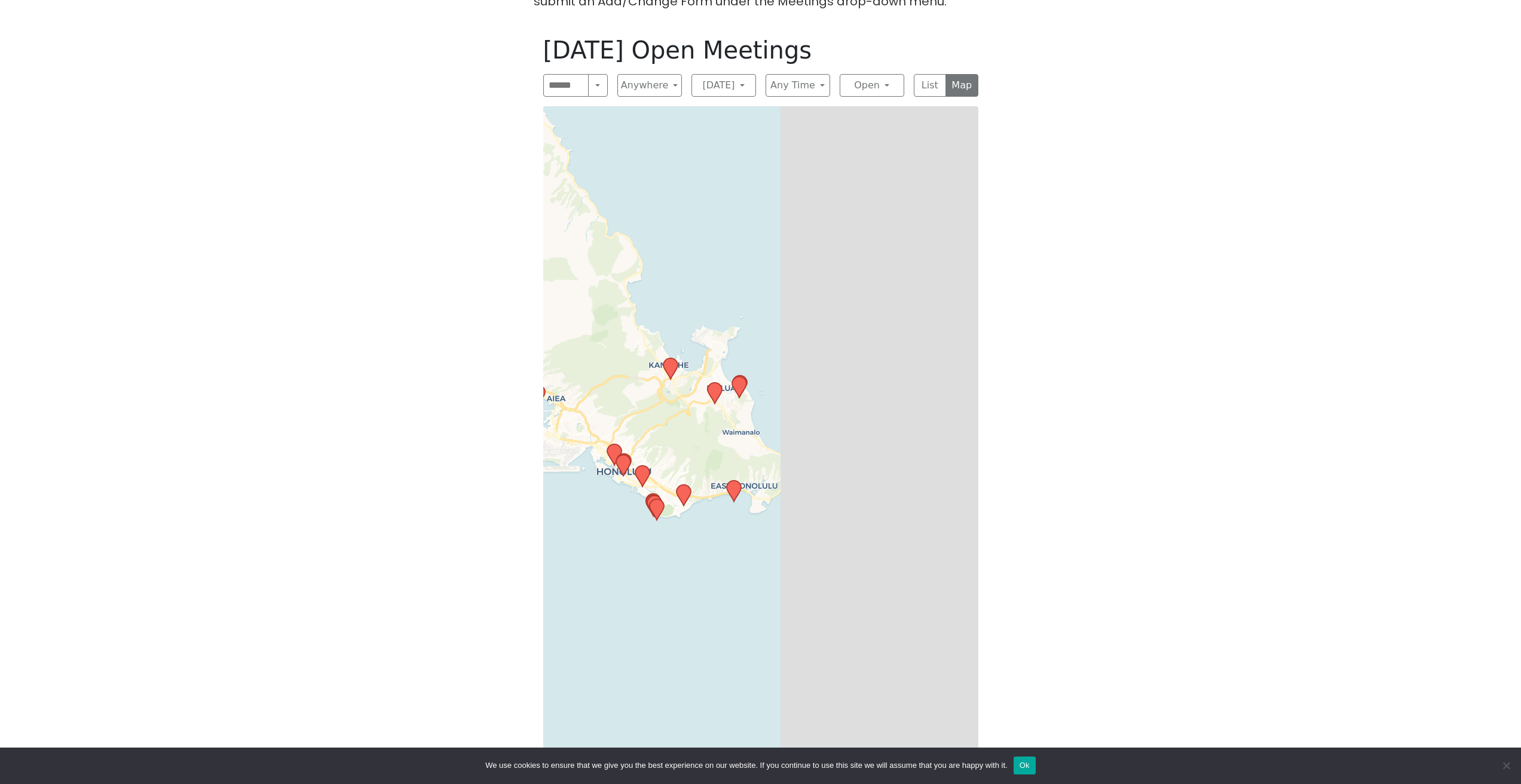
drag, startPoint x: 879, startPoint y: 525, endPoint x: 622, endPoint y: 393, distance: 288.9
click at [621, 390] on div "Leaflet | © OpenStreetMap contributors © CARTO" at bounding box center [761, 454] width 435 height 695
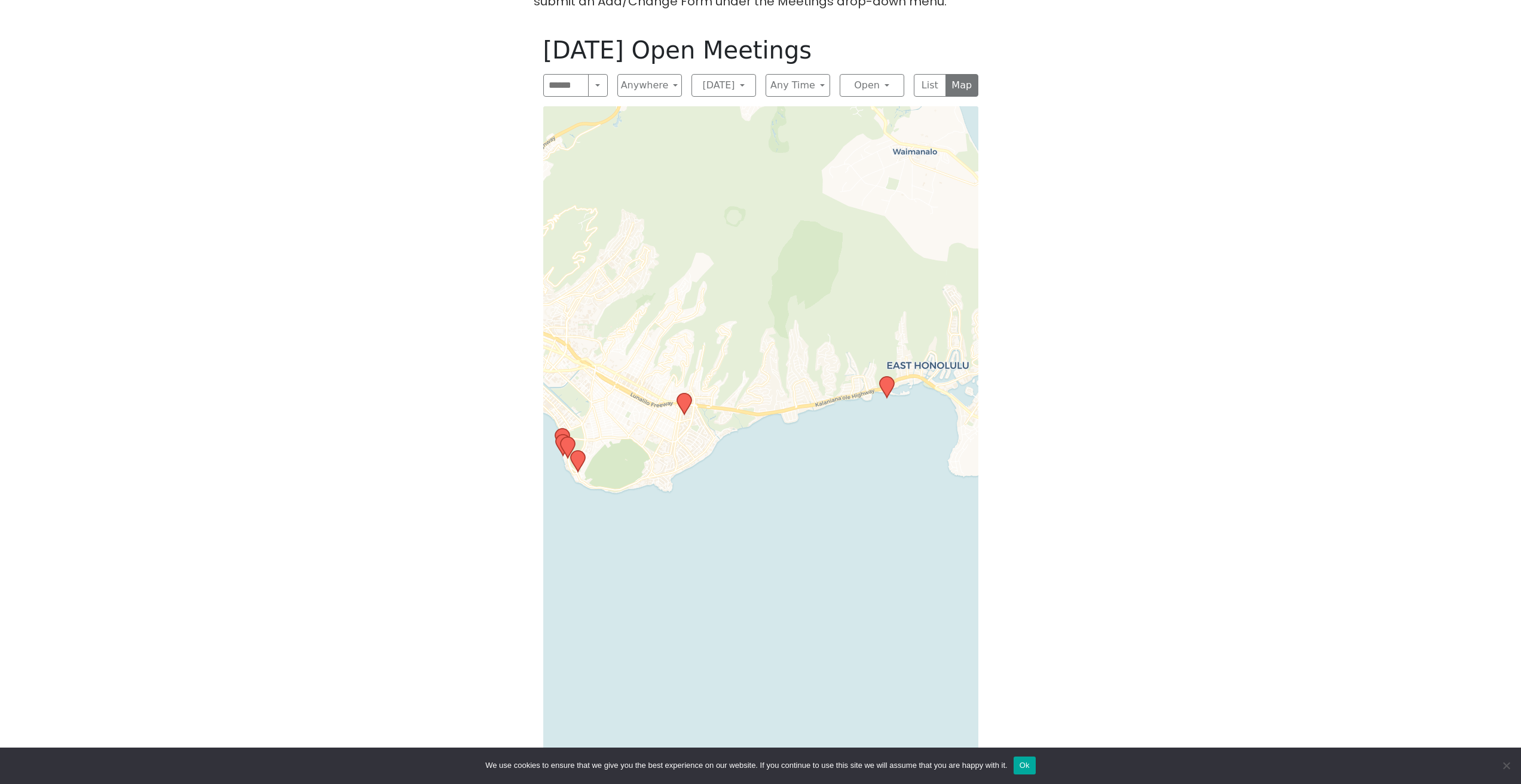
drag, startPoint x: 680, startPoint y: 393, endPoint x: 652, endPoint y: 437, distance: 52.2
click at [652, 437] on div "Leaflet | © OpenStreetMap contributors © CARTO" at bounding box center [761, 454] width 435 height 695
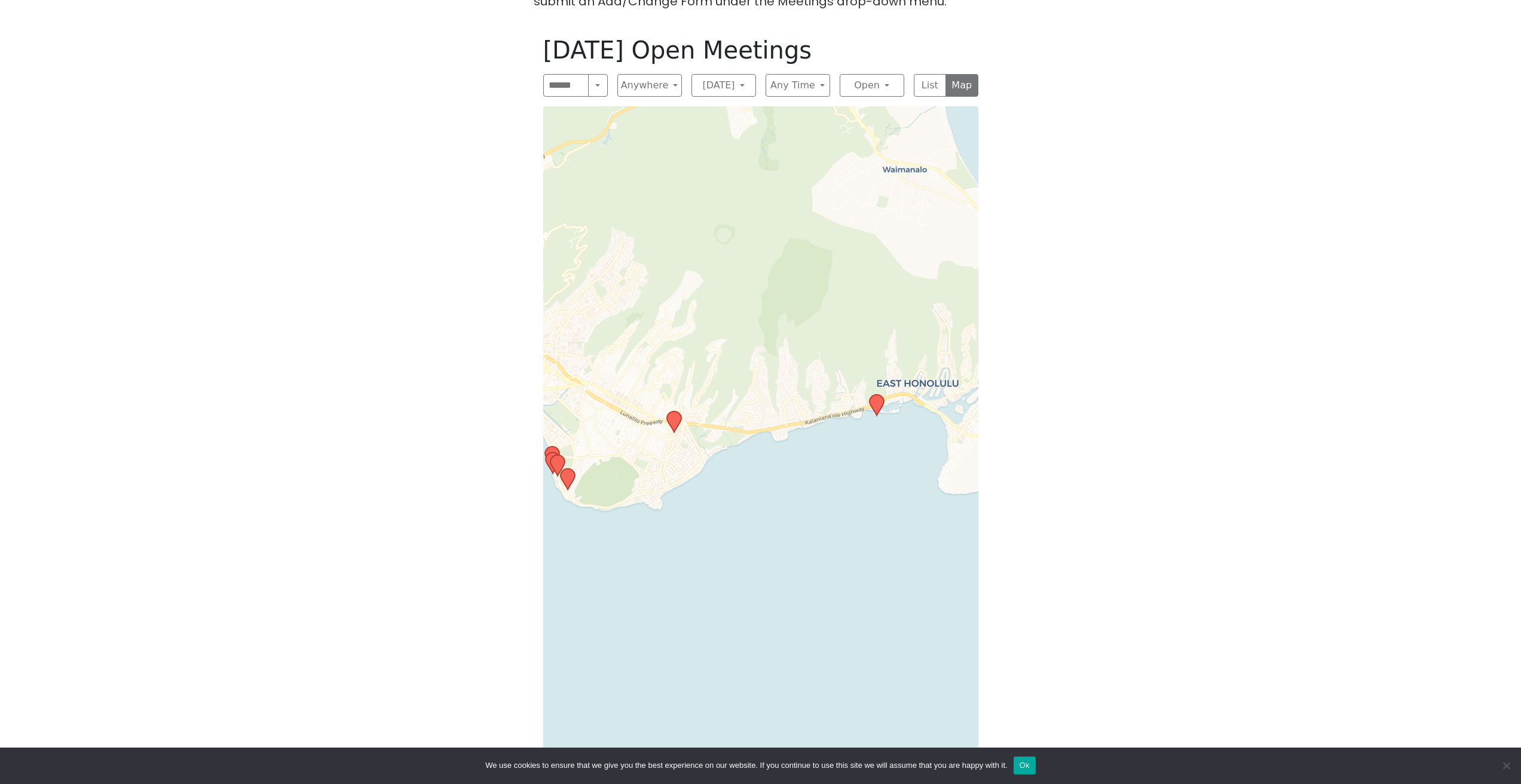
click at [877, 395] on icon at bounding box center [876, 405] width 14 height 21
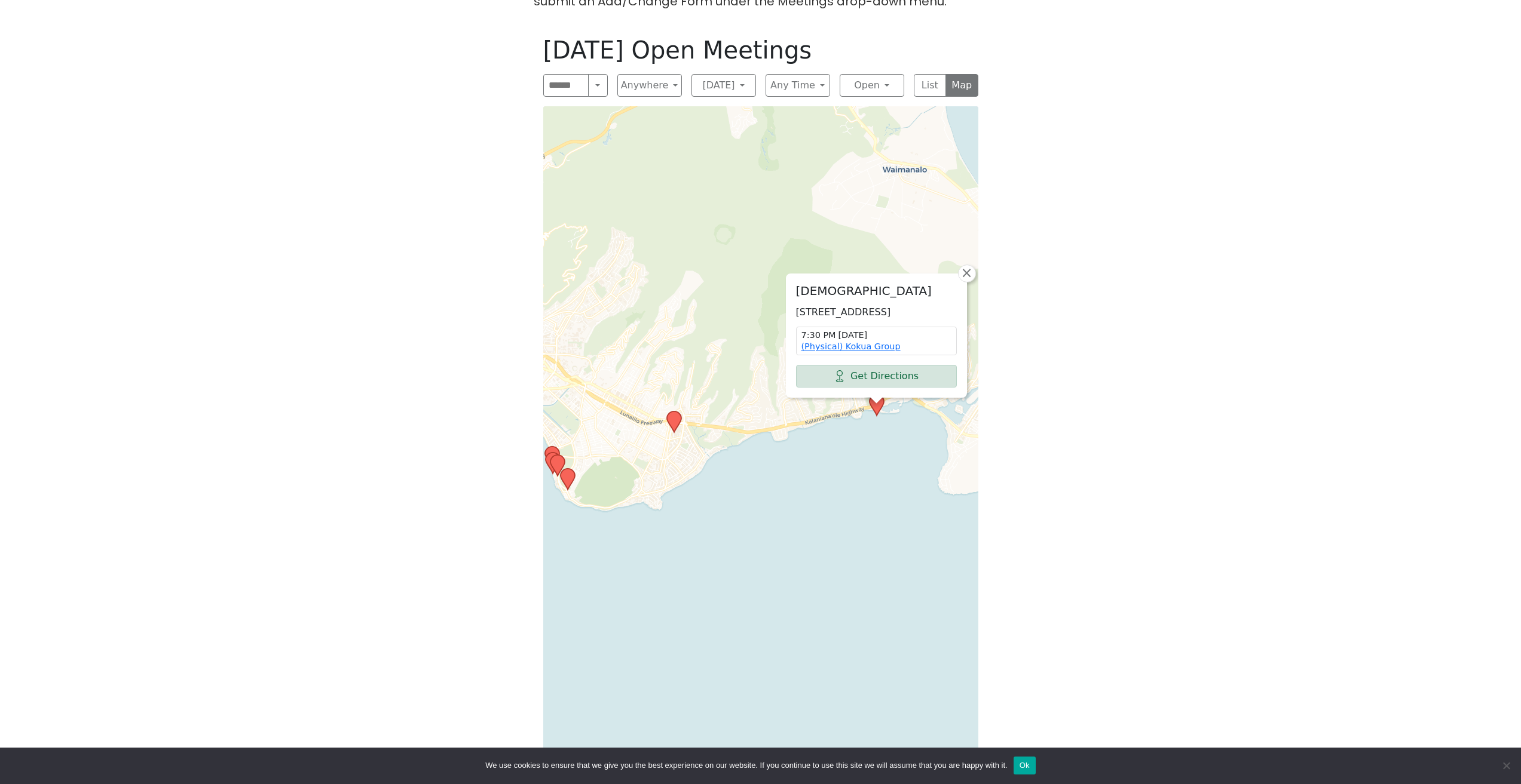
click at [682, 411] on icon at bounding box center [674, 422] width 16 height 23
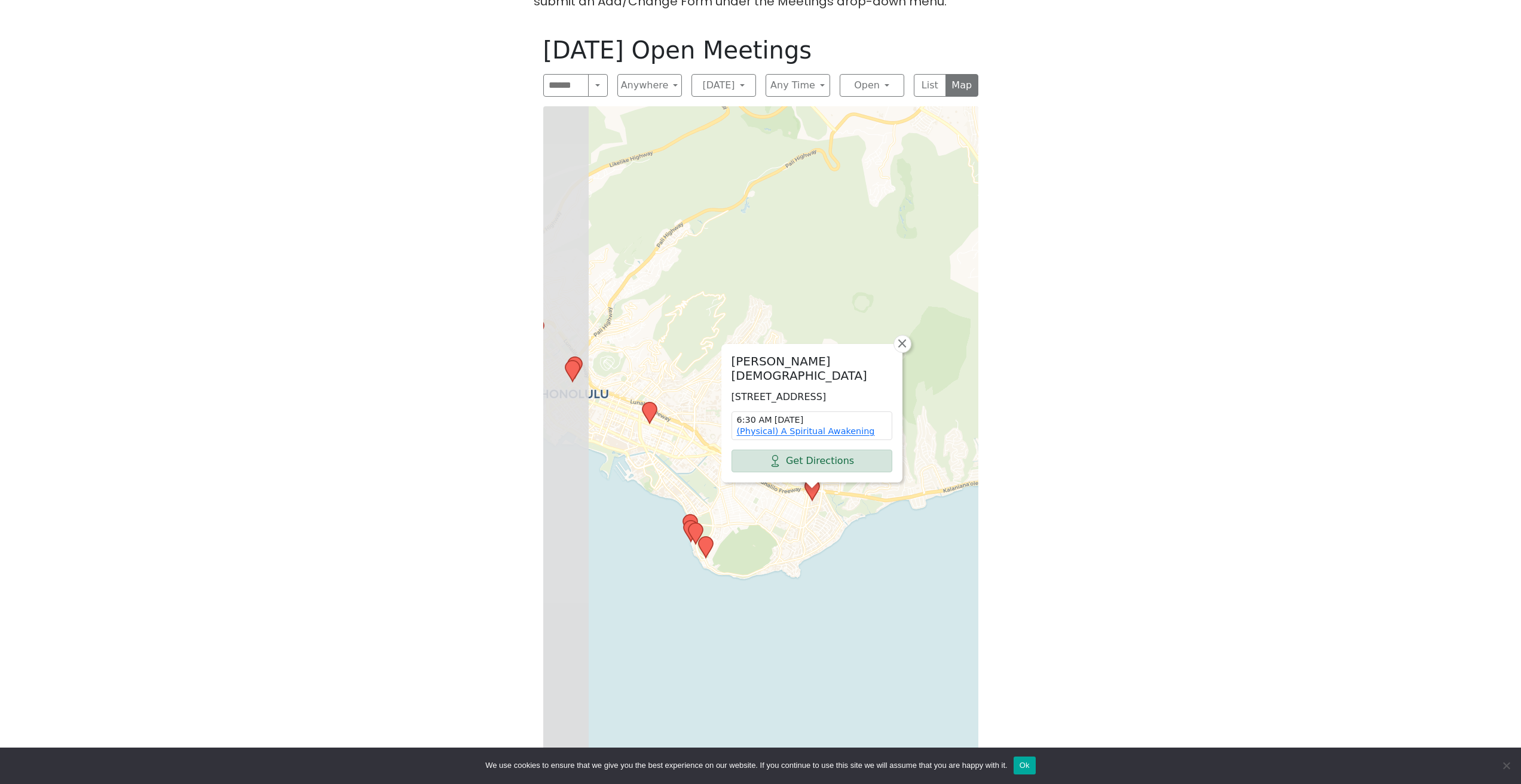
drag, startPoint x: 673, startPoint y: 455, endPoint x: 857, endPoint y: 540, distance: 202.7
click at [855, 540] on div "[PERSON_NAME][DEMOGRAPHIC_DATA] [STREET_ADDRESS] 6:30 AM [DATE] (Physical) A Sp…" at bounding box center [761, 454] width 435 height 695
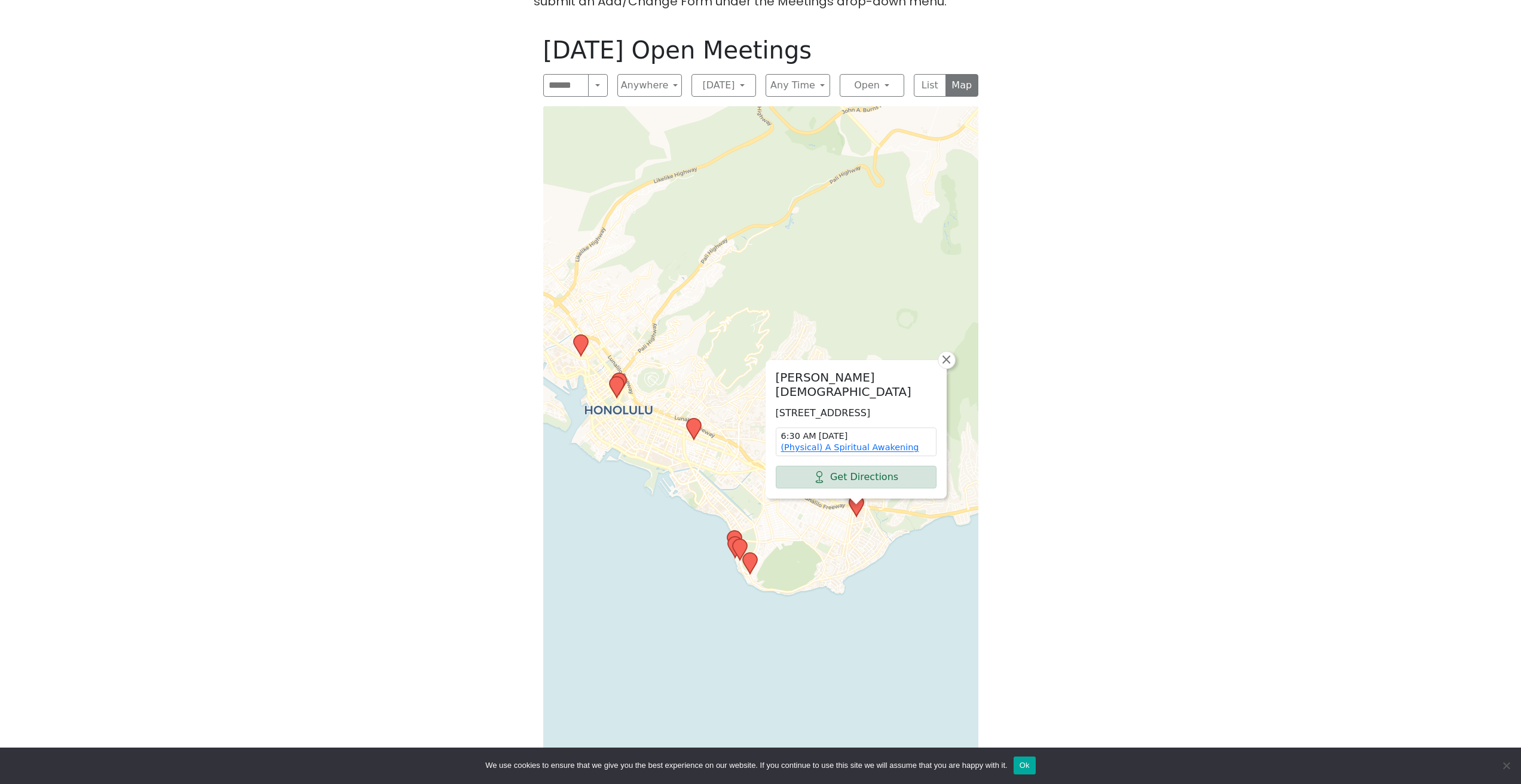
drag, startPoint x: 653, startPoint y: 548, endPoint x: 683, endPoint y: 489, distance: 66.2
click at [654, 548] on div "[PERSON_NAME][DEMOGRAPHIC_DATA] [STREET_ADDRESS] 6:30 AM [DATE] (Physical) A Sp…" at bounding box center [761, 454] width 435 height 695
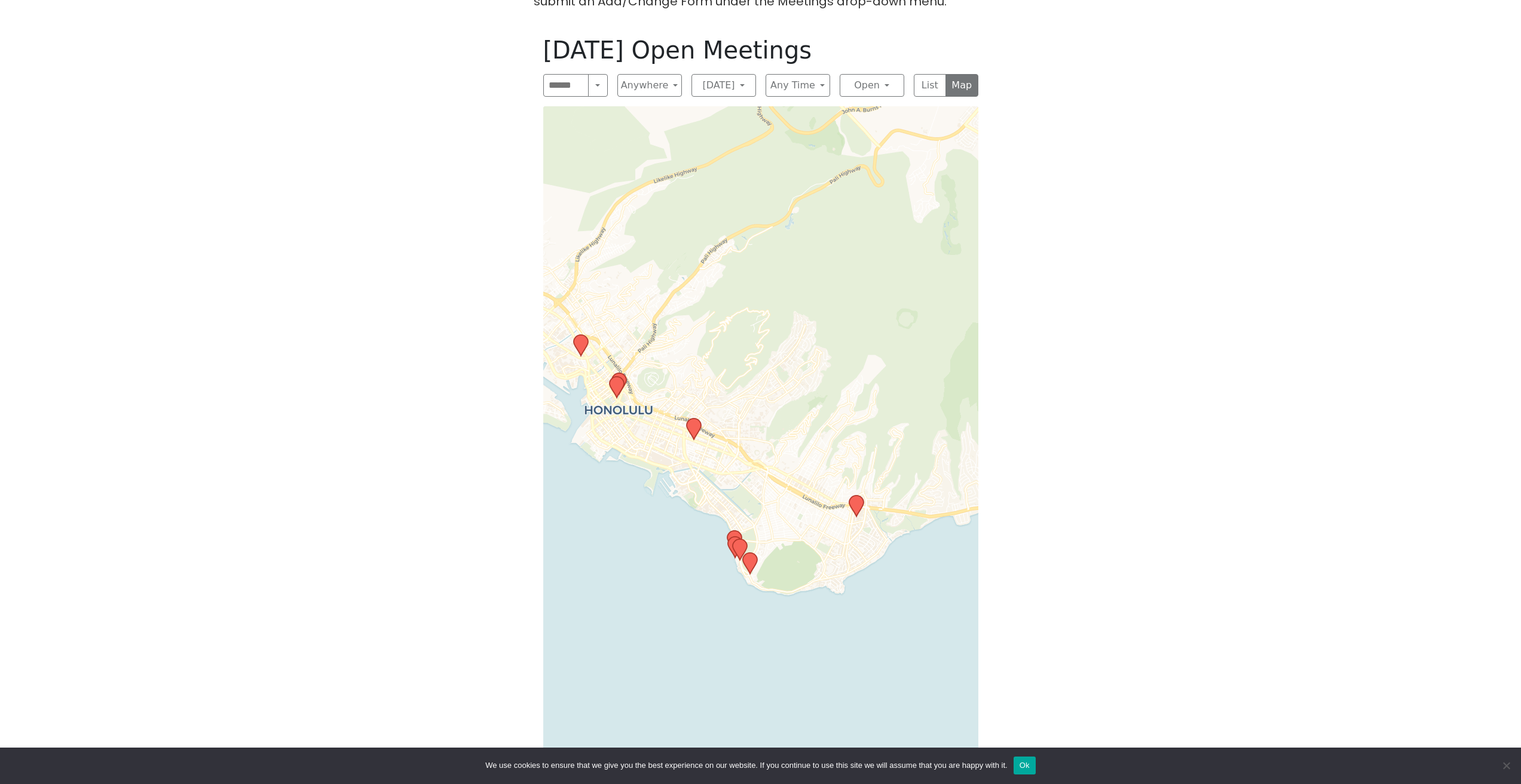
click at [692, 419] on icon at bounding box center [694, 429] width 14 height 21
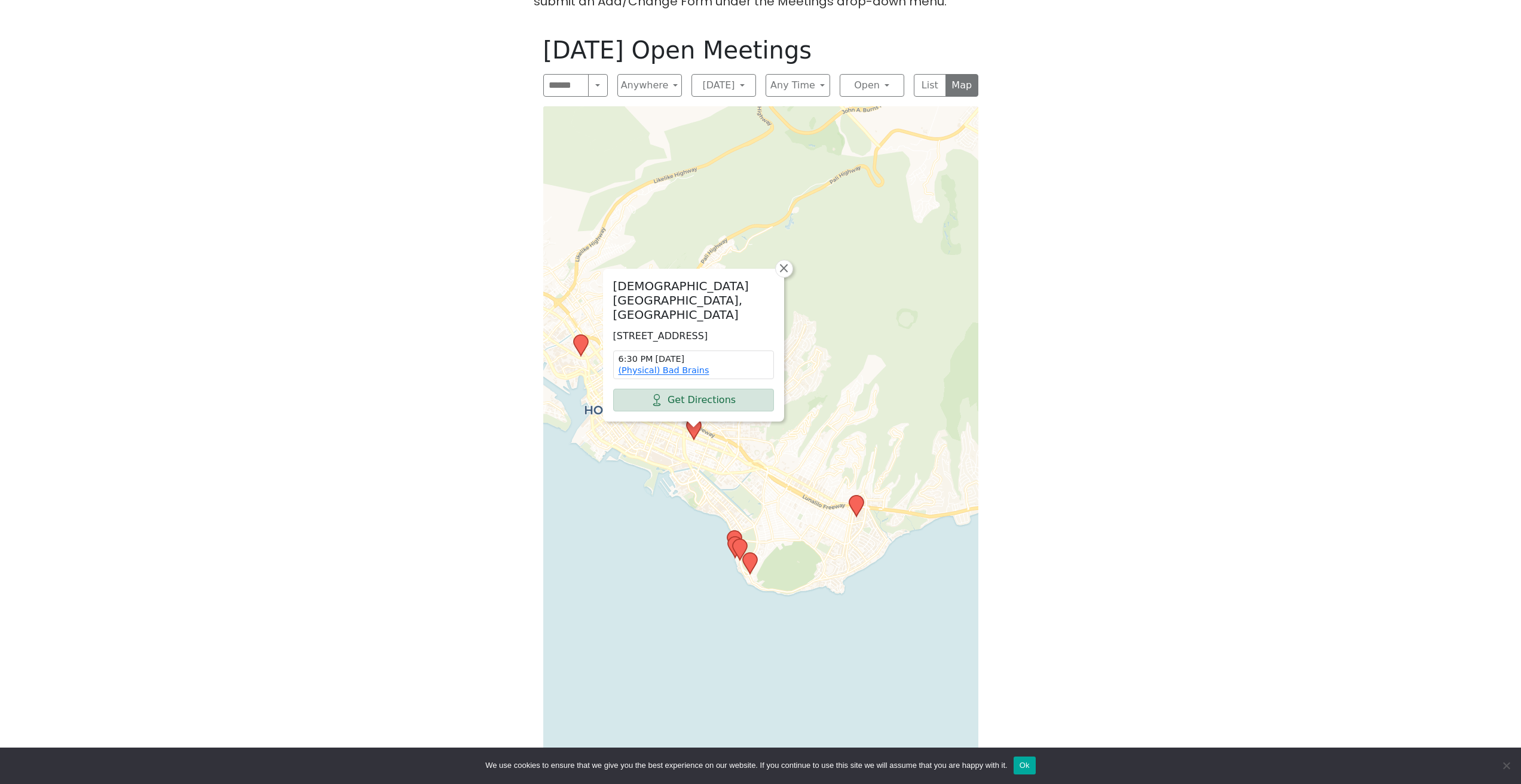
click at [574, 479] on div "[DEMOGRAPHIC_DATA][GEOGRAPHIC_DATA], [GEOGRAPHIC_DATA] [STREET_ADDRESS] 6:30 PM…" at bounding box center [761, 454] width 435 height 695
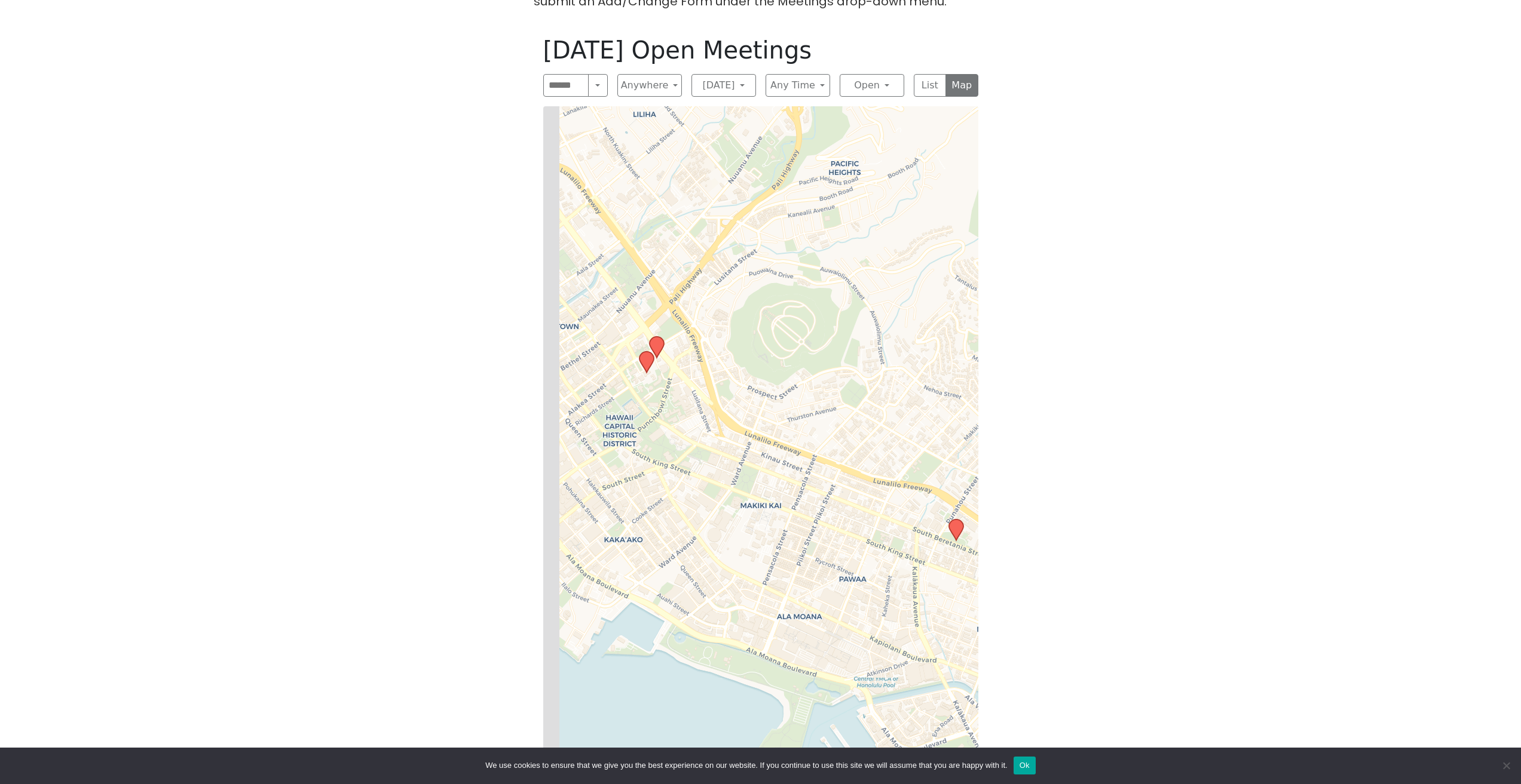
drag, startPoint x: 667, startPoint y: 356, endPoint x: 782, endPoint y: 463, distance: 157.1
click at [784, 463] on div "Leaflet | © OpenStreetMap contributors © CARTO" at bounding box center [761, 454] width 435 height 695
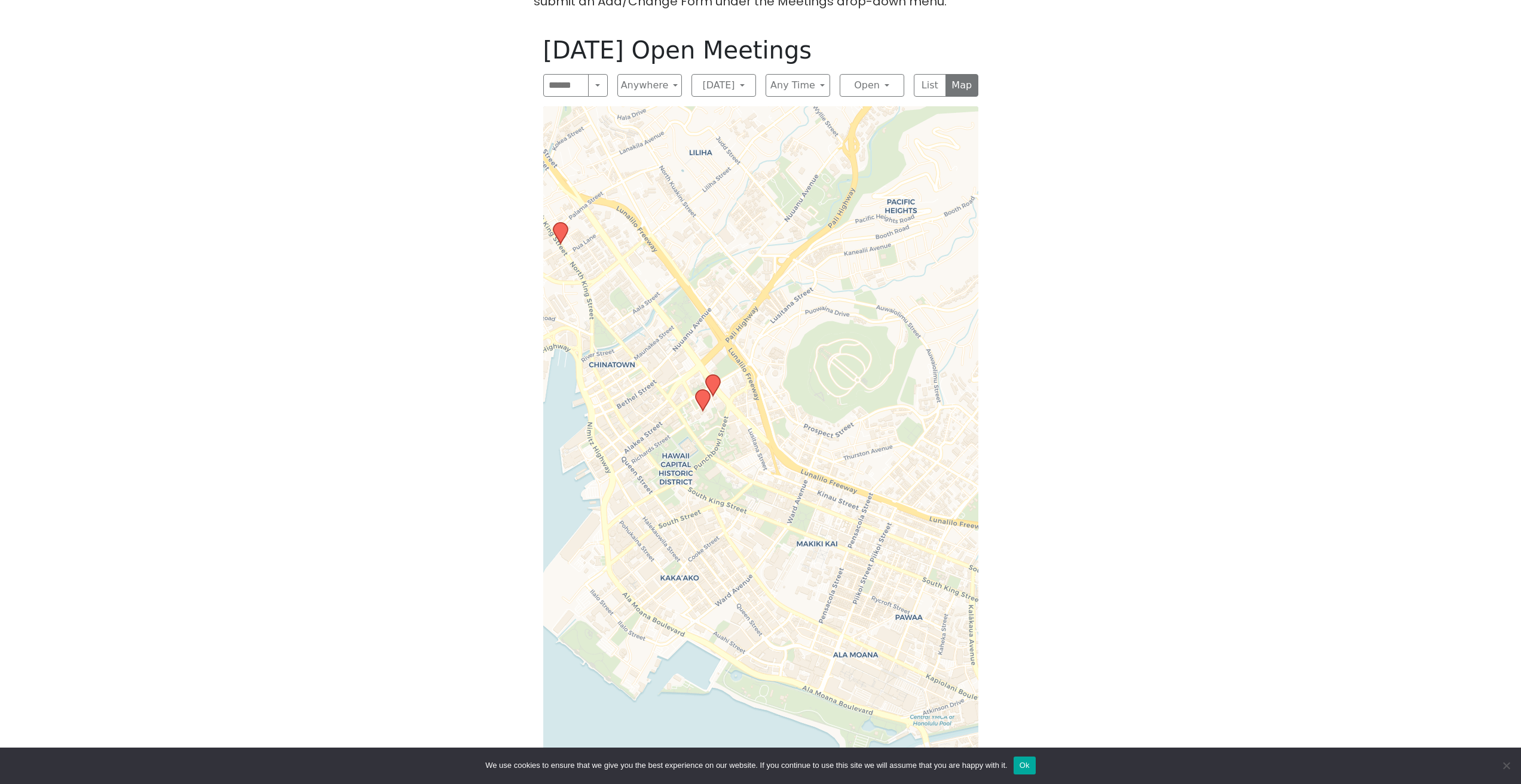
click at [703, 390] on icon at bounding box center [703, 400] width 14 height 21
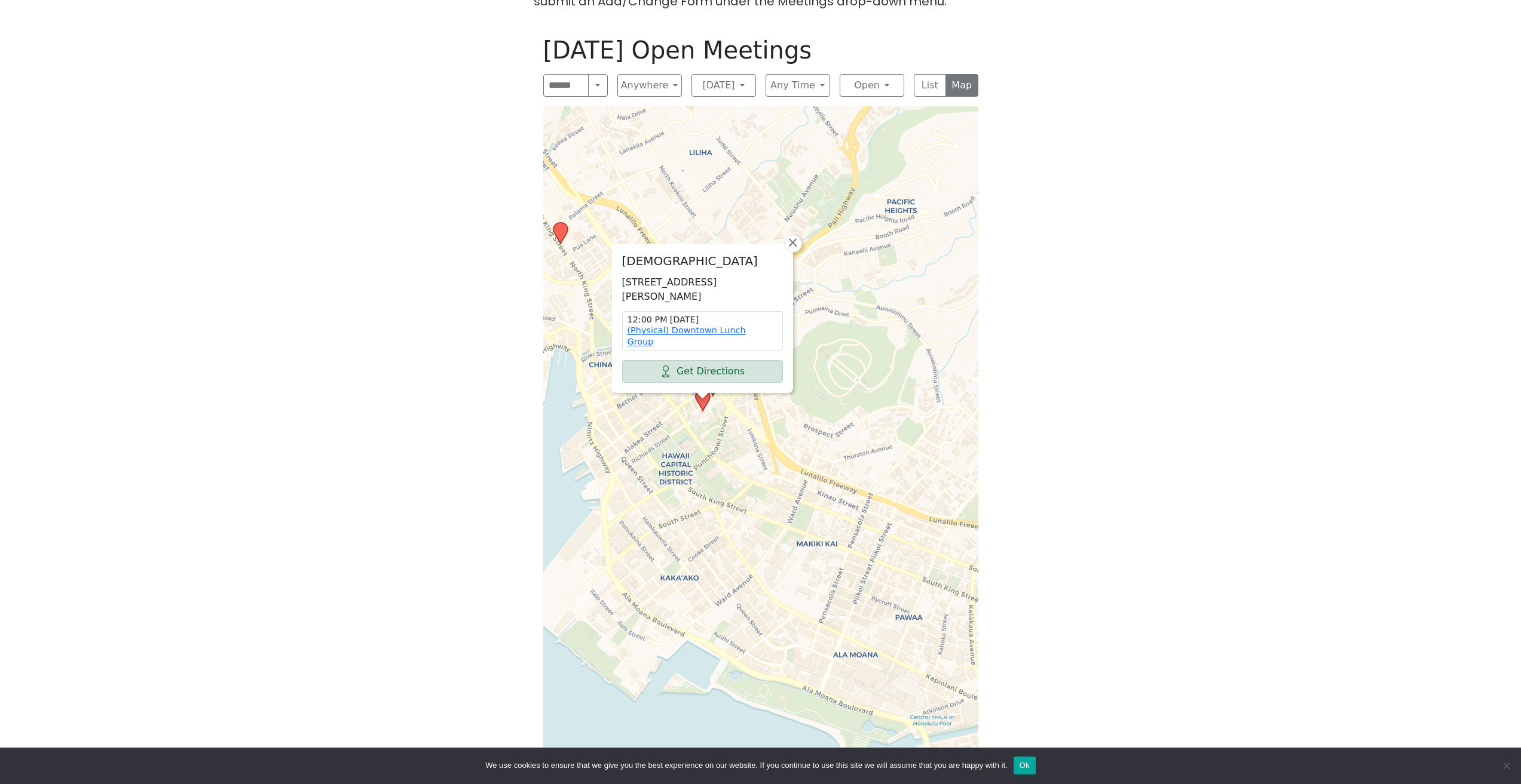
click at [824, 365] on div "[DEMOGRAPHIC_DATA] [STREET_ADDRESS][PERSON_NAME] 12:00 PM [DATE] (Physical) Dow…" at bounding box center [761, 454] width 435 height 695
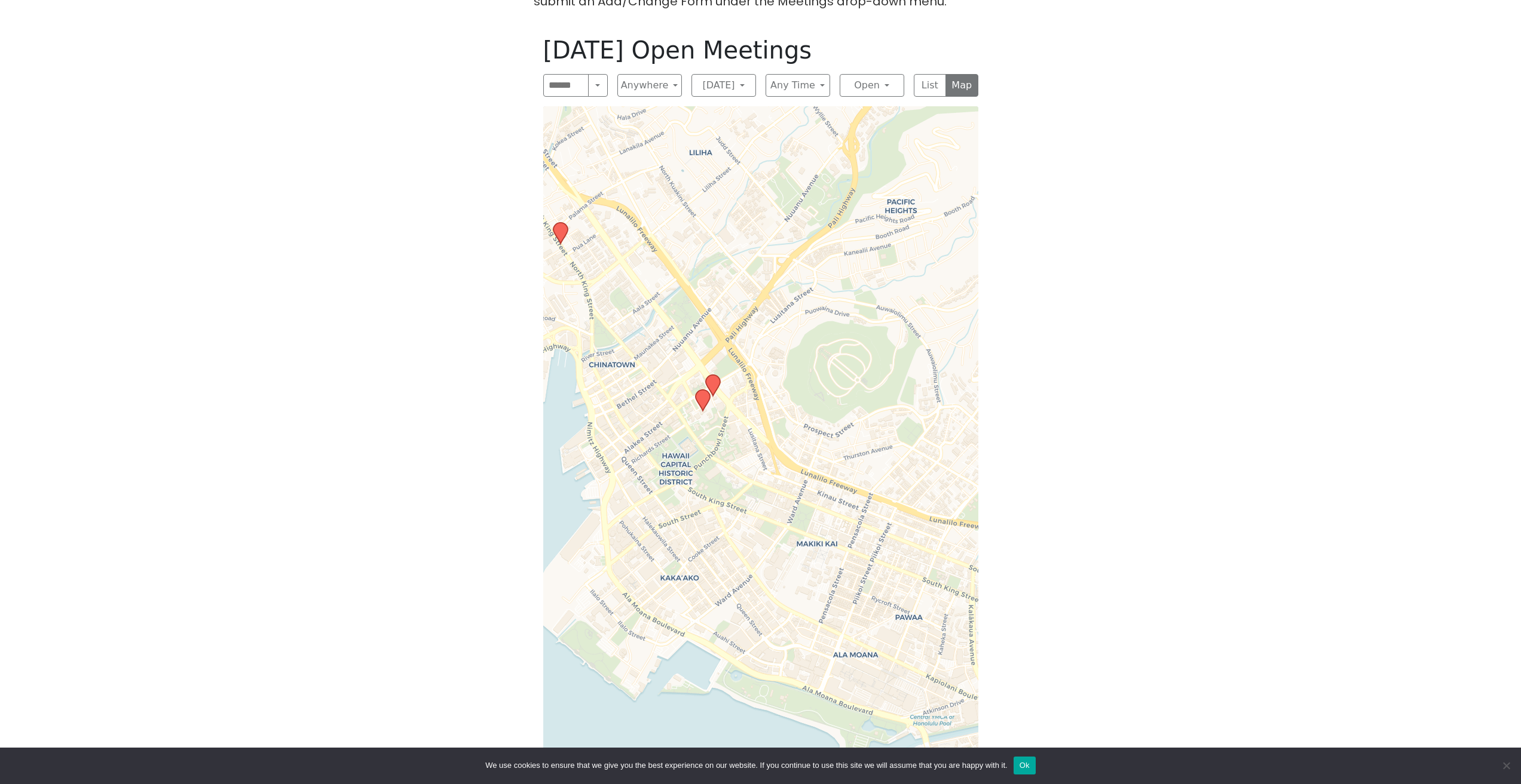
click at [713, 375] on icon at bounding box center [713, 385] width 14 height 21
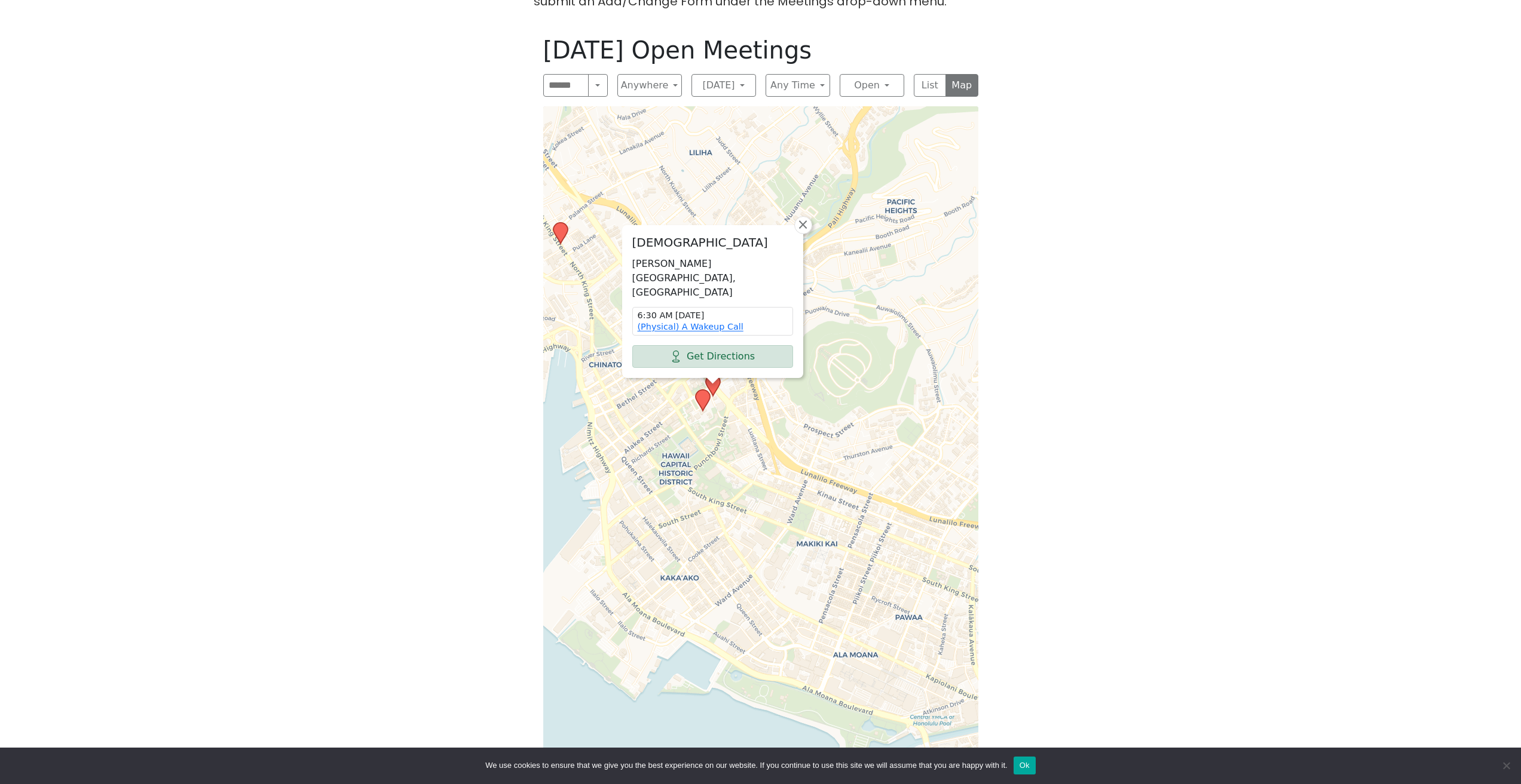
click at [698, 390] on icon at bounding box center [703, 400] width 14 height 21
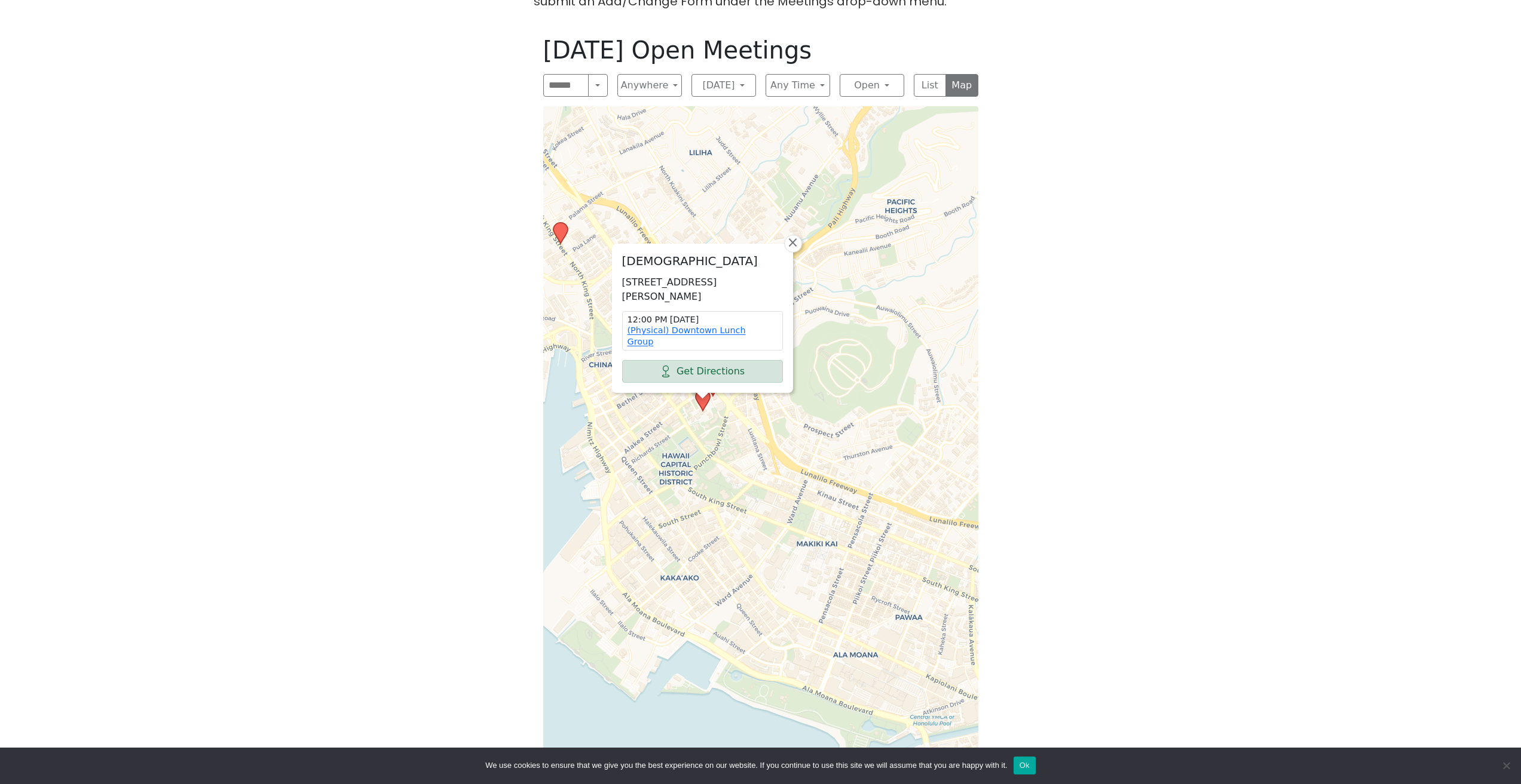
click at [834, 382] on div "[DEMOGRAPHIC_DATA] [STREET_ADDRESS][PERSON_NAME] 12:00 PM [DATE] (Physical) Dow…" at bounding box center [761, 454] width 435 height 695
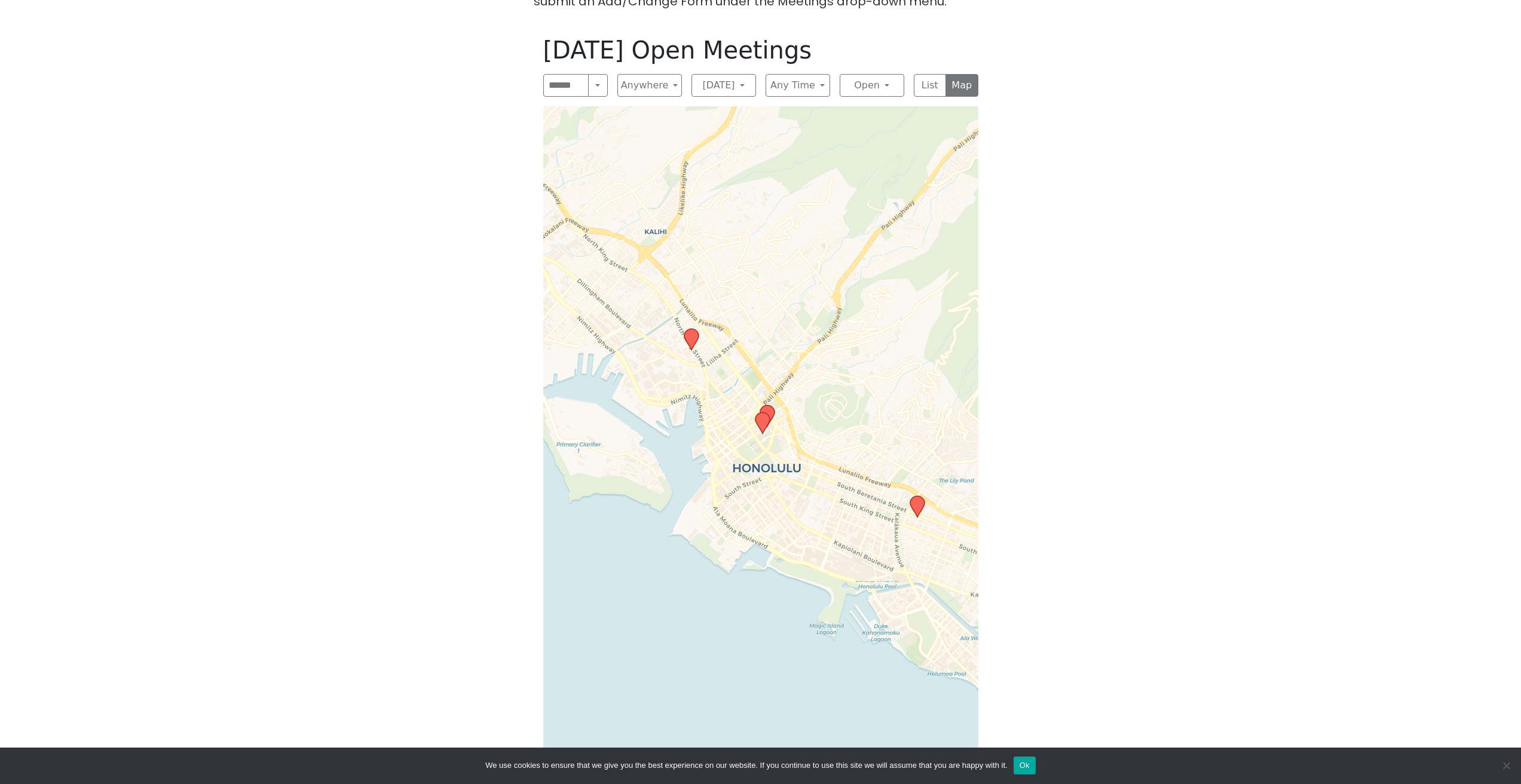
click at [694, 329] on icon at bounding box center [691, 339] width 14 height 21
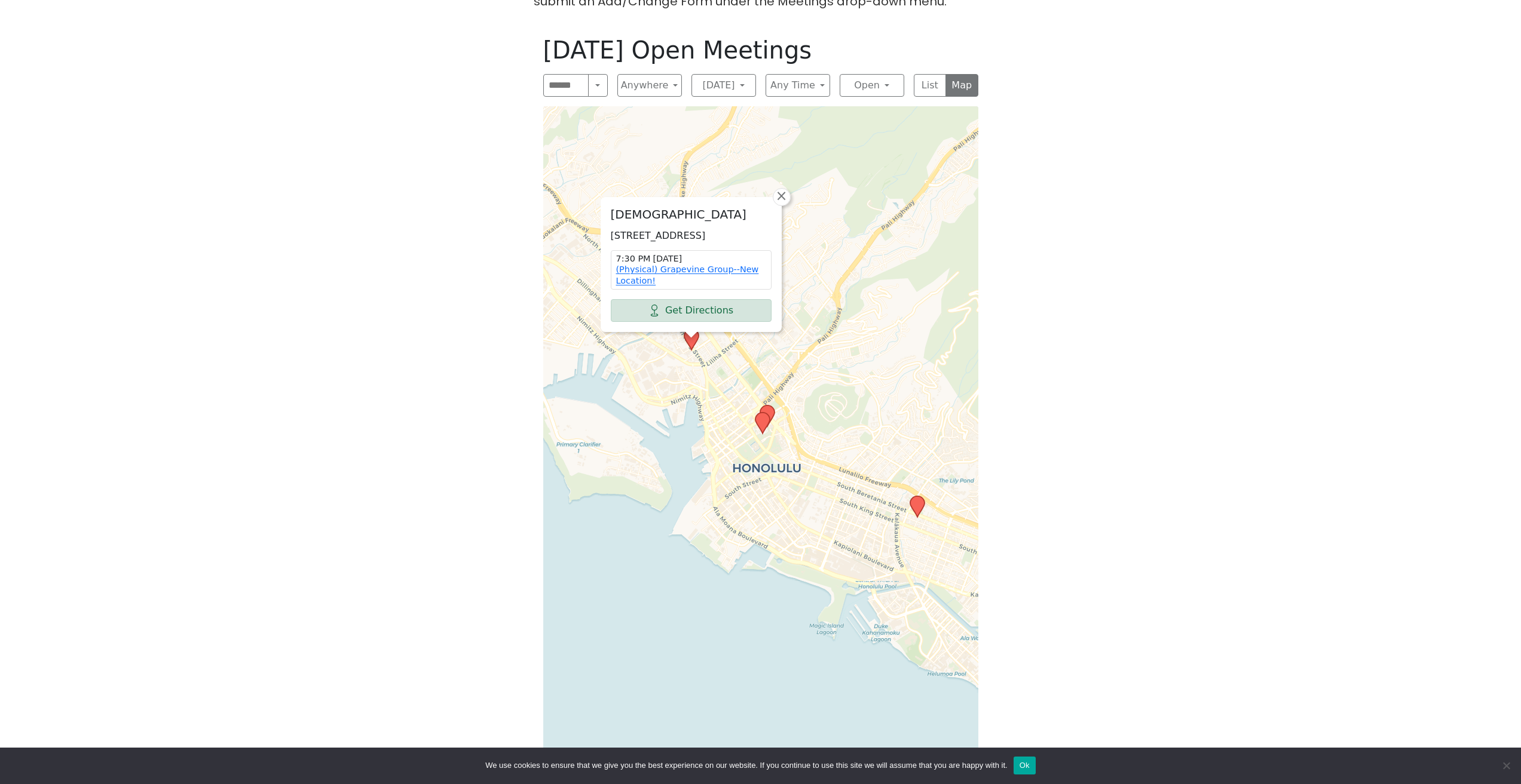
click at [869, 383] on div "[DEMOGRAPHIC_DATA] [STREET_ADDRESS] 7:30 PM [DATE] (Physical) Grapevine Group--…" at bounding box center [761, 454] width 435 height 695
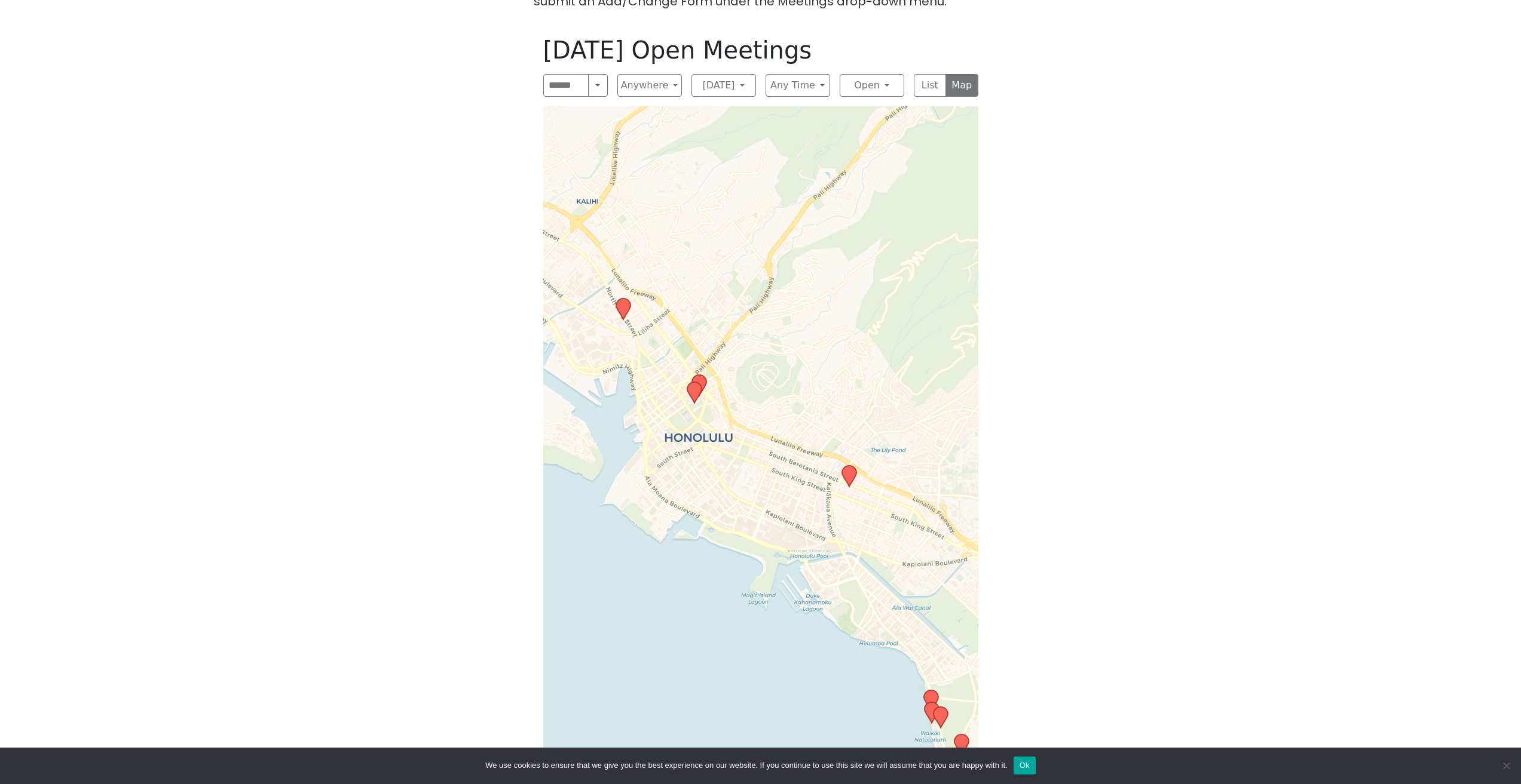
drag, startPoint x: 900, startPoint y: 401, endPoint x: 833, endPoint y: 371, distance: 73.4
click at [833, 371] on div "Leaflet | © OpenStreetMap contributors © CARTO" at bounding box center [761, 454] width 435 height 695
click at [626, 299] on icon at bounding box center [625, 310] width 14 height 21
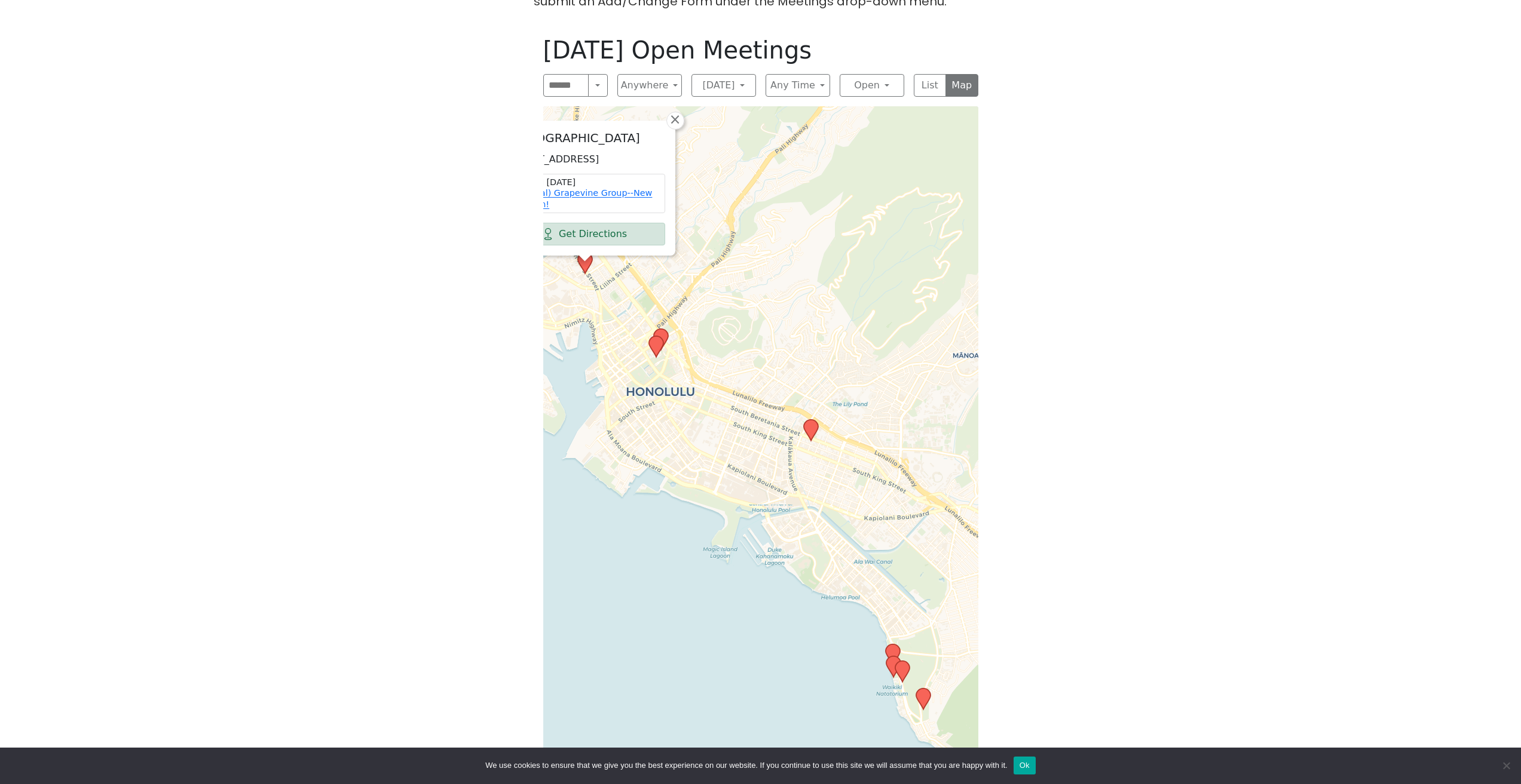
drag, startPoint x: 841, startPoint y: 335, endPoint x: 784, endPoint y: 271, distance: 85.7
click at [784, 271] on div "[DEMOGRAPHIC_DATA] [STREET_ADDRESS] 7:30 PM [DATE] (Physical) Grapevine Group--…" at bounding box center [761, 454] width 435 height 695
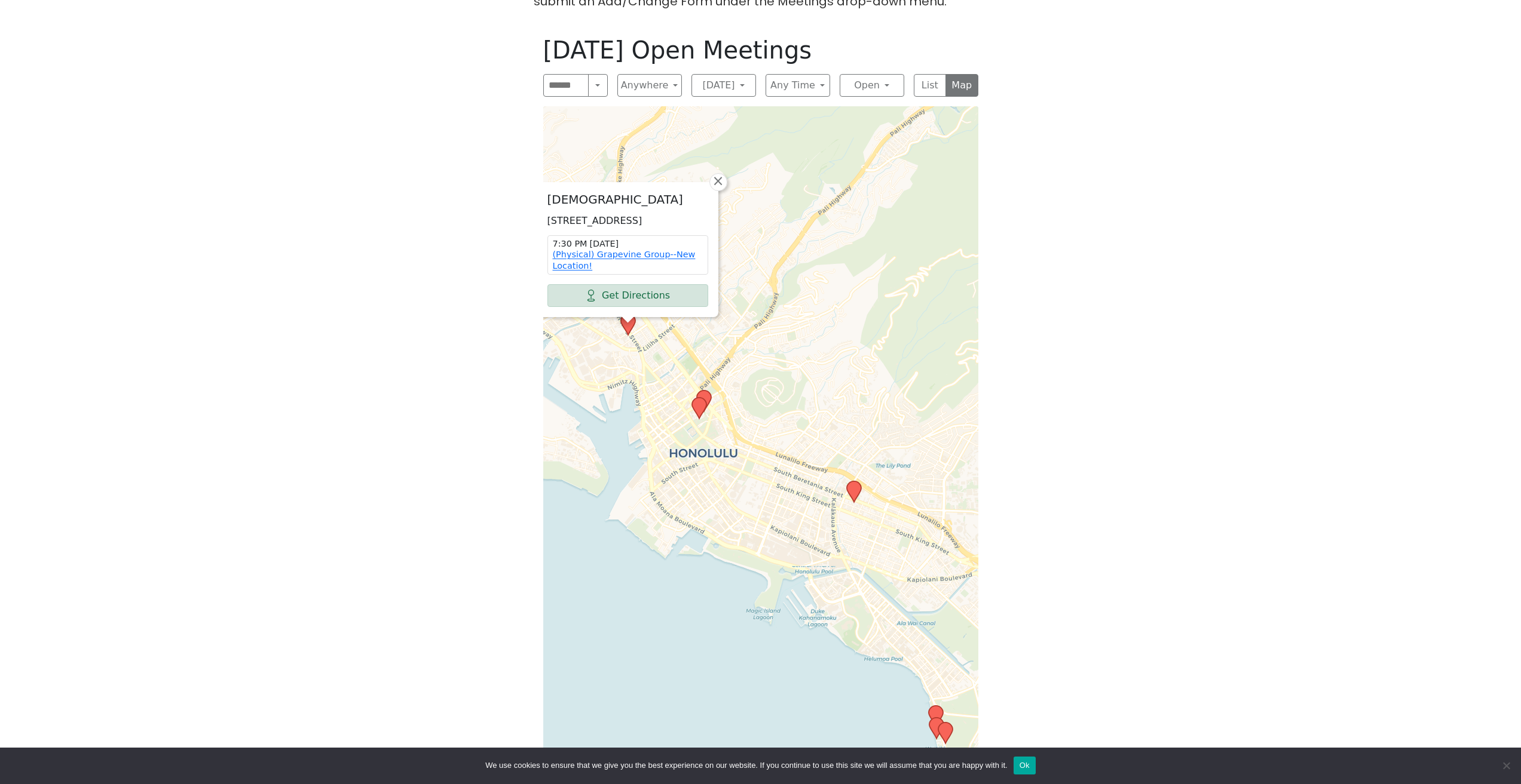
drag, startPoint x: 790, startPoint y: 290, endPoint x: 838, endPoint y: 370, distance: 93.3
click at [838, 370] on div "[DEMOGRAPHIC_DATA] [STREET_ADDRESS] 7:30 PM [DATE] (Physical) Grapevine Group--…" at bounding box center [761, 454] width 435 height 695
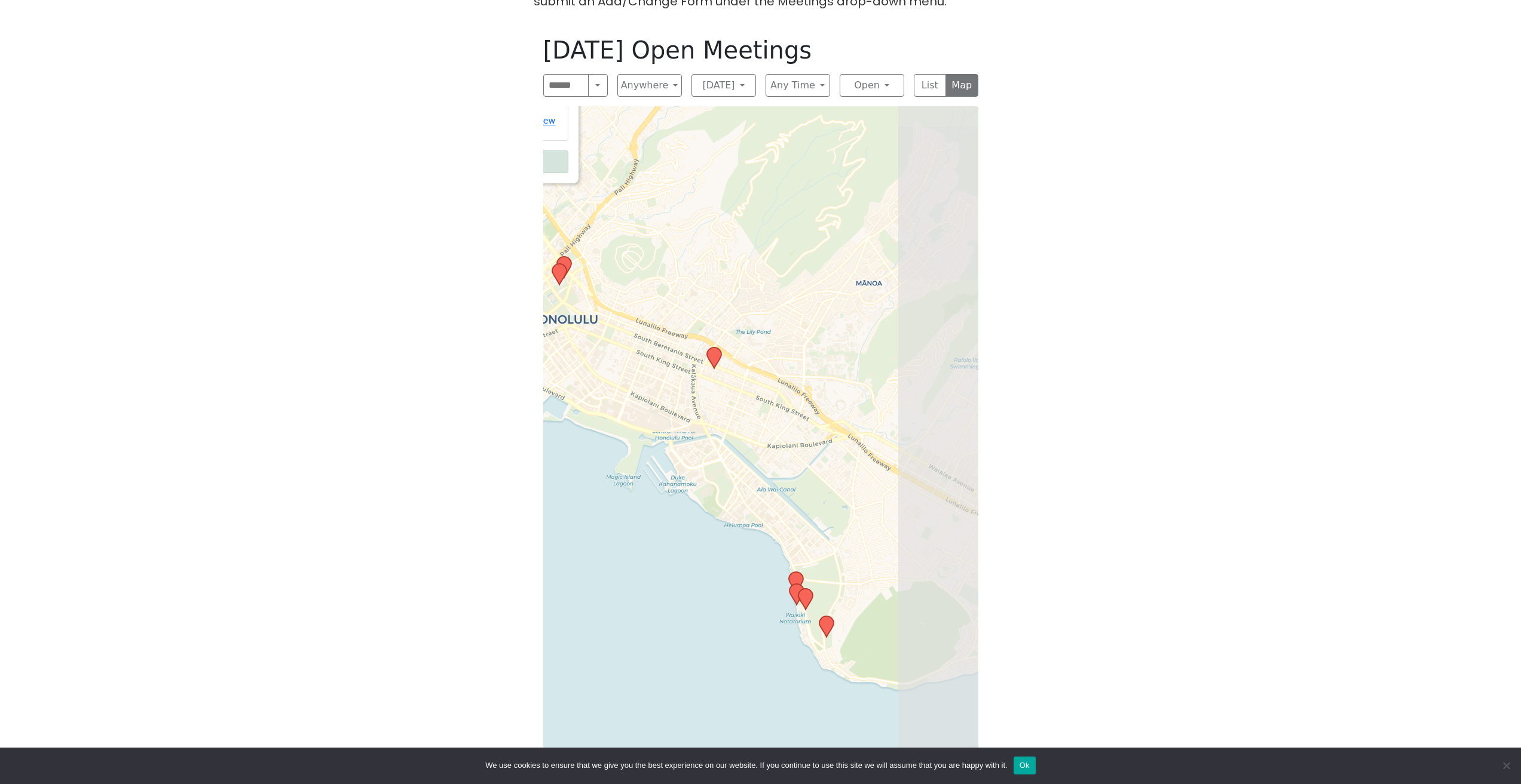
drag, startPoint x: 898, startPoint y: 362, endPoint x: 756, endPoint y: 225, distance: 197.3
click at [756, 225] on div "[DEMOGRAPHIC_DATA] [STREET_ADDRESS] 7:30 PM [DATE] (Physical) Grapevine Group--…" at bounding box center [761, 454] width 435 height 695
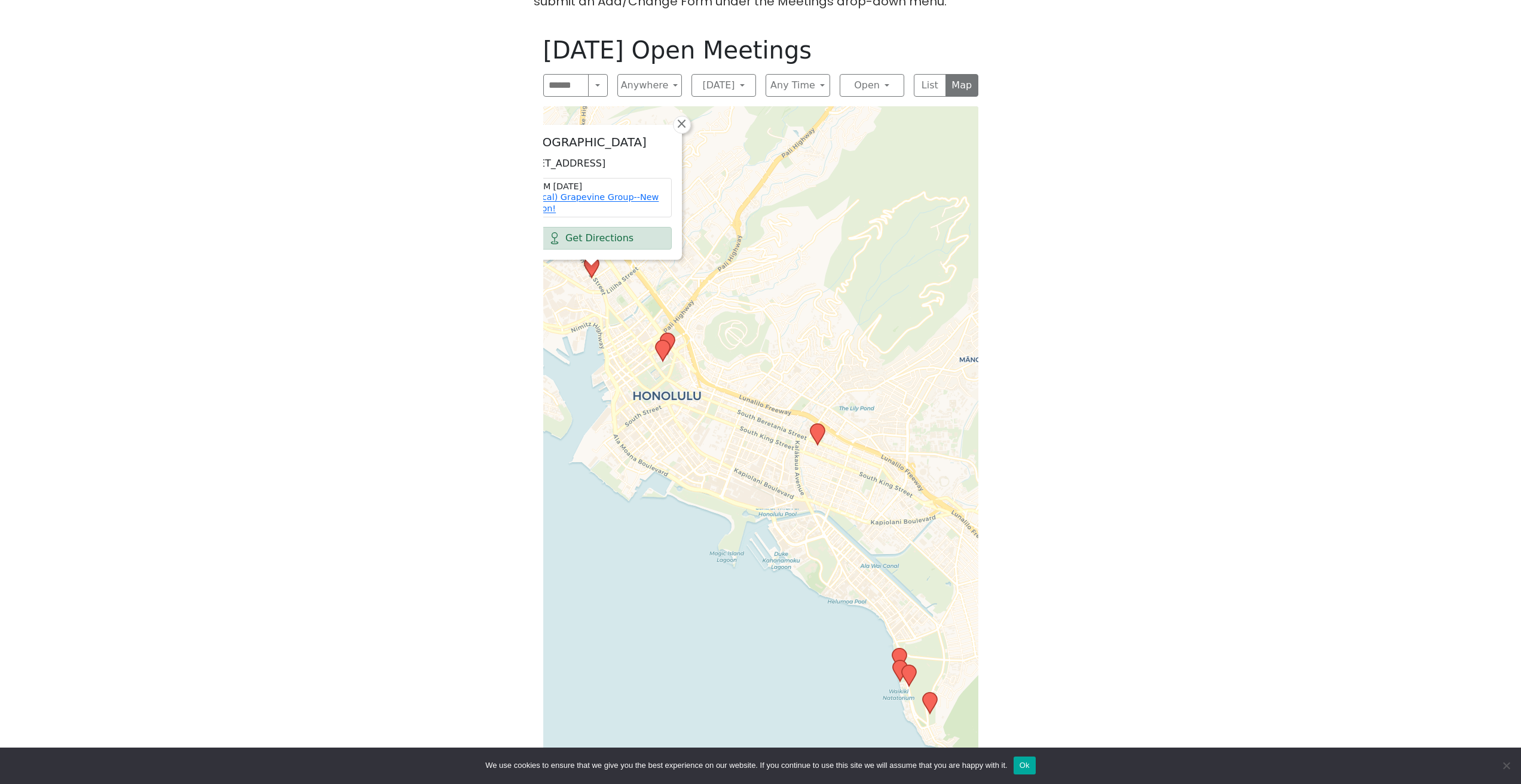
drag, startPoint x: 765, startPoint y: 232, endPoint x: 871, endPoint y: 310, distance: 131.6
click at [871, 310] on div "[DEMOGRAPHIC_DATA] [STREET_ADDRESS] 7:30 PM [DATE] (Physical) Grapevine Group--…" at bounding box center [761, 454] width 435 height 695
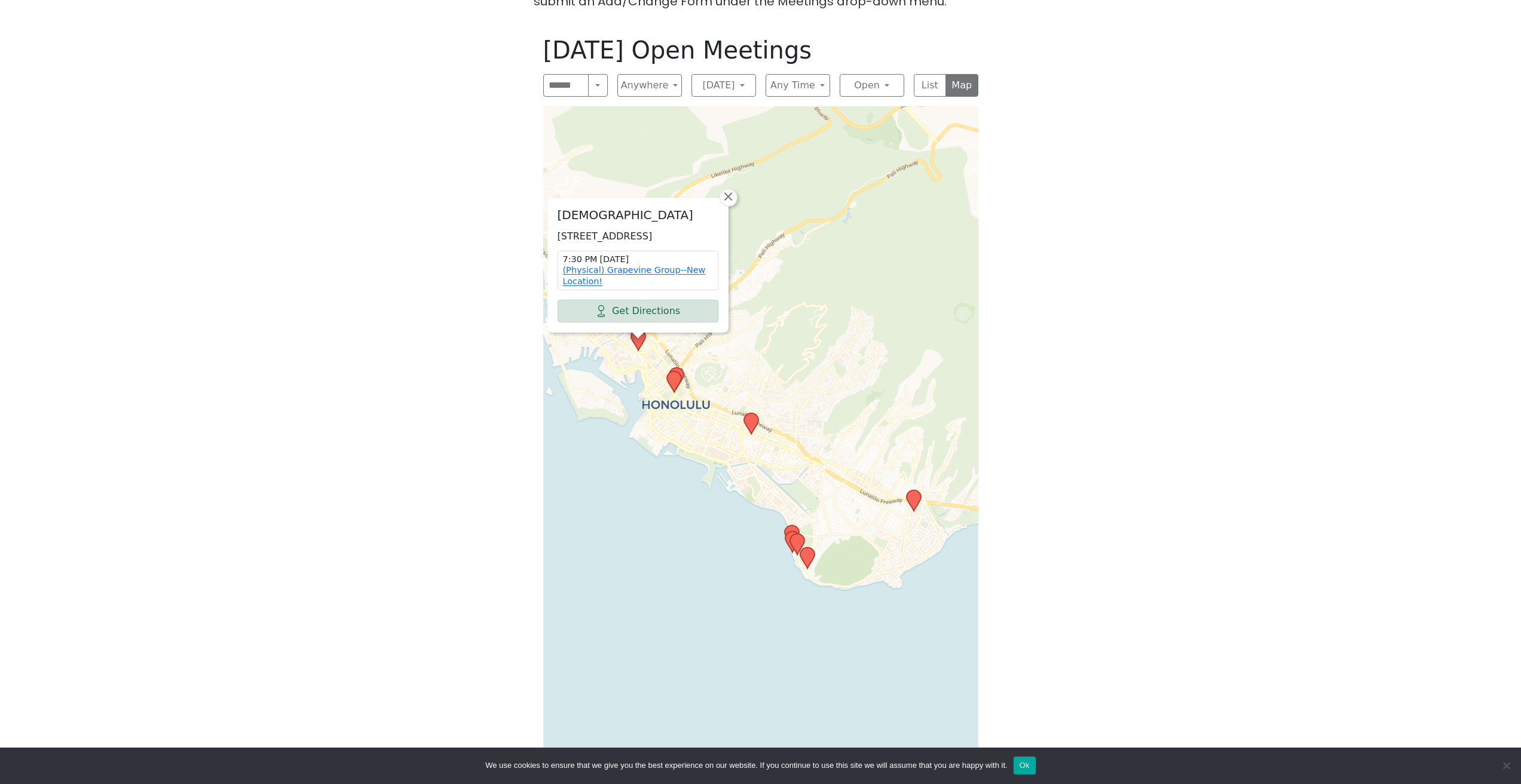
drag, startPoint x: 838, startPoint y: 359, endPoint x: 757, endPoint y: 375, distance: 82.6
click at [757, 375] on div "[DEMOGRAPHIC_DATA] [STREET_ADDRESS] 7:30 PM [DATE] (Physical) Grapevine Group--…" at bounding box center [761, 454] width 435 height 695
click at [726, 192] on span "×" at bounding box center [723, 199] width 12 height 14
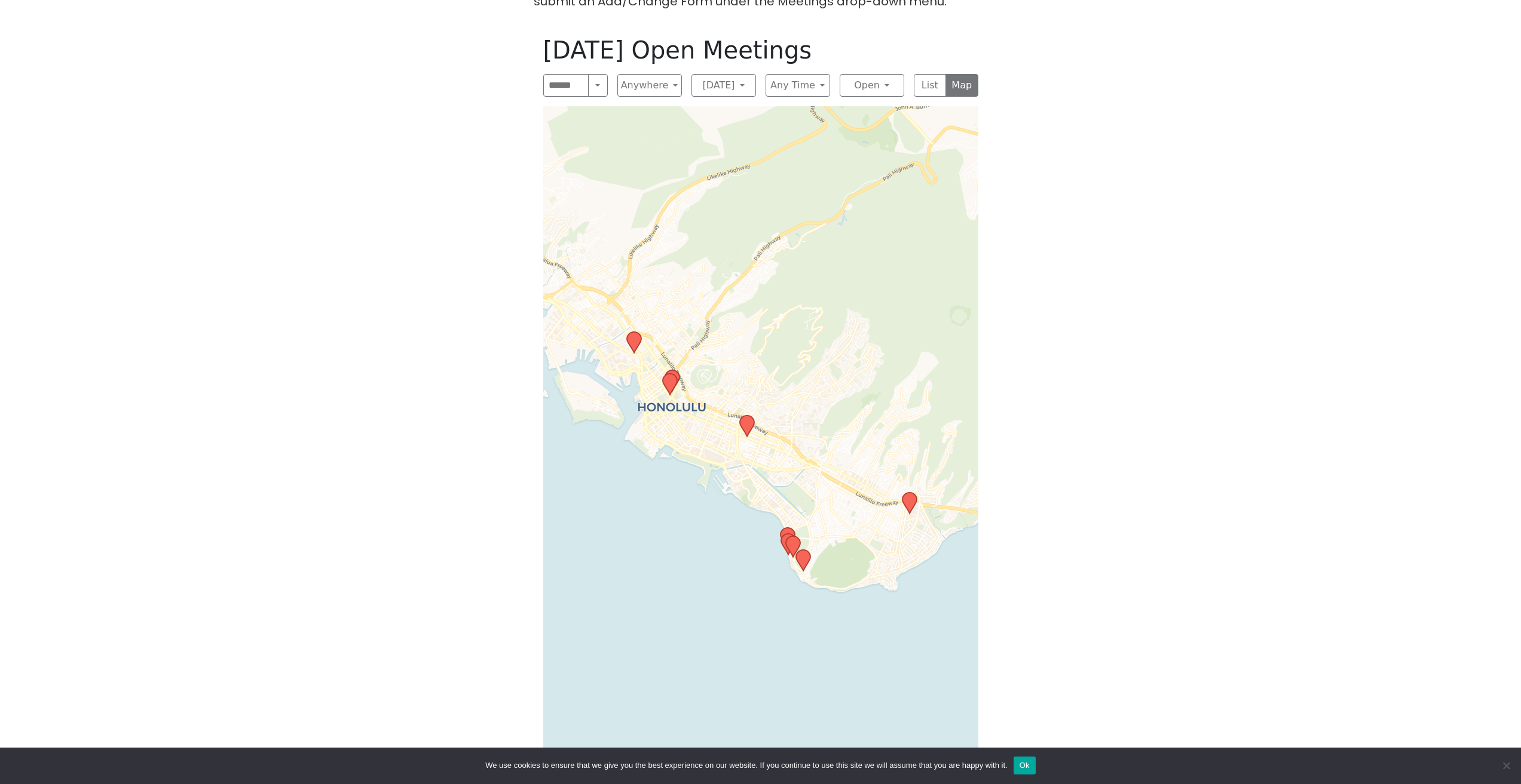
click at [911, 493] on icon at bounding box center [909, 503] width 14 height 21
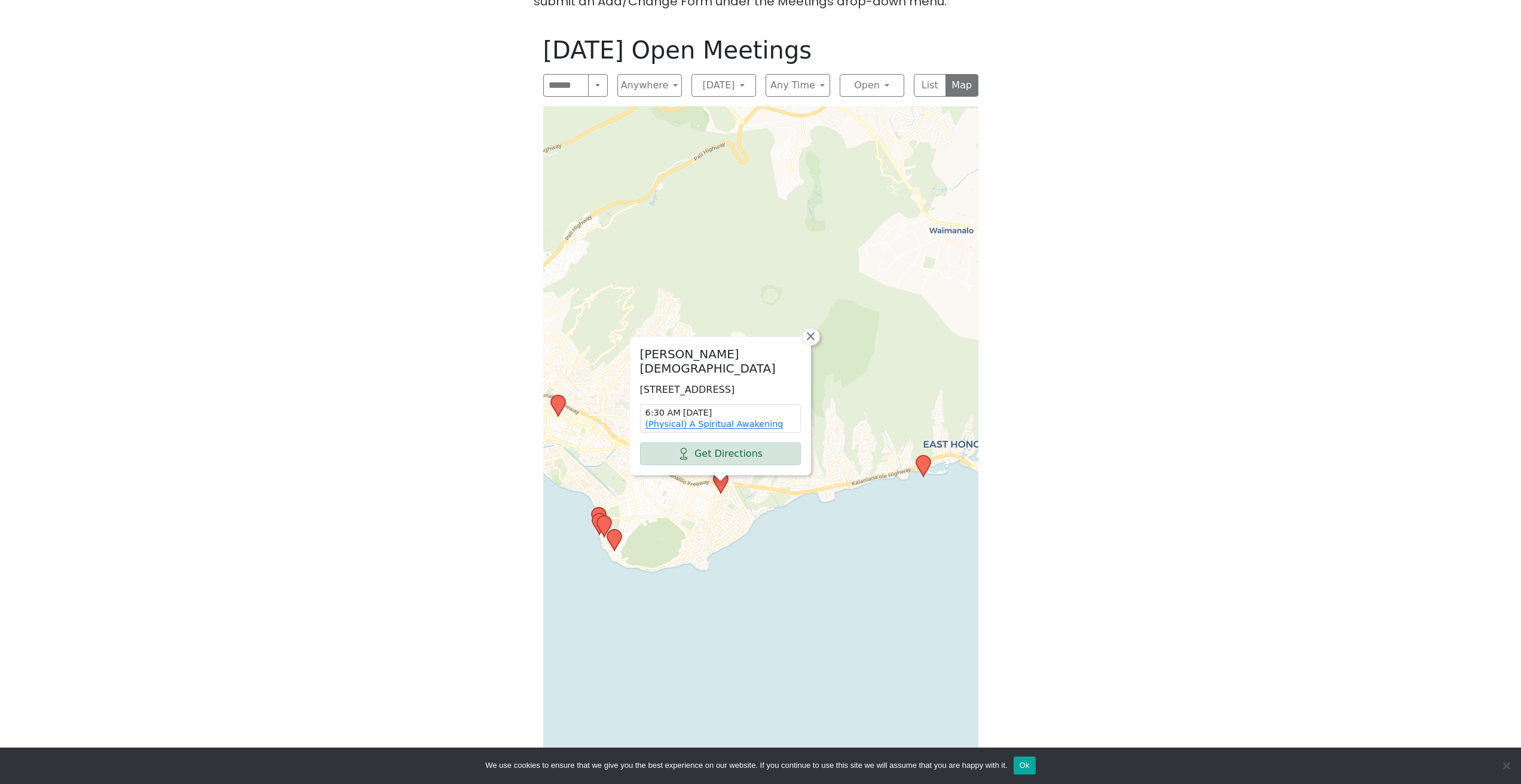
drag, startPoint x: 905, startPoint y: 292, endPoint x: 740, endPoint y: 272, distance: 166.2
click at [740, 272] on div "[PERSON_NAME][DEMOGRAPHIC_DATA] [STREET_ADDRESS] 6:30 AM [DATE] (Physical) A Sp…" at bounding box center [761, 454] width 435 height 695
click at [818, 302] on div "[PERSON_NAME][DEMOGRAPHIC_DATA] [STREET_ADDRESS] 6:30 AM [DATE] (Physical) A Sp…" at bounding box center [761, 454] width 435 height 695
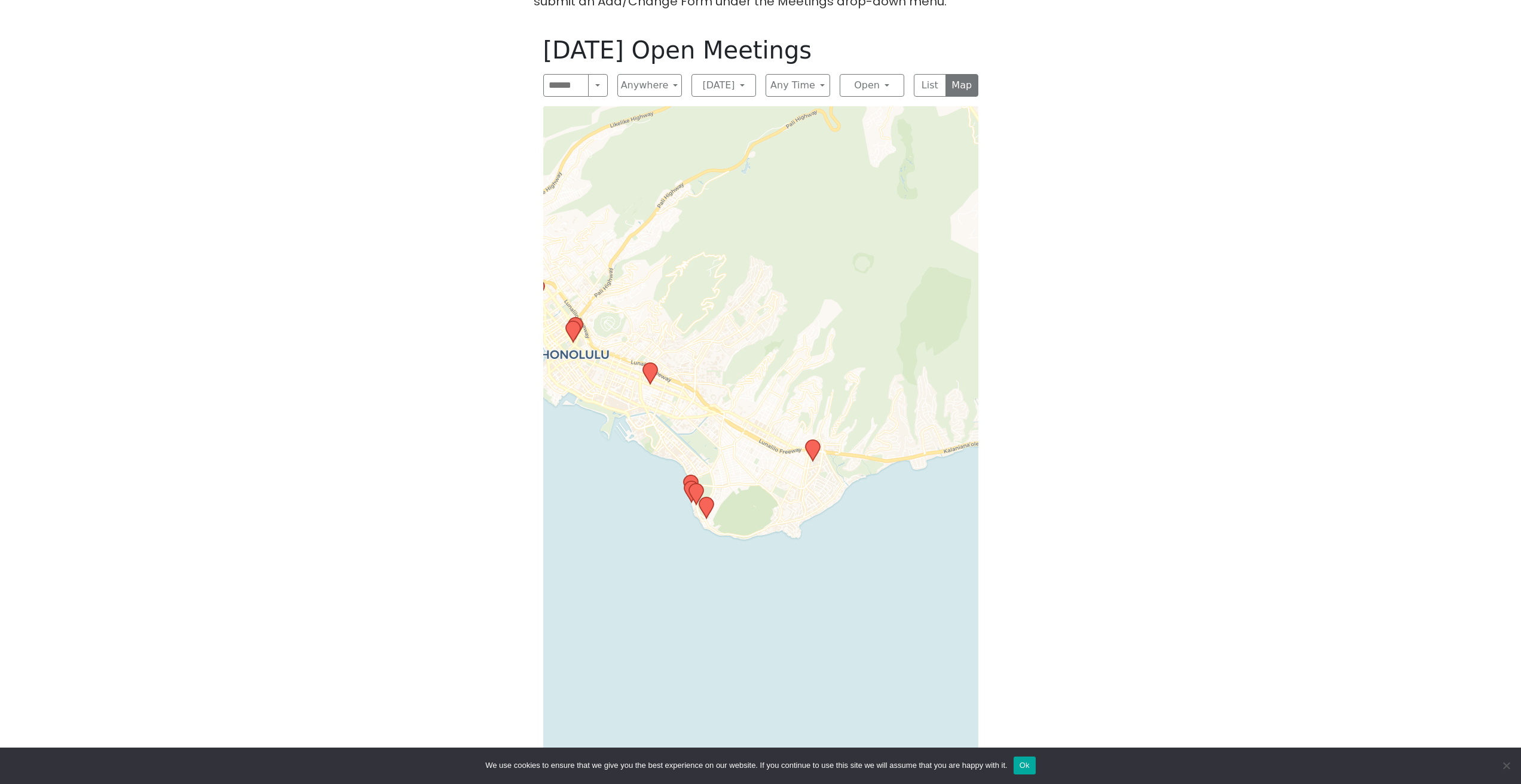
drag, startPoint x: 634, startPoint y: 496, endPoint x: 735, endPoint y: 459, distance: 107.6
click at [735, 459] on div "Leaflet | © OpenStreetMap contributors © CARTO" at bounding box center [761, 454] width 435 height 695
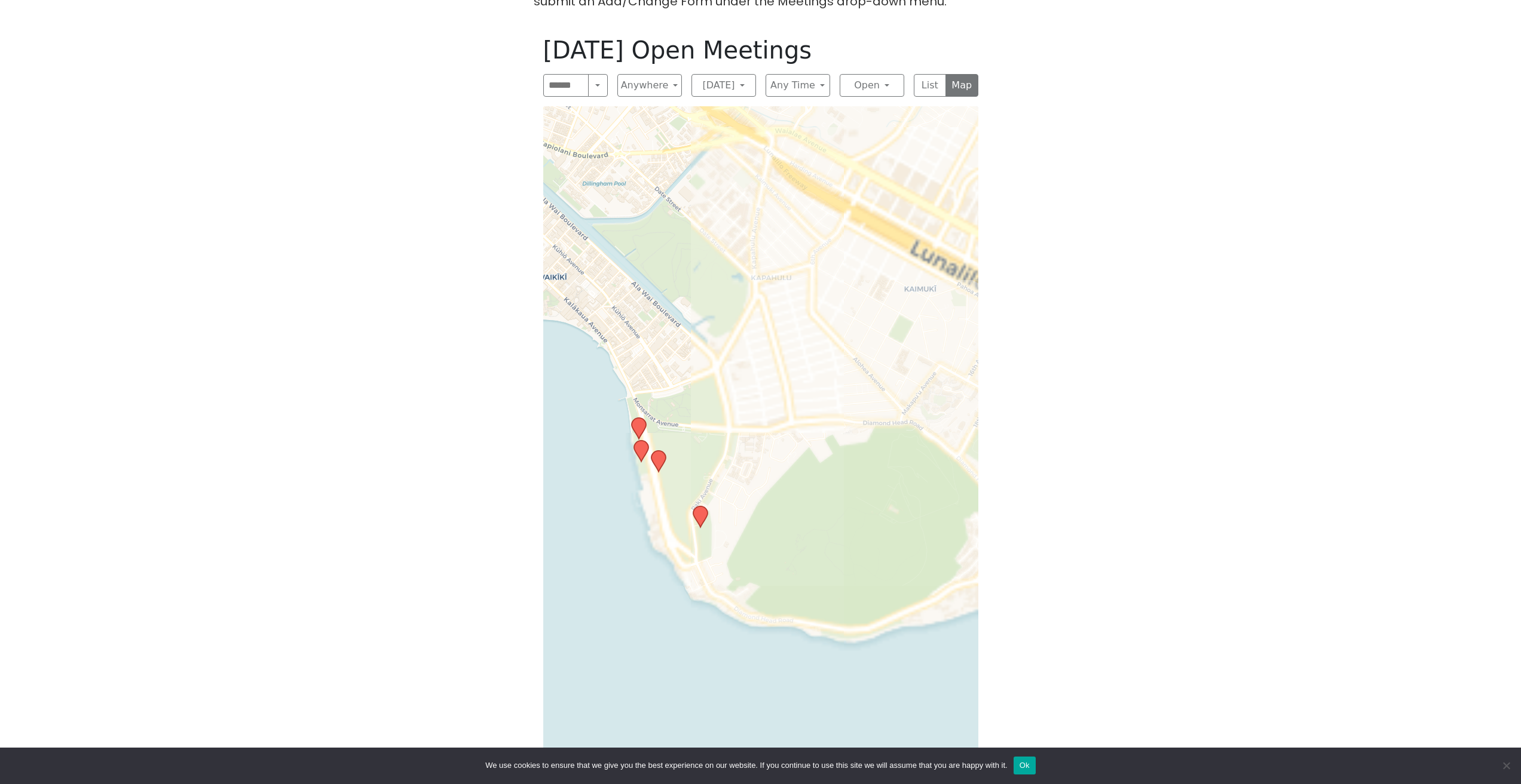
click at [696, 507] on icon at bounding box center [700, 517] width 14 height 21
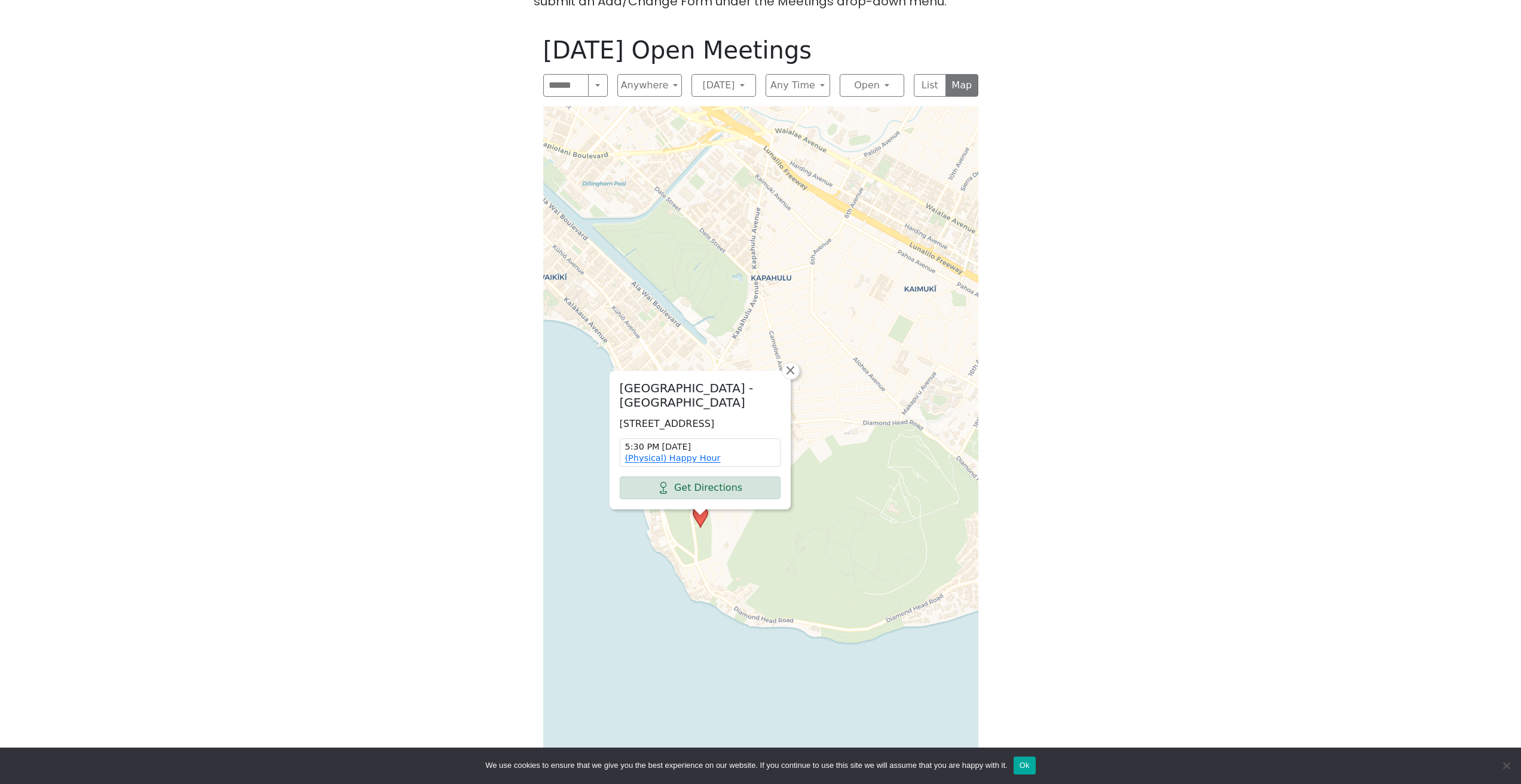
click at [610, 509] on div "[GEOGRAPHIC_DATA] - [GEOGRAPHIC_DATA] [STREET_ADDRESS] 5:30 PM [DATE] (Physical…" at bounding box center [761, 454] width 435 height 695
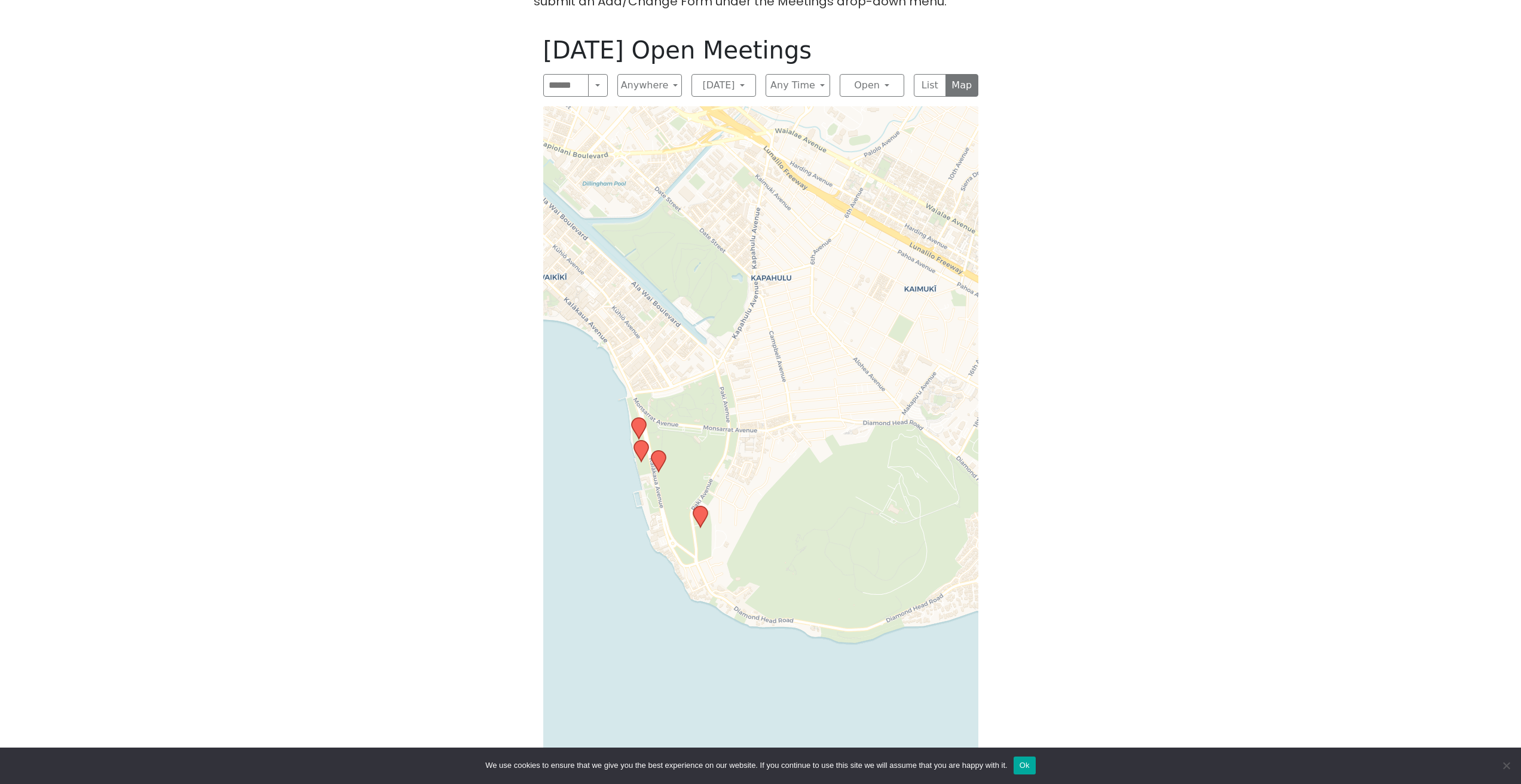
click at [659, 451] on icon at bounding box center [658, 461] width 14 height 21
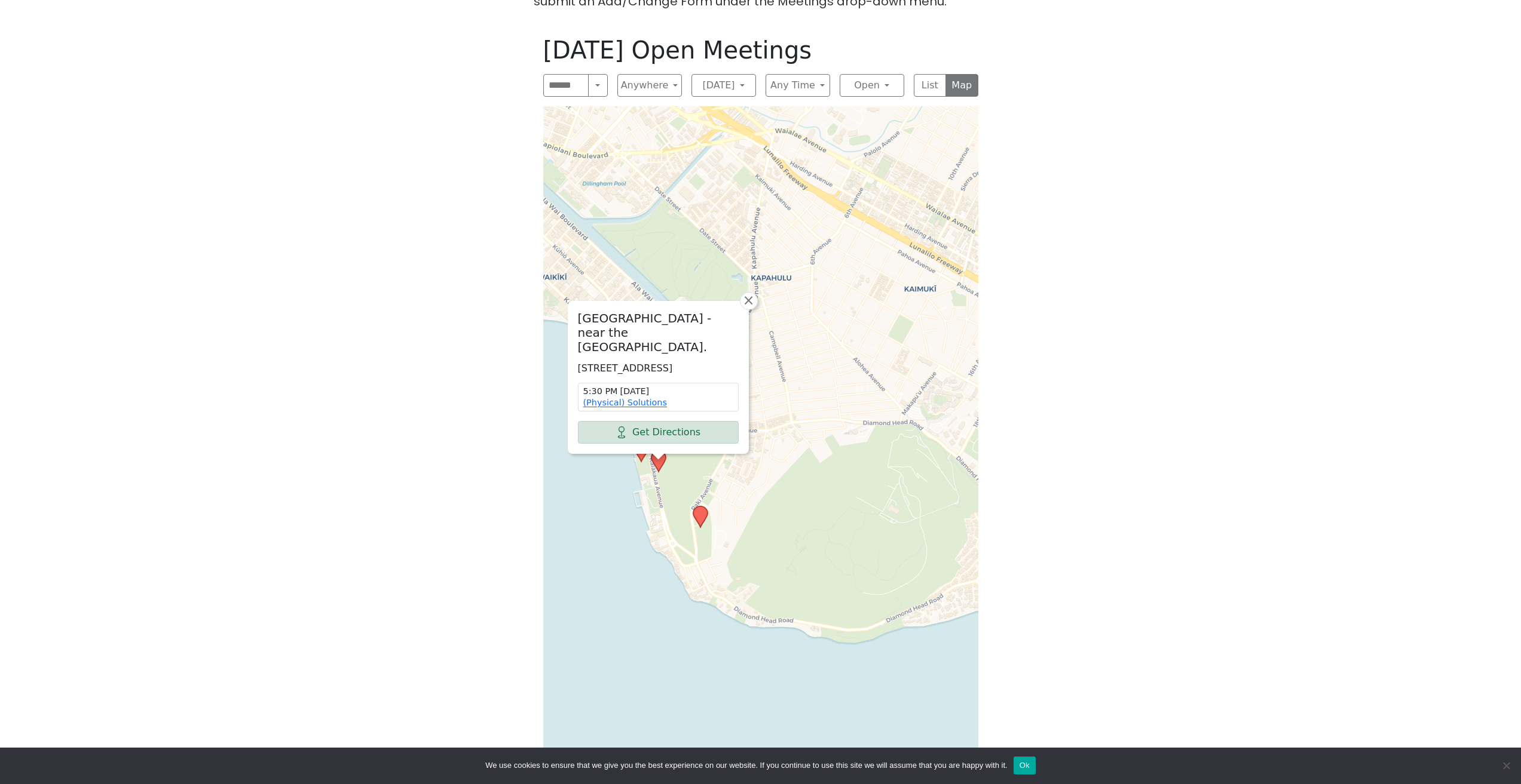
click at [594, 475] on div "[GEOGRAPHIC_DATA] - near the [GEOGRAPHIC_DATA] [STREET_ADDRESS] 5:30 PM [DATE] …" at bounding box center [761, 454] width 435 height 695
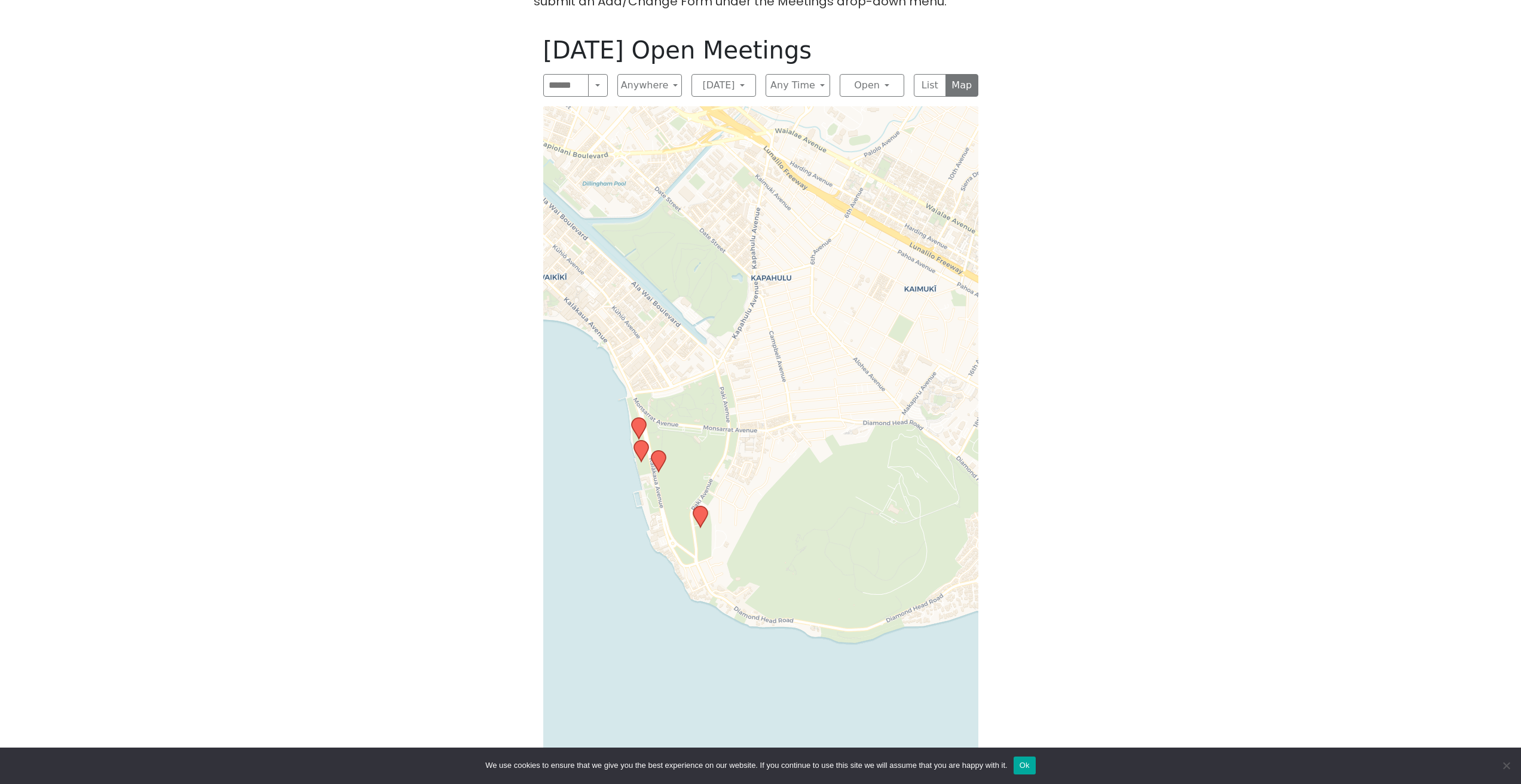
click at [639, 441] on icon at bounding box center [641, 451] width 14 height 21
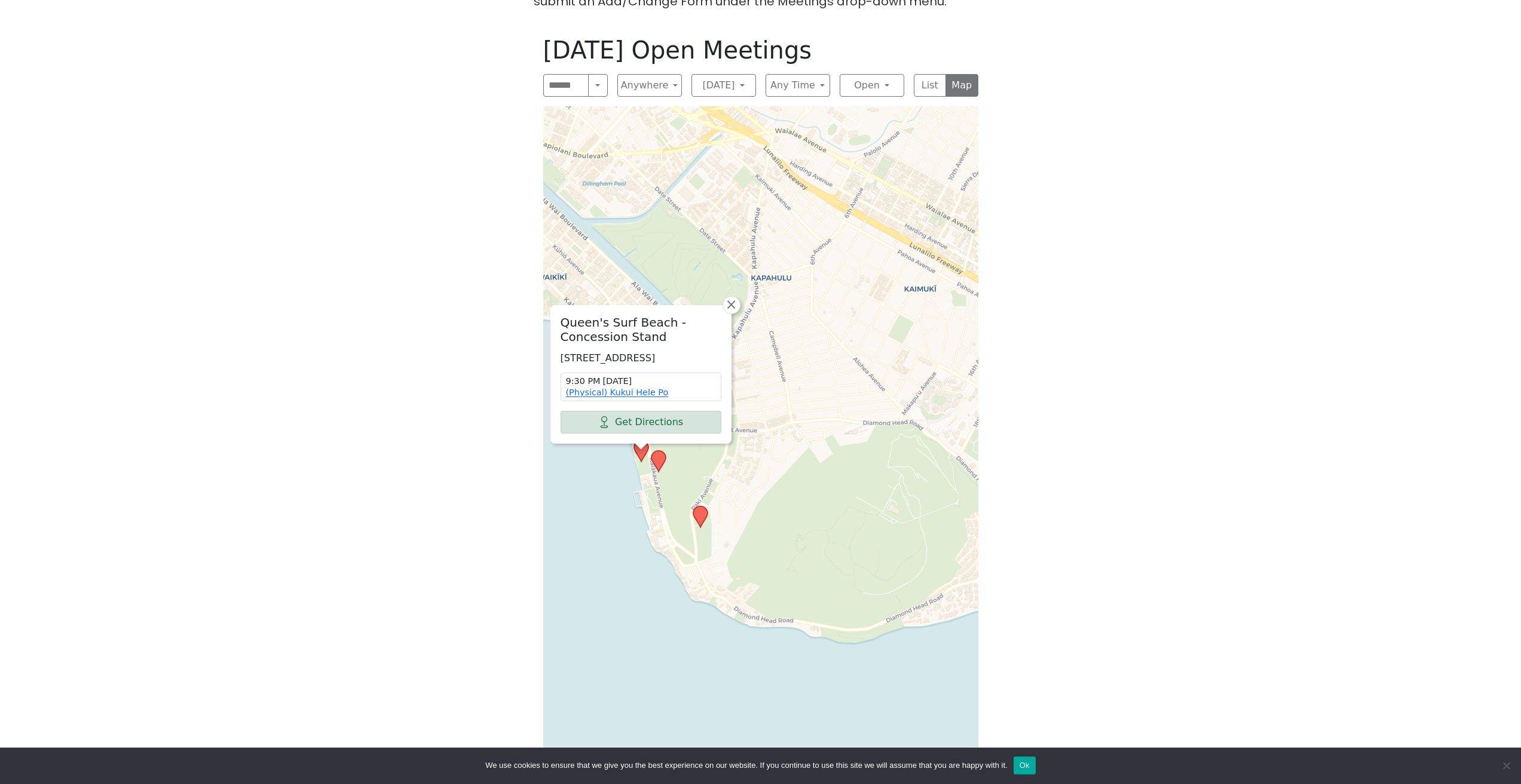
click at [600, 475] on div "[GEOGRAPHIC_DATA] - Concession Stand [STREET_ADDRESS] 9:30 PM [DATE] (Physical)…" at bounding box center [761, 454] width 435 height 695
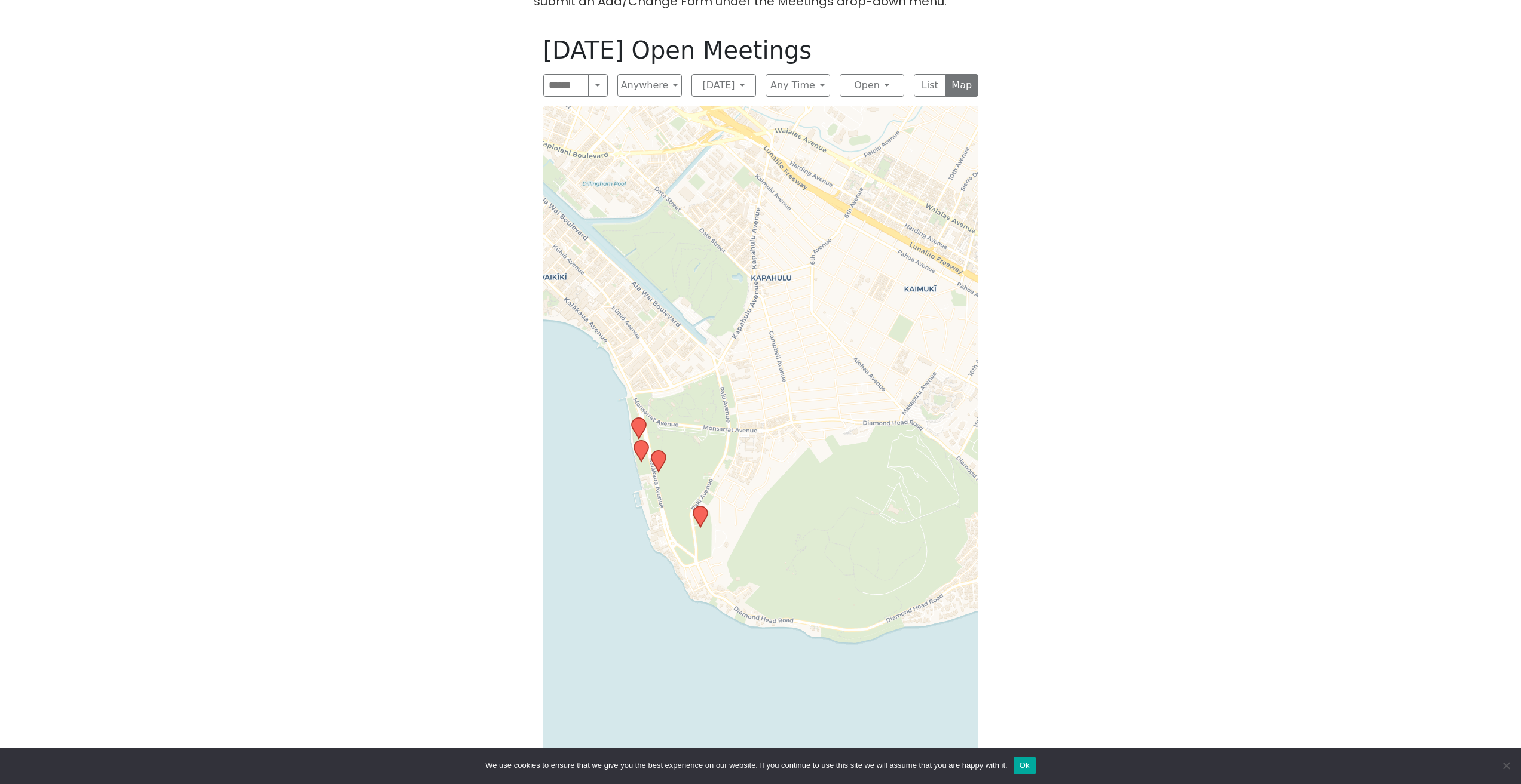
click at [638, 418] on icon at bounding box center [639, 428] width 14 height 21
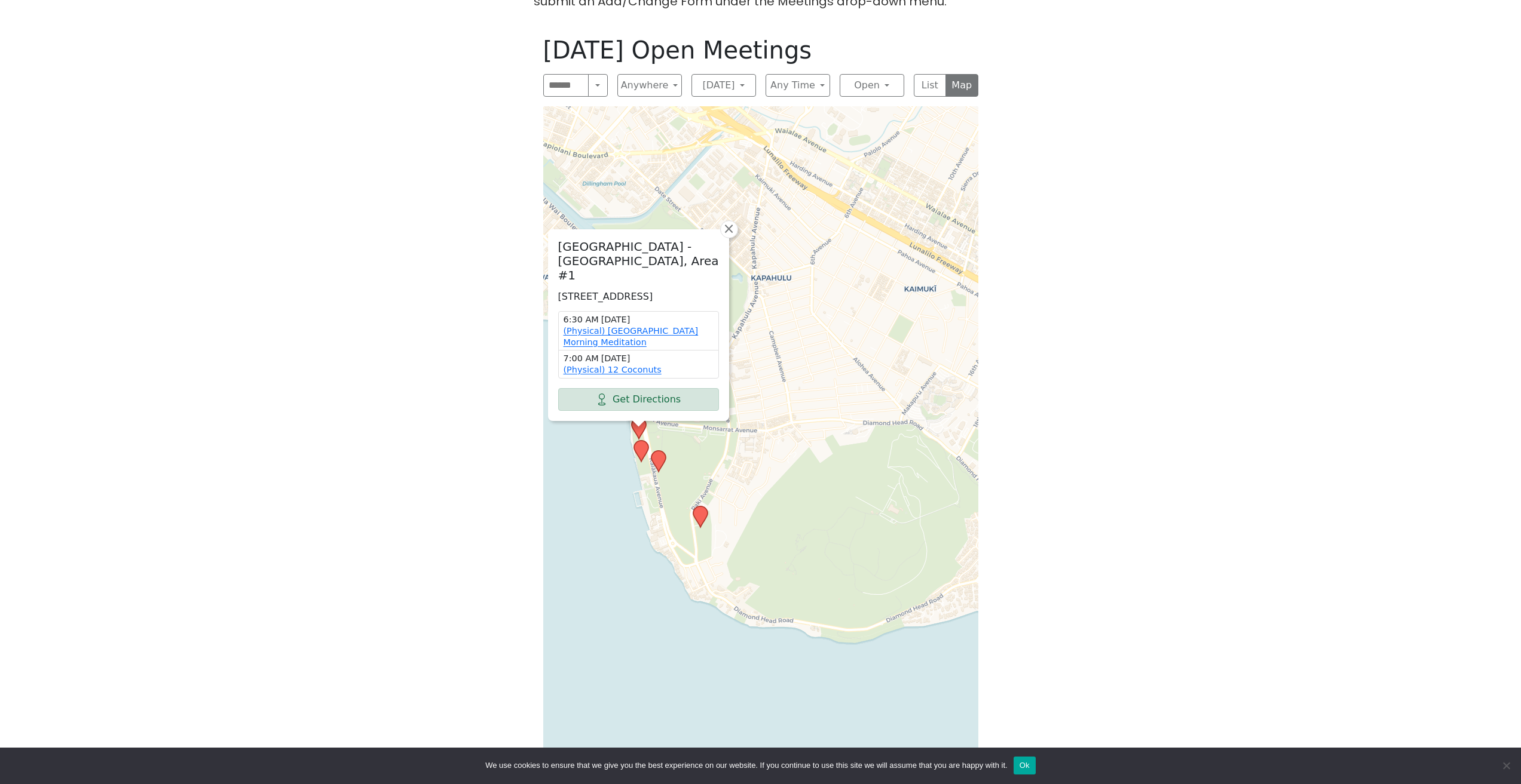
click at [589, 460] on div "[GEOGRAPHIC_DATA] - [GEOGRAPHIC_DATA] #1 [STREET_ADDRESS] 6:30 AM [DATE] (Physi…" at bounding box center [761, 454] width 435 height 695
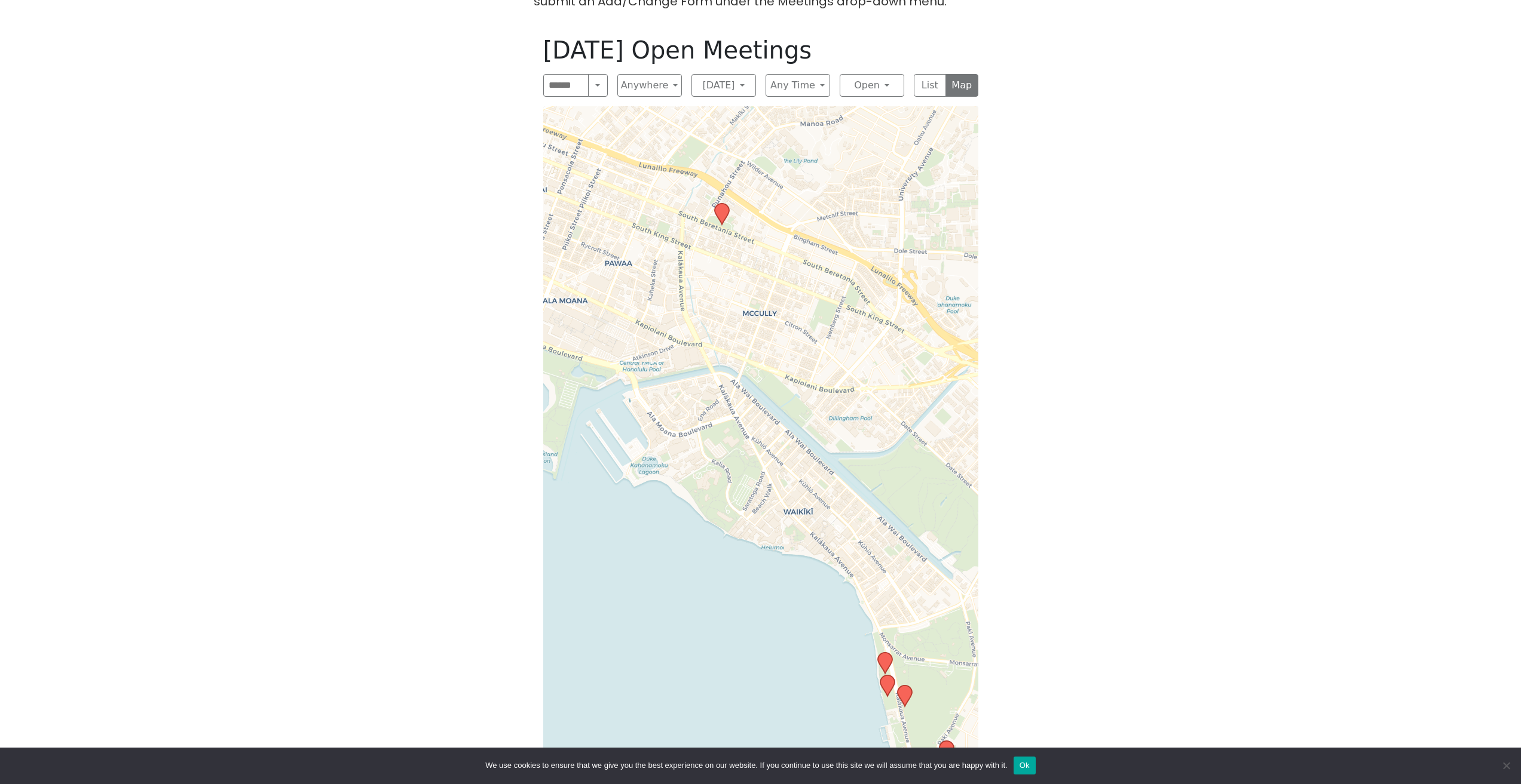
drag, startPoint x: 726, startPoint y: 397, endPoint x: 850, endPoint y: 604, distance: 241.3
click at [851, 604] on div "Leaflet | © OpenStreetMap contributors © CARTO" at bounding box center [761, 454] width 435 height 695
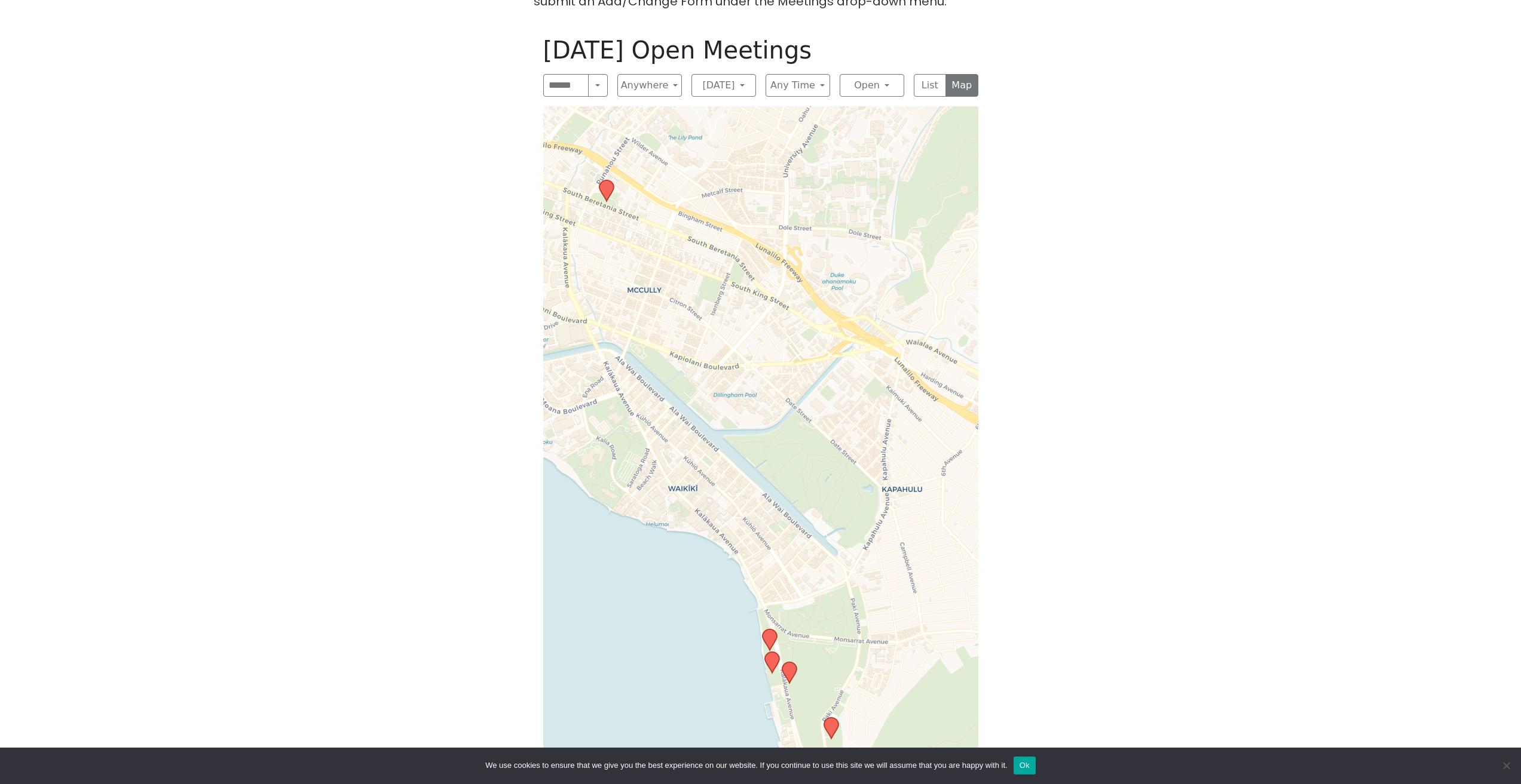
click at [607, 180] on icon at bounding box center [606, 191] width 14 height 21
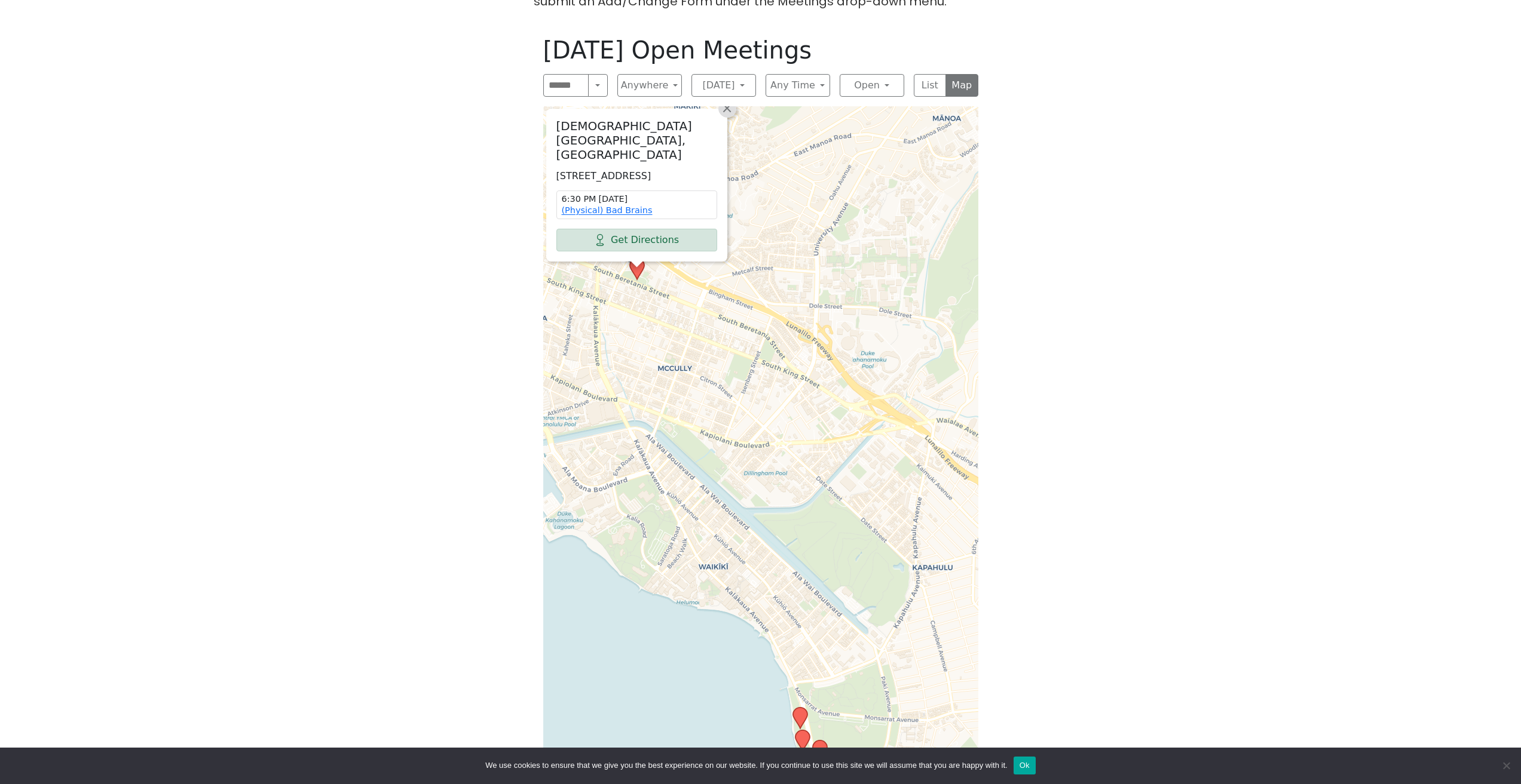
click at [725, 101] on span "×" at bounding box center [726, 108] width 12 height 14
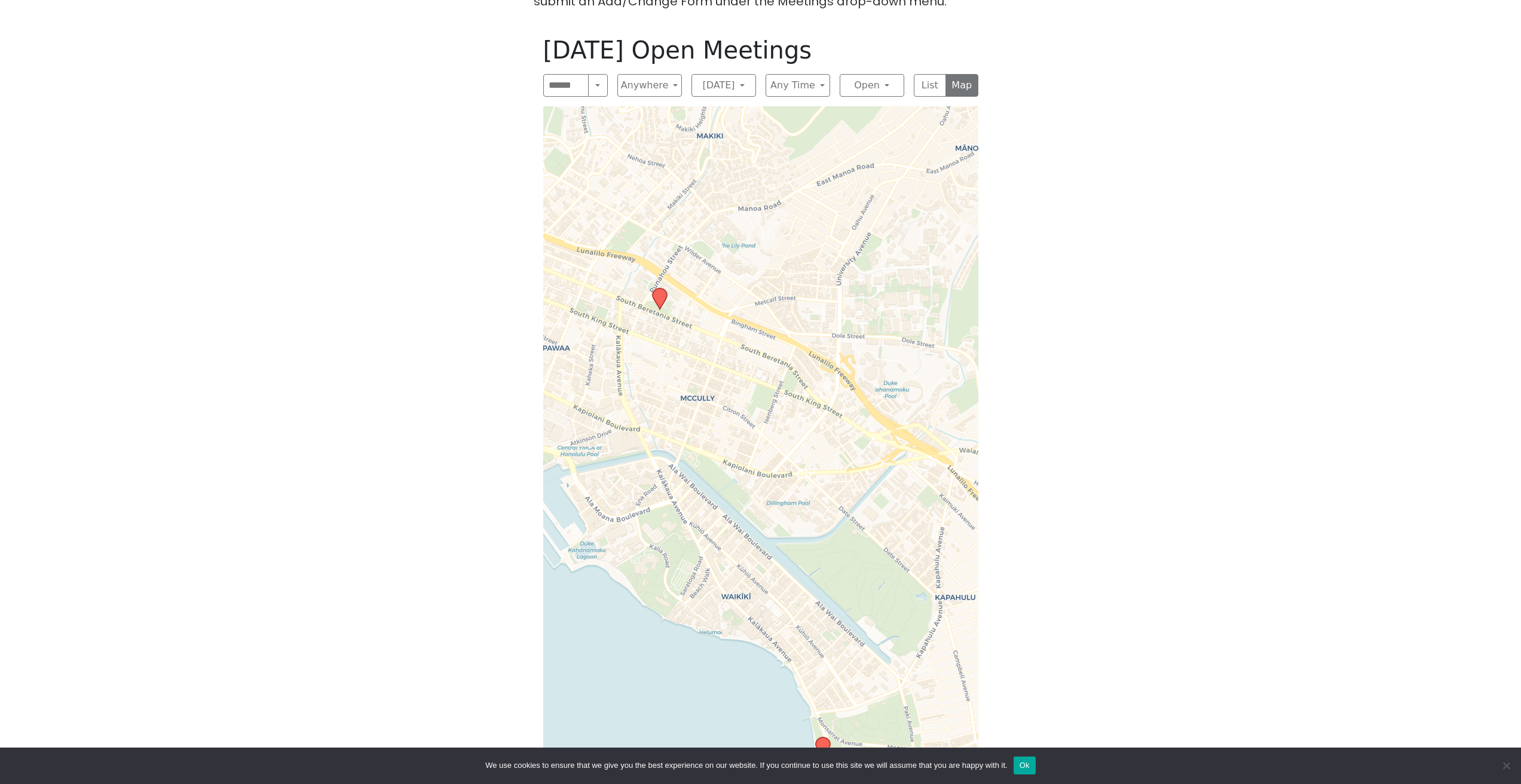
drag, startPoint x: 713, startPoint y: 222, endPoint x: 914, endPoint y: 370, distance: 249.6
click at [909, 370] on div "Leaflet | © OpenStreetMap contributors © CARTO" at bounding box center [761, 454] width 435 height 695
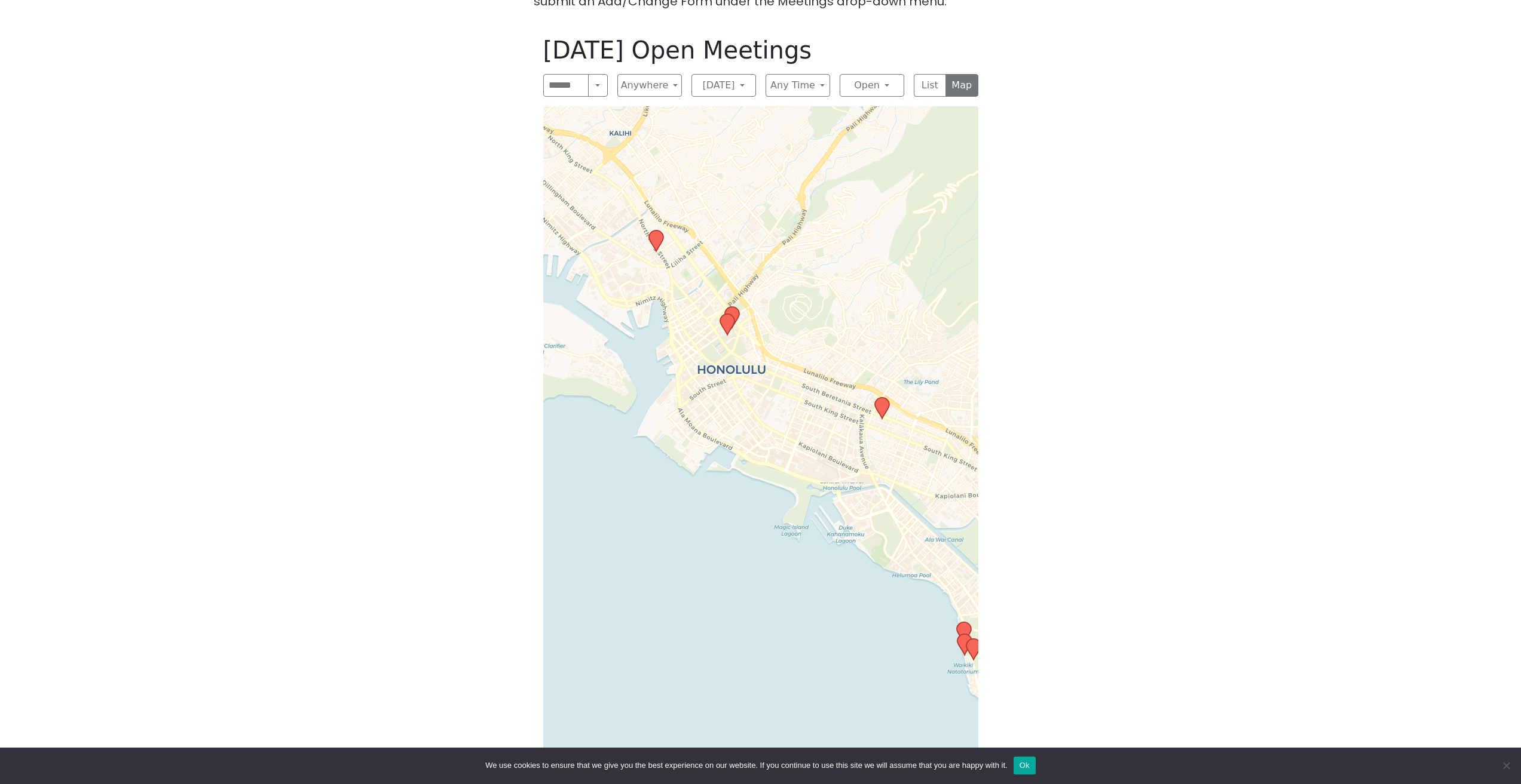
click at [654, 231] on icon at bounding box center [656, 241] width 14 height 21
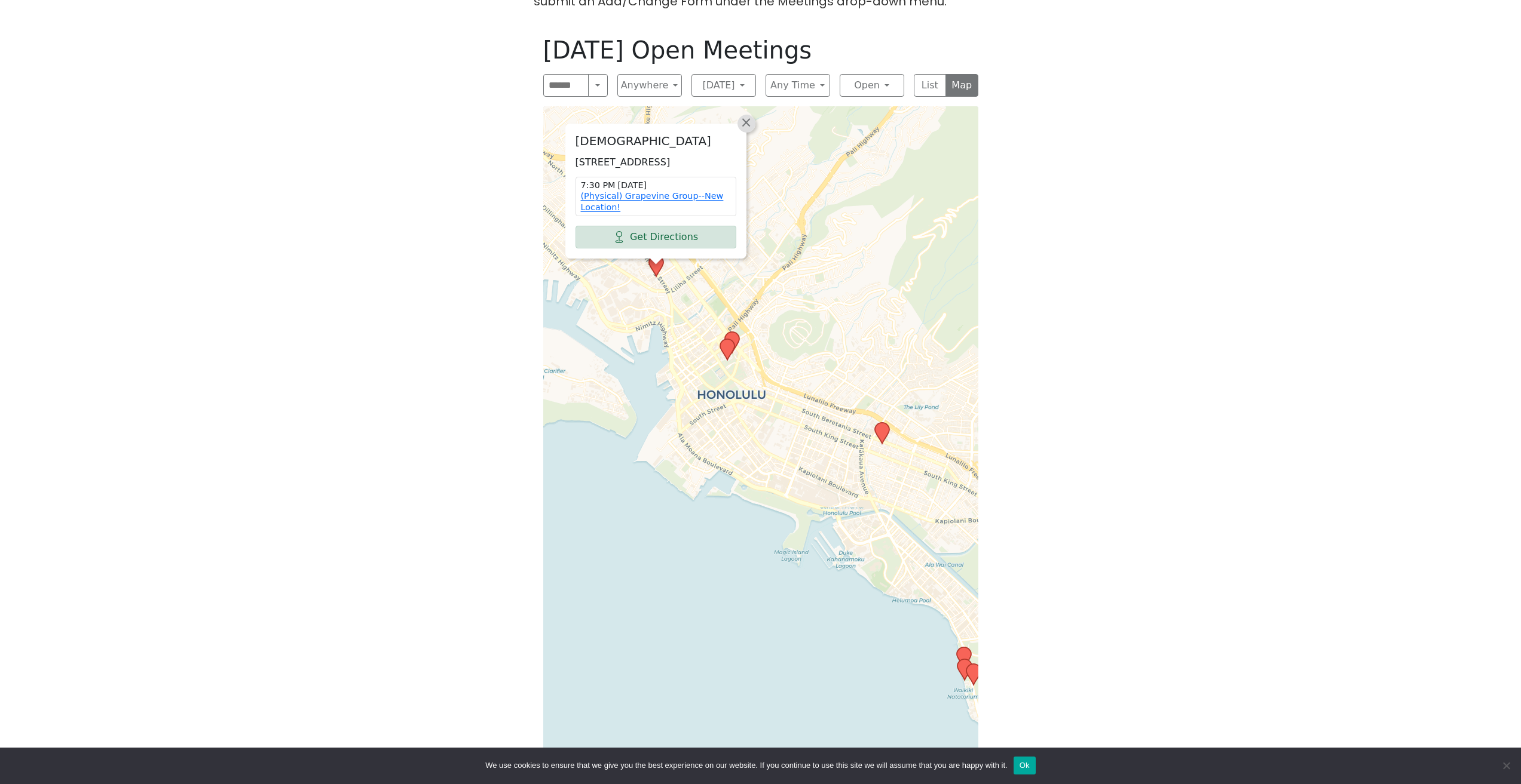
click at [746, 115] on span "×" at bounding box center [746, 122] width 12 height 14
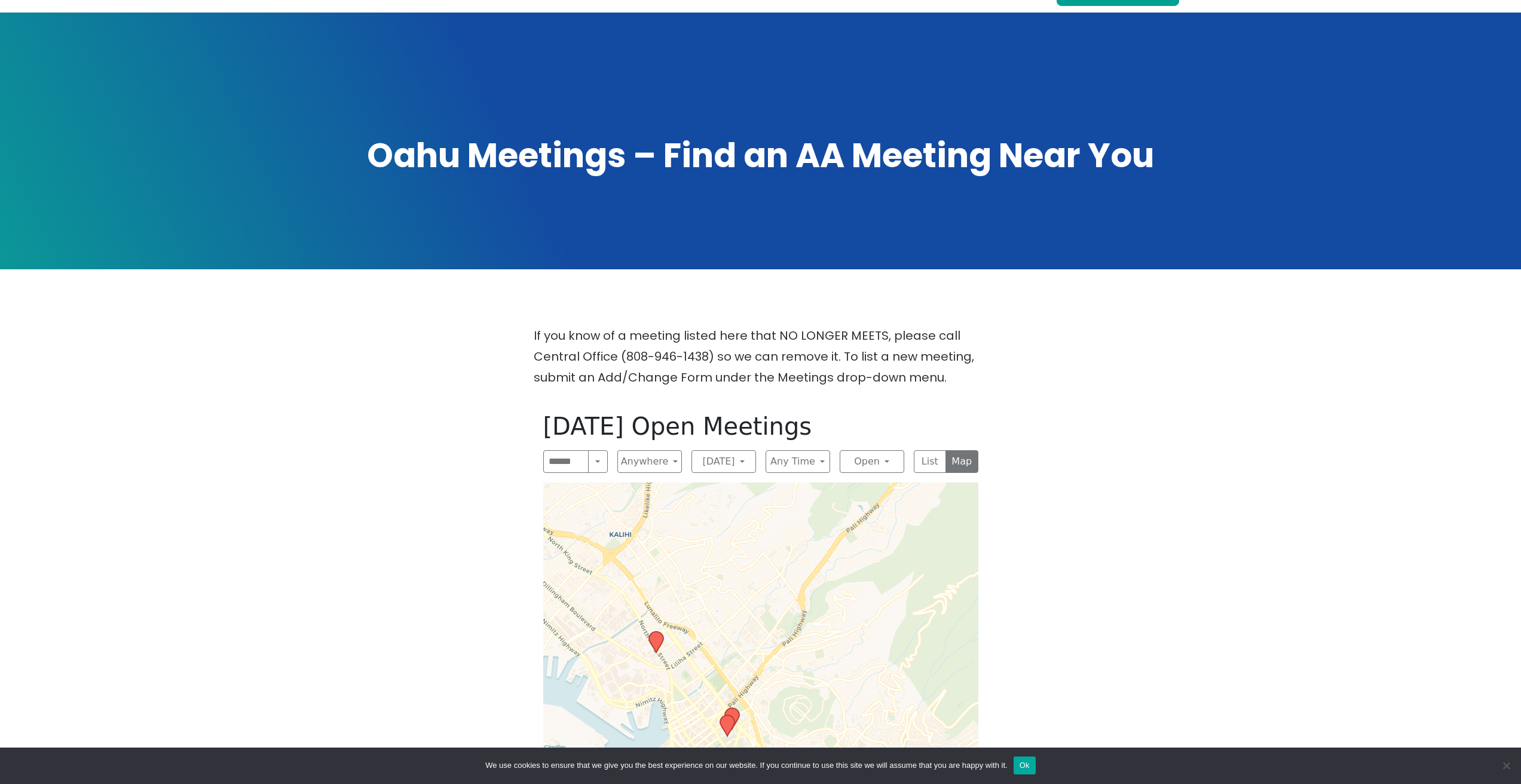
scroll to position [179, 0]
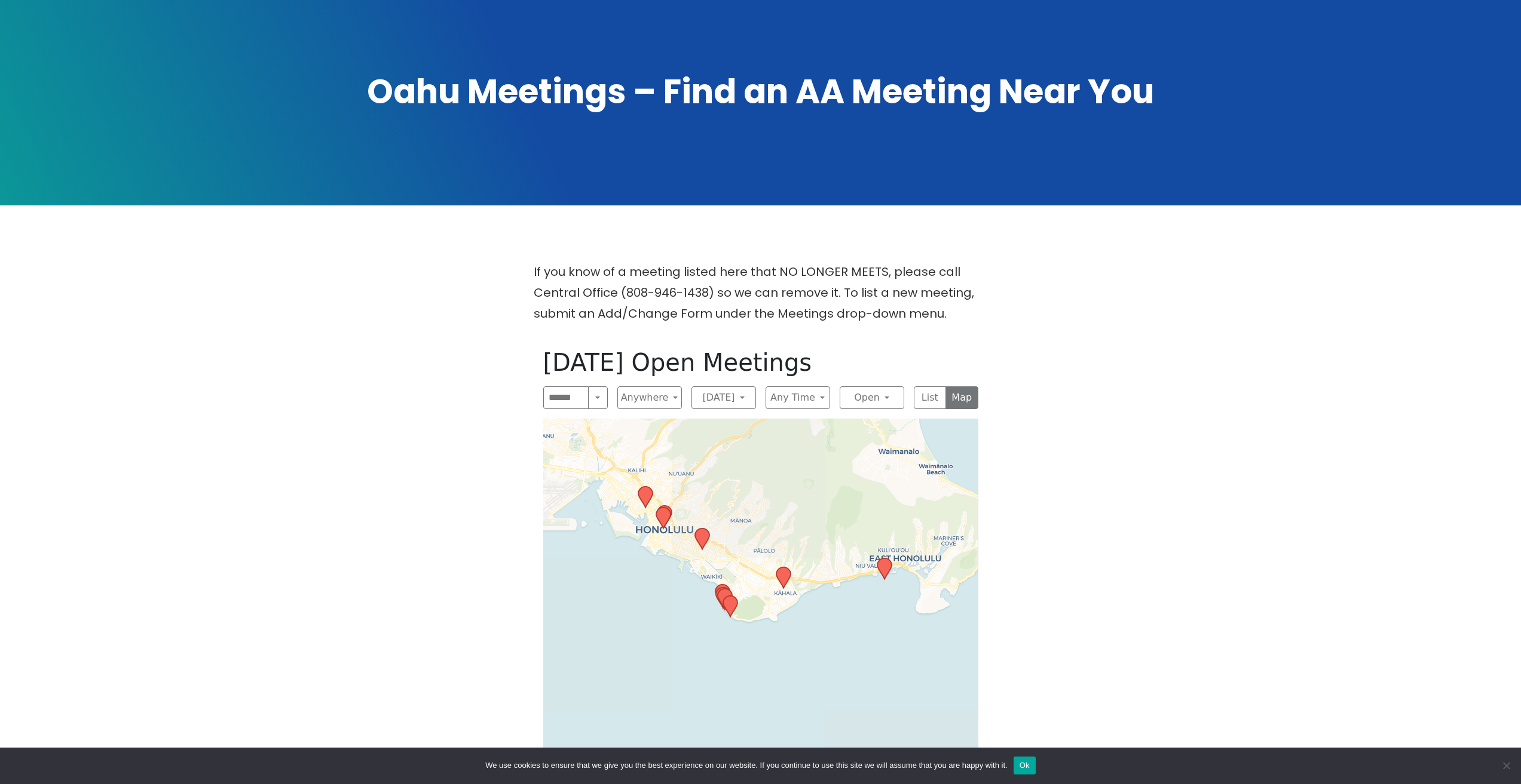
drag, startPoint x: 899, startPoint y: 493, endPoint x: 789, endPoint y: 495, distance: 110.0
click at [789, 495] on div "Leaflet | © OpenStreetMap contributors © CARTO" at bounding box center [761, 766] width 435 height 695
click at [883, 559] on icon at bounding box center [884, 569] width 14 height 21
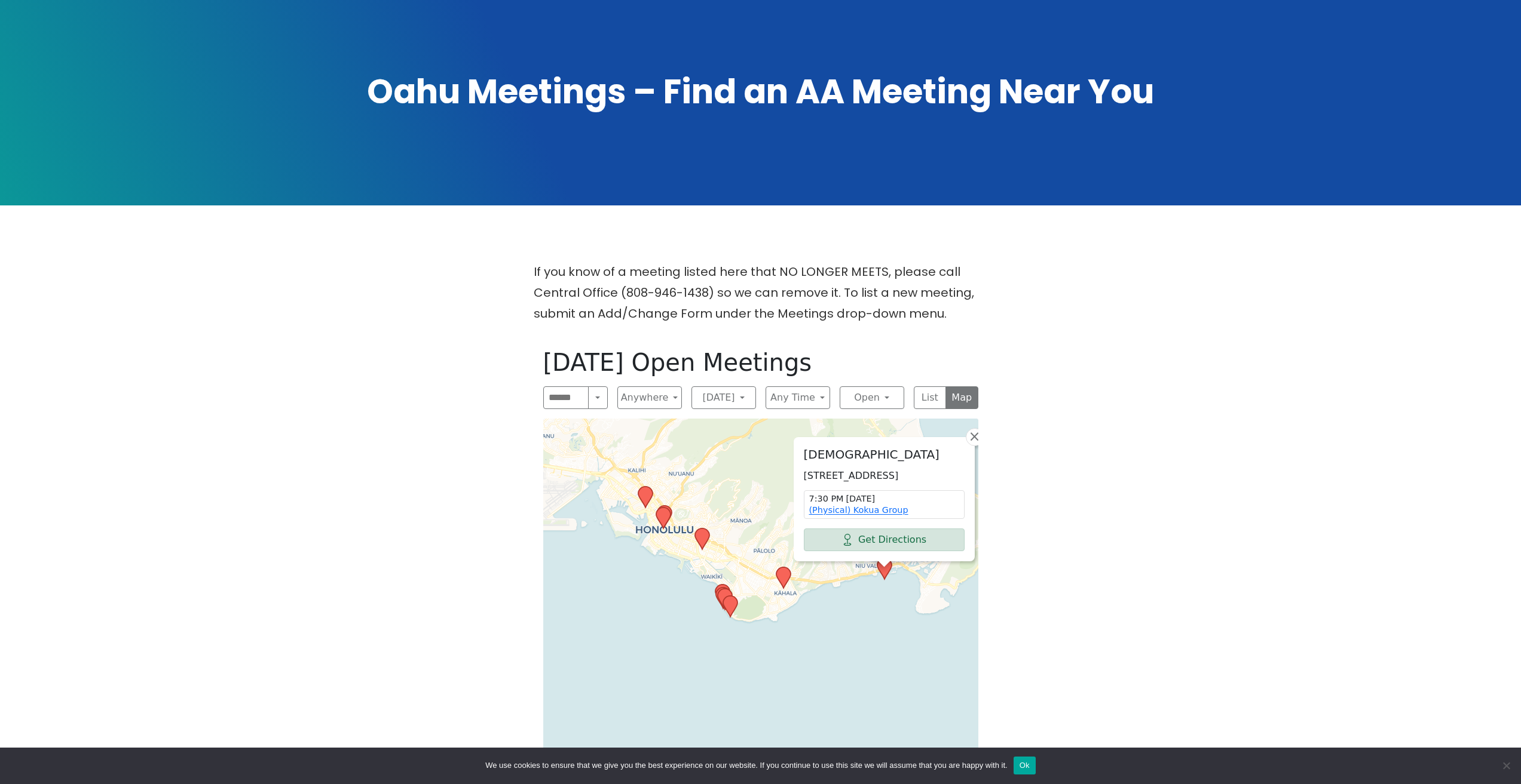
drag, startPoint x: 803, startPoint y: 414, endPoint x: 962, endPoint y: 419, distance: 159.1
click at [962, 448] on h2 "[DEMOGRAPHIC_DATA]" at bounding box center [884, 455] width 161 height 14
click at [863, 506] on link "(Physical) Kokua Group" at bounding box center [859, 510] width 99 height 10
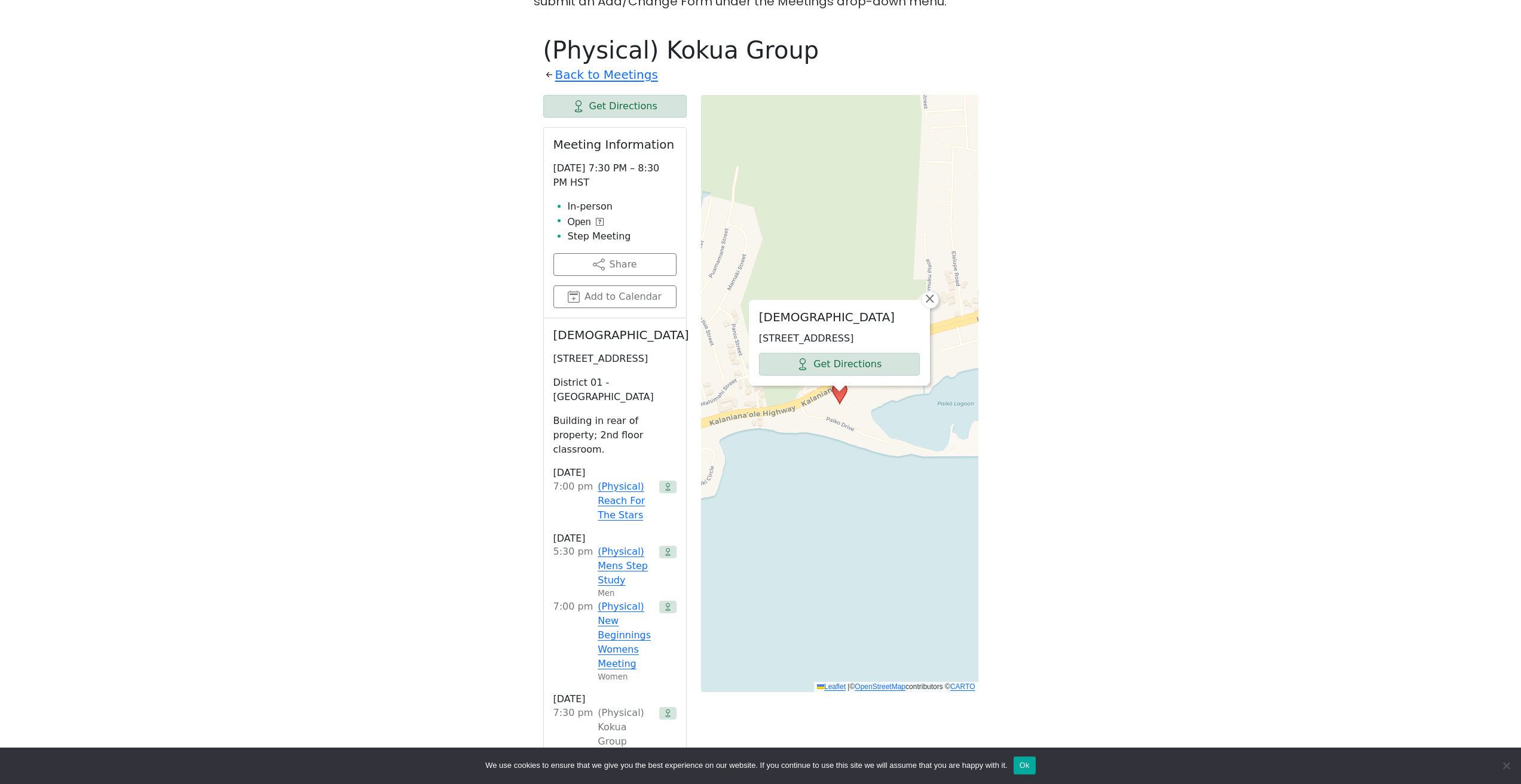
click at [603, 215] on div "Open" at bounding box center [586, 222] width 36 height 14
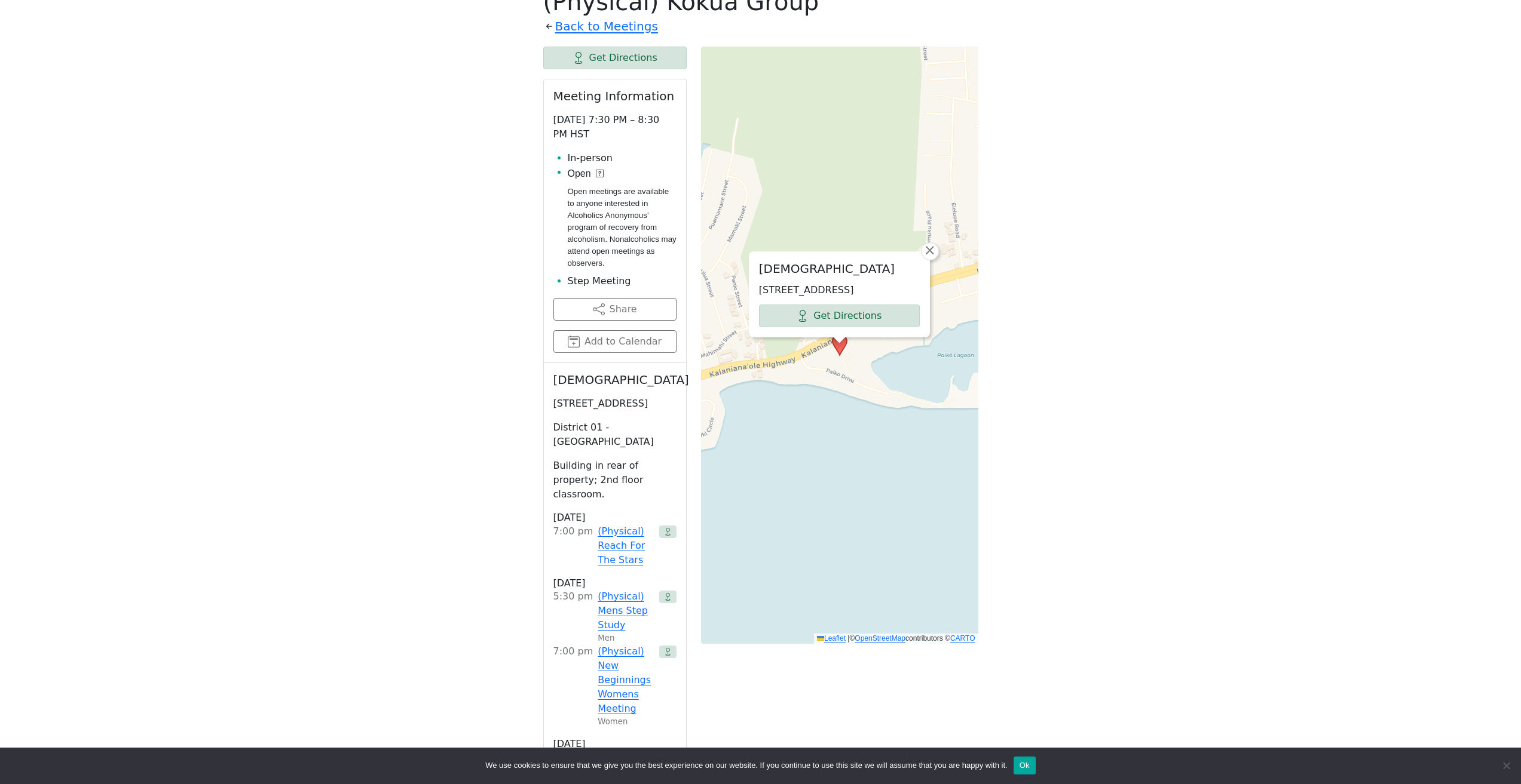
scroll to position [538, 0]
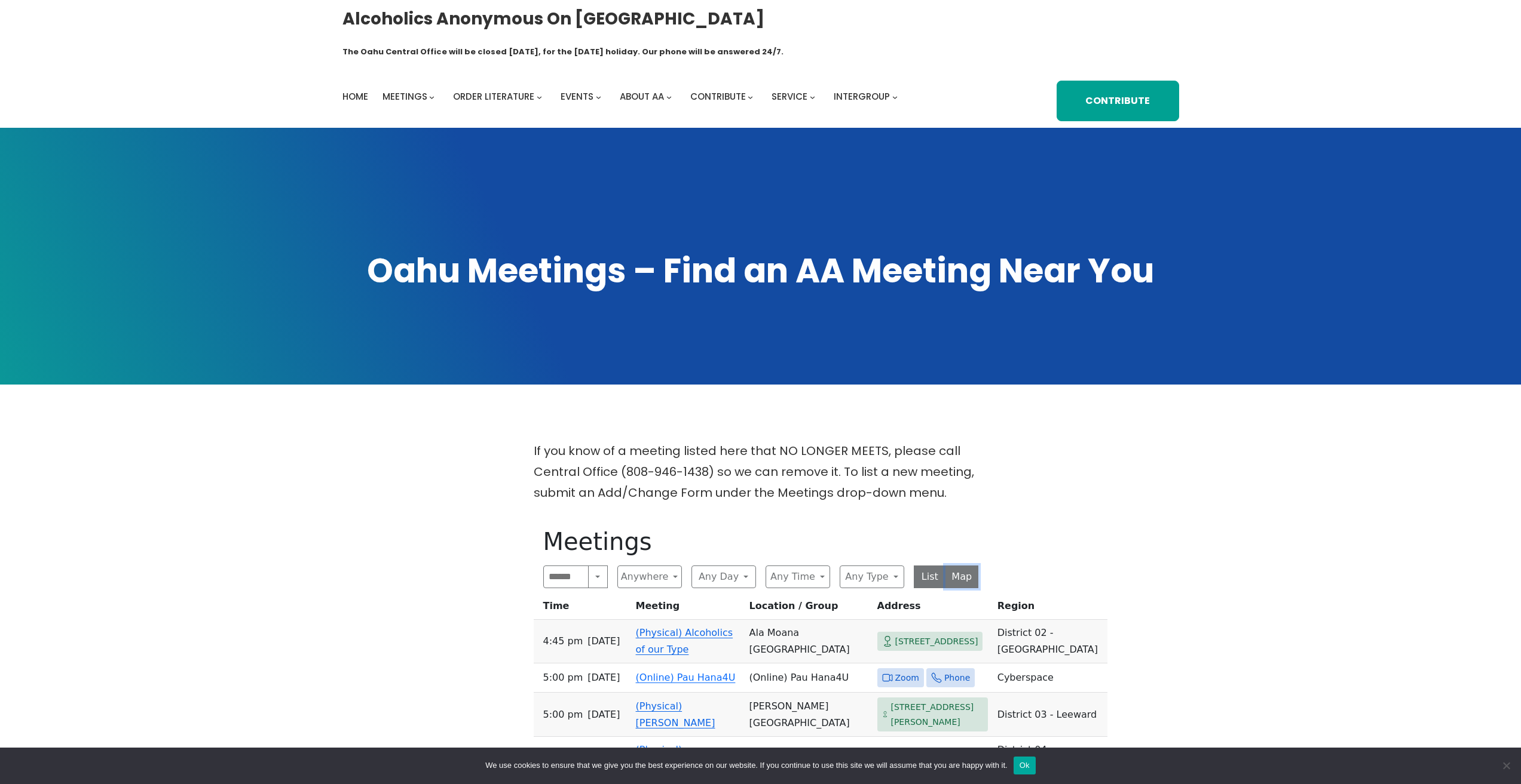
click at [967, 566] on button "Map" at bounding box center [961, 577] width 33 height 23
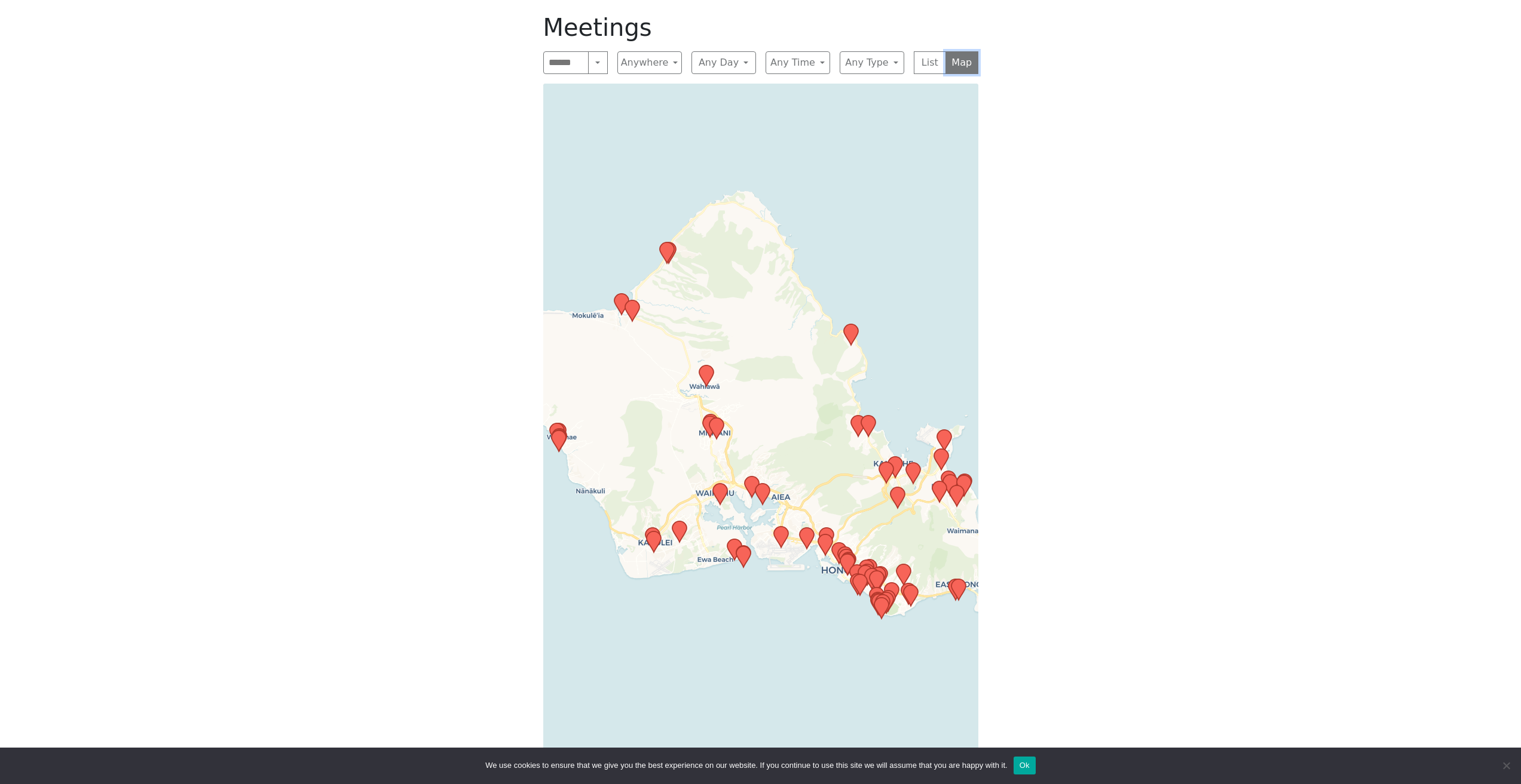
scroll to position [538, 0]
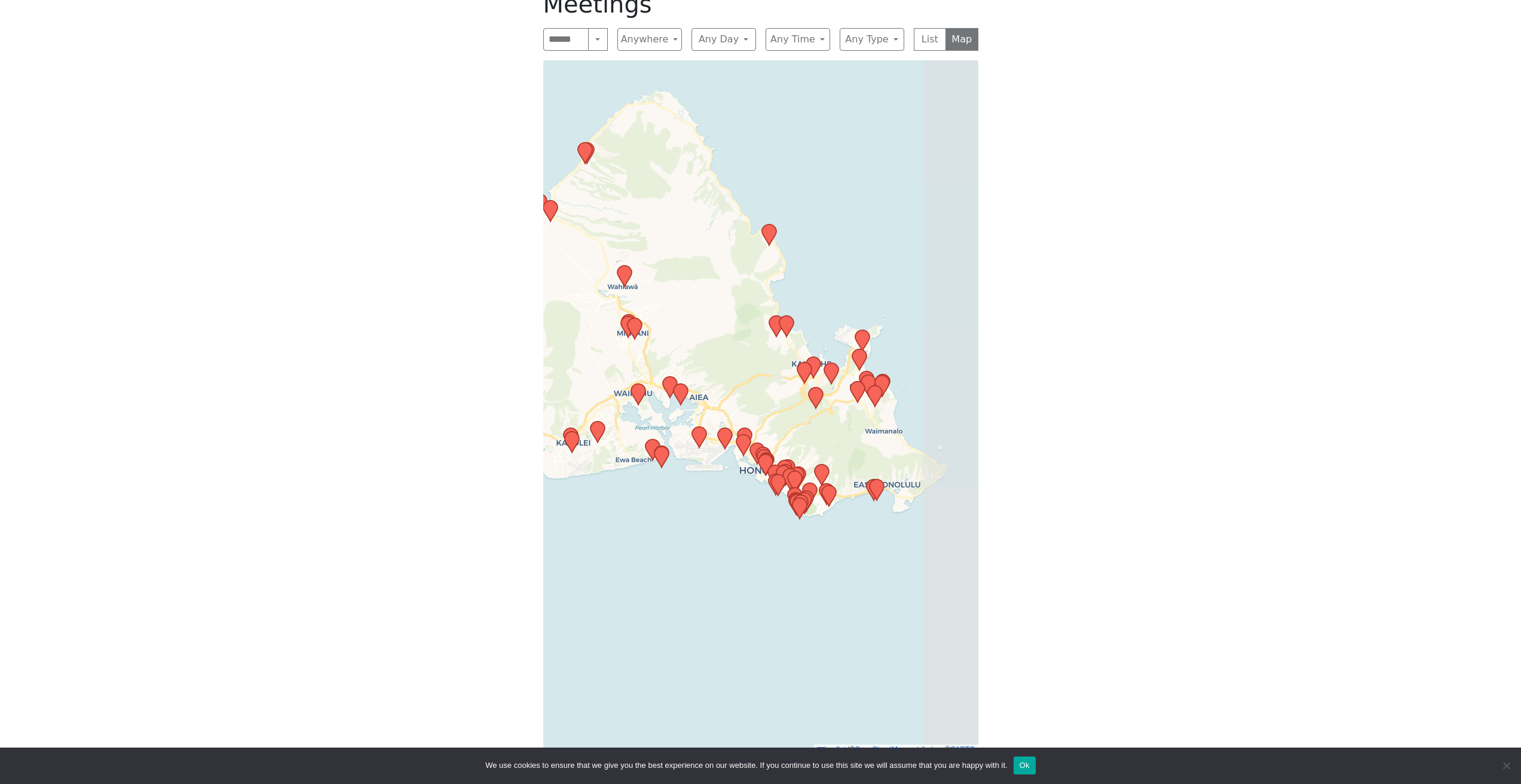
drag, startPoint x: 894, startPoint y: 485, endPoint x: 812, endPoint y: 409, distance: 111.8
click at [812, 409] on div "Leaflet | © OpenStreetMap contributors © CARTO" at bounding box center [761, 408] width 435 height 695
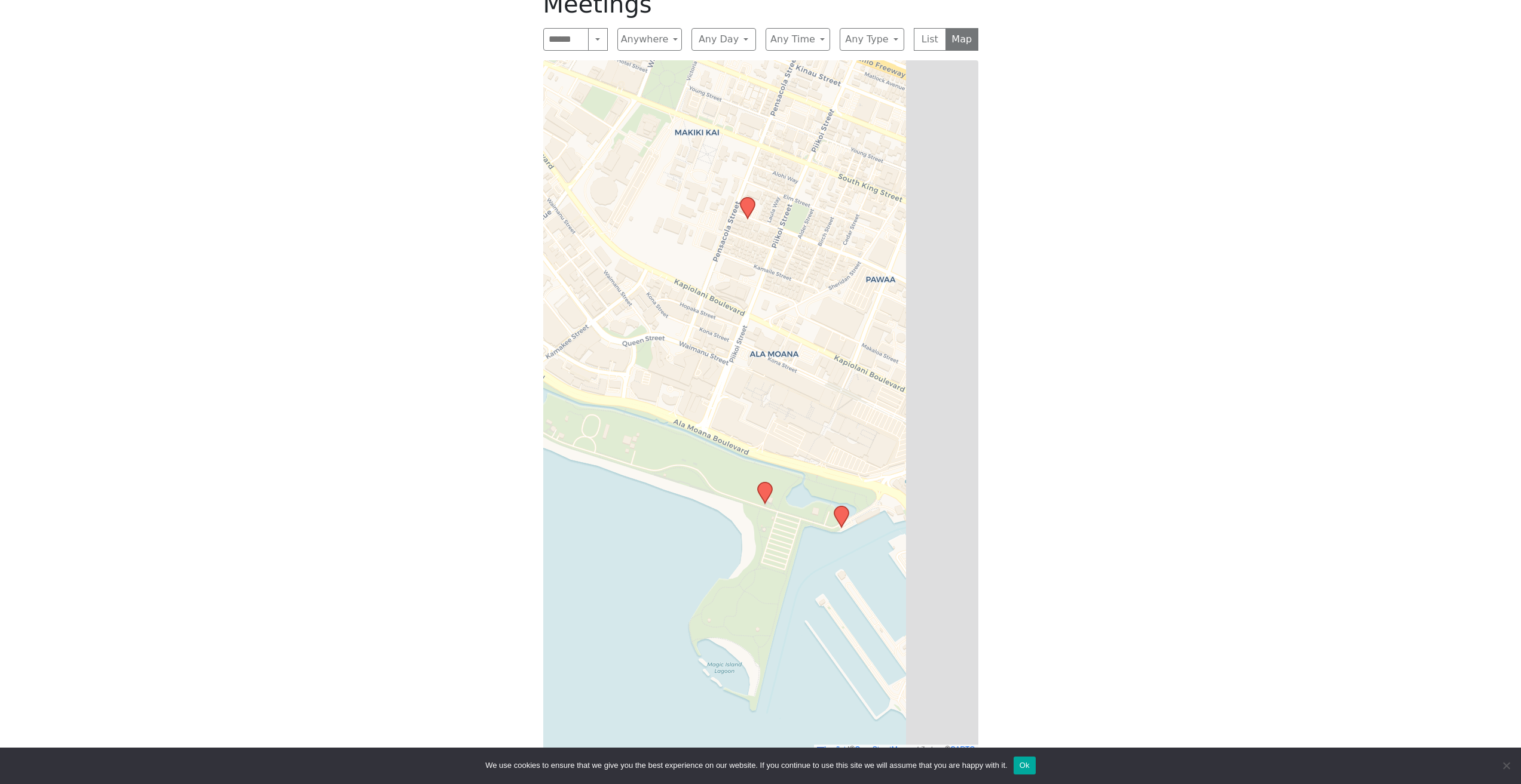
drag, startPoint x: 821, startPoint y: 408, endPoint x: 632, endPoint y: 365, distance: 193.8
click at [632, 365] on div "Leaflet | © OpenStreetMap contributors © CARTO" at bounding box center [761, 408] width 435 height 695
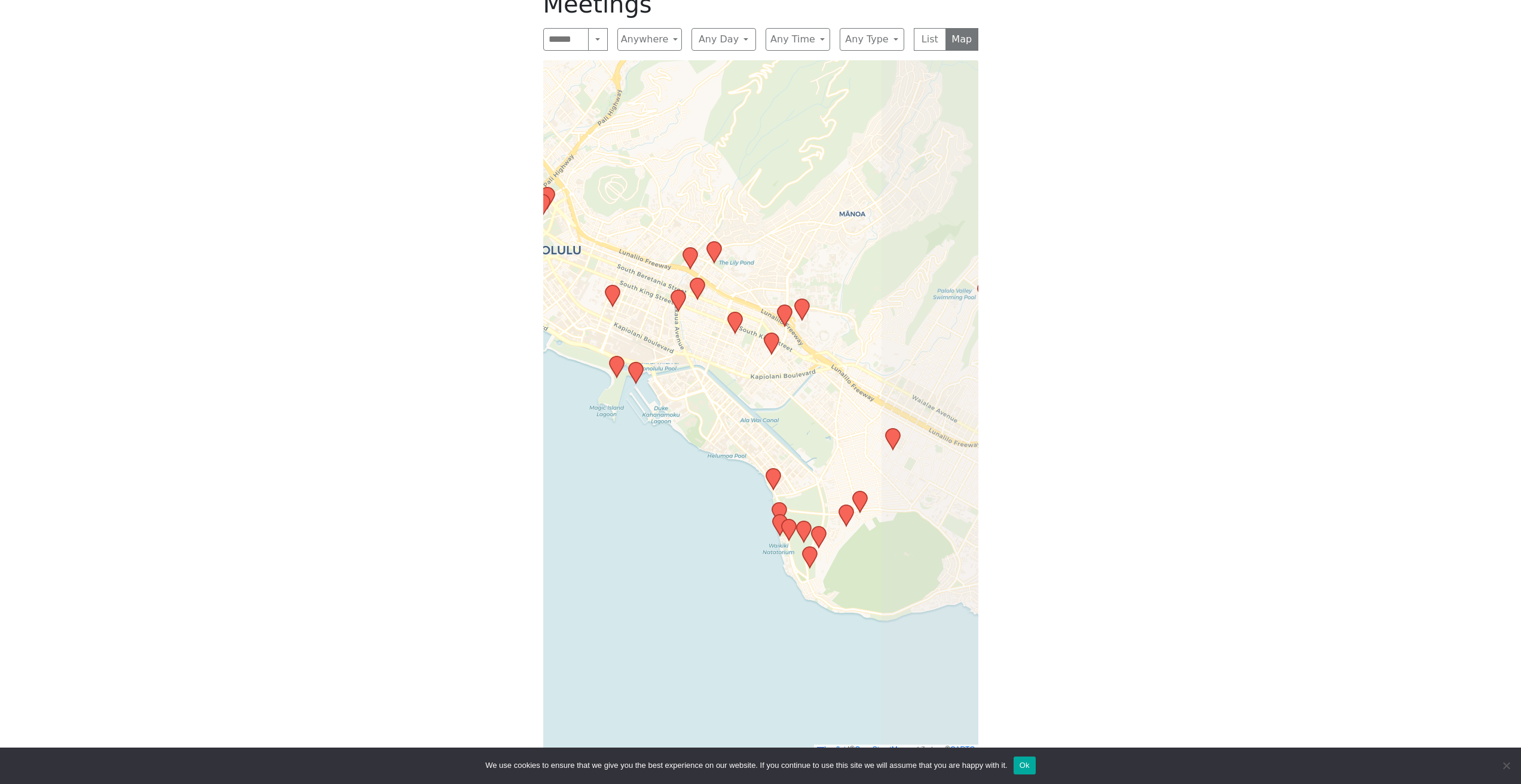
drag, startPoint x: 804, startPoint y: 427, endPoint x: 662, endPoint y: 350, distance: 161.5
click at [662, 350] on div "Leaflet | © OpenStreetMap contributors © CARTO" at bounding box center [761, 408] width 435 height 695
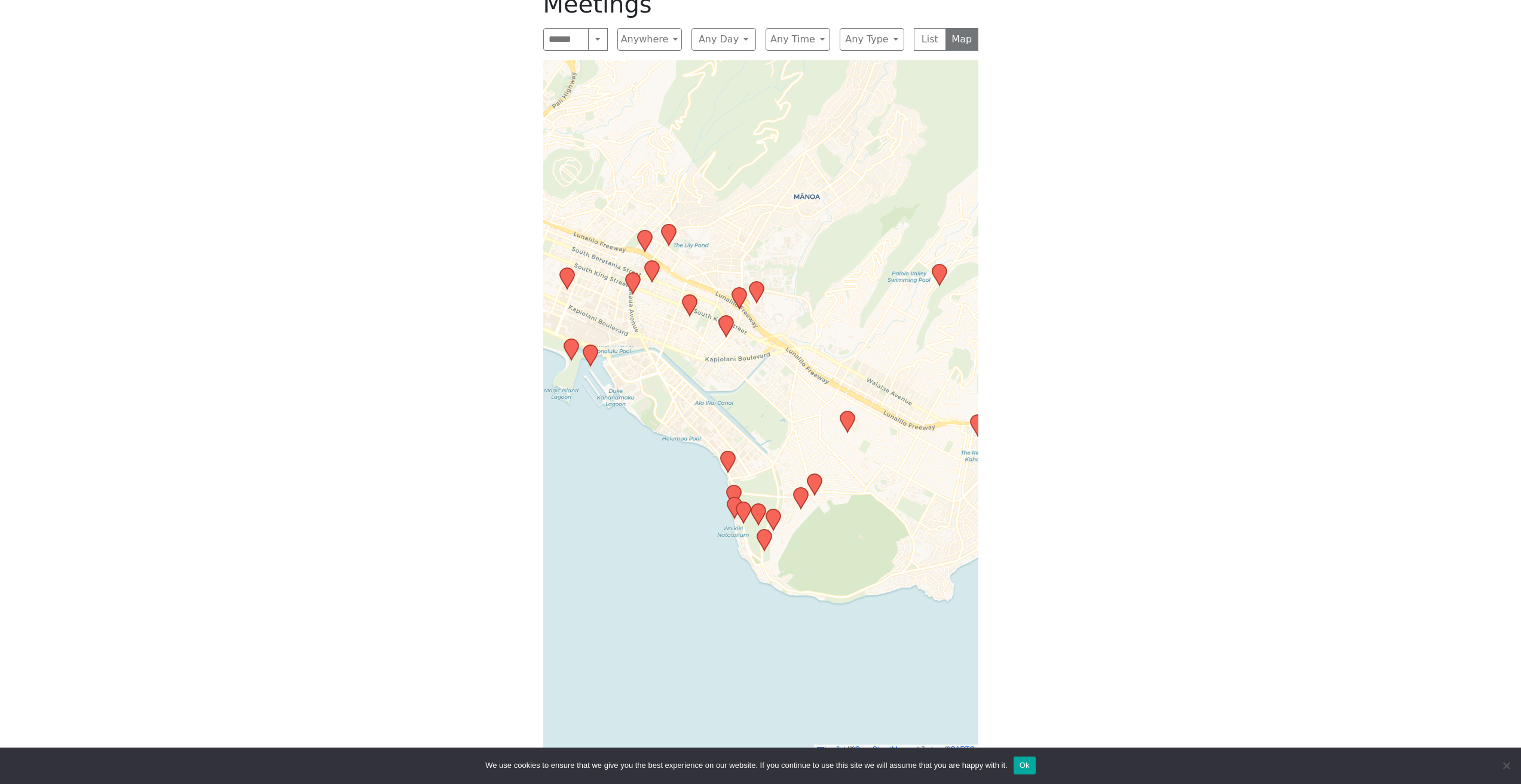
click at [589, 345] on icon at bounding box center [590, 356] width 14 height 21
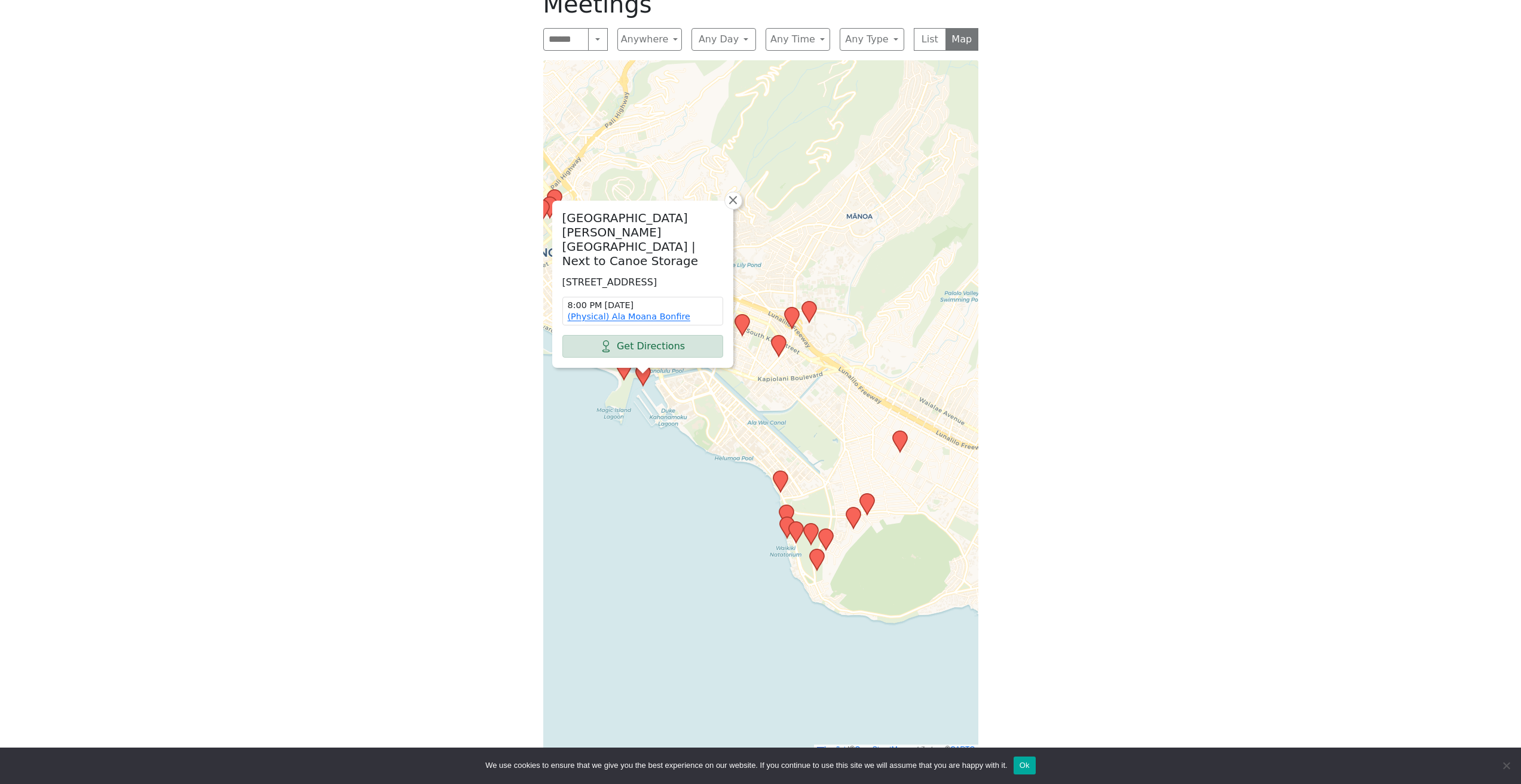
drag, startPoint x: 682, startPoint y: 373, endPoint x: 694, endPoint y: 417, distance: 45.6
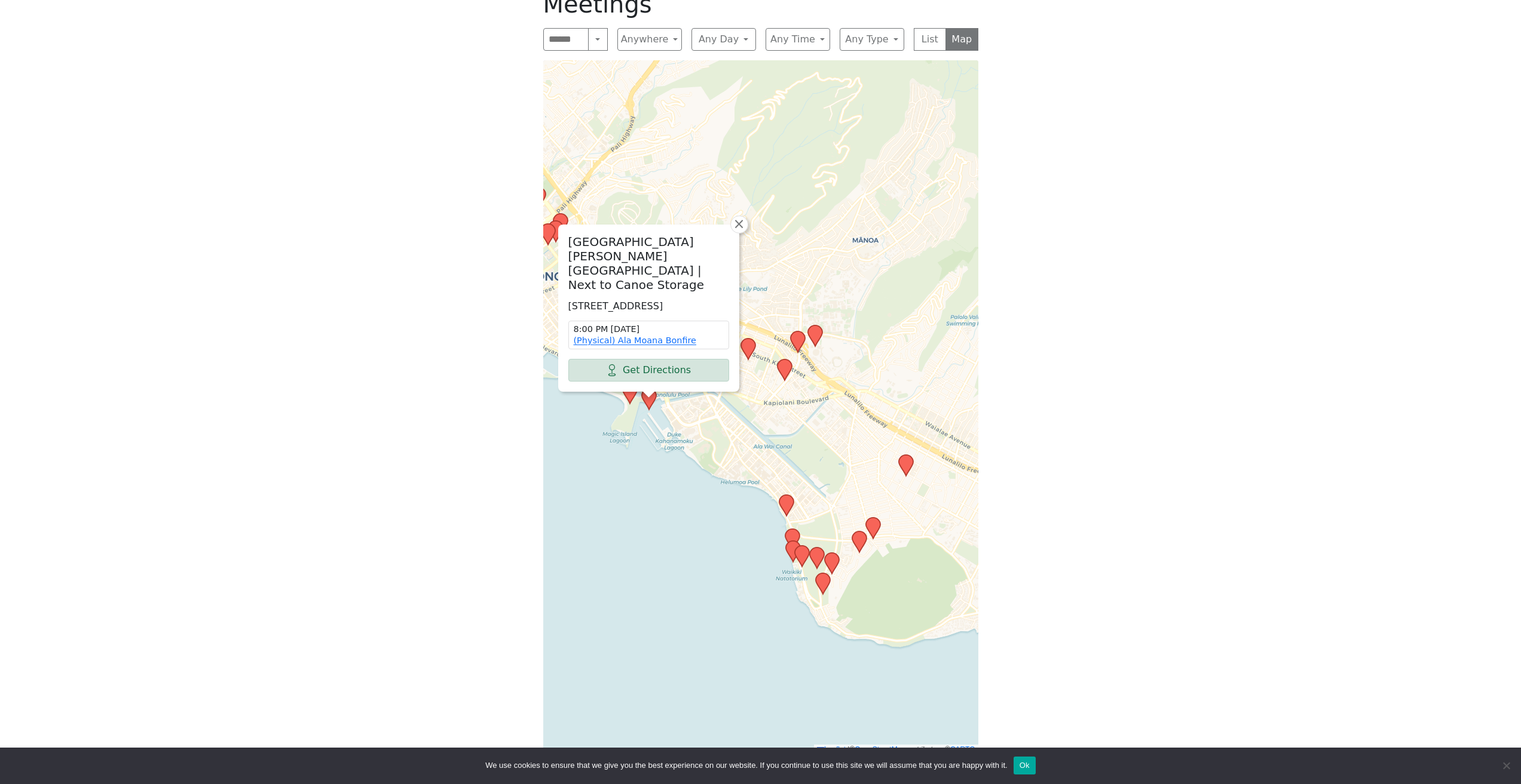
click at [694, 417] on div "Ala Moana Park Kahanamoku Lagoon | Next to Canoe Storage 48 Ala Moana Park Dr, …" at bounding box center [761, 408] width 435 height 695
click at [584, 398] on div "Ala Moana Park Kahanamoku Lagoon | Next to Canoe Storage 48 Ala Moana Park Dr, …" at bounding box center [761, 408] width 435 height 695
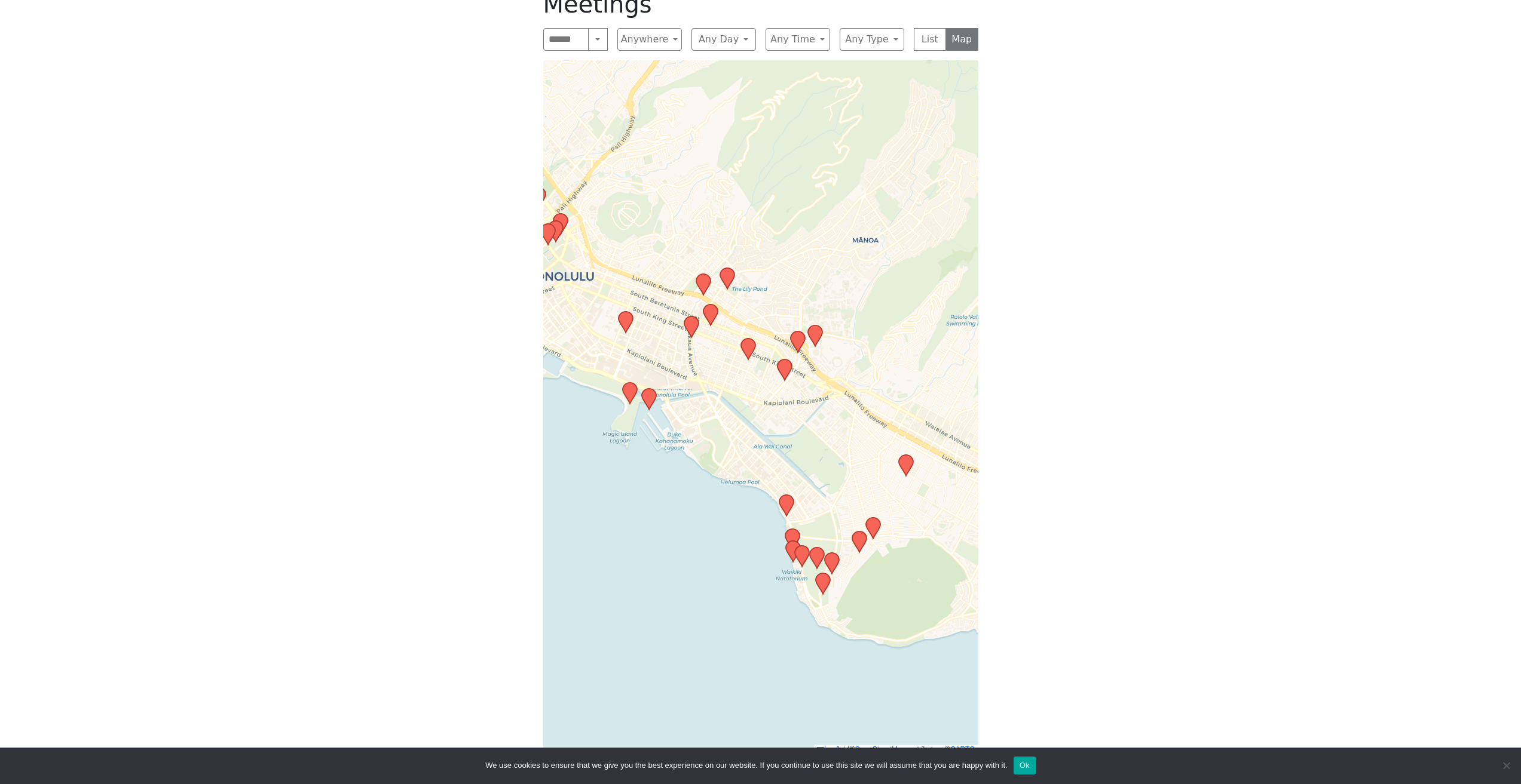
click at [628, 383] on icon at bounding box center [630, 393] width 14 height 21
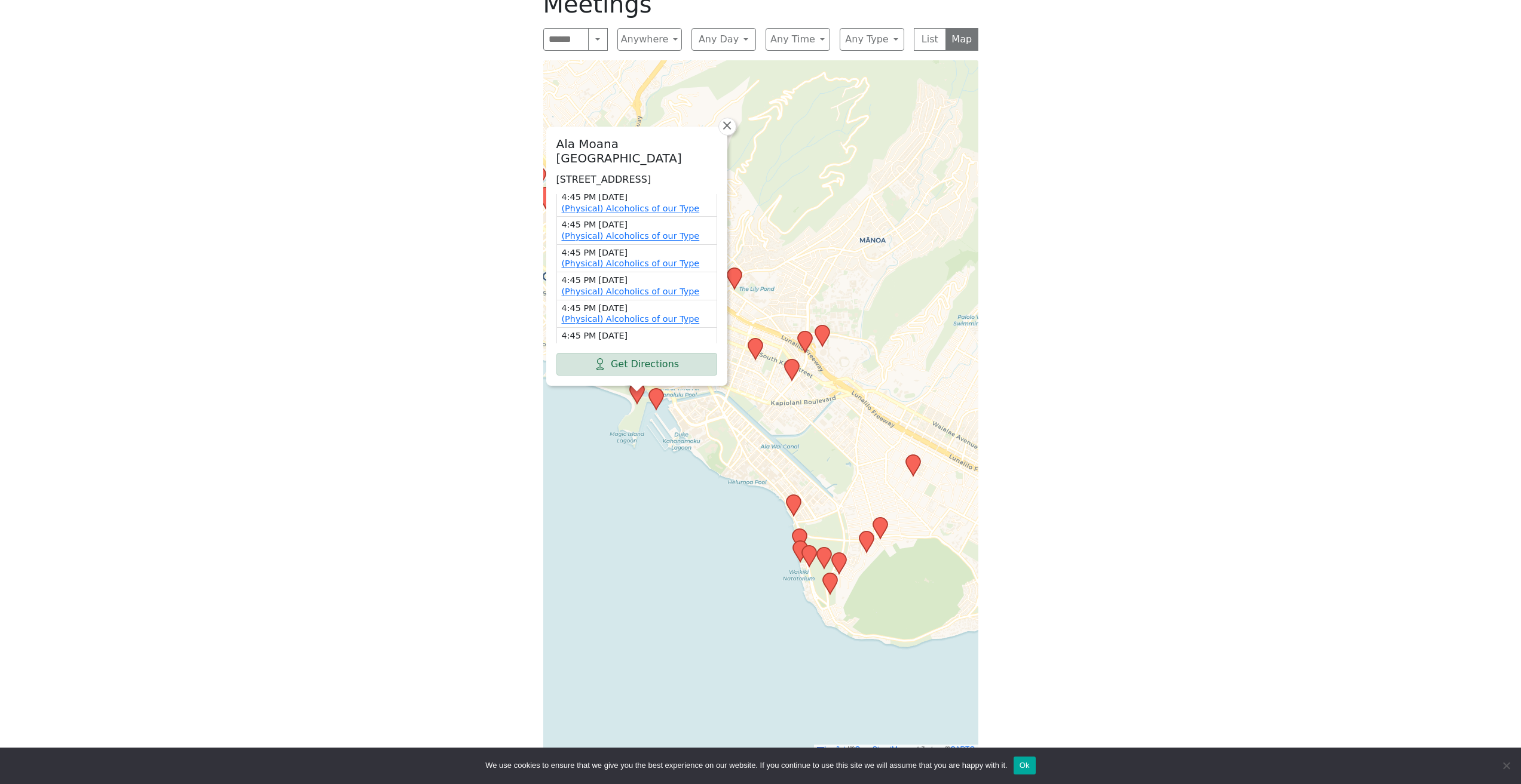
scroll to position [0, 0]
click at [624, 209] on link "(Physical) Alcoholics of our Type" at bounding box center [631, 214] width 138 height 10
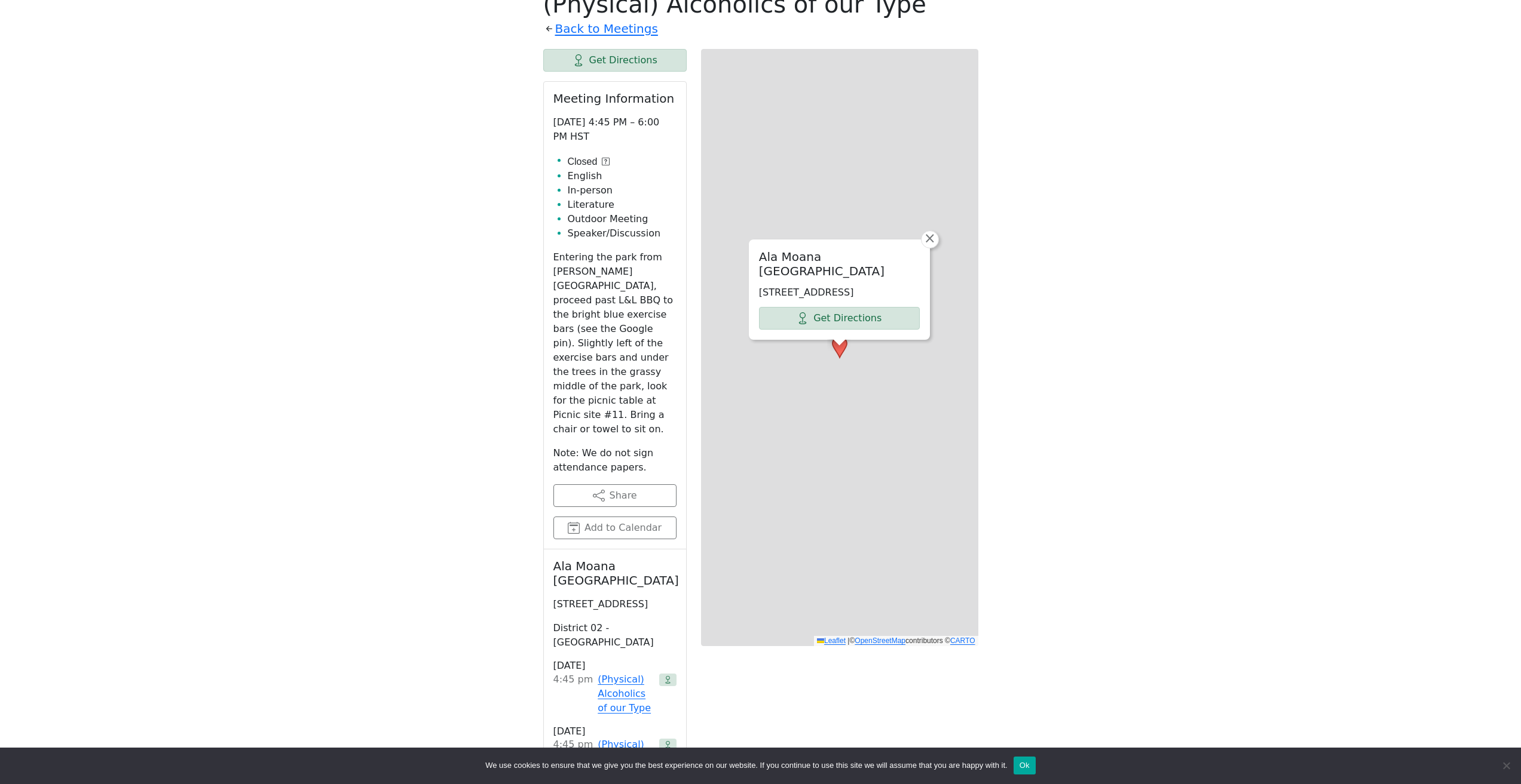
scroll to position [492, 0]
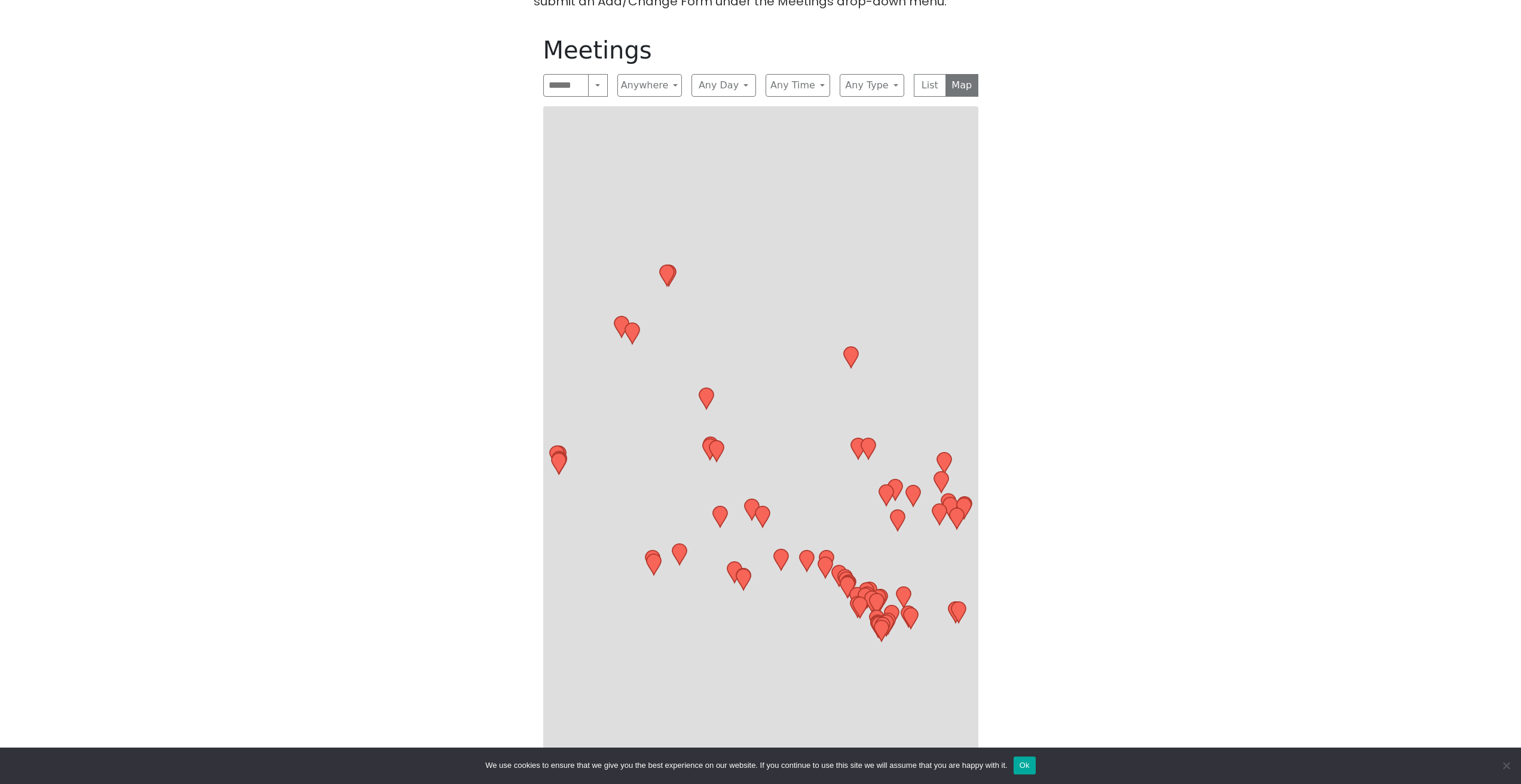
scroll to position [538, 0]
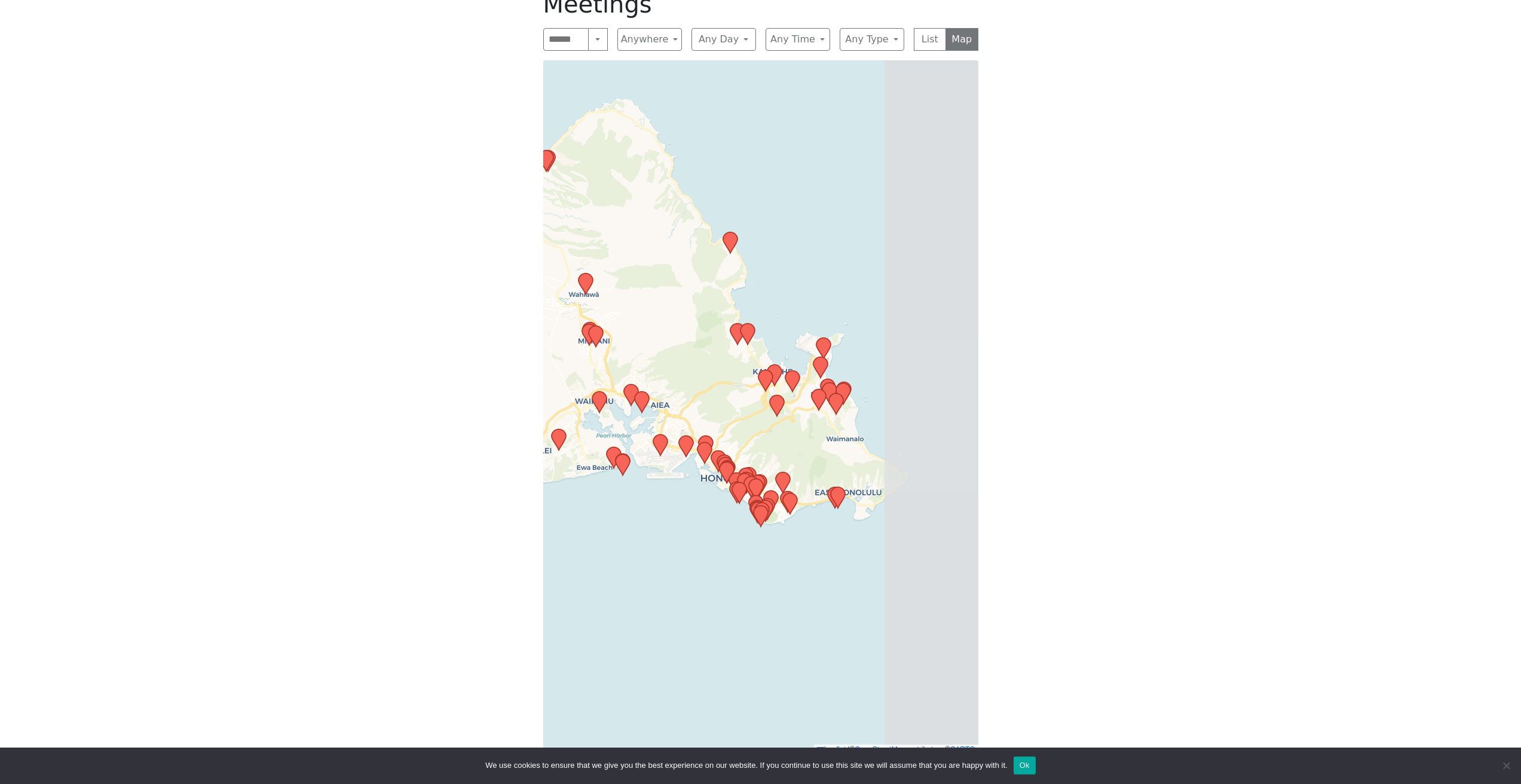
drag, startPoint x: 905, startPoint y: 492, endPoint x: 784, endPoint y: 424, distance: 138.8
click at [784, 424] on div "Leaflet | © OpenStreetMap contributors © CARTO" at bounding box center [761, 408] width 435 height 695
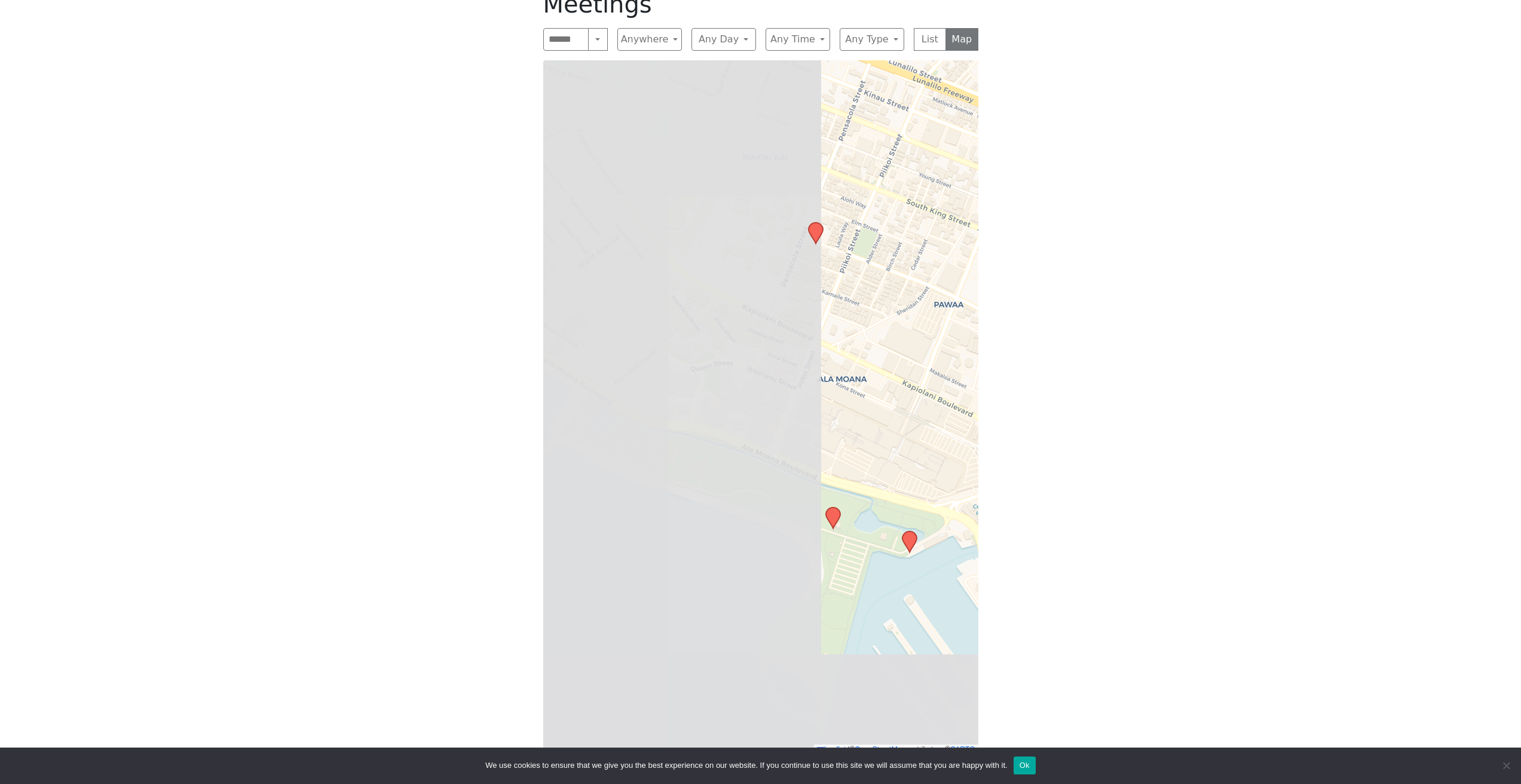
drag, startPoint x: 665, startPoint y: 472, endPoint x: 1019, endPoint y: 228, distance: 429.9
click at [1020, 222] on div "If you know of a meeting listed here that NO LONGER MEETS, please call Central …" at bounding box center [760, 341] width 1369 height 875
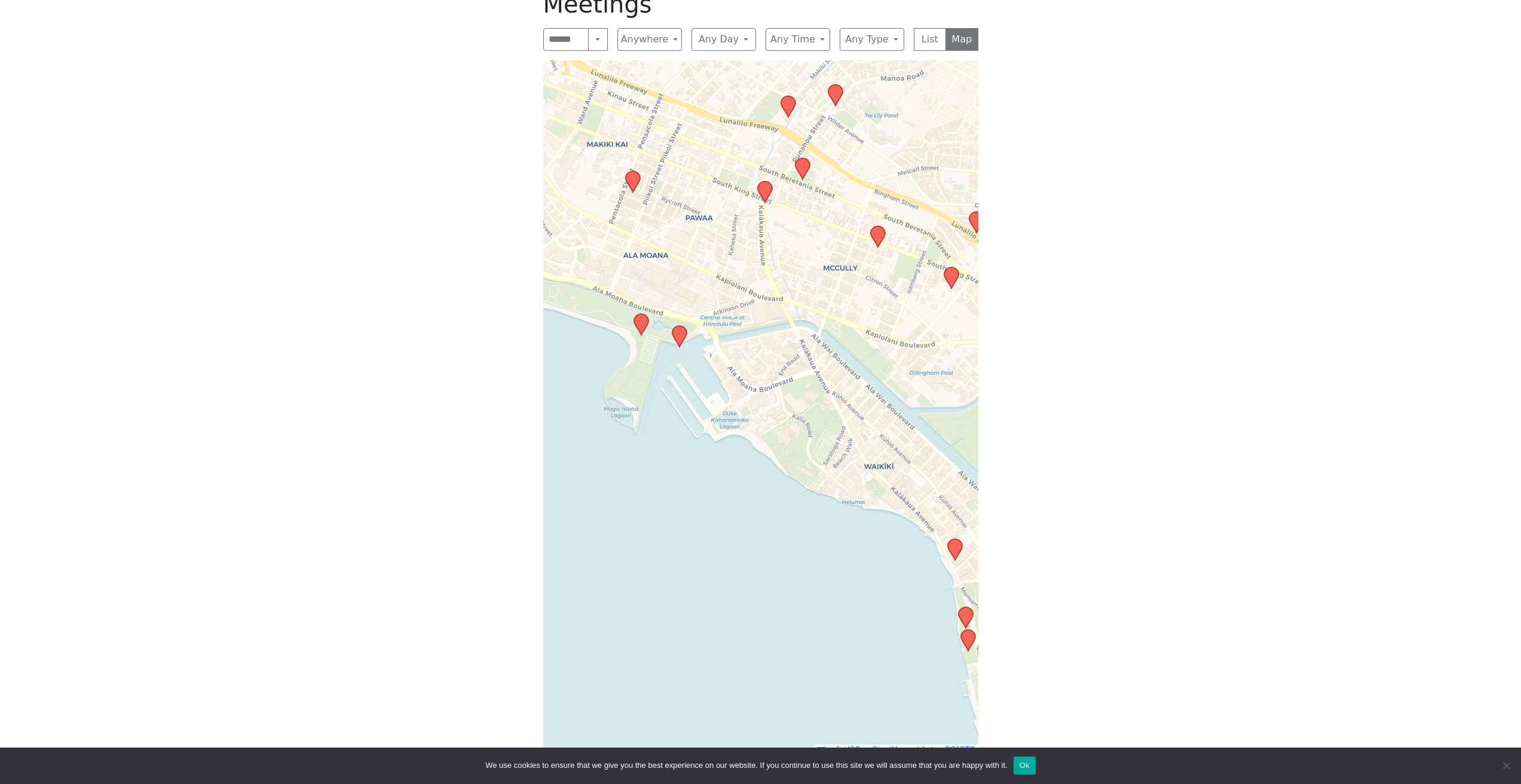
drag, startPoint x: 830, startPoint y: 351, endPoint x: 621, endPoint y: 237, distance: 238.1
click at [621, 237] on div "Leaflet | © OpenStreetMap contributors © CARTO" at bounding box center [761, 408] width 435 height 695
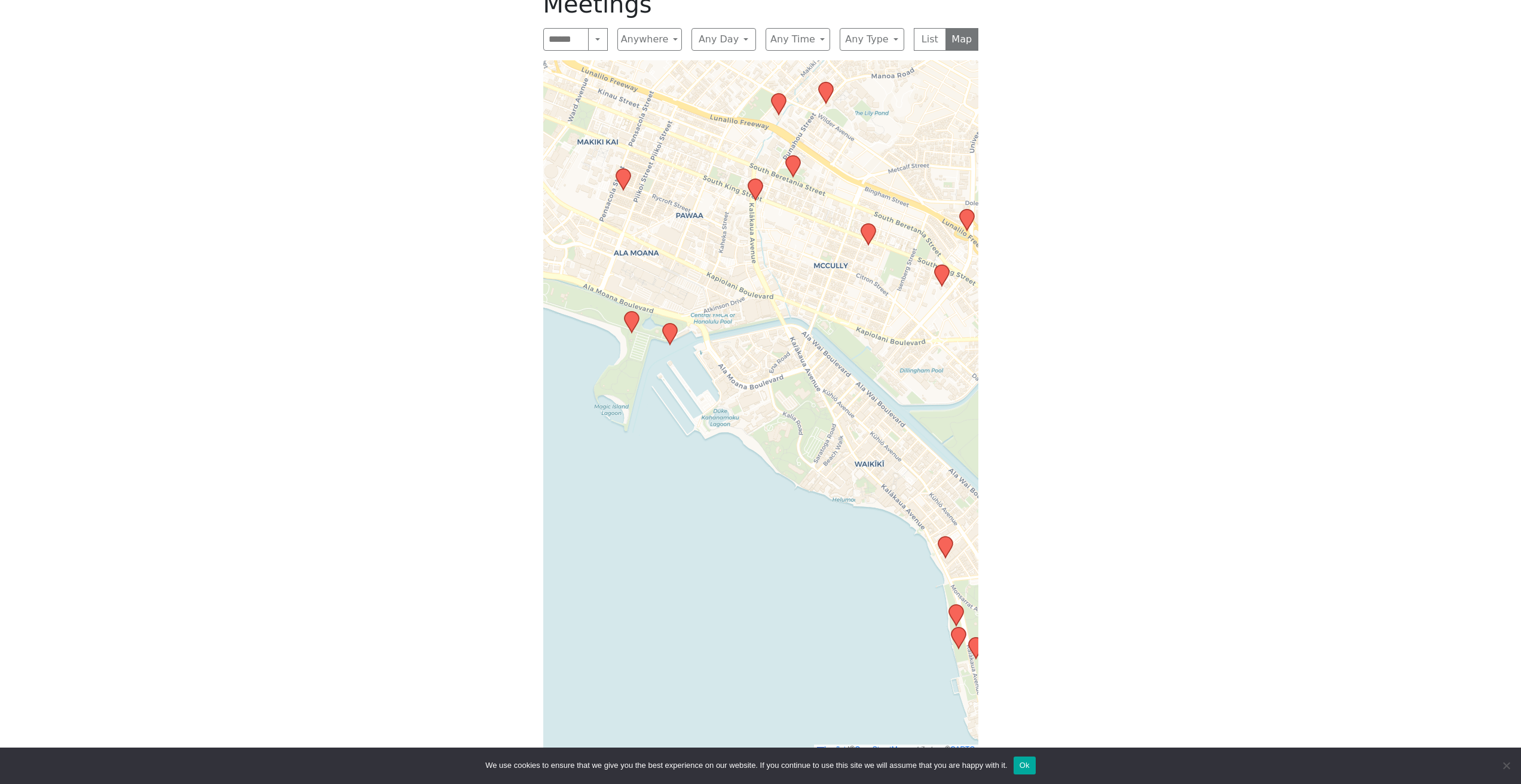
click at [628, 312] on icon at bounding box center [631, 322] width 14 height 21
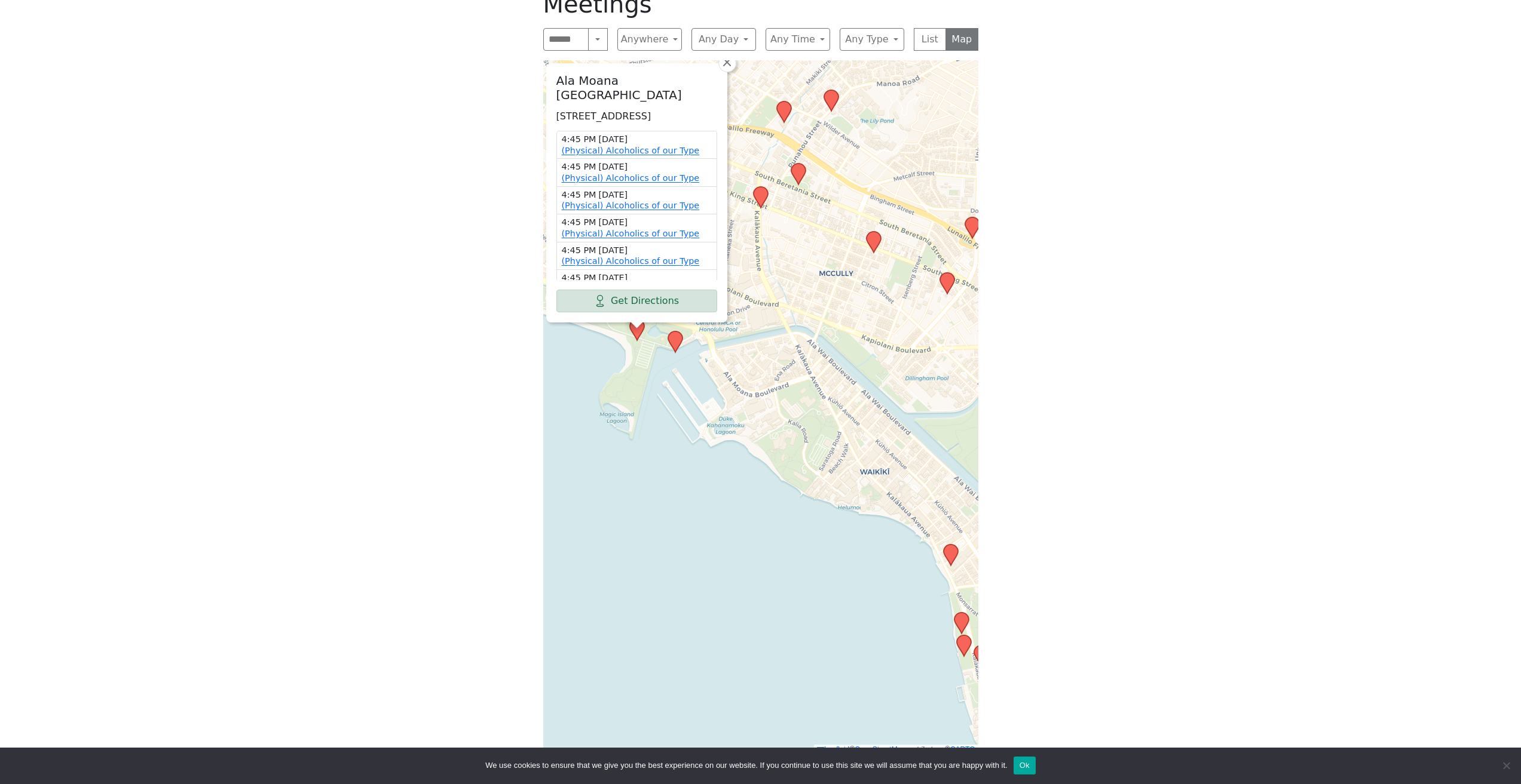
click at [676, 332] on icon at bounding box center [675, 342] width 14 height 21
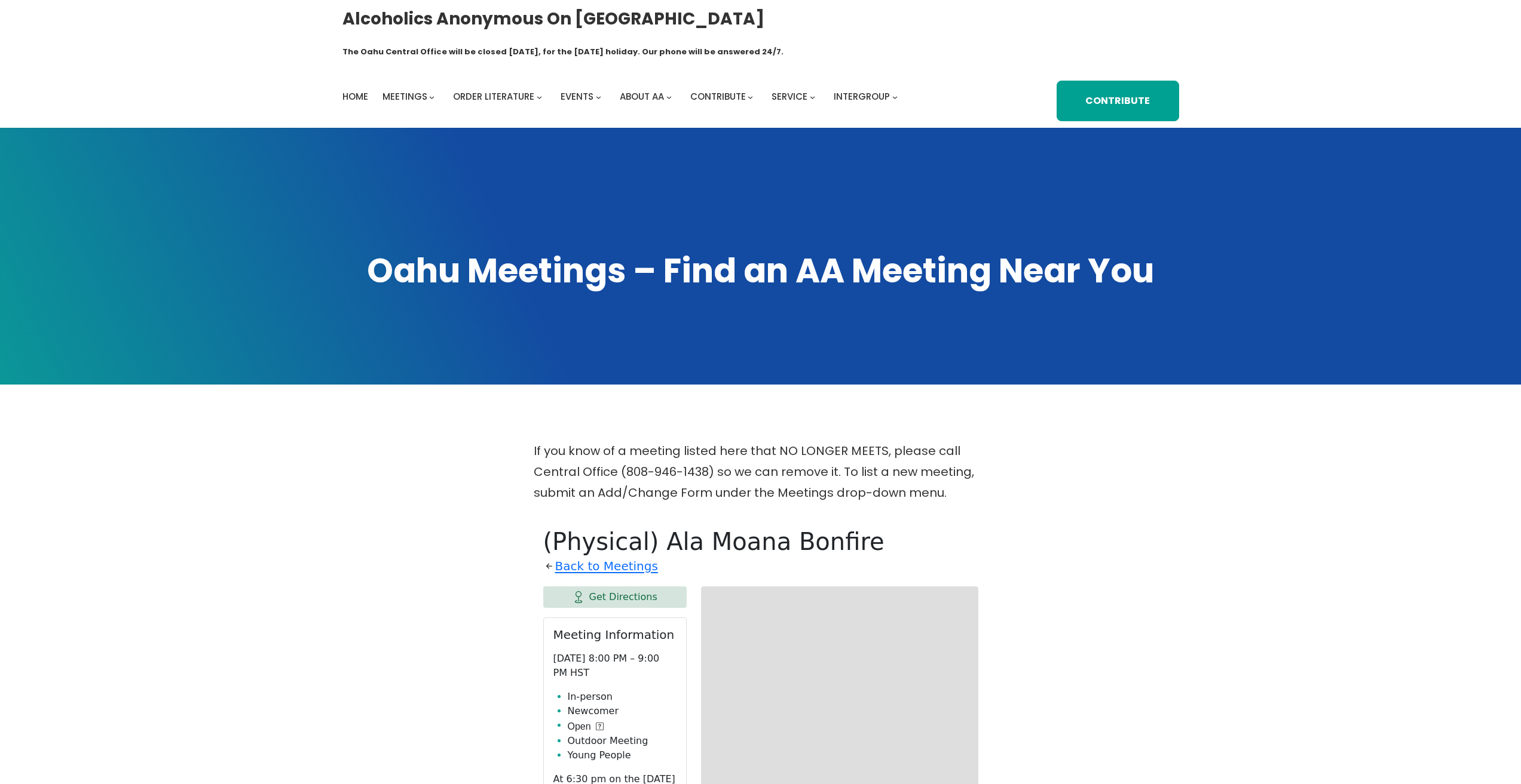
scroll to position [492, 0]
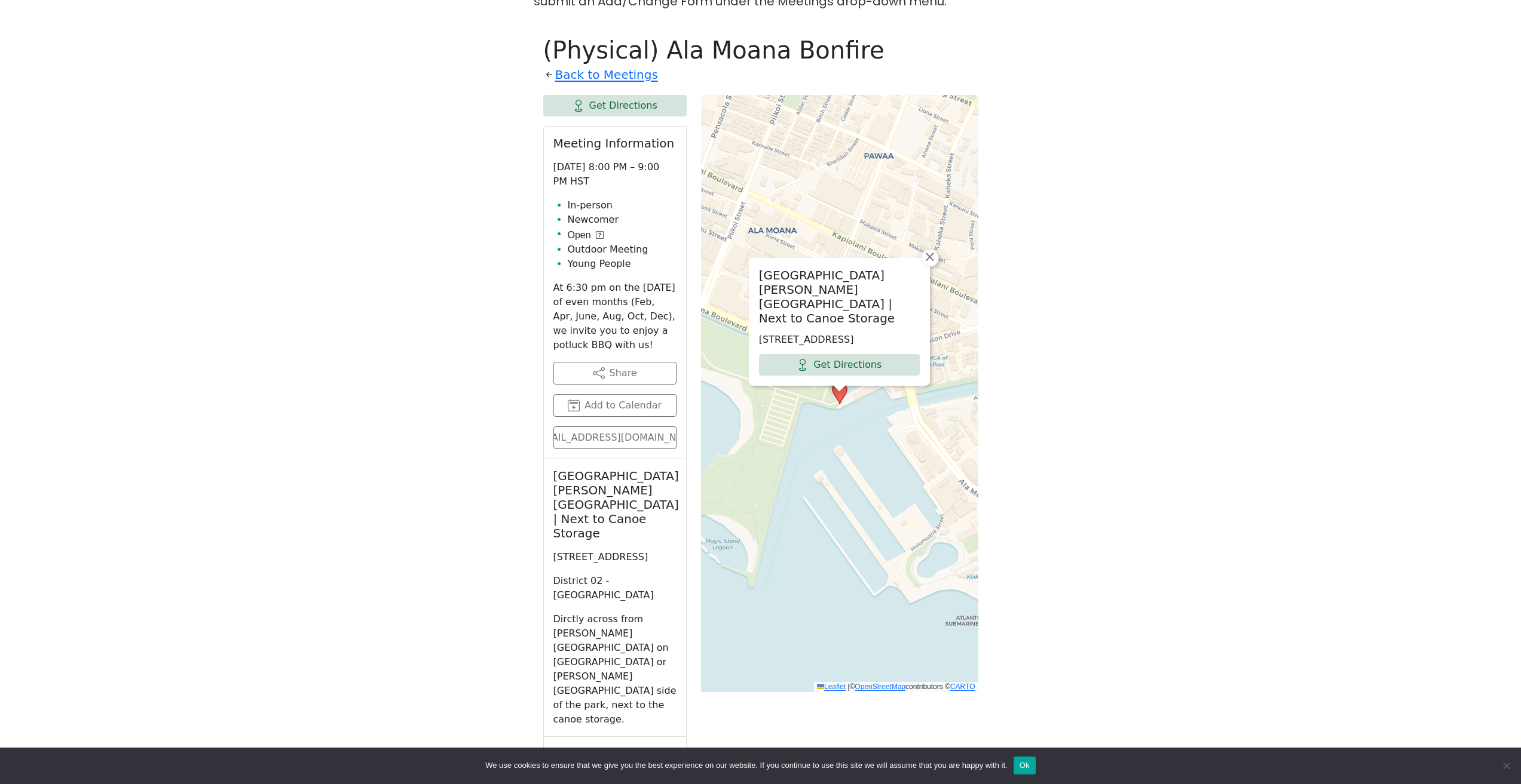
click at [598, 231] on icon at bounding box center [600, 235] width 8 height 8
